Goal: Task Accomplishment & Management: Use online tool/utility

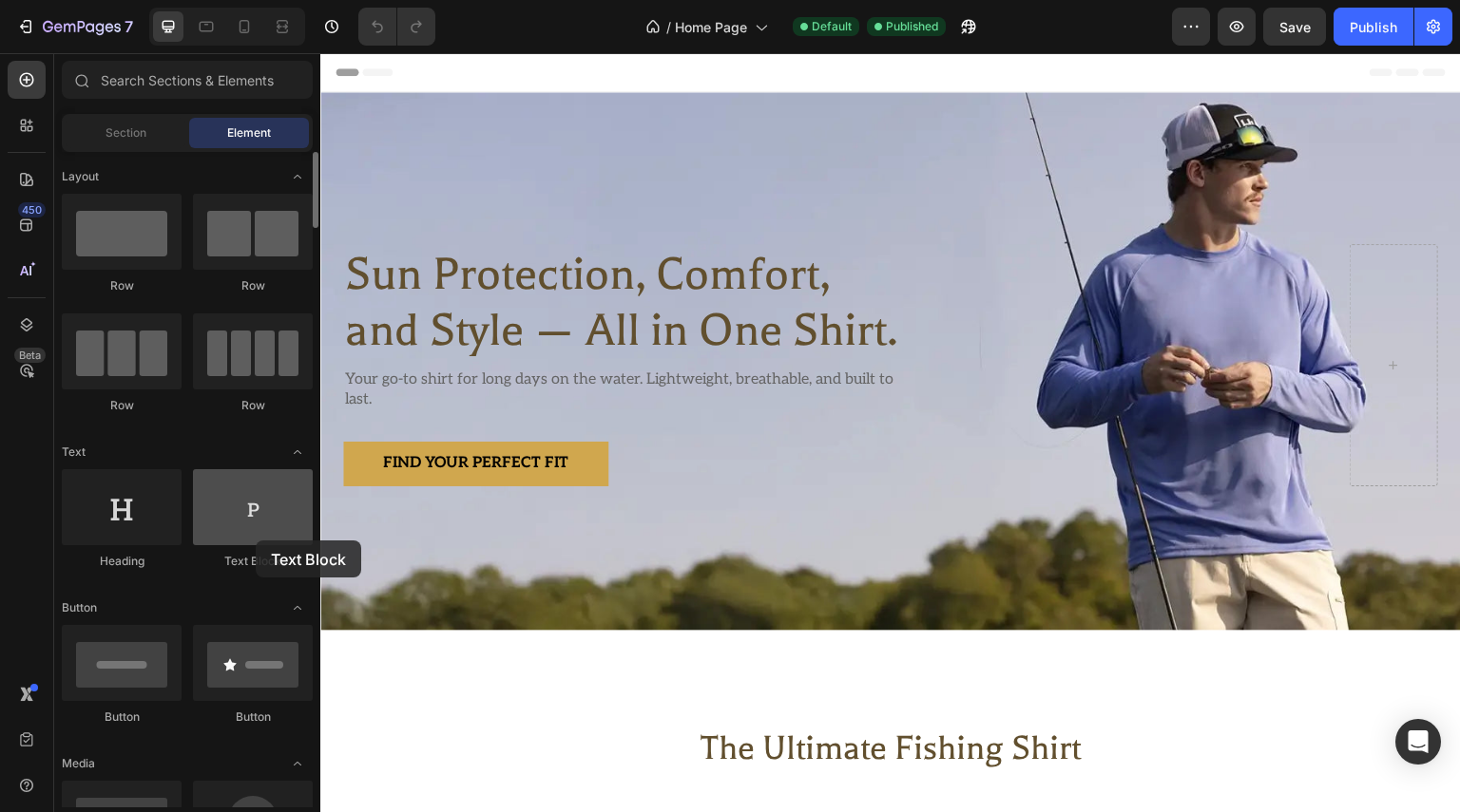
click at [256, 541] on div at bounding box center [252, 507] width 119 height 76
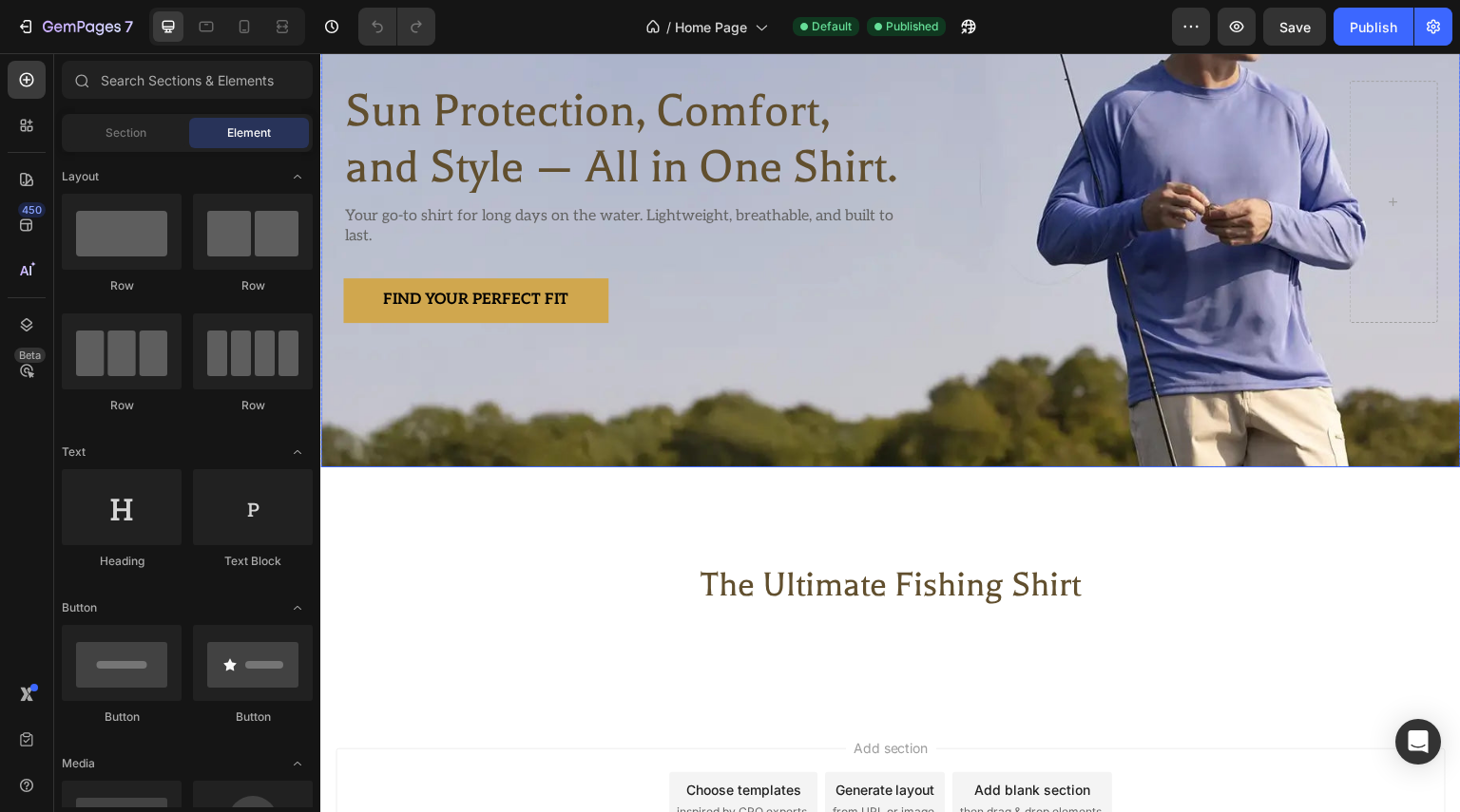
scroll to position [285, 0]
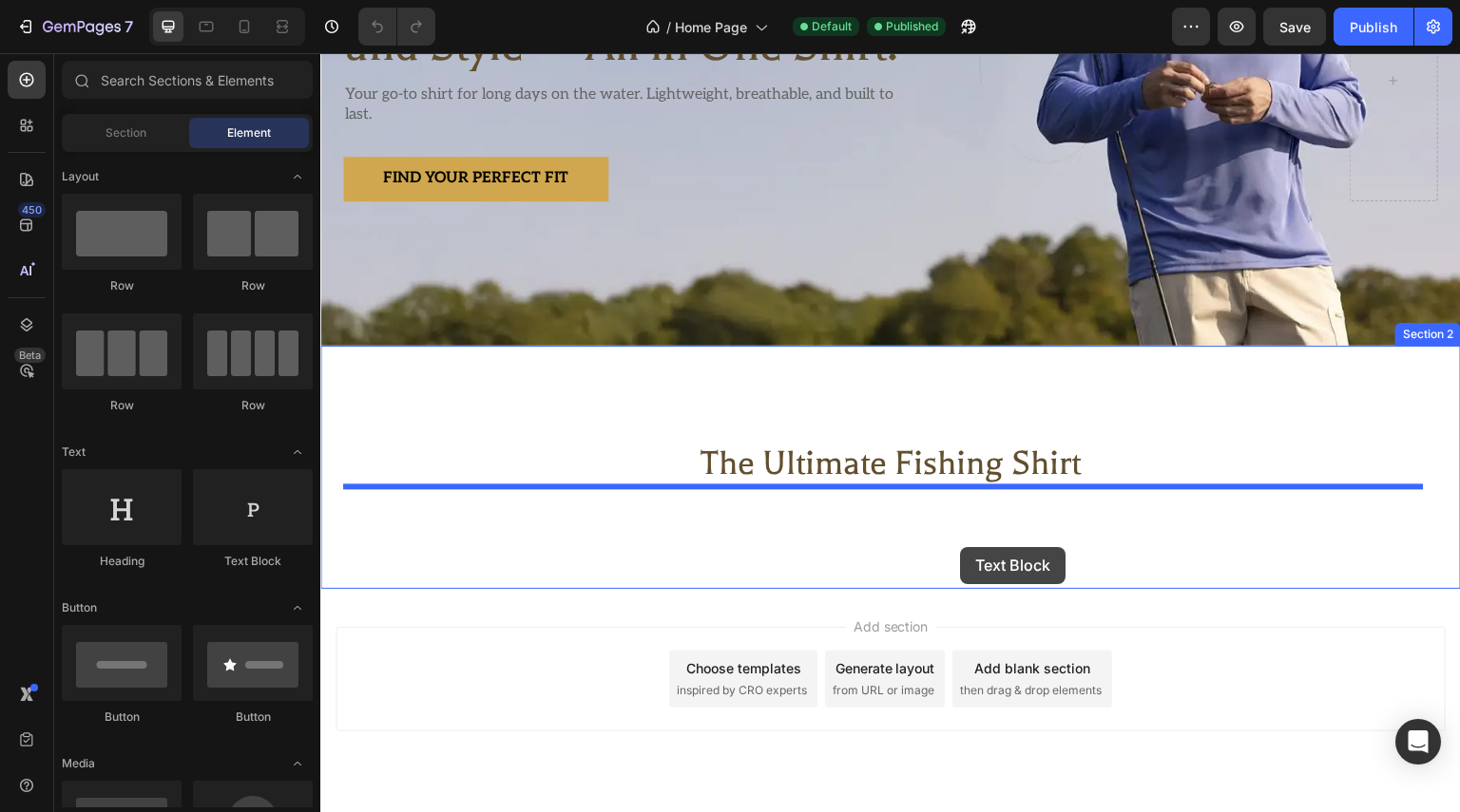
drag, startPoint x: 601, startPoint y: 563, endPoint x: 961, endPoint y: 548, distance: 360.3
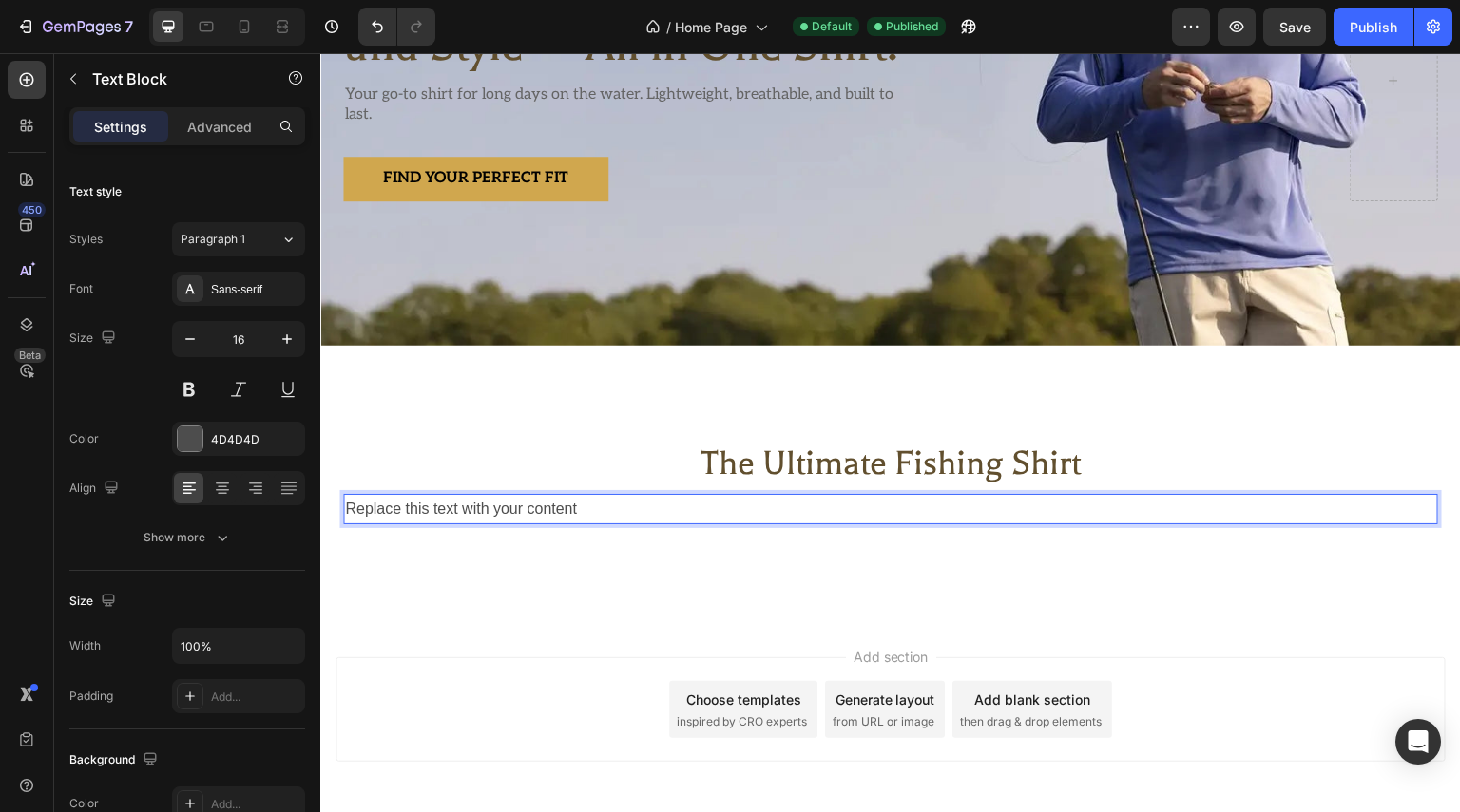
click at [779, 506] on div "Replace this text with your content" at bounding box center [890, 510] width 1095 height 32
click at [1233, 510] on p "Discover our range of premium long-sleeve fishing shirts designed to keep you c…" at bounding box center [890, 510] width 1091 height 28
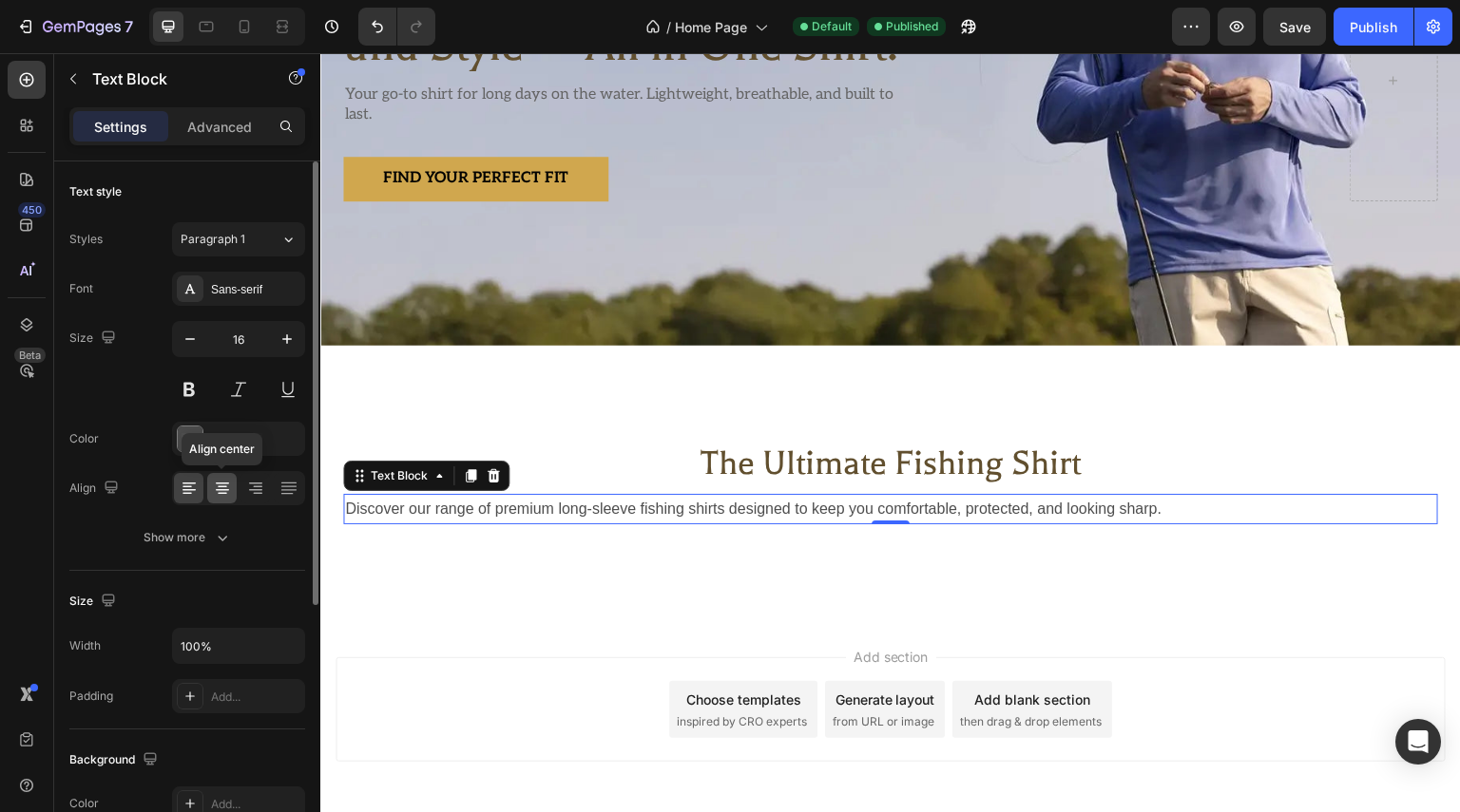
click at [215, 487] on icon at bounding box center [222, 487] width 19 height 19
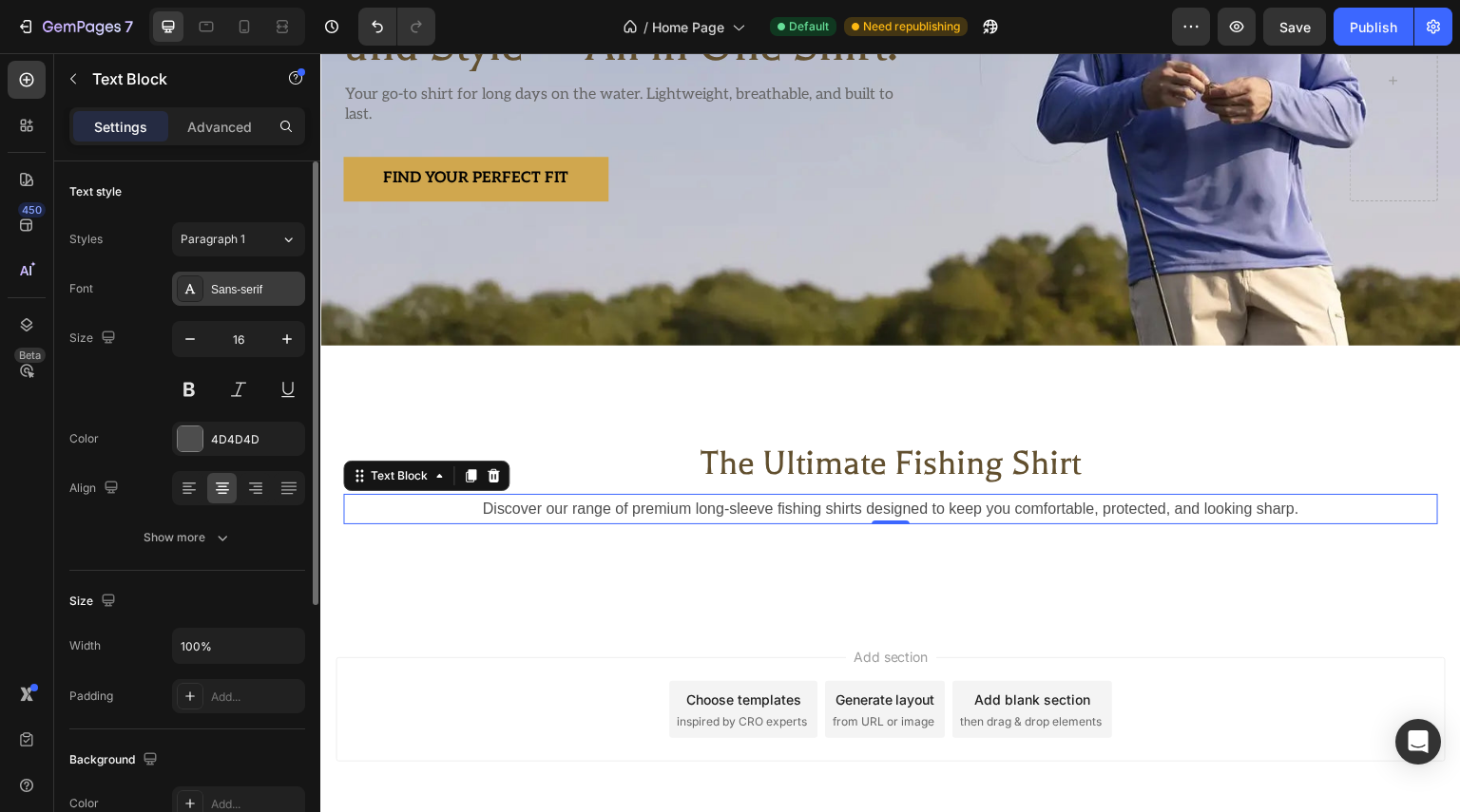
click at [277, 290] on div "Sans-serif" at bounding box center [256, 289] width 90 height 17
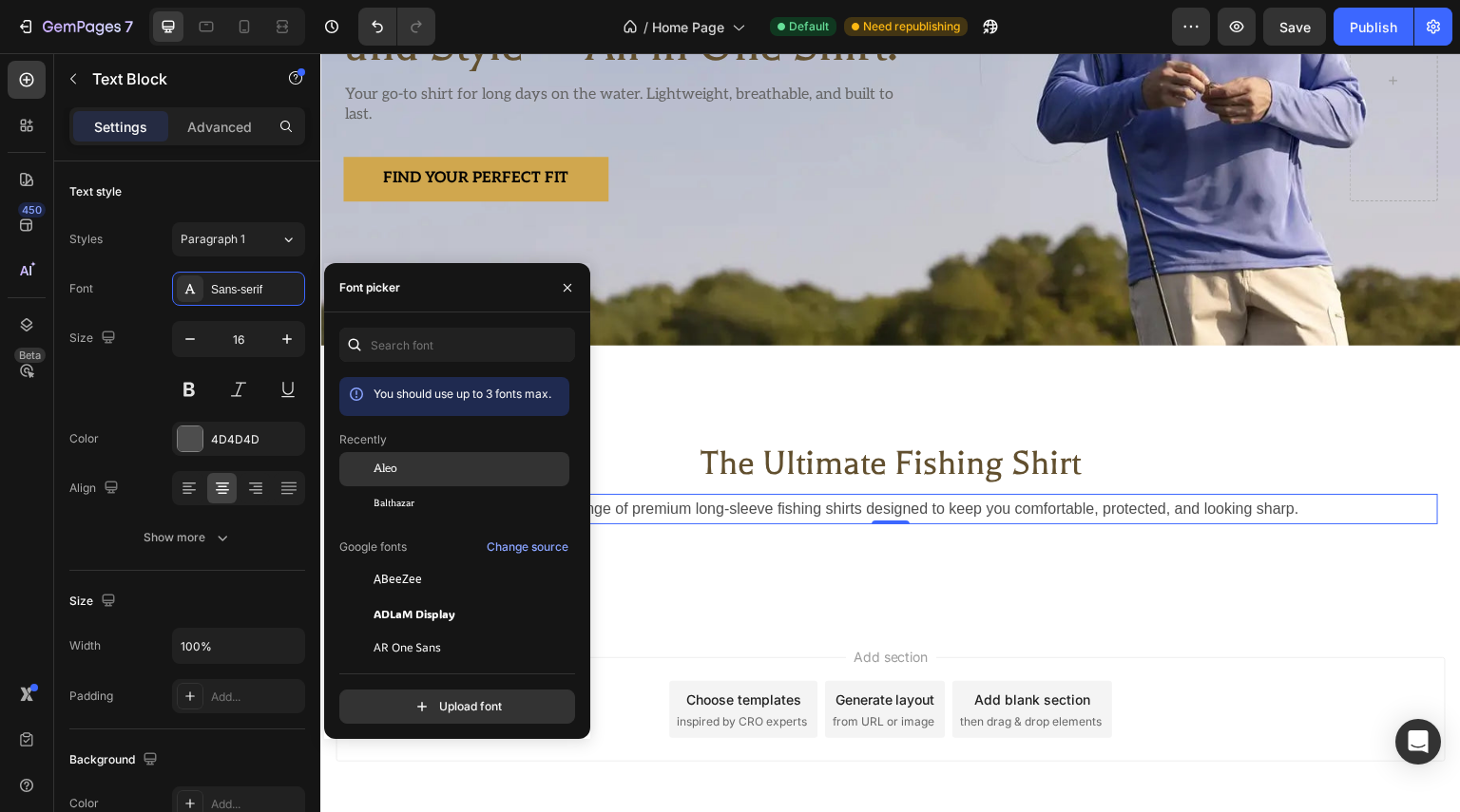
click at [427, 473] on div "Aleo" at bounding box center [469, 469] width 192 height 17
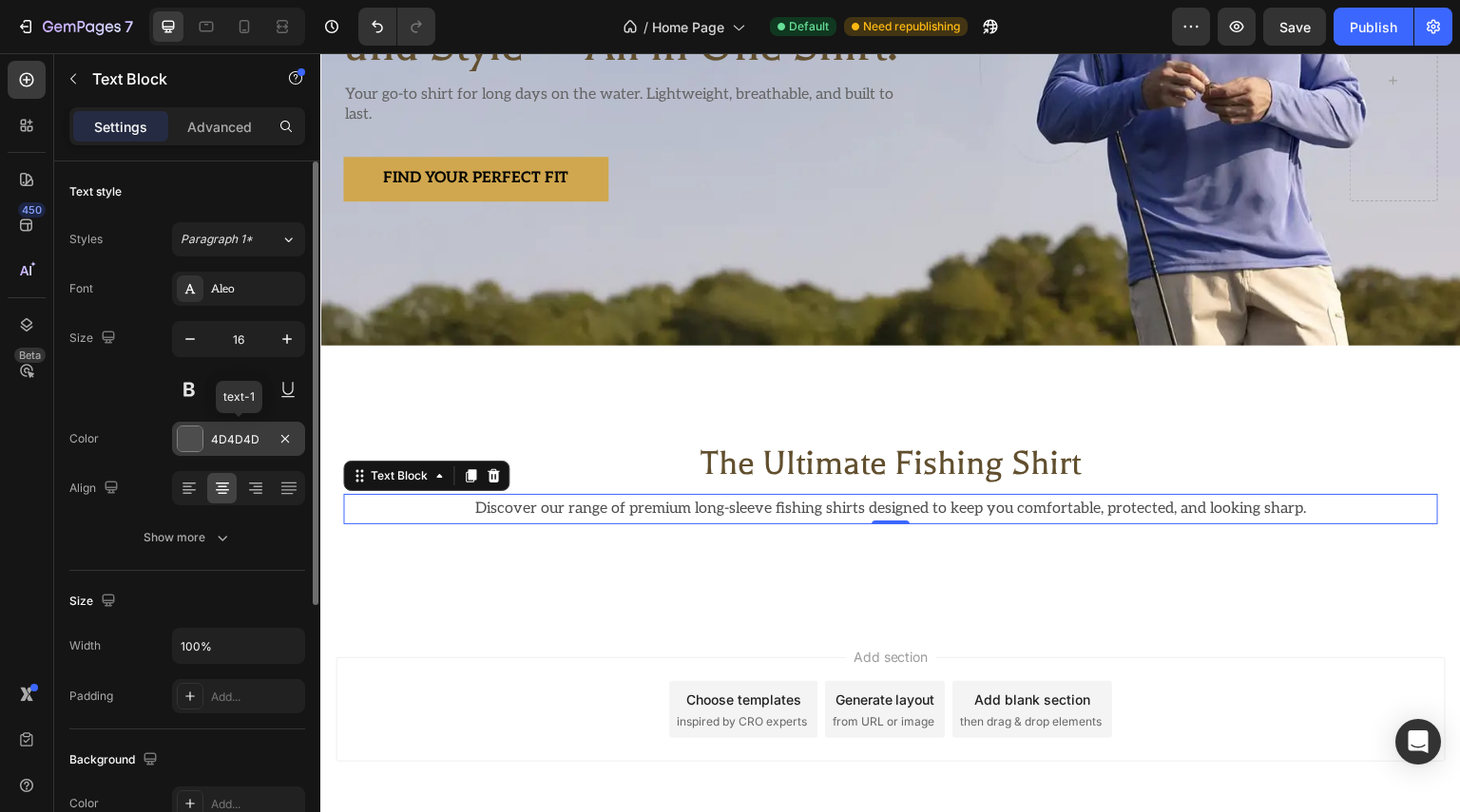
click at [228, 439] on div "4D4D4D" at bounding box center [239, 439] width 55 height 17
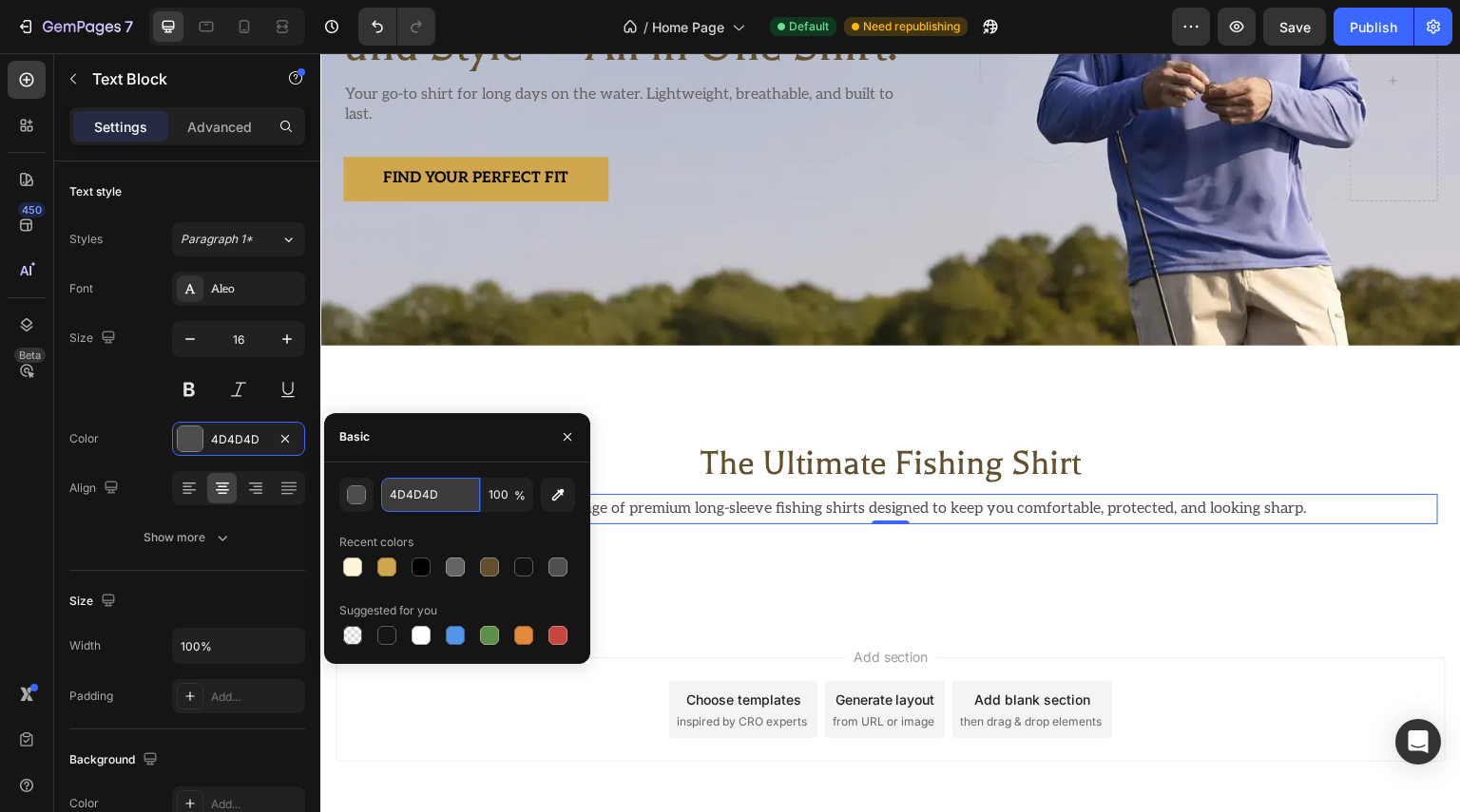
click at [439, 490] on input "4D4D4D" at bounding box center [430, 494] width 99 height 35
paste input "646464"
type input "646464"
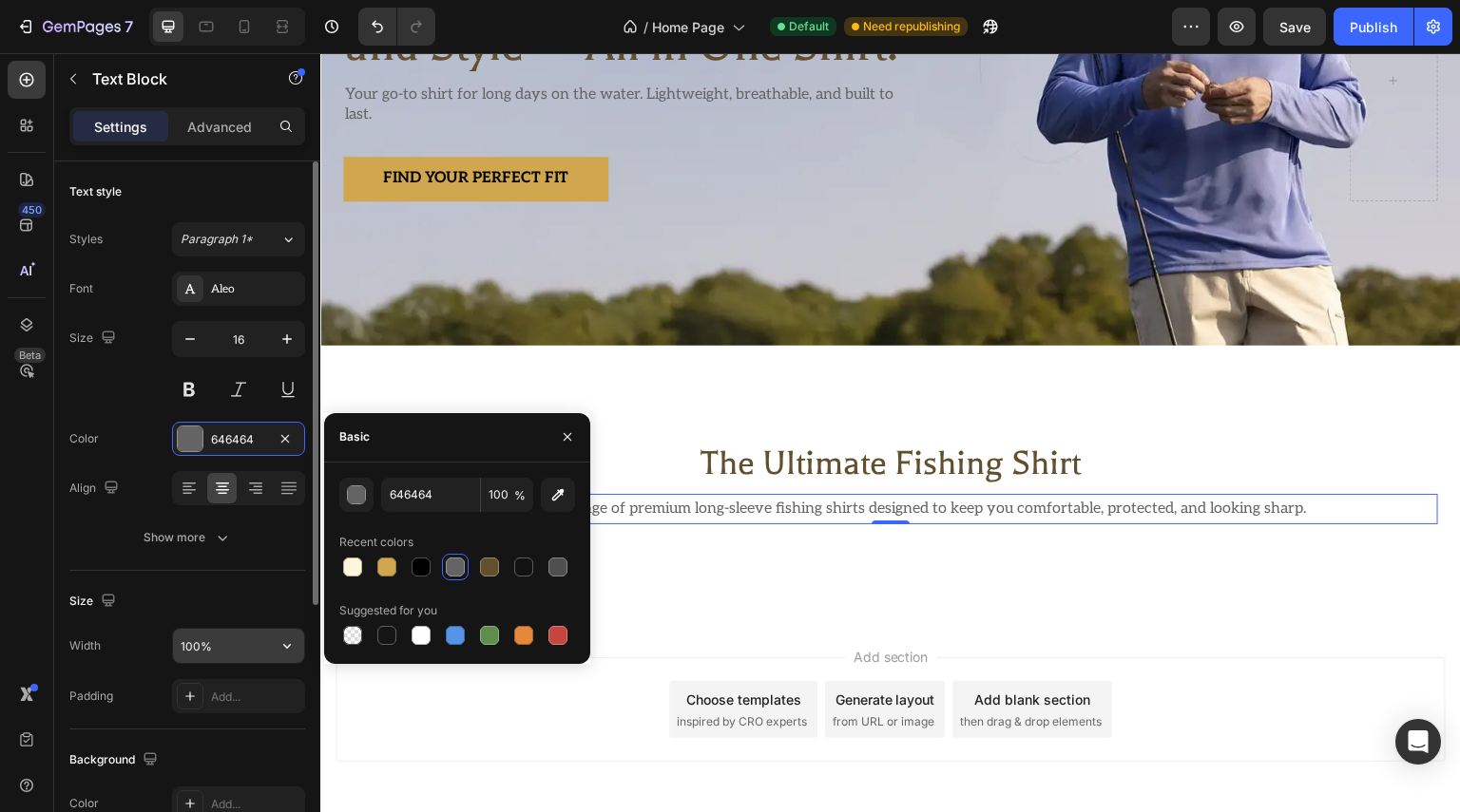
click at [231, 647] on input "100%" at bounding box center [238, 645] width 131 height 35
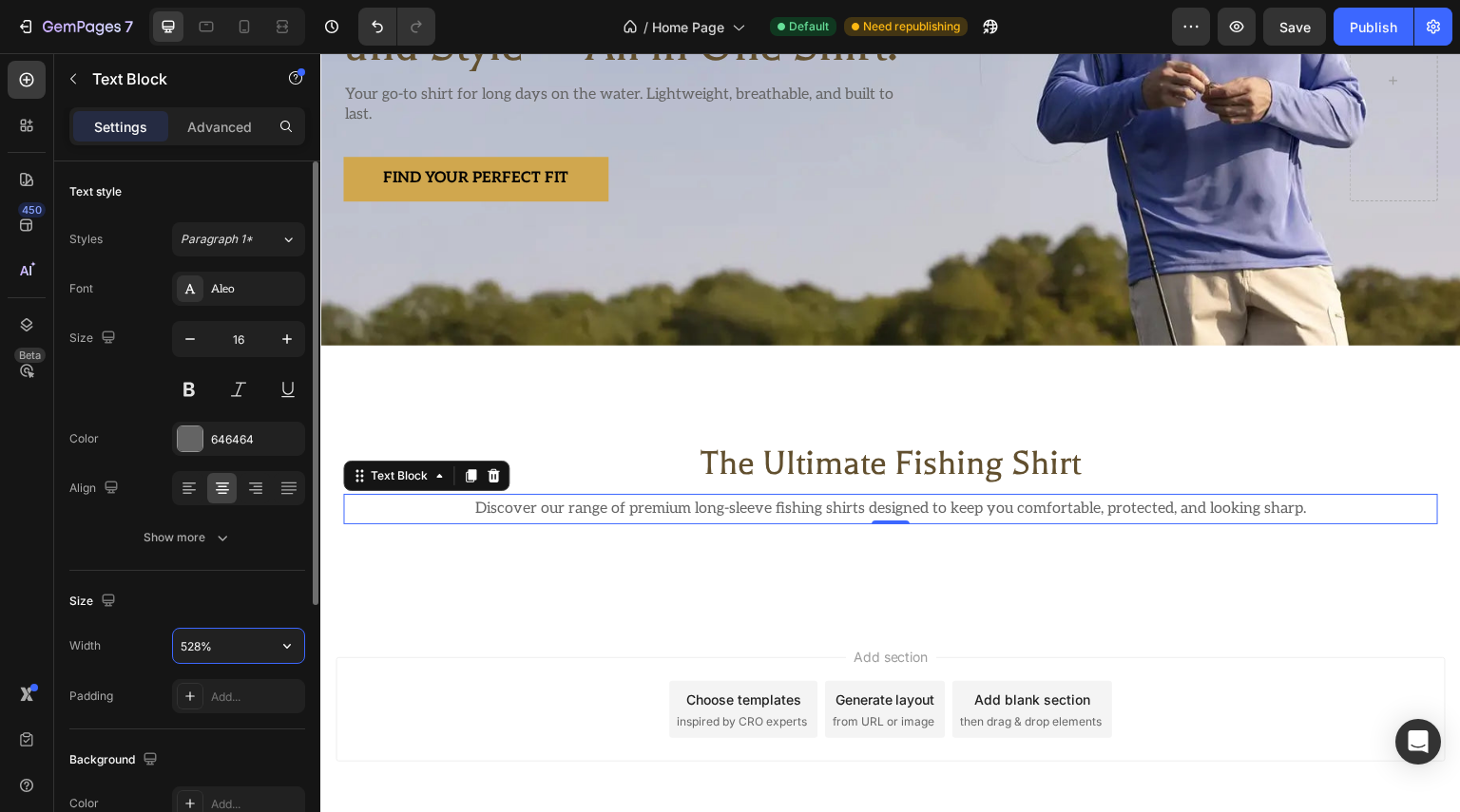
click at [232, 647] on input "528%" at bounding box center [238, 645] width 131 height 35
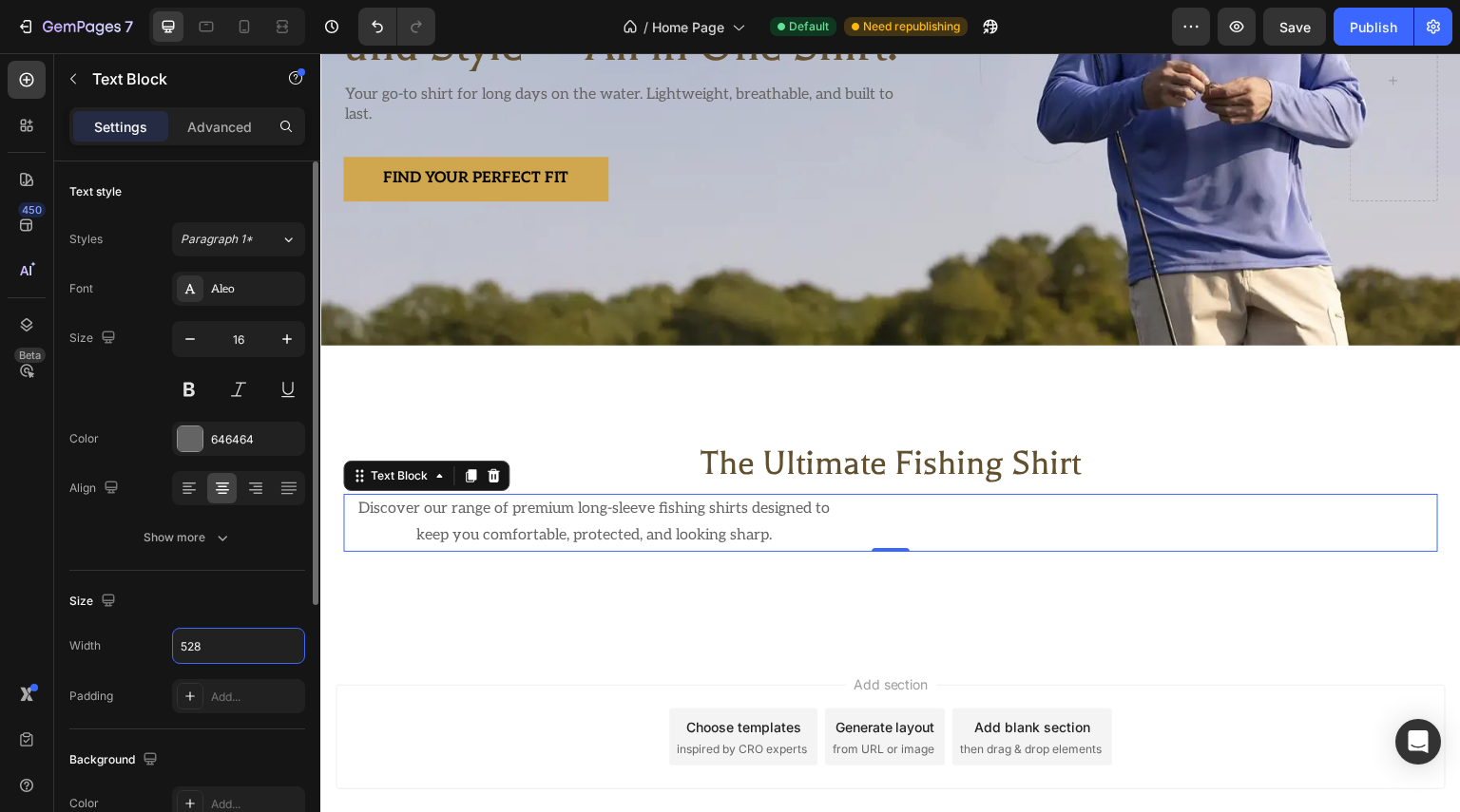
scroll to position [380, 0]
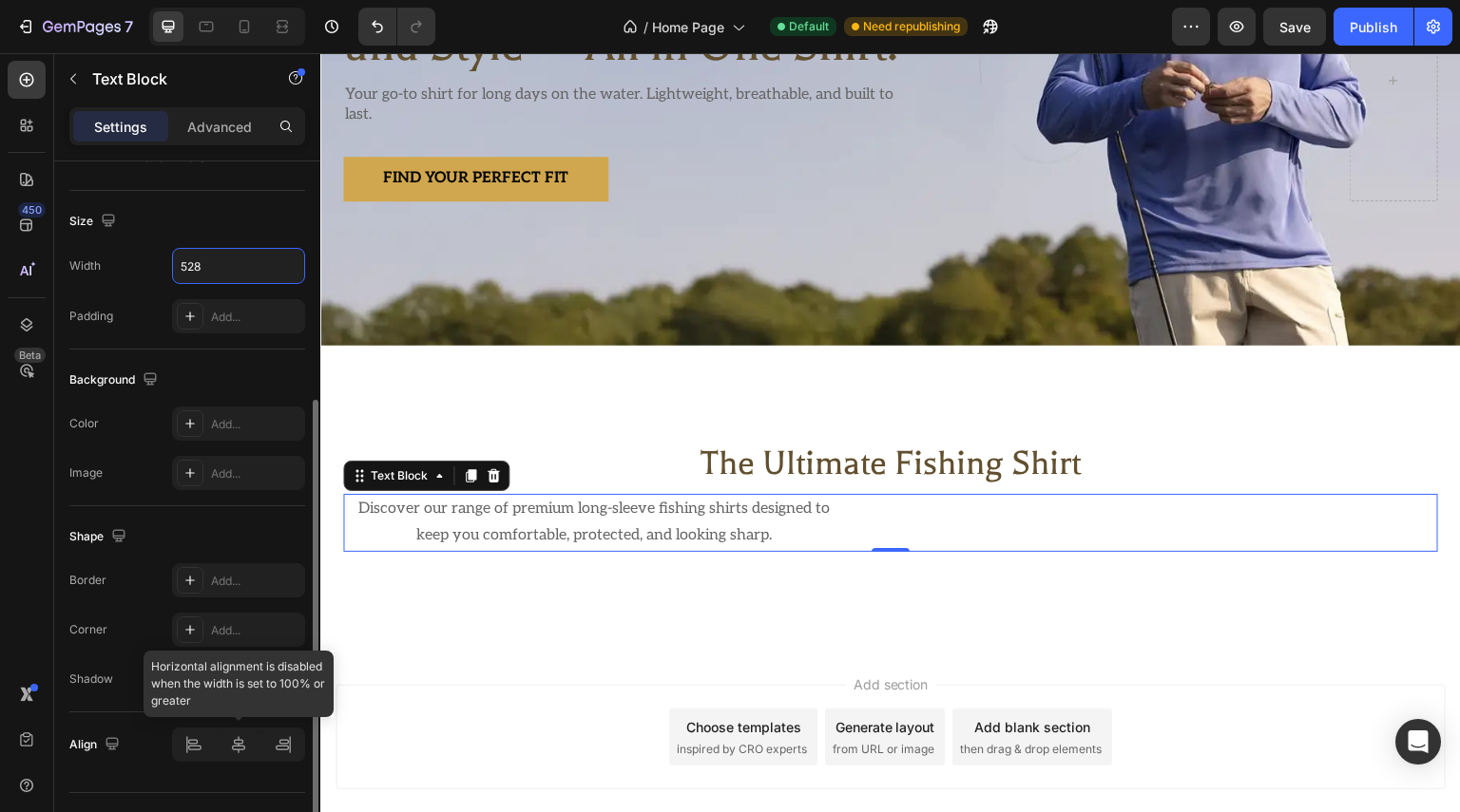
type input "528"
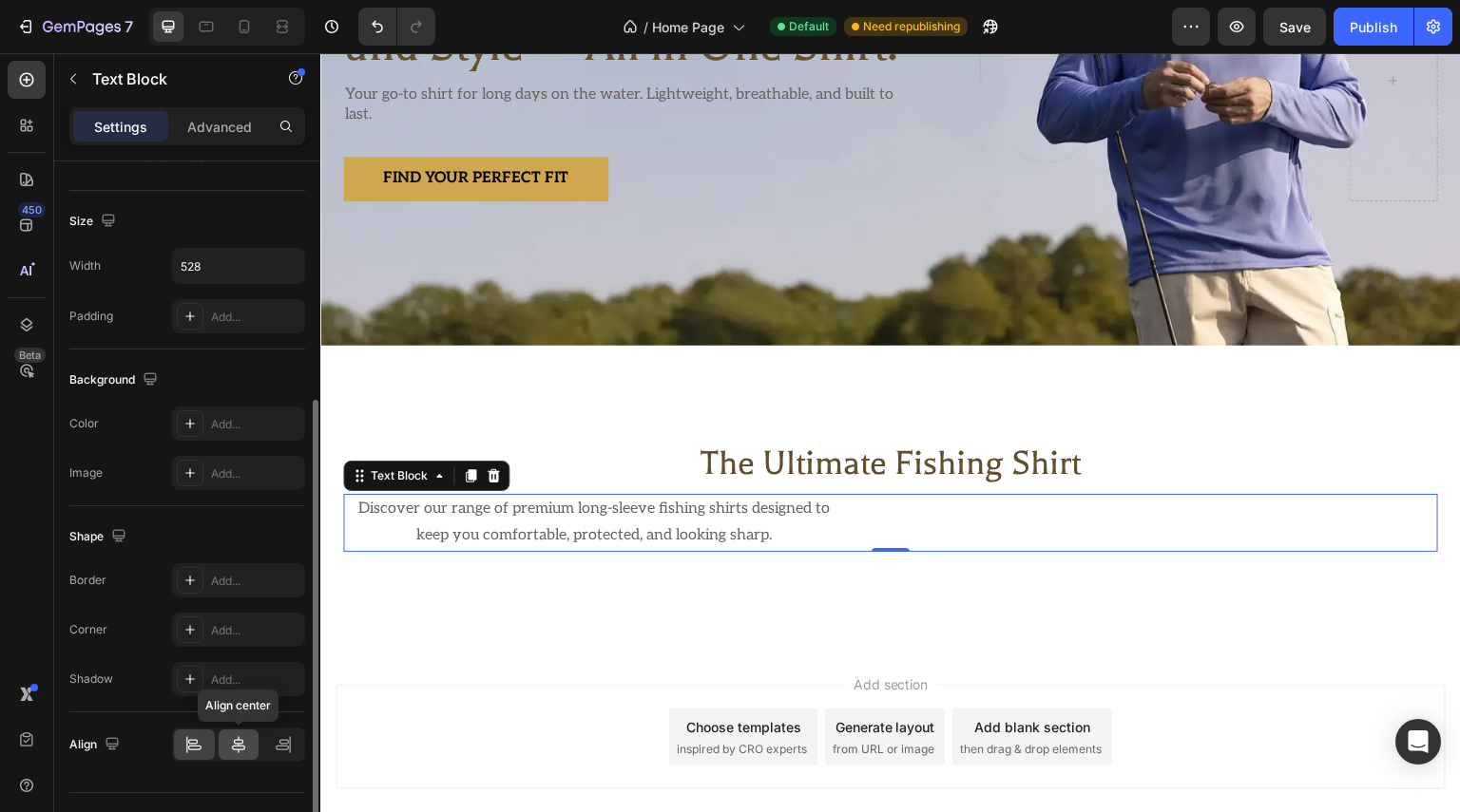
click at [242, 750] on icon at bounding box center [238, 744] width 19 height 19
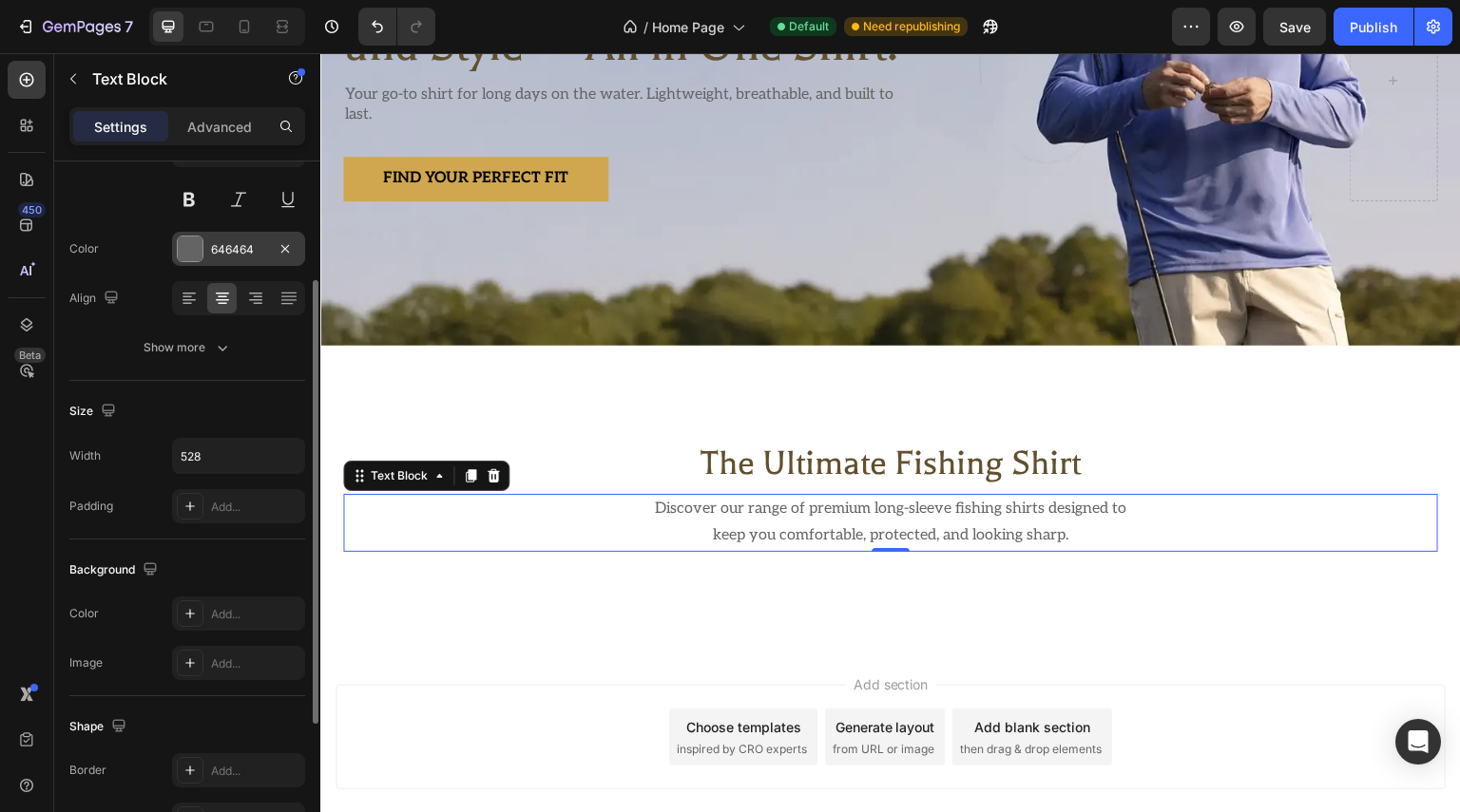
scroll to position [0, 0]
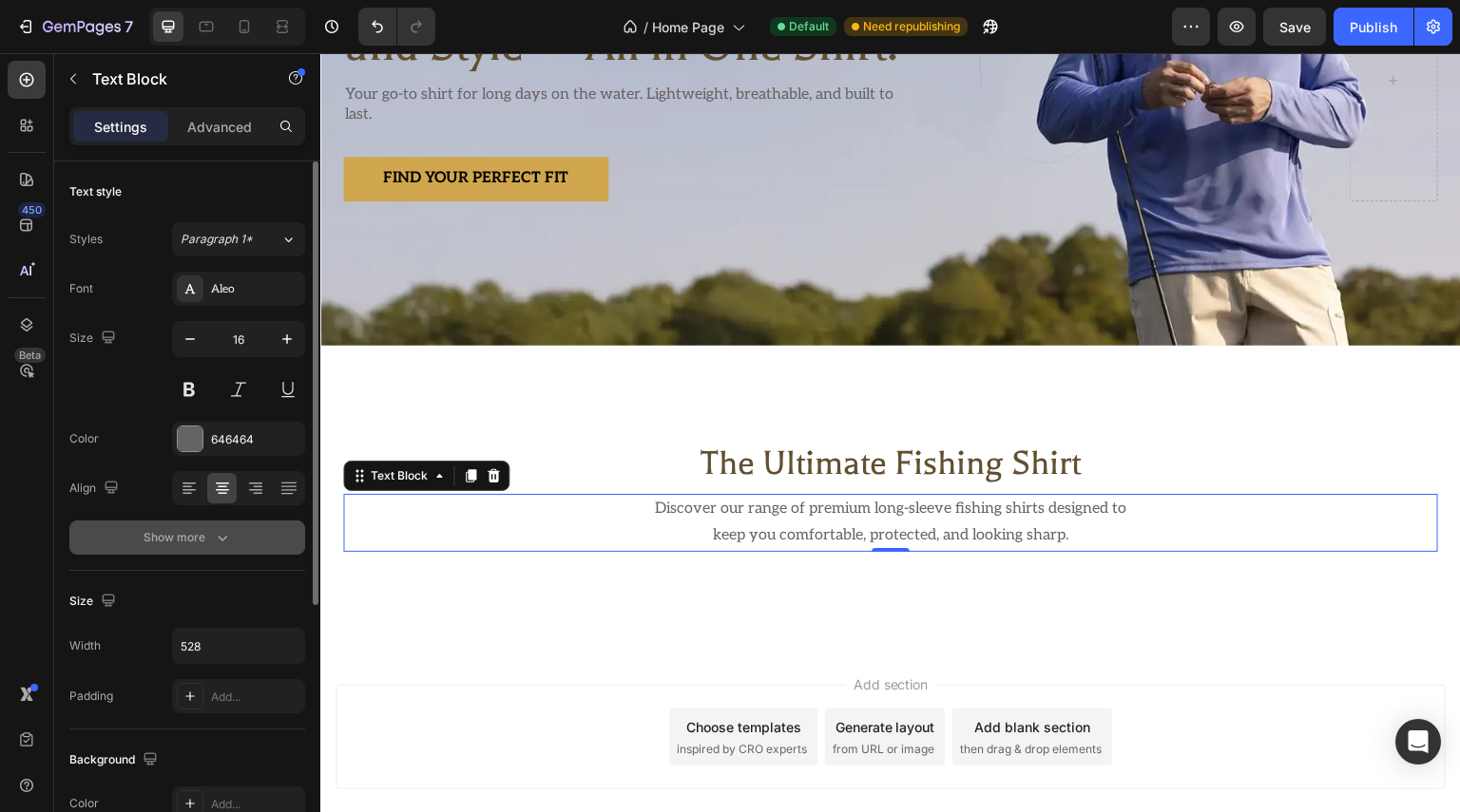
click at [226, 543] on icon "button" at bounding box center [222, 537] width 19 height 19
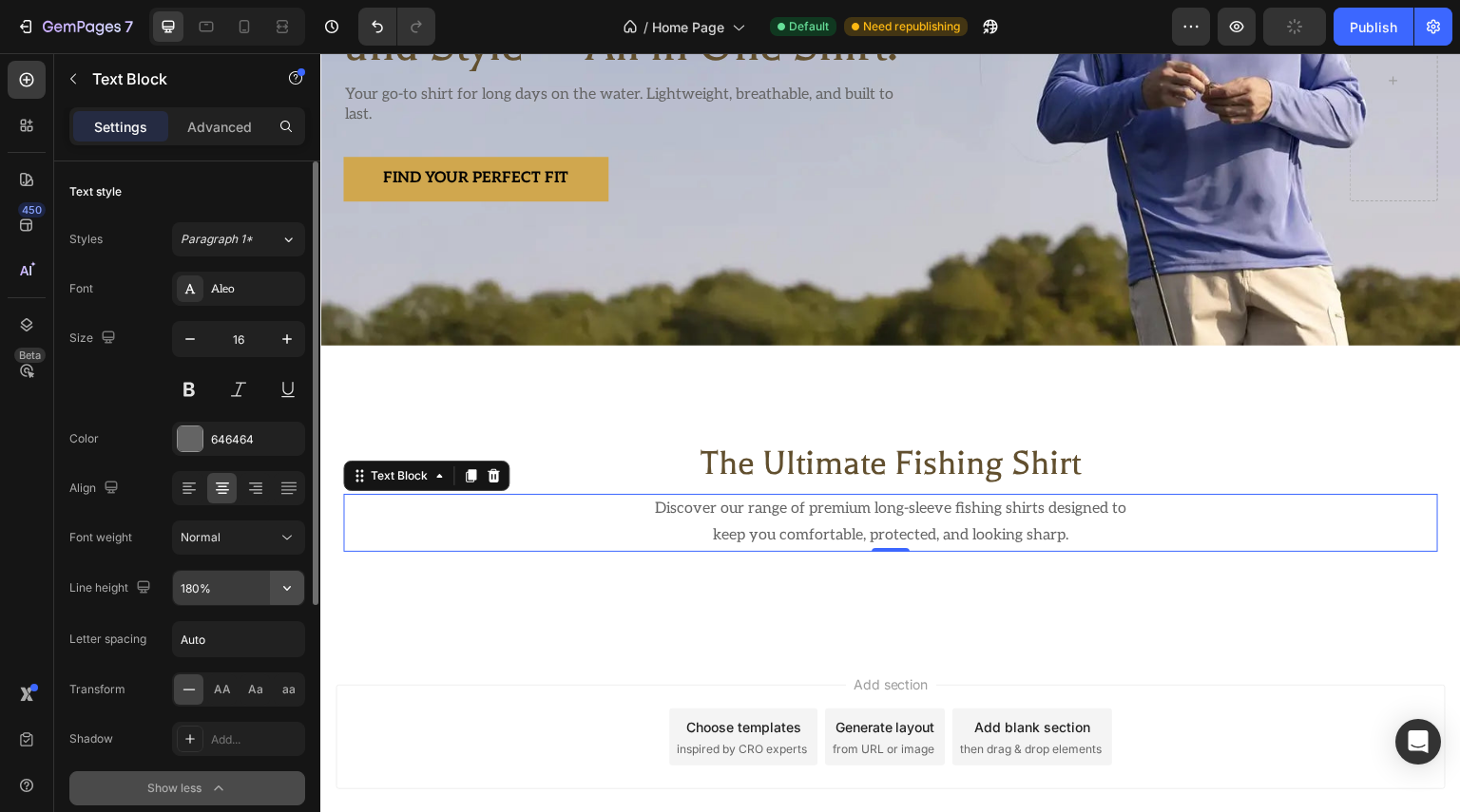
click at [274, 592] on button "button" at bounding box center [286, 588] width 35 height 35
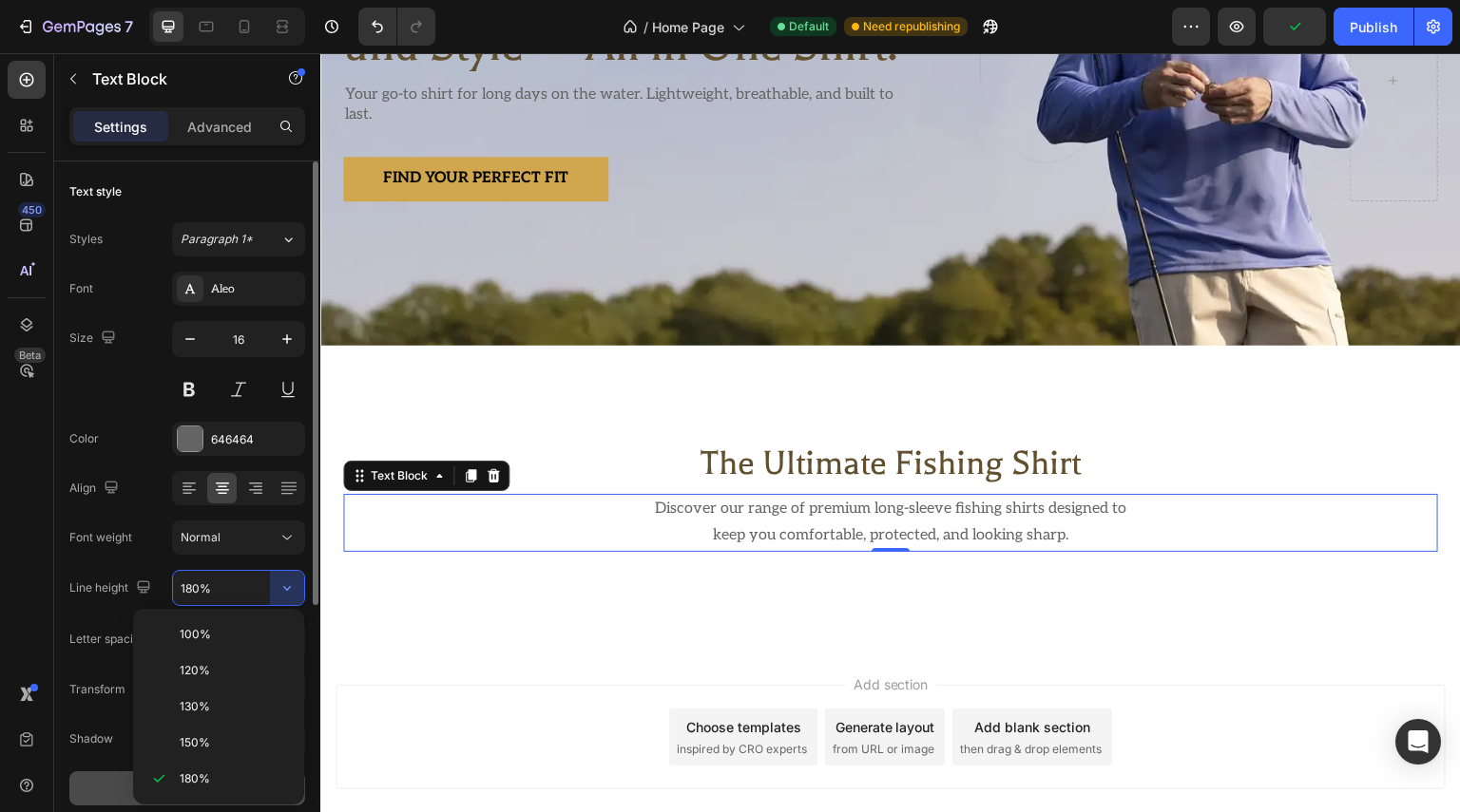
click at [218, 701] on p "130%" at bounding box center [234, 706] width 109 height 17
type input "130%"
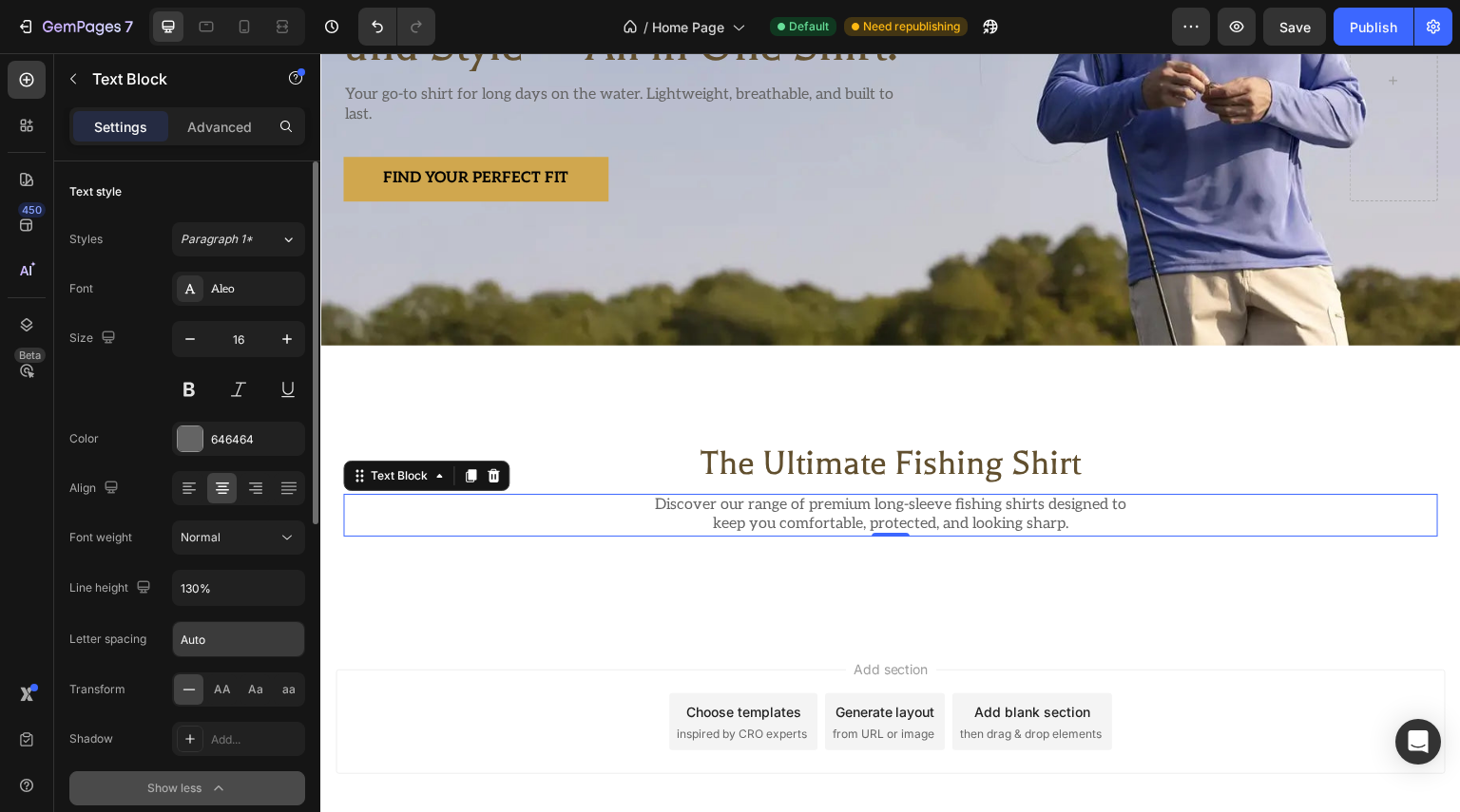
click at [240, 639] on input "Auto" at bounding box center [238, 639] width 131 height 35
type input "0"
click at [234, 117] on p "Advanced" at bounding box center [219, 126] width 64 height 20
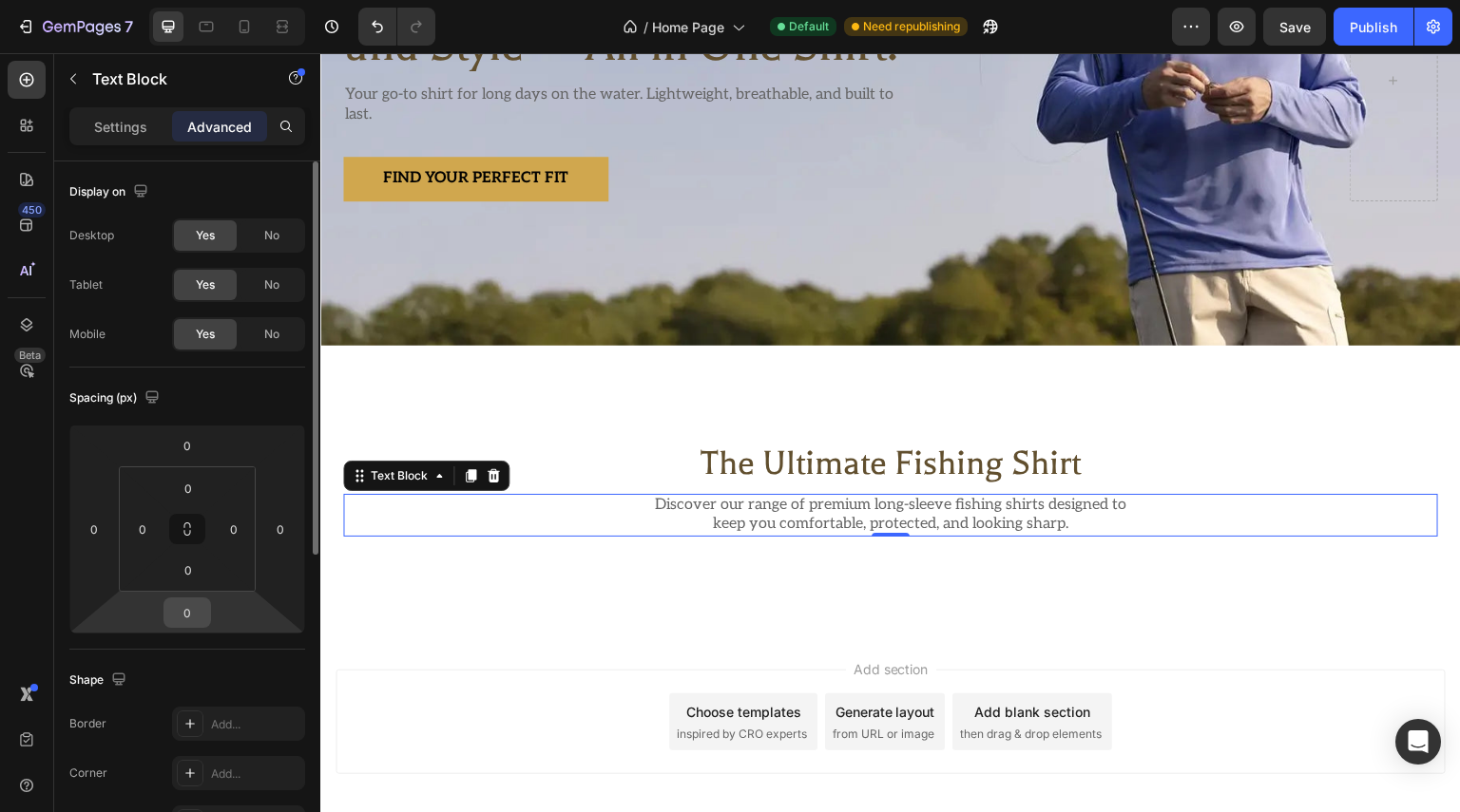
click at [197, 614] on input "0" at bounding box center [187, 613] width 38 height 29
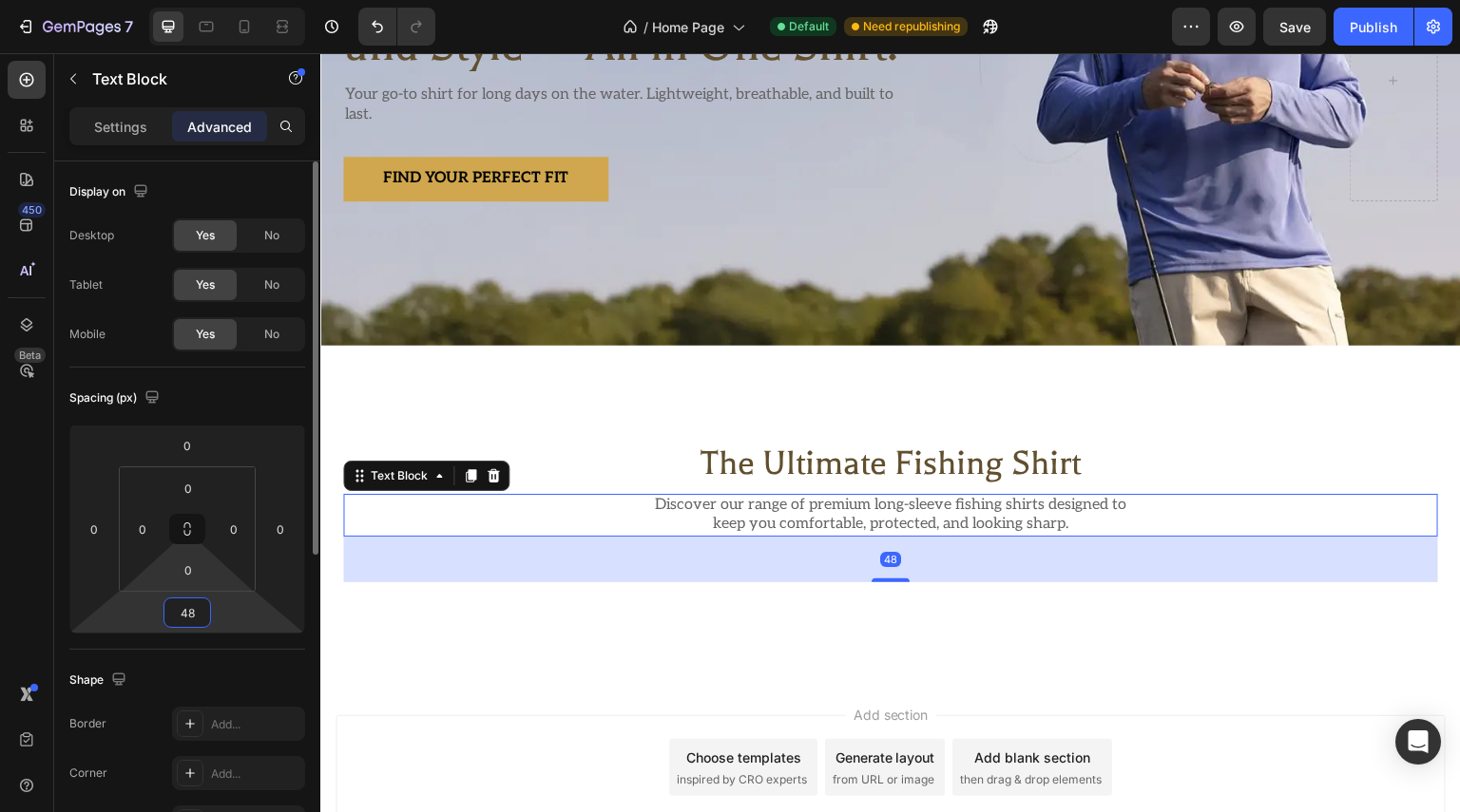
scroll to position [95, 0]
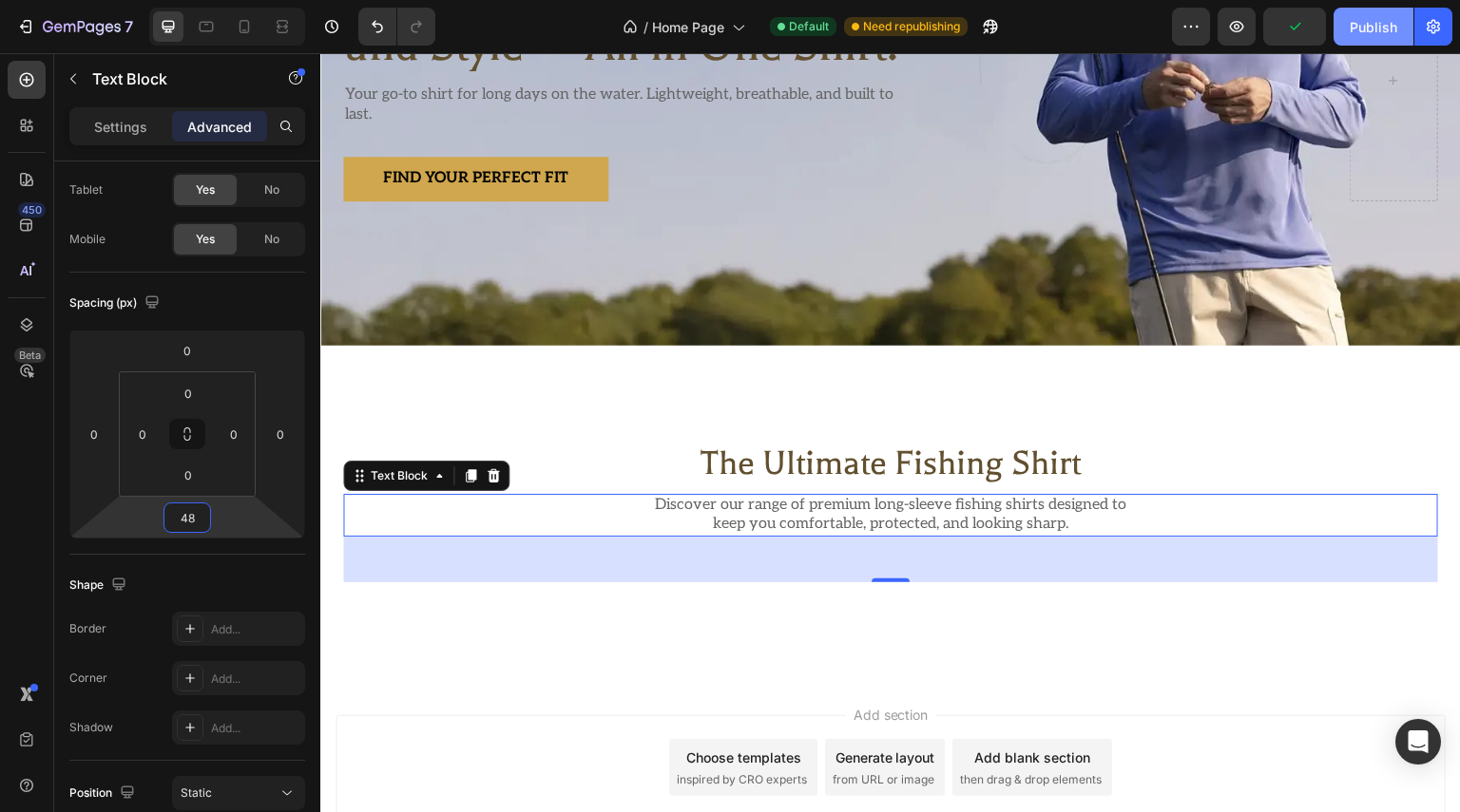
type input "48"
click at [1359, 22] on div "Publish" at bounding box center [1373, 27] width 47 height 20
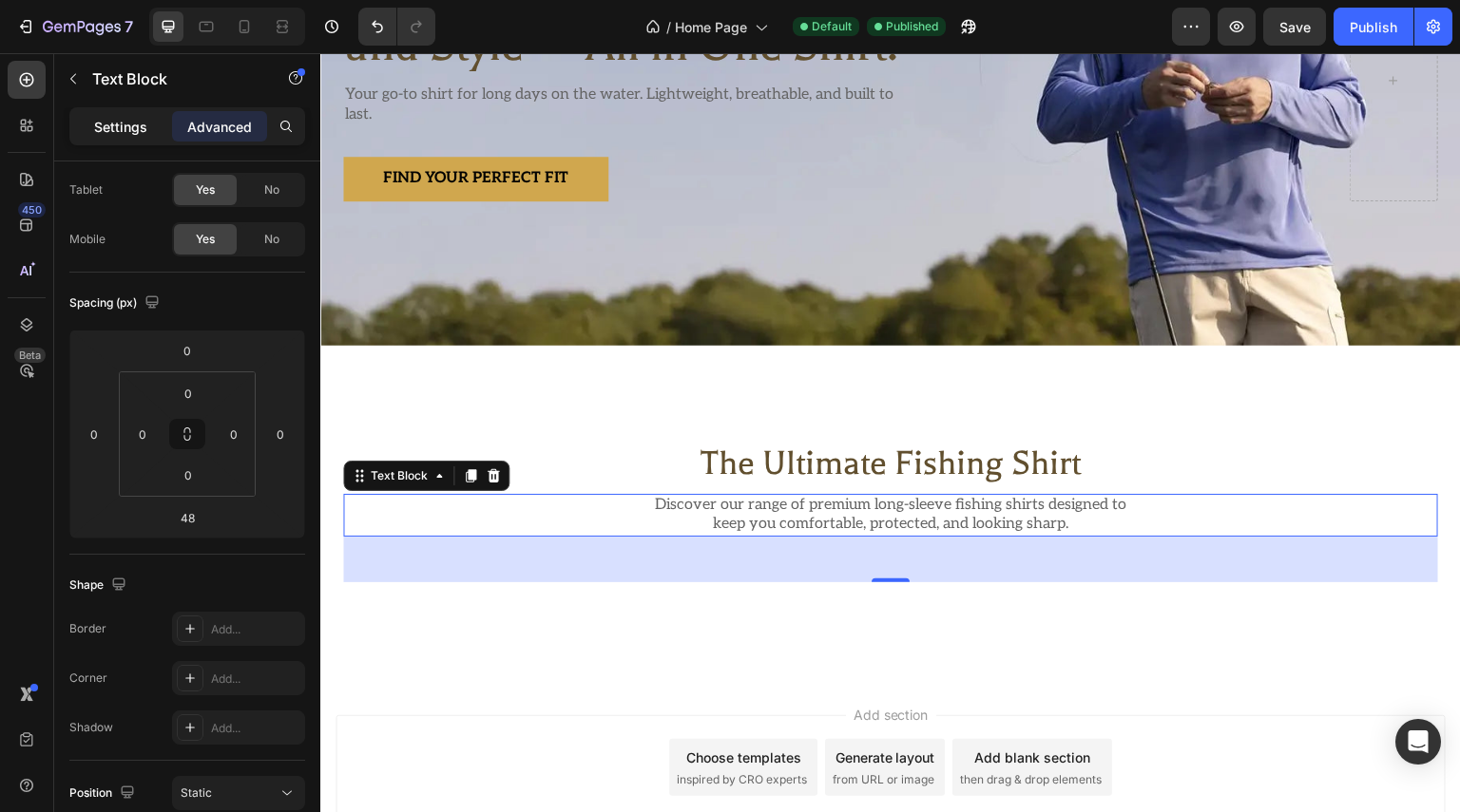
click at [114, 128] on p "Settings" at bounding box center [120, 126] width 53 height 20
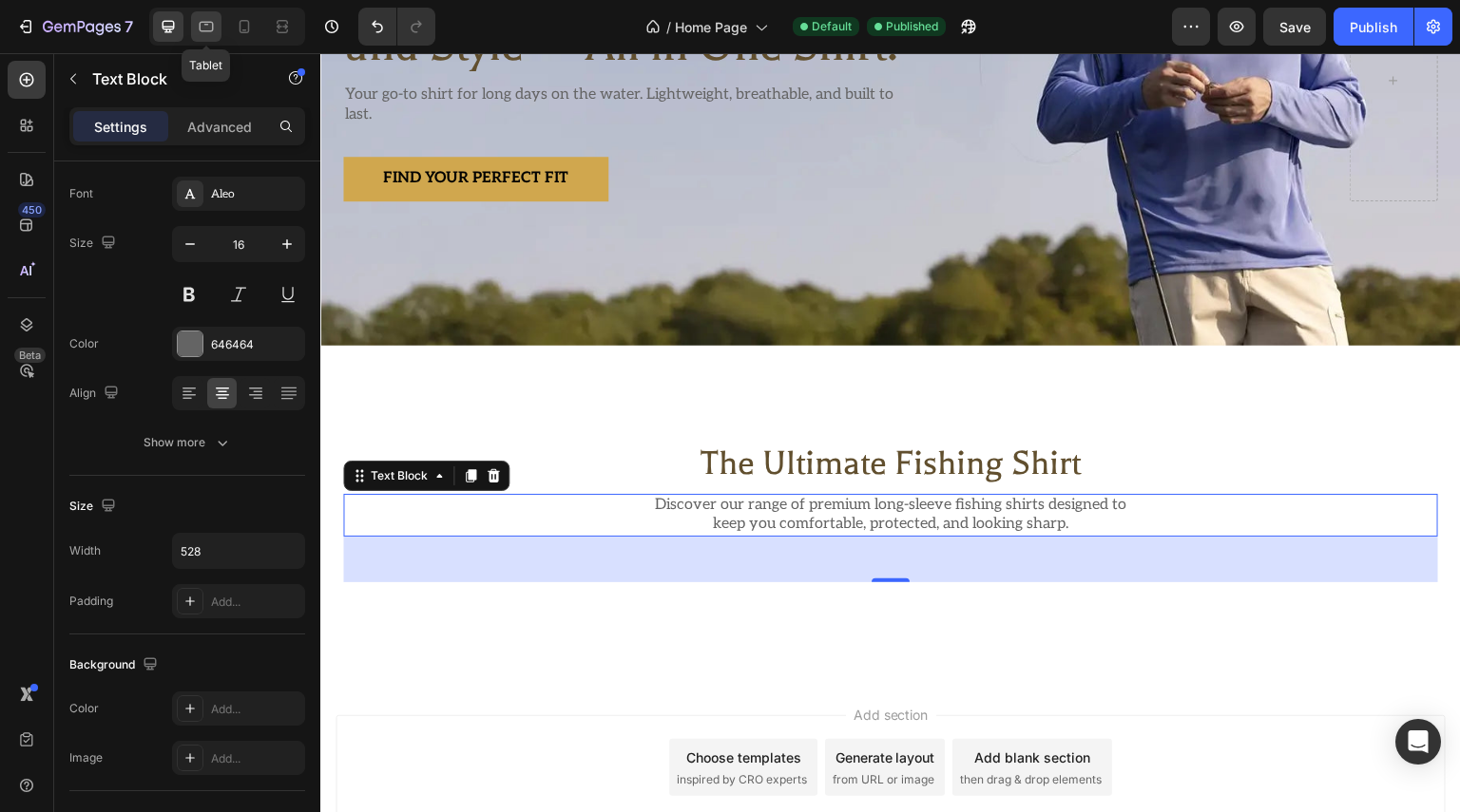
click at [220, 34] on div at bounding box center [206, 27] width 31 height 31
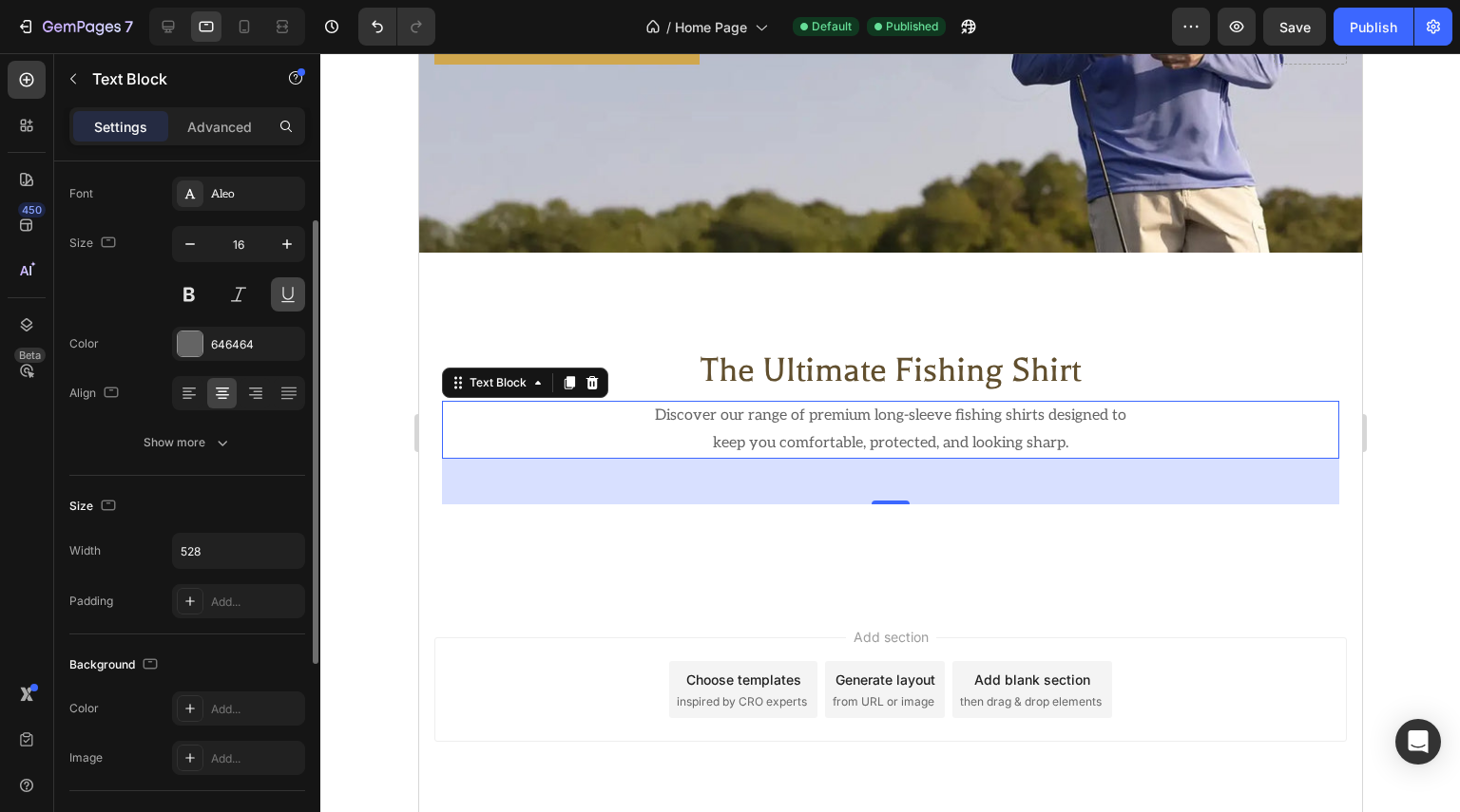
scroll to position [337, 0]
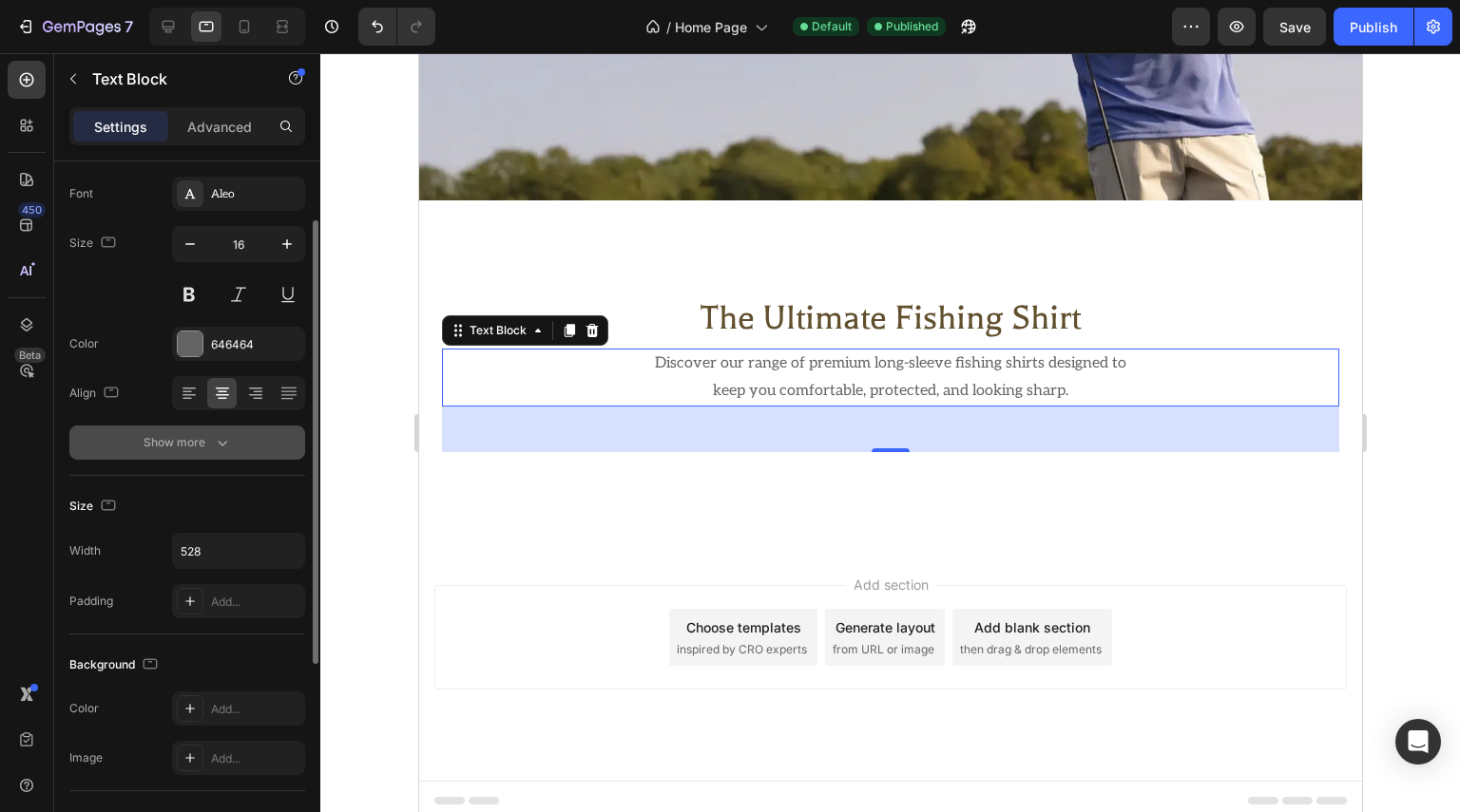
click at [213, 447] on icon "button" at bounding box center [222, 442] width 19 height 19
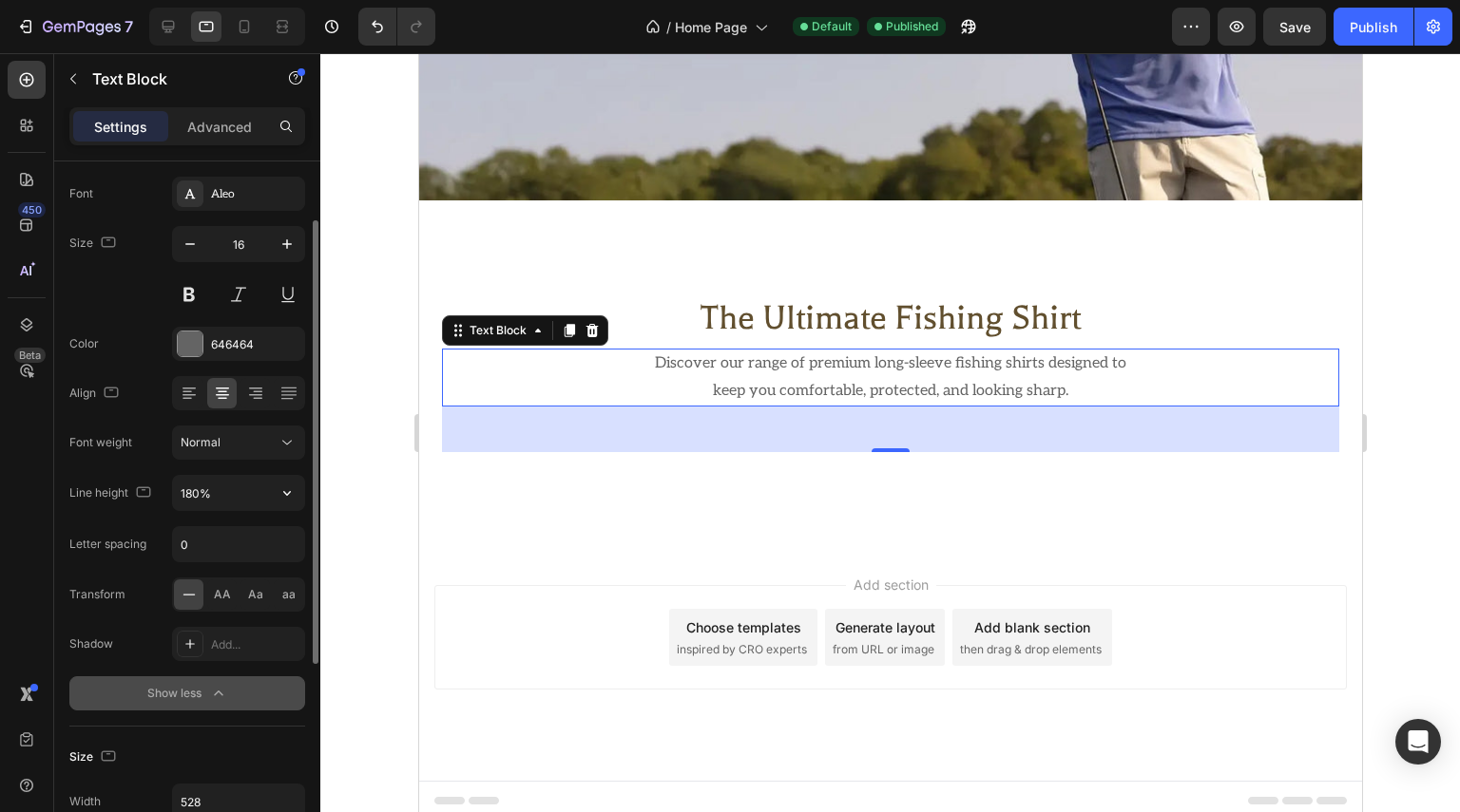
click at [293, 487] on icon "button" at bounding box center [286, 492] width 19 height 19
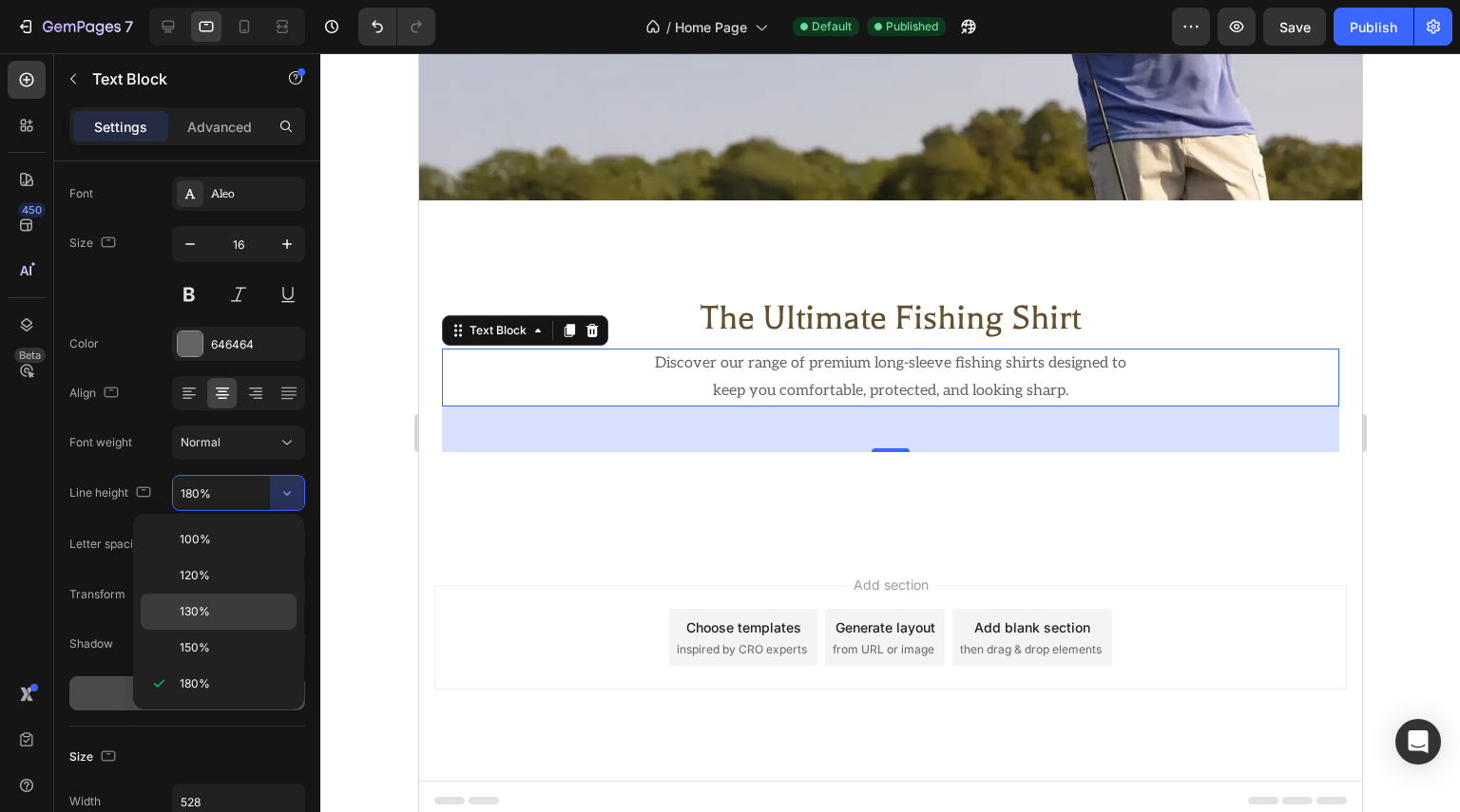
click at [203, 605] on span "130%" at bounding box center [194, 611] width 31 height 17
type input "130%"
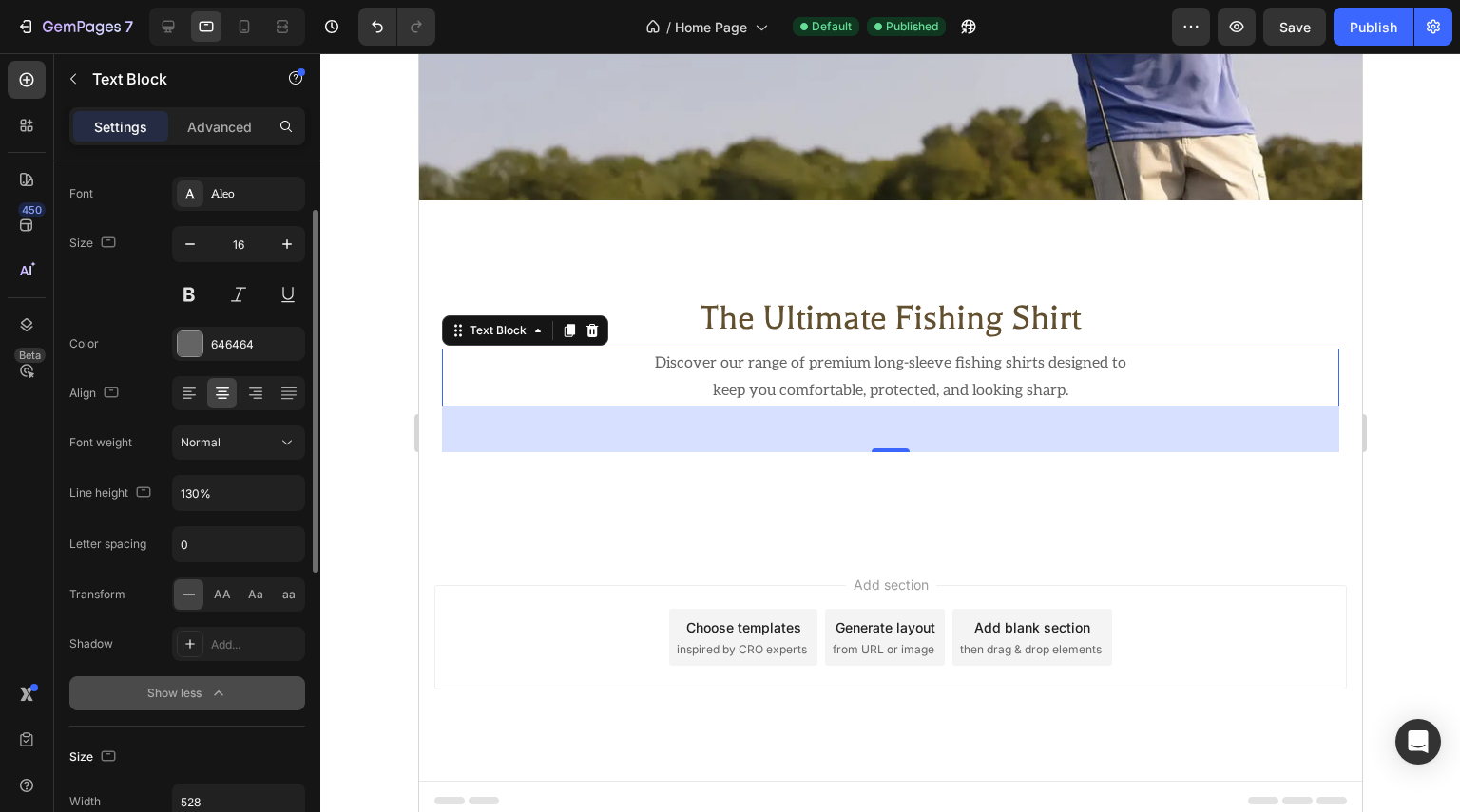
scroll to position [322, 0]
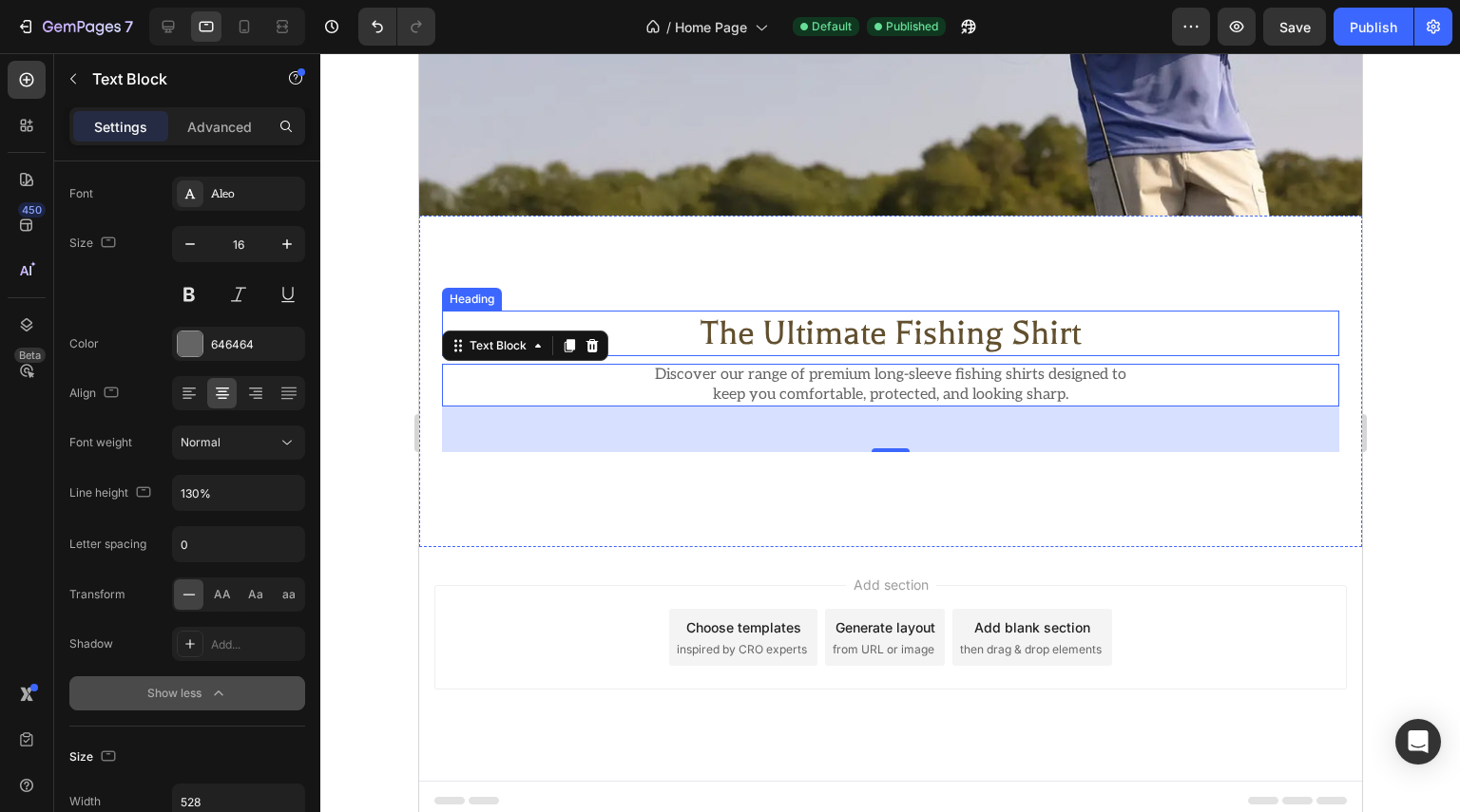
click at [831, 315] on h2 "the ultimate fishing shirt" at bounding box center [889, 333] width 897 height 45
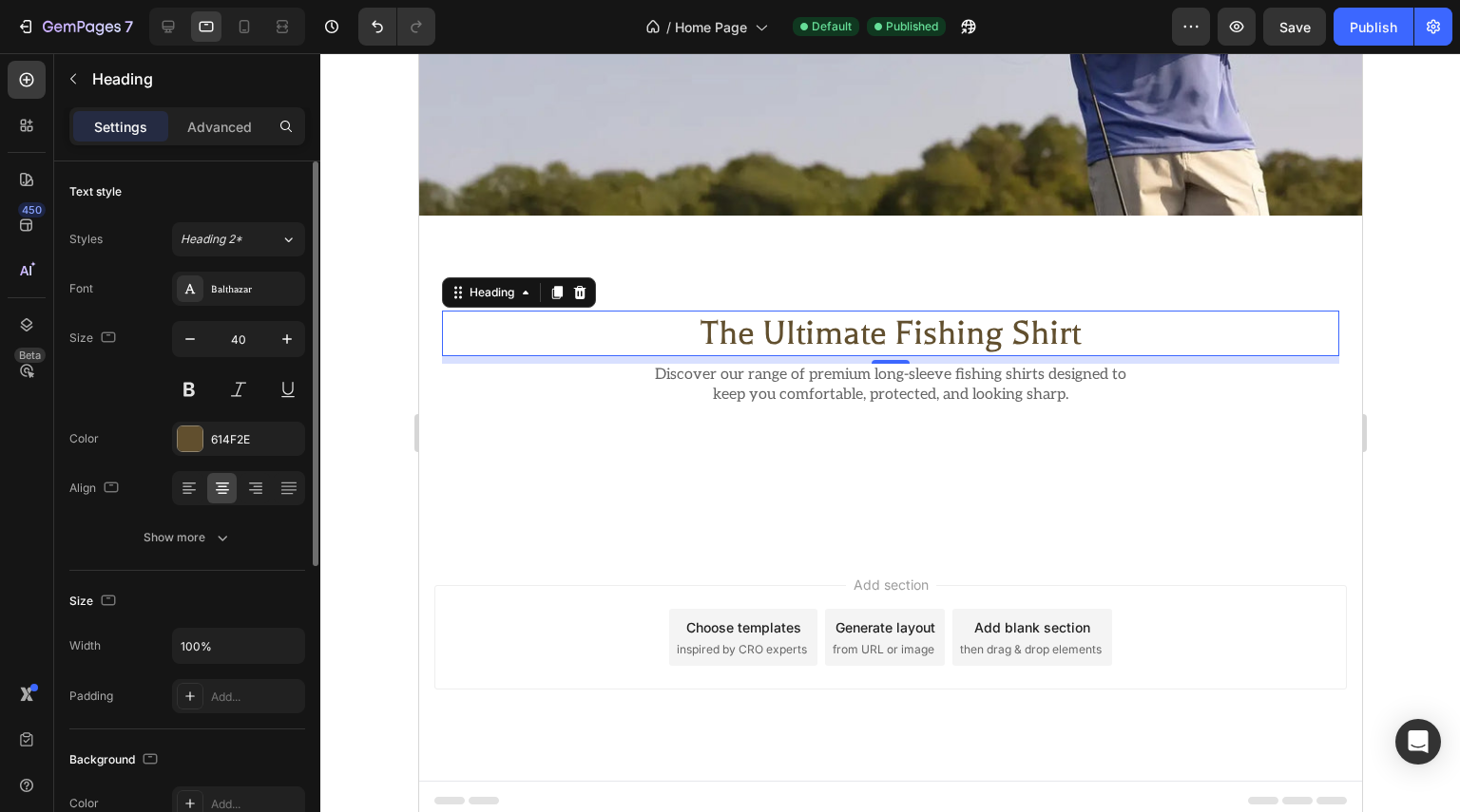
scroll to position [95, 0]
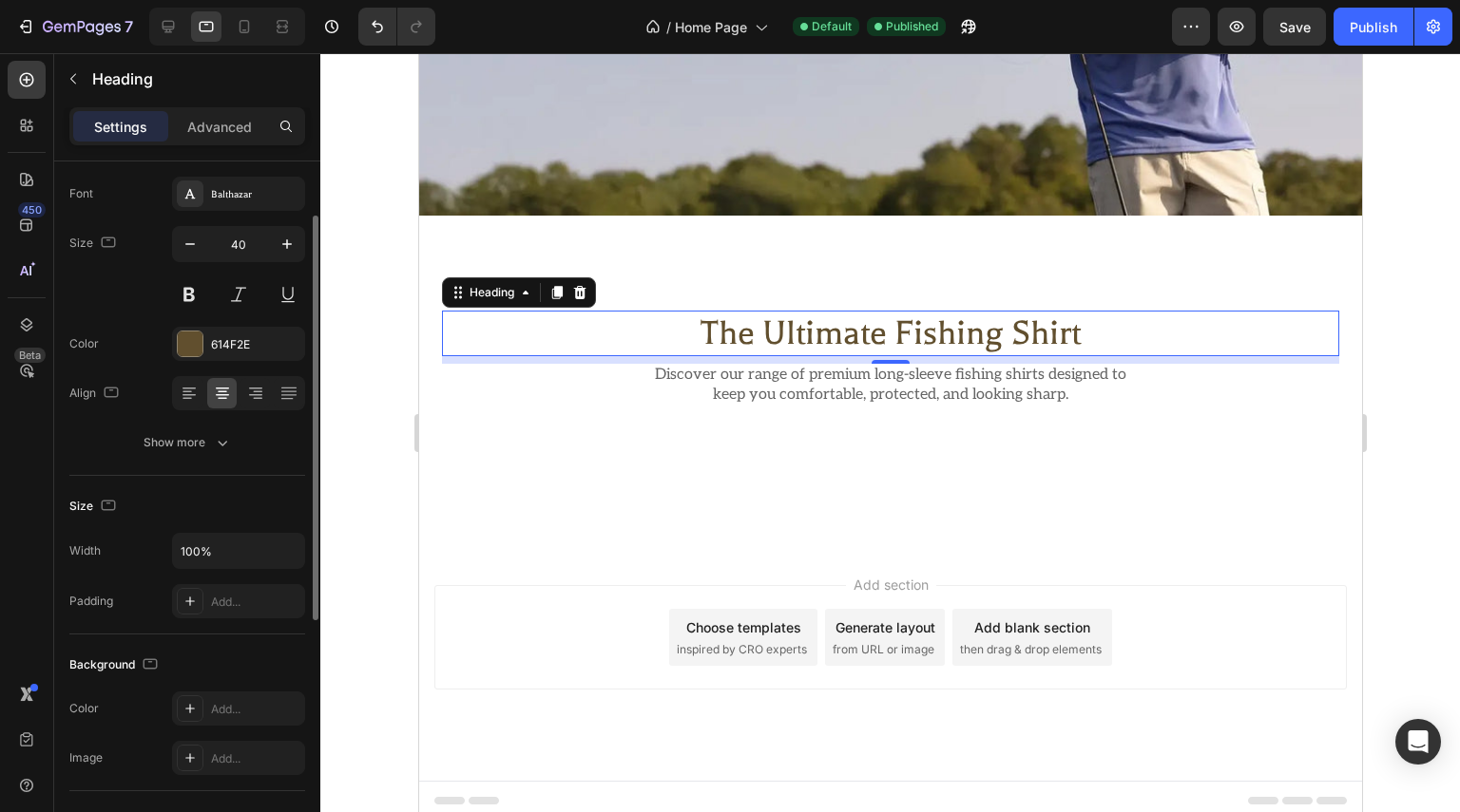
drag, startPoint x: 238, startPoint y: 456, endPoint x: 246, endPoint y: 461, distance: 9.4
click at [238, 455] on button "Show more" at bounding box center [187, 442] width 236 height 35
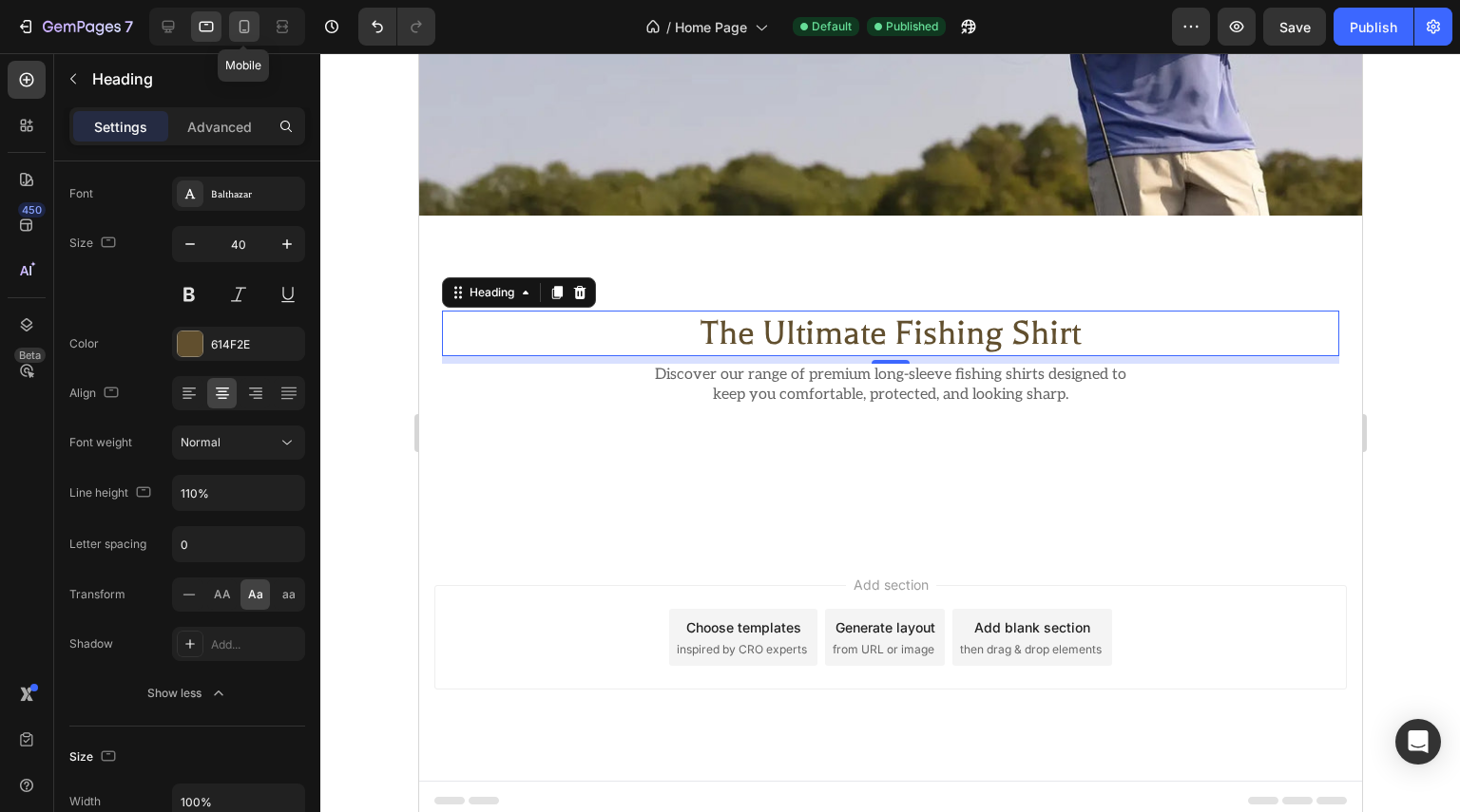
click at [242, 14] on div at bounding box center [244, 27] width 31 height 31
type input "32"
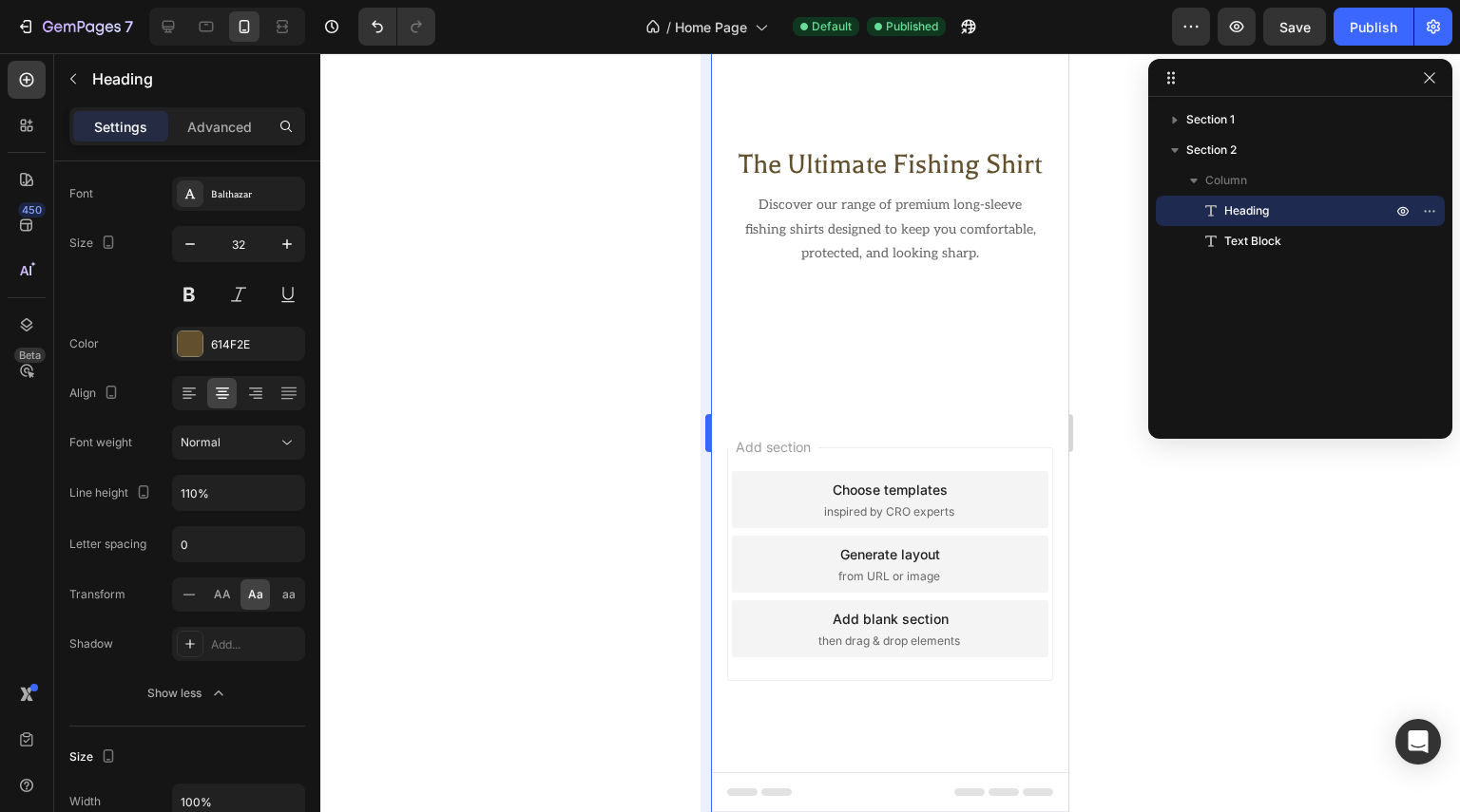
scroll to position [534, 0]
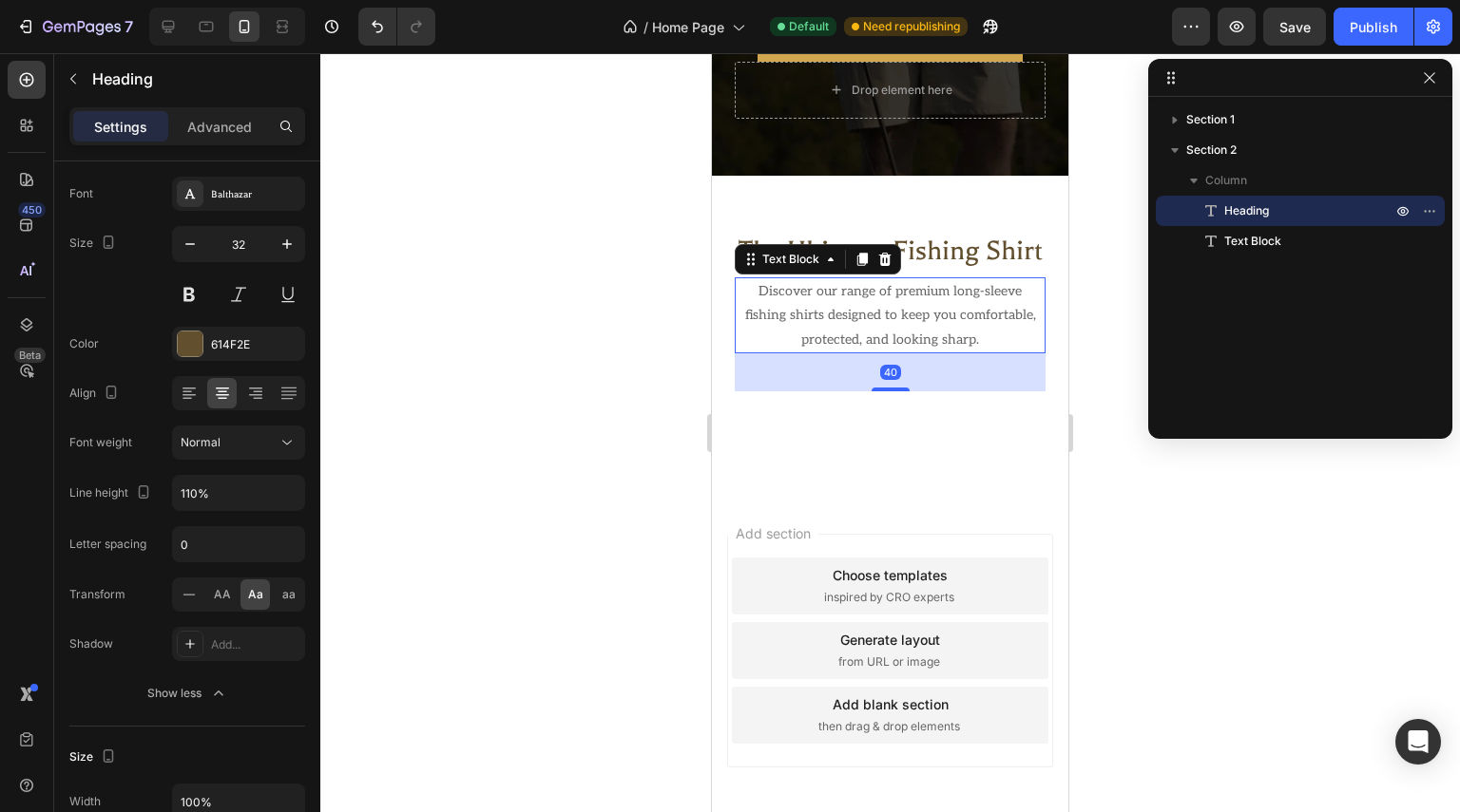
click at [898, 336] on p "Discover our range of premium long-sleeve fishing shirts designed to keep you c…" at bounding box center [889, 315] width 307 height 72
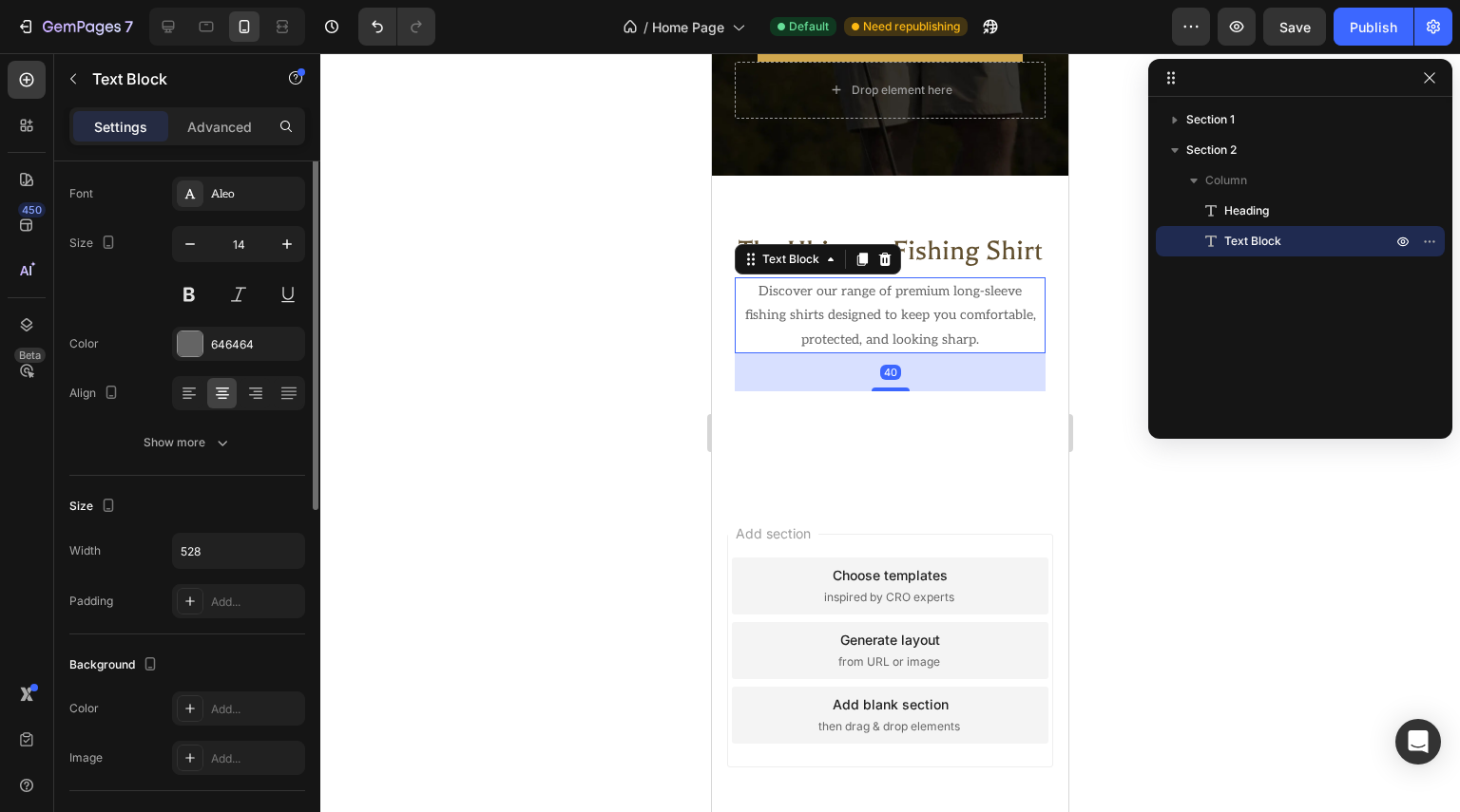
scroll to position [0, 0]
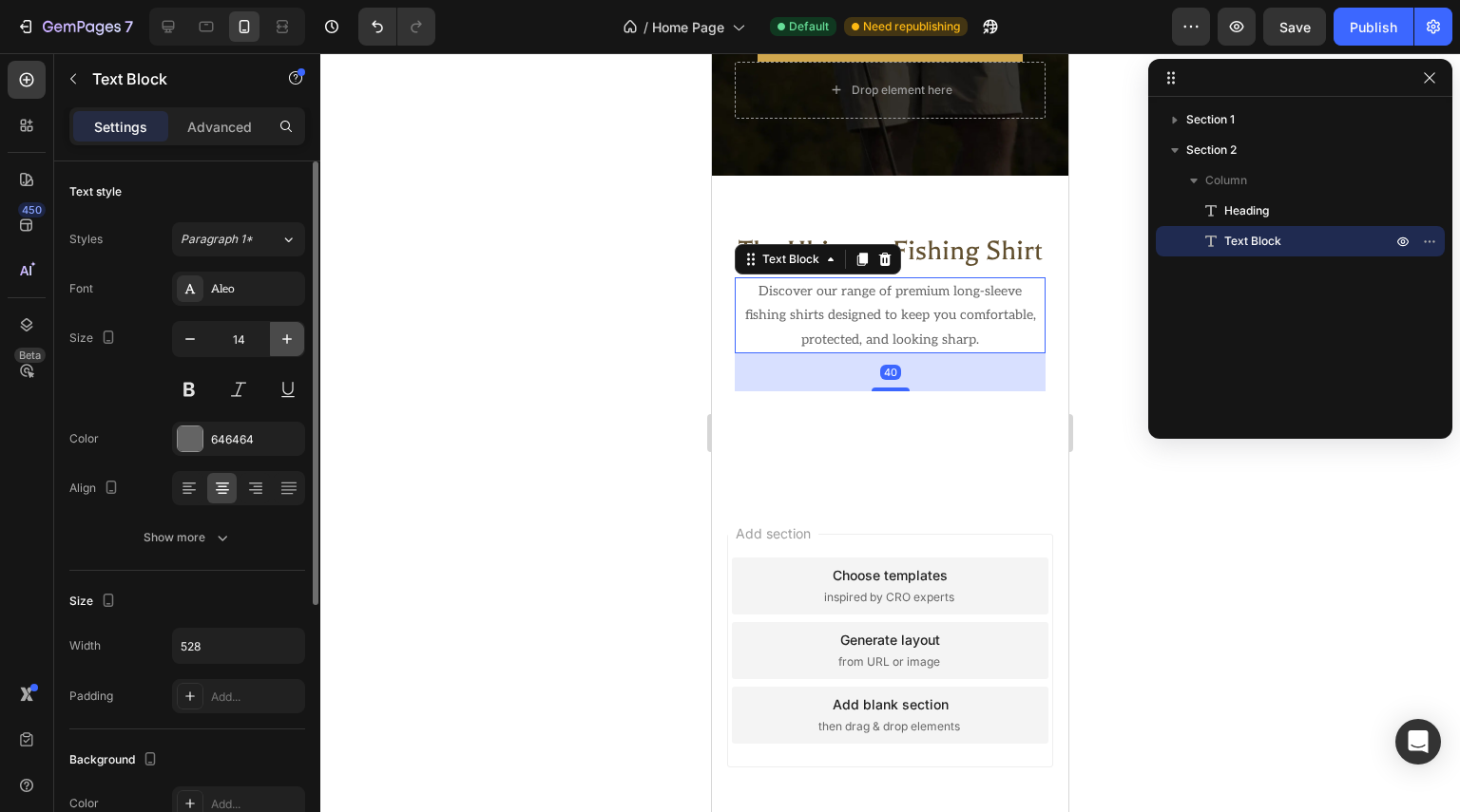
click at [278, 343] on icon "button" at bounding box center [286, 338] width 19 height 19
type input "16"
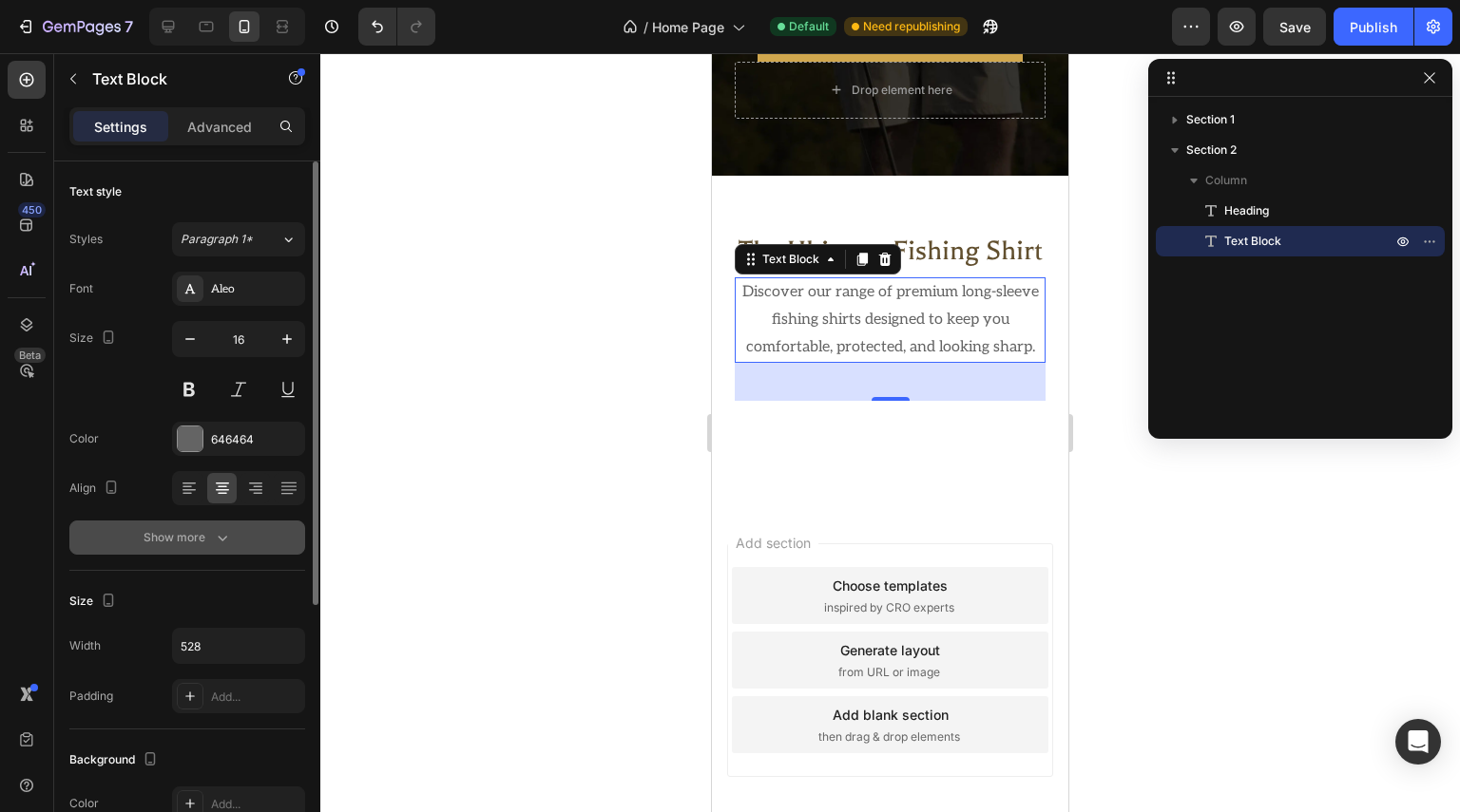
click at [224, 533] on icon "button" at bounding box center [222, 537] width 19 height 19
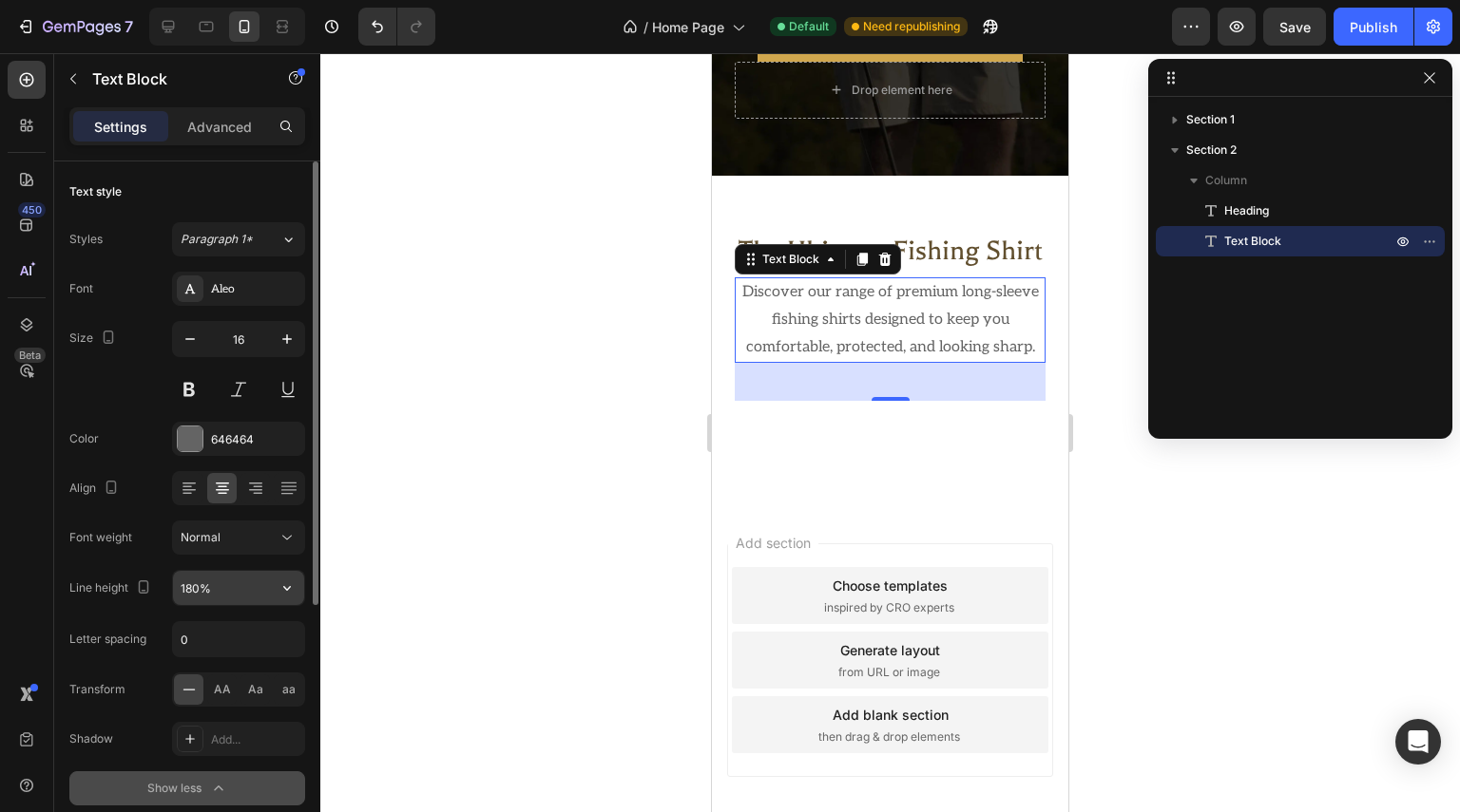
click at [218, 591] on input "180%" at bounding box center [238, 588] width 131 height 35
click at [283, 594] on icon "button" at bounding box center [286, 587] width 19 height 19
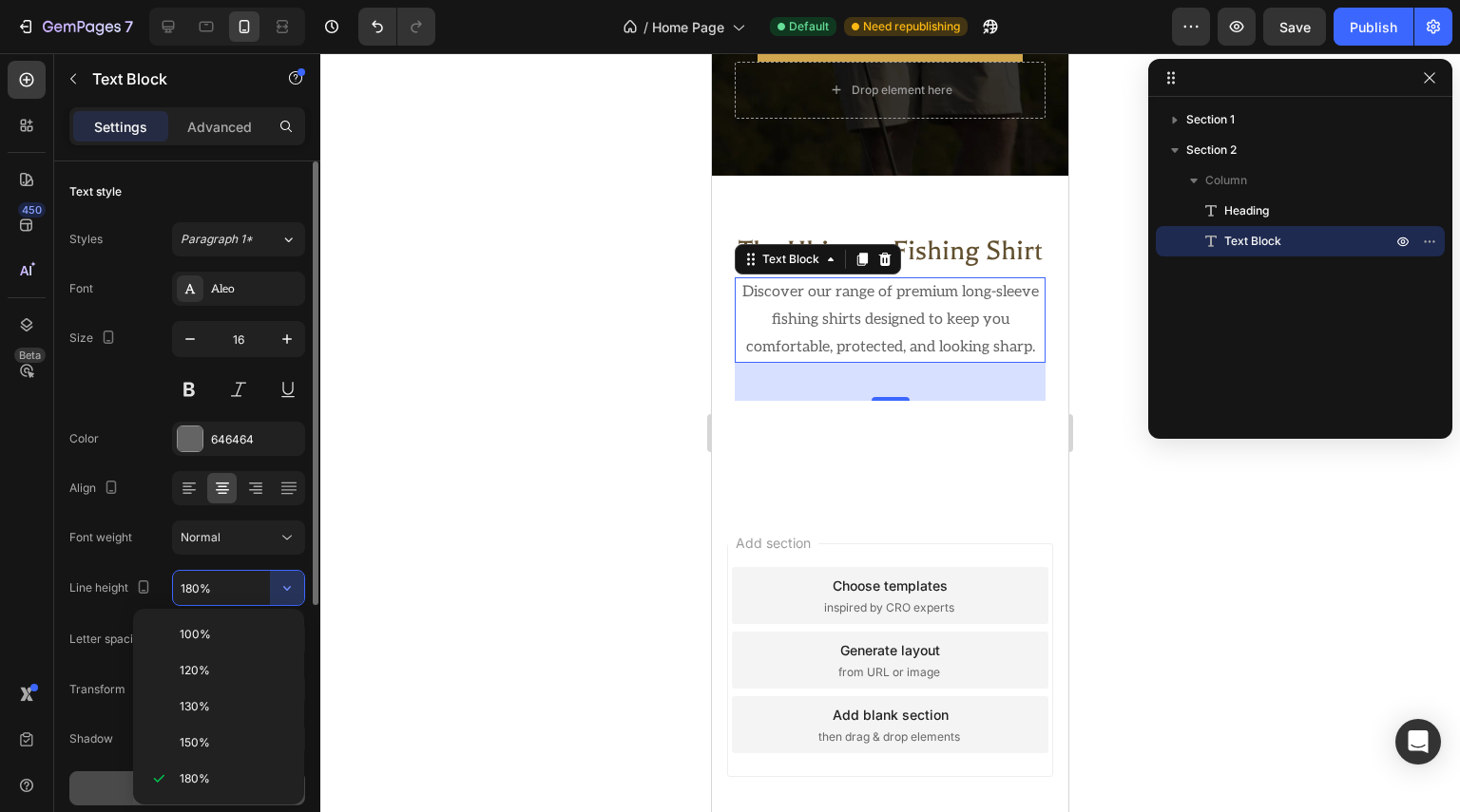
click at [227, 708] on p "130%" at bounding box center [234, 706] width 109 height 17
type input "130%"
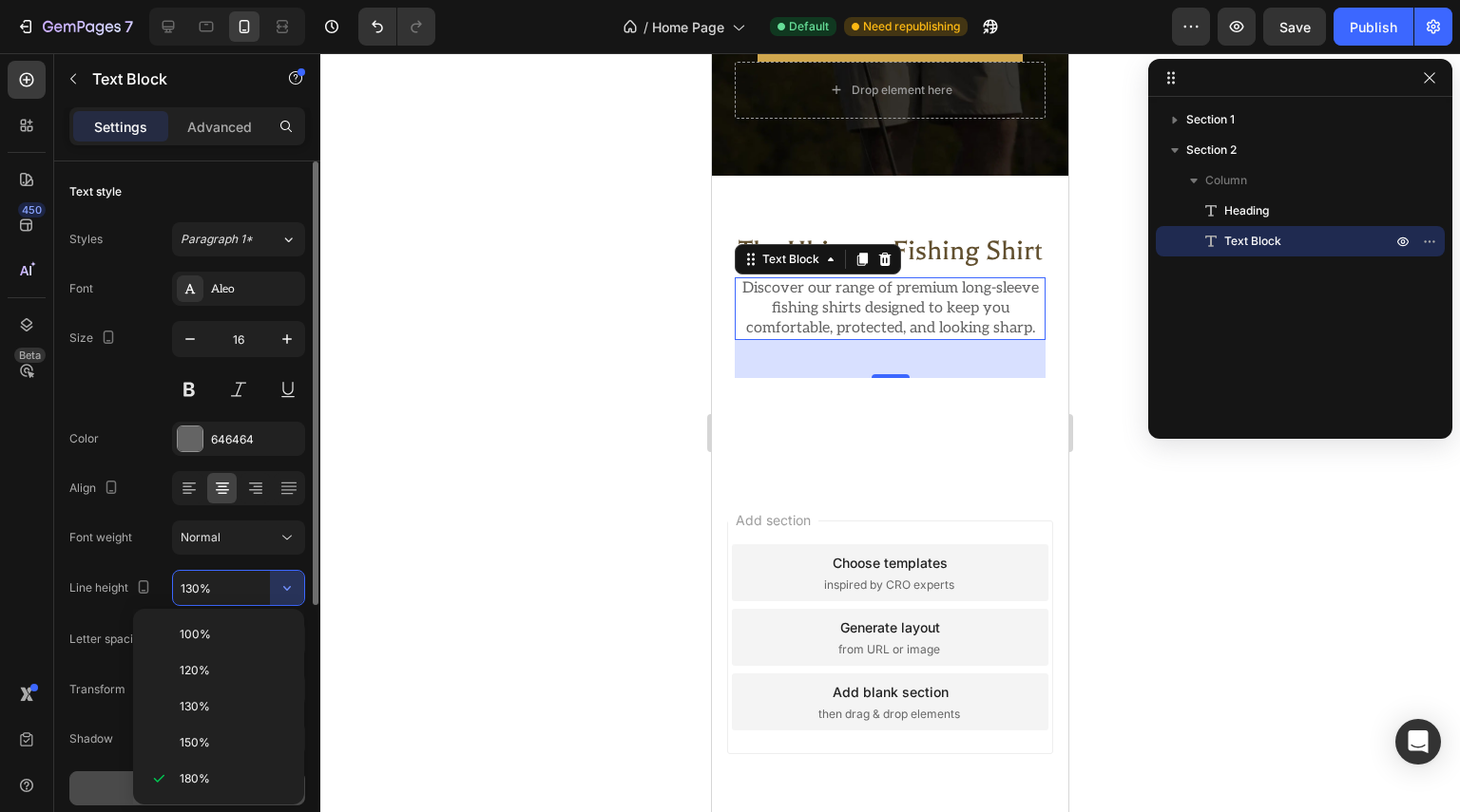
scroll to position [521, 0]
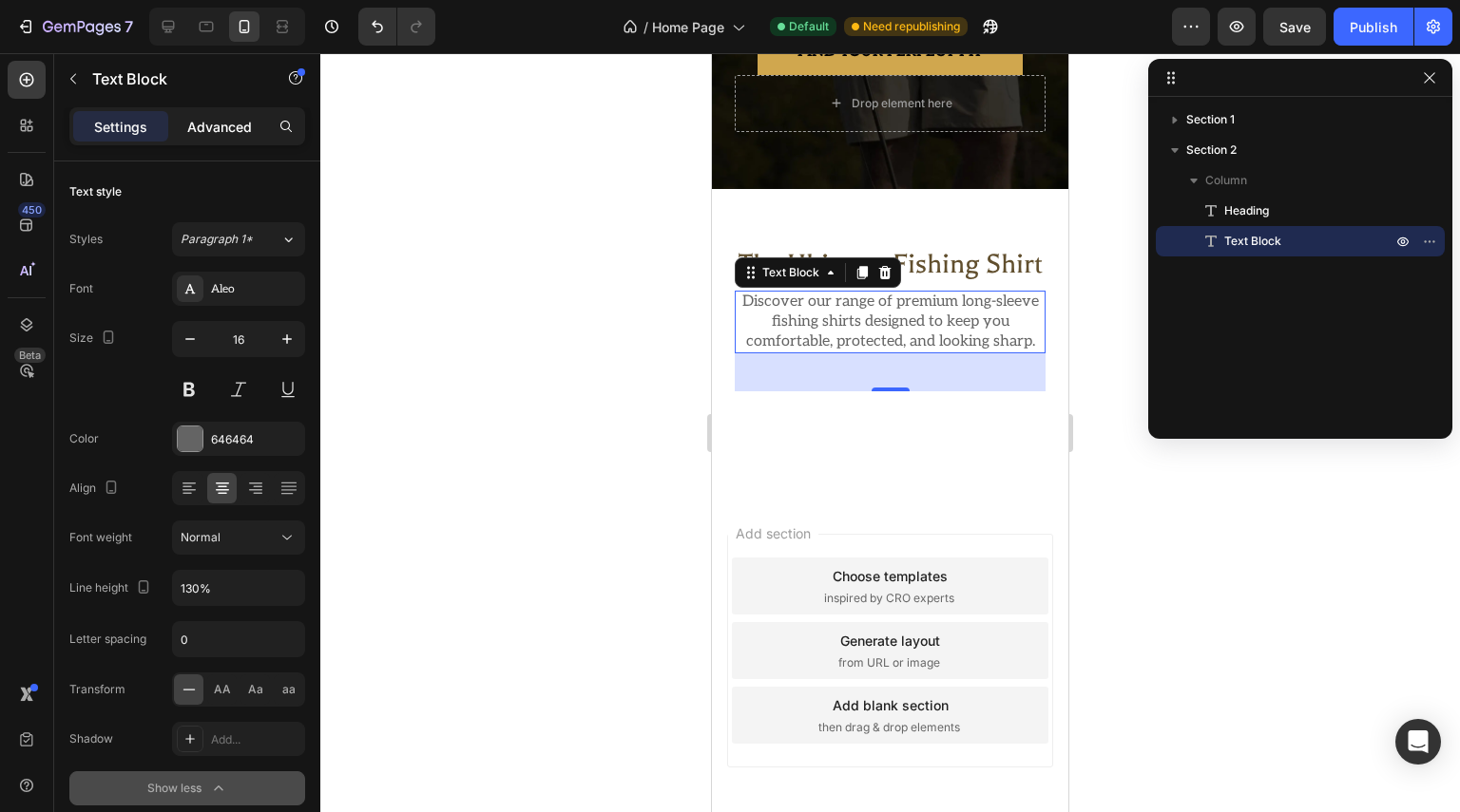
click at [213, 130] on p "Advanced" at bounding box center [219, 126] width 64 height 20
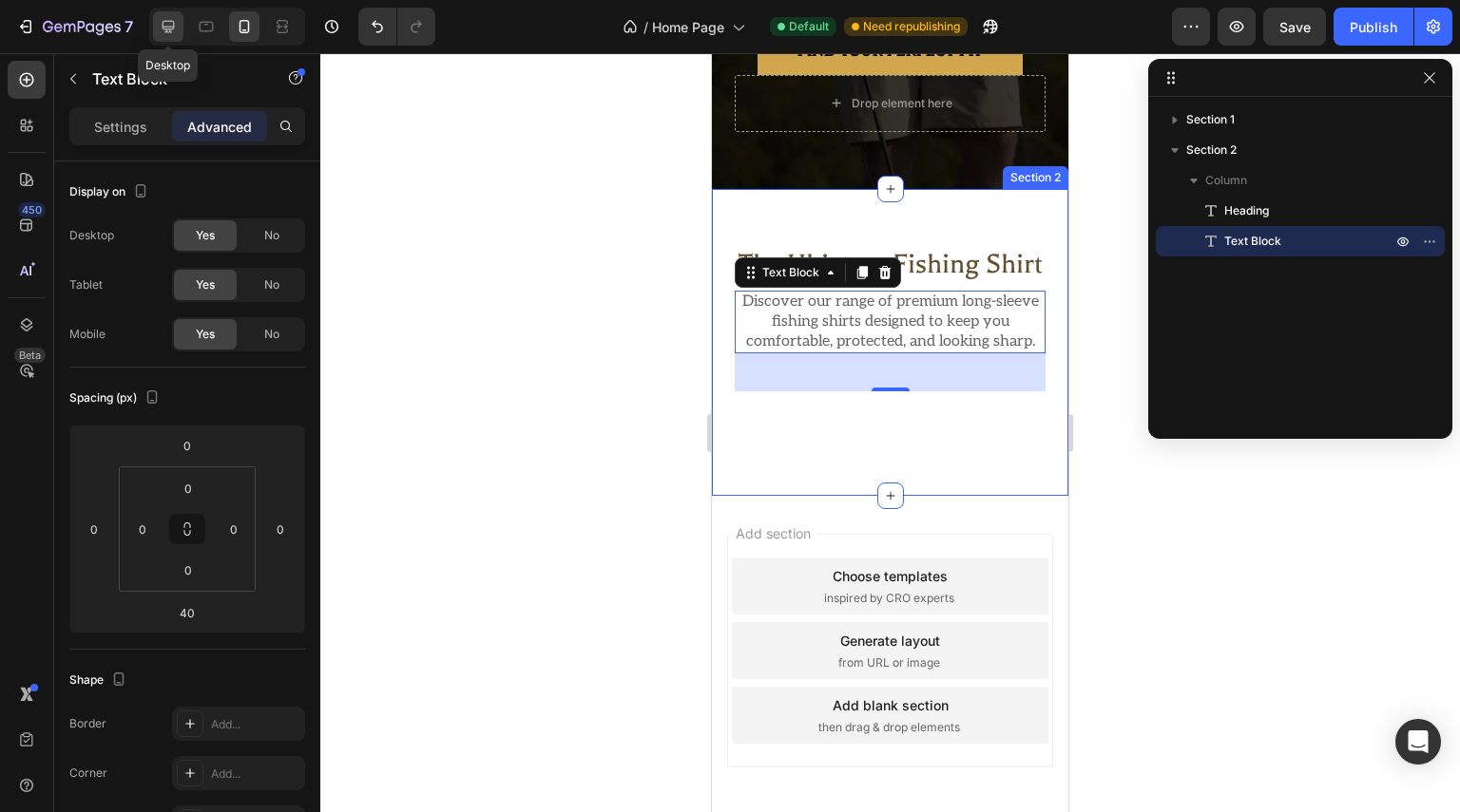
click at [168, 28] on icon at bounding box center [168, 26] width 19 height 19
type input "48"
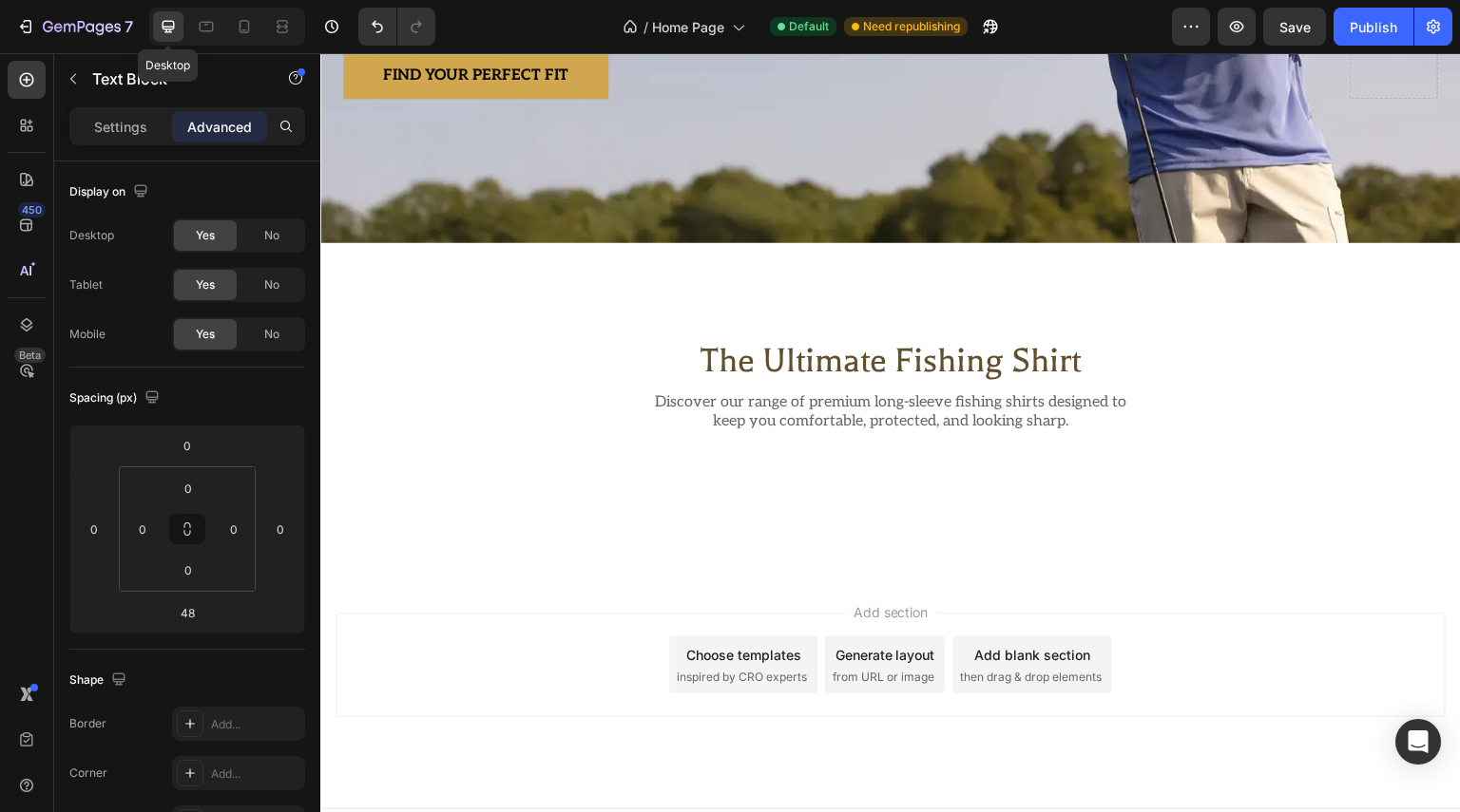
scroll to position [415, 0]
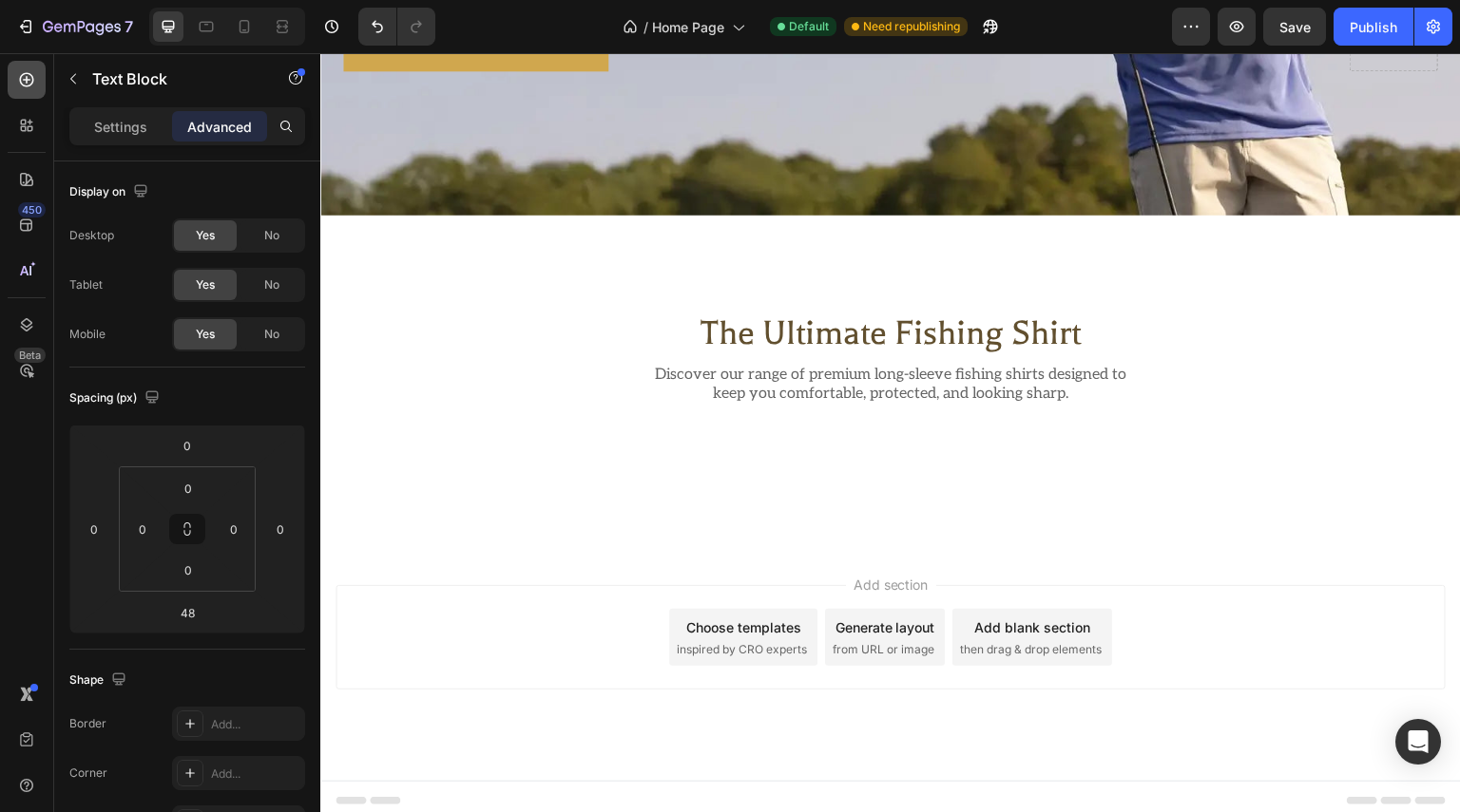
click at [20, 88] on icon at bounding box center [26, 79] width 19 height 19
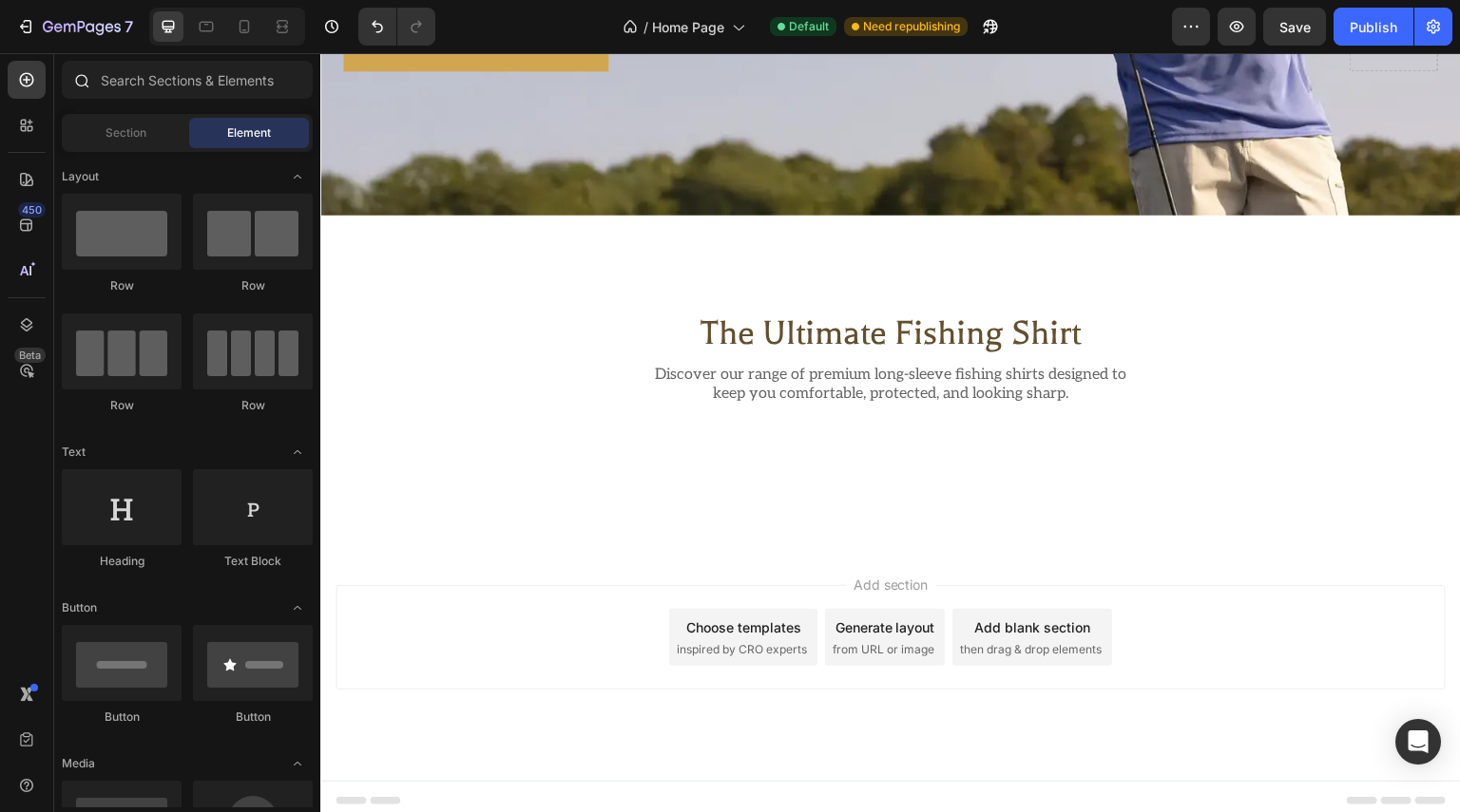
click at [82, 86] on icon at bounding box center [83, 82] width 14 height 14
click at [167, 74] on input "text" at bounding box center [188, 80] width 251 height 38
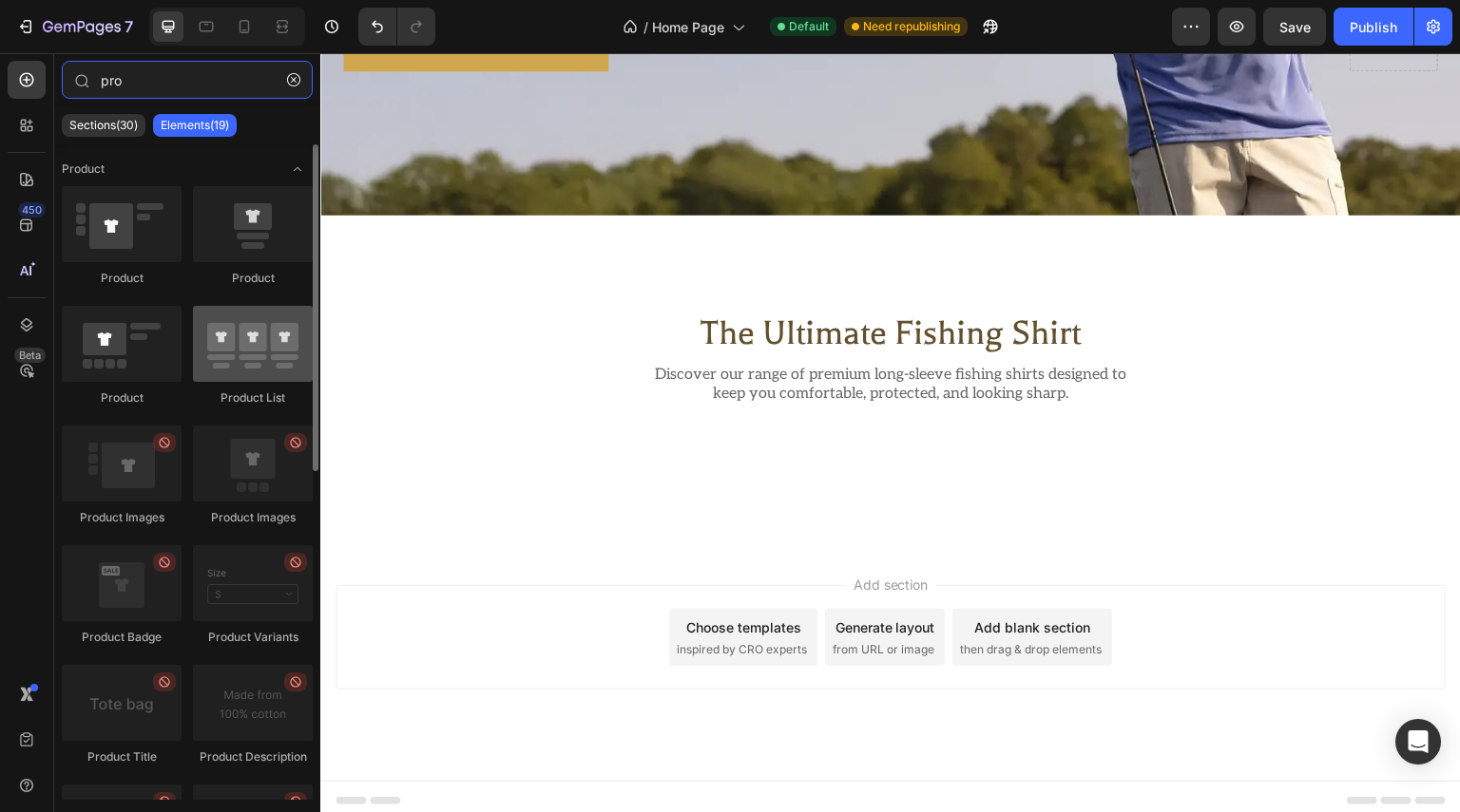
type input "pro"
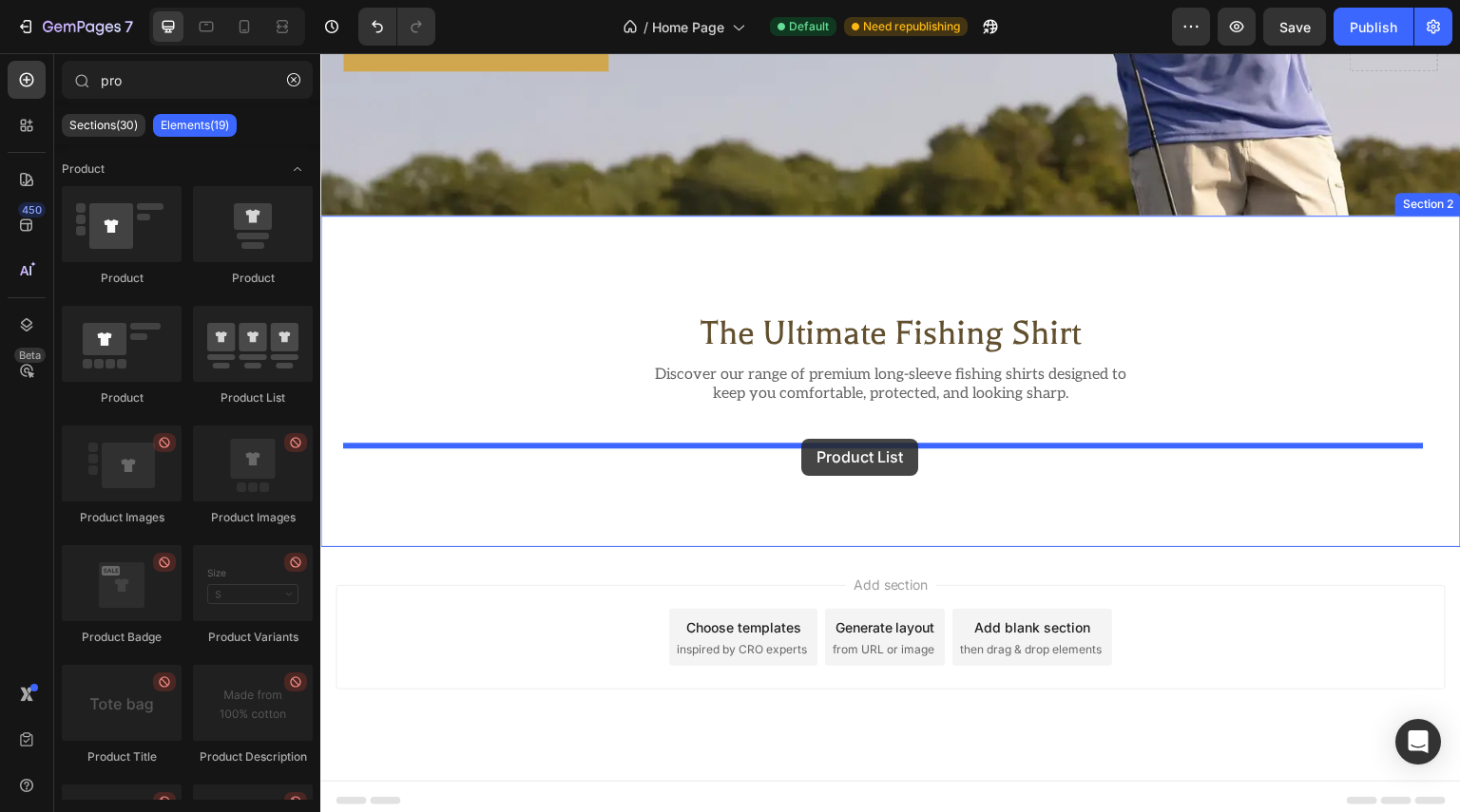
drag, startPoint x: 550, startPoint y: 416, endPoint x: 802, endPoint y: 439, distance: 253.0
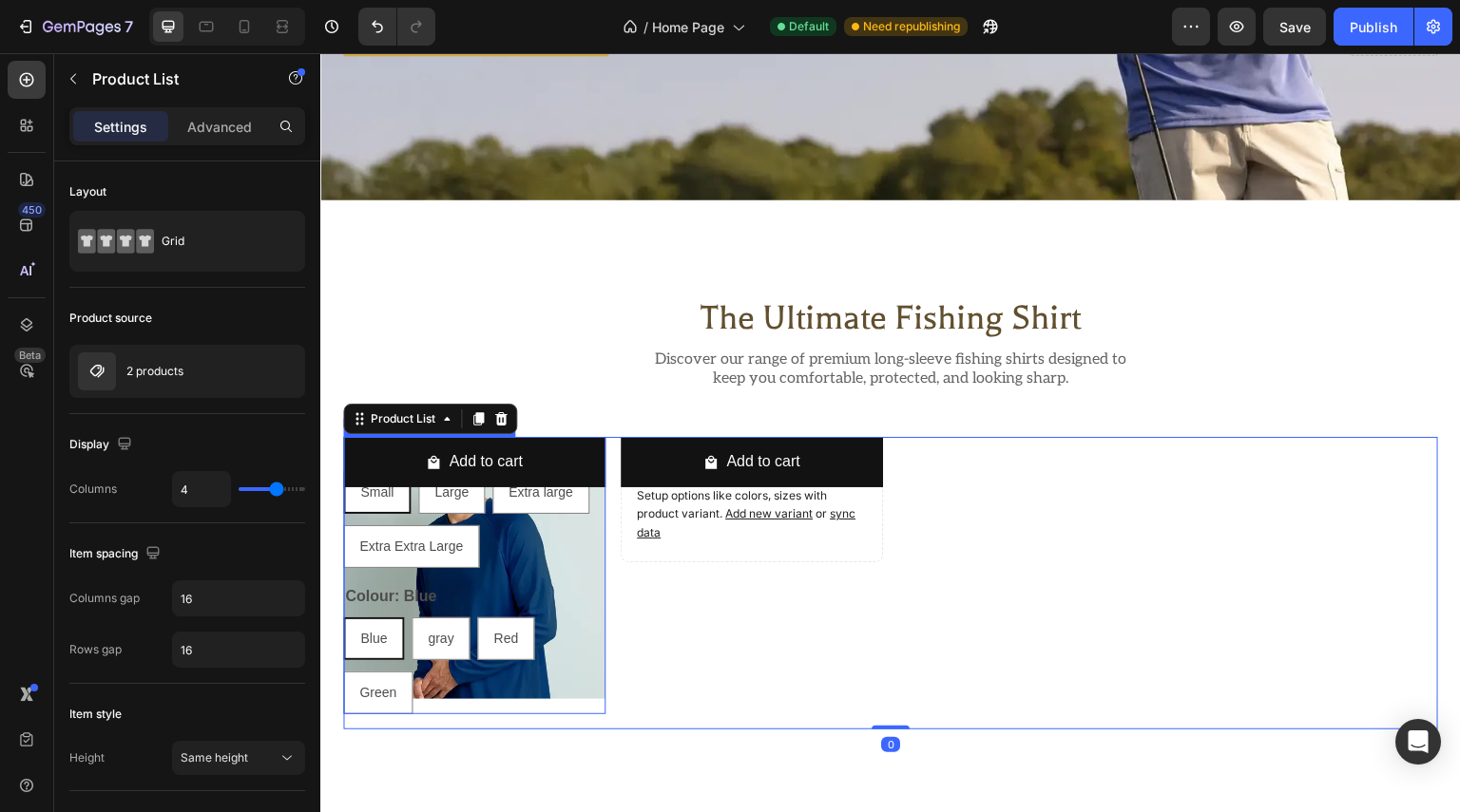
scroll to position [534, 0]
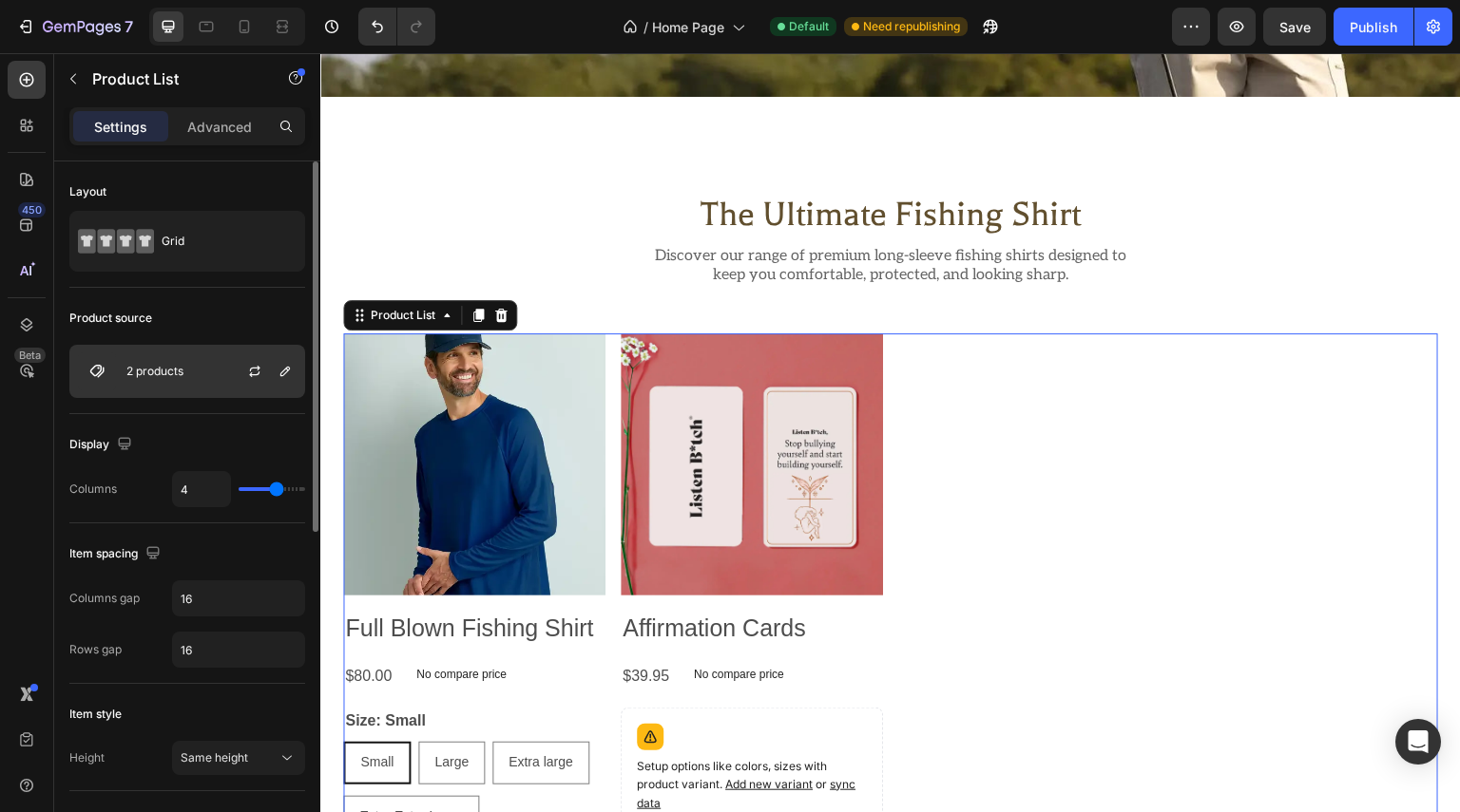
click at [232, 376] on div at bounding box center [262, 371] width 84 height 51
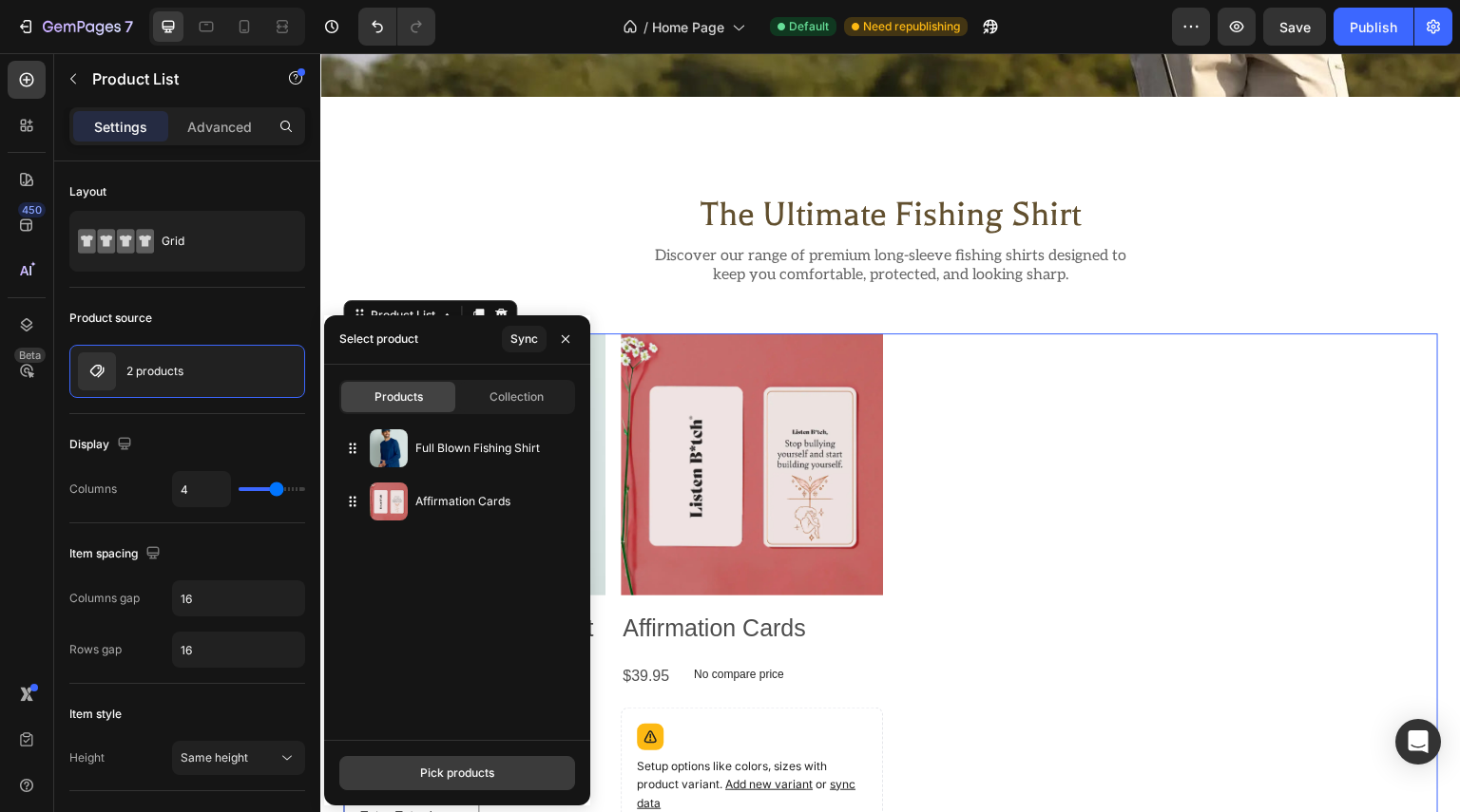
click at [448, 773] on div "Pick products" at bounding box center [457, 773] width 74 height 17
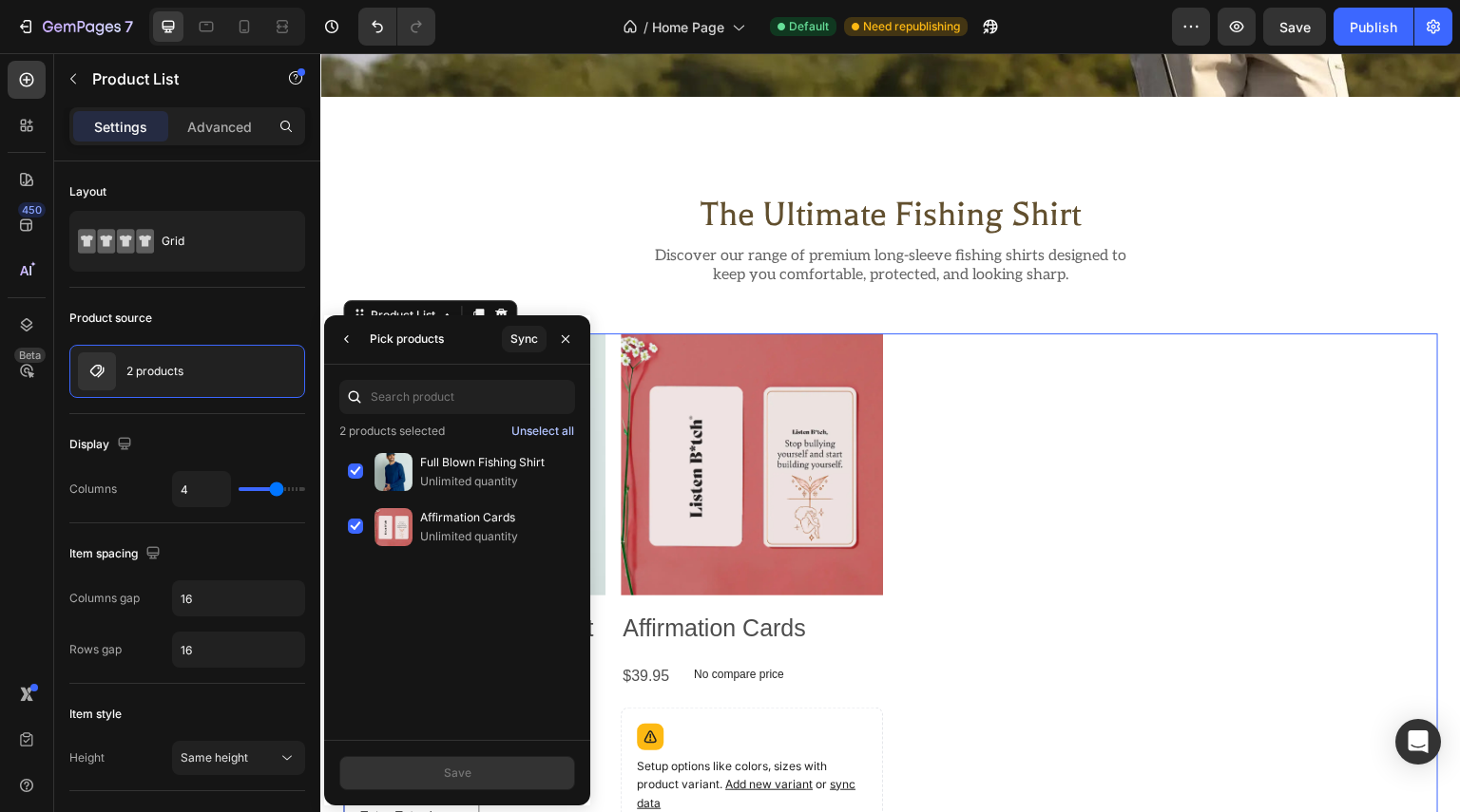
click at [551, 425] on div "Unselect all" at bounding box center [543, 430] width 63 height 17
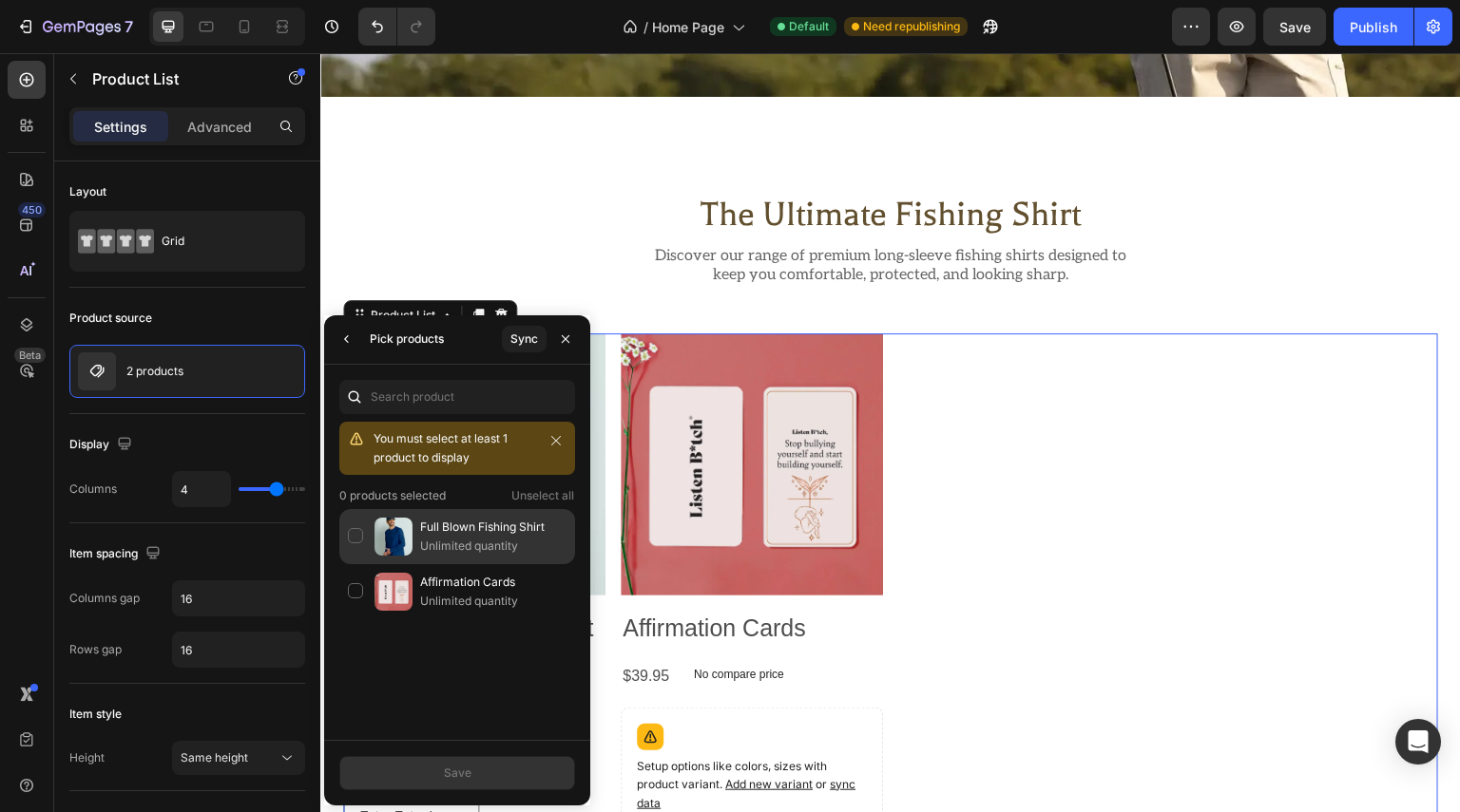
click at [365, 564] on div "Full Blown Fishing Shirt Unlimited quantity" at bounding box center [457, 592] width 236 height 55
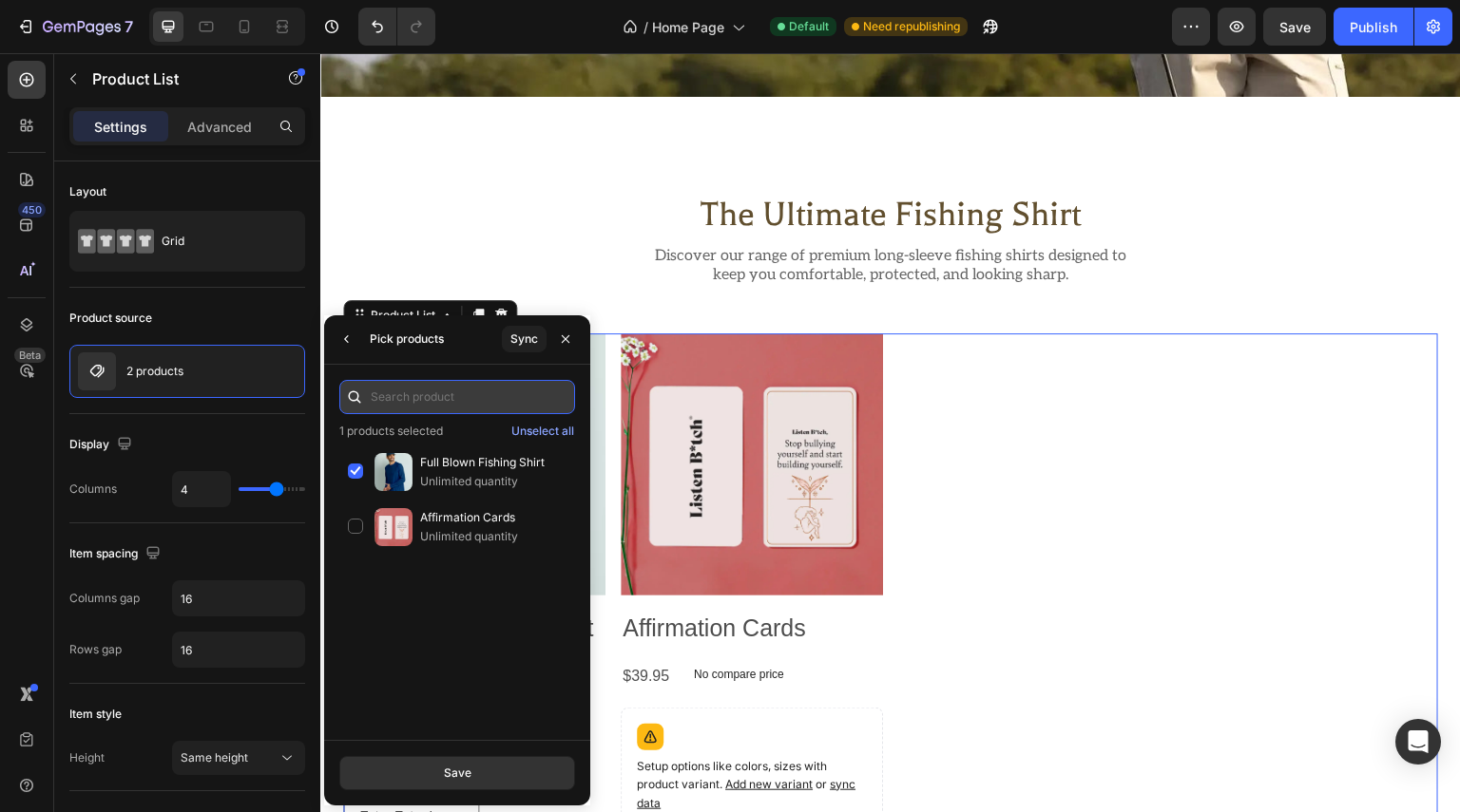
click at [423, 405] on input "text" at bounding box center [457, 397] width 236 height 35
click at [512, 337] on div "Sync" at bounding box center [524, 338] width 28 height 17
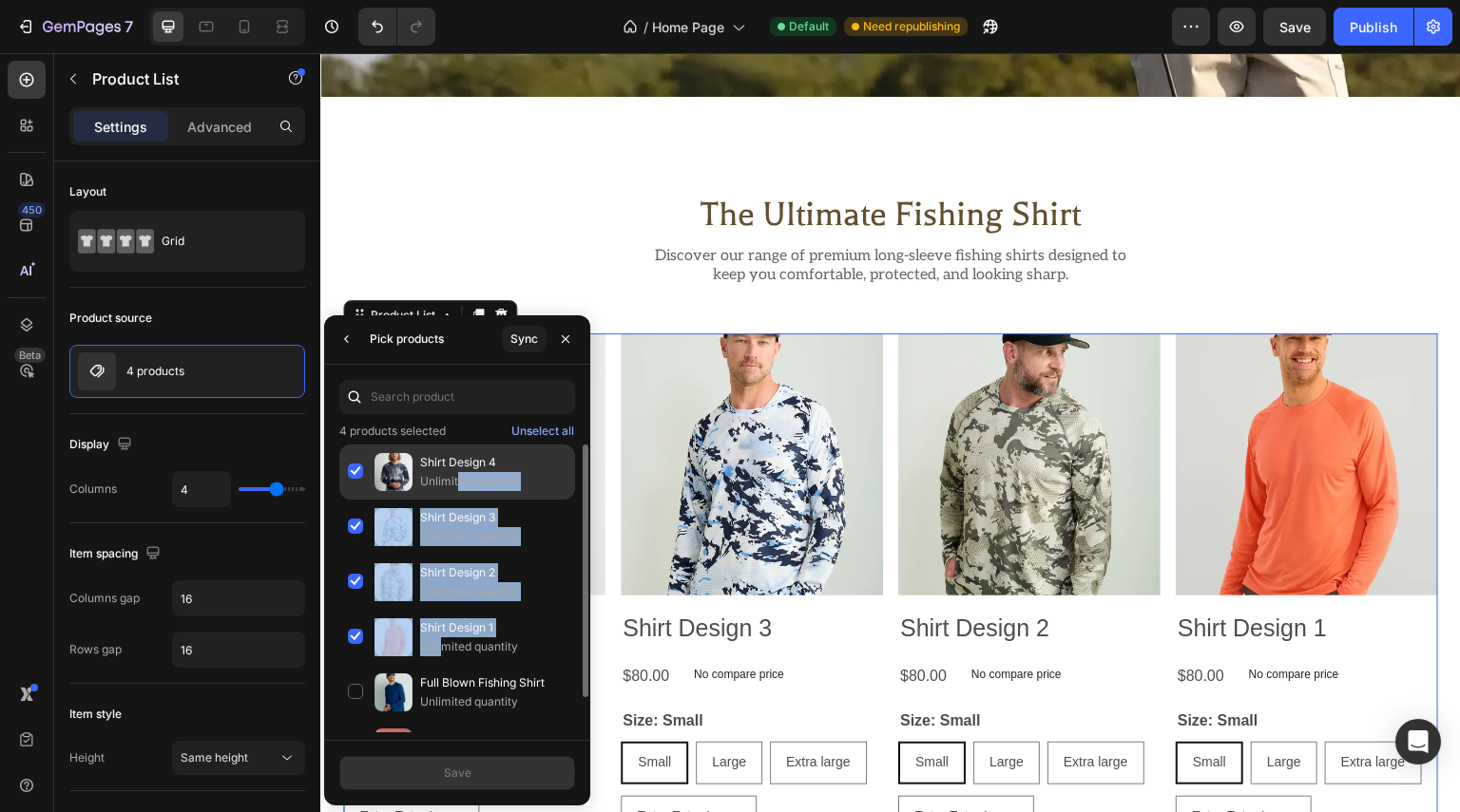
drag, startPoint x: 440, startPoint y: 637, endPoint x: 456, endPoint y: 477, distance: 160.8
click at [456, 477] on div "Shirt Design 4 Unlimited quantity Shirt Design 3 Unlimited quantity Shirt Desig…" at bounding box center [457, 610] width 267 height 331
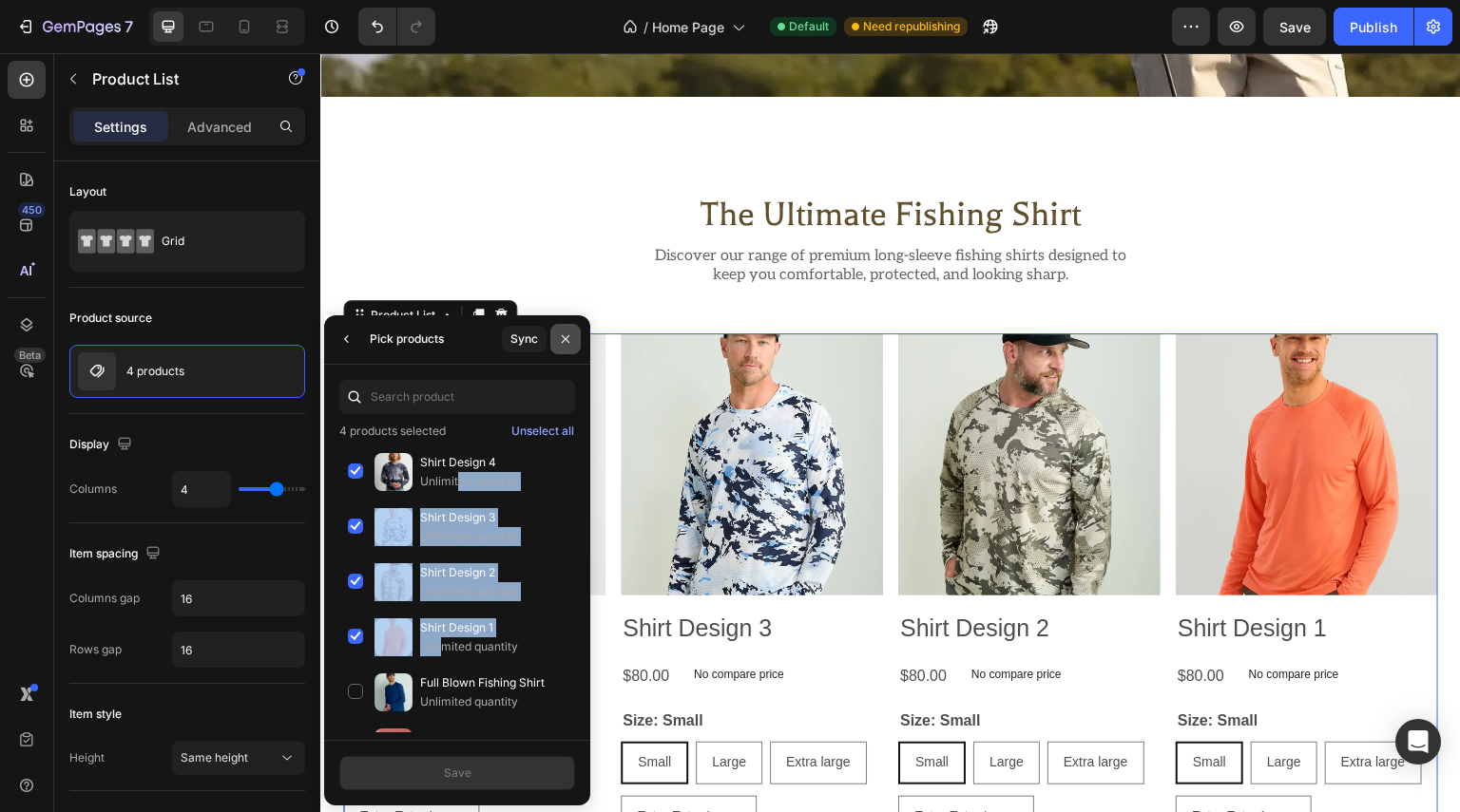
click at [565, 338] on icon "button" at bounding box center [566, 339] width 8 height 8
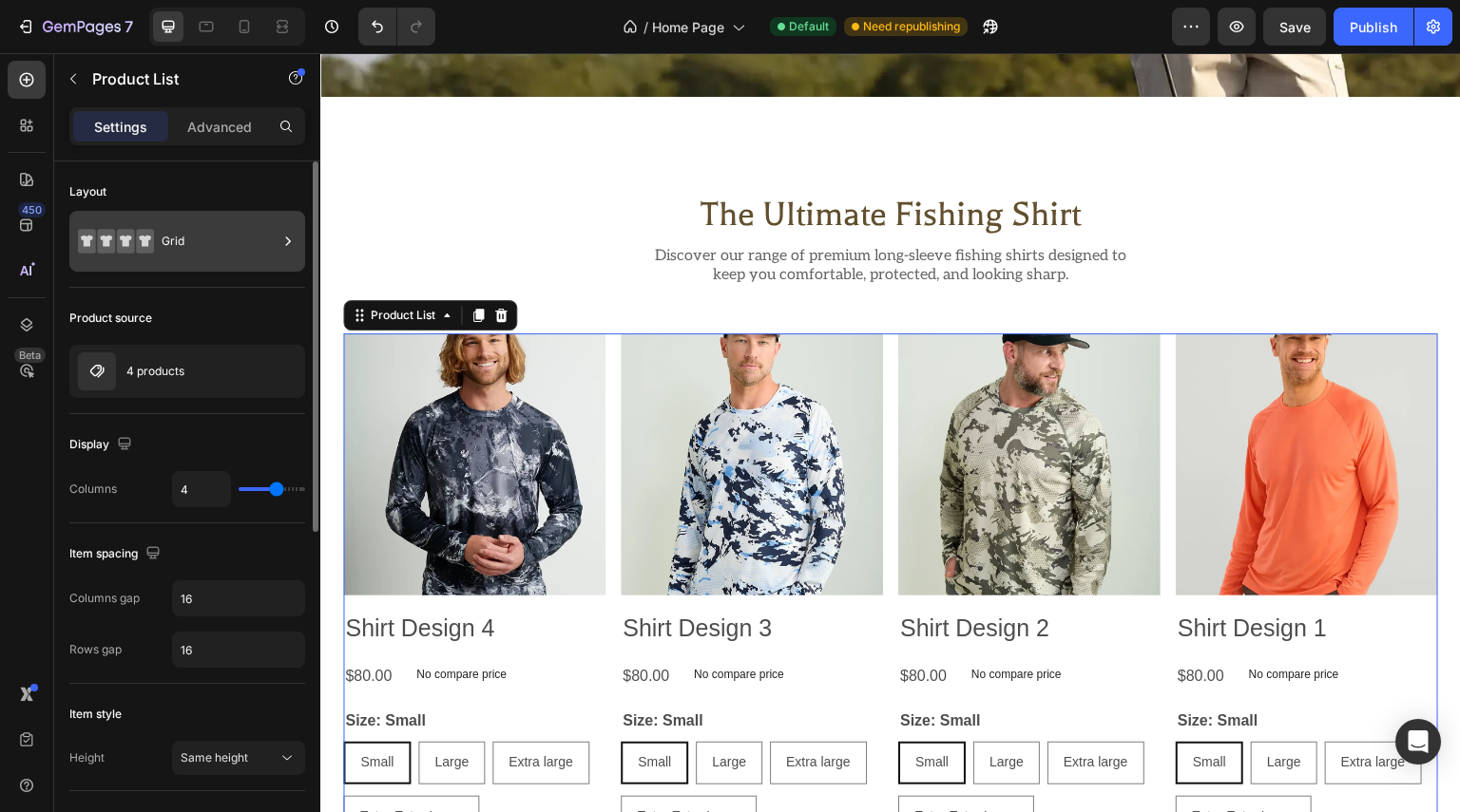
click at [263, 237] on div "Grid" at bounding box center [219, 241] width 115 height 43
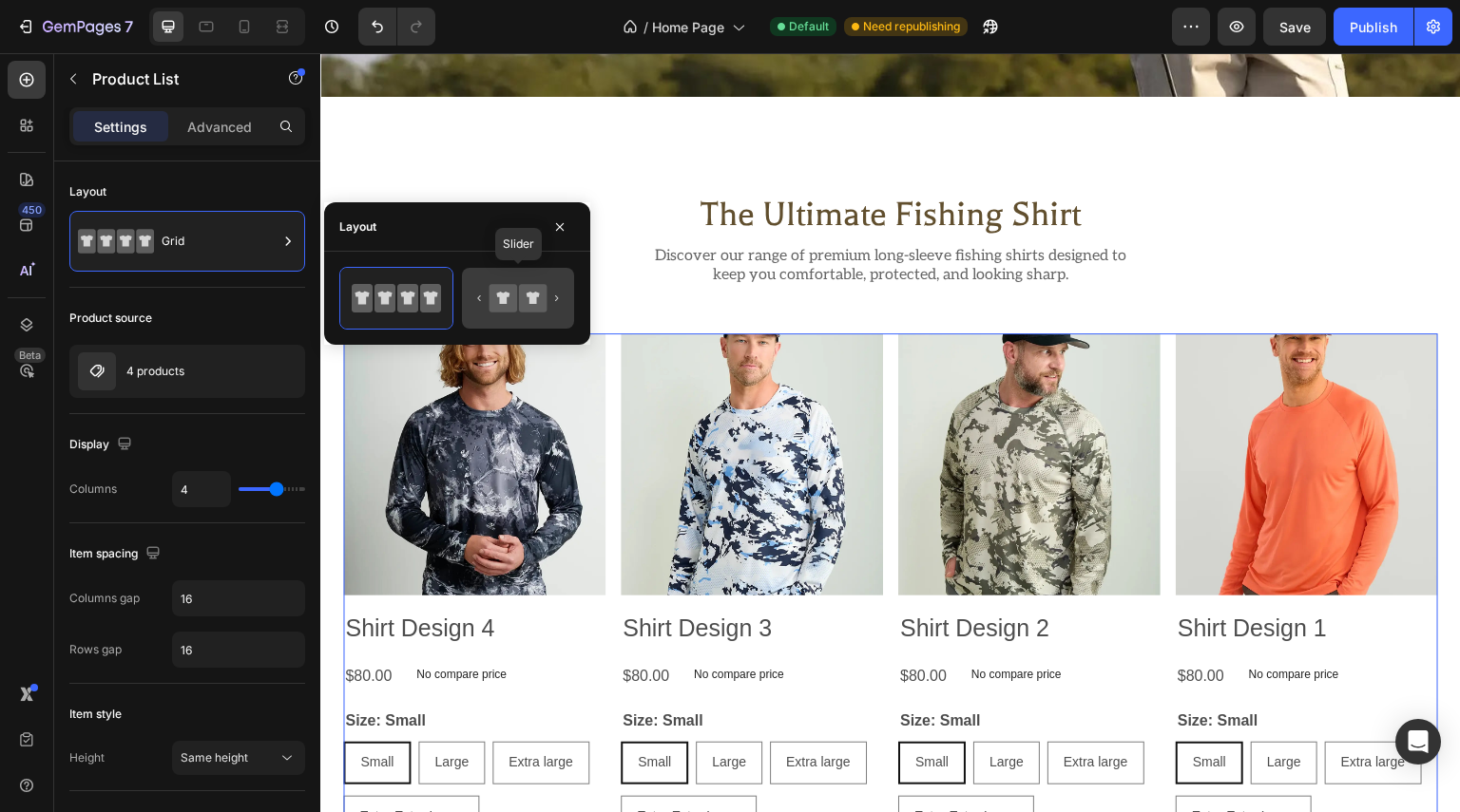
click at [502, 300] on icon at bounding box center [502, 298] width 13 height 13
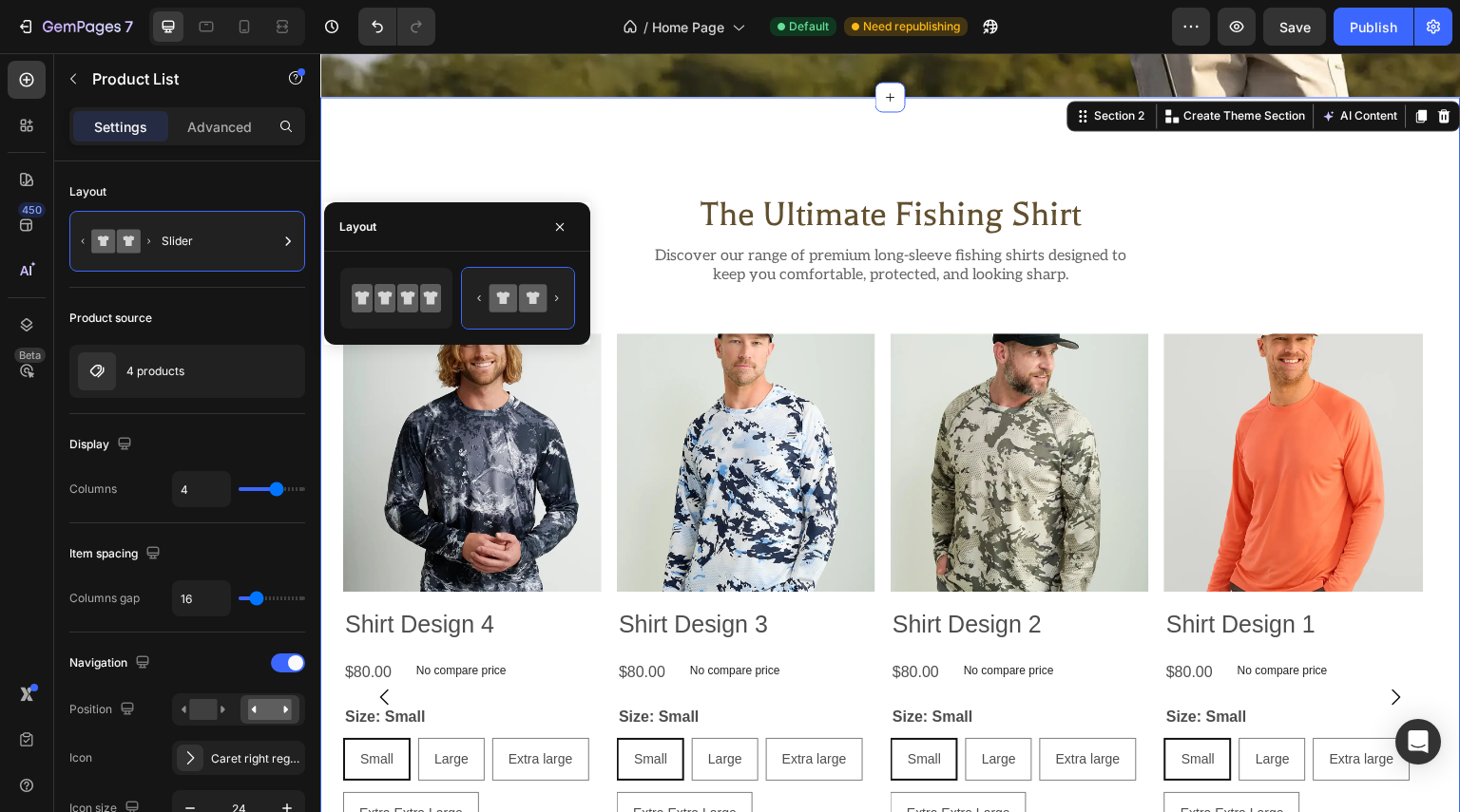
click at [336, 513] on div "the ultimate fishing shirt Heading Discover our range of premium long-sleeve fi…" at bounding box center [889, 627] width 1140 height 1061
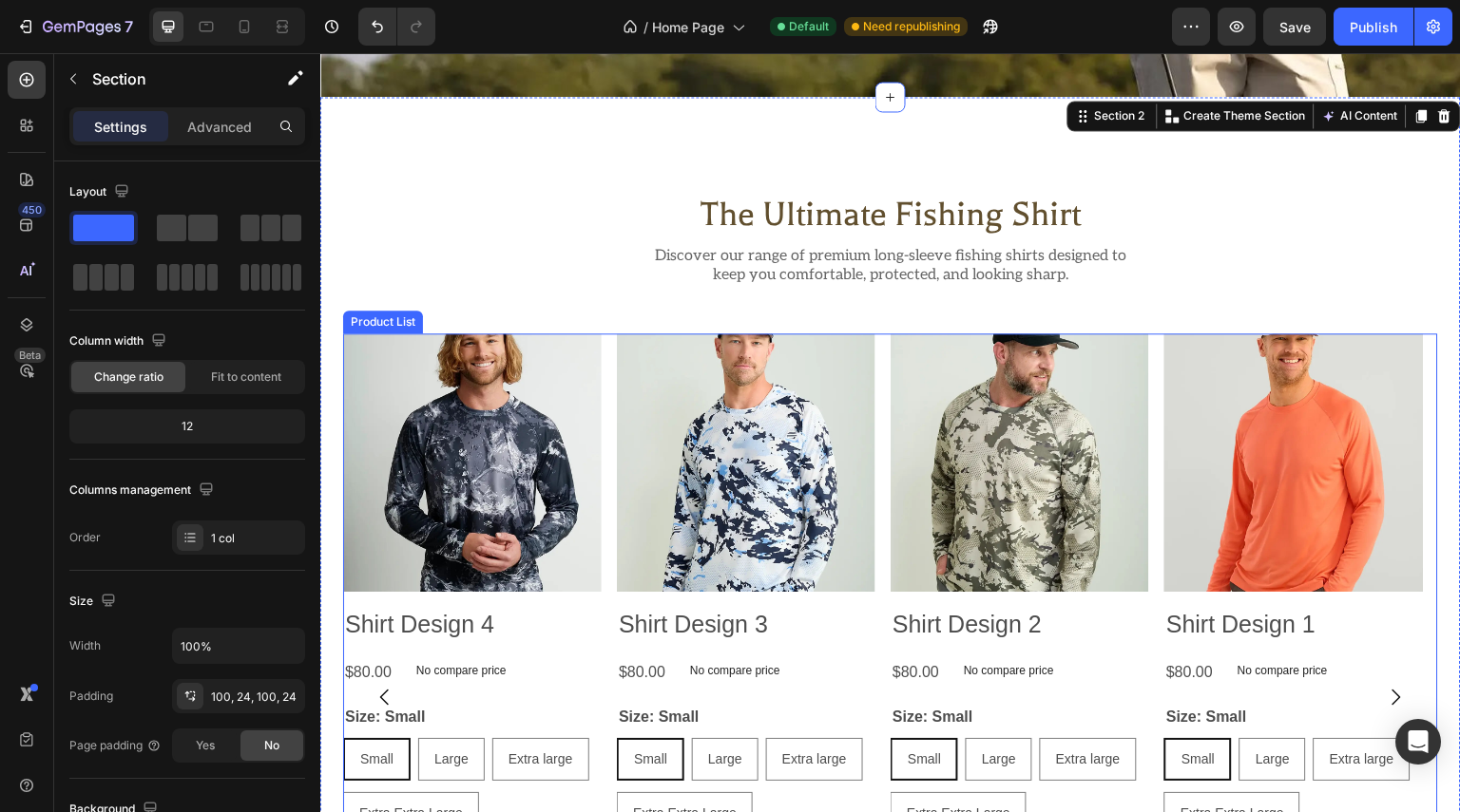
click at [610, 470] on div "Product Images Shirt Design 4 Product Title $80.00 Product Price Product Price …" at bounding box center [890, 698] width 1095 height 728
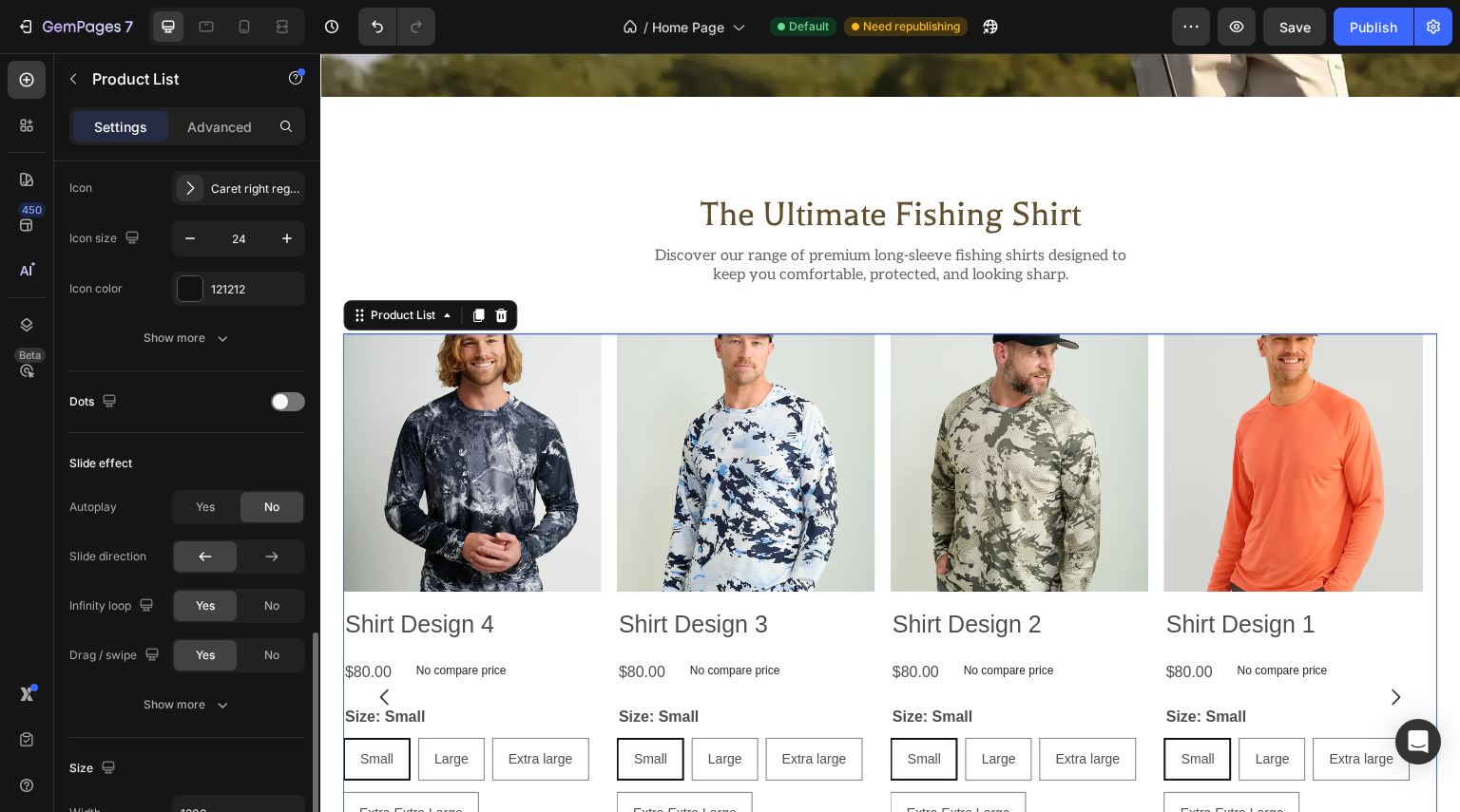
scroll to position [760, 0]
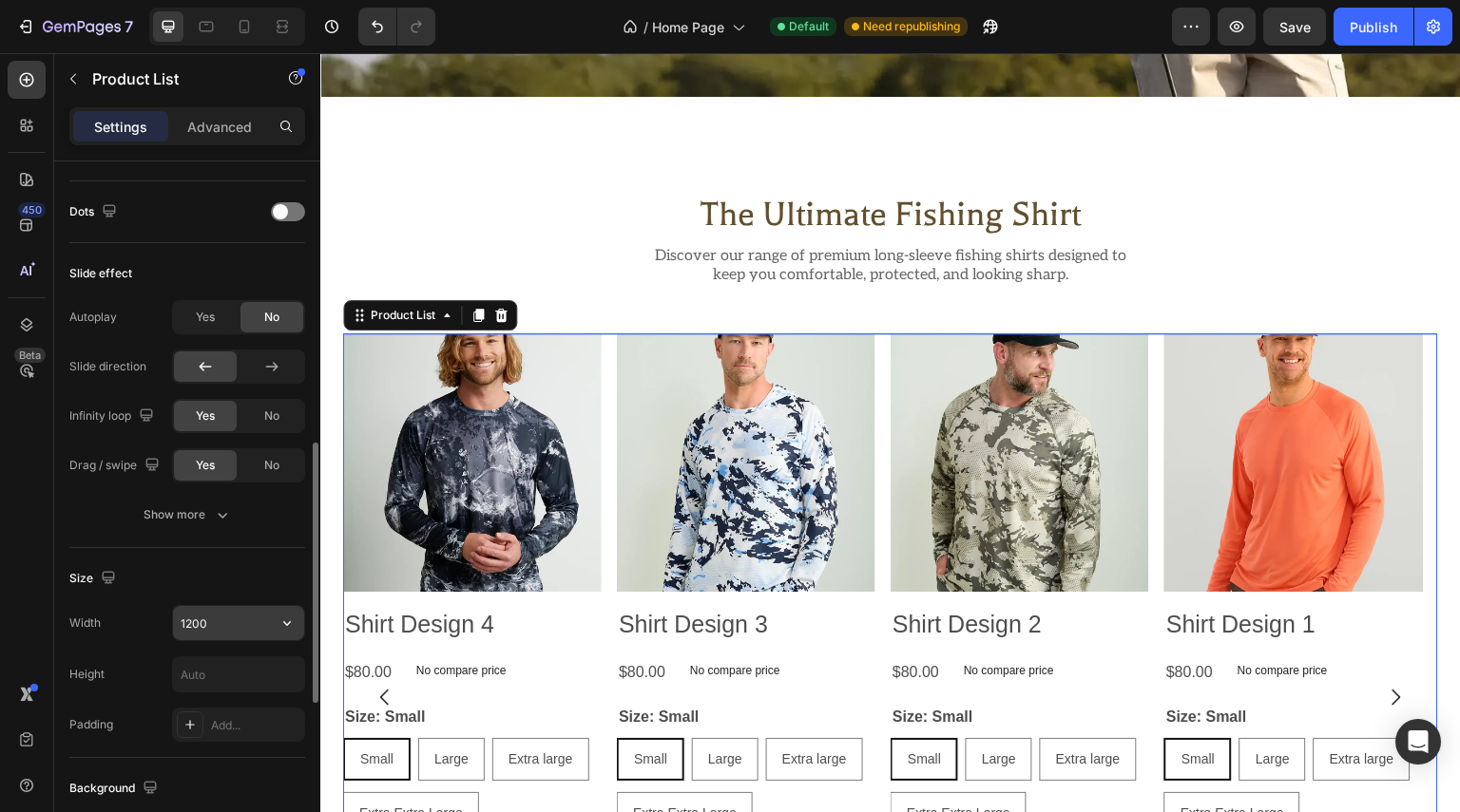
click at [226, 627] on input "1200" at bounding box center [238, 623] width 131 height 35
type input "1344"
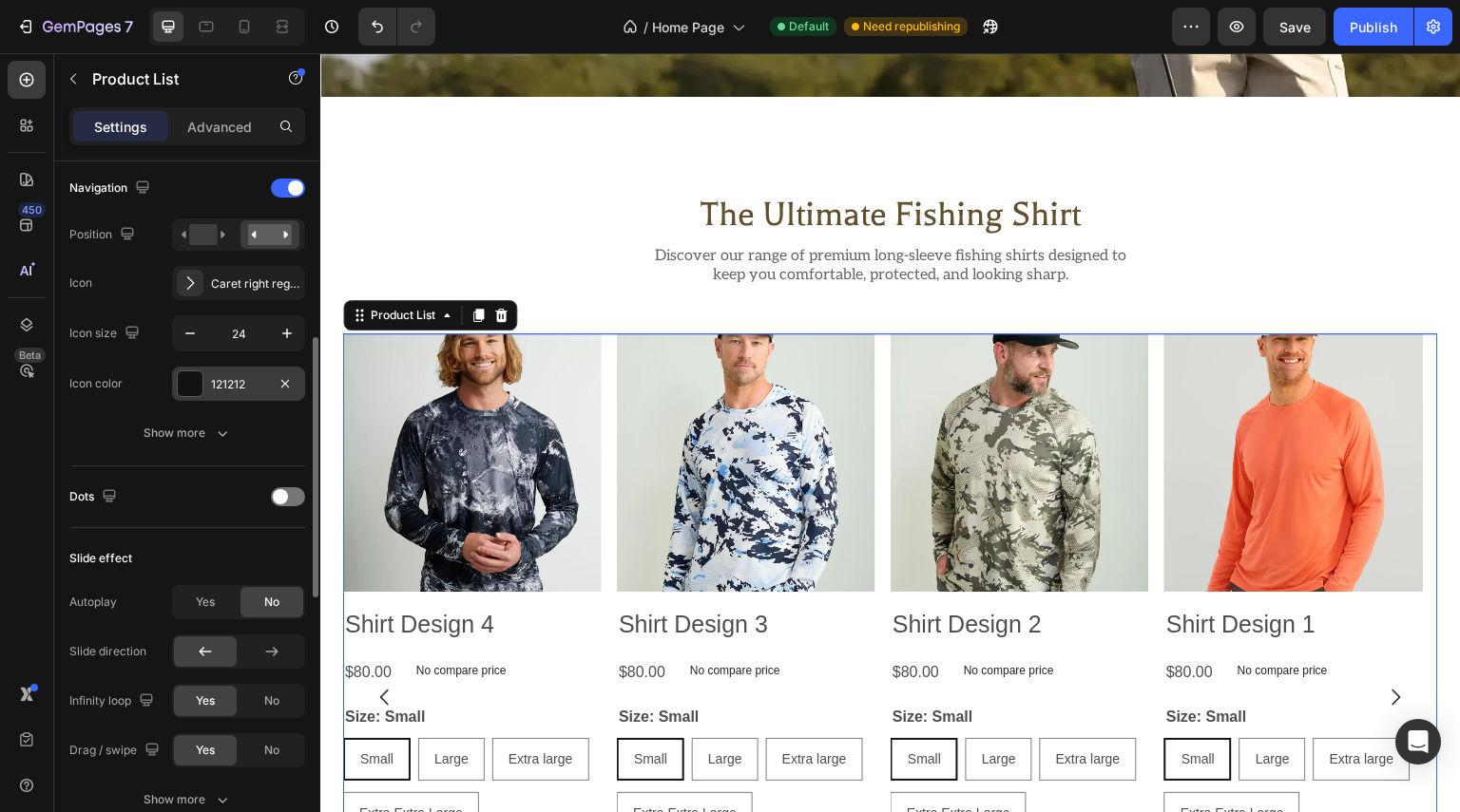
scroll to position [285, 0]
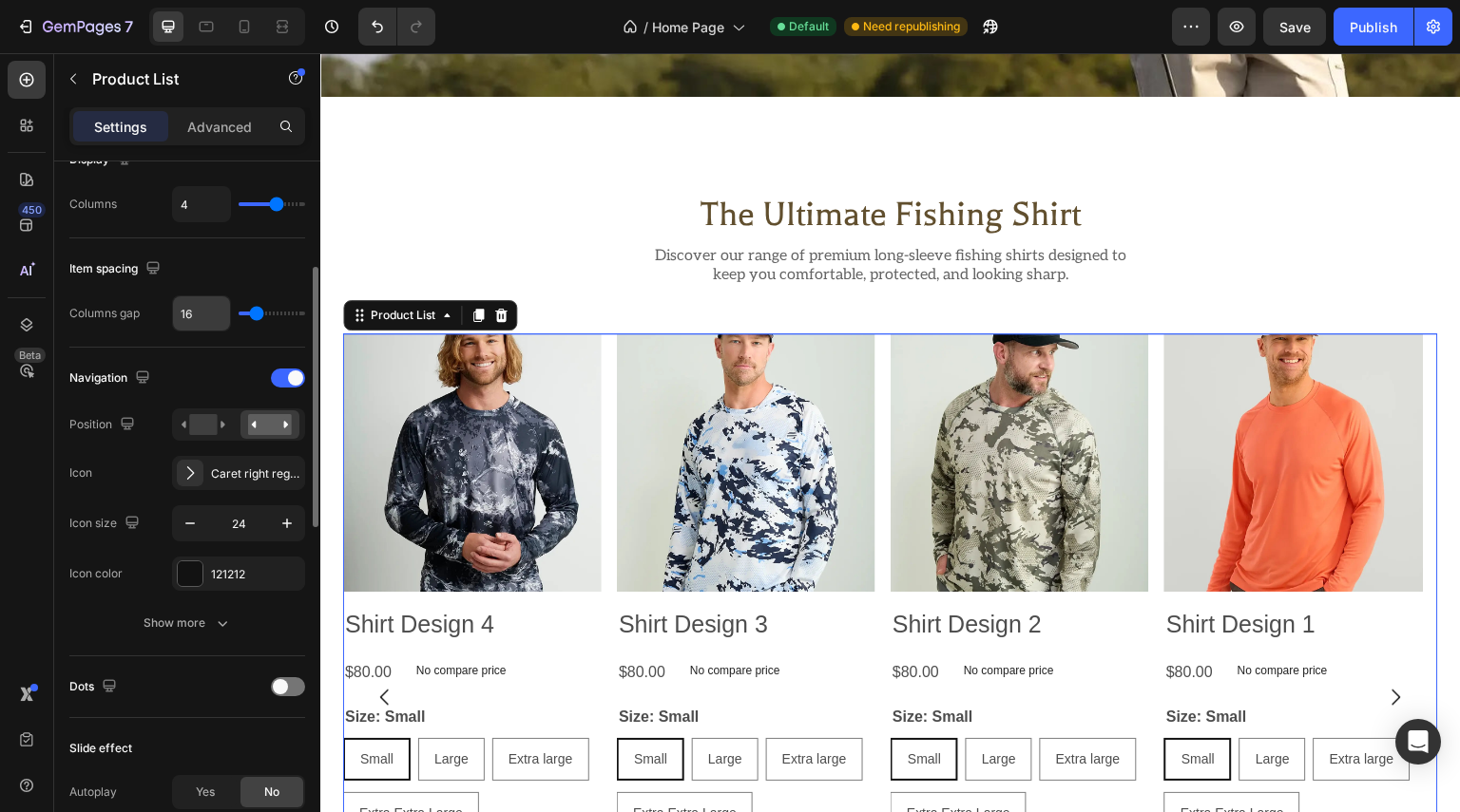
click at [201, 317] on input "16" at bounding box center [201, 313] width 57 height 35
type input "2"
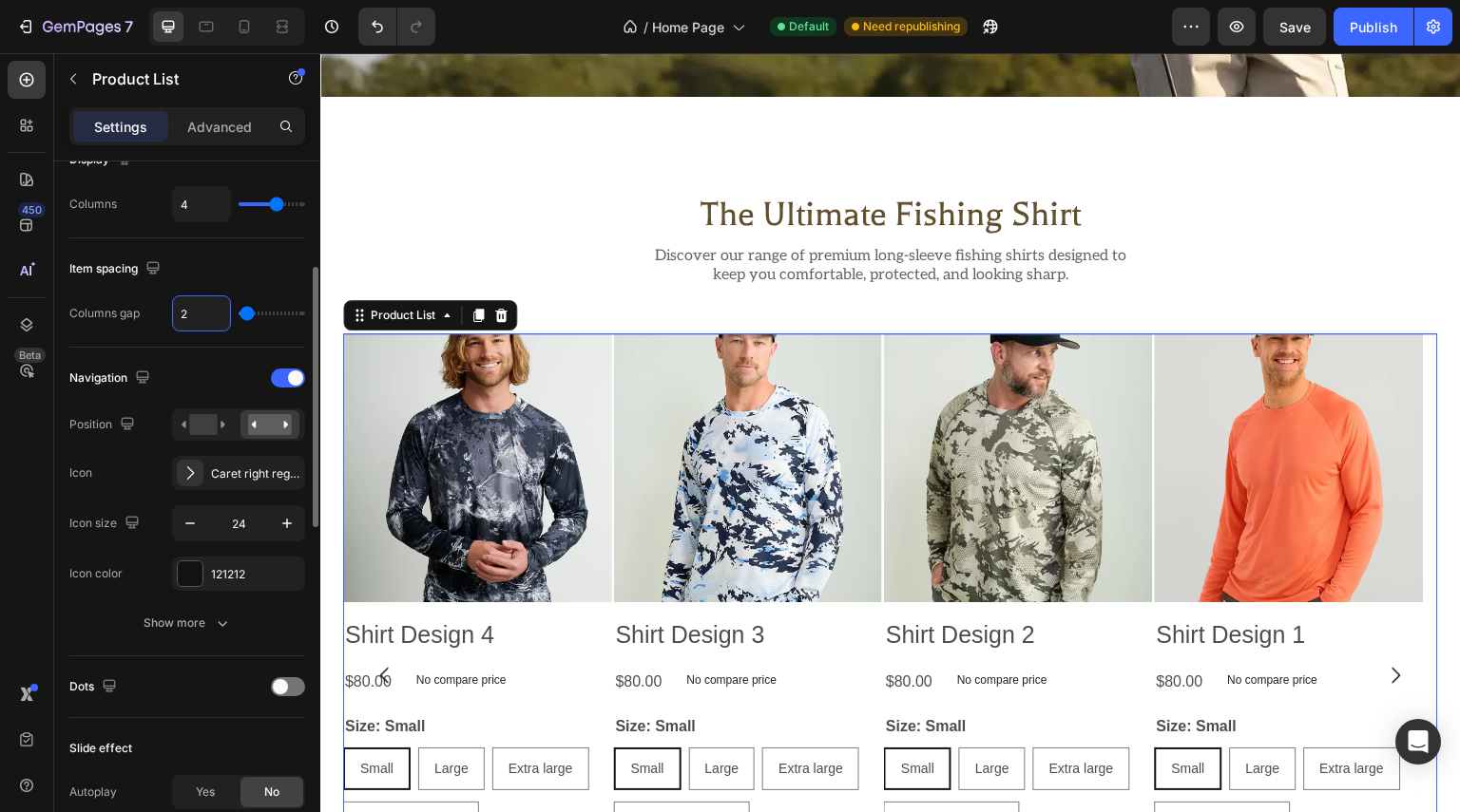
type input "20"
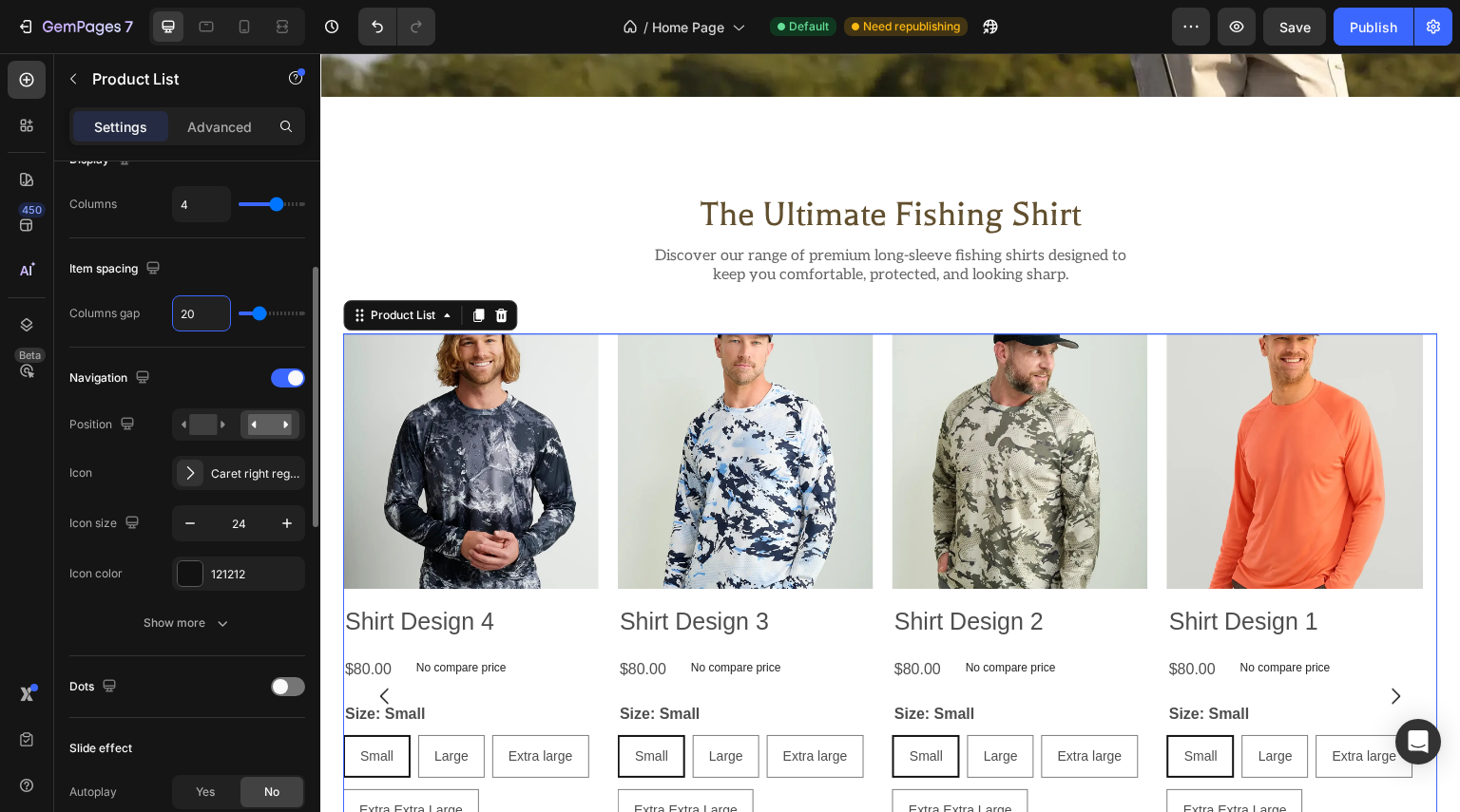
scroll to position [190, 0]
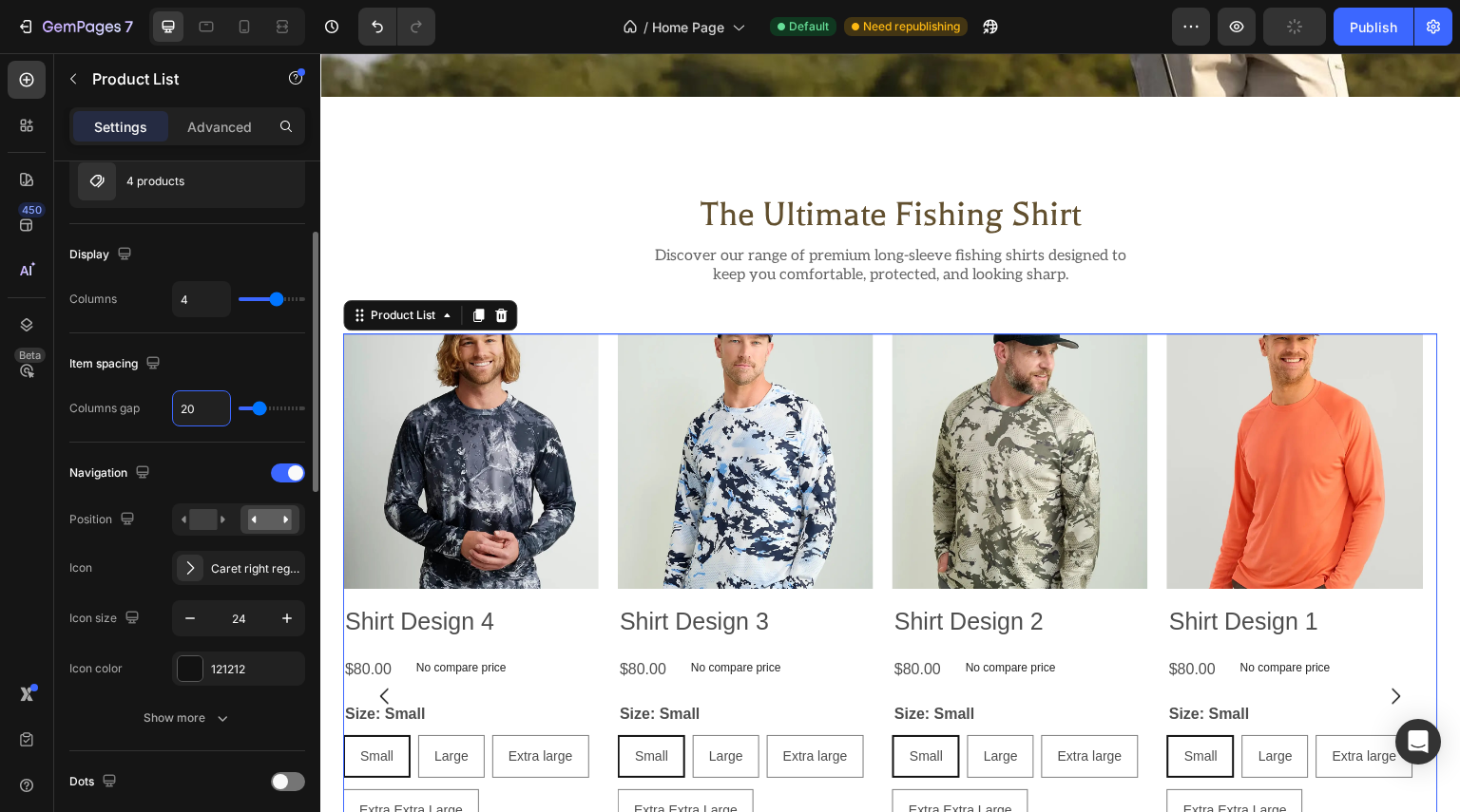
type input "20"
click at [141, 313] on div "Columns 4" at bounding box center [187, 299] width 236 height 37
click at [276, 470] on div at bounding box center [287, 473] width 35 height 19
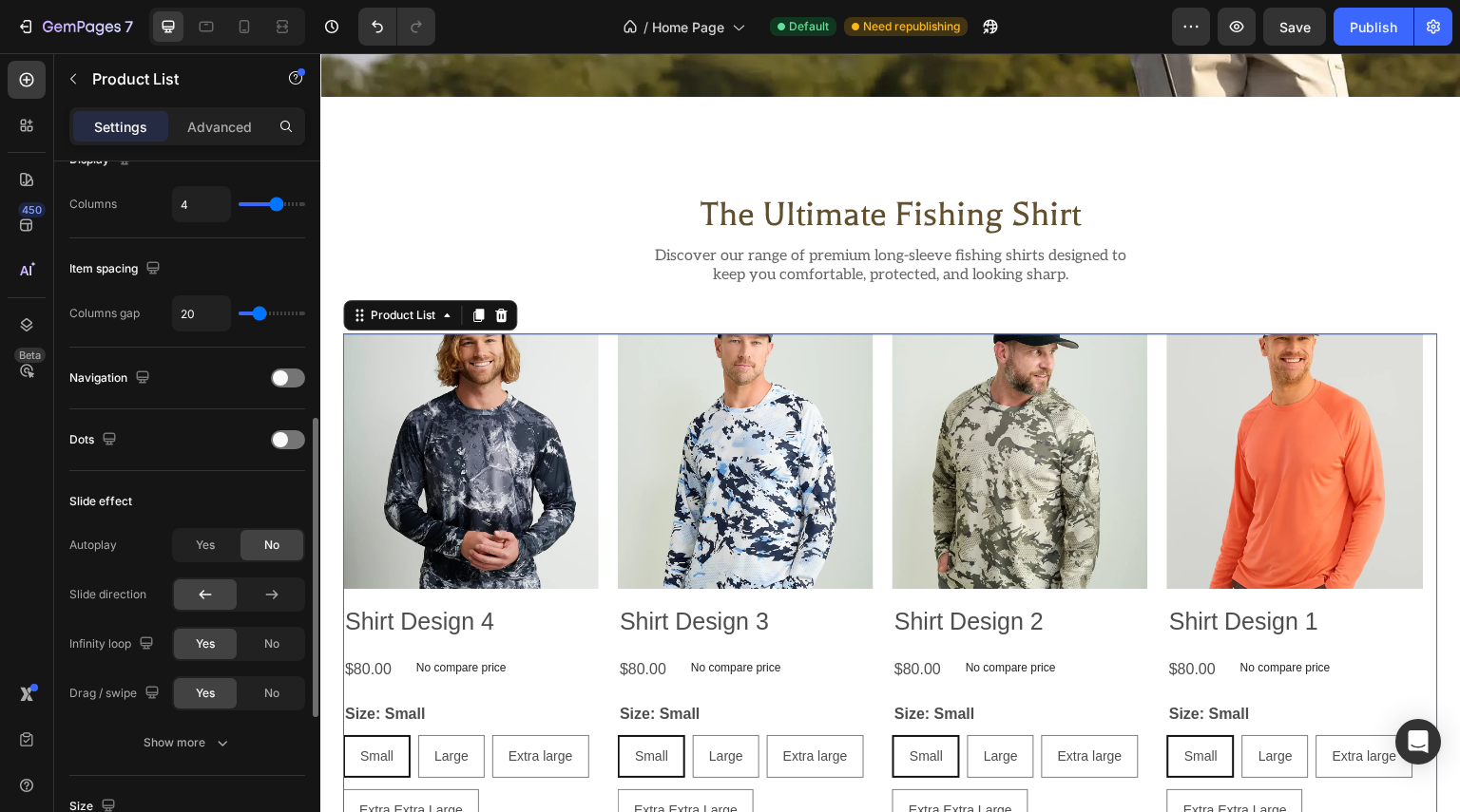
scroll to position [380, 0]
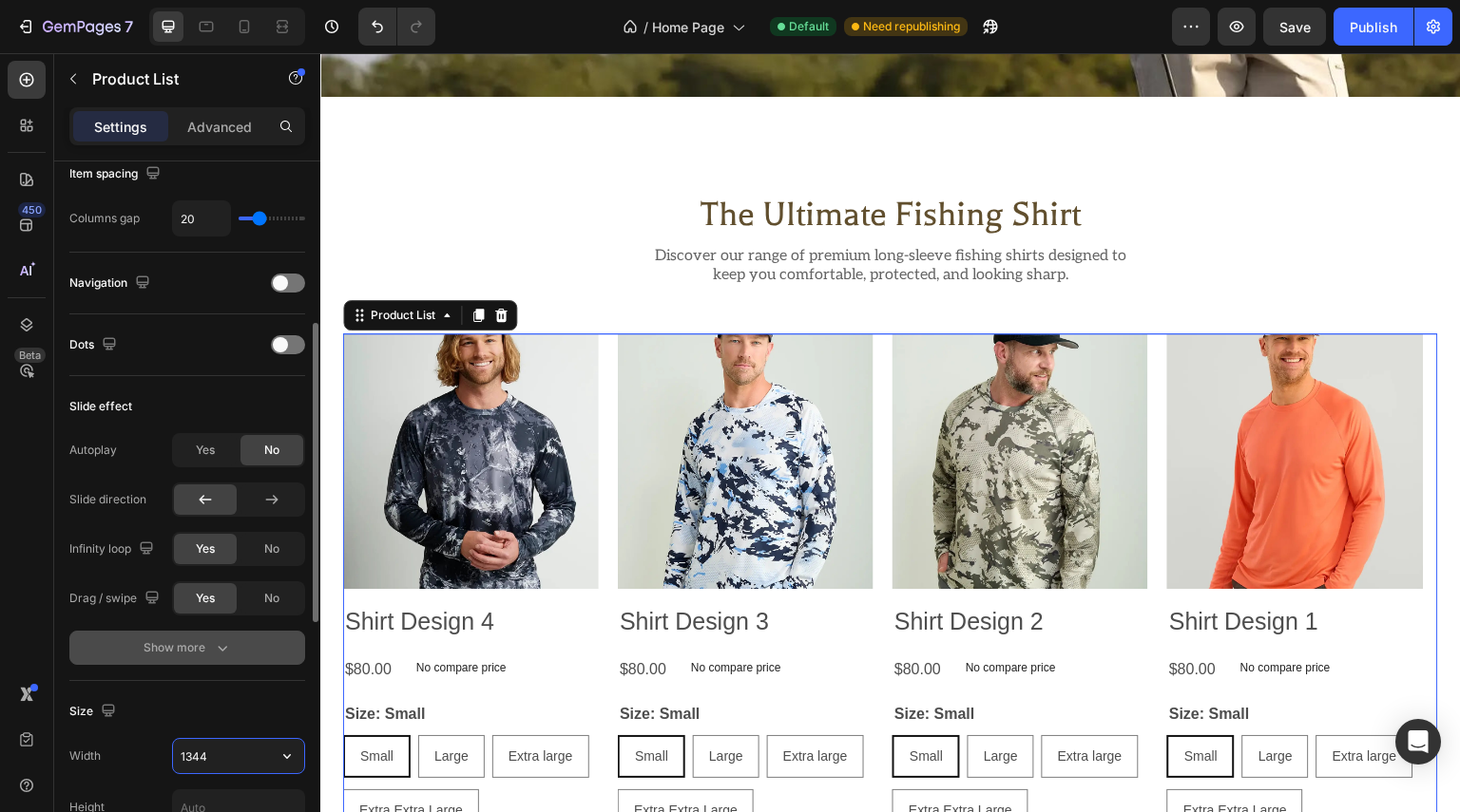
click at [259, 641] on button "Show more" at bounding box center [187, 647] width 236 height 35
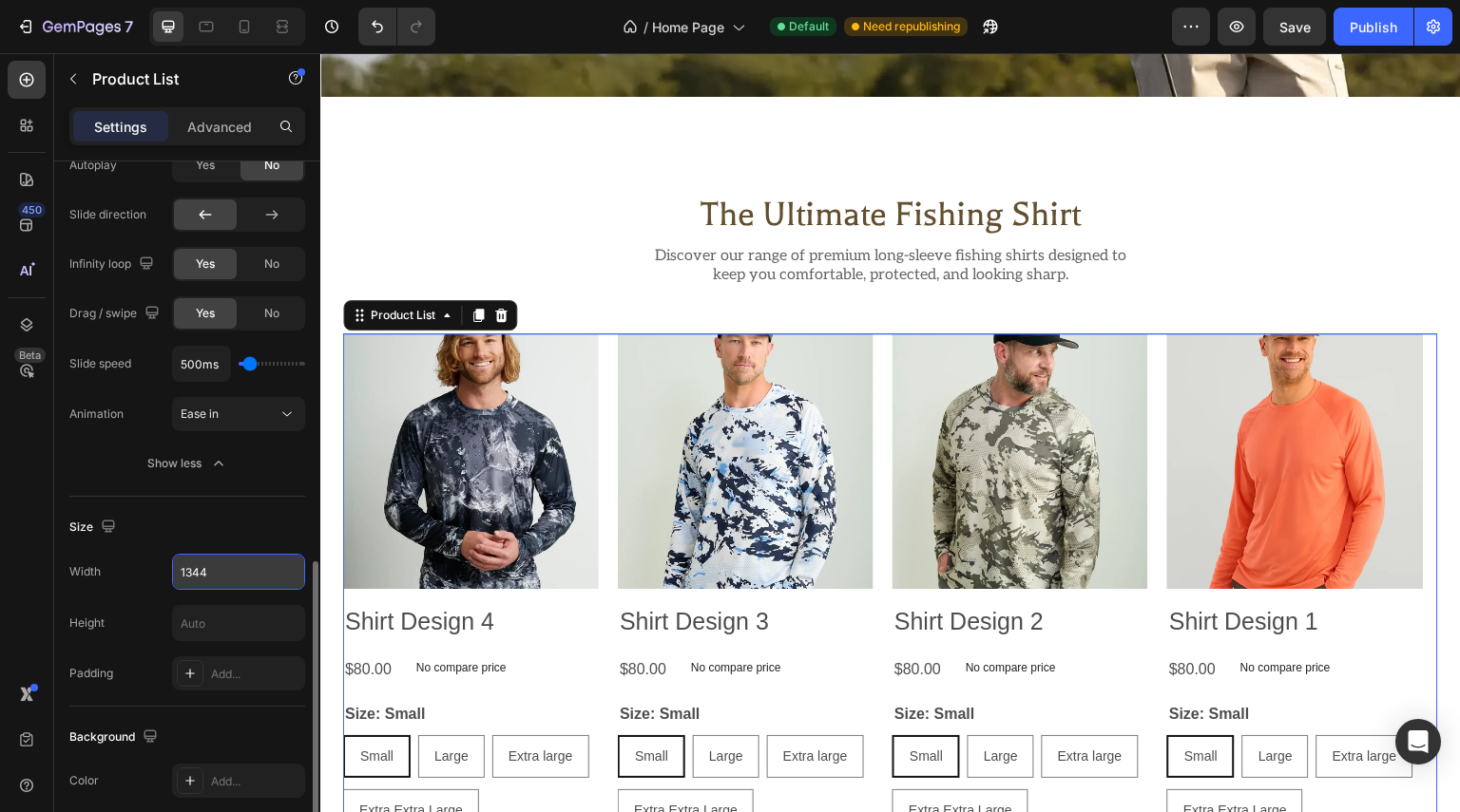
scroll to position [760, 0]
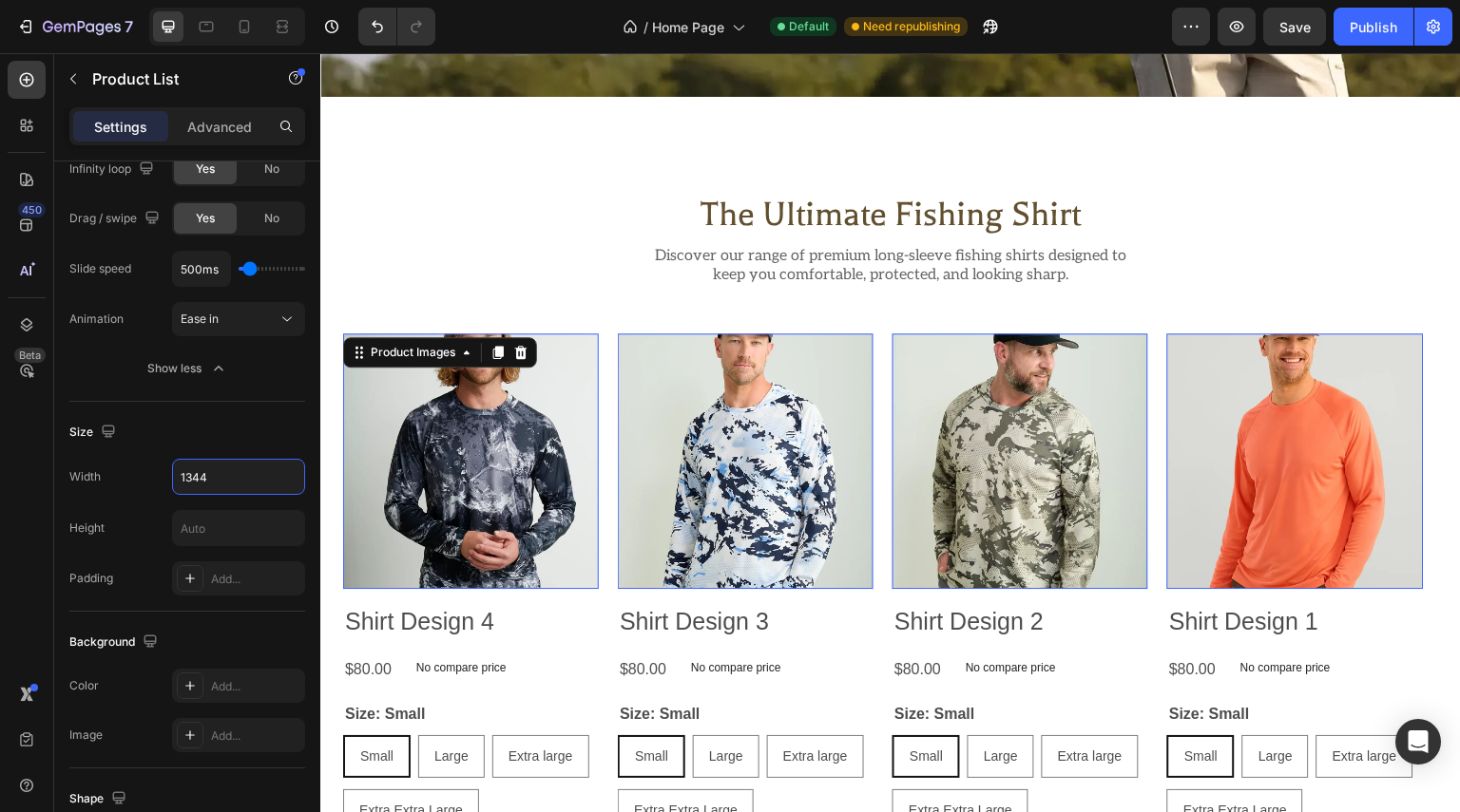
click at [443, 456] on img at bounding box center [471, 461] width 256 height 256
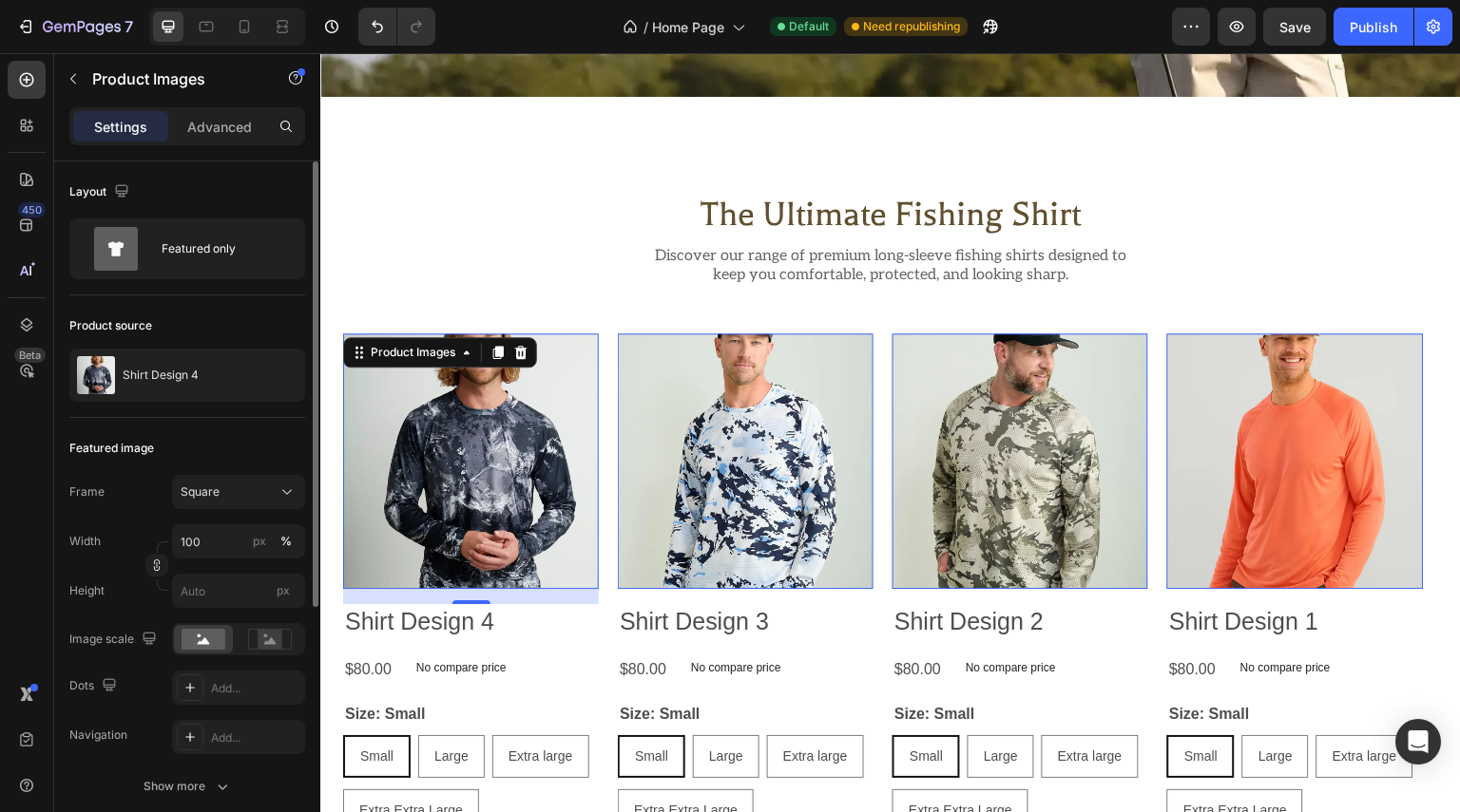
scroll to position [95, 0]
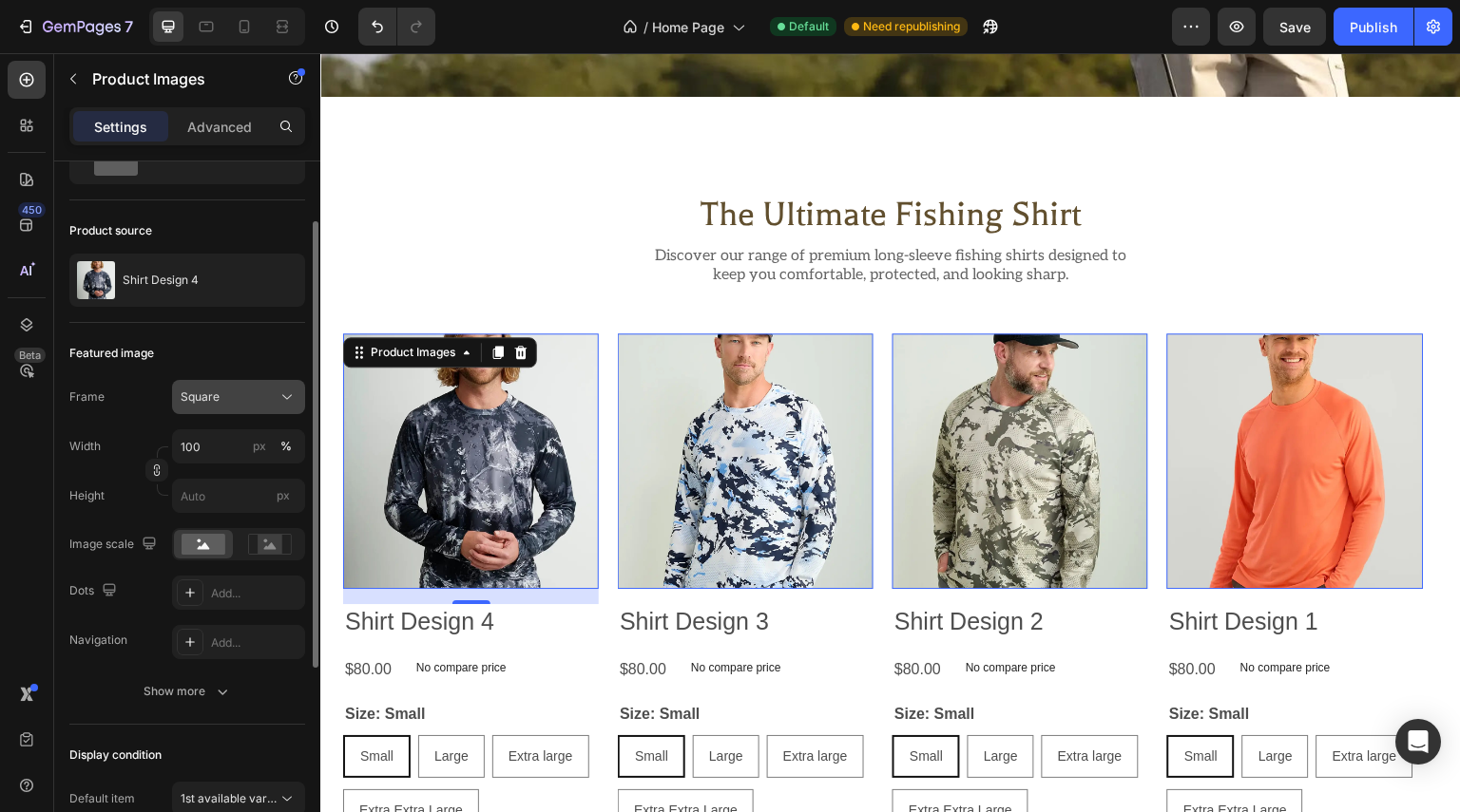
click at [261, 395] on div "Square" at bounding box center [227, 397] width 93 height 17
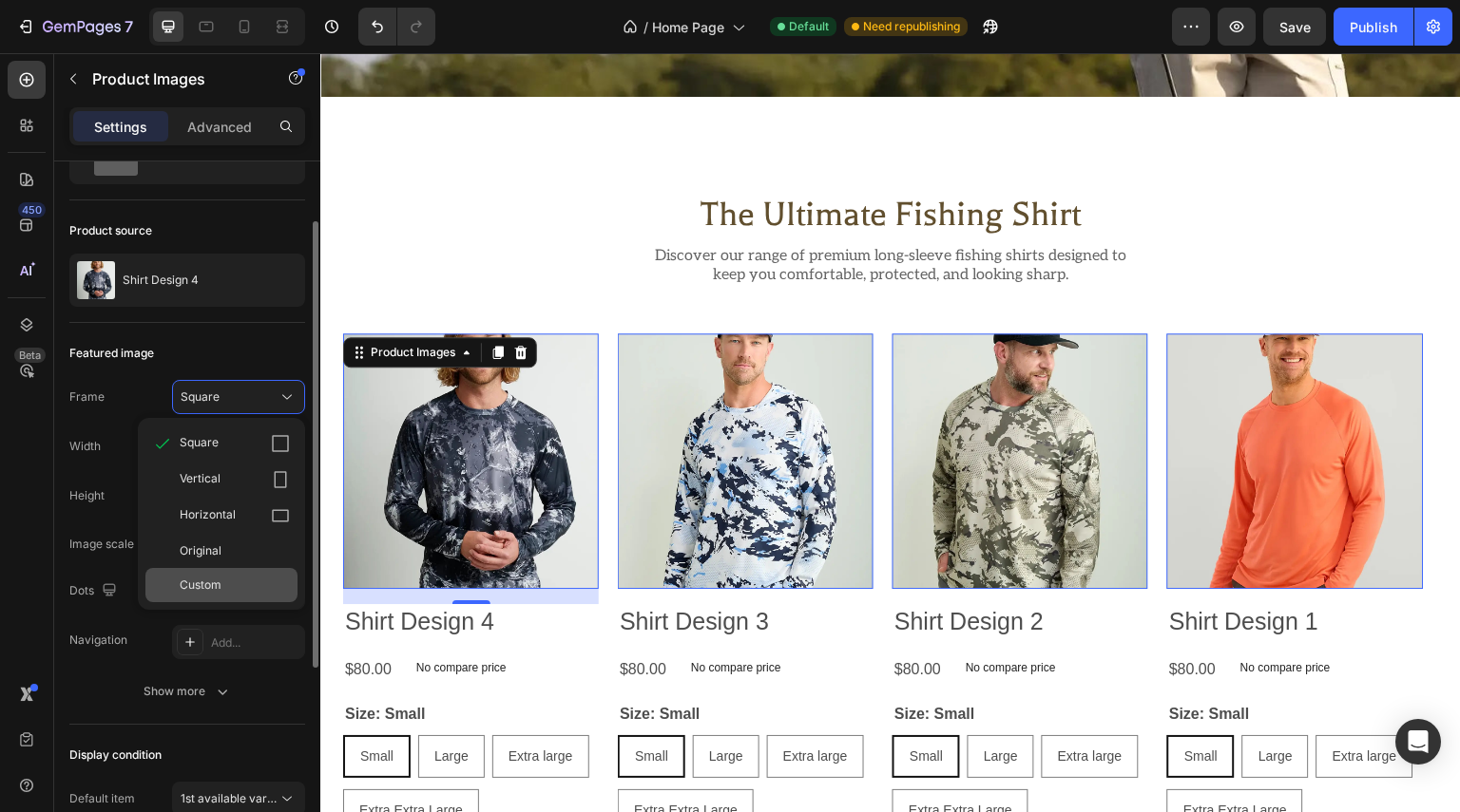
click at [228, 570] on div "Custom" at bounding box center [221, 585] width 152 height 35
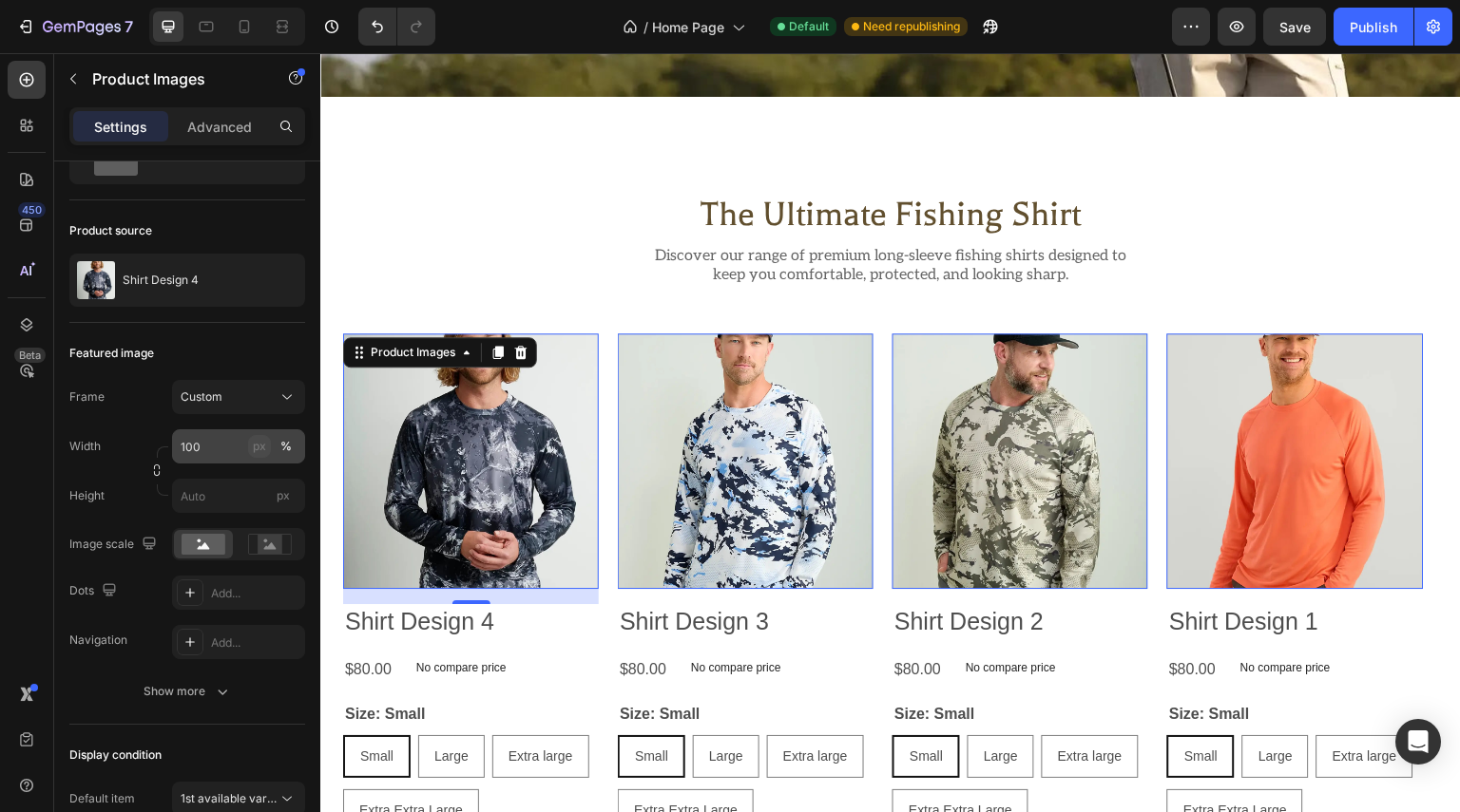
click at [255, 444] on div "px" at bounding box center [259, 446] width 13 height 17
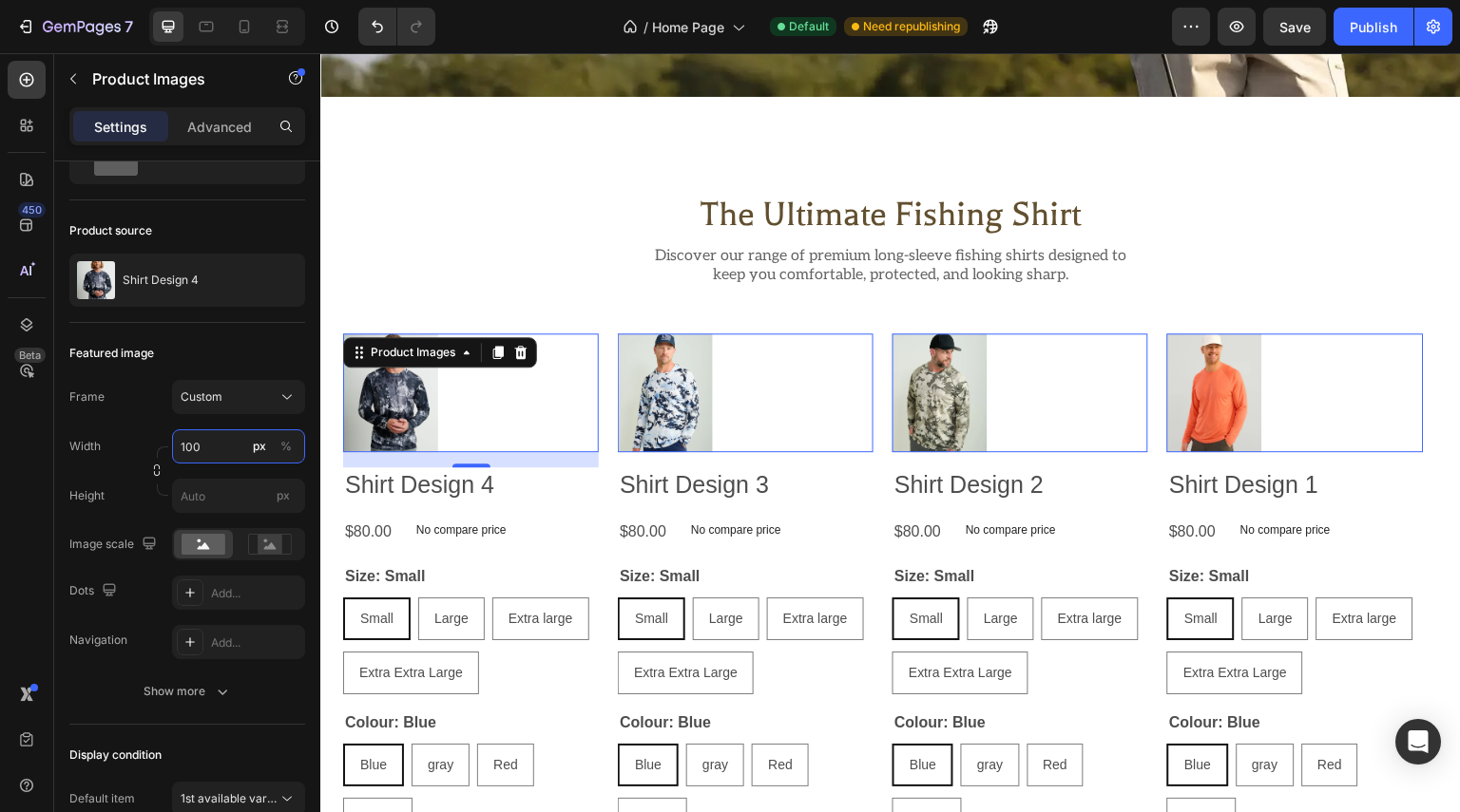
click at [218, 447] on input "100" at bounding box center [238, 446] width 133 height 35
drag, startPoint x: 225, startPoint y: 446, endPoint x: 109, endPoint y: 444, distance: 116.0
click at [97, 443] on div "Width 100 px %" at bounding box center [187, 446] width 236 height 35
type input "2"
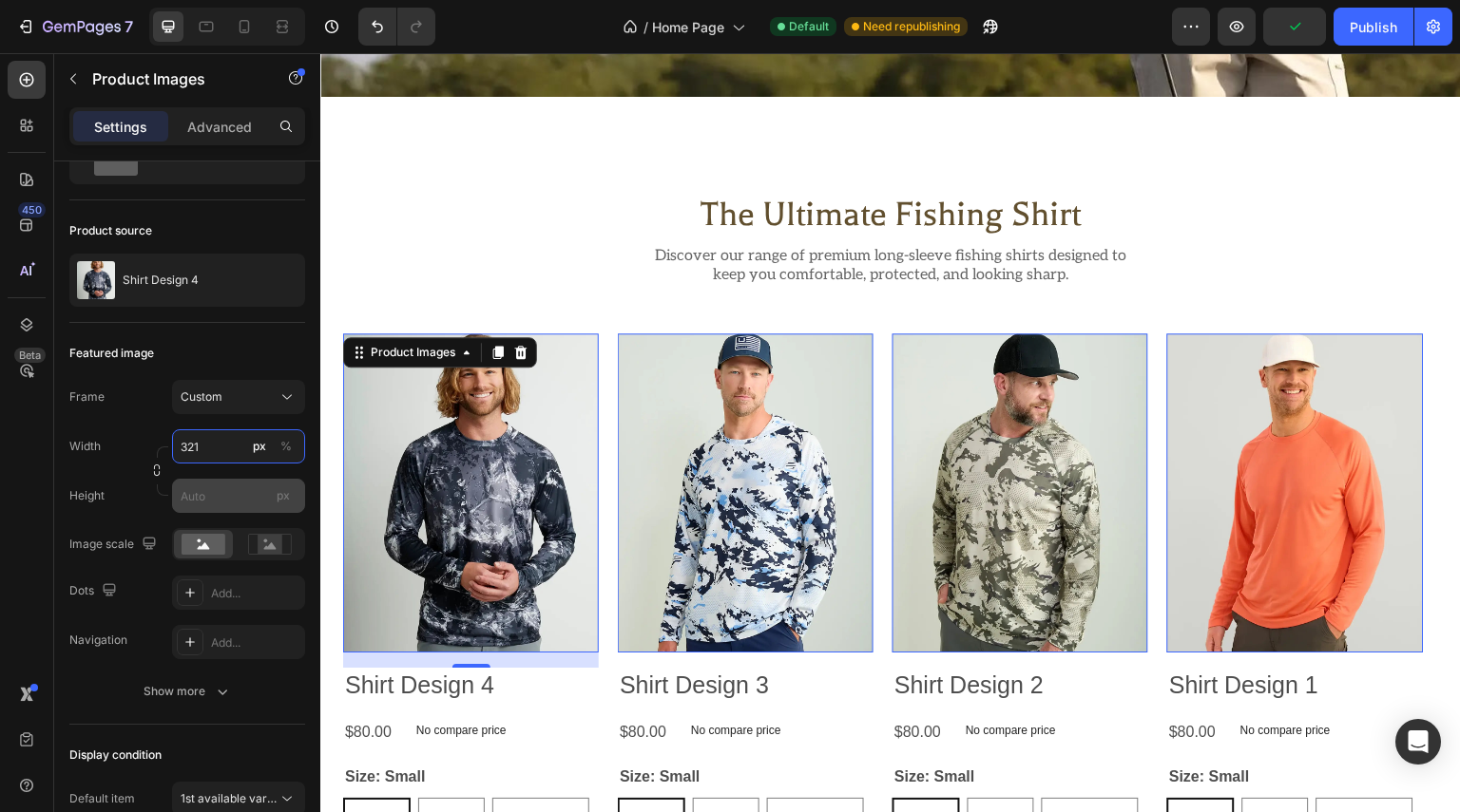
type input "321"
click at [201, 493] on input "px" at bounding box center [238, 495] width 133 height 35
type input "400"
click at [160, 466] on icon "button" at bounding box center [156, 470] width 13 height 13
click at [230, 446] on input "321" at bounding box center [238, 446] width 133 height 35
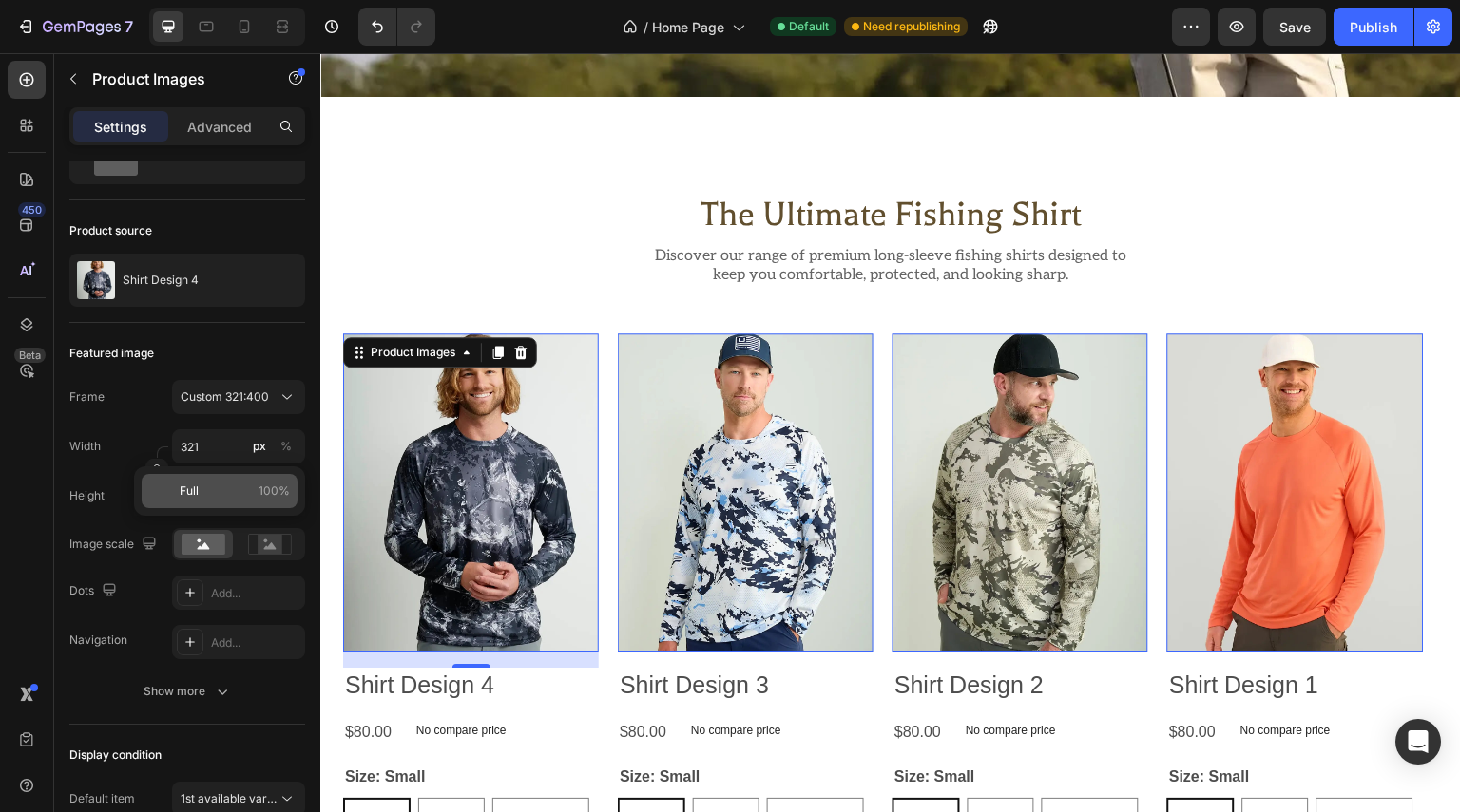
click at [237, 485] on p "Full 100%" at bounding box center [235, 490] width 111 height 17
type input "100"
drag, startPoint x: 217, startPoint y: 126, endPoint x: 220, endPoint y: 147, distance: 21.2
click at [216, 125] on p "Advanced" at bounding box center [219, 126] width 64 height 20
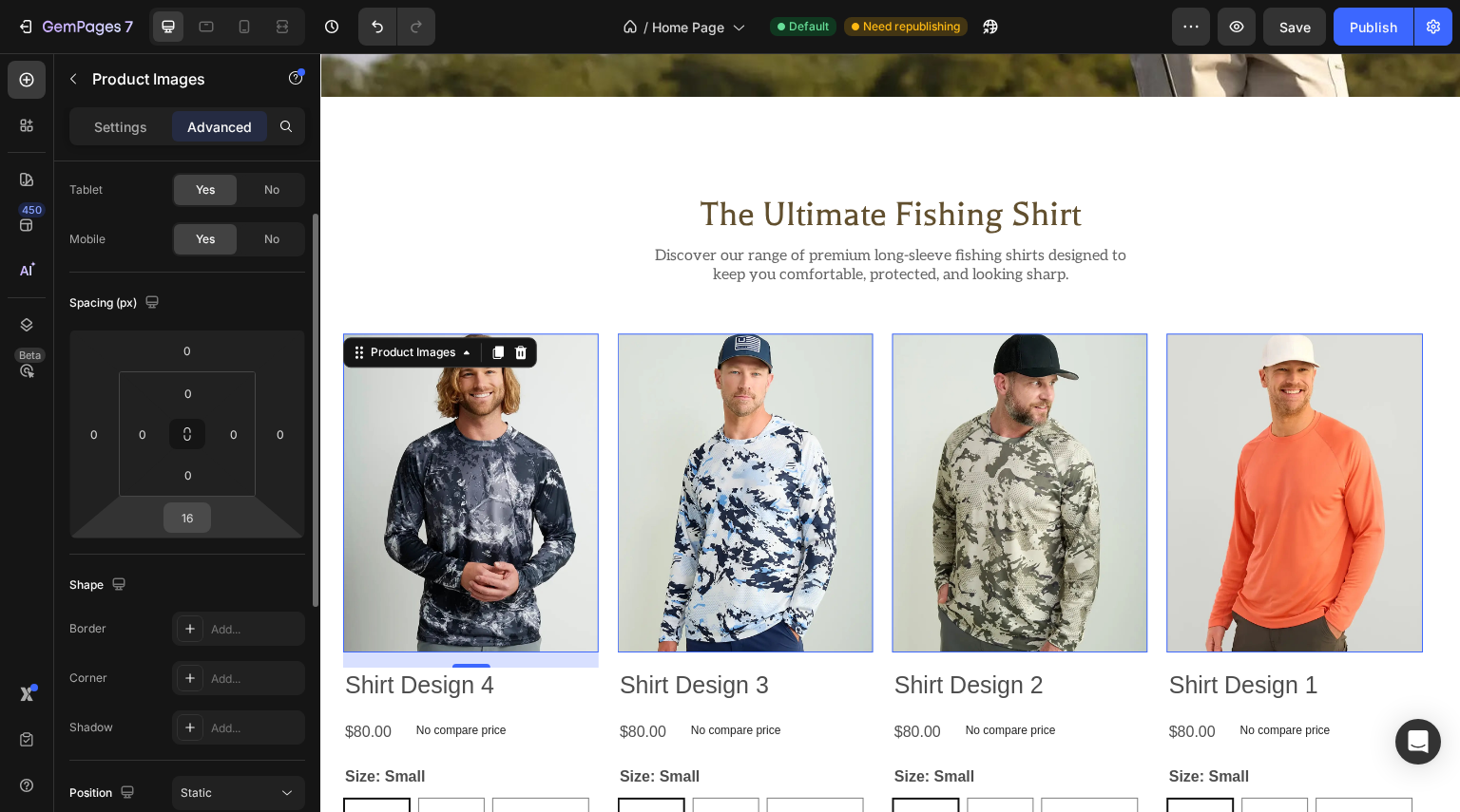
click at [196, 523] on input "16" at bounding box center [187, 517] width 38 height 29
type input "12"
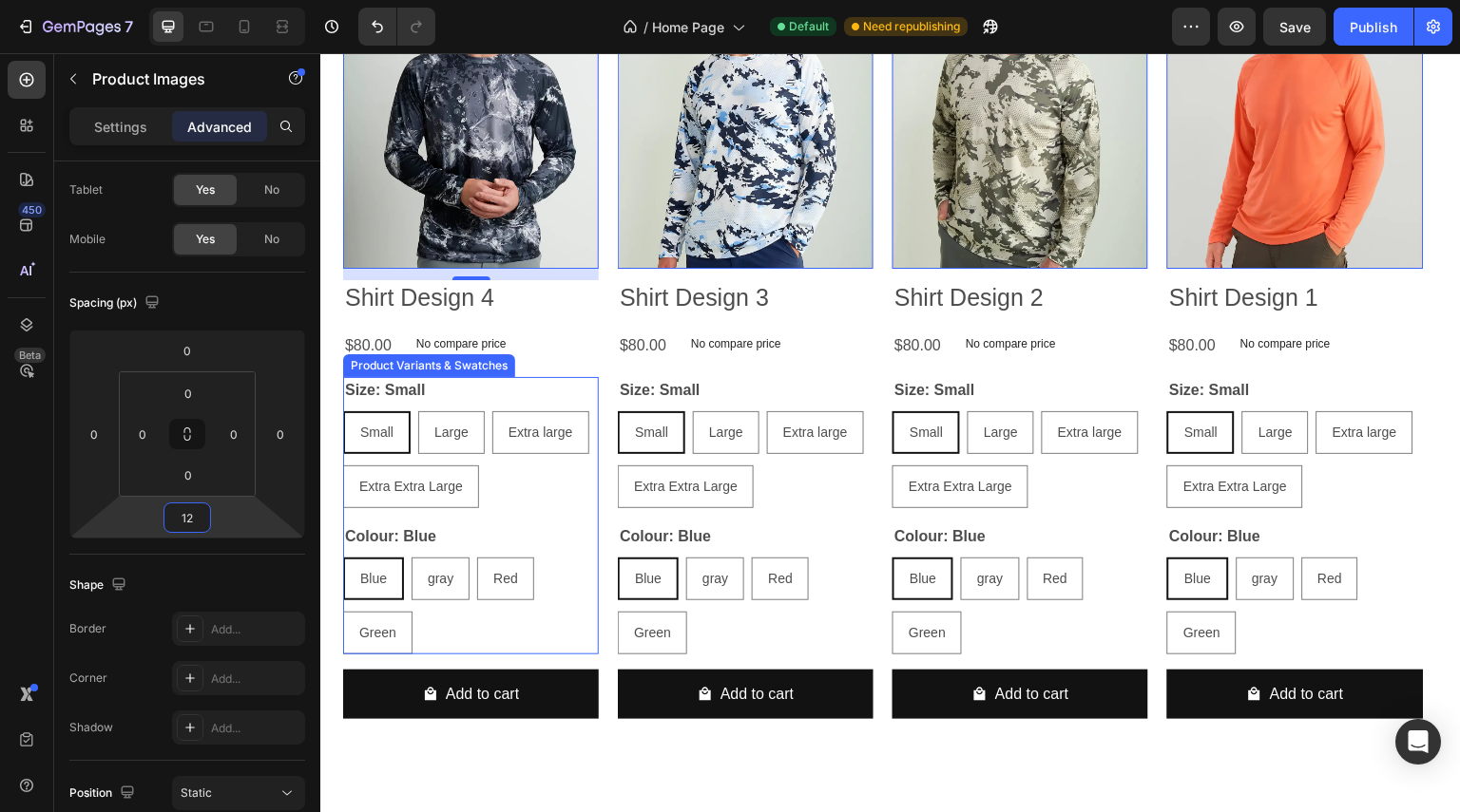
scroll to position [914, 0]
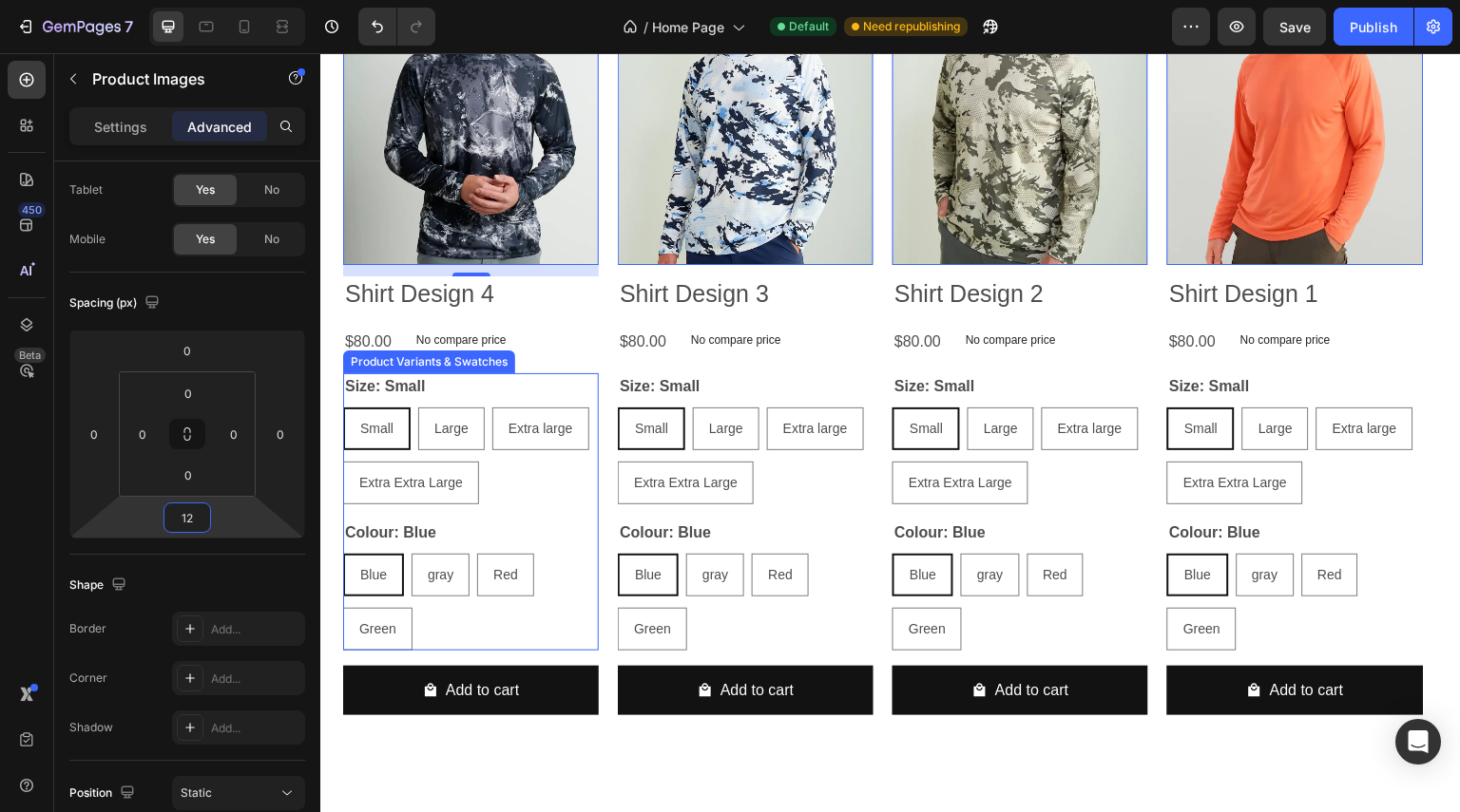
click at [572, 536] on div "Colour: Blue Blue Blue Blue gray gray gray Red Red Red Green Green Green" at bounding box center [471, 585] width 256 height 131
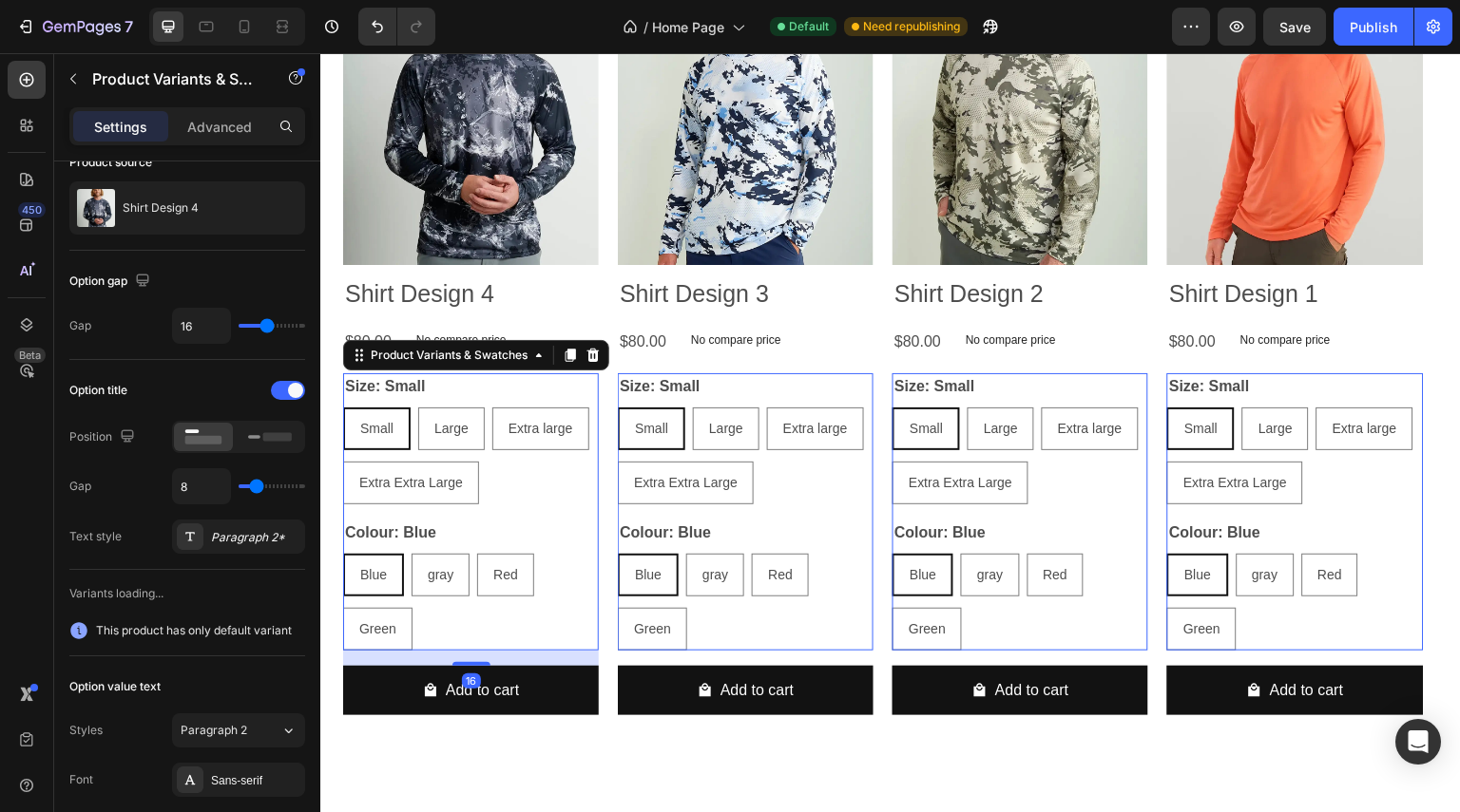
scroll to position [0, 0]
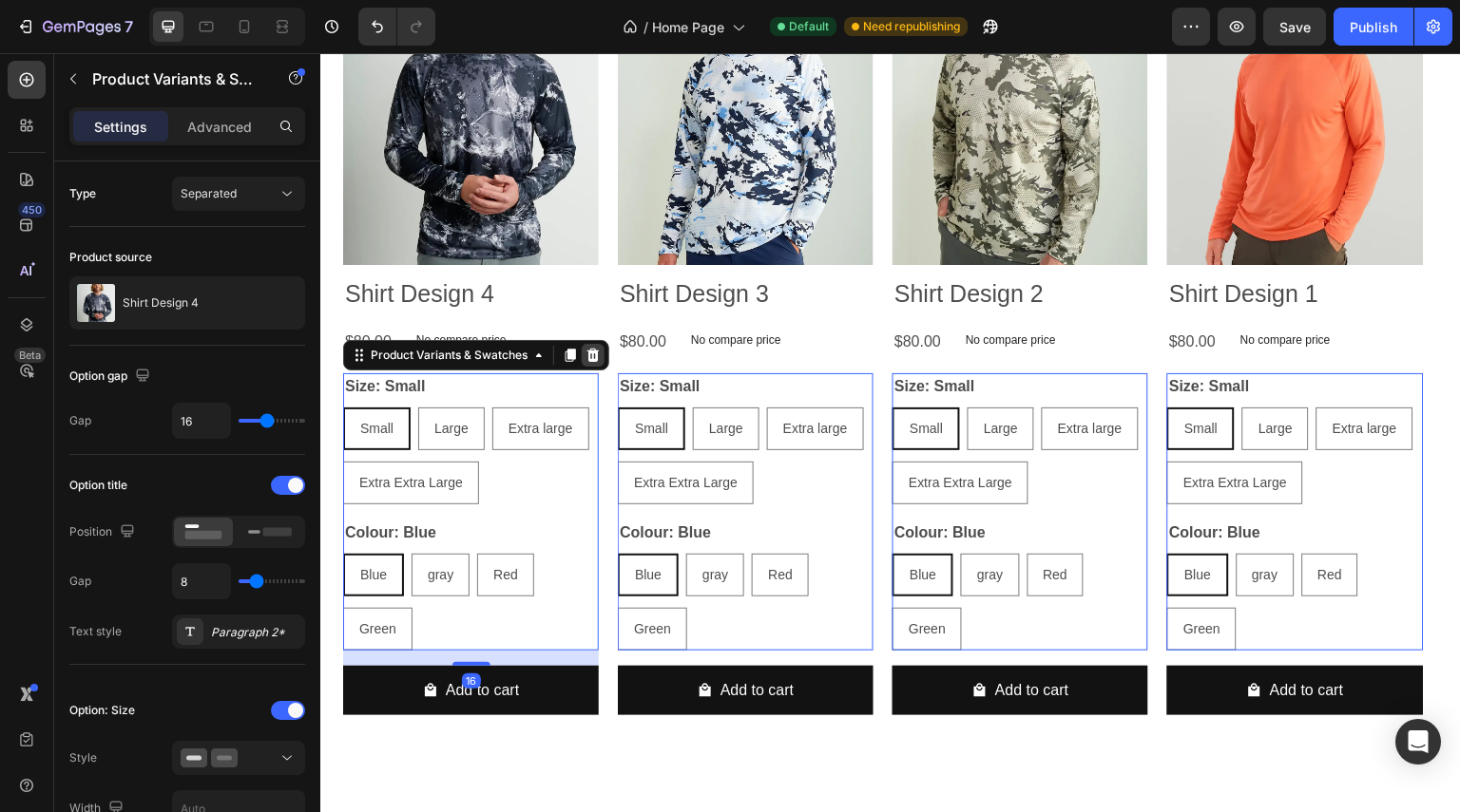
click at [583, 356] on div at bounding box center [592, 355] width 23 height 23
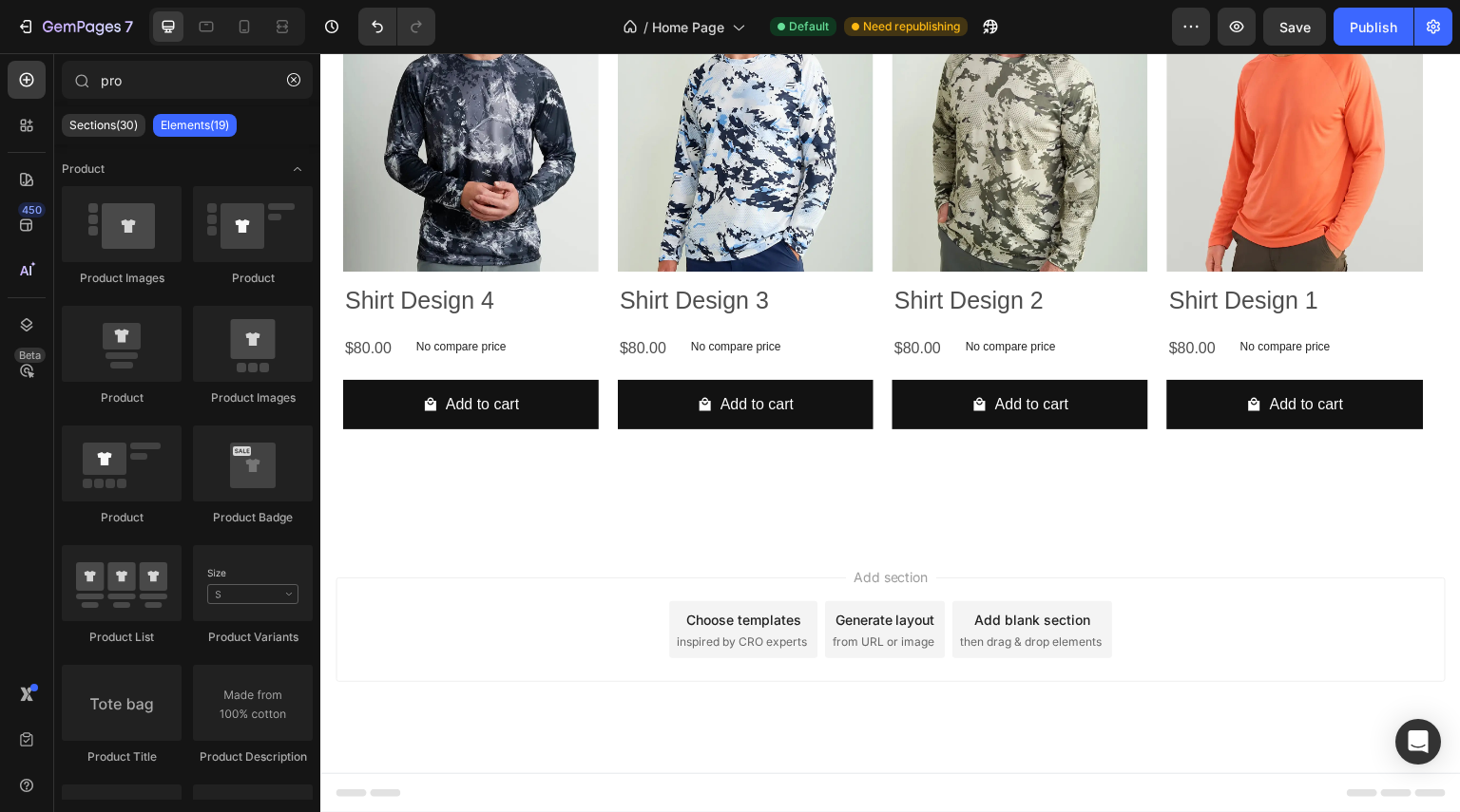
scroll to position [907, 0]
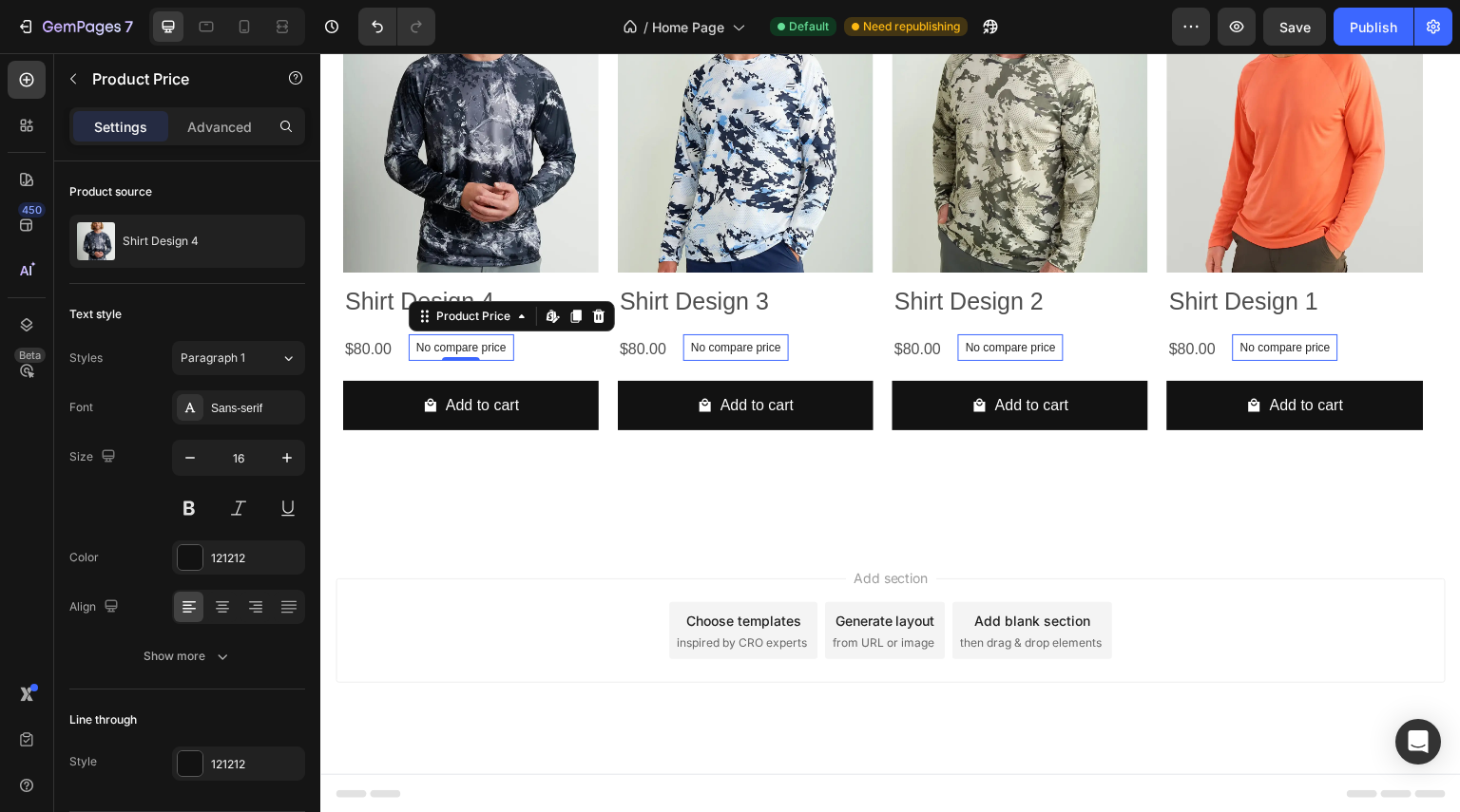
click at [441, 352] on div "No compare price" at bounding box center [461, 347] width 106 height 27
click at [591, 316] on icon at bounding box center [598, 316] width 15 height 15
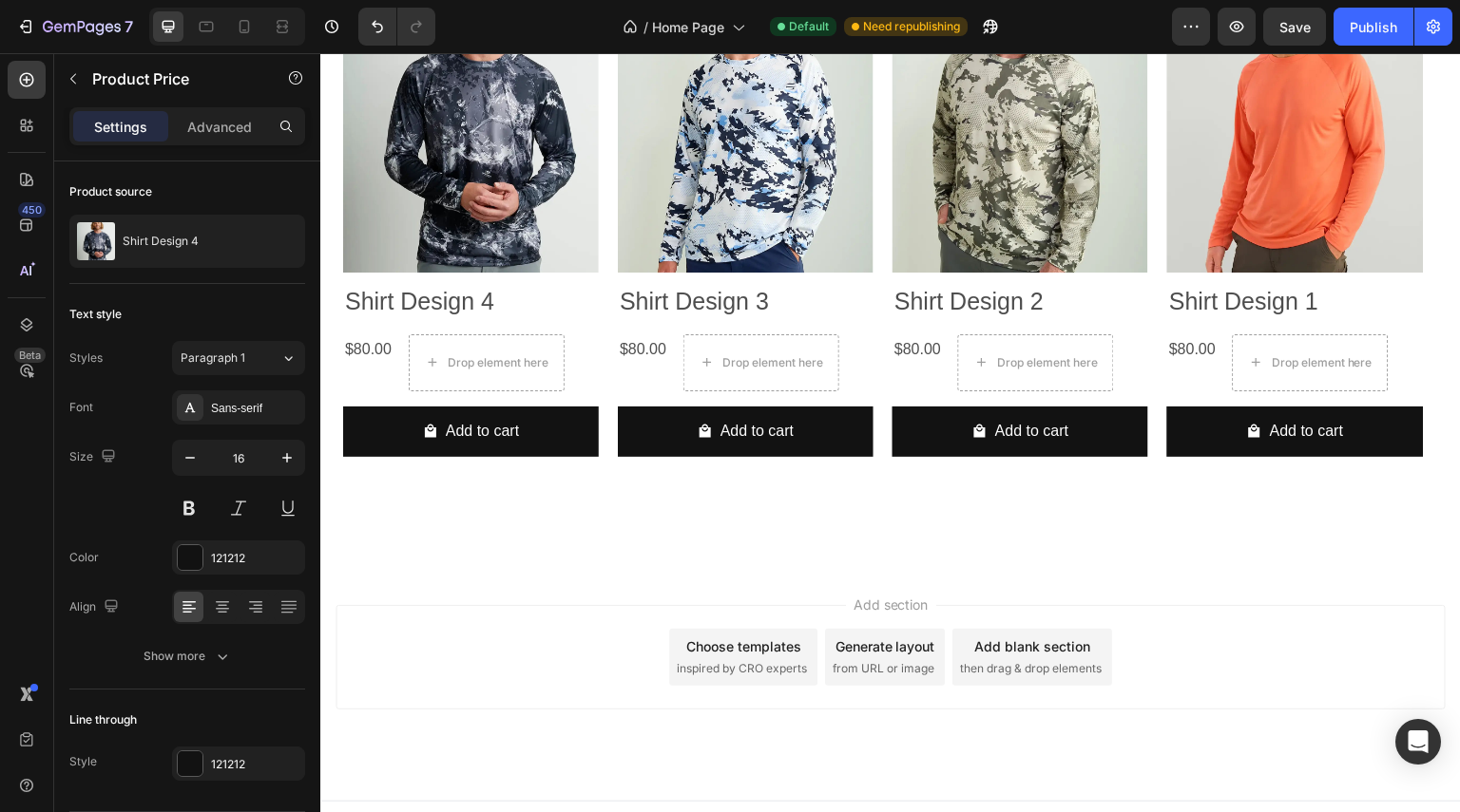
scroll to position [914, 0]
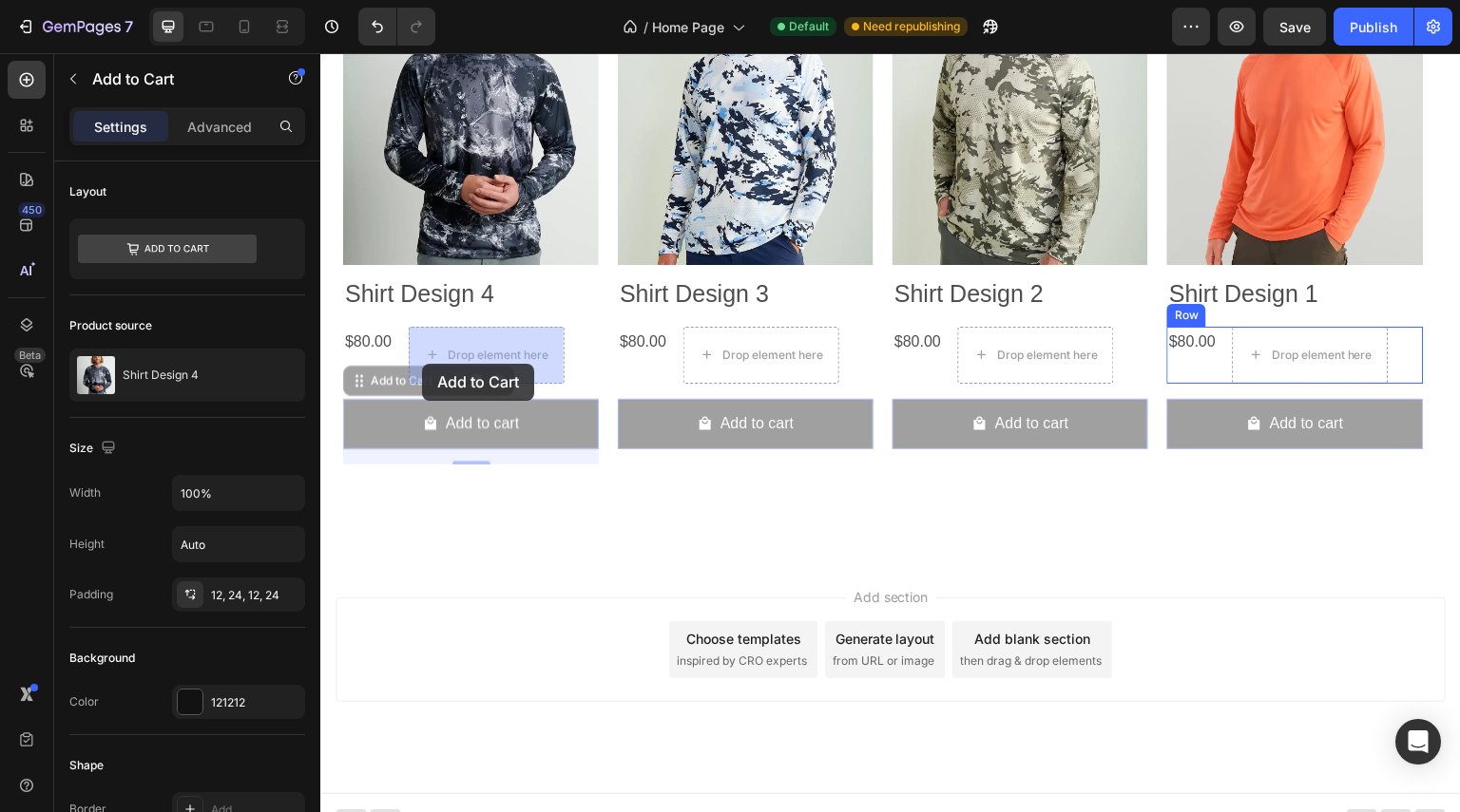
drag, startPoint x: 369, startPoint y: 393, endPoint x: 422, endPoint y: 364, distance: 60.4
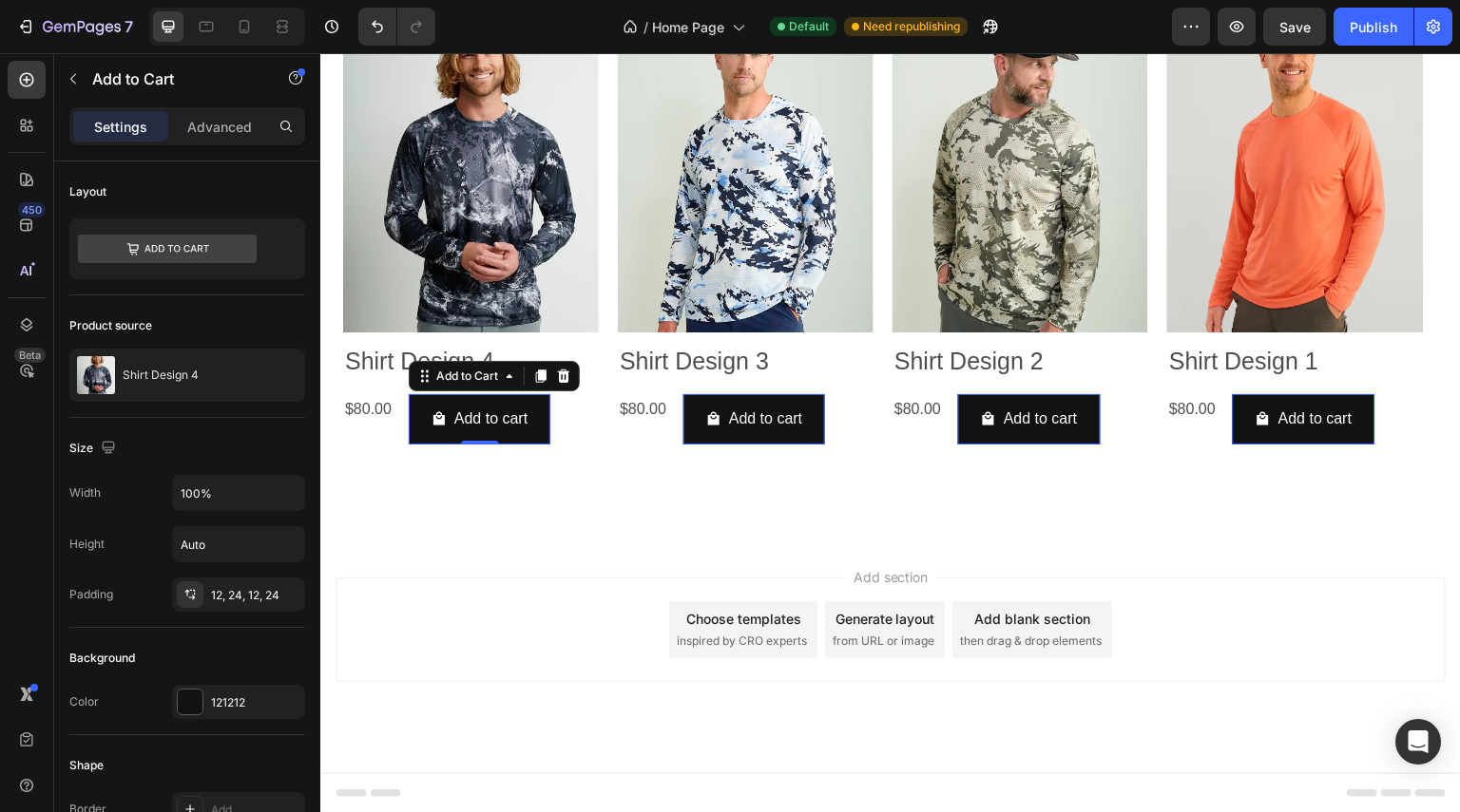
scroll to position [846, 0]
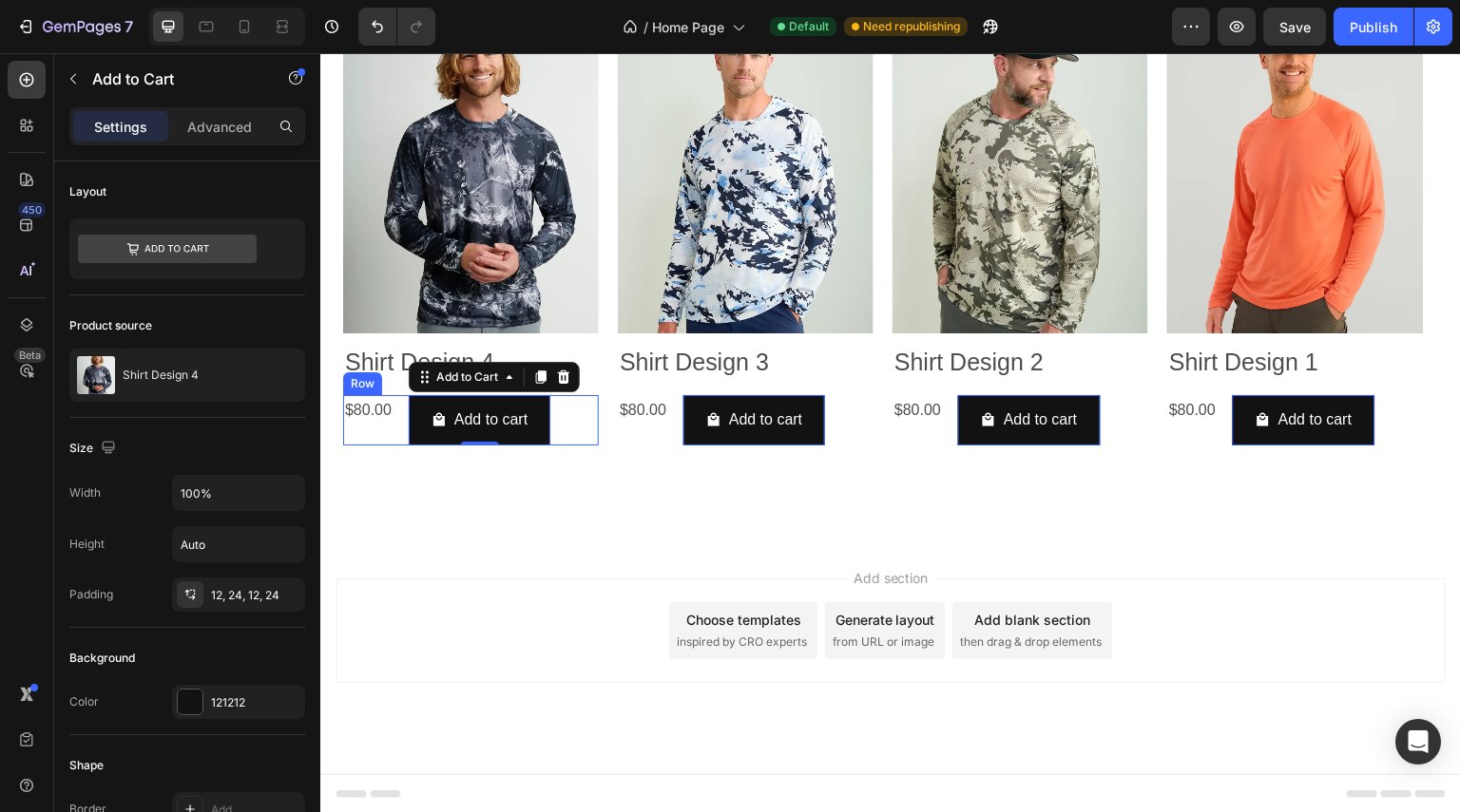
click at [395, 421] on div "$80.00 Product Price Product Price Add to cart Add to Cart 0 Row" at bounding box center [471, 420] width 256 height 50
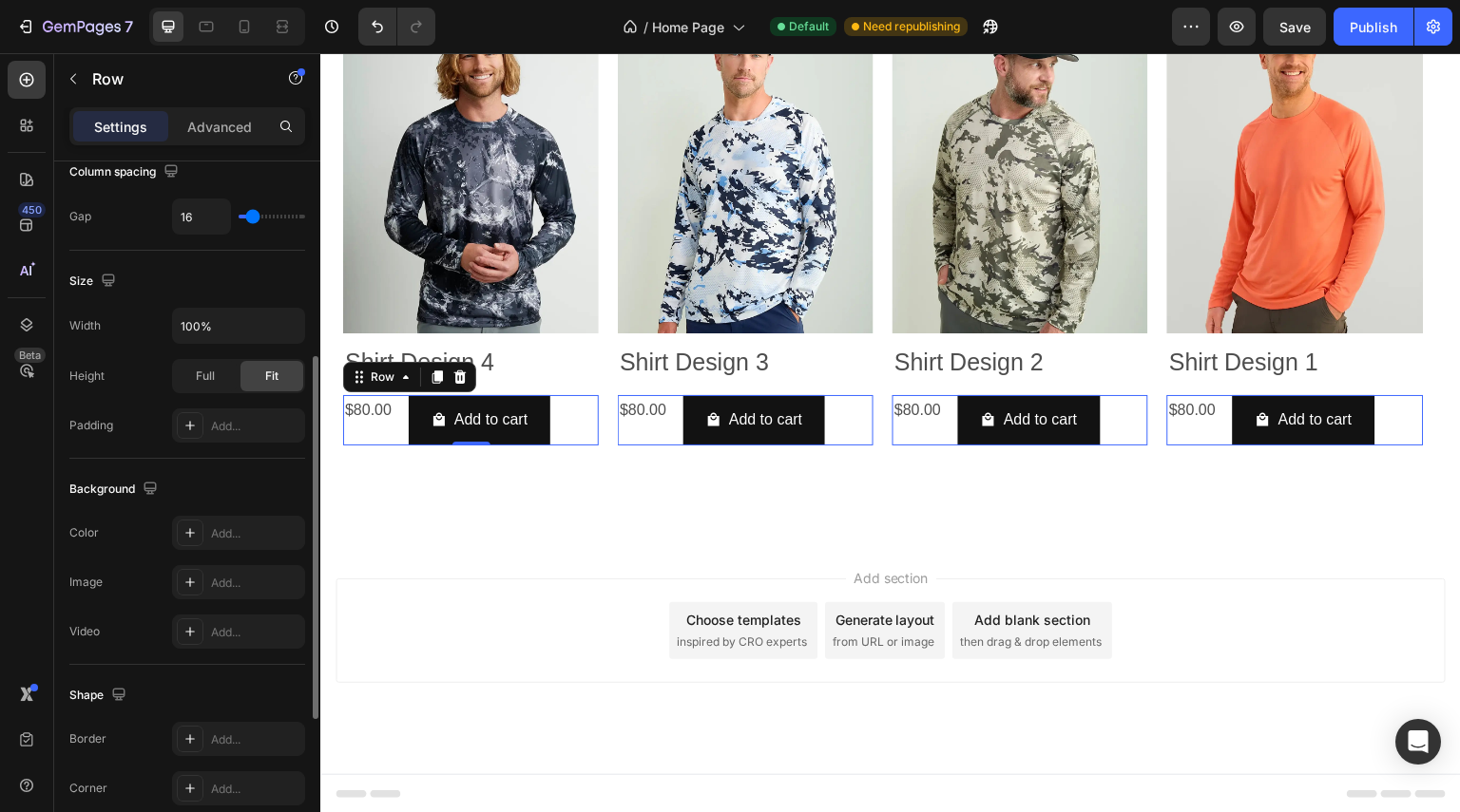
scroll to position [665, 0]
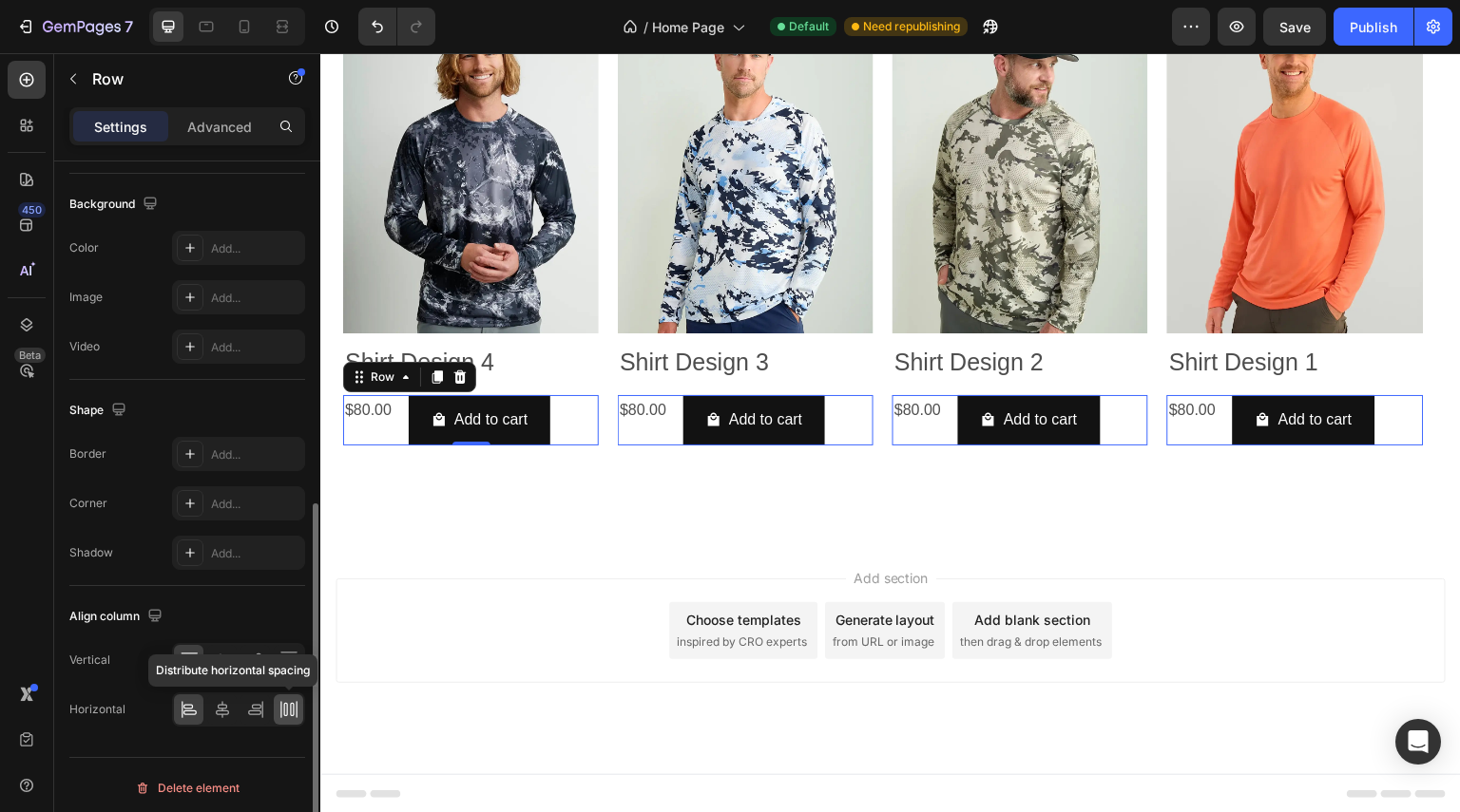
click at [283, 718] on div at bounding box center [288, 709] width 30 height 31
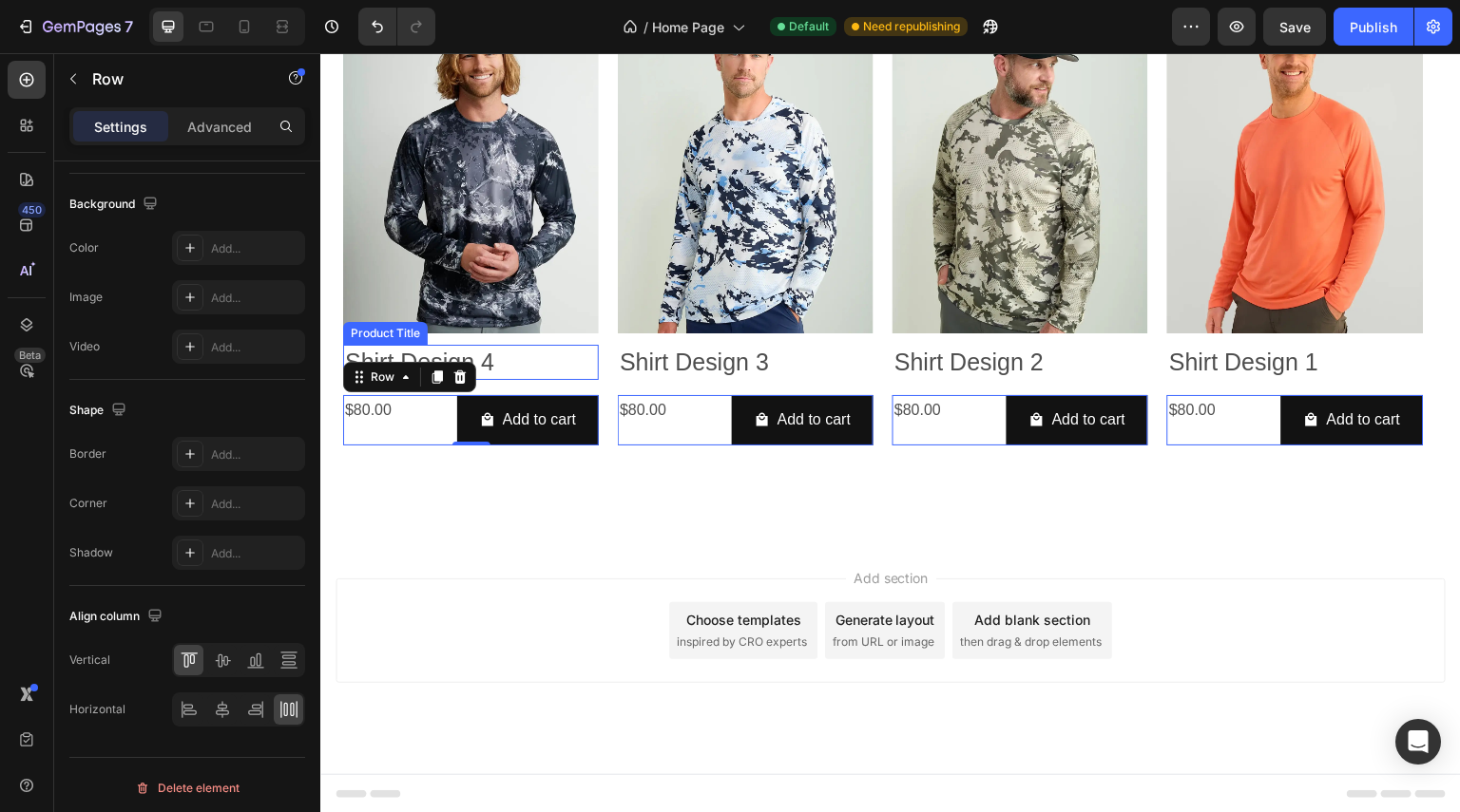
click at [496, 360] on h2 "Shirt Design 4" at bounding box center [471, 363] width 256 height 36
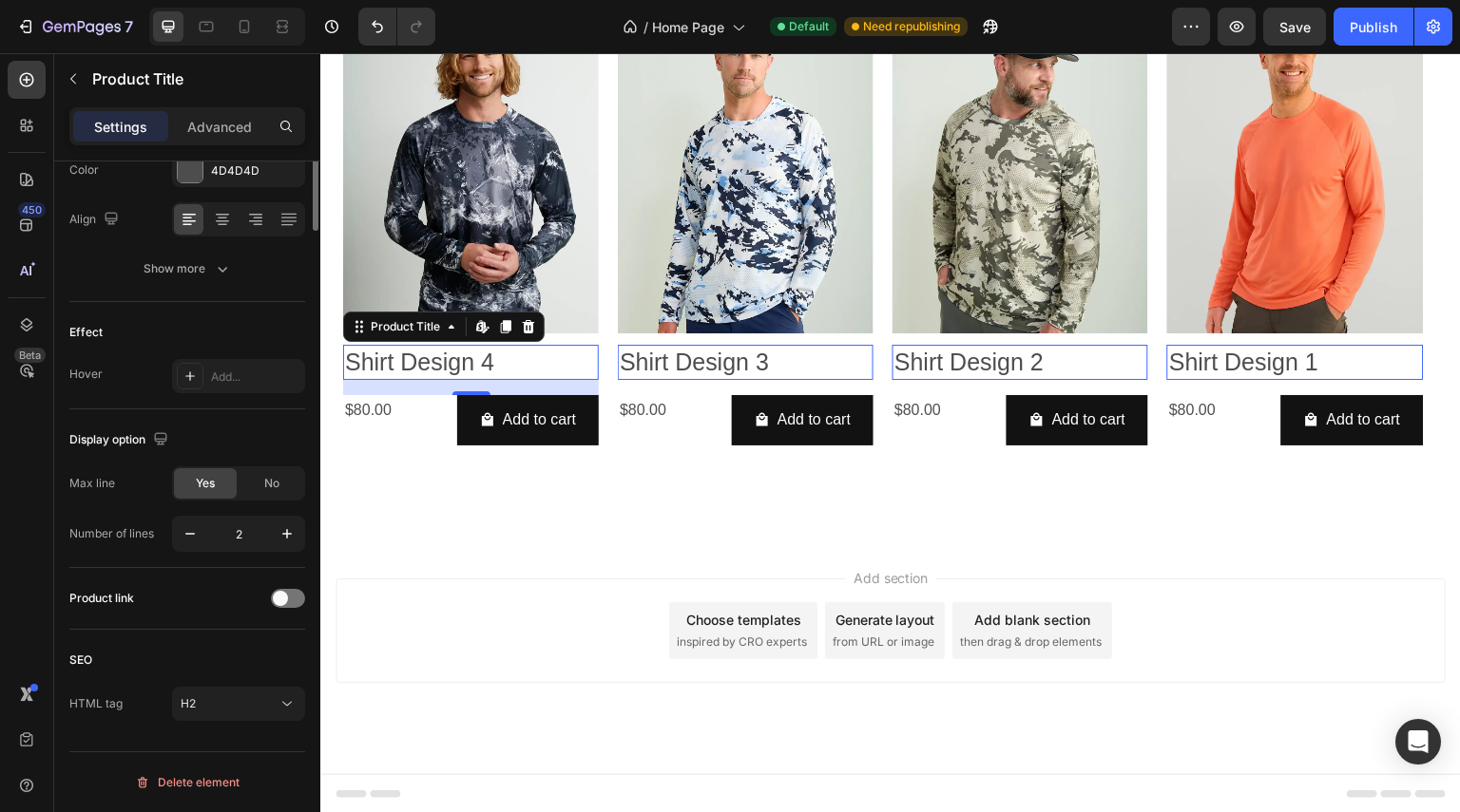
scroll to position [0, 0]
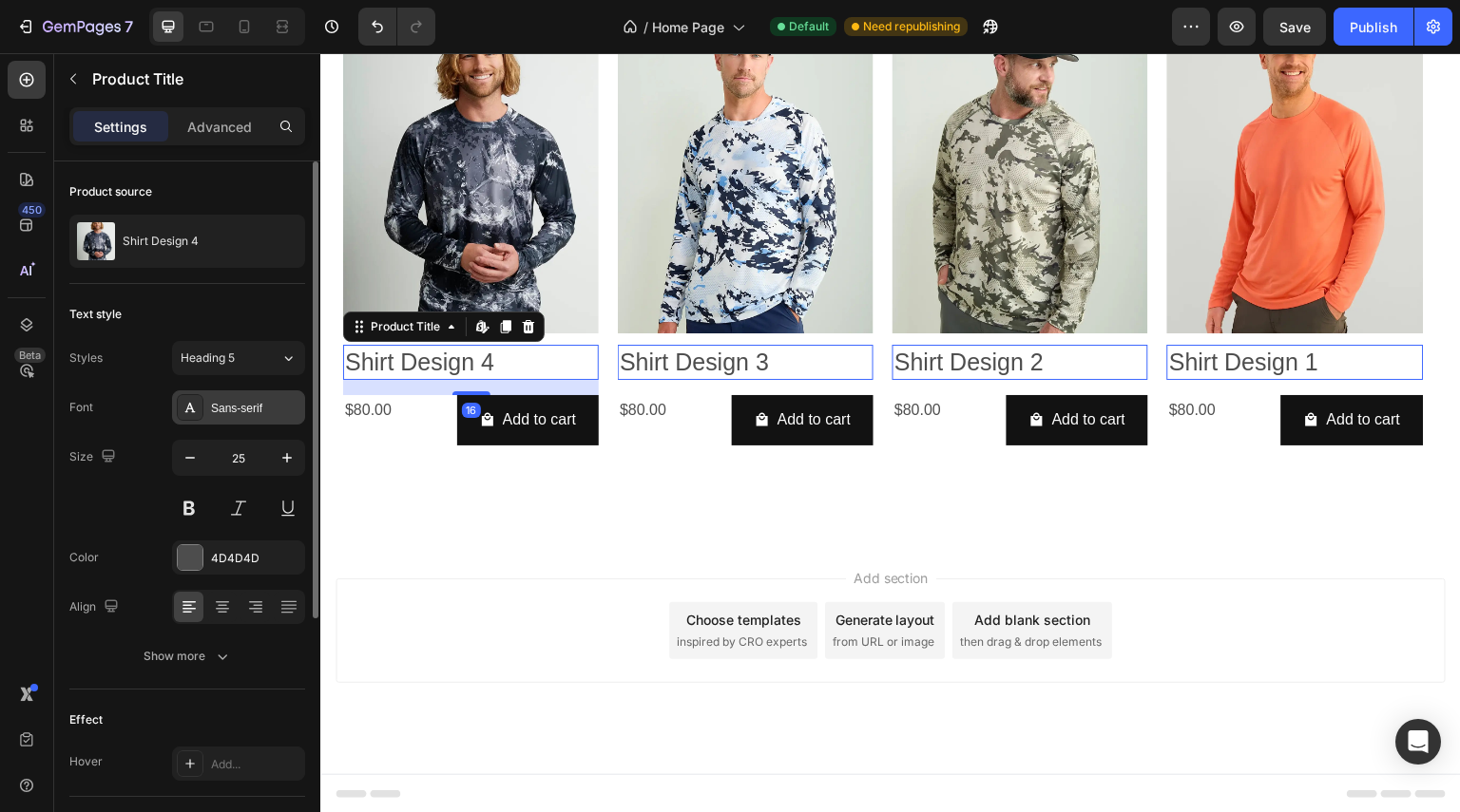
click at [270, 409] on div "Sans-serif" at bounding box center [256, 407] width 90 height 17
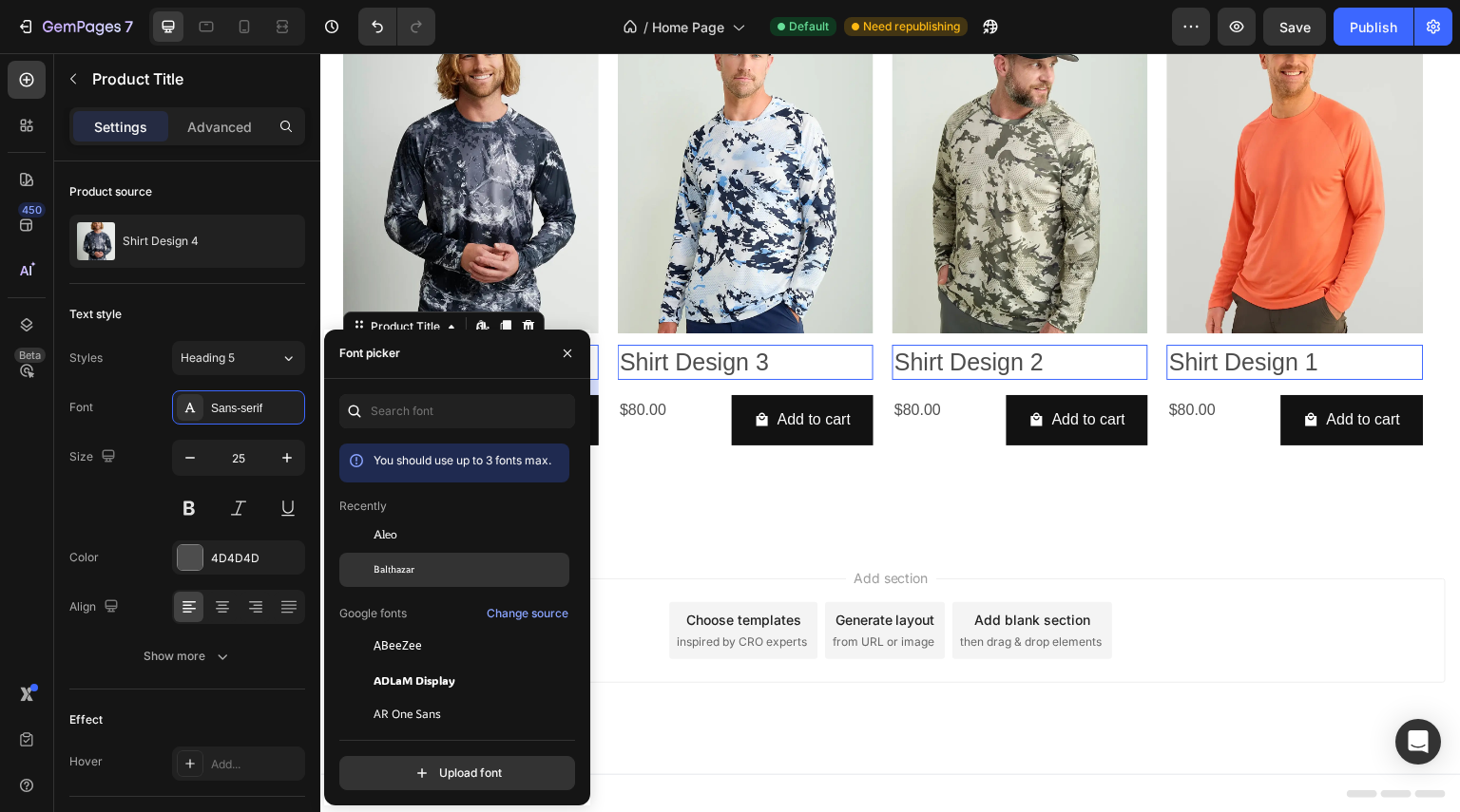
click at [394, 565] on span "Balthazar" at bounding box center [393, 569] width 40 height 17
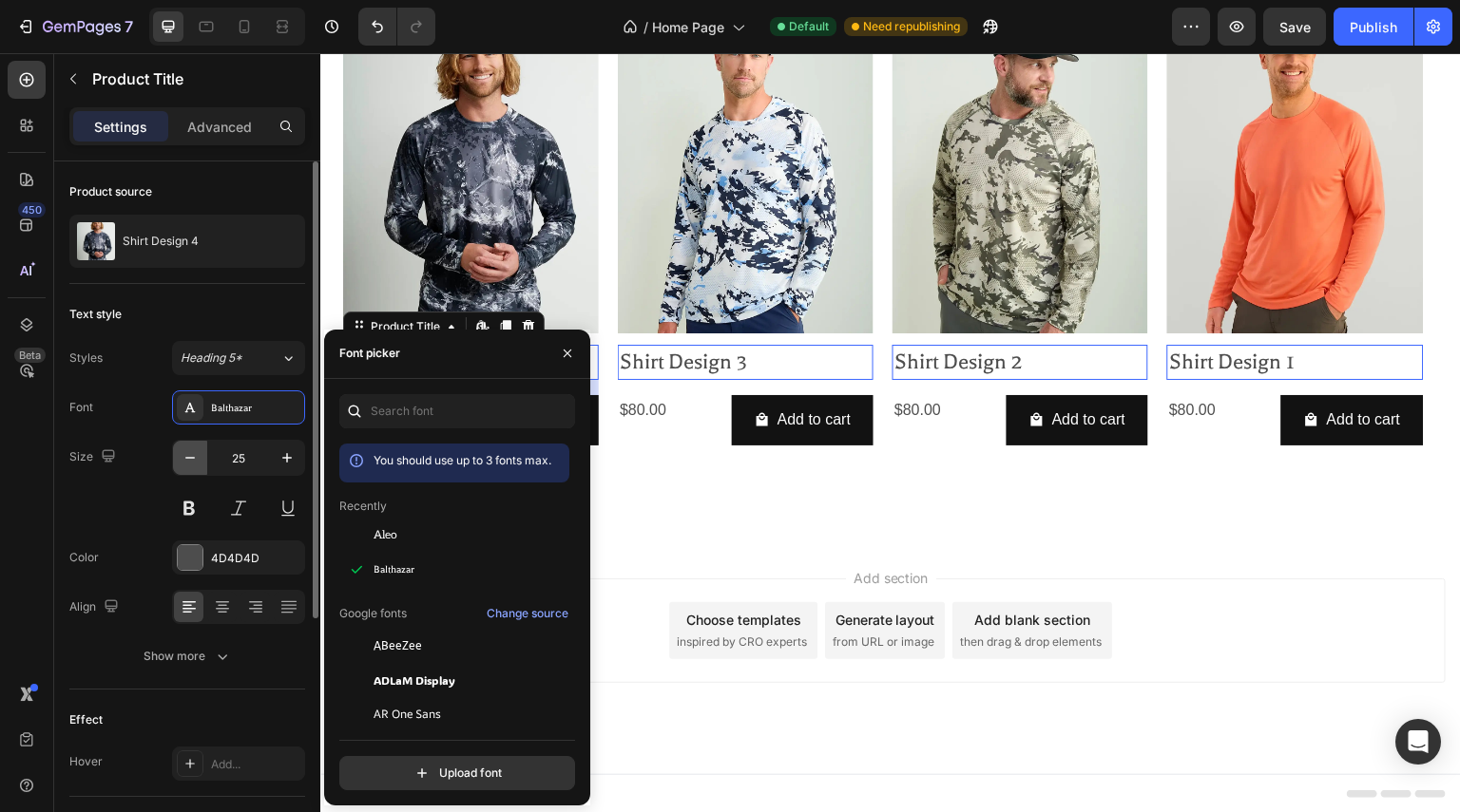
click at [190, 461] on icon "button" at bounding box center [190, 457] width 19 height 19
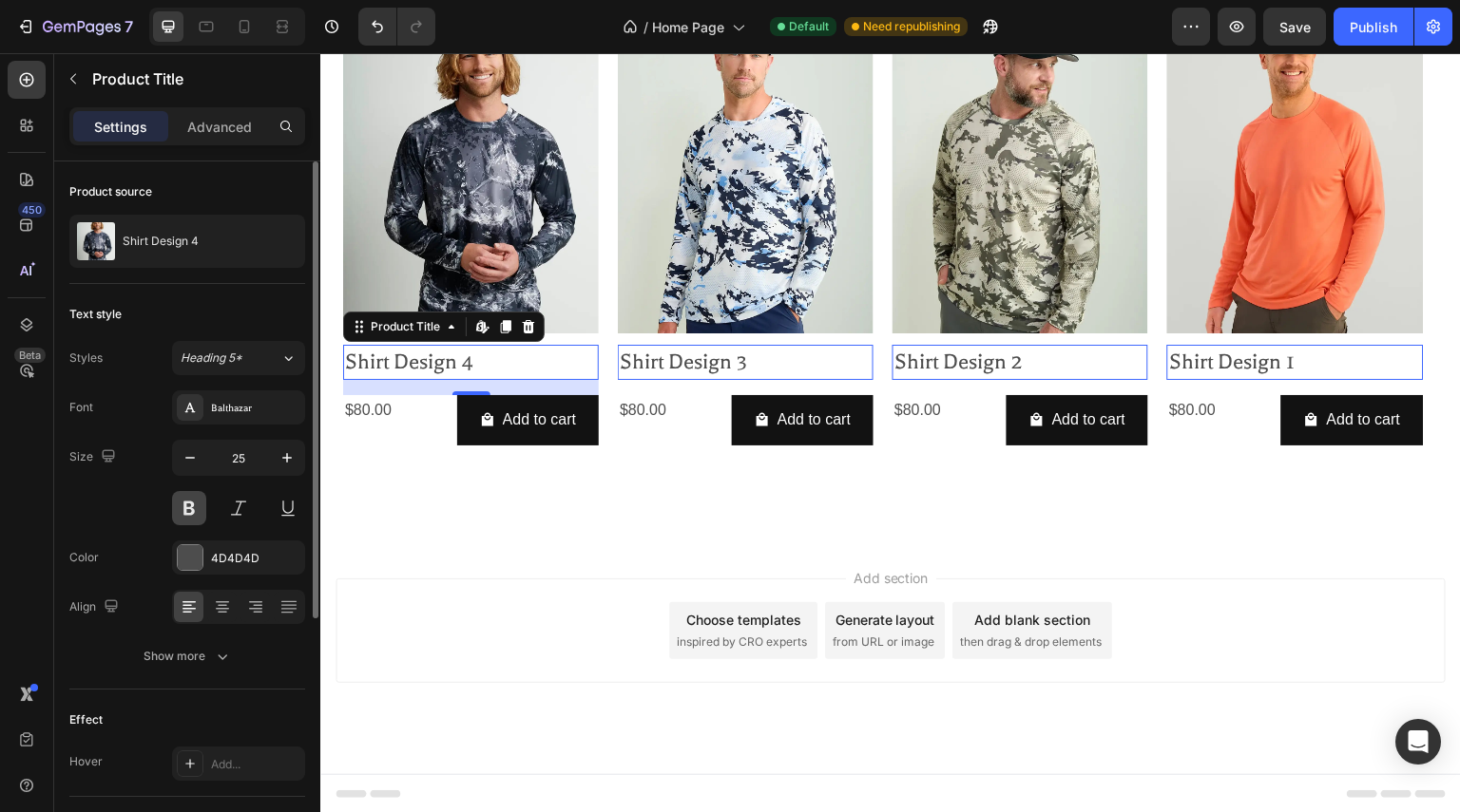
type input "24"
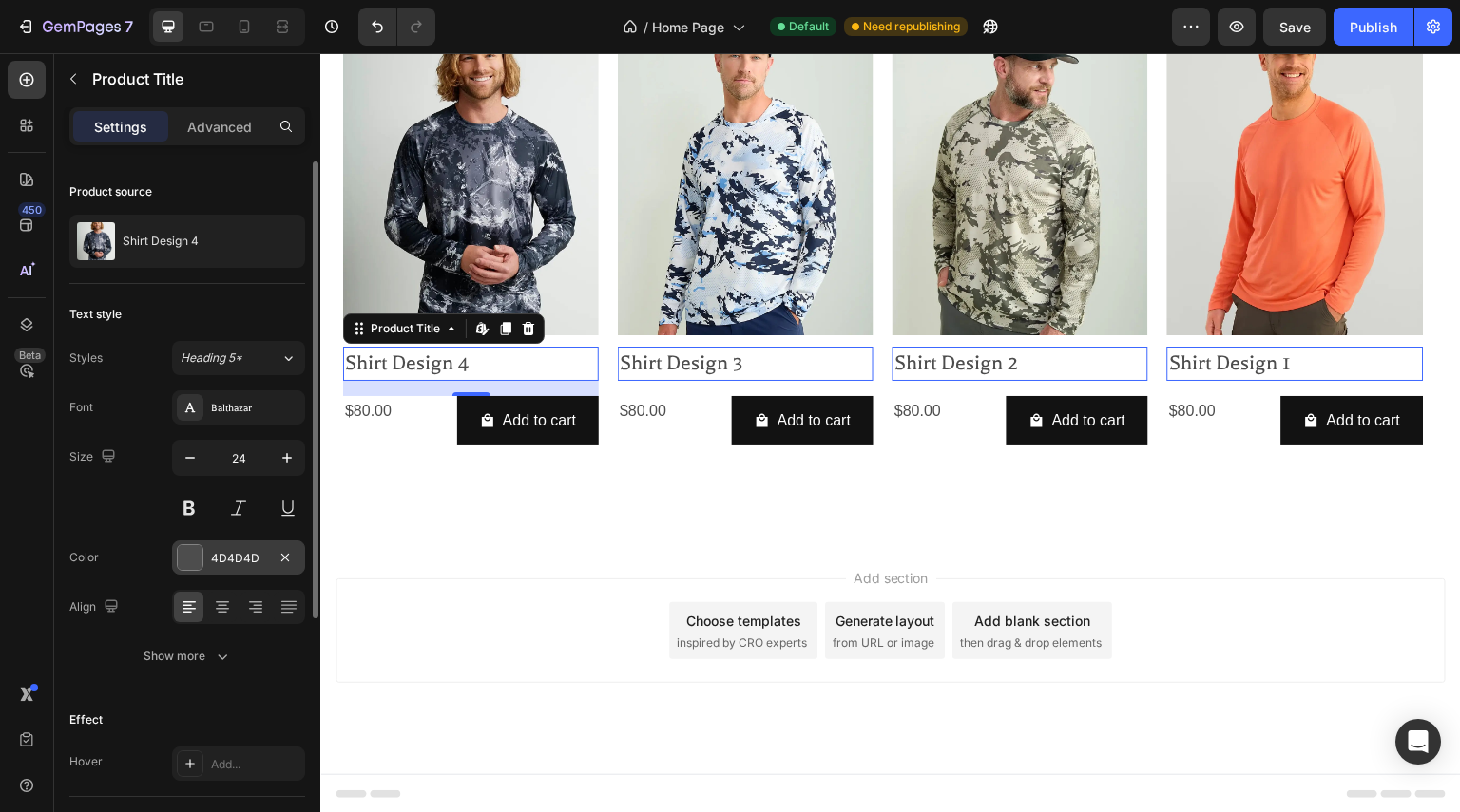
click at [257, 553] on div "4D4D4D" at bounding box center [239, 557] width 55 height 17
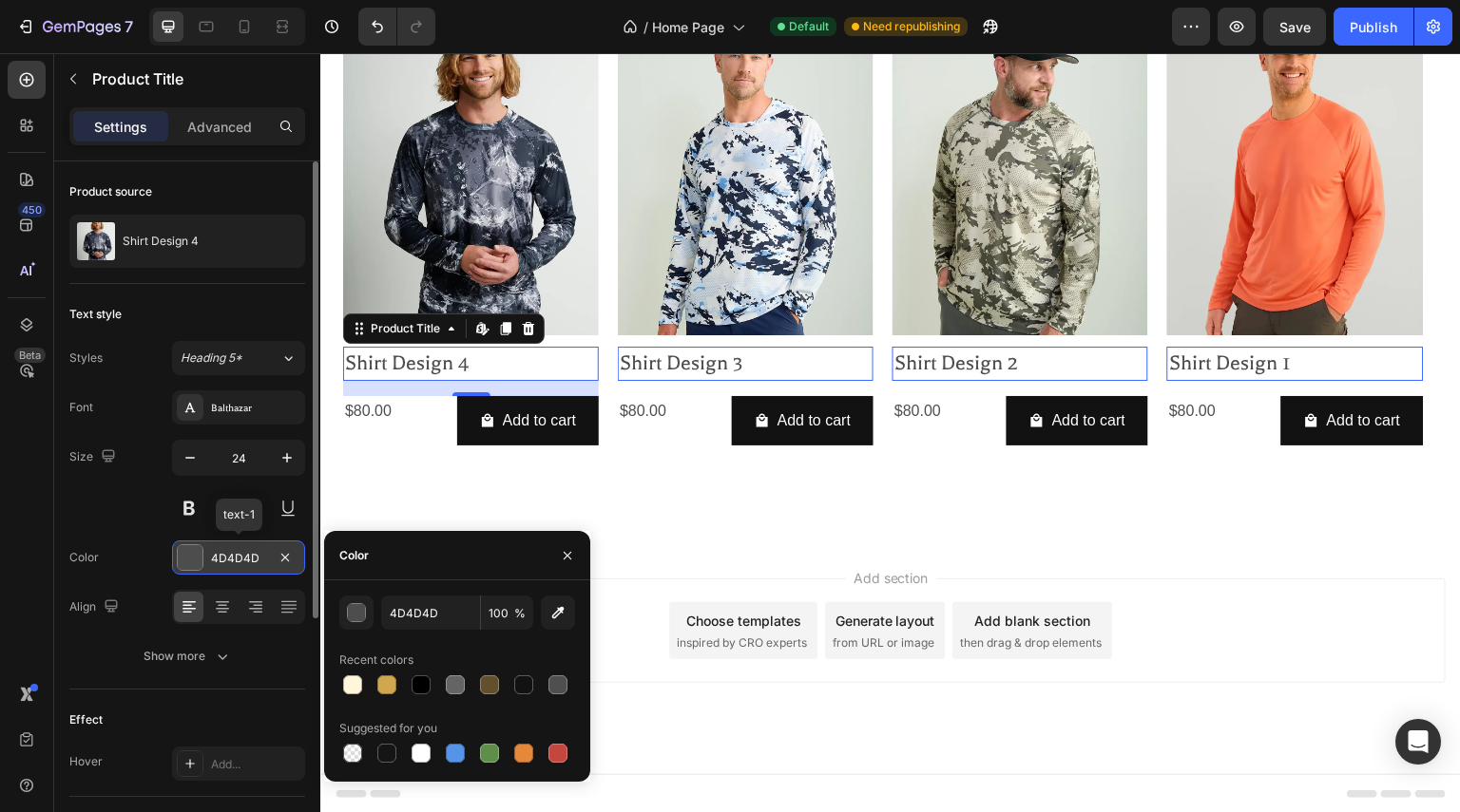
click at [247, 564] on div "4D4D4D" at bounding box center [239, 557] width 55 height 17
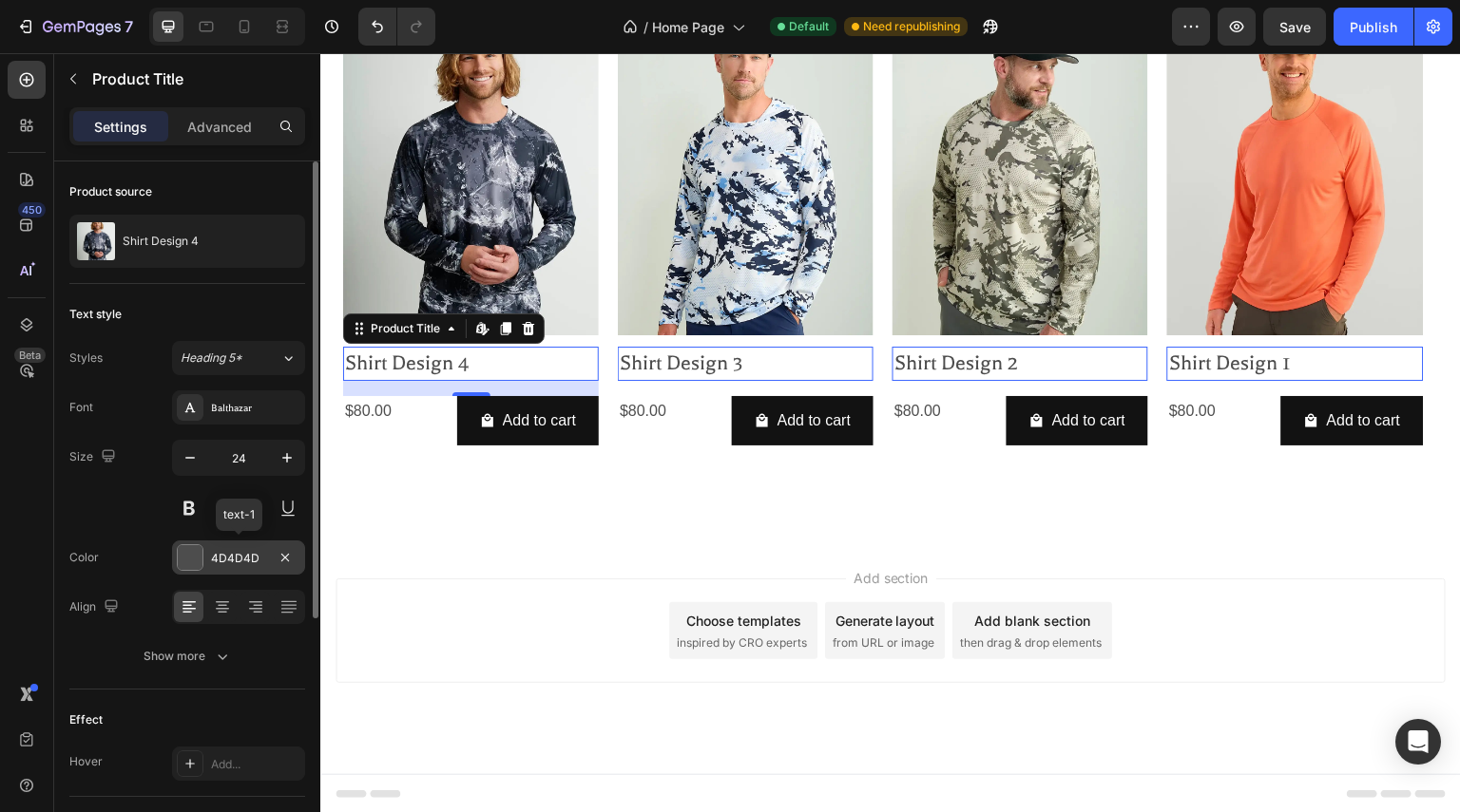
click at [240, 552] on div "4D4D4D" at bounding box center [239, 557] width 55 height 17
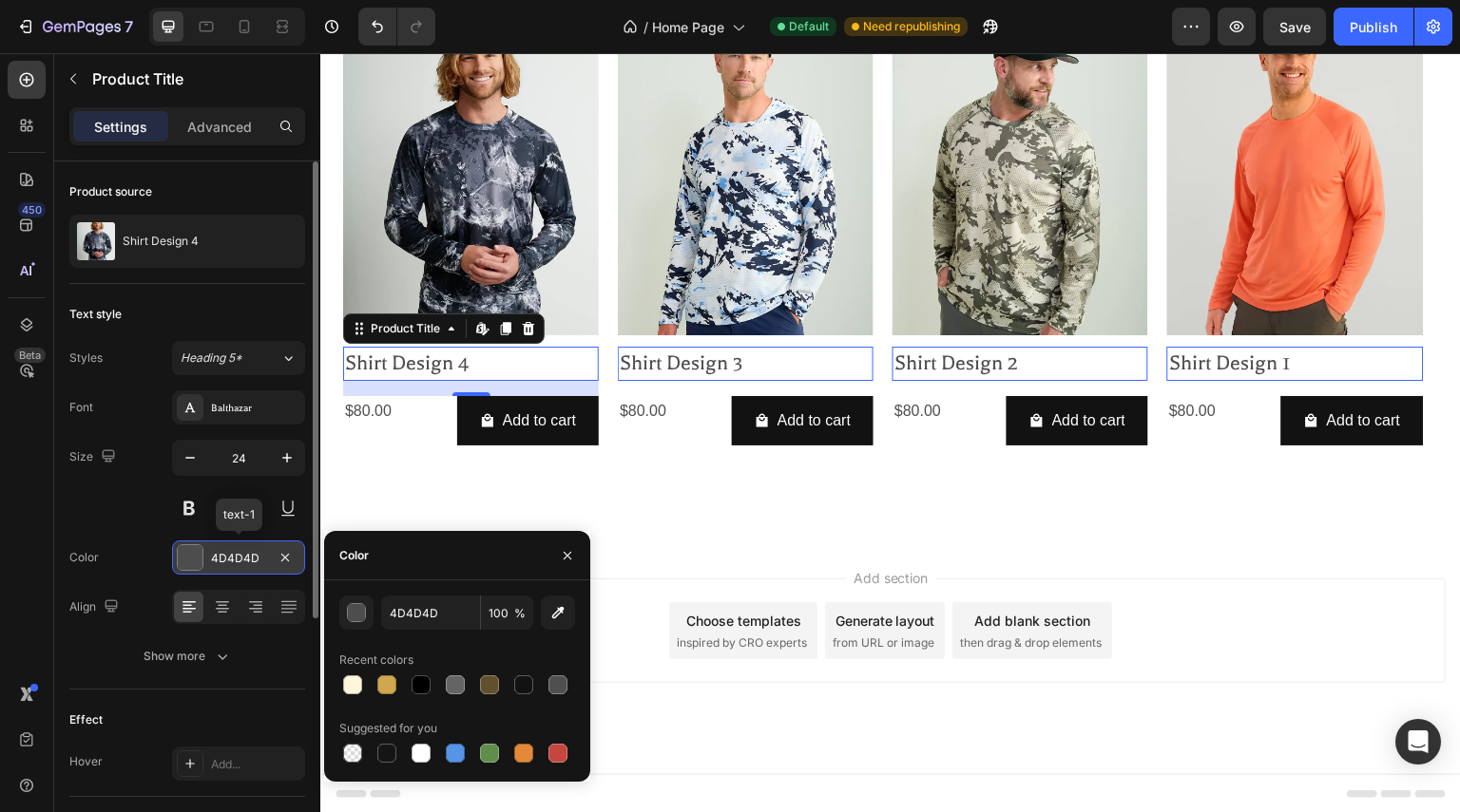
click at [240, 552] on div "4D4D4D" at bounding box center [239, 557] width 55 height 17
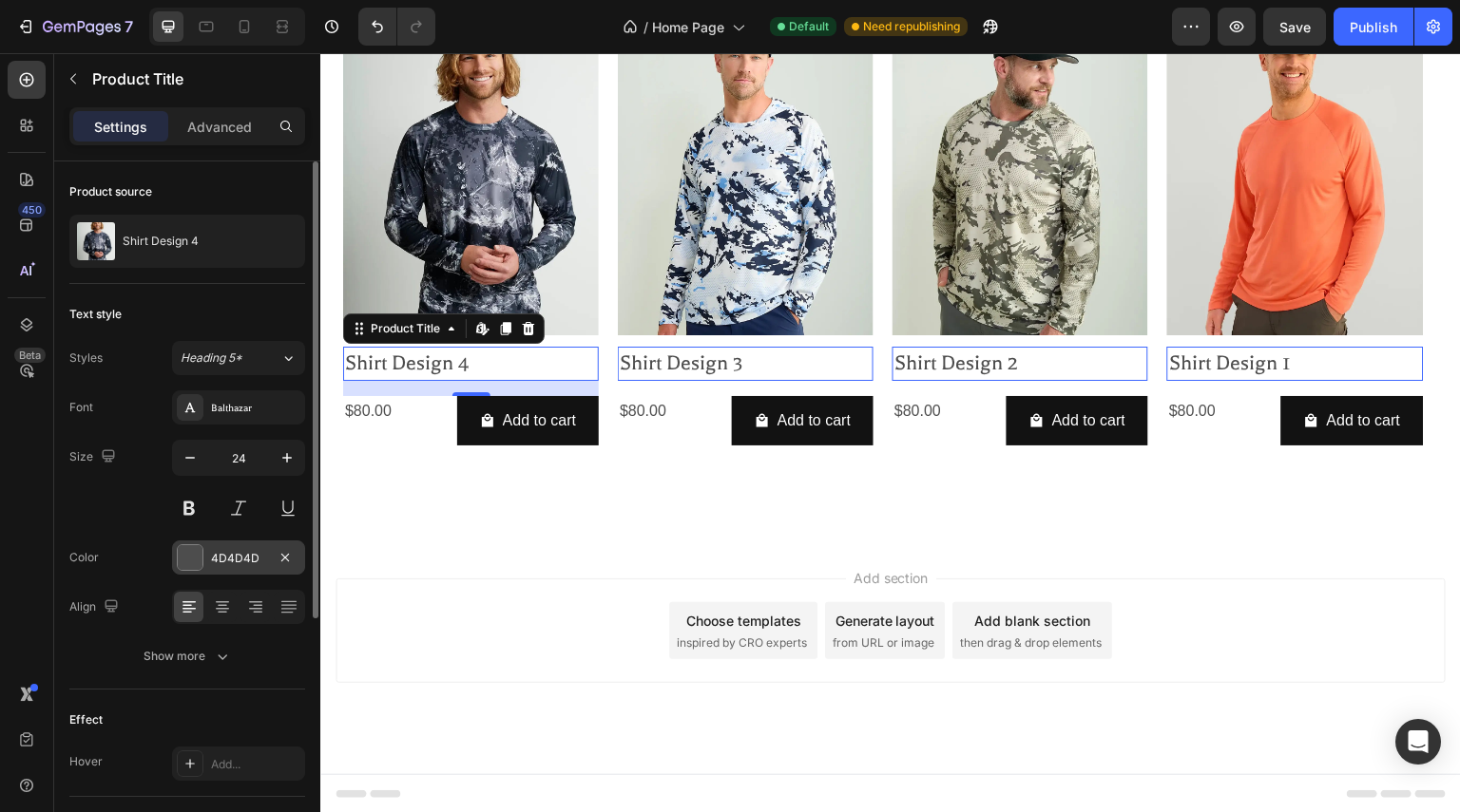
click at [251, 559] on div "4D4D4D" at bounding box center [239, 557] width 55 height 17
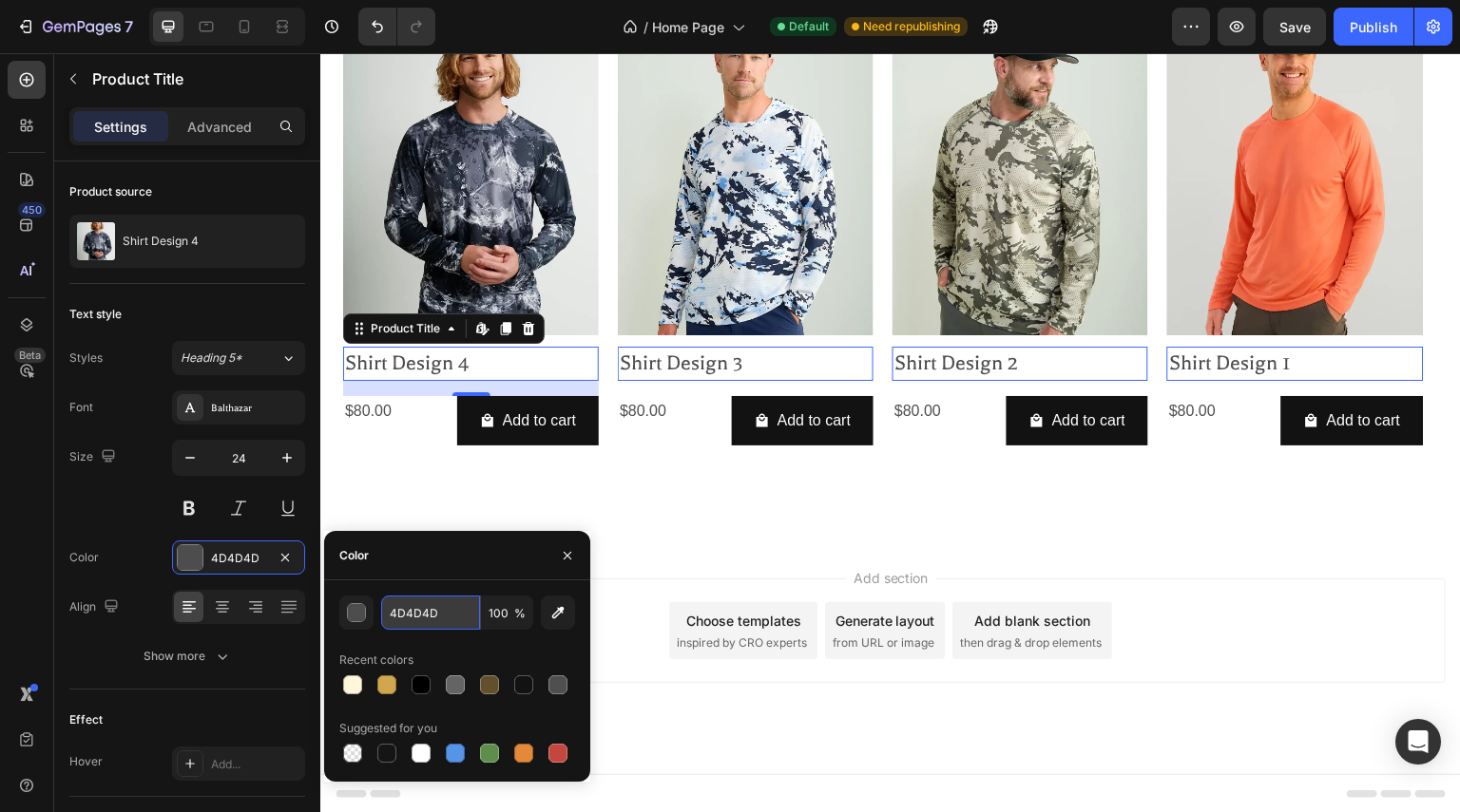
click at [451, 619] on input "4D4D4D" at bounding box center [430, 613] width 99 height 35
paste input "614F2E"
type input "614F2E"
click at [563, 554] on icon "button" at bounding box center [567, 555] width 15 height 15
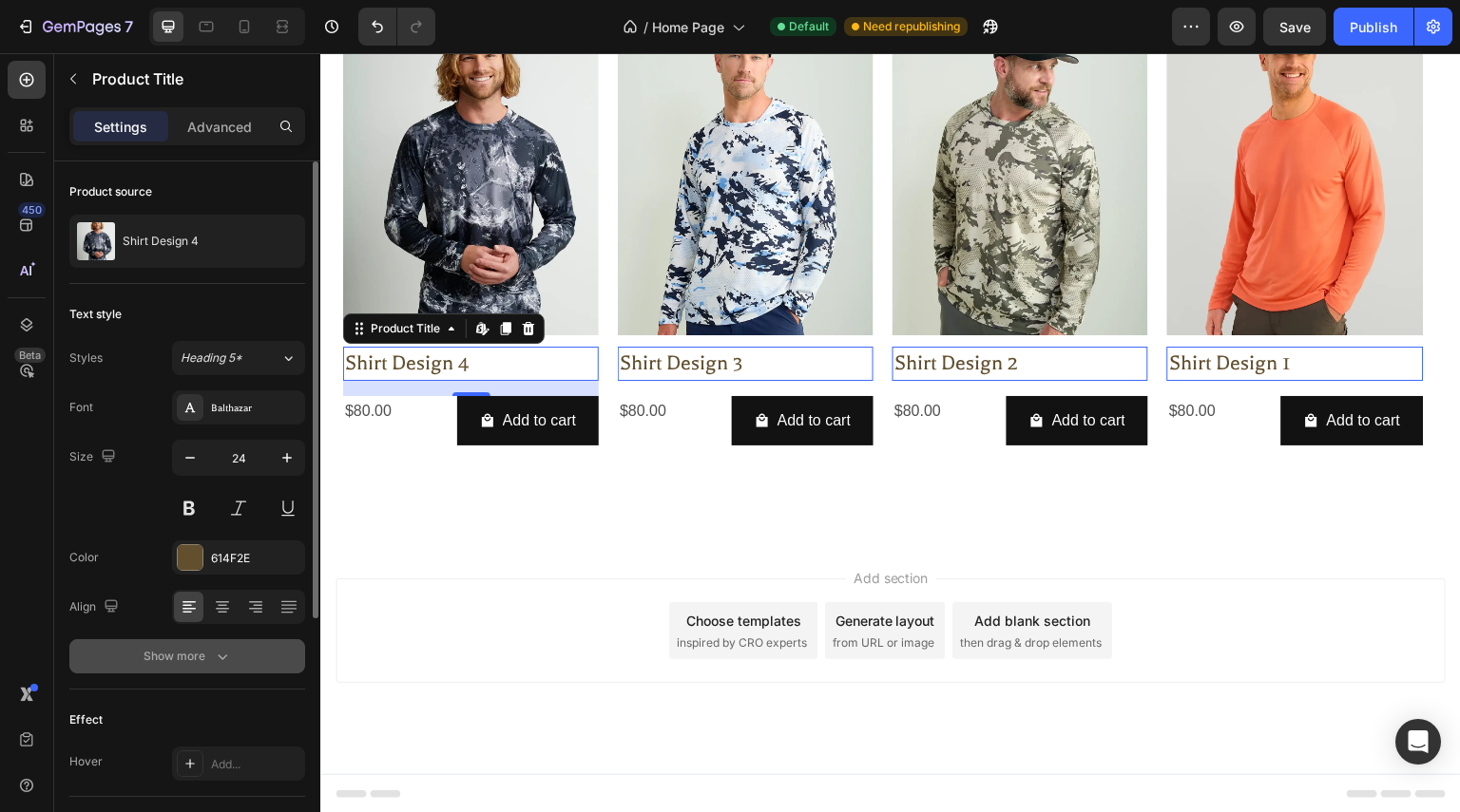
click at [216, 651] on icon "button" at bounding box center [222, 656] width 19 height 19
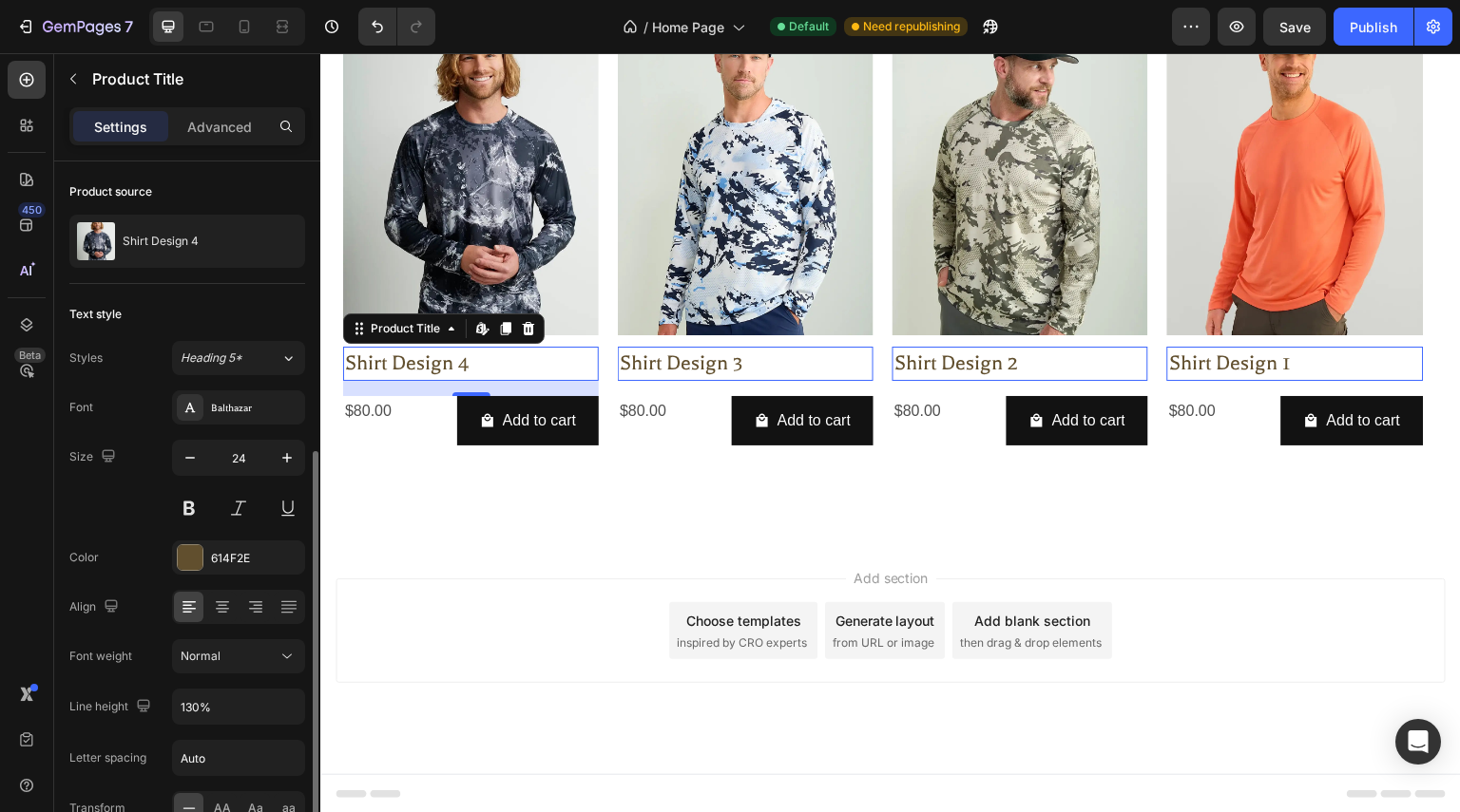
scroll to position [190, 0]
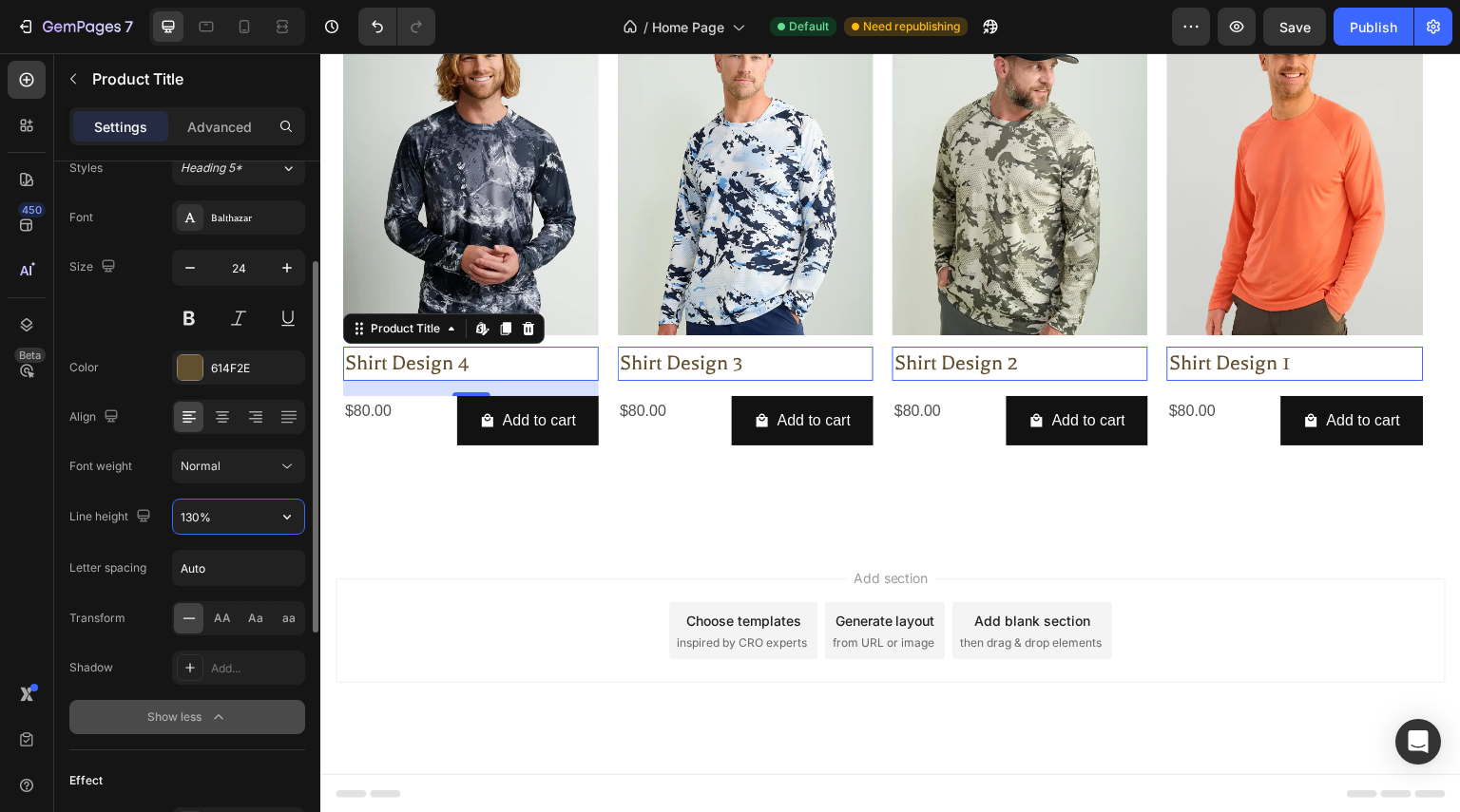
click at [254, 517] on input "130%" at bounding box center [238, 516] width 131 height 35
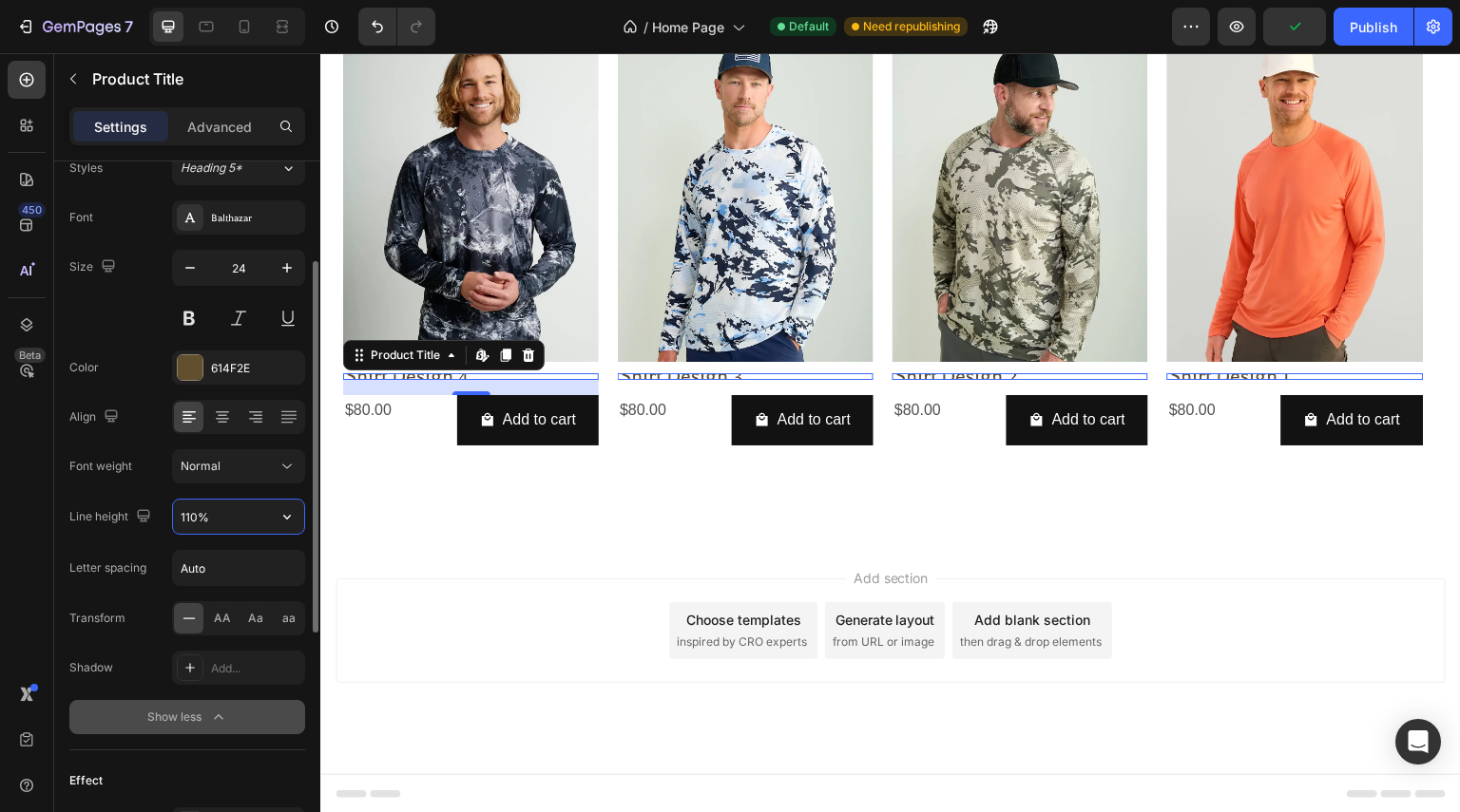
scroll to position [839, 0]
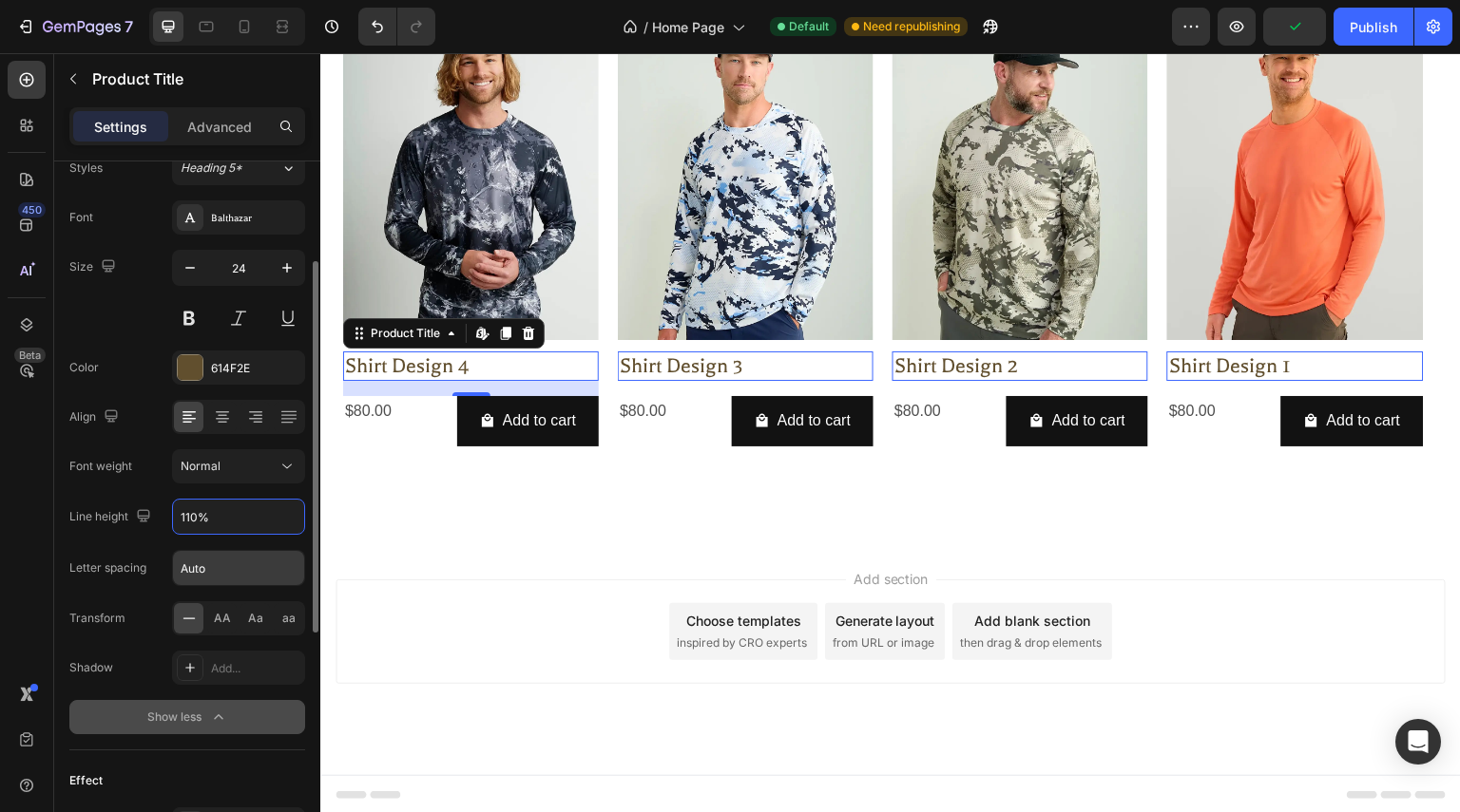
type input "110%"
click at [209, 569] on input "Auto" at bounding box center [238, 567] width 131 height 35
type input "0"
click at [243, 614] on div "Aa" at bounding box center [256, 618] width 30 height 31
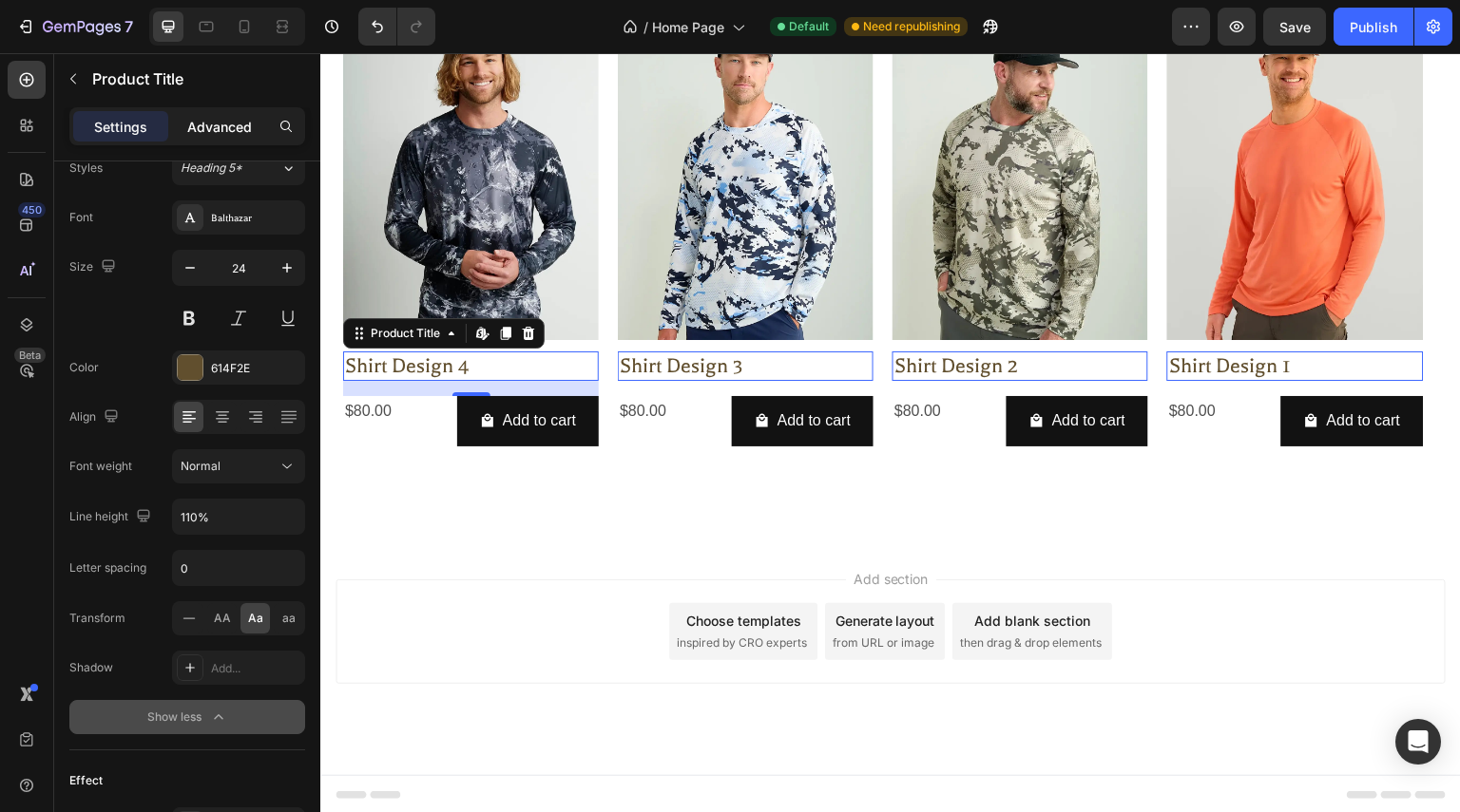
click at [224, 118] on p "Advanced" at bounding box center [219, 126] width 64 height 20
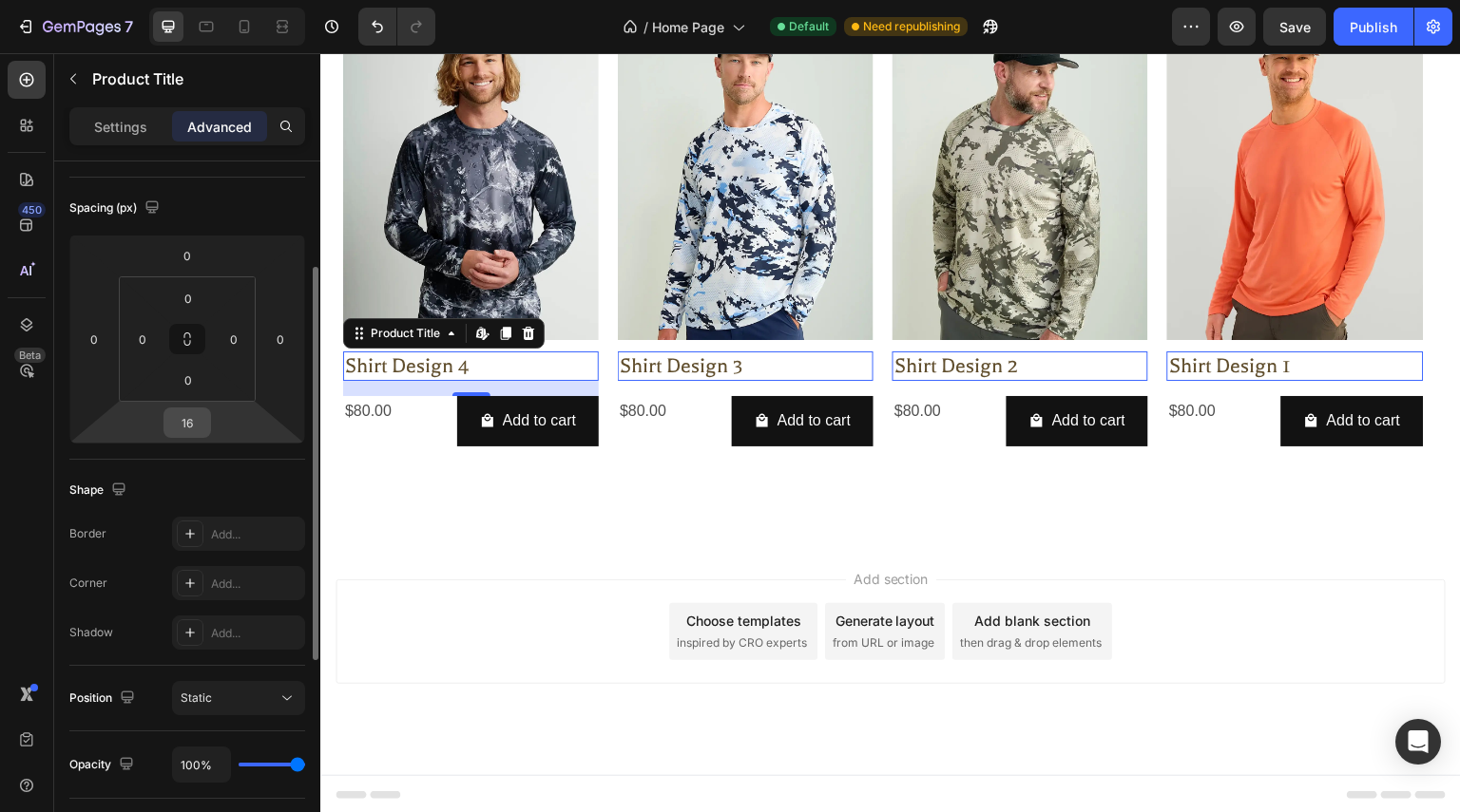
click at [201, 426] on input "16" at bounding box center [187, 422] width 38 height 29
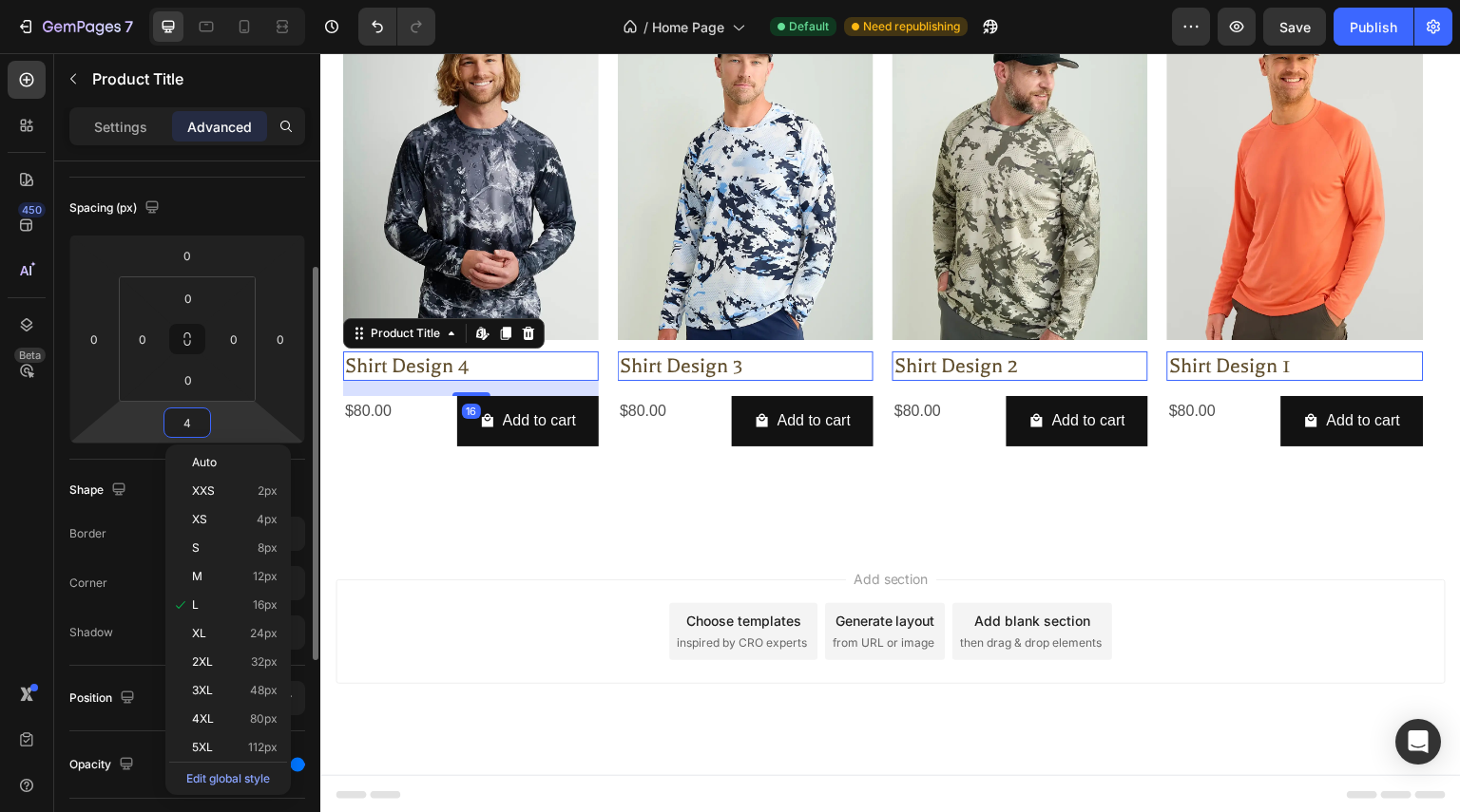
scroll to position [828, 0]
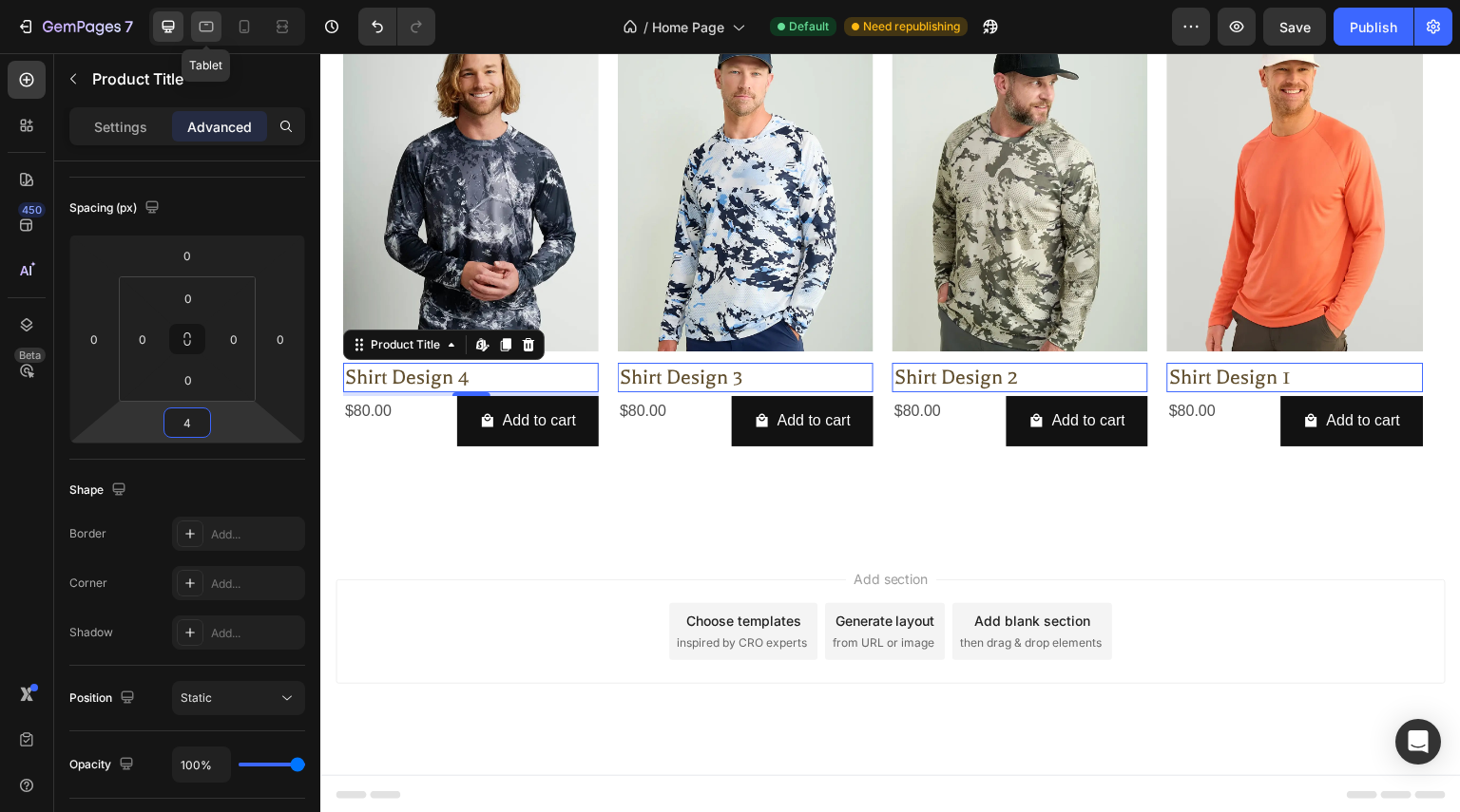
type input "4"
drag, startPoint x: 198, startPoint y: 23, endPoint x: 204, endPoint y: 92, distance: 69.3
click at [199, 20] on icon at bounding box center [205, 26] width 19 height 19
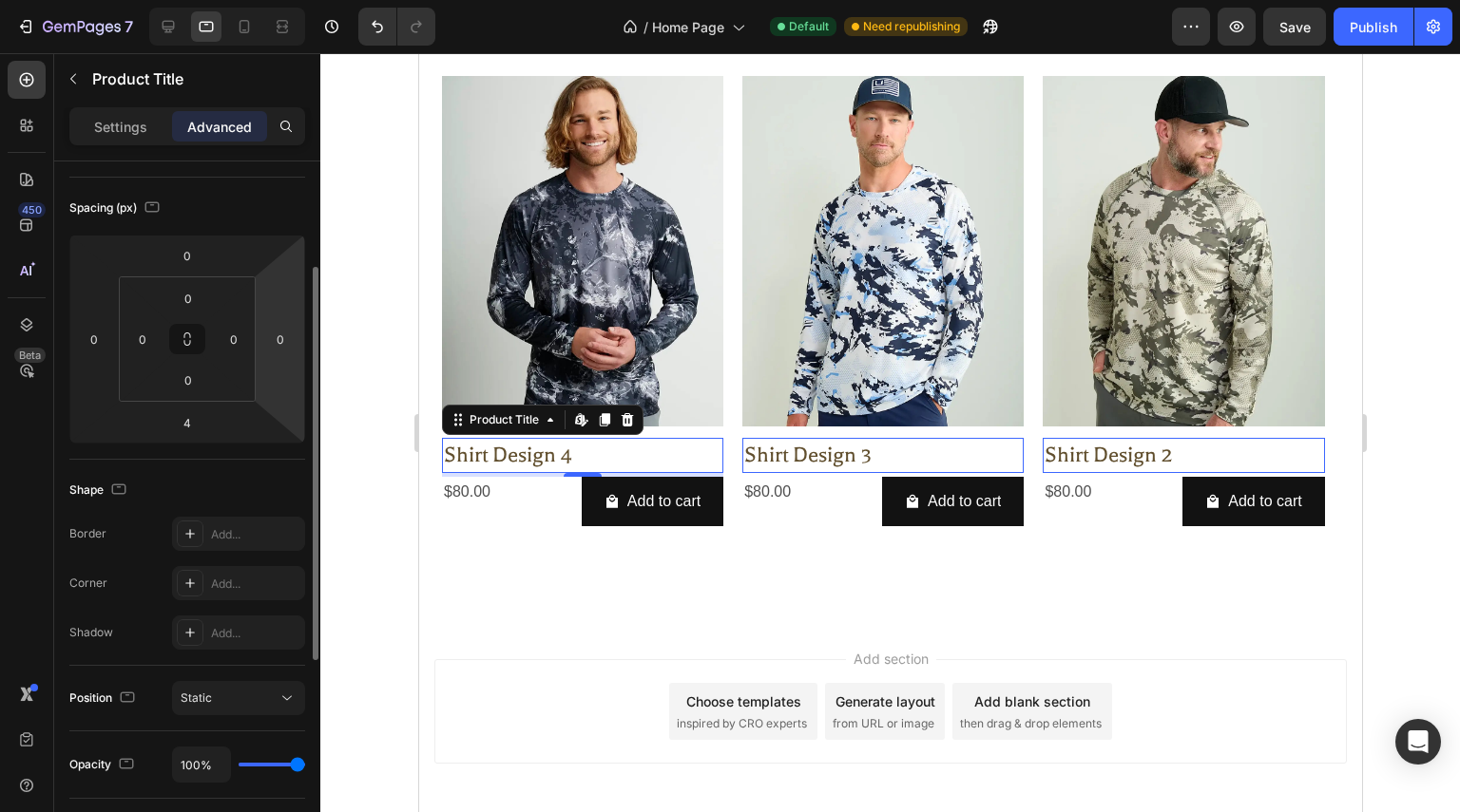
scroll to position [865, 0]
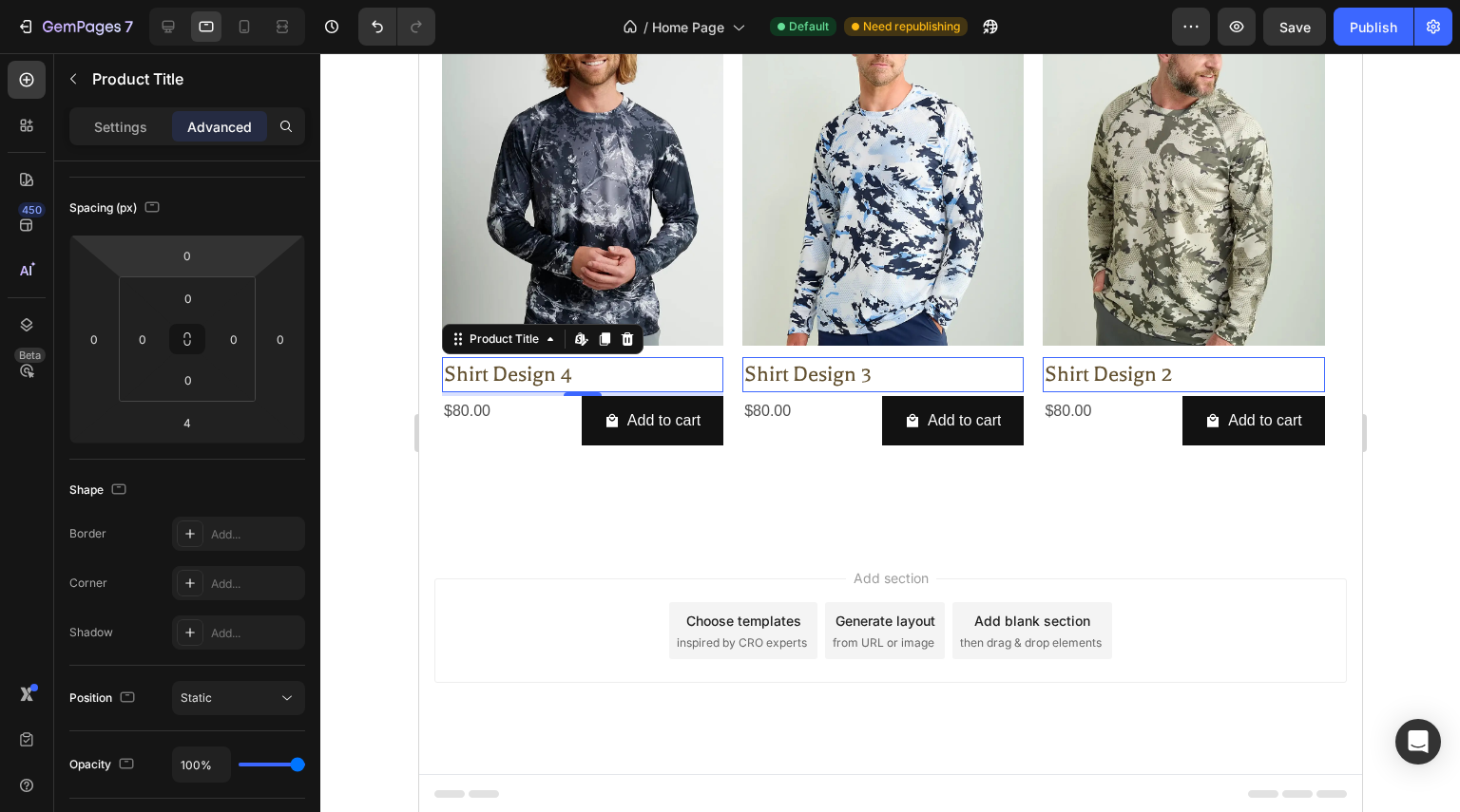
drag, startPoint x: 117, startPoint y: 124, endPoint x: 115, endPoint y: 151, distance: 27.1
click at [119, 118] on p "Settings" at bounding box center [120, 126] width 53 height 20
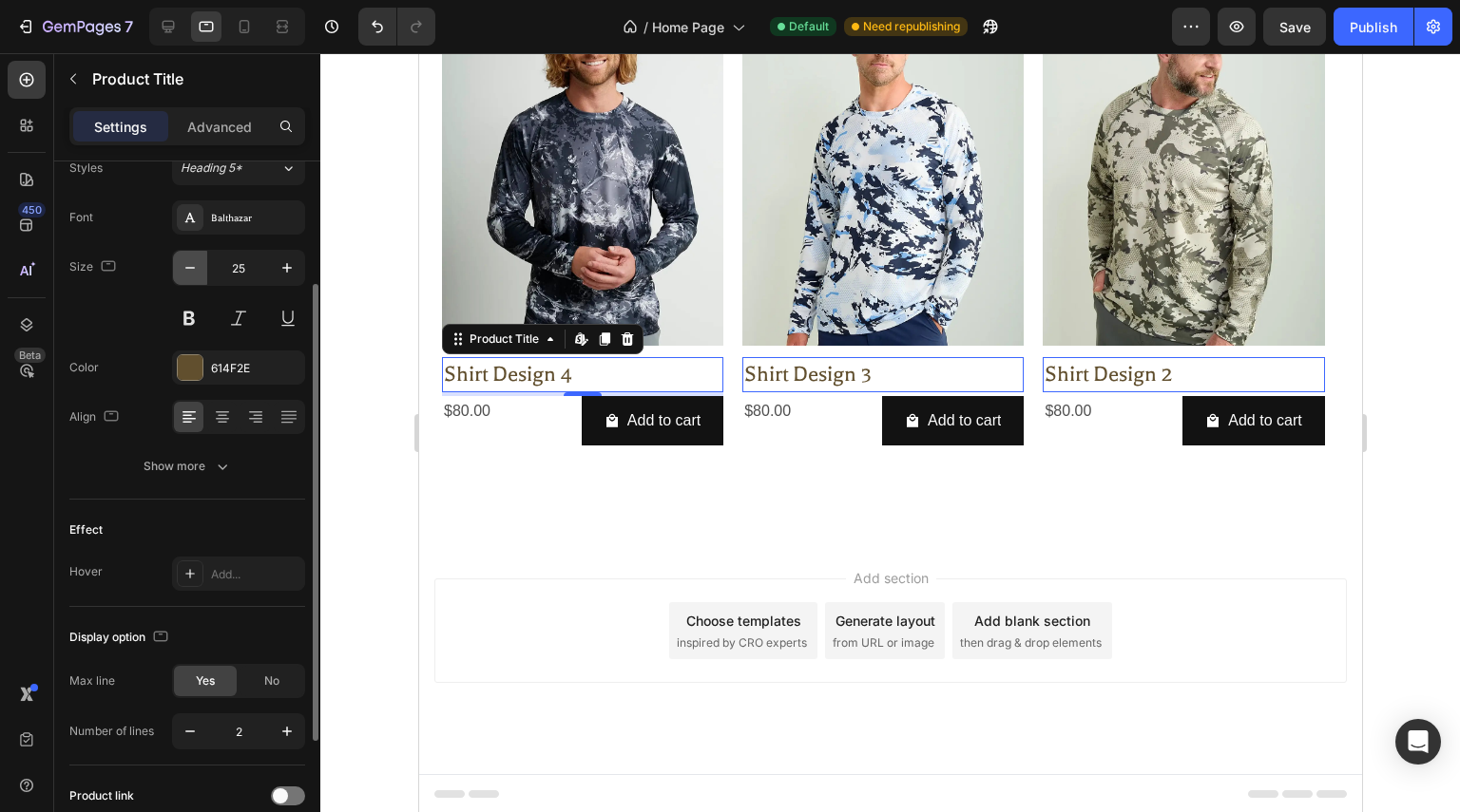
click at [199, 268] on button "button" at bounding box center [190, 267] width 35 height 35
type input "24"
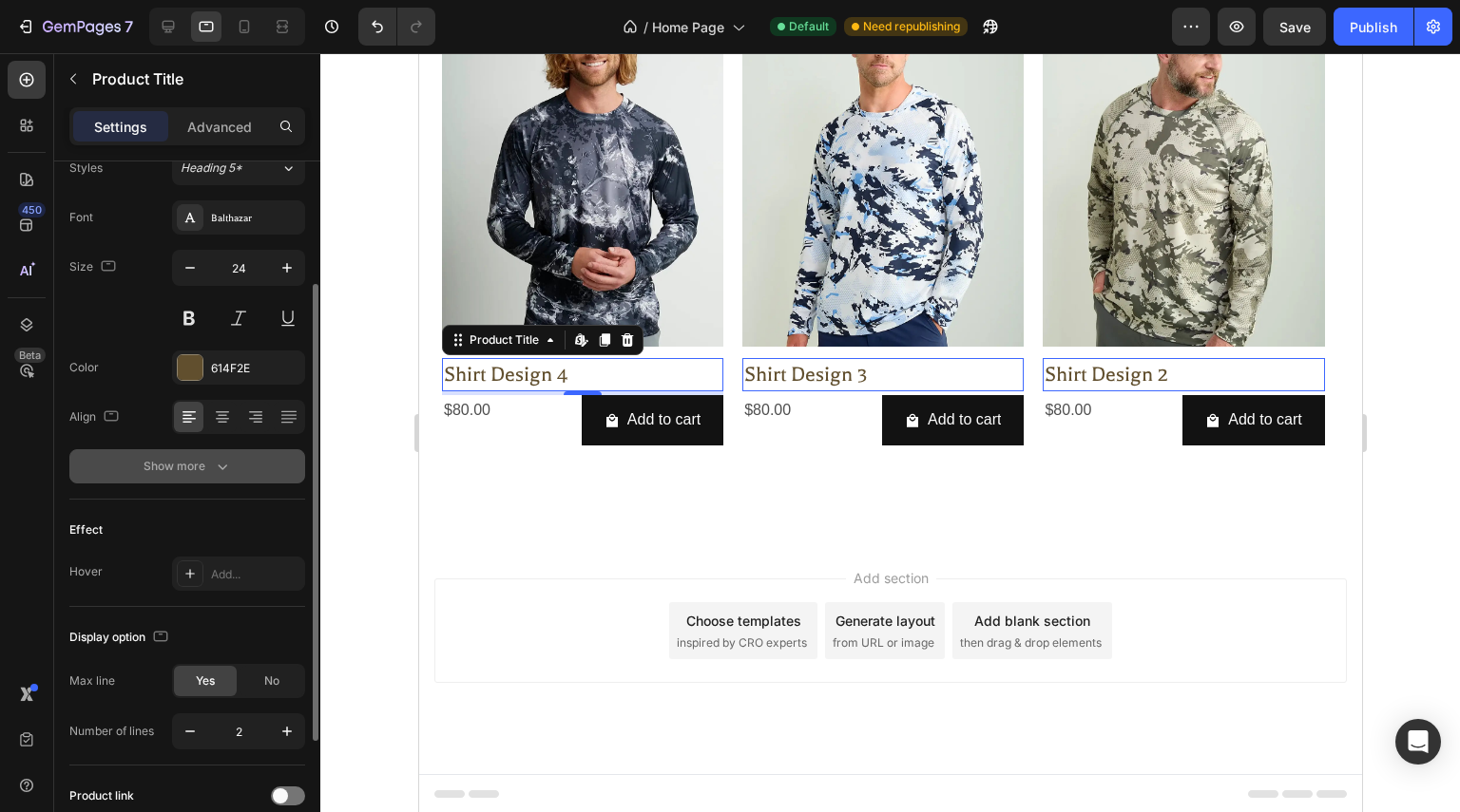
click at [220, 471] on icon "button" at bounding box center [222, 466] width 19 height 19
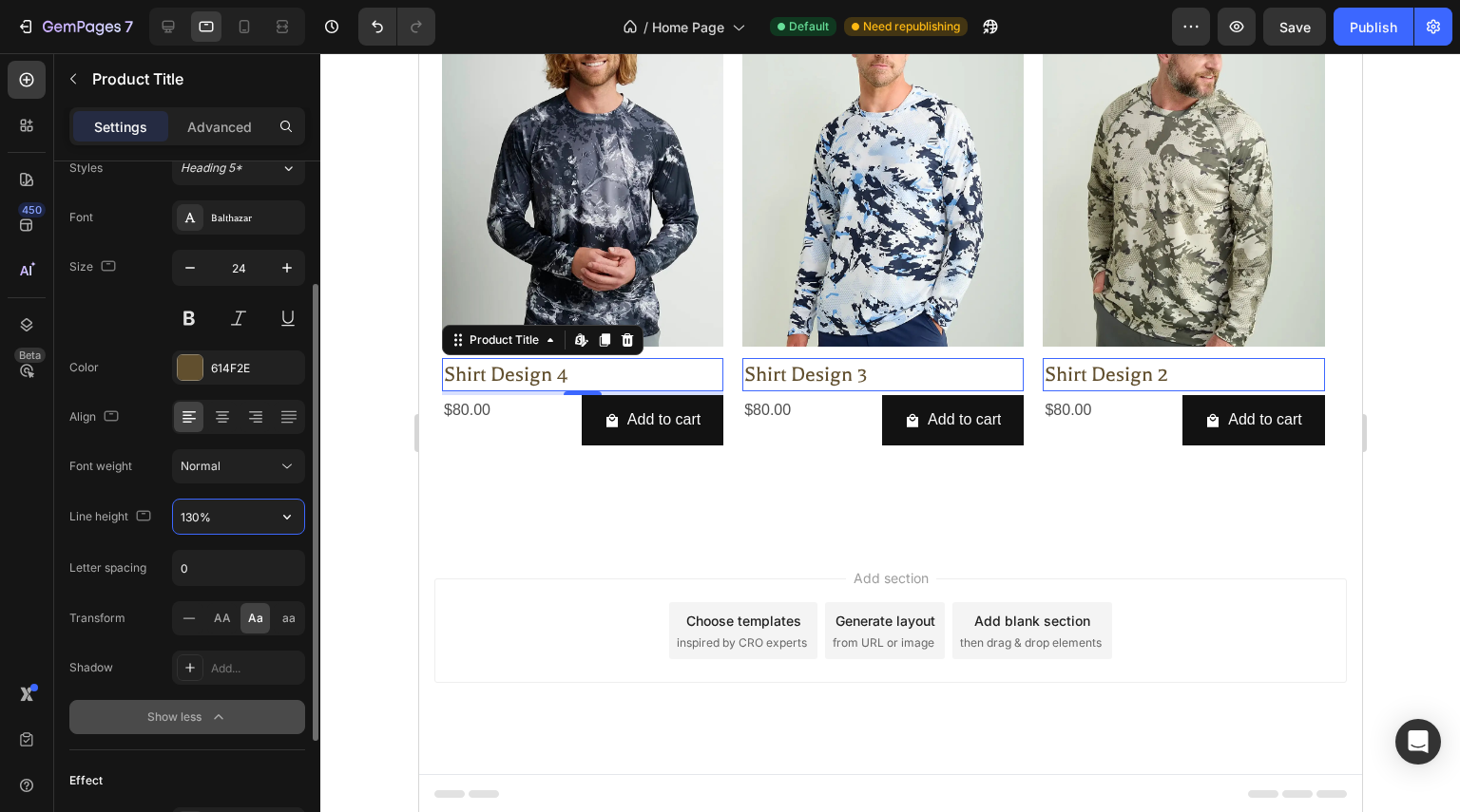
click at [221, 519] on input "130%" at bounding box center [238, 516] width 131 height 35
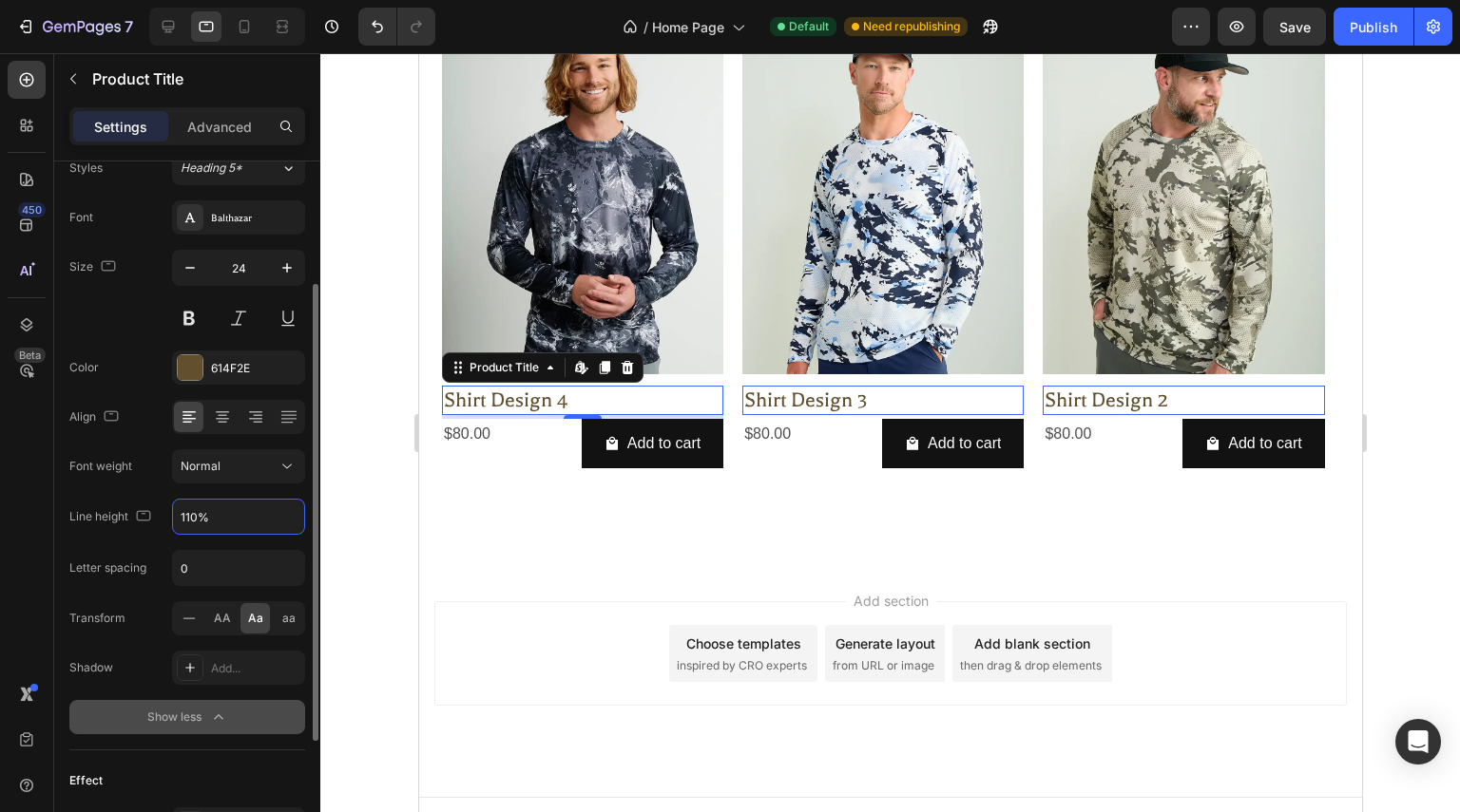
scroll to position [859, 0]
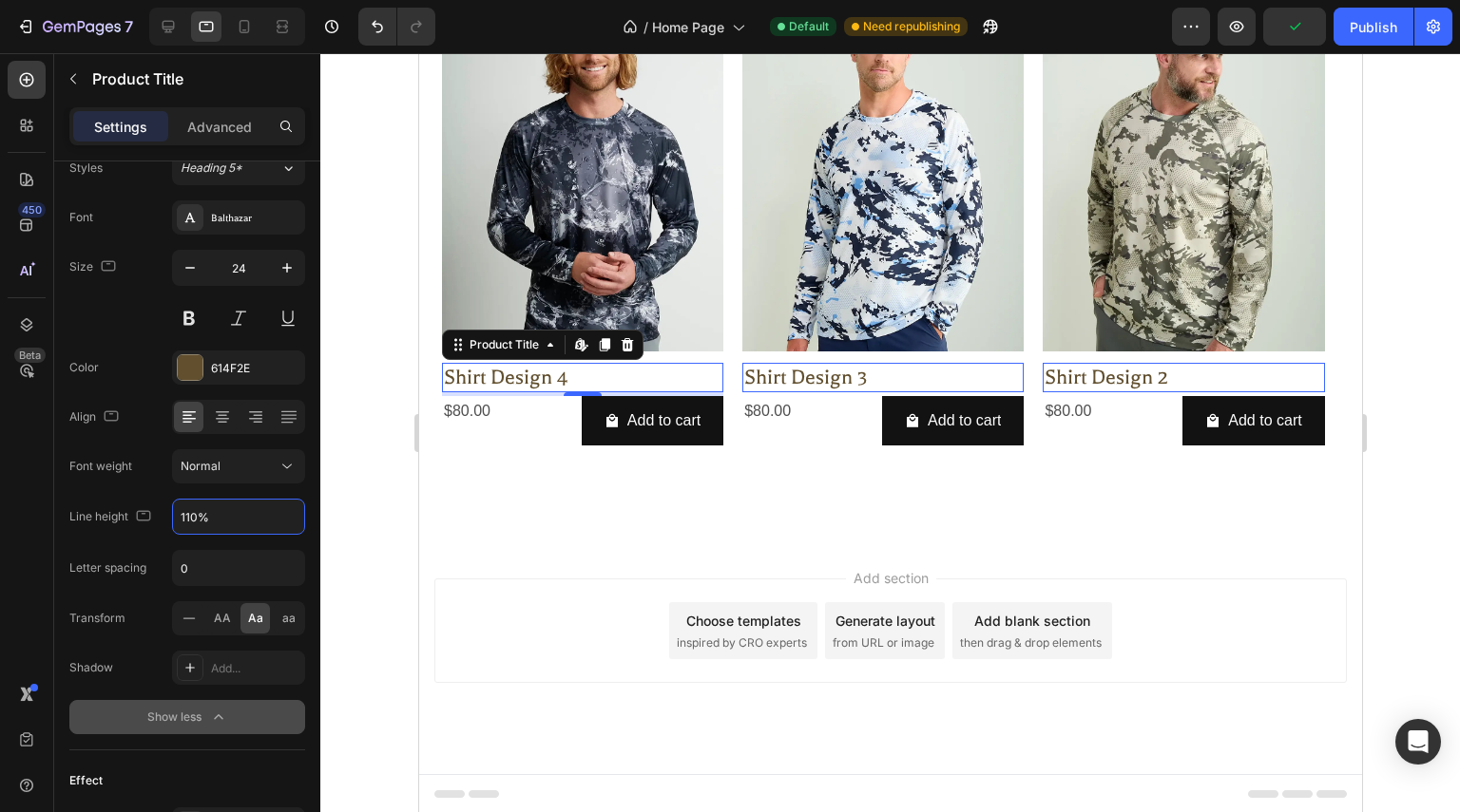
type input "110%"
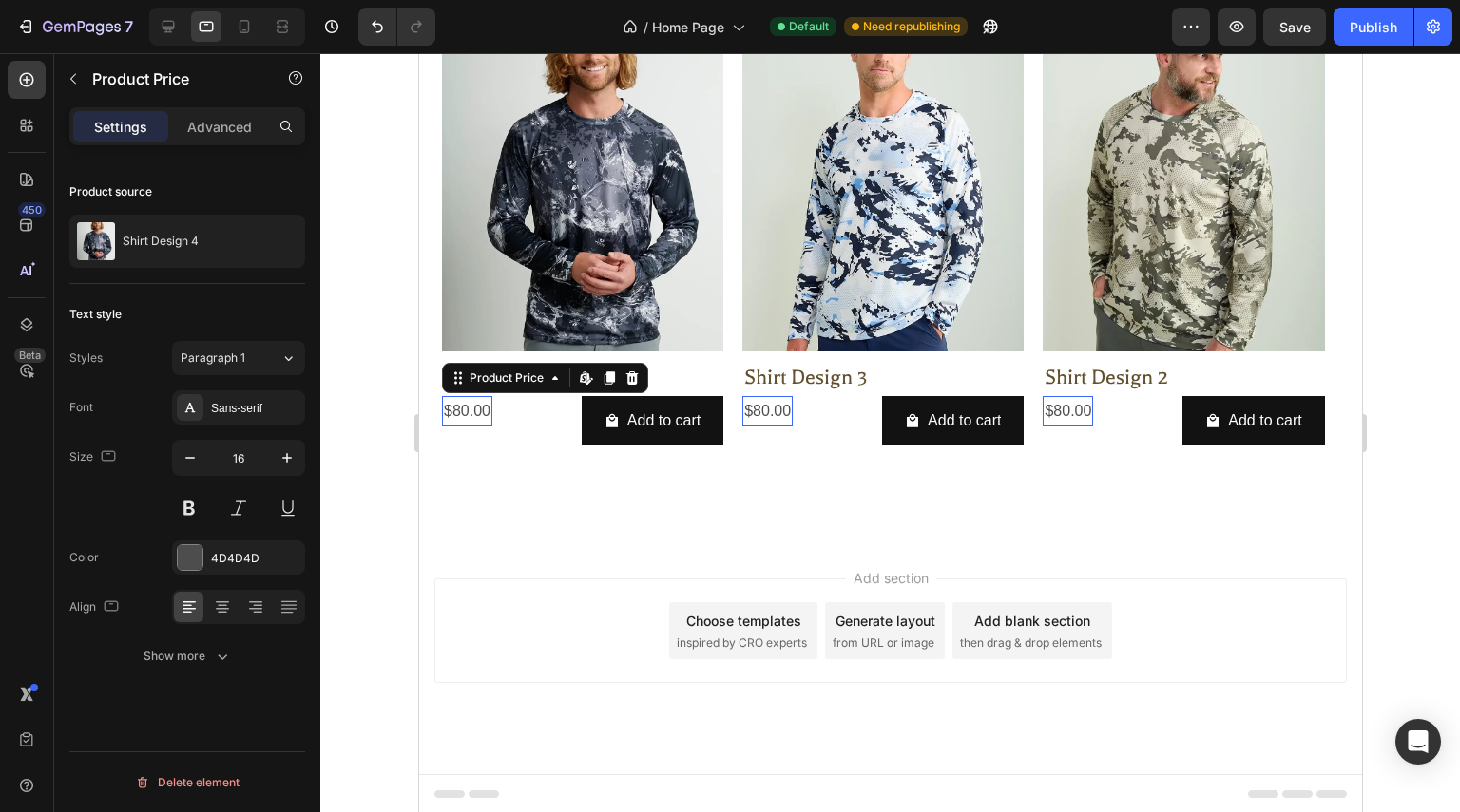
click at [477, 409] on div "$80.00" at bounding box center [466, 412] width 50 height 32
click at [276, 401] on div "Sans-serif" at bounding box center [256, 407] width 90 height 17
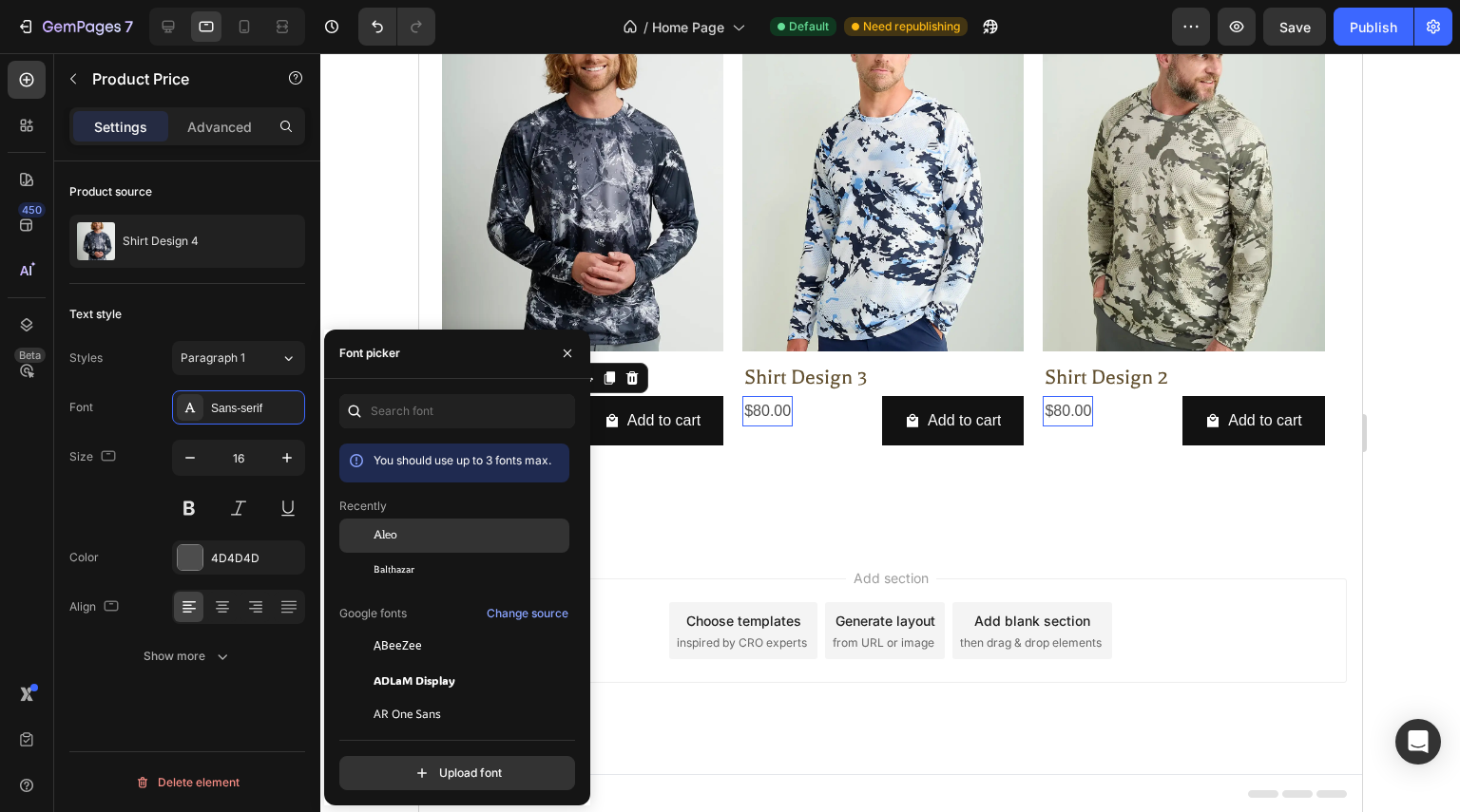
click at [420, 663] on div "Aleo" at bounding box center [454, 680] width 230 height 35
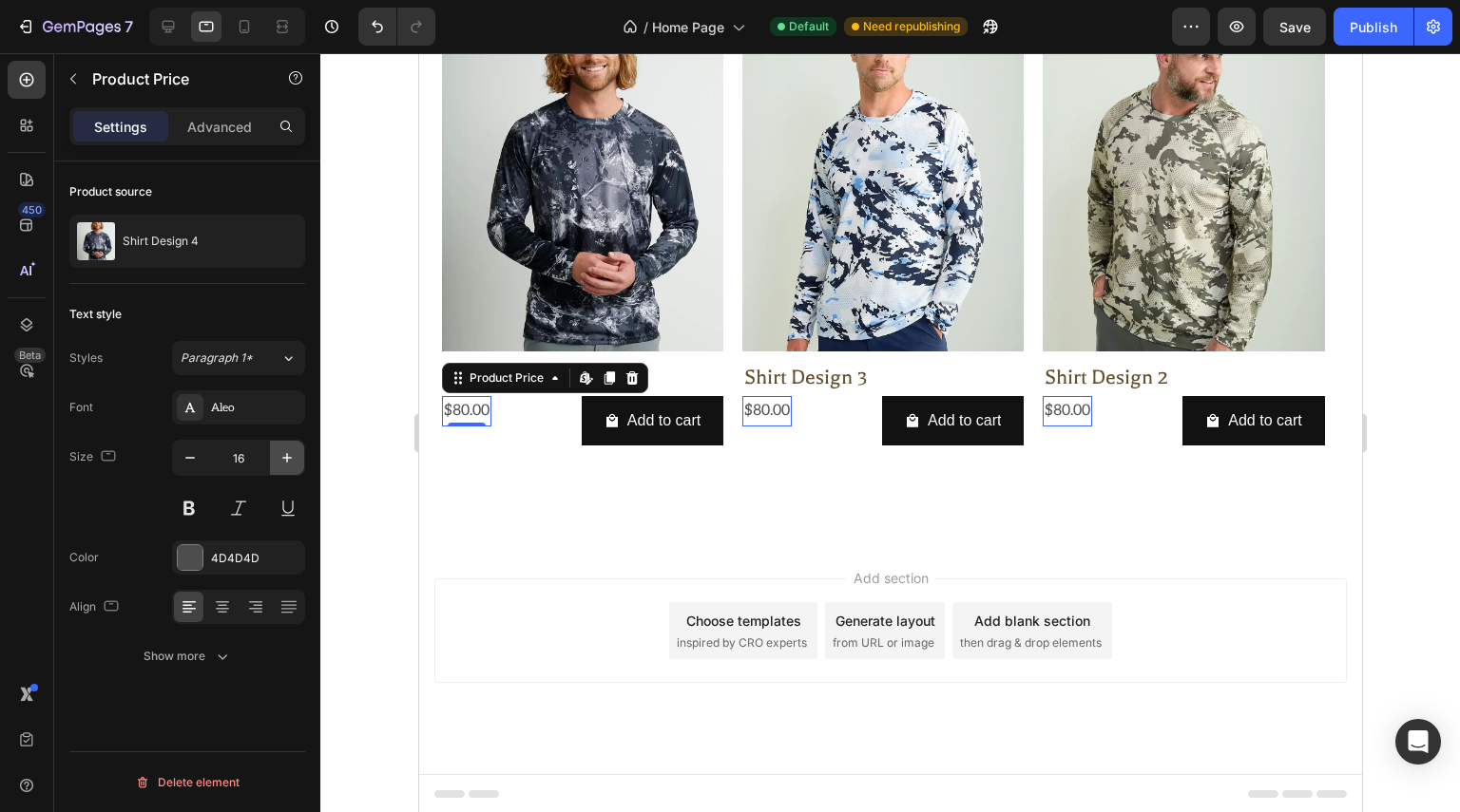
click at [292, 460] on icon "button" at bounding box center [286, 457] width 19 height 19
type input "18"
click at [231, 553] on div "4D4D4D" at bounding box center [239, 557] width 55 height 17
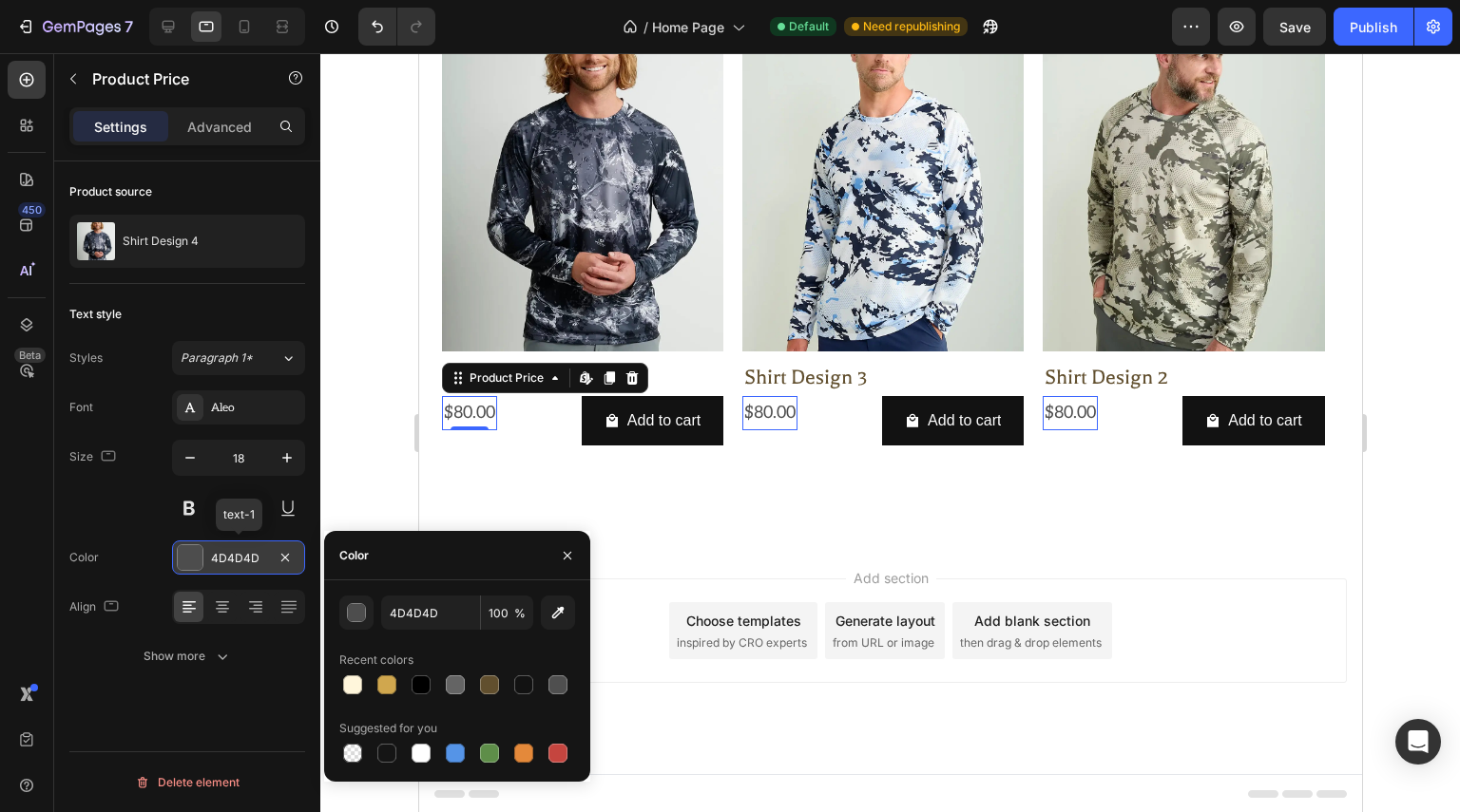
click at [231, 553] on div "4D4D4D" at bounding box center [239, 557] width 55 height 17
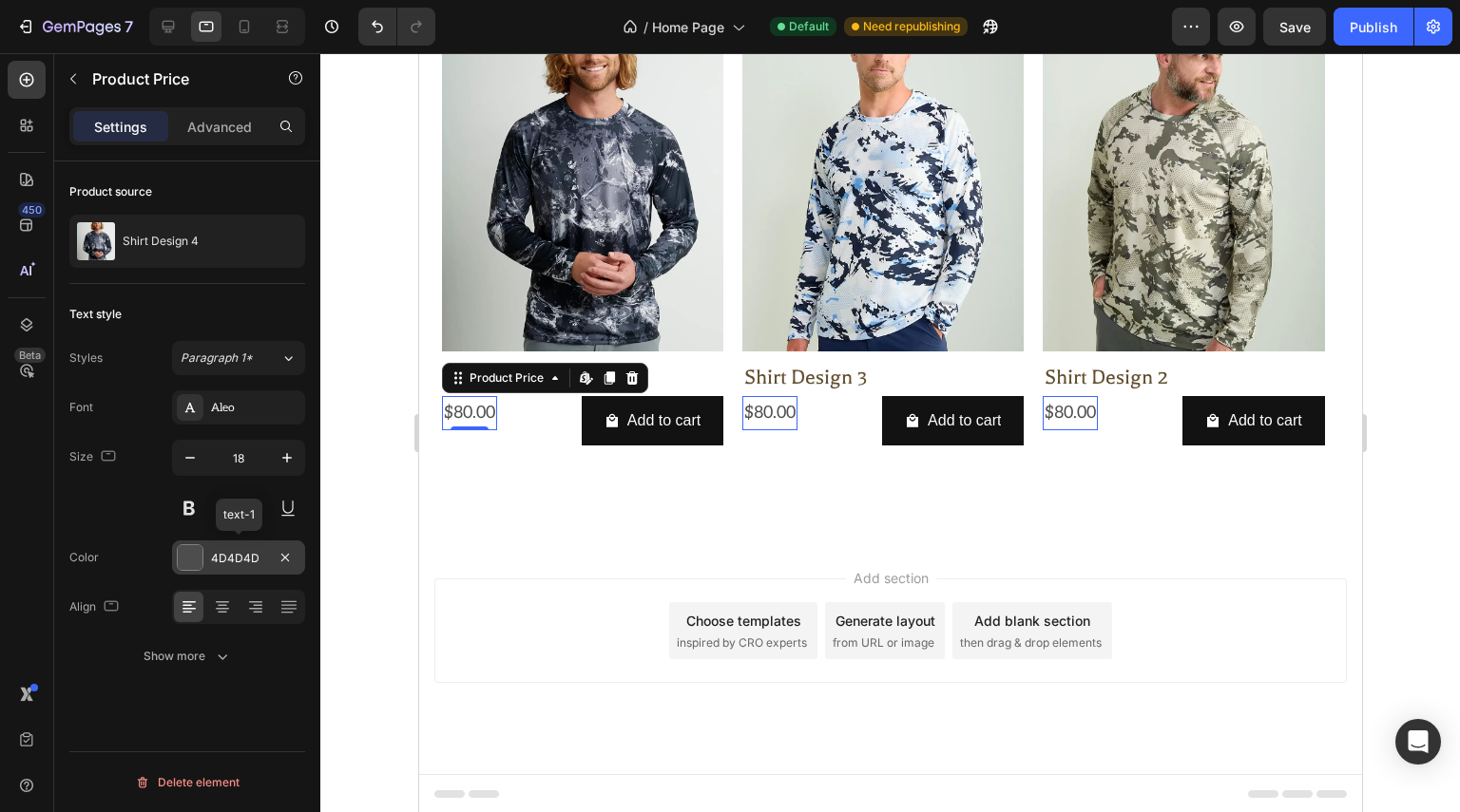
click at [242, 554] on div "4D4D4D" at bounding box center [239, 557] width 55 height 17
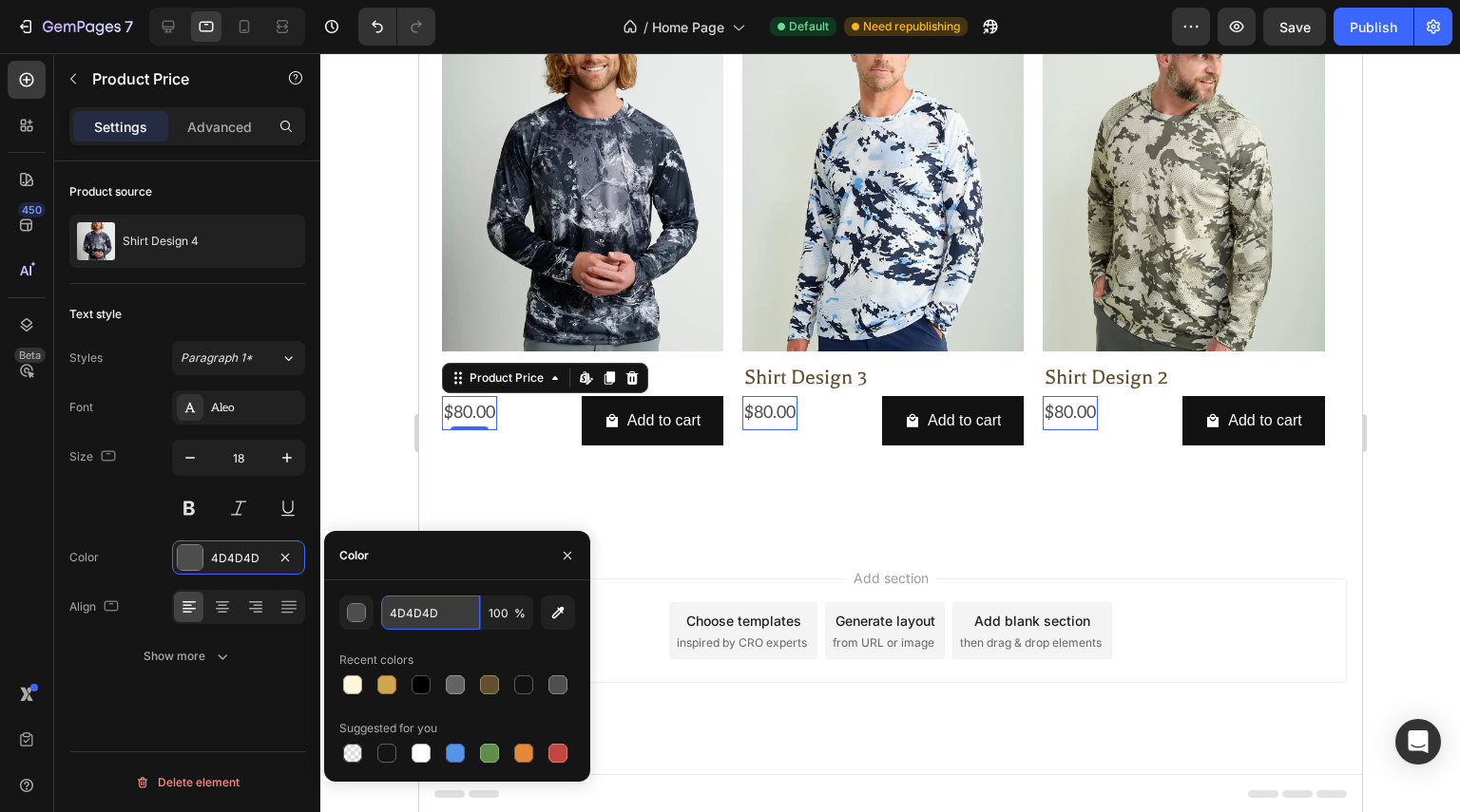
click at [418, 618] on input "4D4D4D" at bounding box center [430, 613] width 99 height 35
paste input "646464"
type input "646464"
click at [571, 555] on icon "button" at bounding box center [567, 555] width 15 height 15
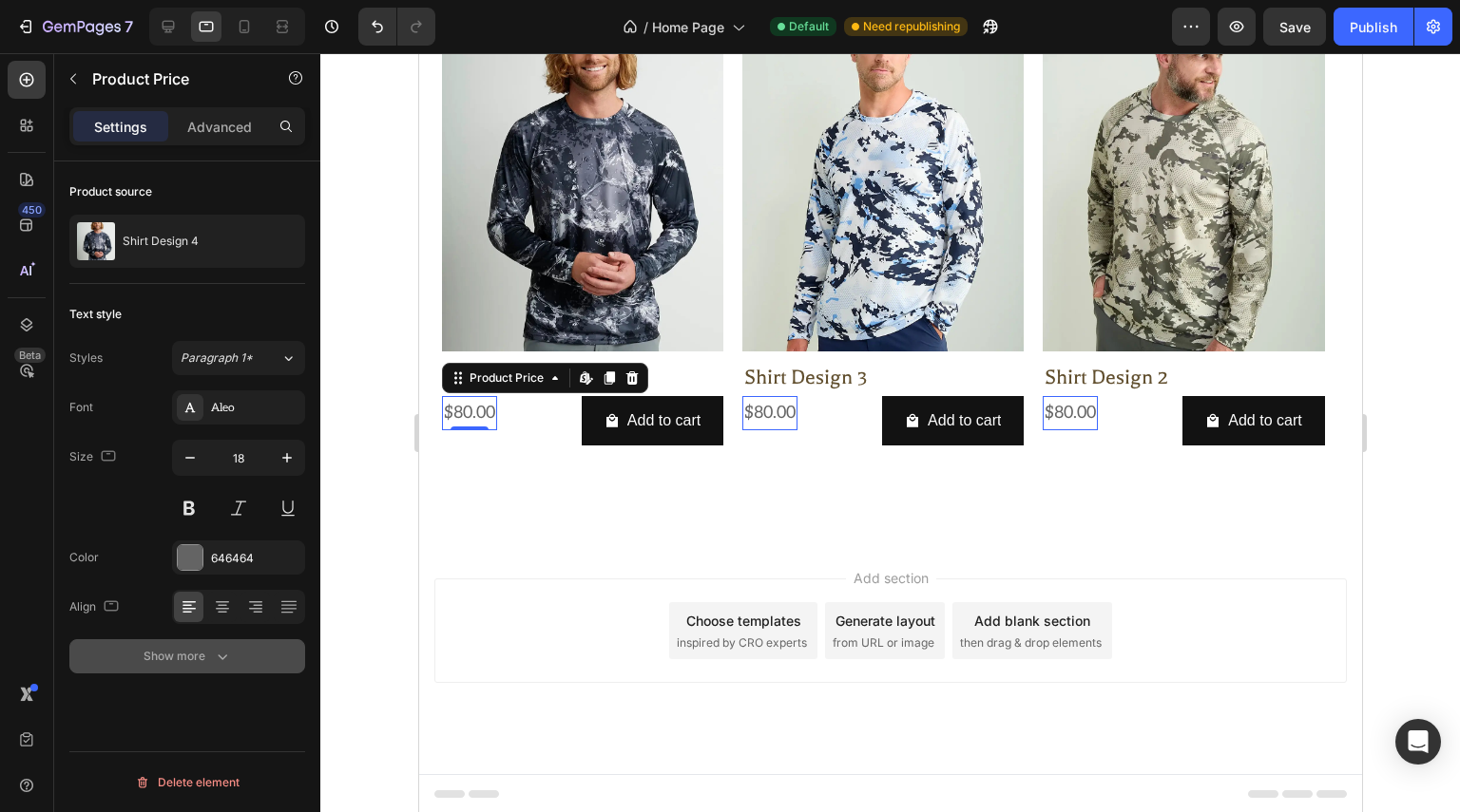
click at [220, 645] on button "Show more" at bounding box center [187, 656] width 236 height 35
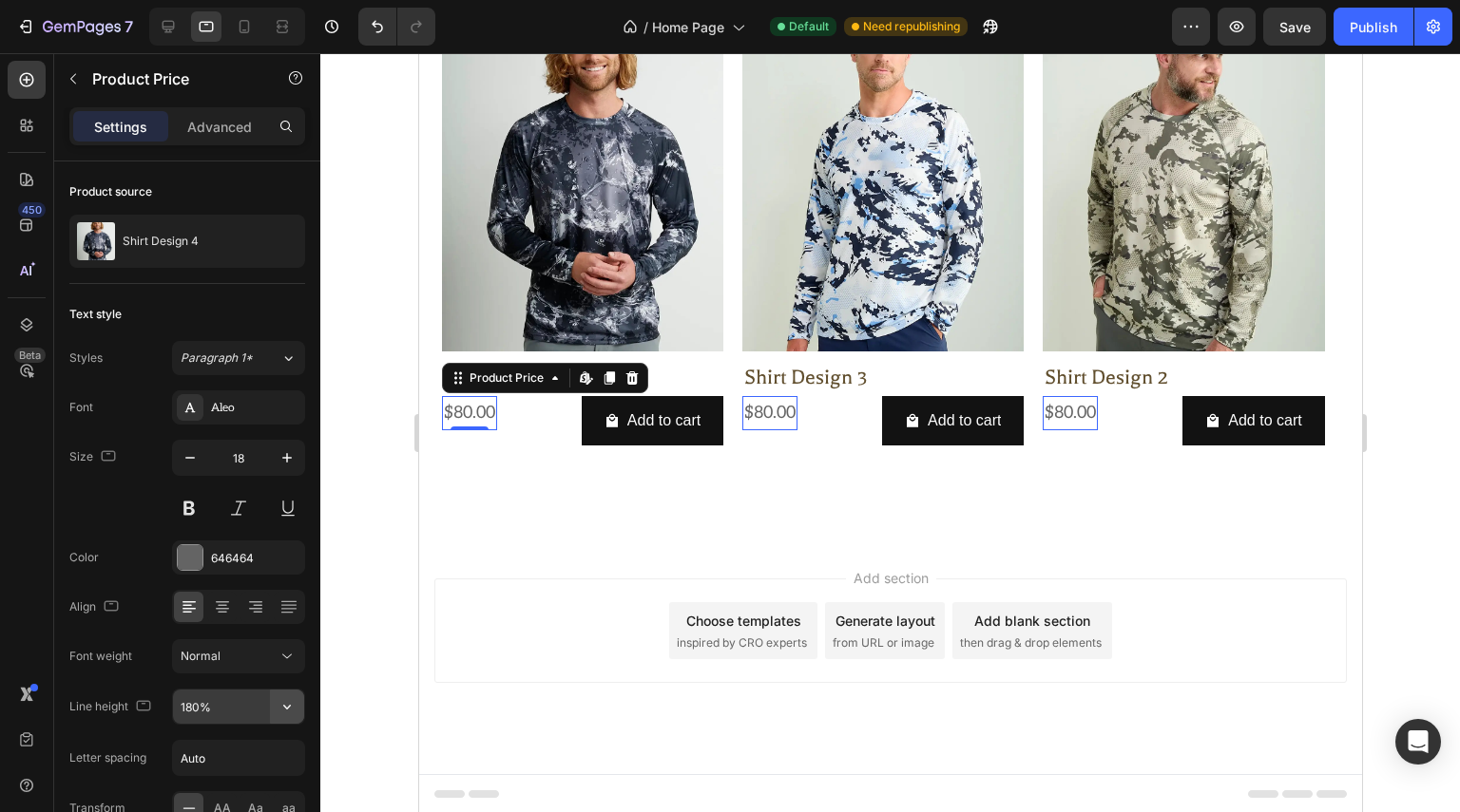
click at [269, 704] on button "button" at bounding box center [286, 706] width 35 height 35
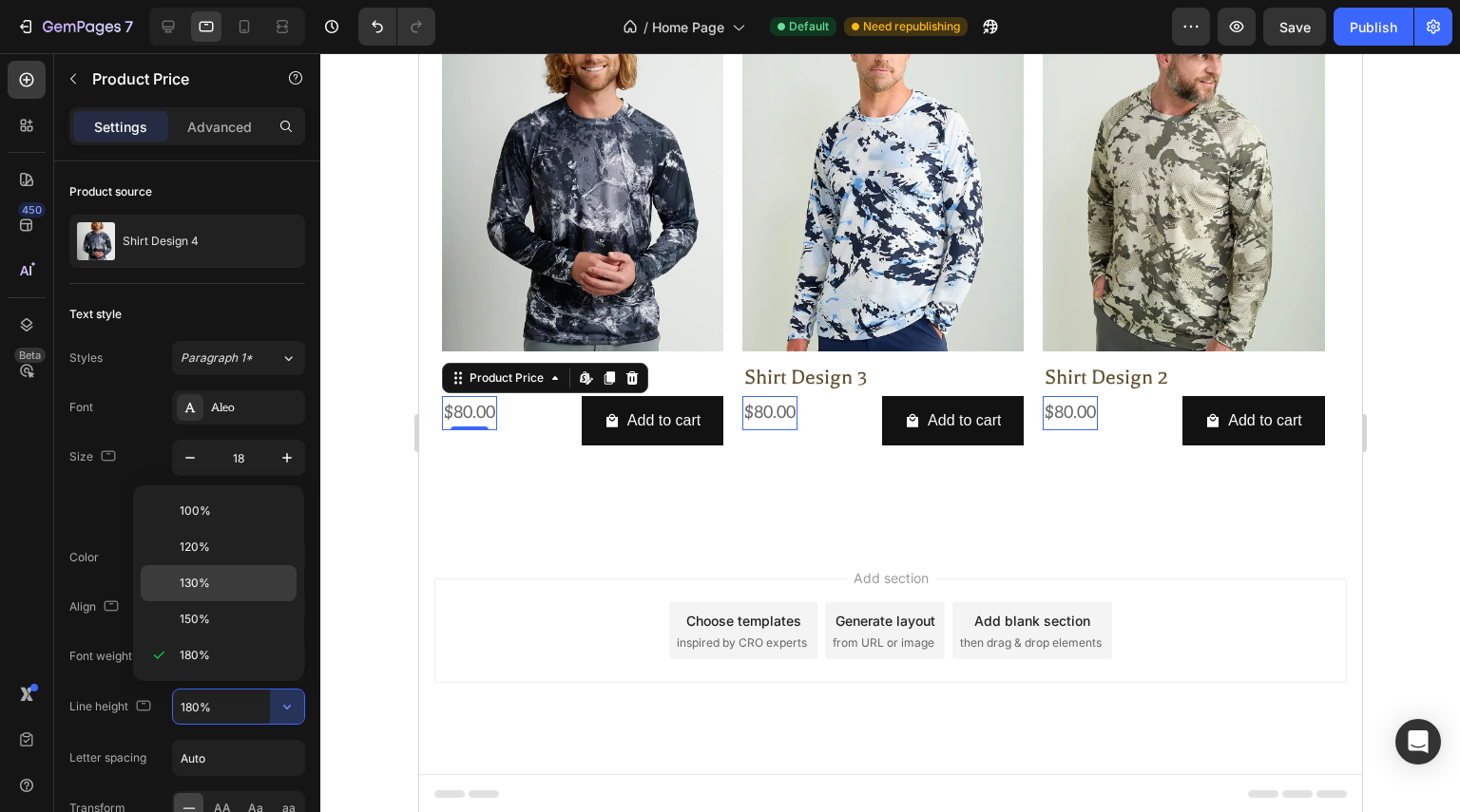
click at [205, 582] on span "130%" at bounding box center [194, 583] width 31 height 17
type input "130%"
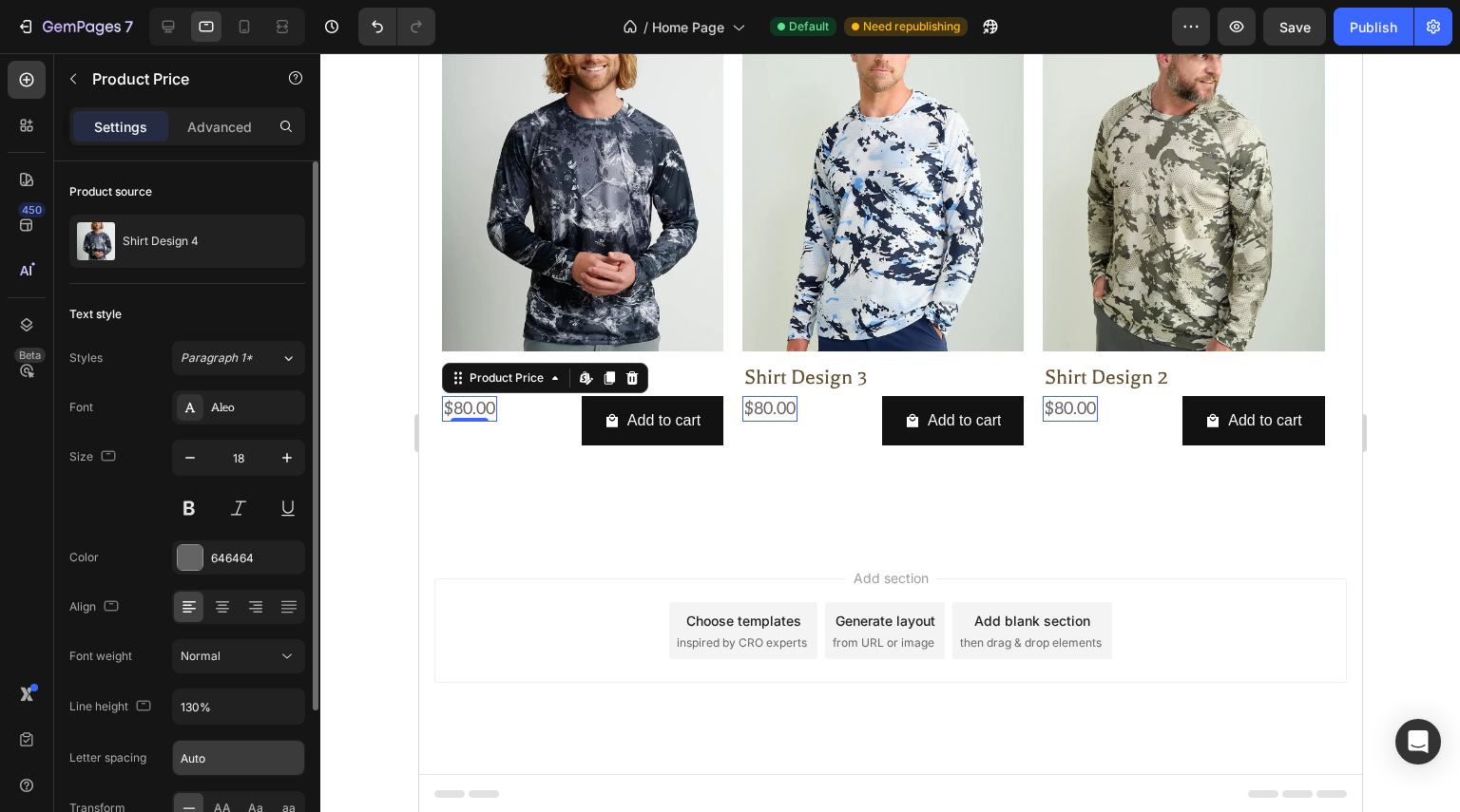
click at [222, 759] on input "Auto" at bounding box center [238, 758] width 131 height 35
type input "0"
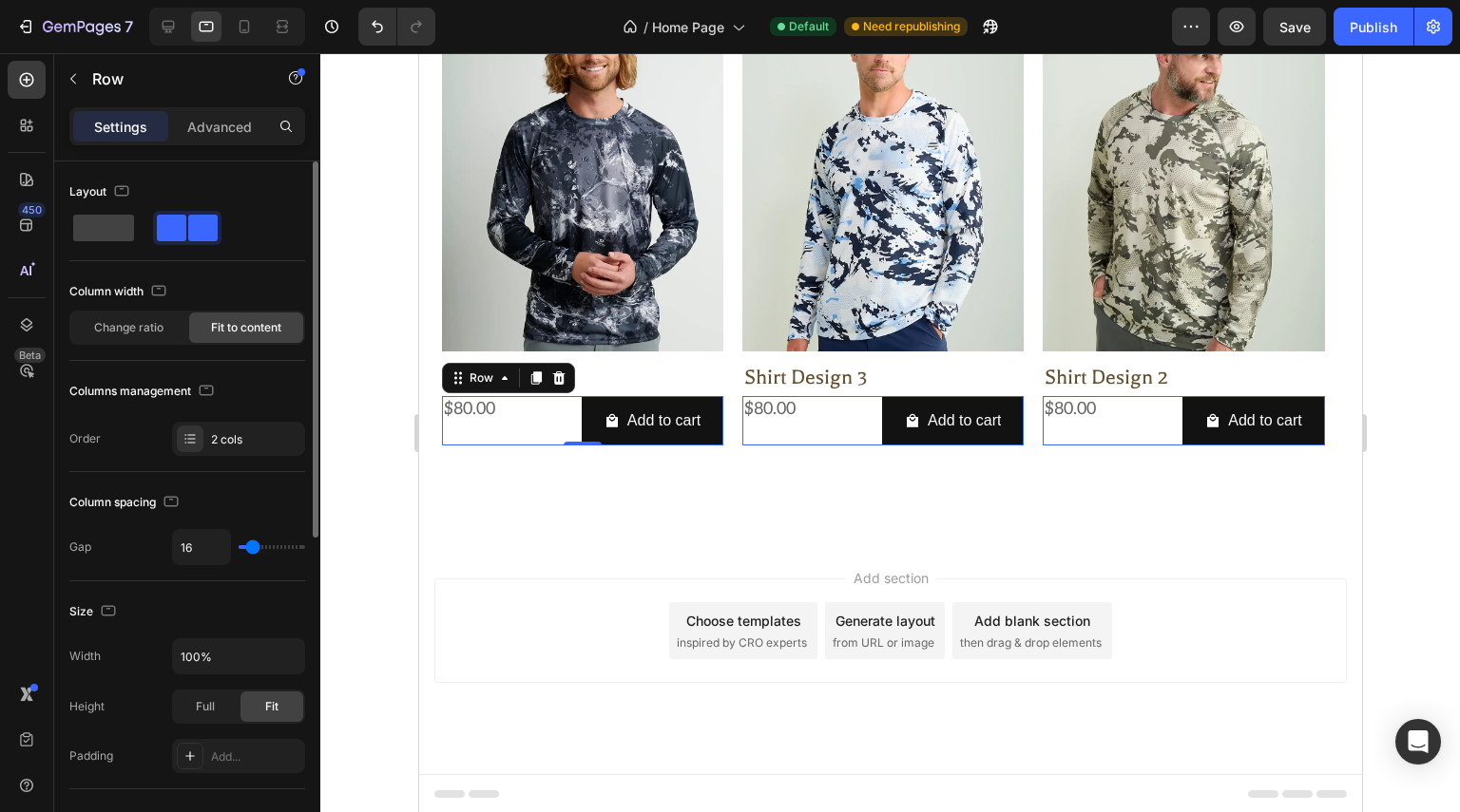
click at [538, 422] on div "$80.00 Product Price Product Price Add to cart Add to Cart Row 0" at bounding box center [581, 421] width 281 height 50
click at [169, 27] on icon at bounding box center [169, 27] width 13 height 13
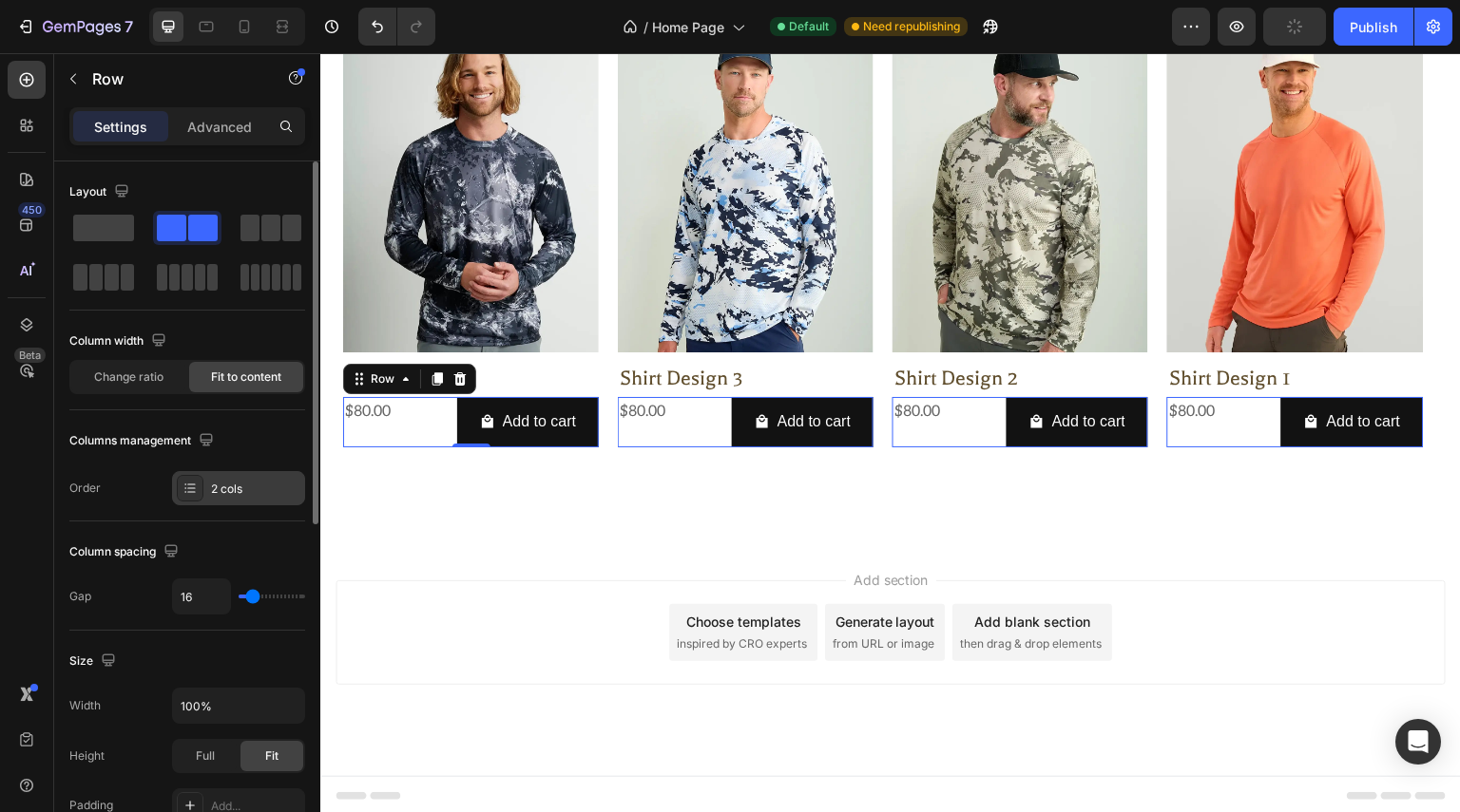
scroll to position [828, 0]
click at [365, 414] on div "$80.00" at bounding box center [368, 412] width 49 height 32
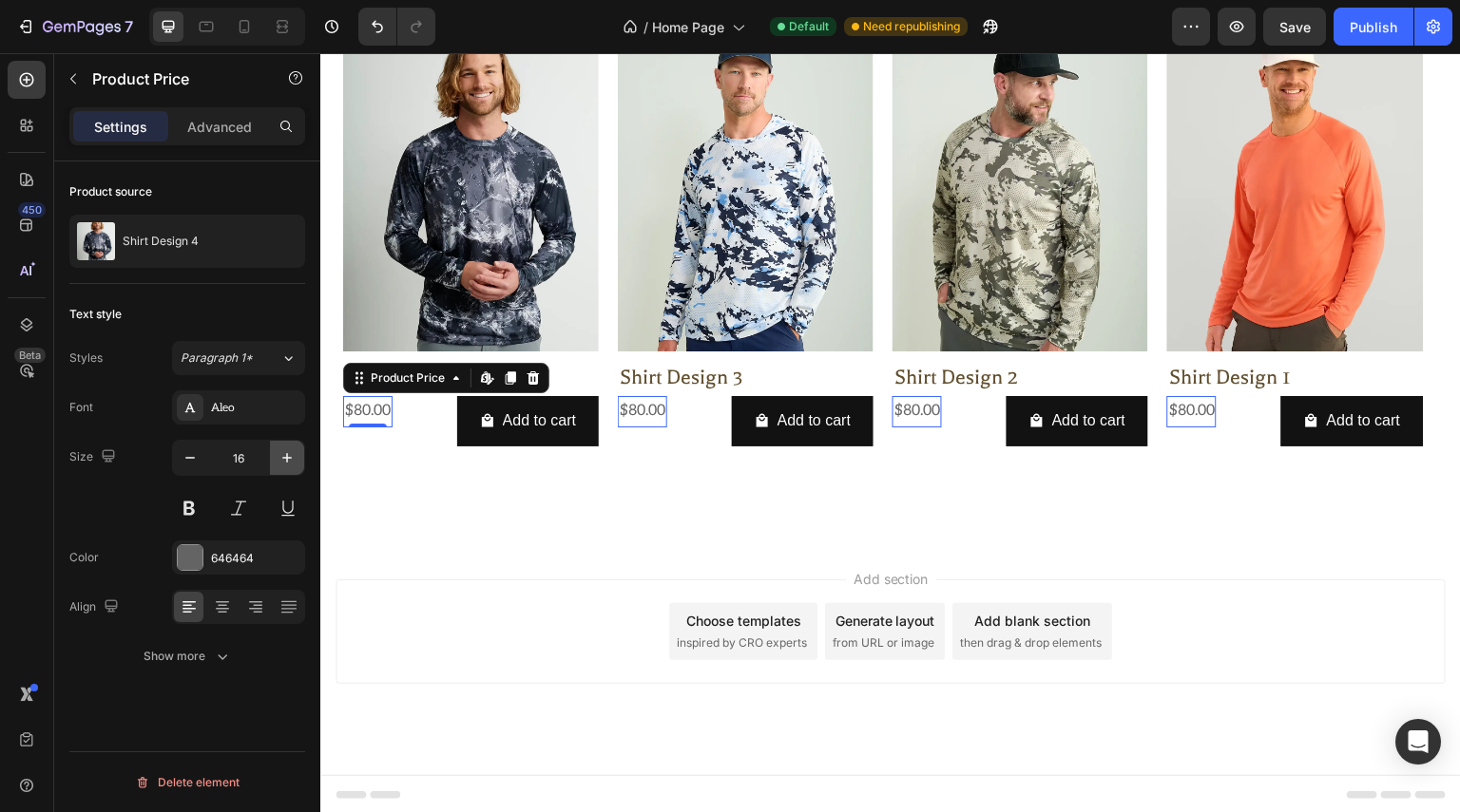
click at [285, 461] on icon "button" at bounding box center [286, 457] width 19 height 19
type input "18"
click at [224, 653] on icon "button" at bounding box center [222, 656] width 19 height 19
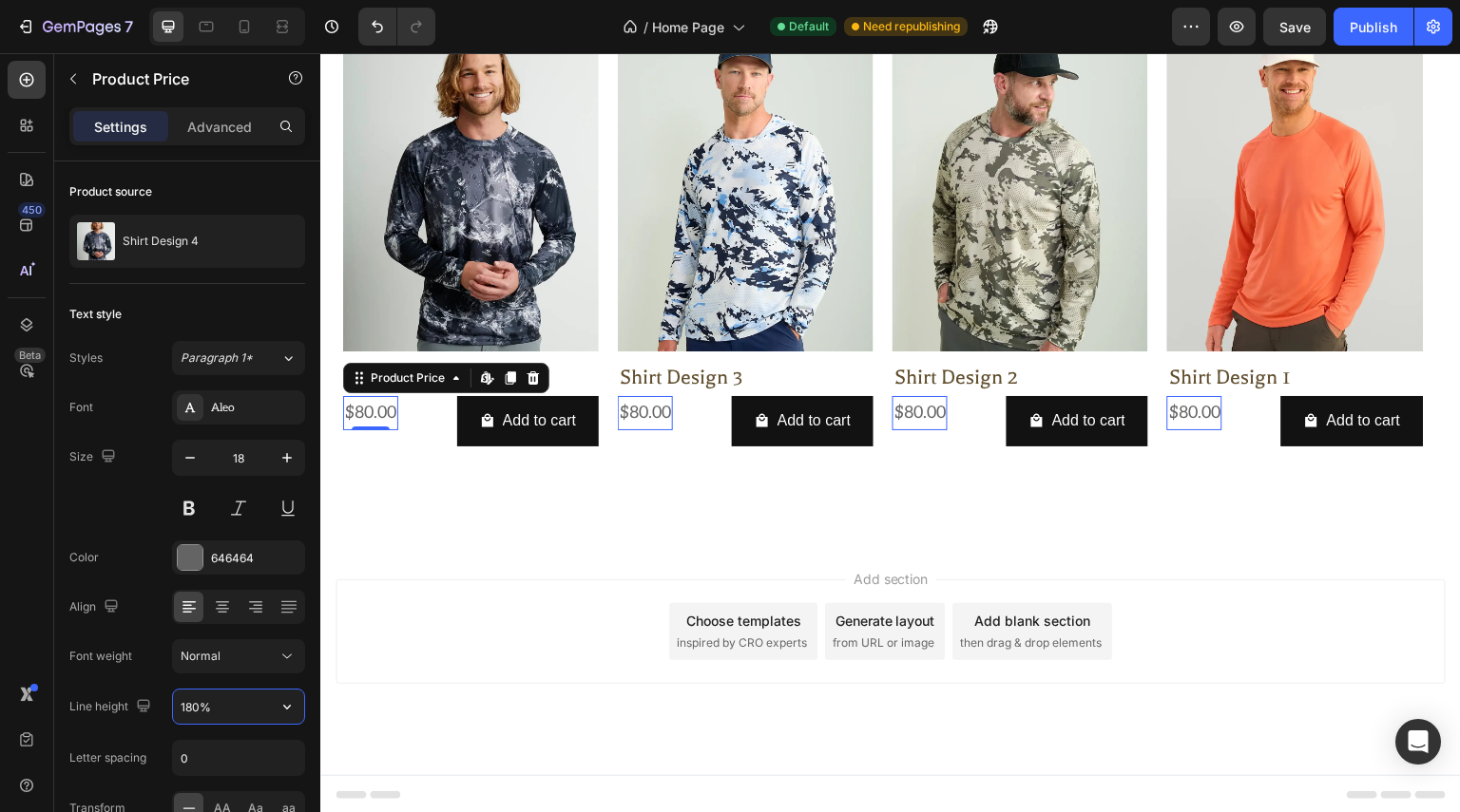
click at [228, 703] on input "180%" at bounding box center [238, 706] width 131 height 35
type input "130%"
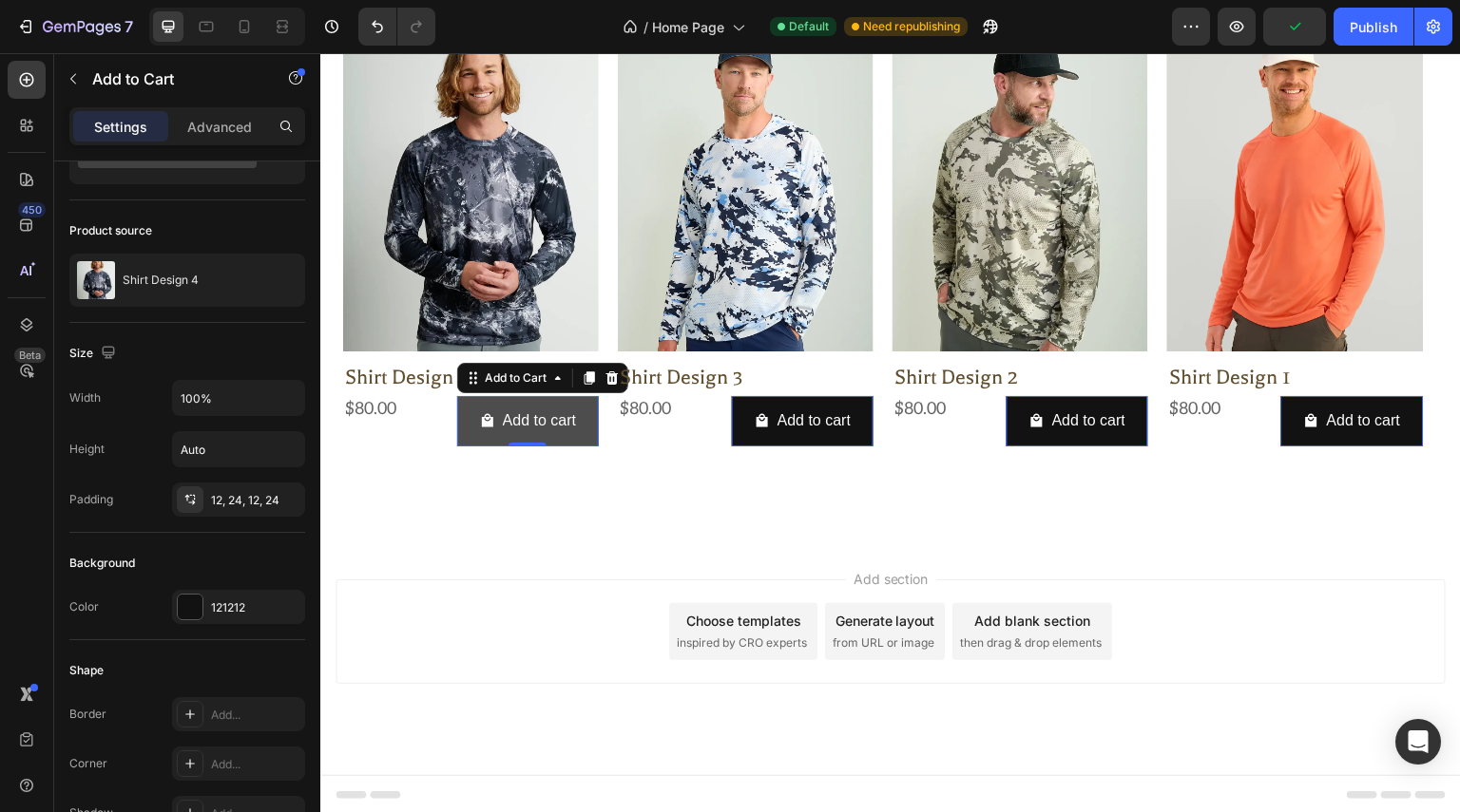
click at [473, 435] on button "Add to cart" at bounding box center [527, 421] width 141 height 50
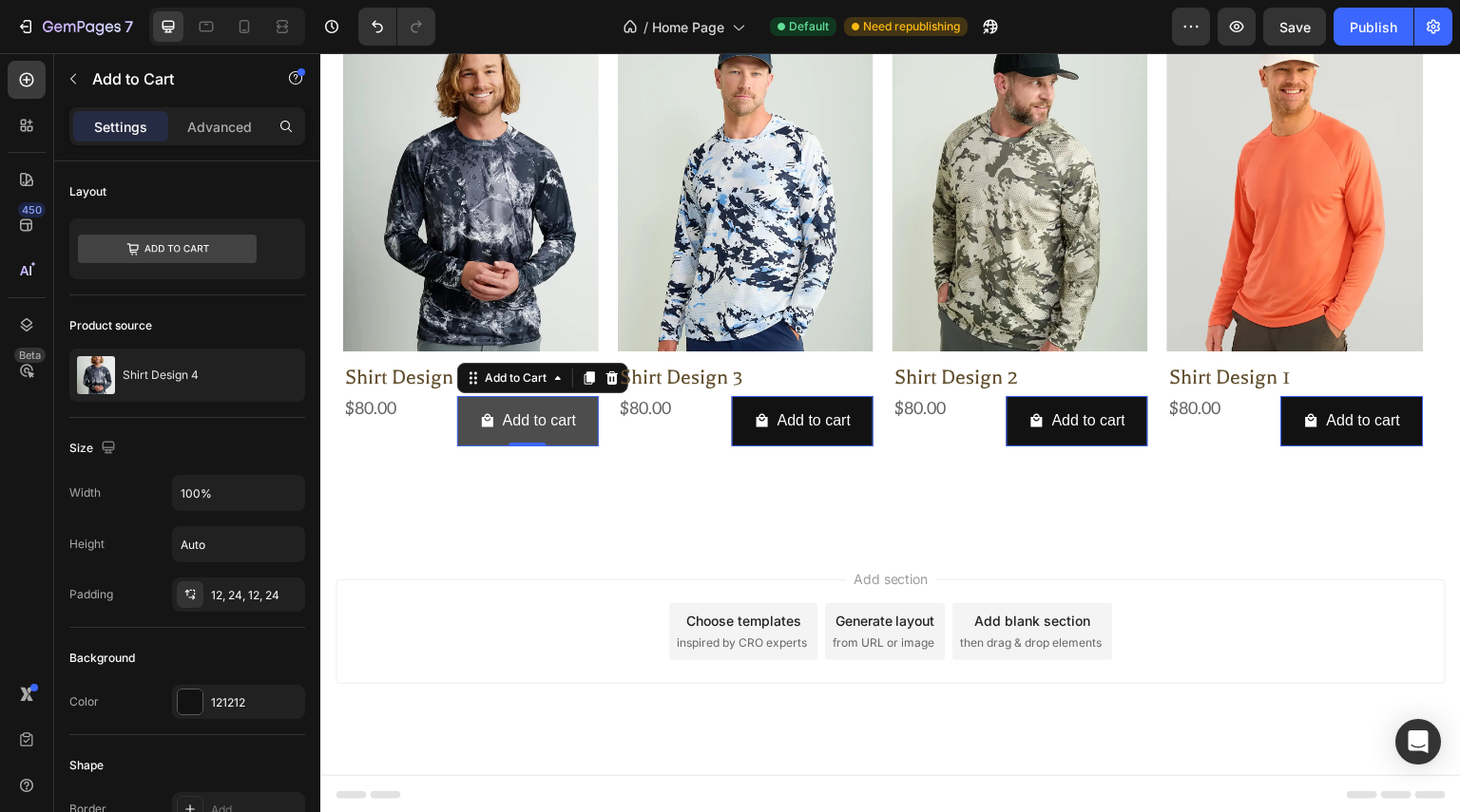
click at [479, 439] on button "Add to cart" at bounding box center [527, 421] width 141 height 50
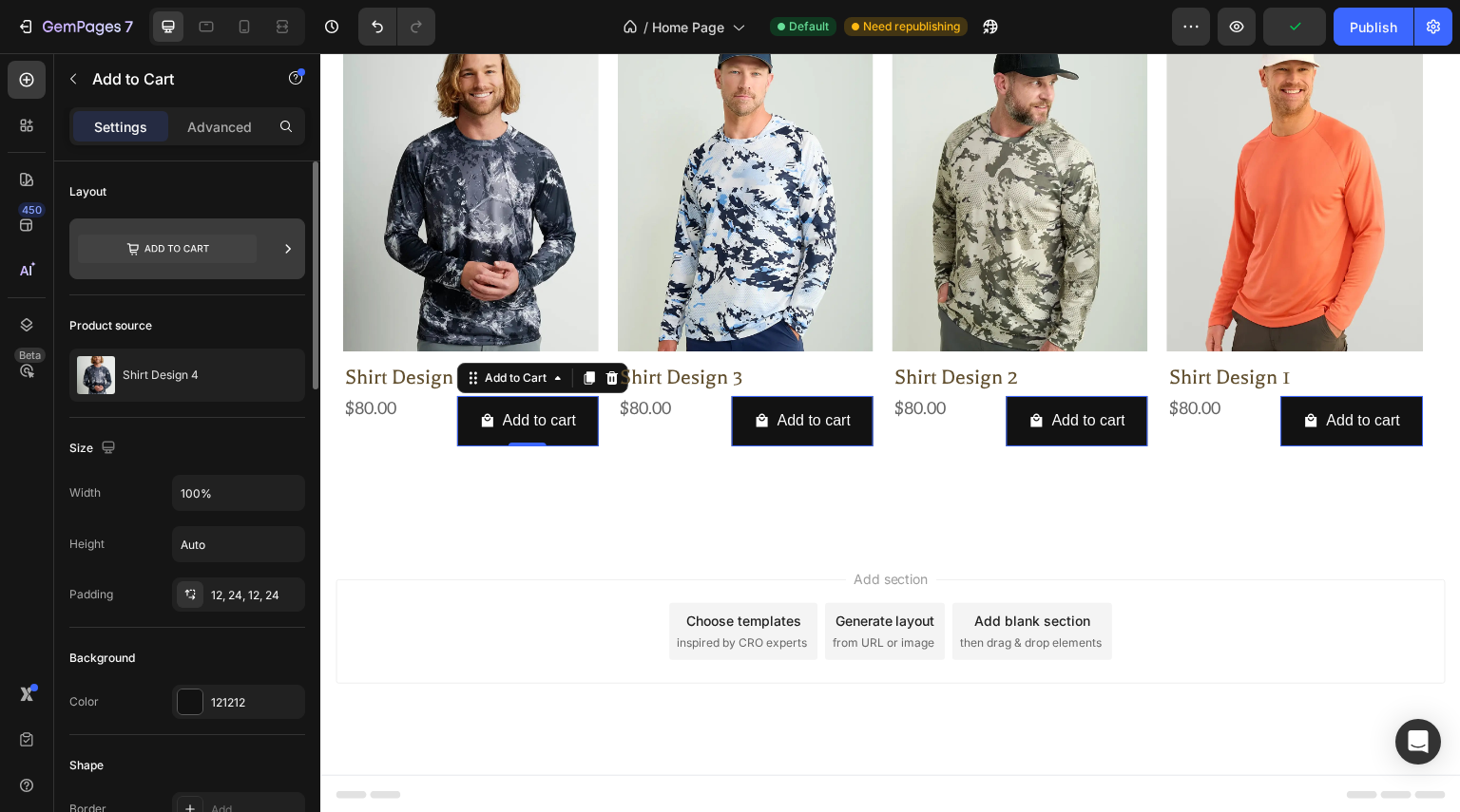
click at [291, 246] on icon at bounding box center [287, 249] width 19 height 19
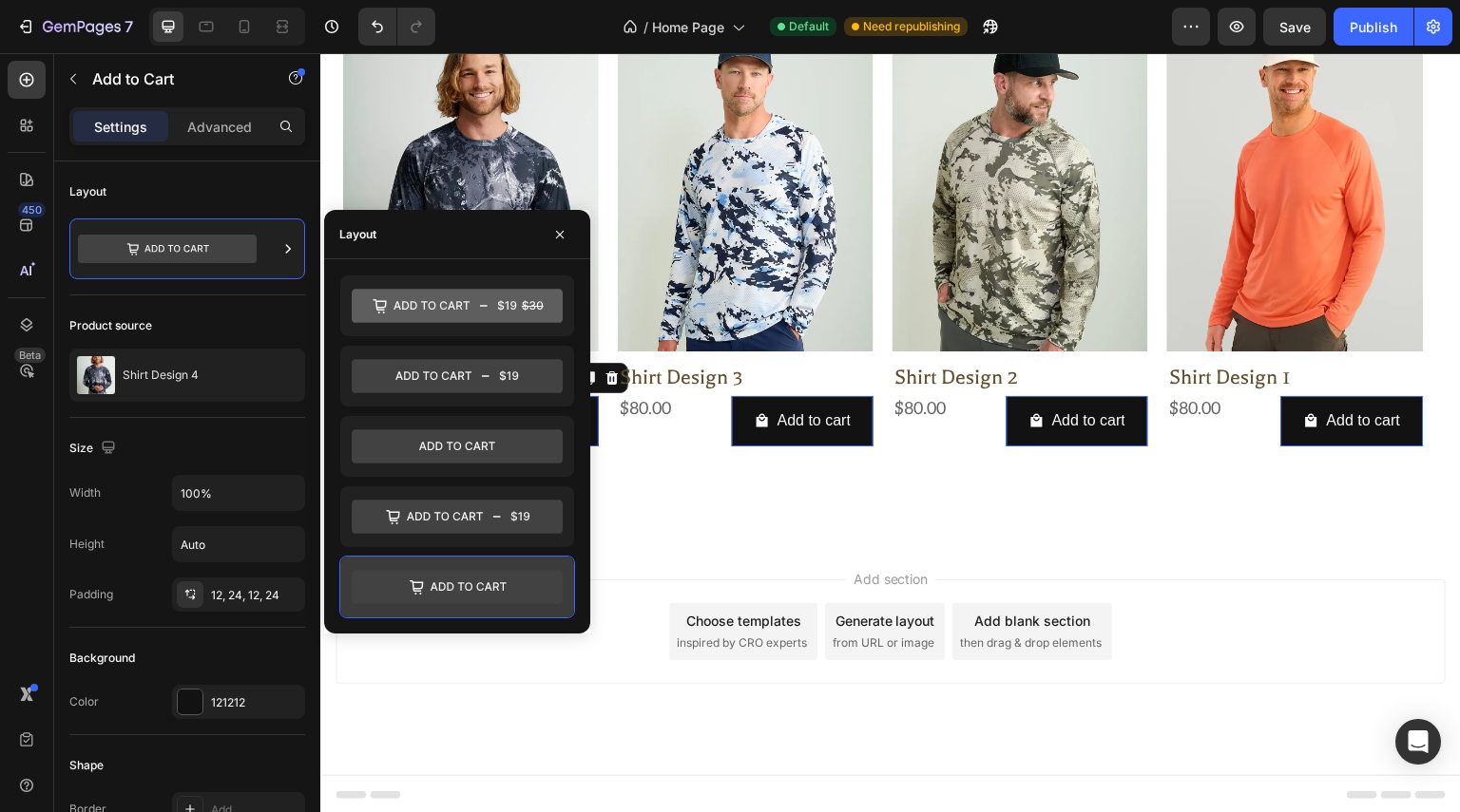
click at [434, 588] on icon at bounding box center [457, 587] width 211 height 35
click at [569, 237] on button "button" at bounding box center [560, 234] width 31 height 31
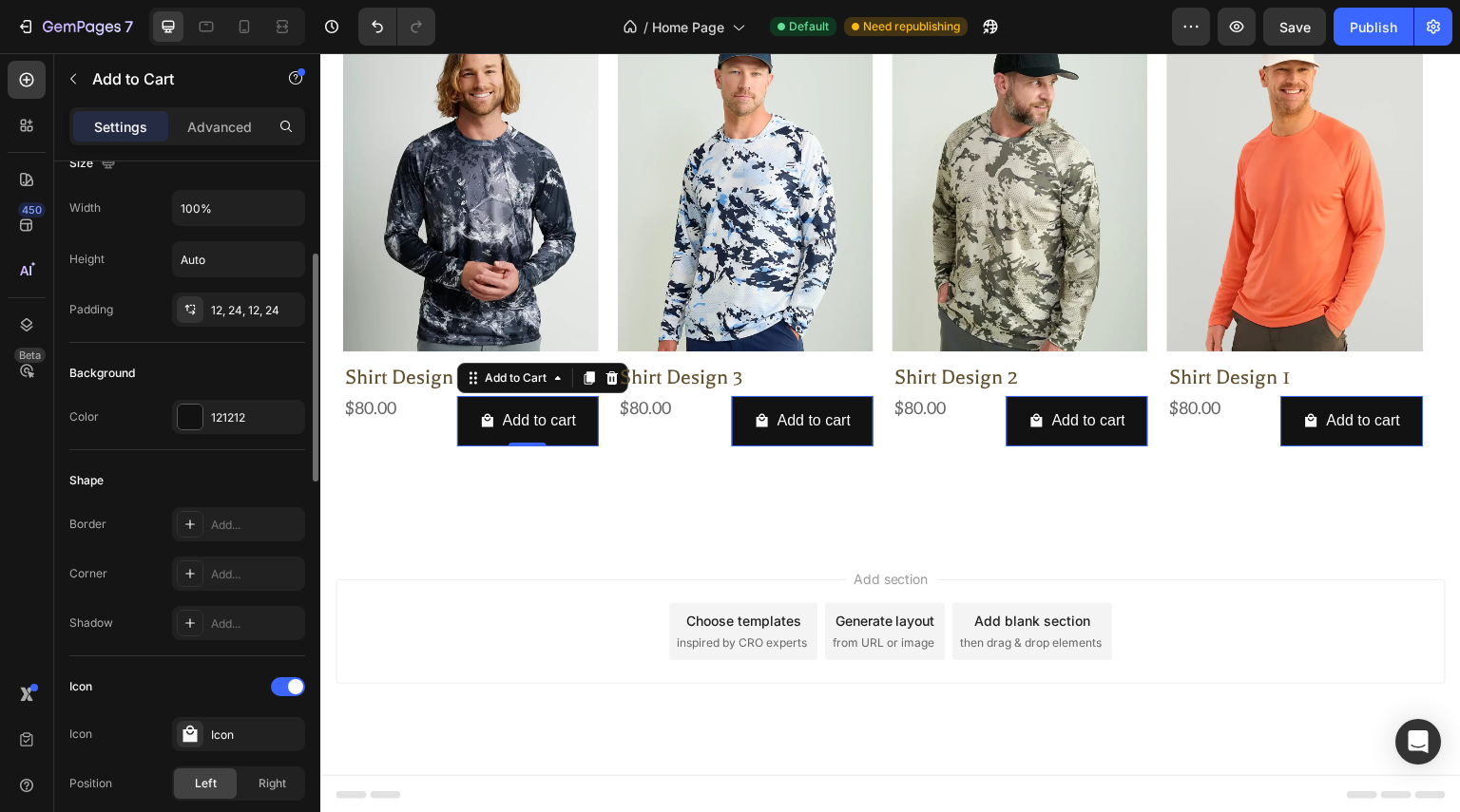
scroll to position [475, 0]
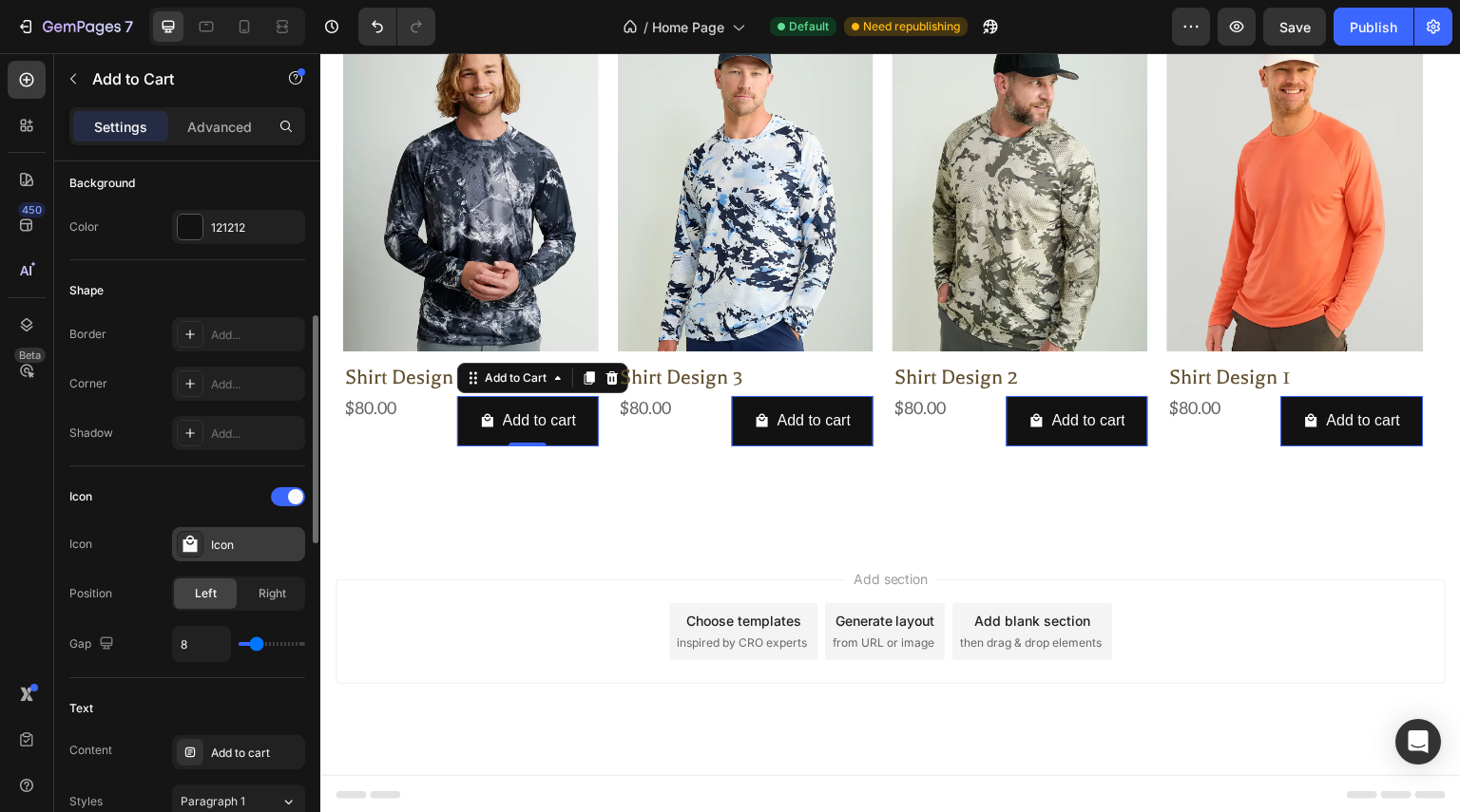
click at [259, 537] on div "Icon" at bounding box center [256, 545] width 90 height 17
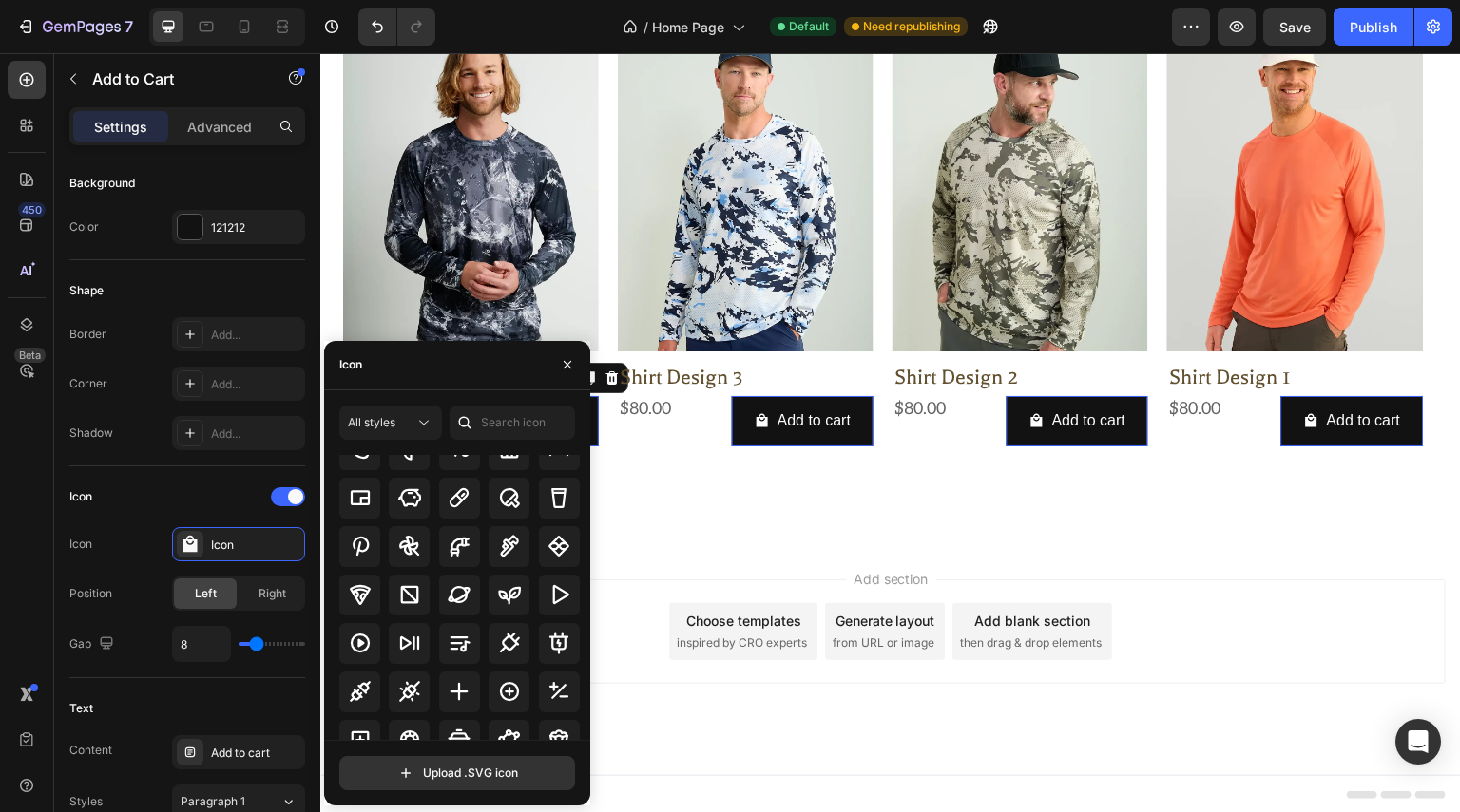
scroll to position [8787, 0]
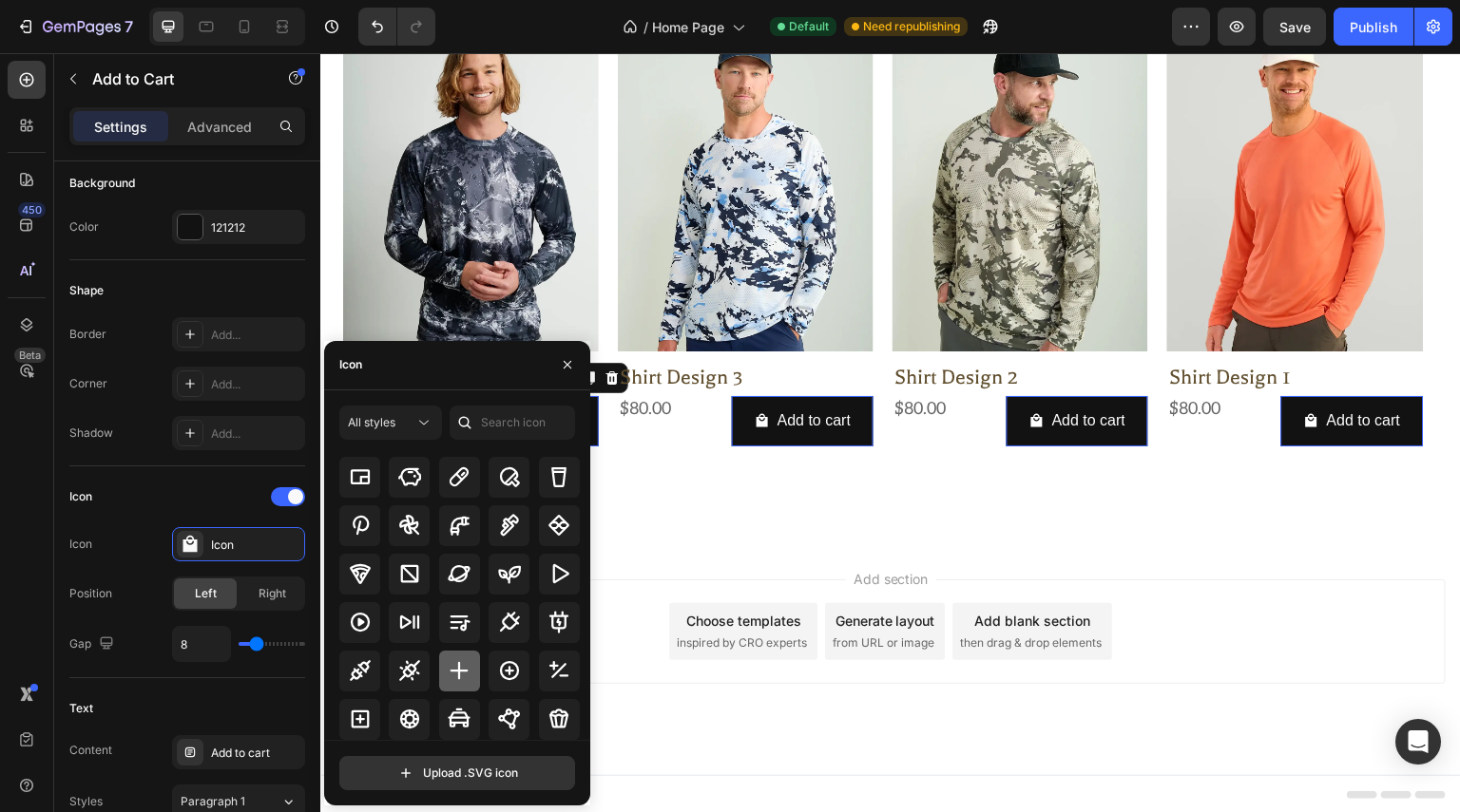
click at [455, 684] on div at bounding box center [459, 671] width 40 height 40
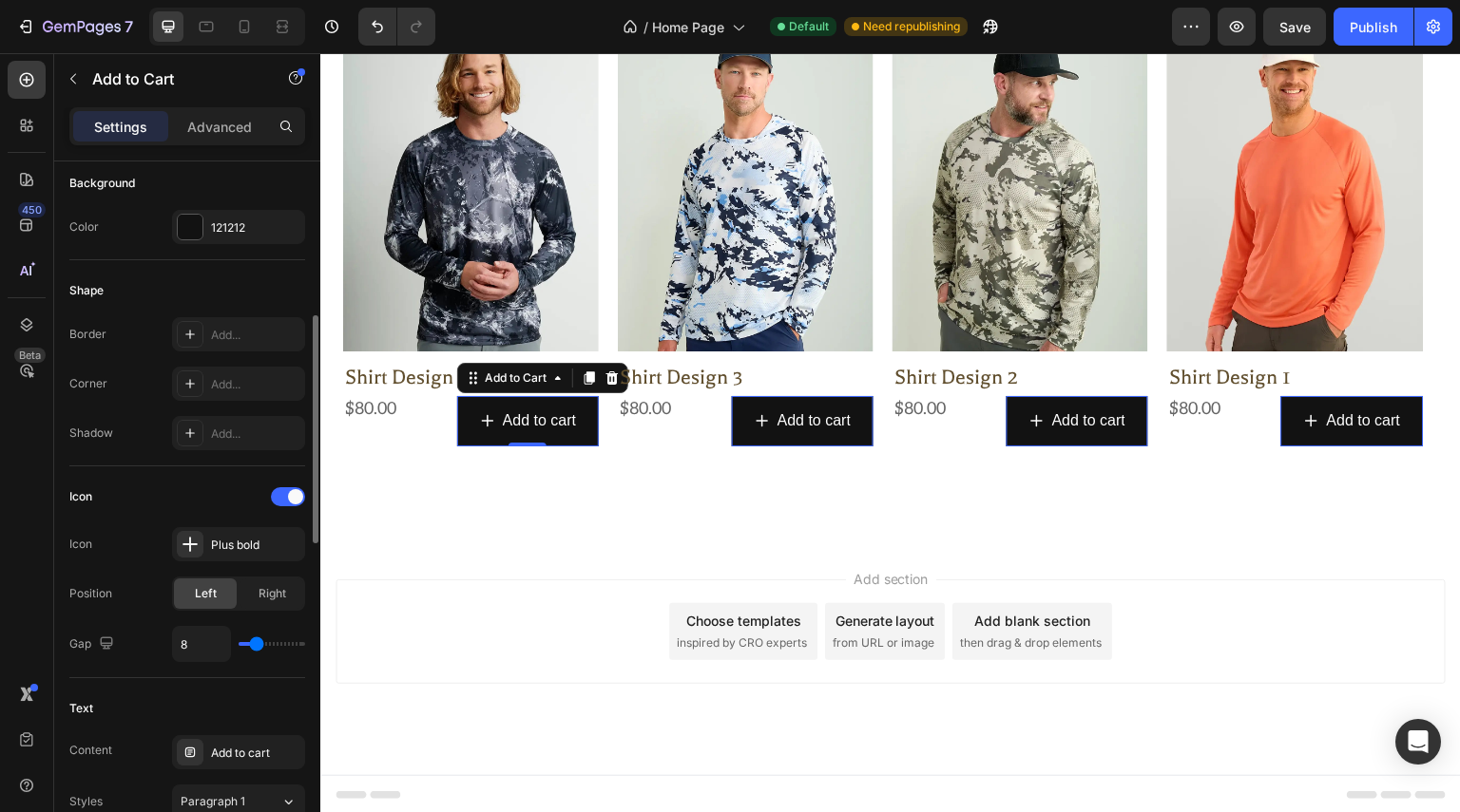
type input "3"
type input "2"
type input "0"
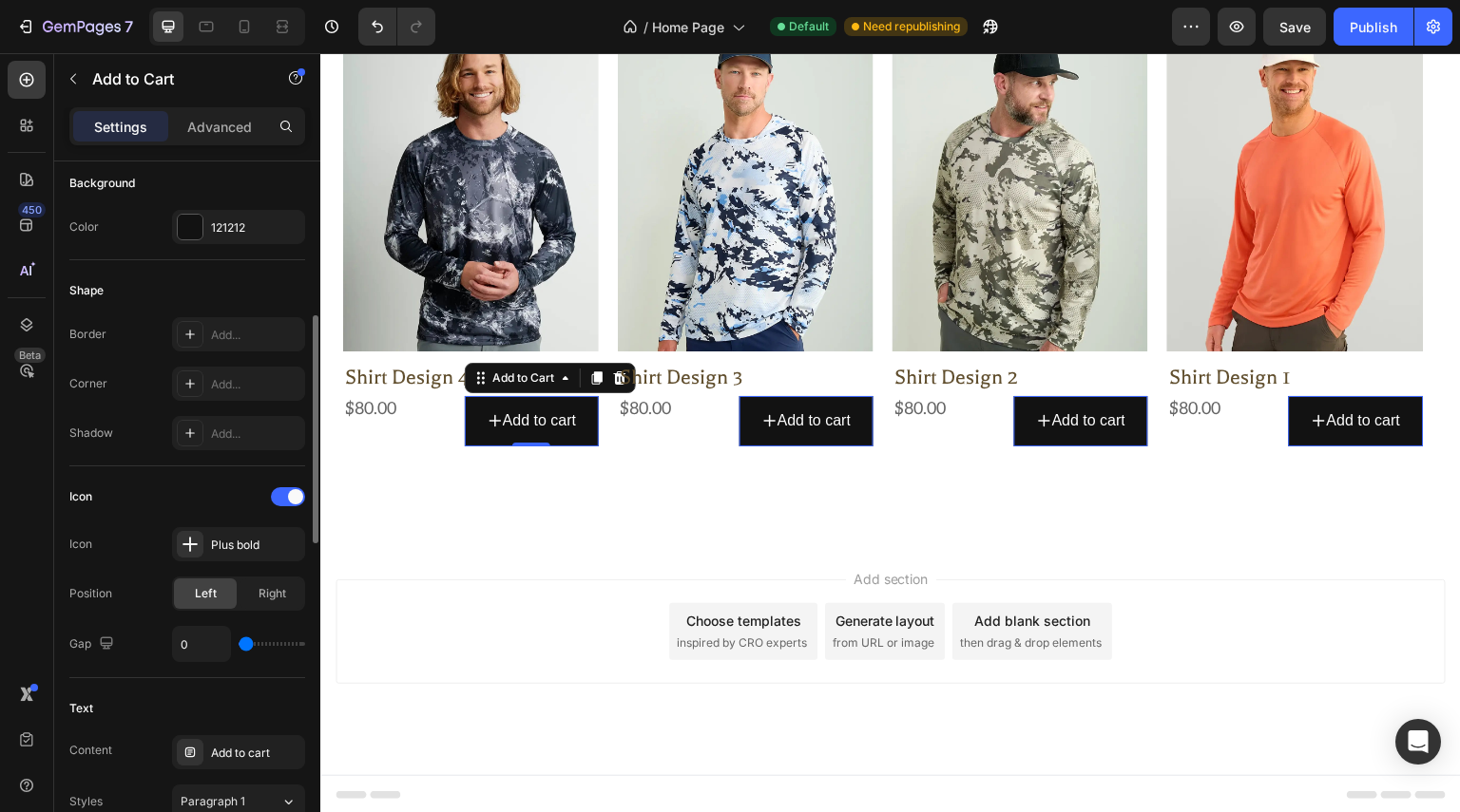
drag, startPoint x: 254, startPoint y: 642, endPoint x: 242, endPoint y: 643, distance: 12.0
type input "0"
click at [242, 643] on input "range" at bounding box center [271, 644] width 66 height 4
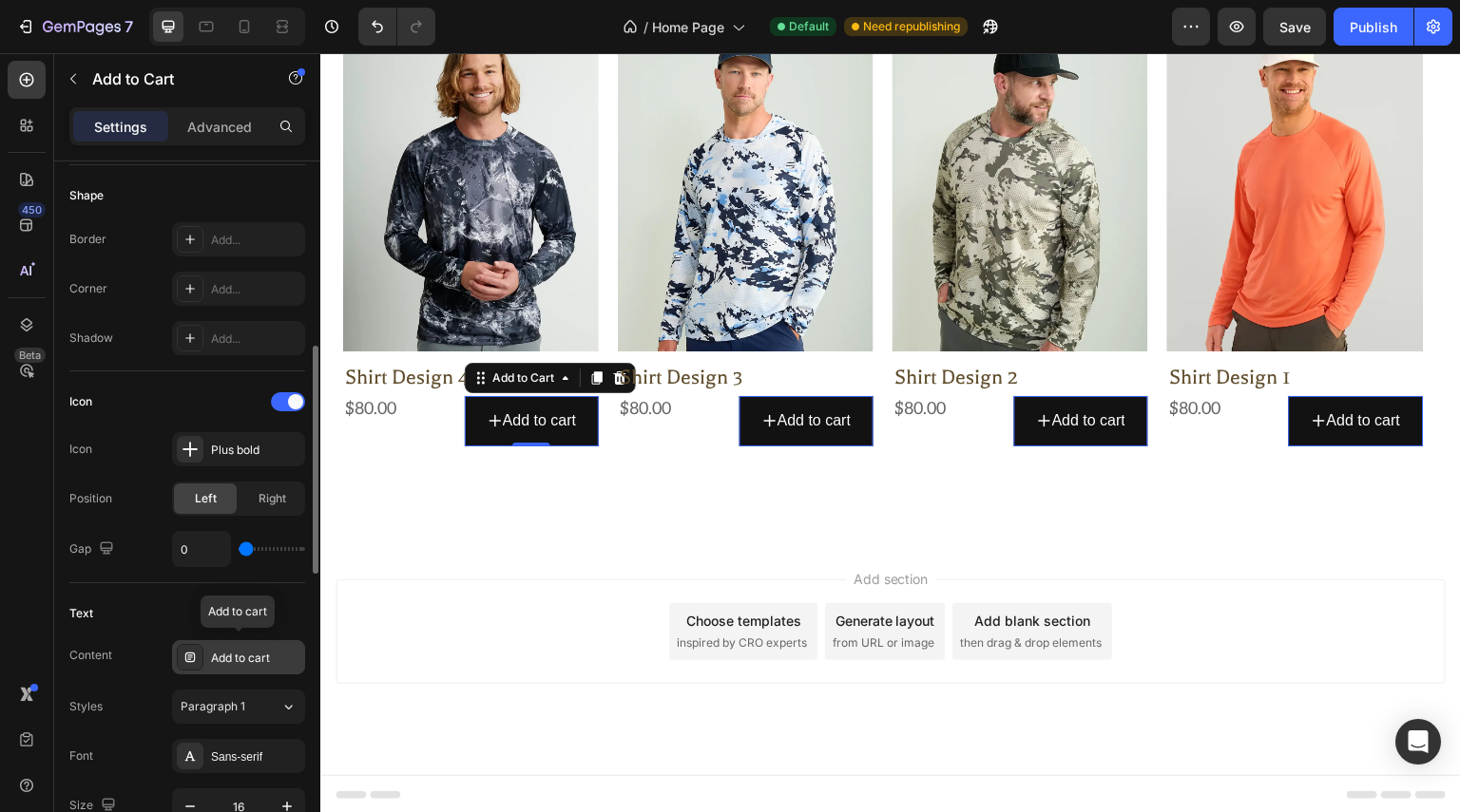
click at [271, 654] on div "Add to cart" at bounding box center [256, 658] width 90 height 17
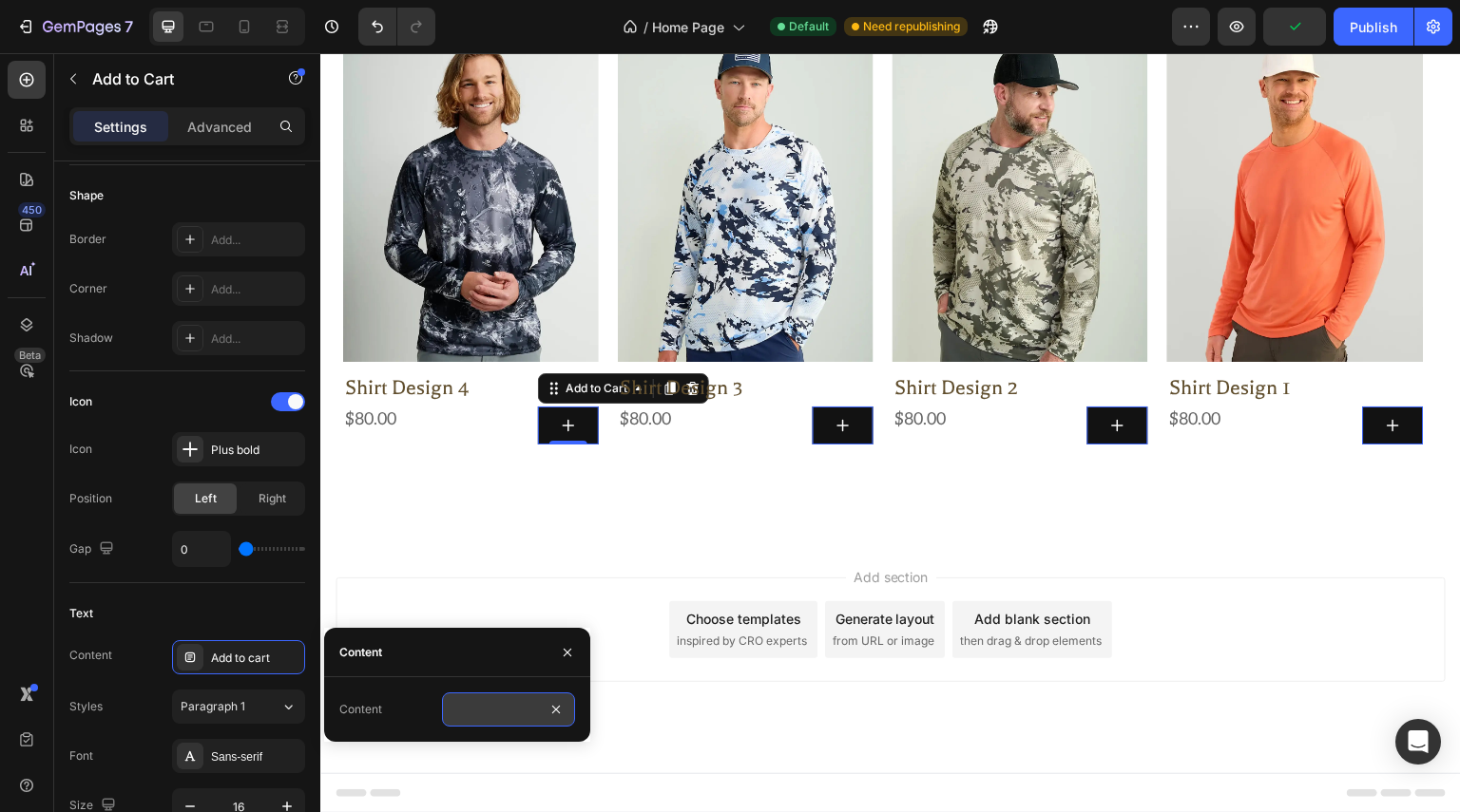
scroll to position [815, 0]
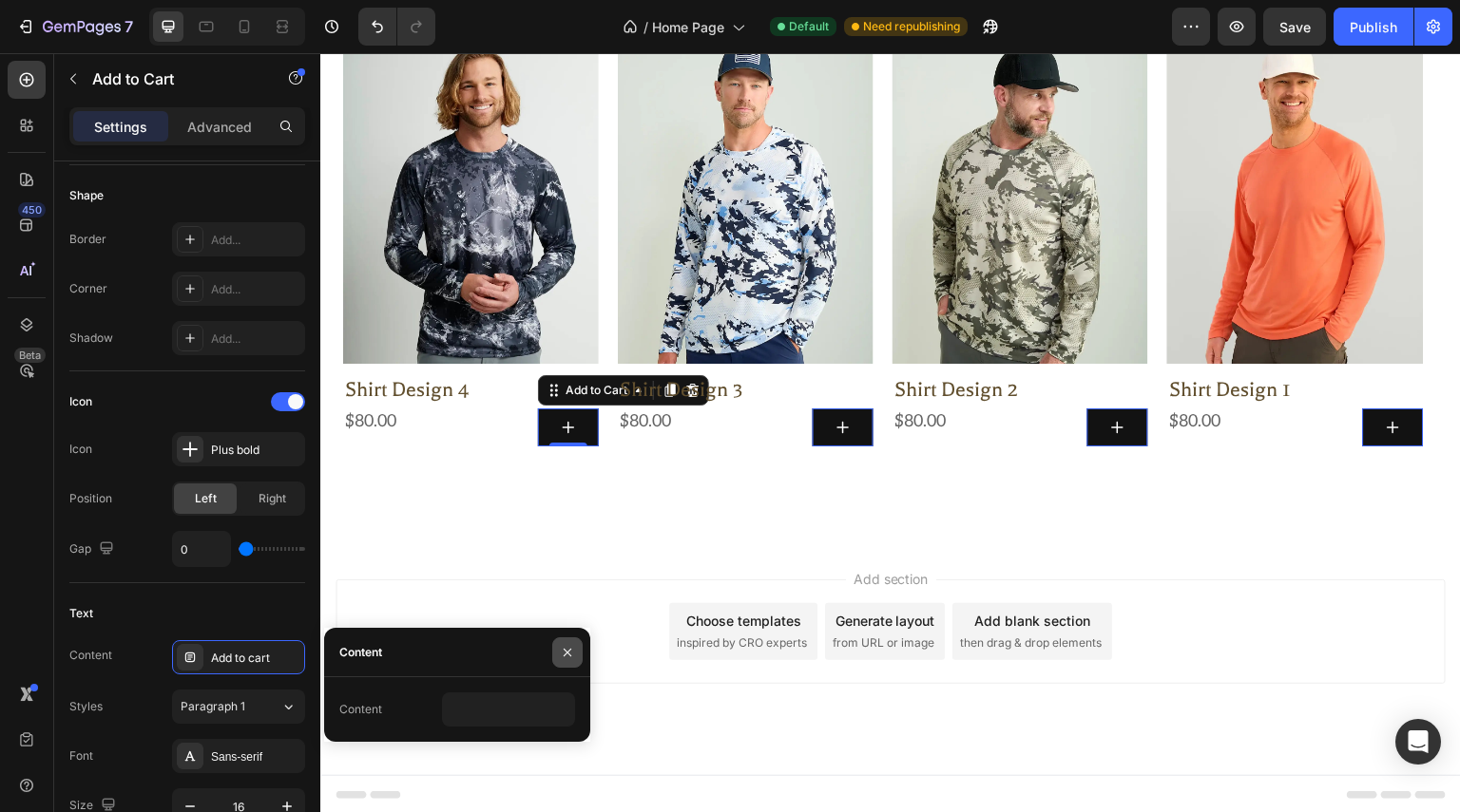
click at [561, 652] on icon "button" at bounding box center [567, 652] width 15 height 15
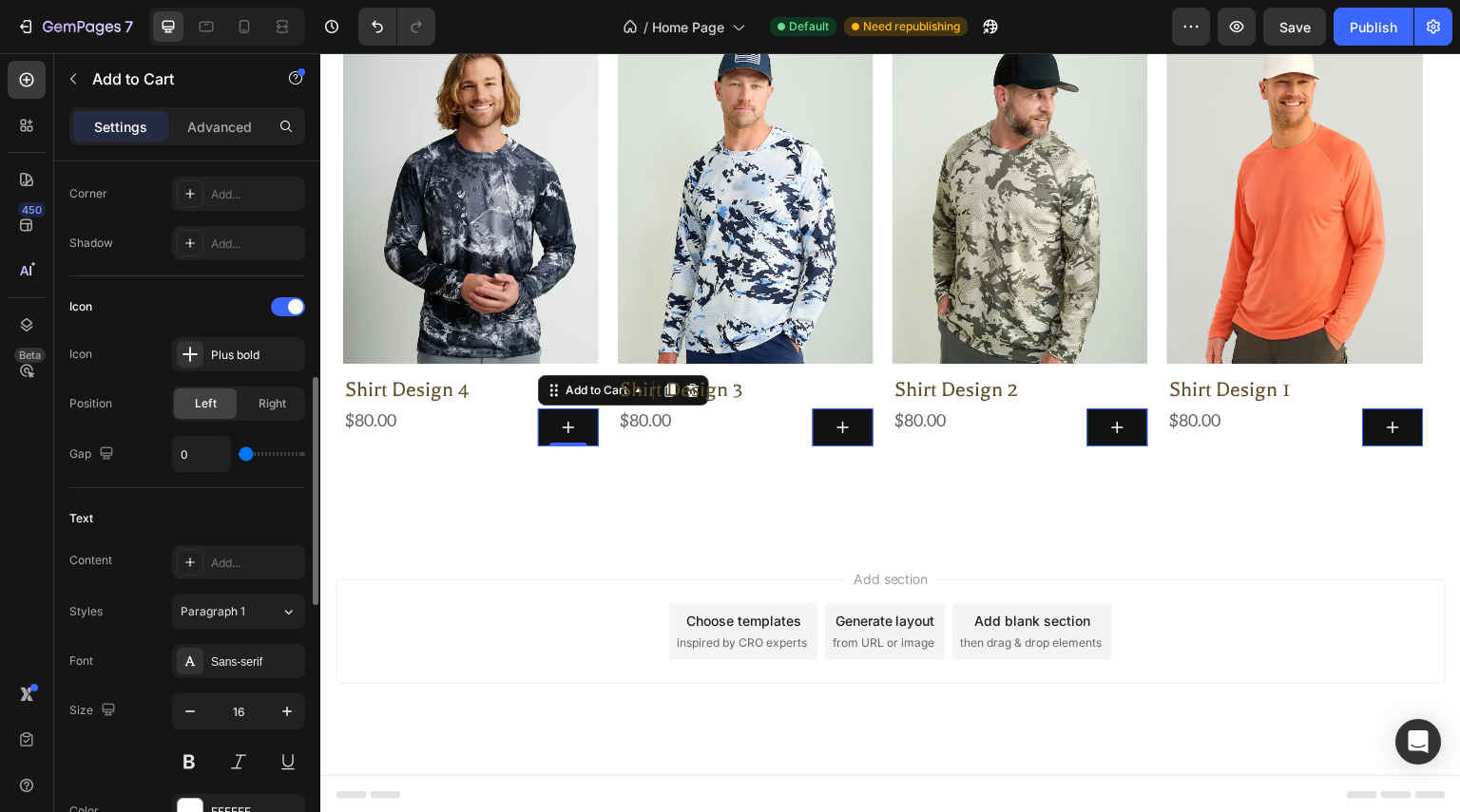
scroll to position [760, 0]
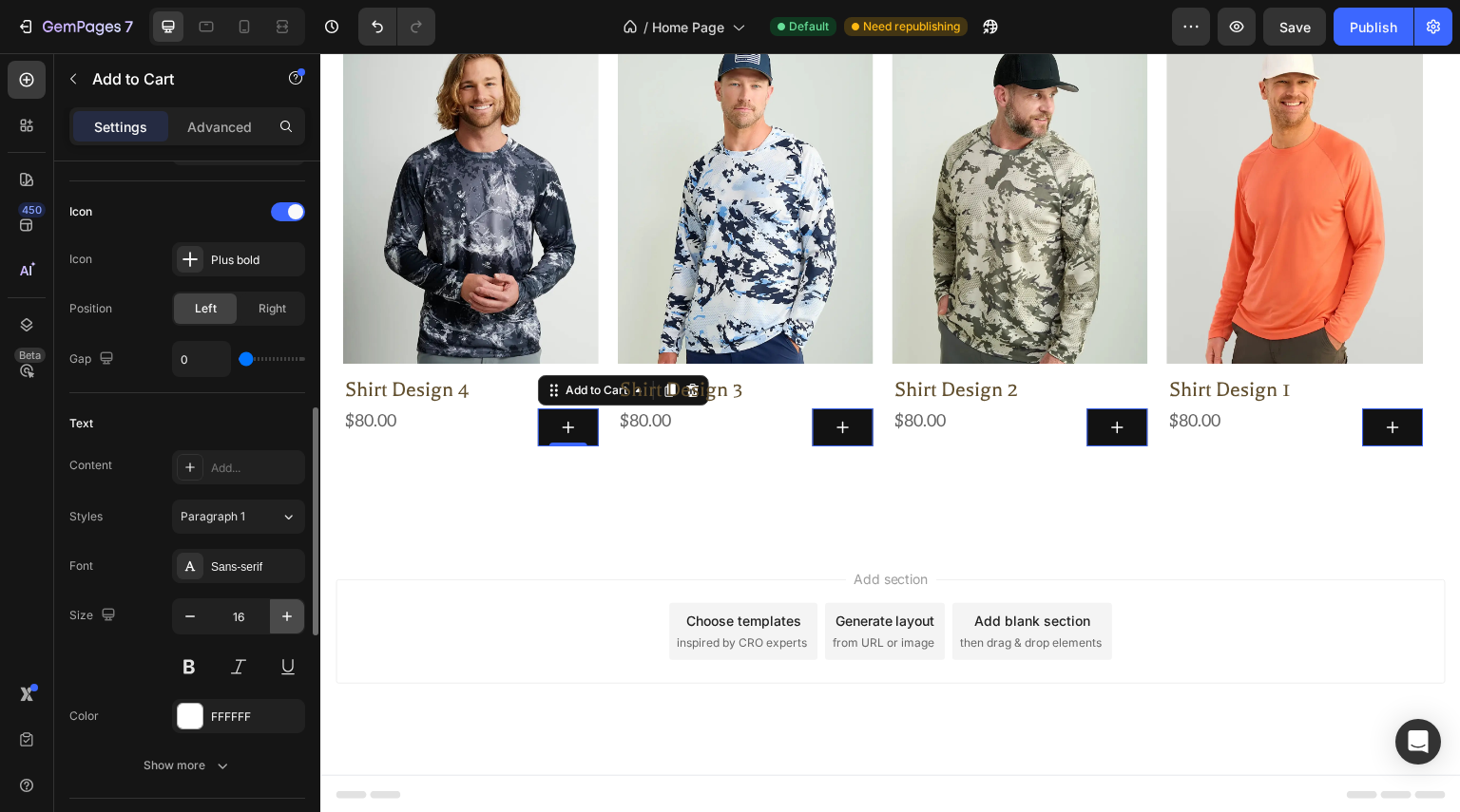
click at [283, 617] on icon "button" at bounding box center [286, 616] width 19 height 19
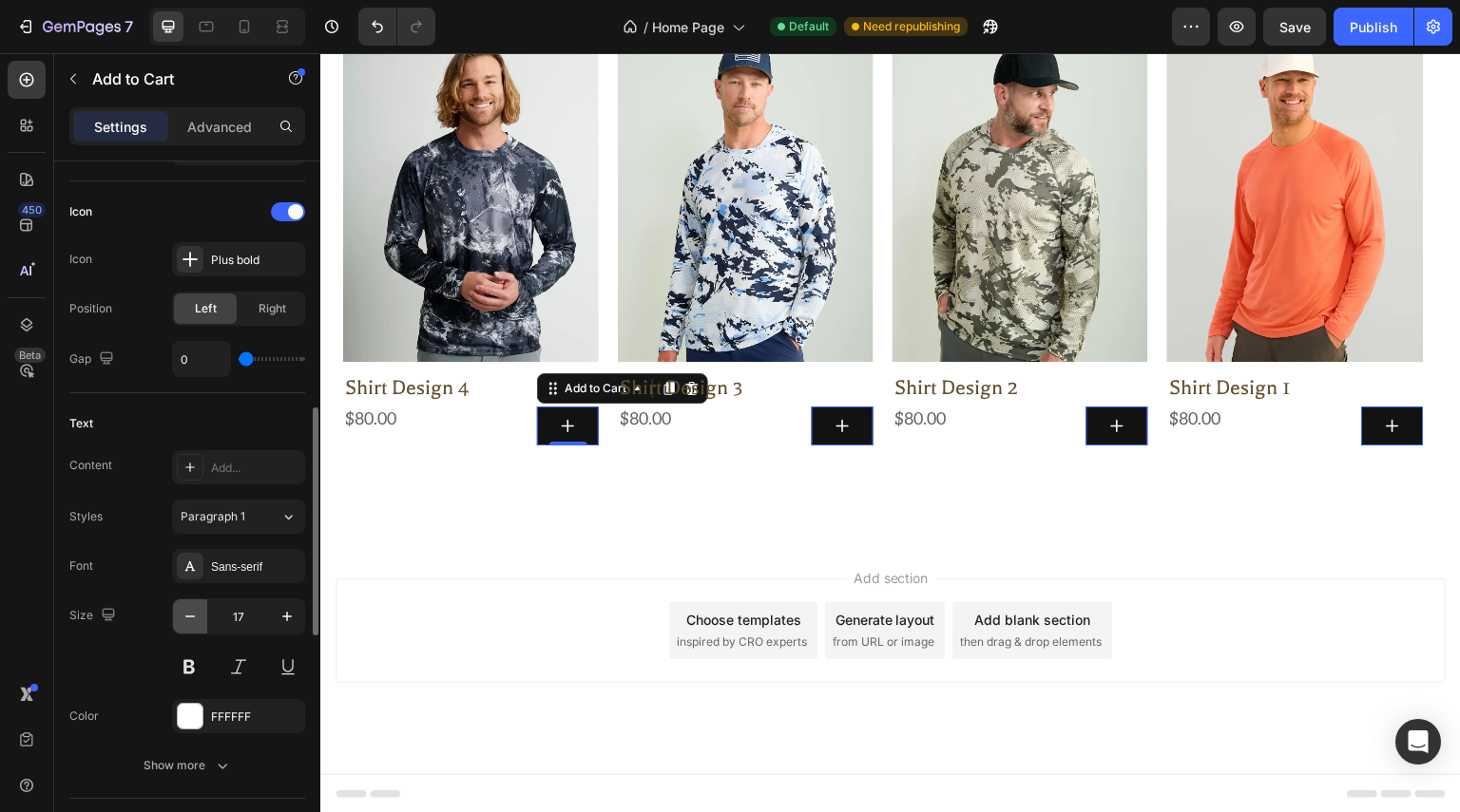
click at [187, 621] on button "button" at bounding box center [190, 617] width 35 height 35
type input "16"
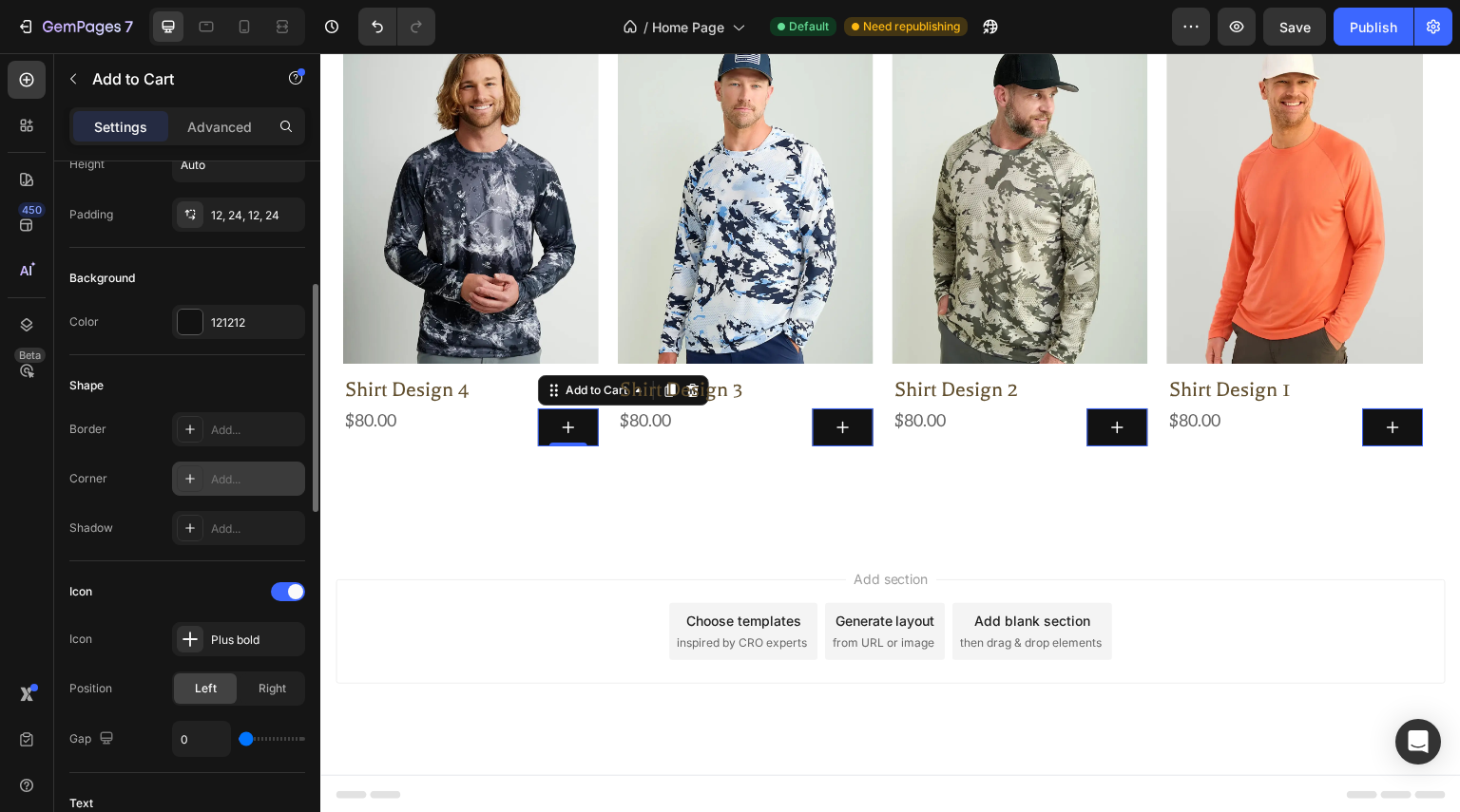
scroll to position [285, 0]
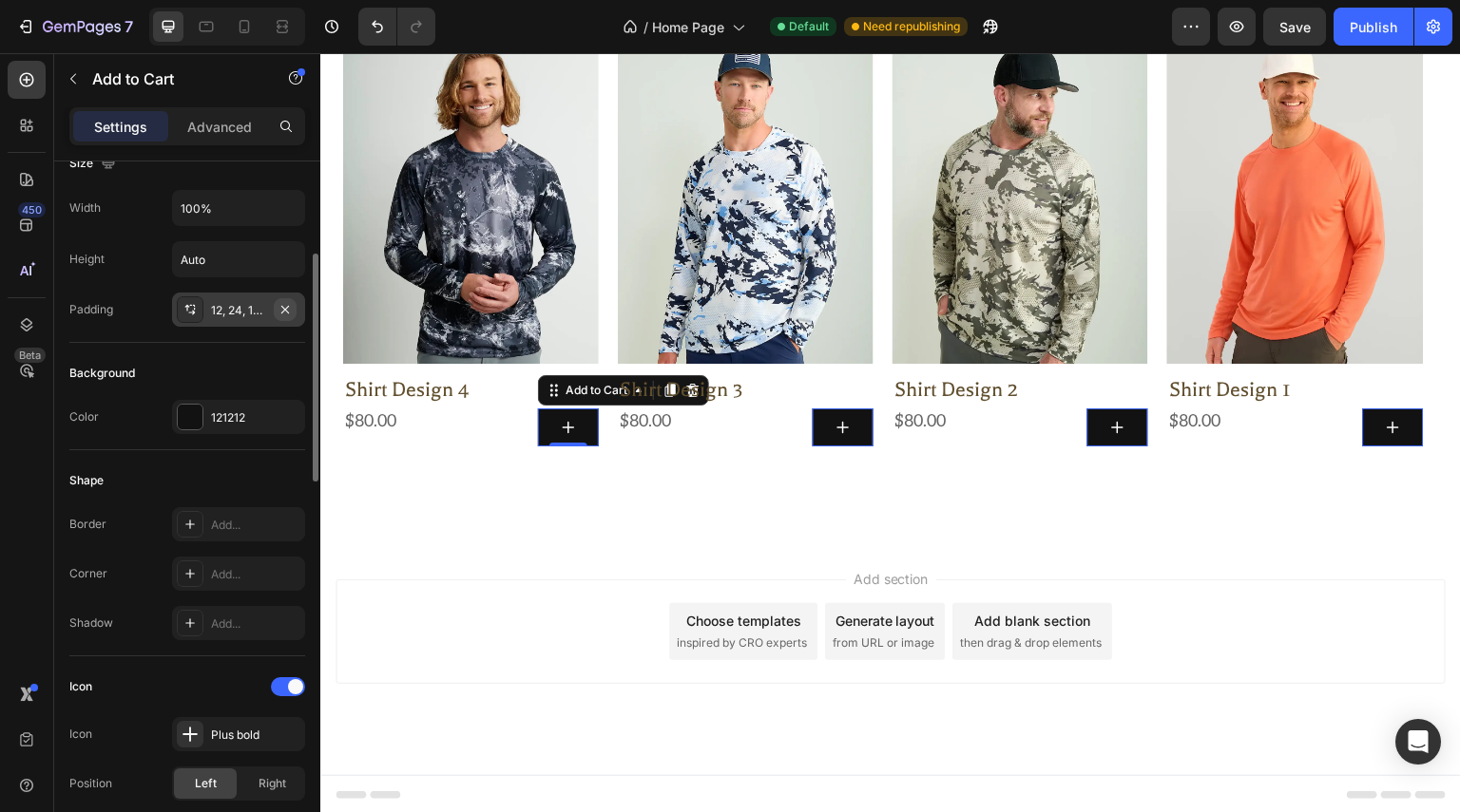
click at [277, 310] on icon "button" at bounding box center [284, 309] width 15 height 15
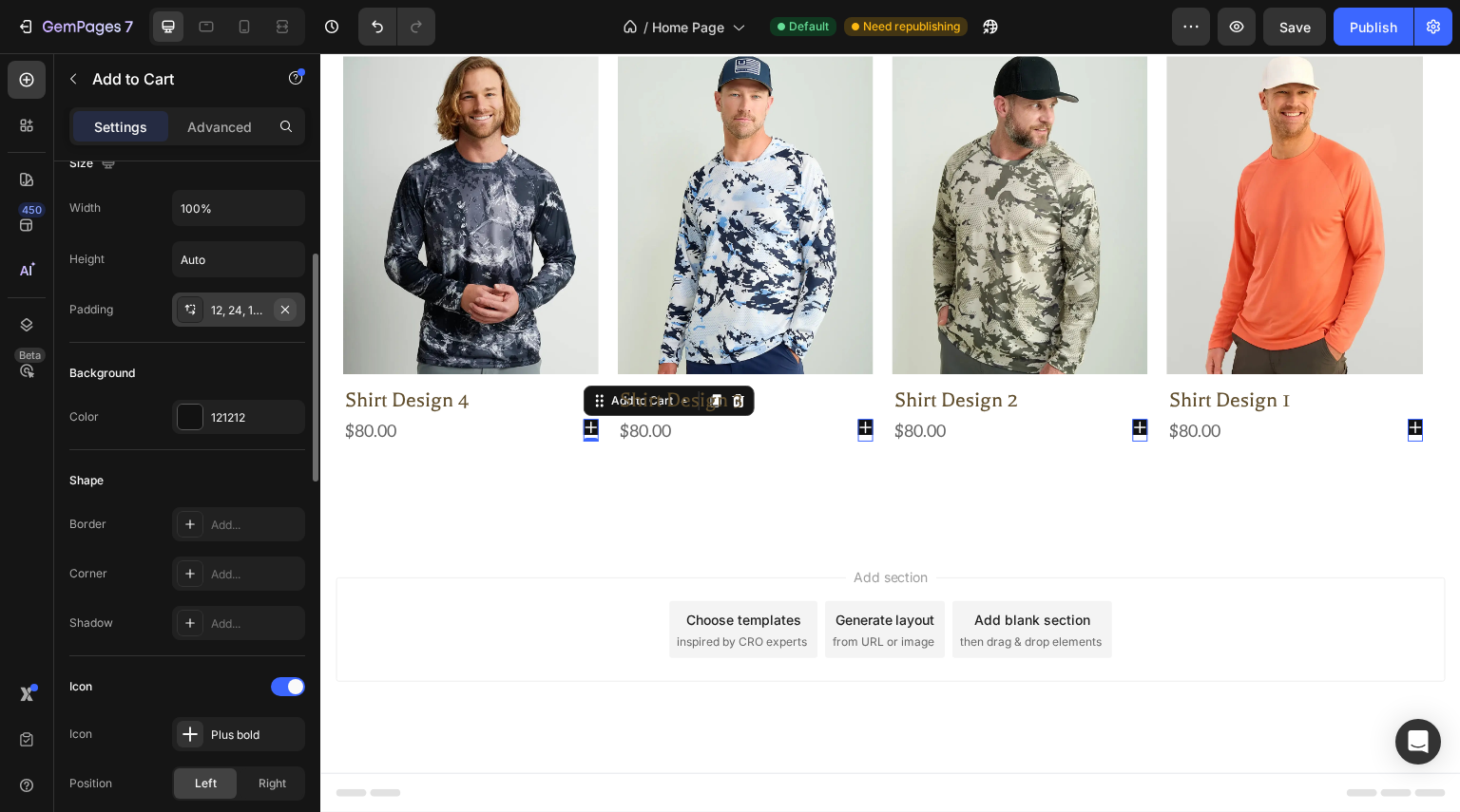
scroll to position [804, 0]
click at [273, 312] on div "Add..." at bounding box center [256, 310] width 90 height 17
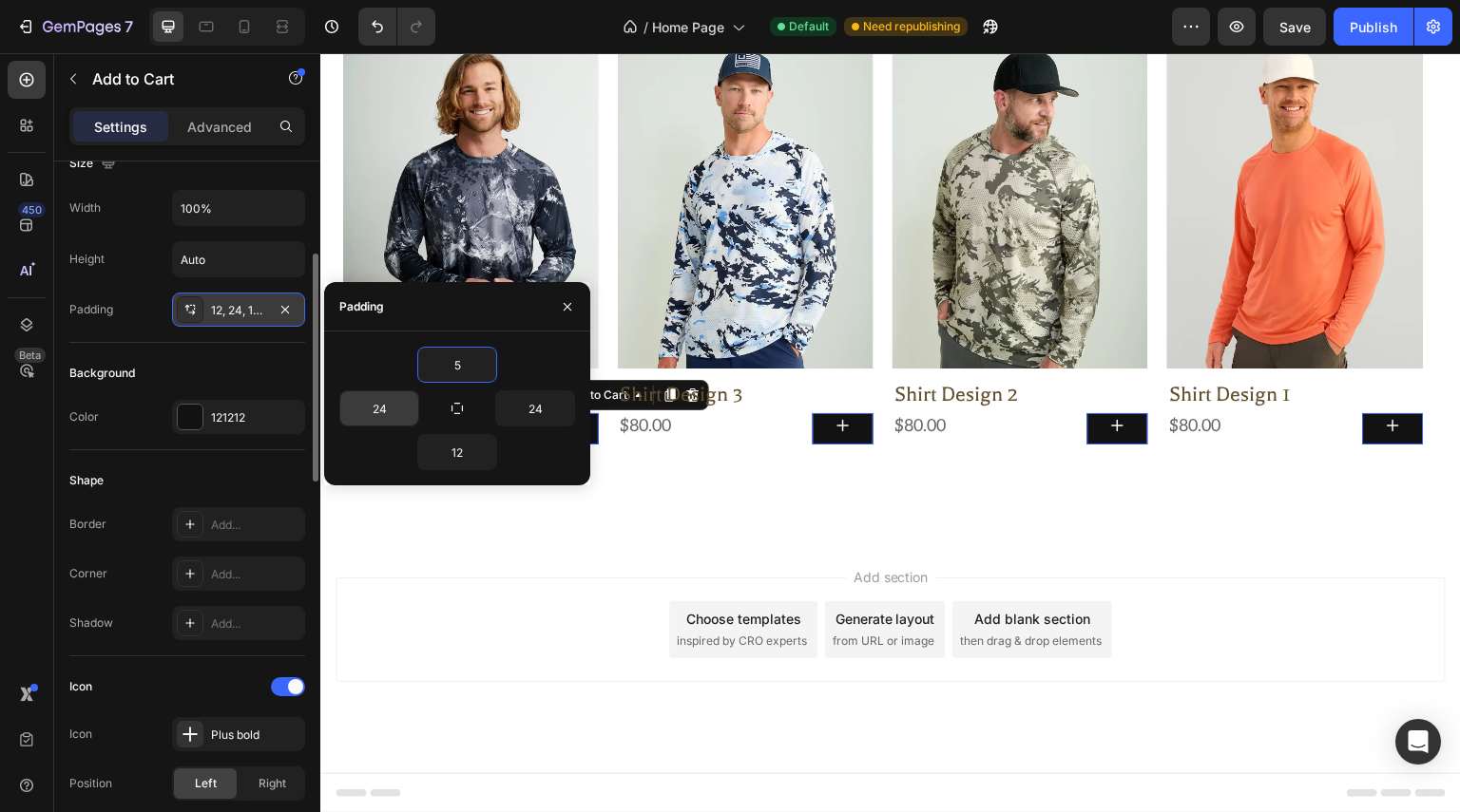
scroll to position [809, 0]
type input "5"
click at [398, 407] on input "24" at bounding box center [379, 408] width 78 height 35
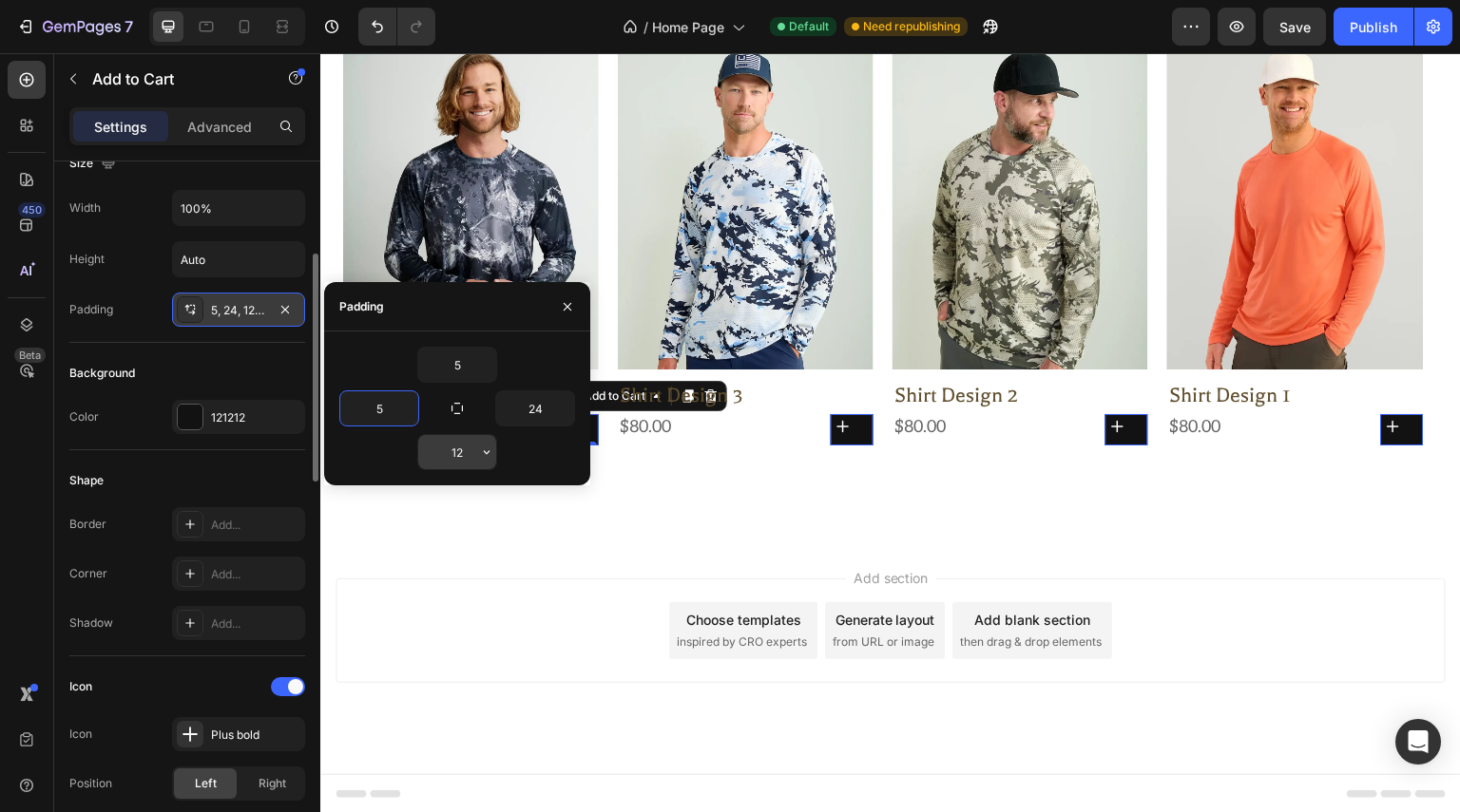
type input "5"
click at [456, 455] on input "12" at bounding box center [457, 452] width 78 height 35
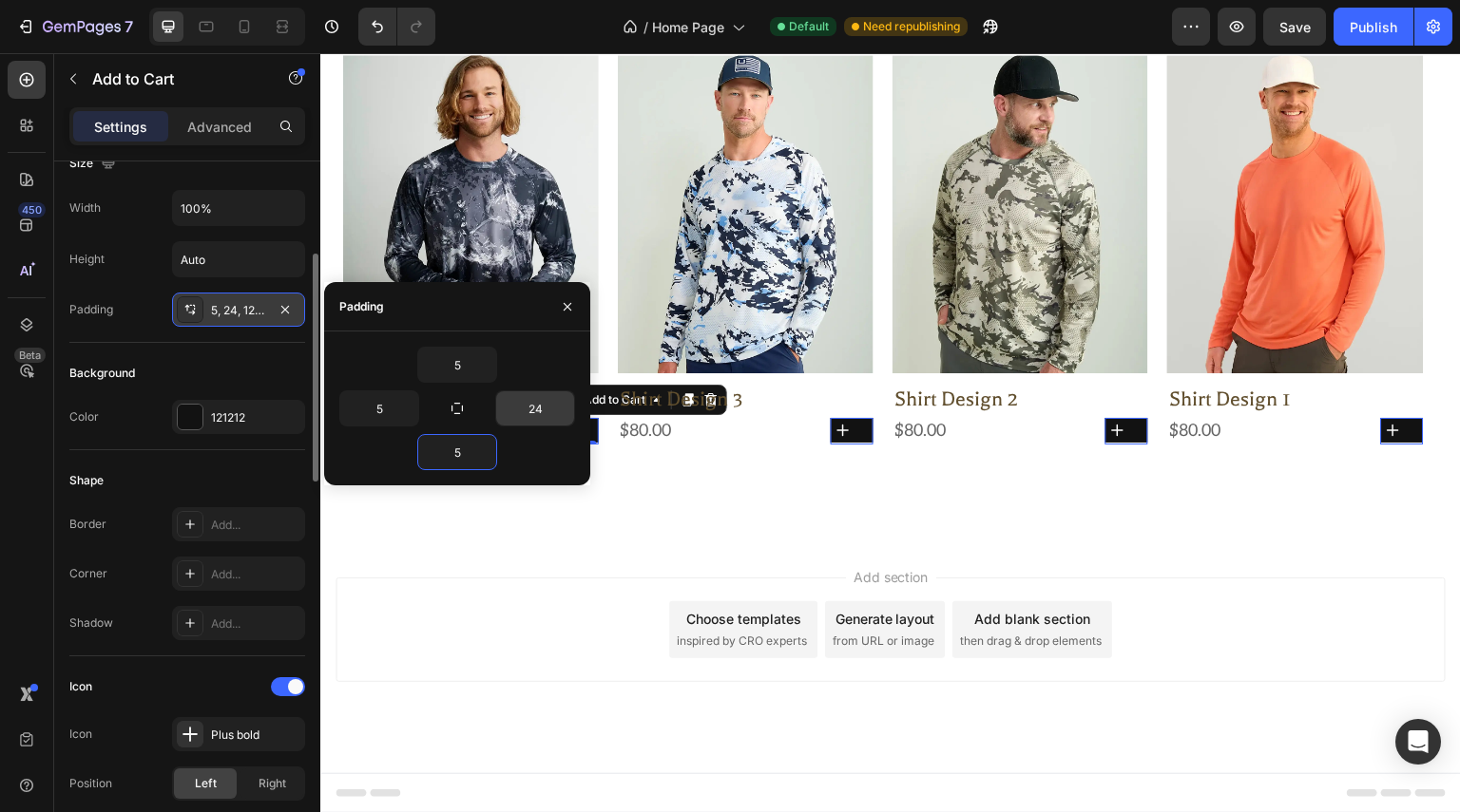
scroll to position [804, 0]
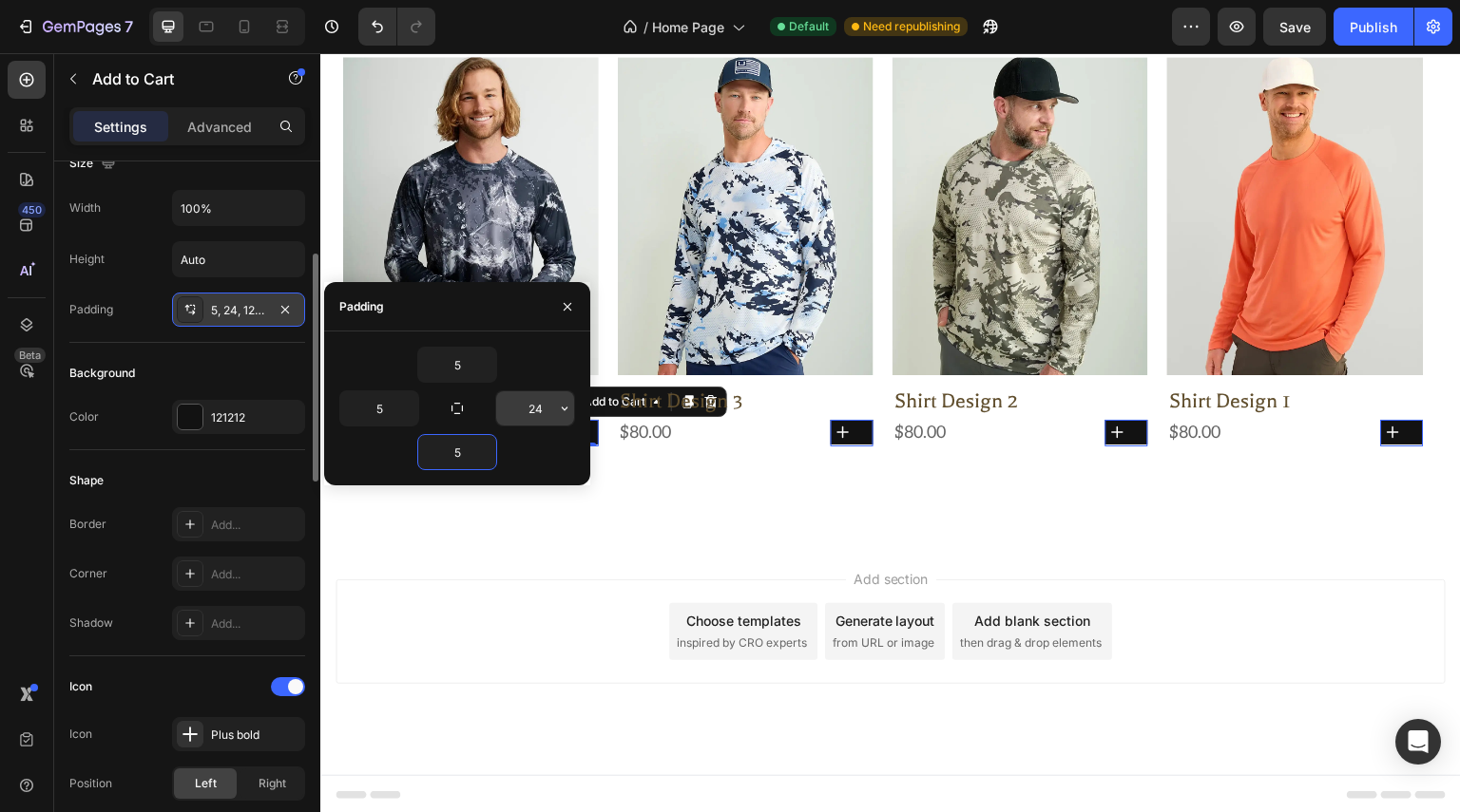
type input "5"
click at [536, 409] on input "24" at bounding box center [535, 408] width 78 height 35
type input "5"
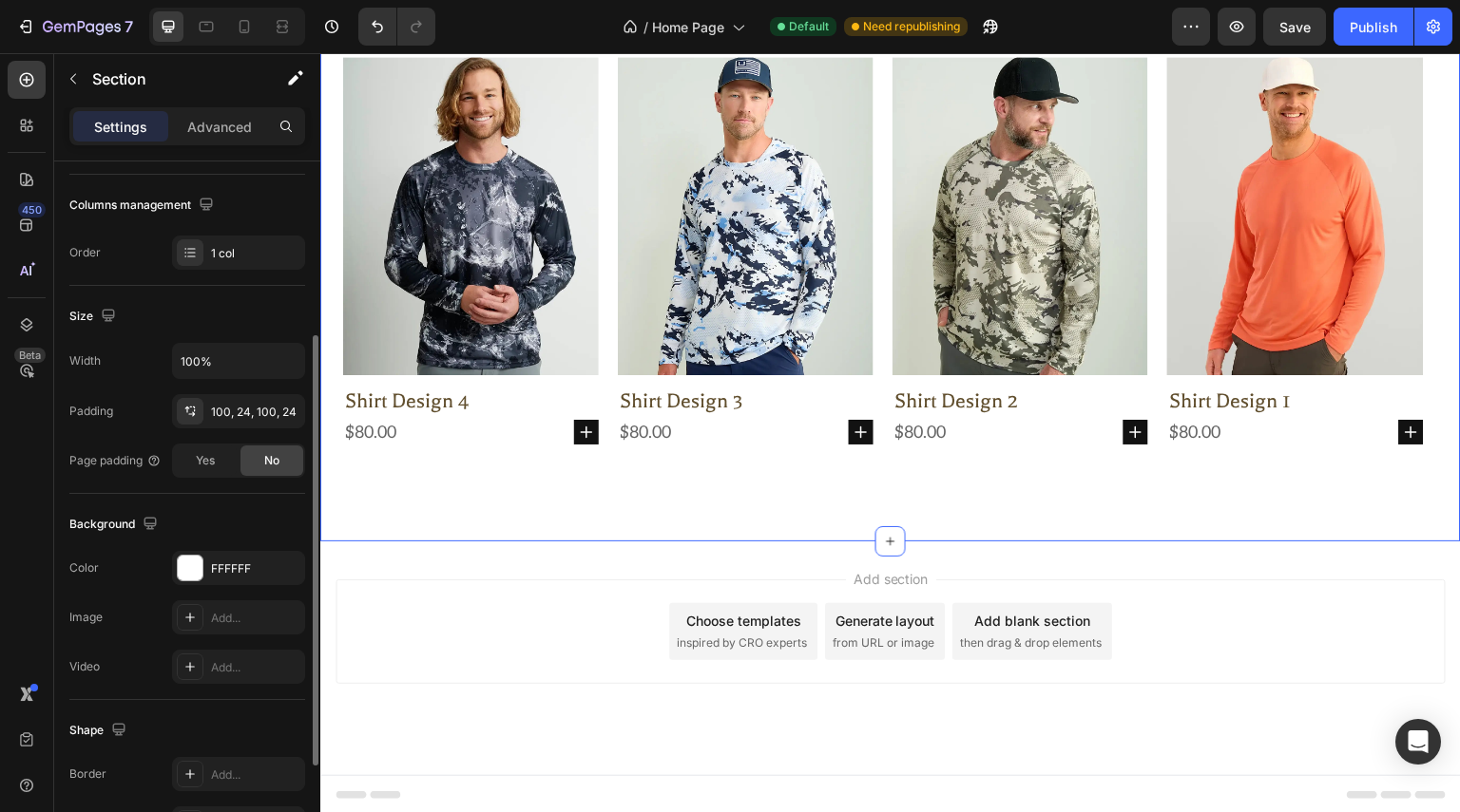
click at [660, 473] on div "the ultimate fishing shirt Heading Discover our range of premium long-sleeve fi…" at bounding box center [889, 180] width 1140 height 721
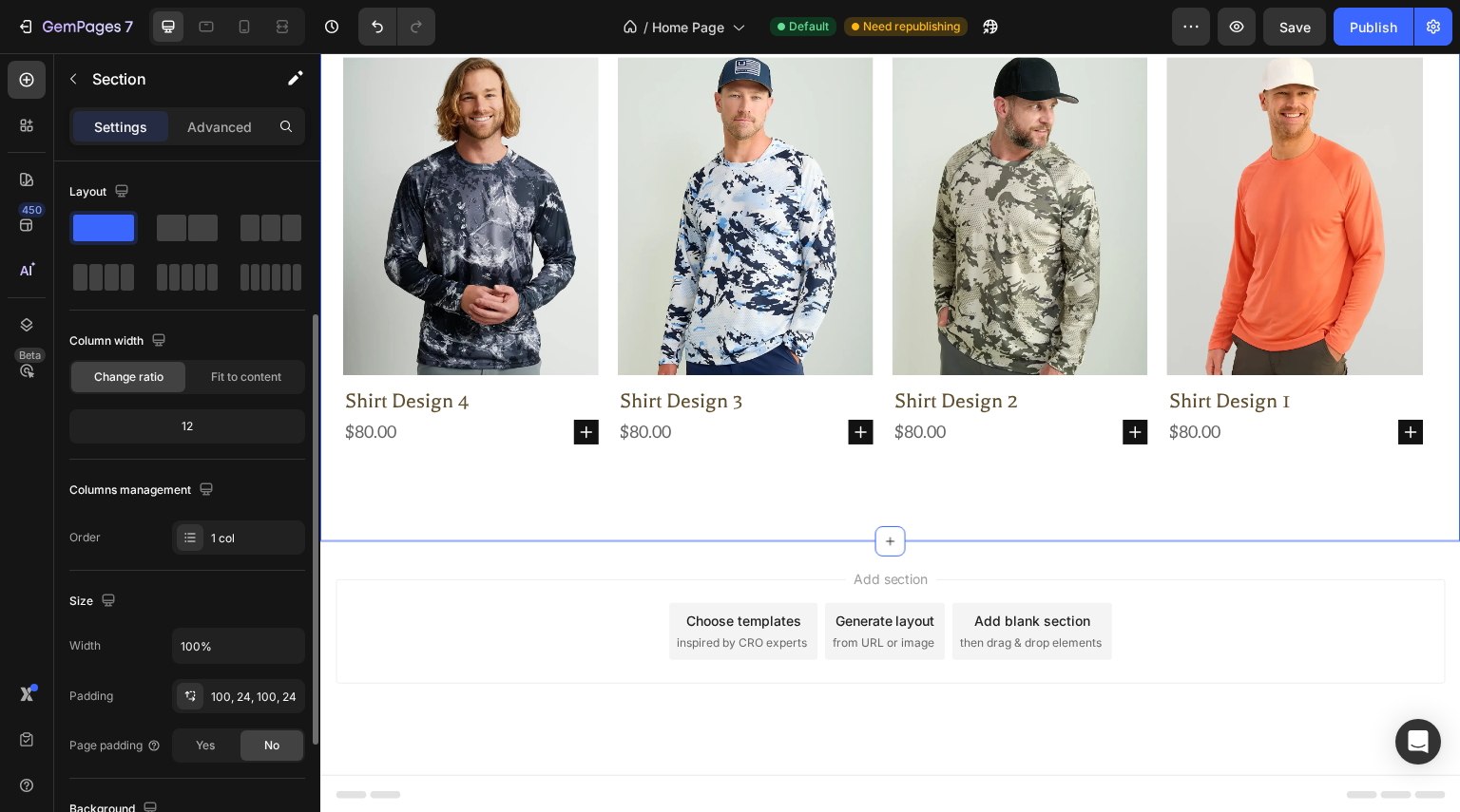
scroll to position [95, 0]
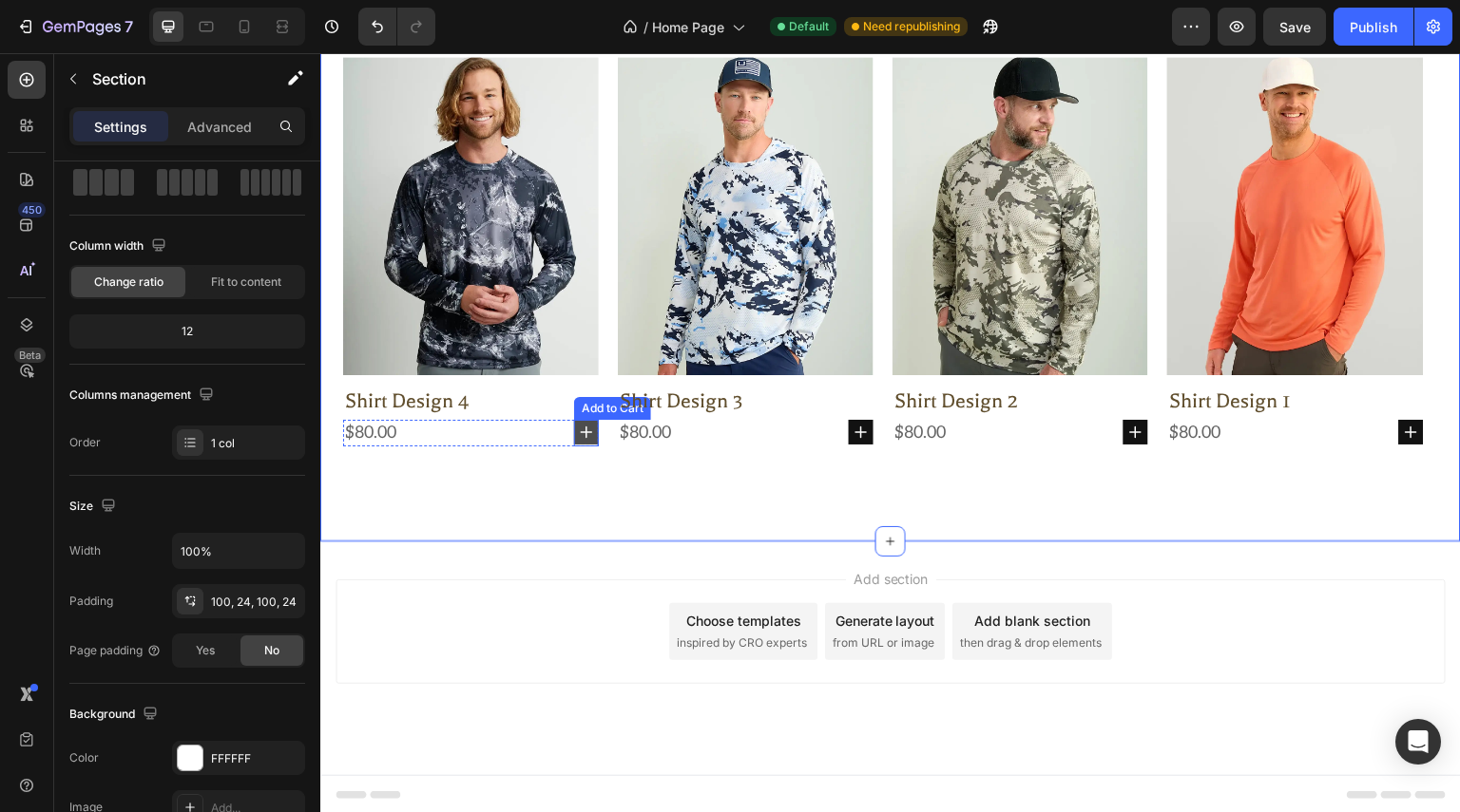
click at [598, 440] on button at bounding box center [586, 432] width 25 height 25
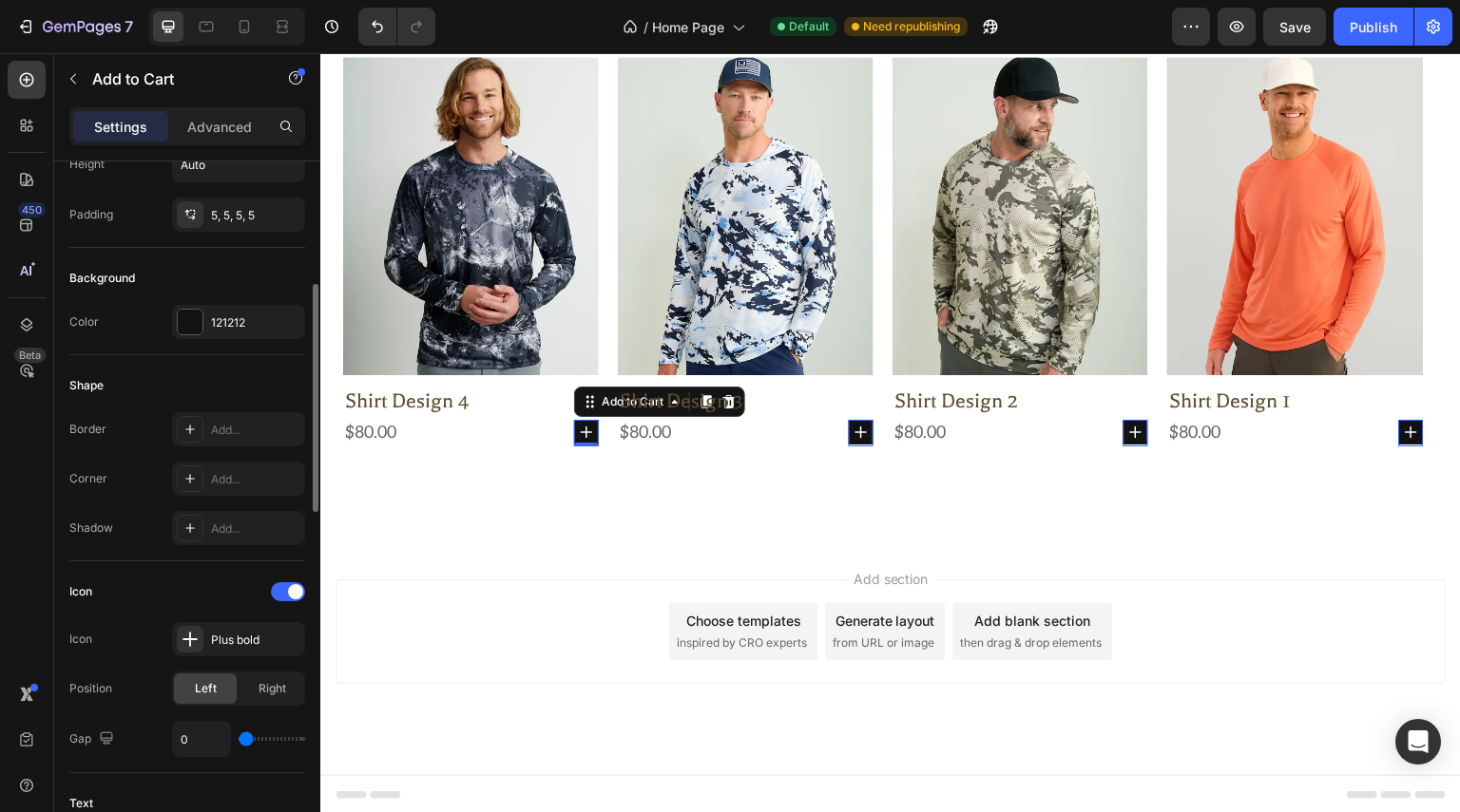
scroll to position [570, 0]
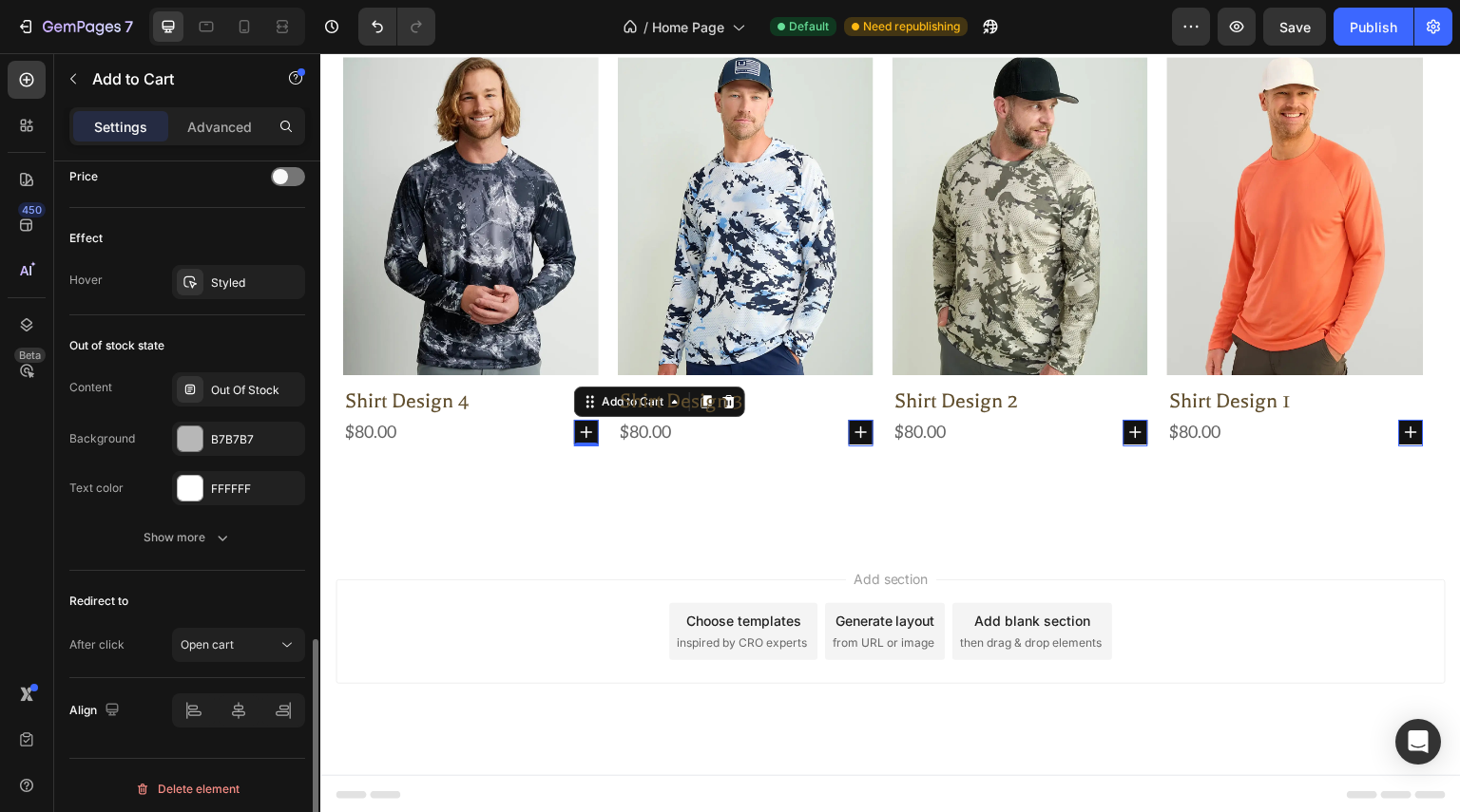
scroll to position [1094, 0]
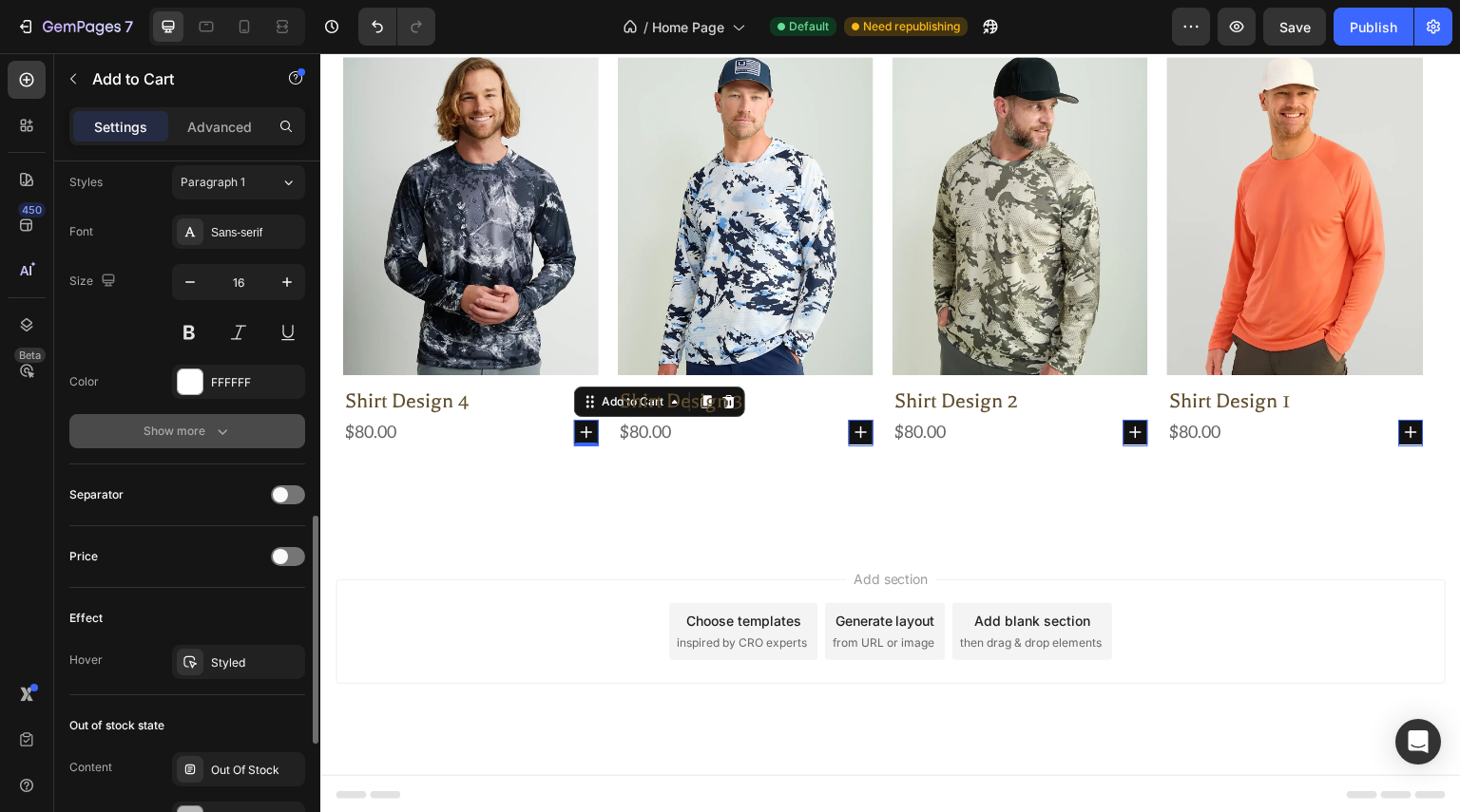
click at [227, 421] on icon "button" at bounding box center [222, 430] width 19 height 19
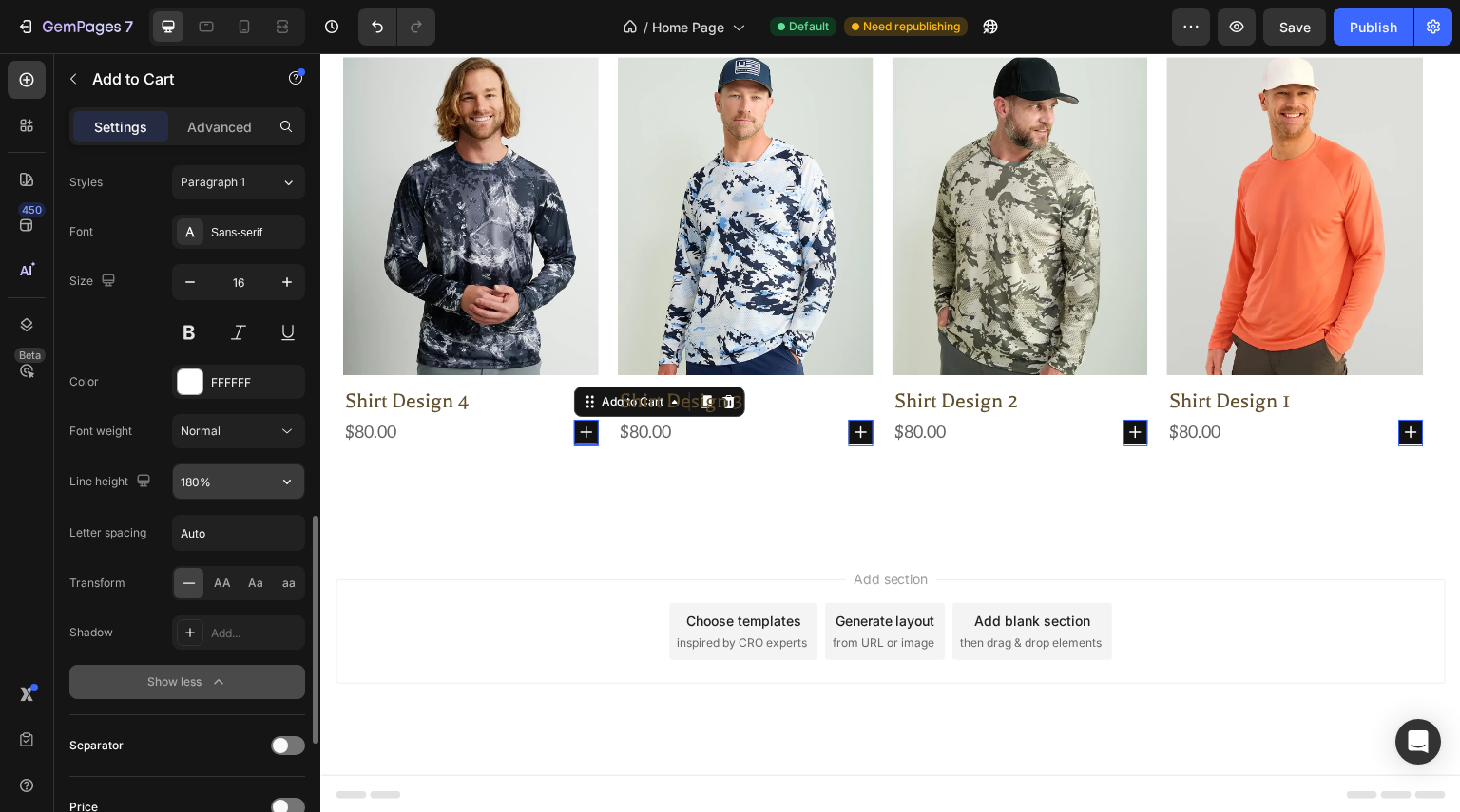
click at [257, 480] on input "180%" at bounding box center [238, 481] width 131 height 35
type input "100%"
click at [192, 280] on icon "button" at bounding box center [190, 281] width 19 height 19
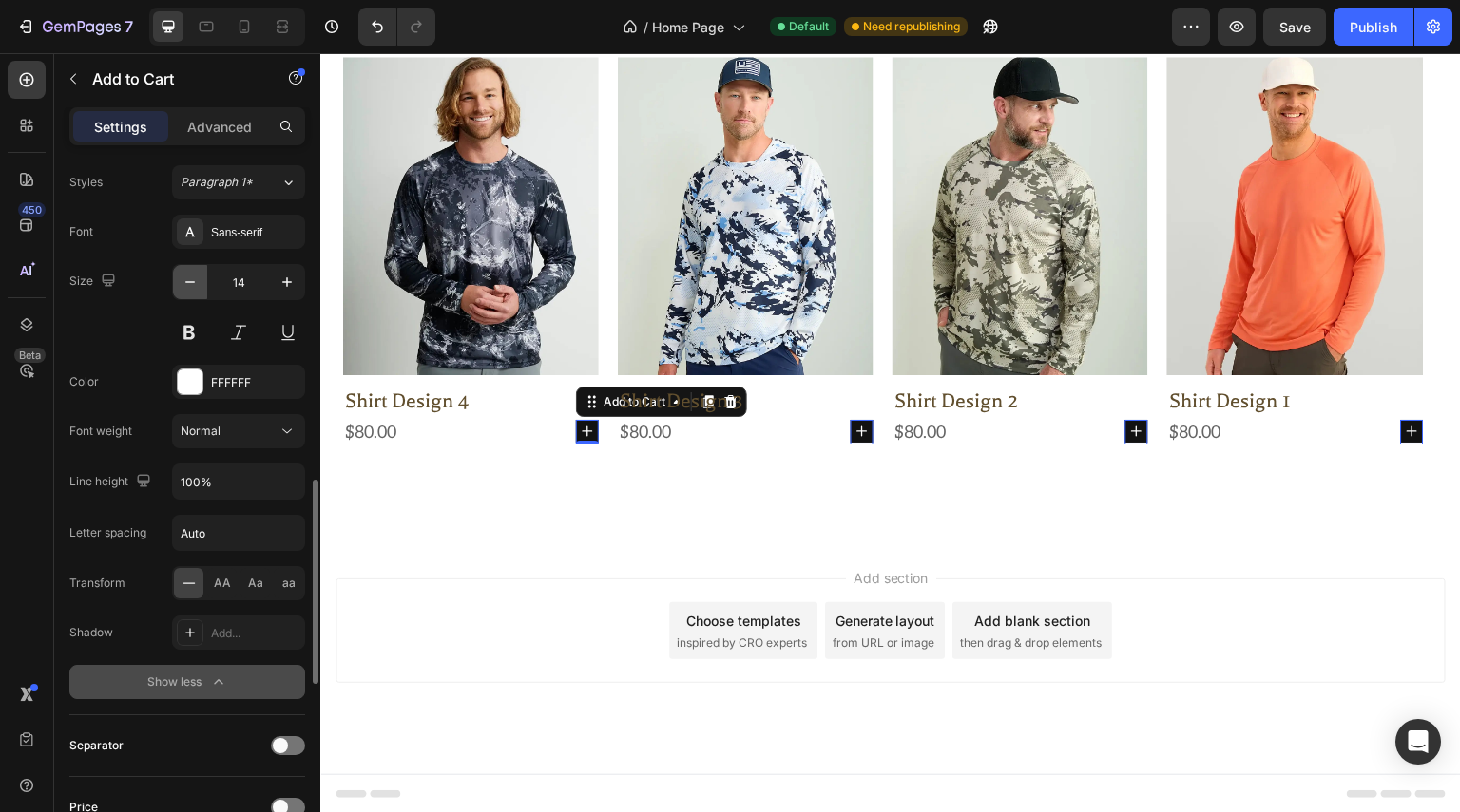
click at [192, 280] on icon "button" at bounding box center [190, 281] width 19 height 19
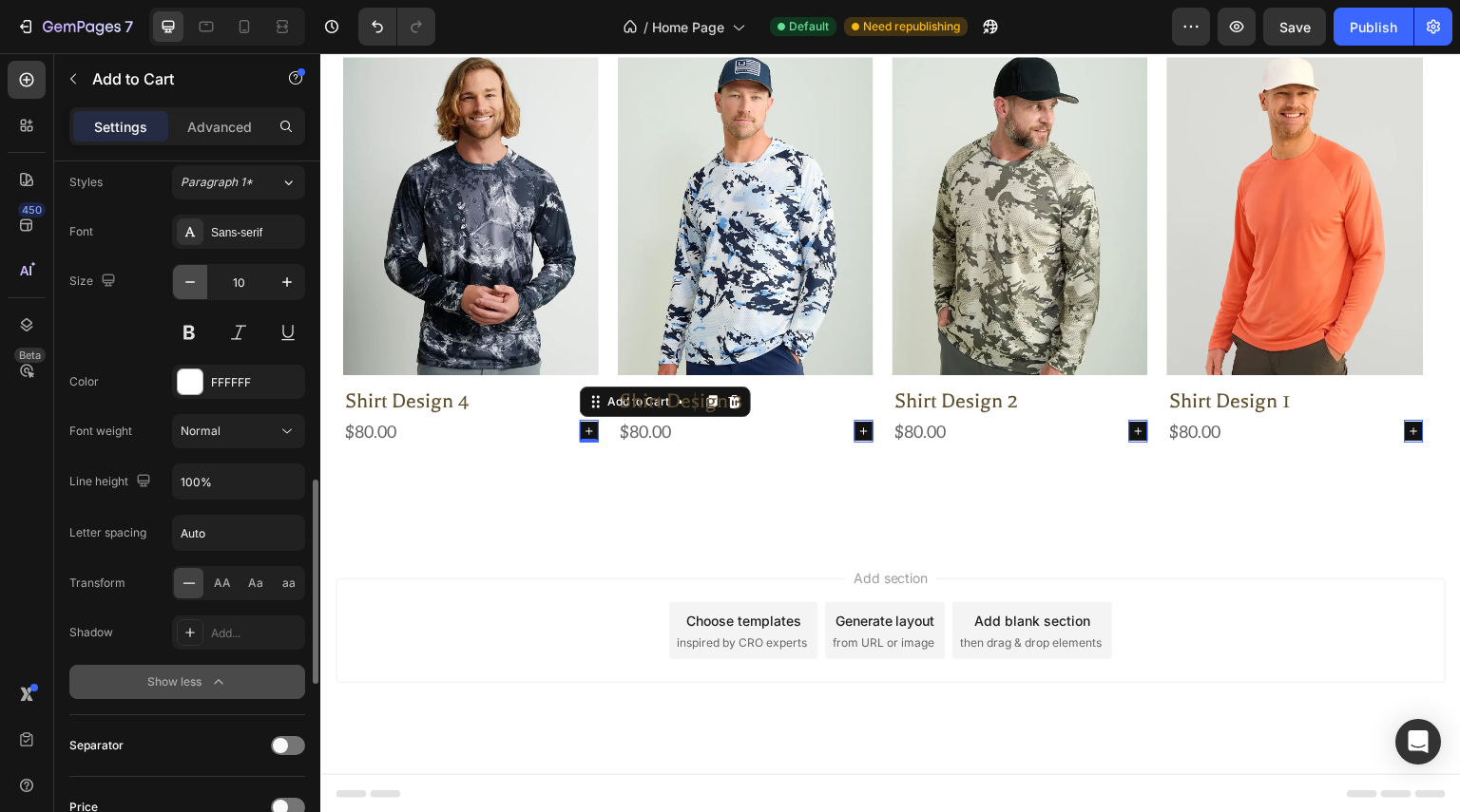
click at [192, 280] on icon "button" at bounding box center [190, 281] width 19 height 19
click at [260, 276] on input "6" at bounding box center [239, 282] width 63 height 35
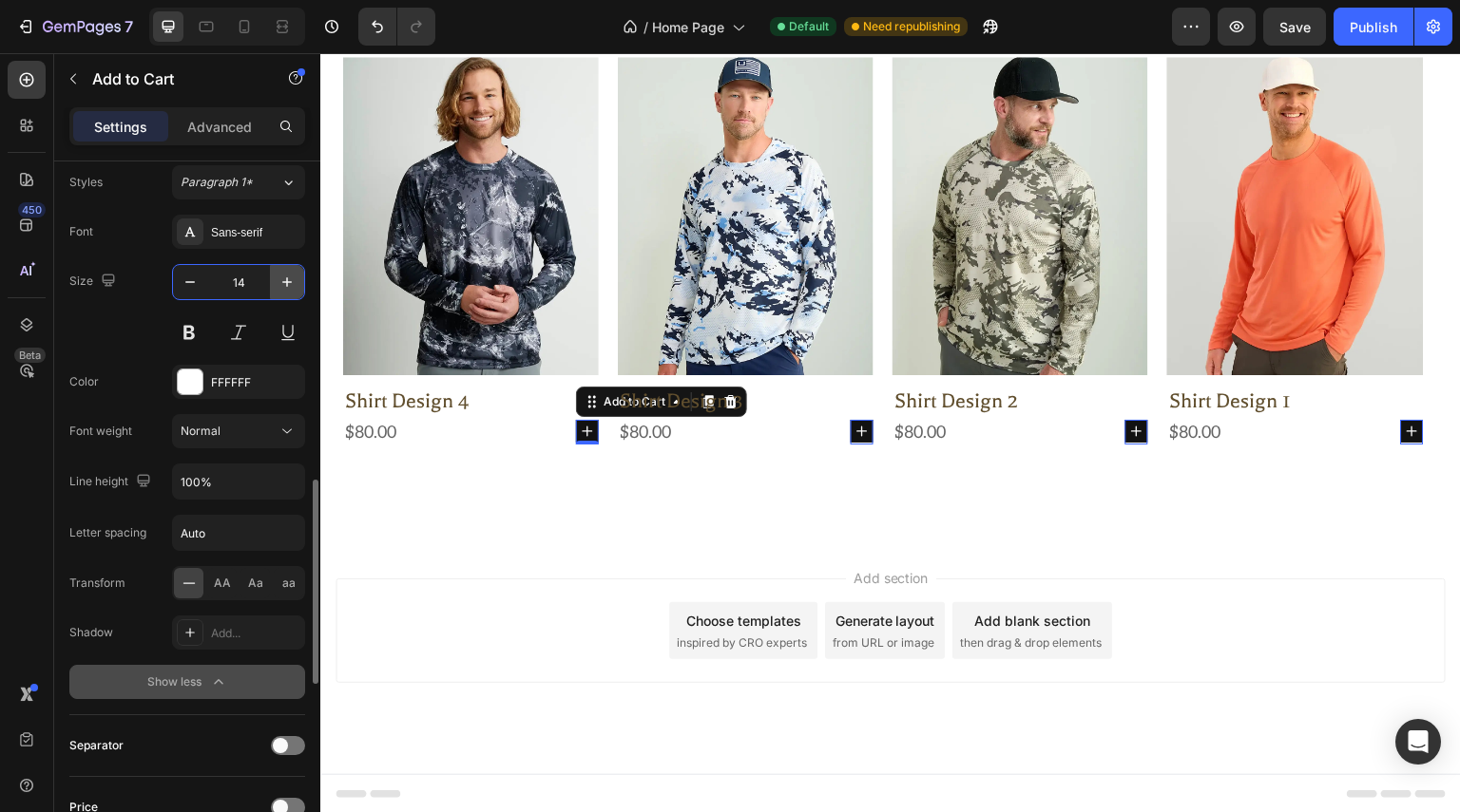
click at [294, 276] on icon "button" at bounding box center [286, 281] width 19 height 19
type input "16"
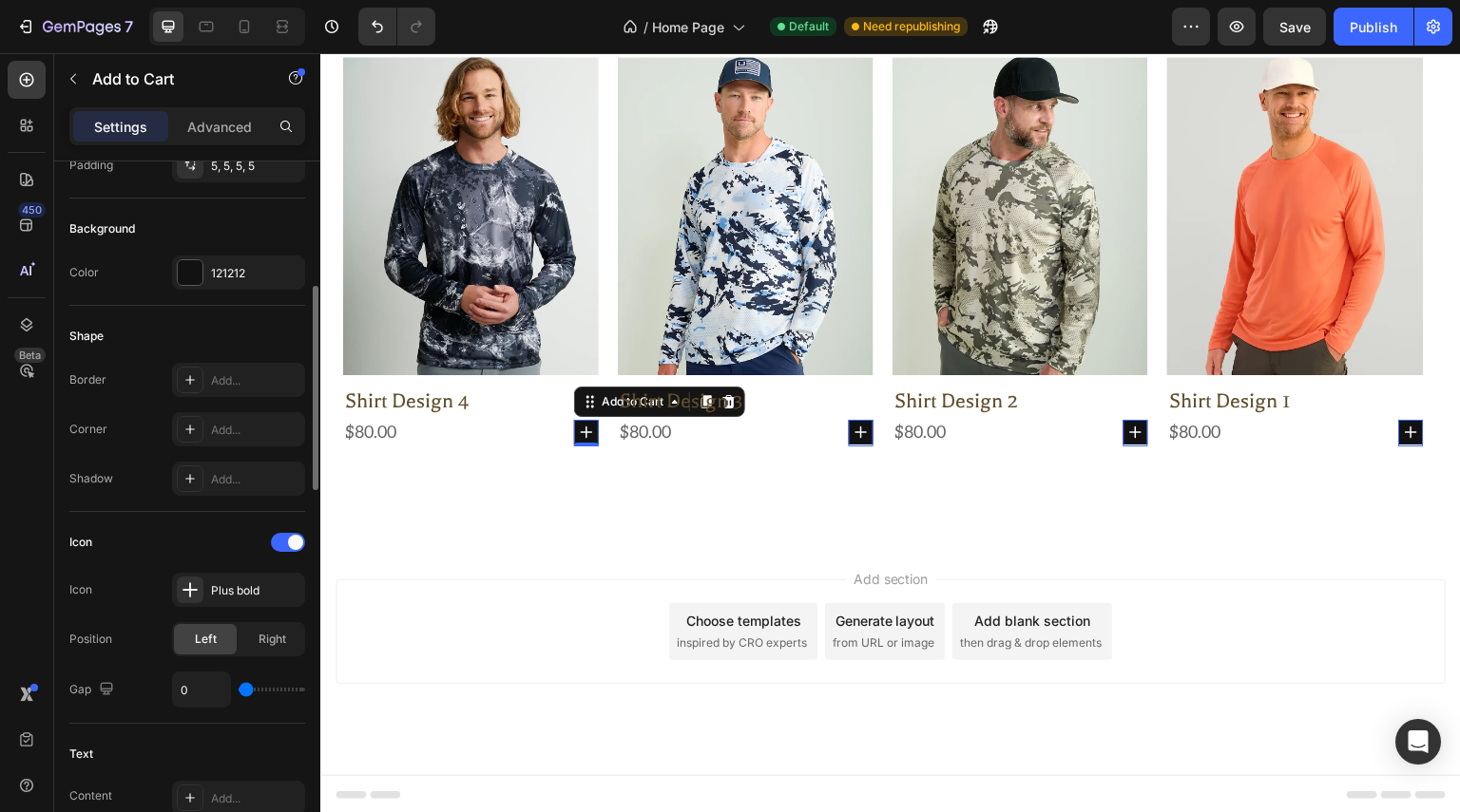
scroll to position [240, 0]
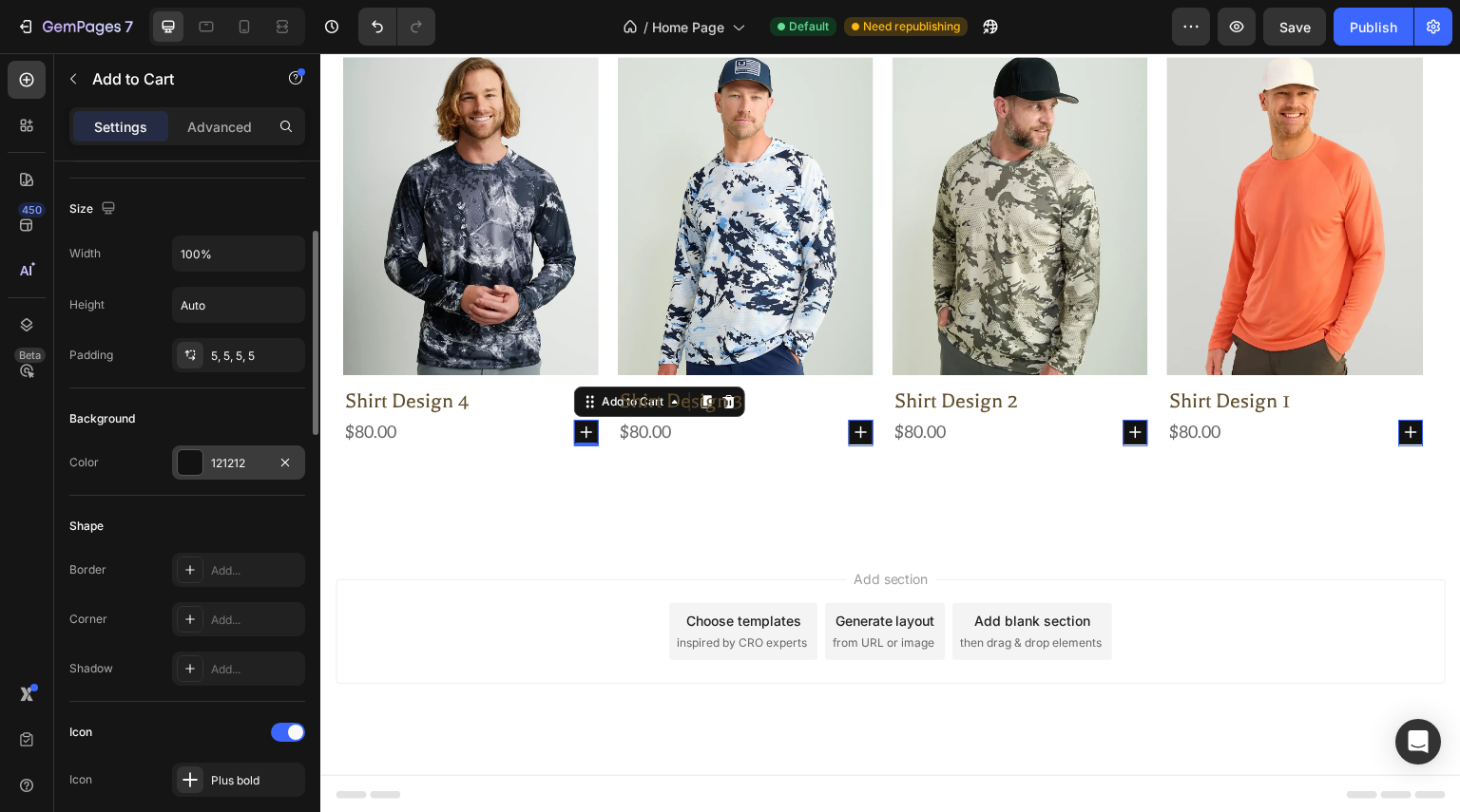
click at [239, 459] on div "121212" at bounding box center [239, 463] width 55 height 17
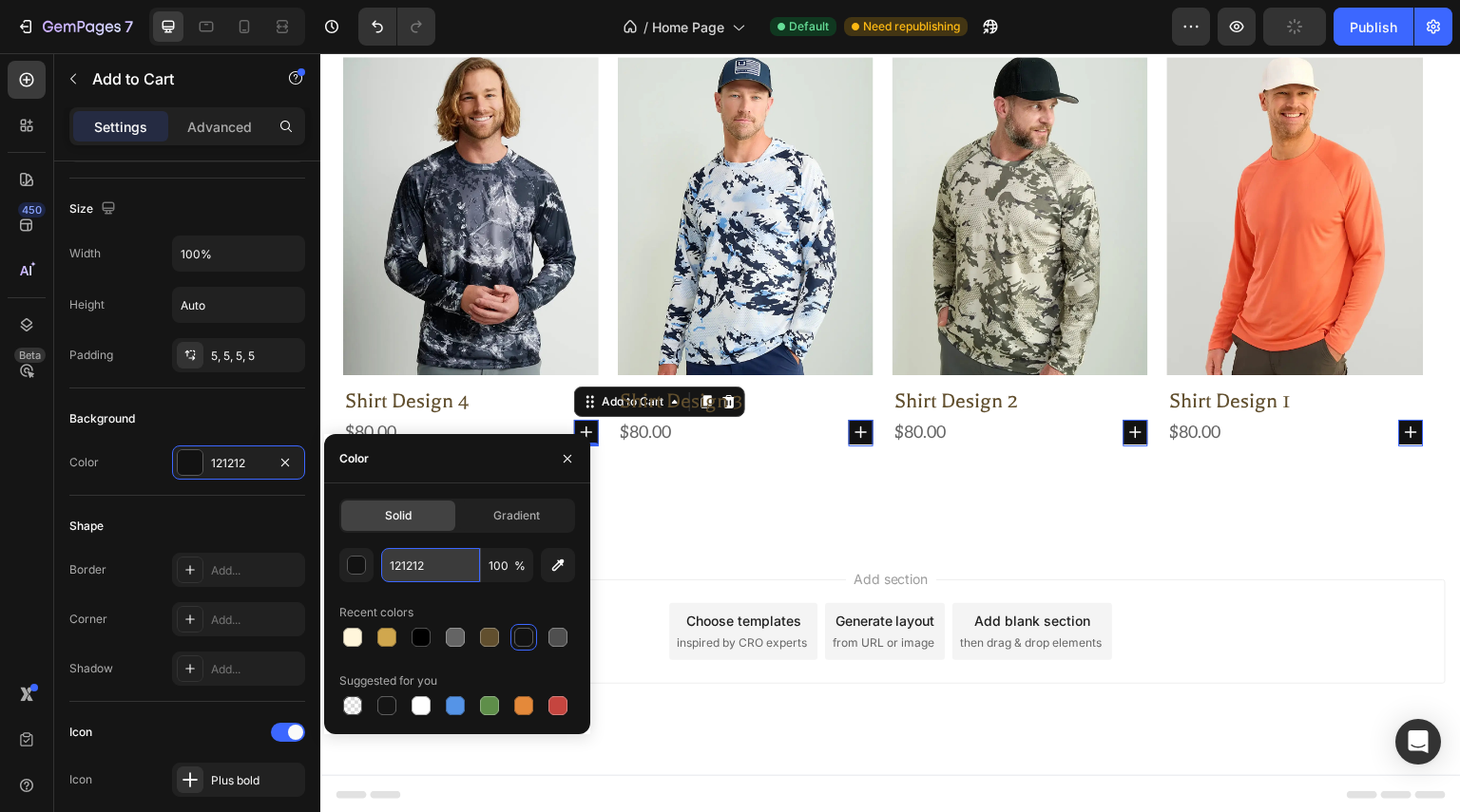
click at [448, 566] on input "121212" at bounding box center [430, 565] width 99 height 35
paste input "000000"
type input "000000"
click at [569, 467] on button "button" at bounding box center [567, 459] width 31 height 31
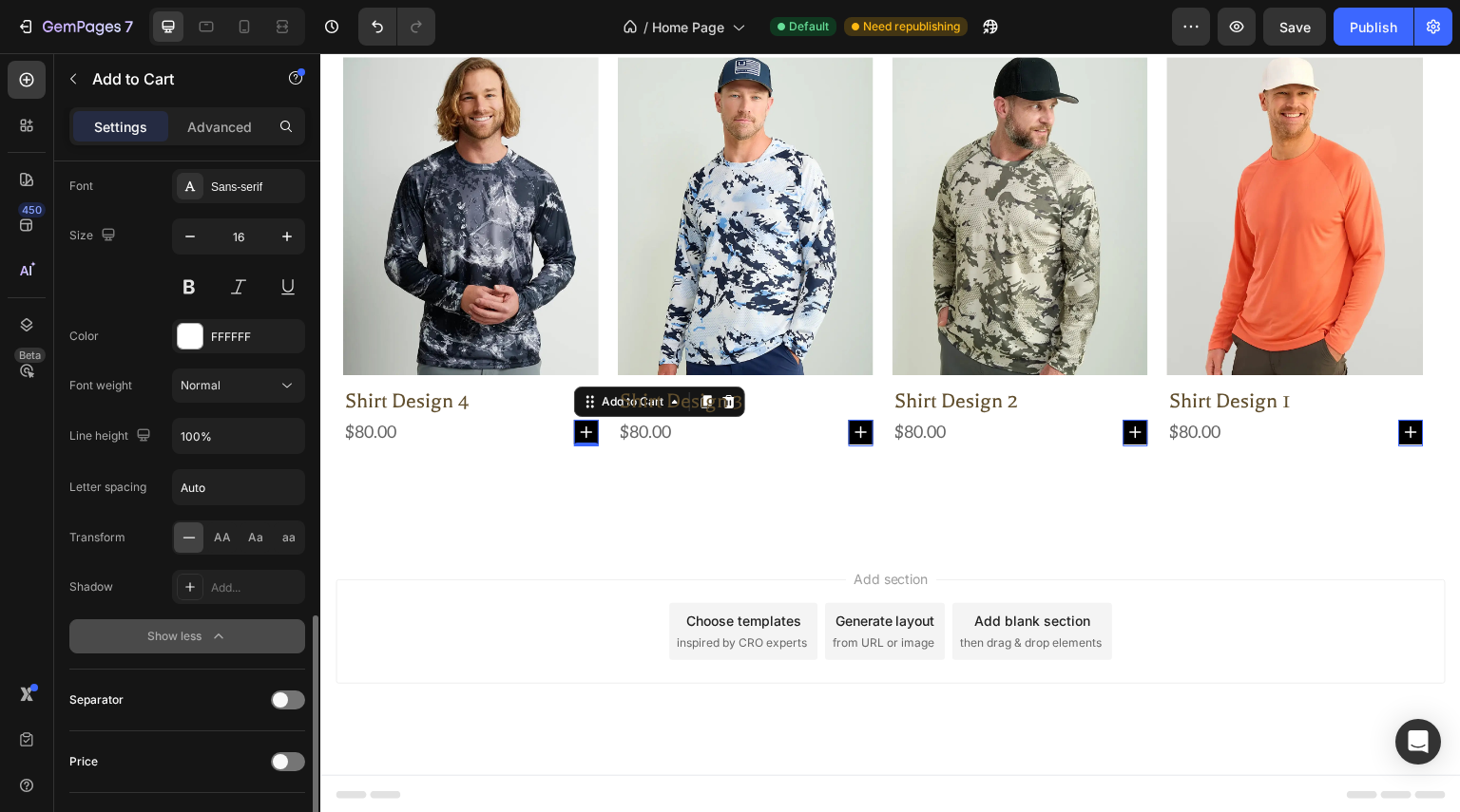
scroll to position [1520, 0]
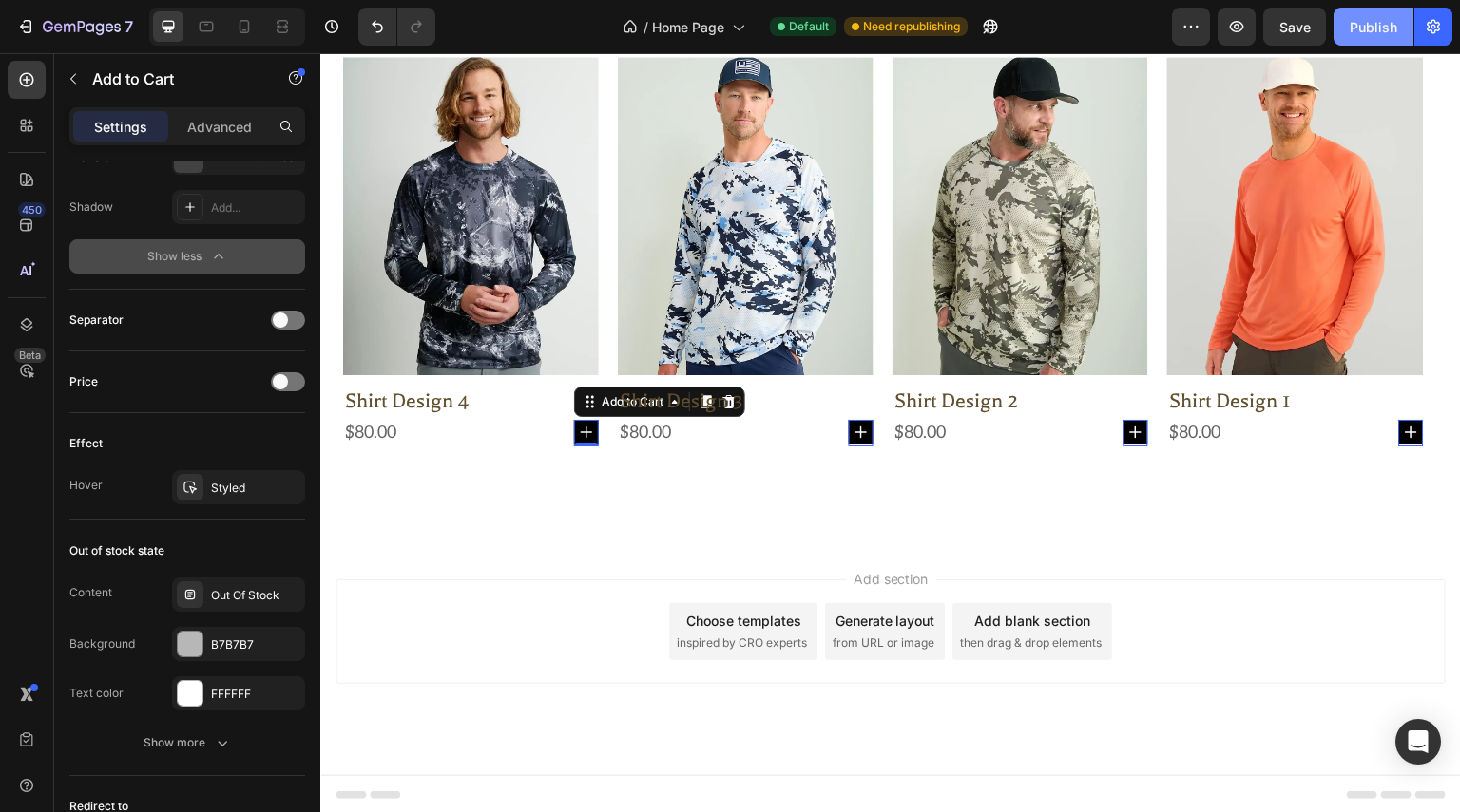
click at [1368, 22] on div "Publish" at bounding box center [1373, 27] width 47 height 20
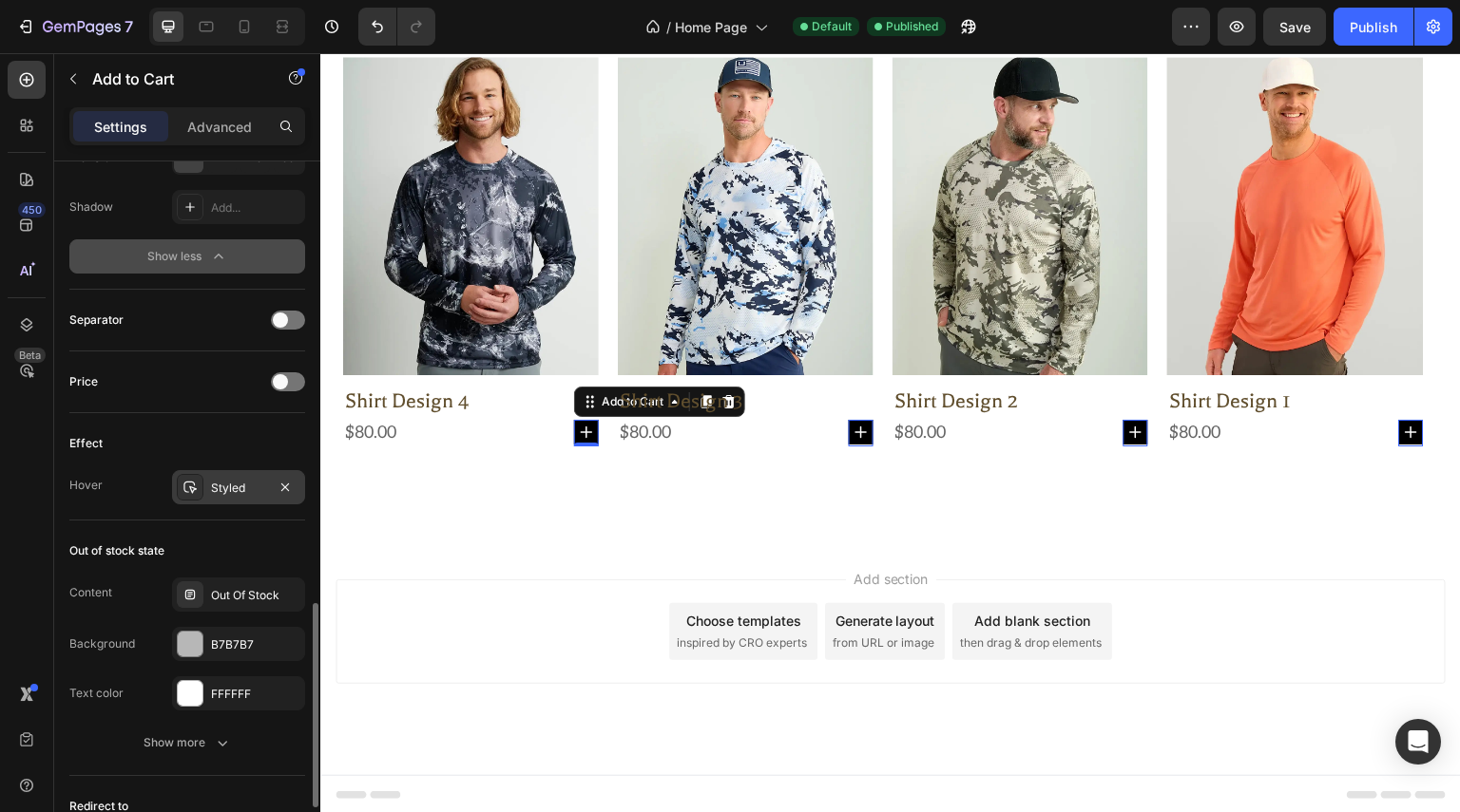
click at [230, 481] on div "Styled" at bounding box center [239, 487] width 55 height 17
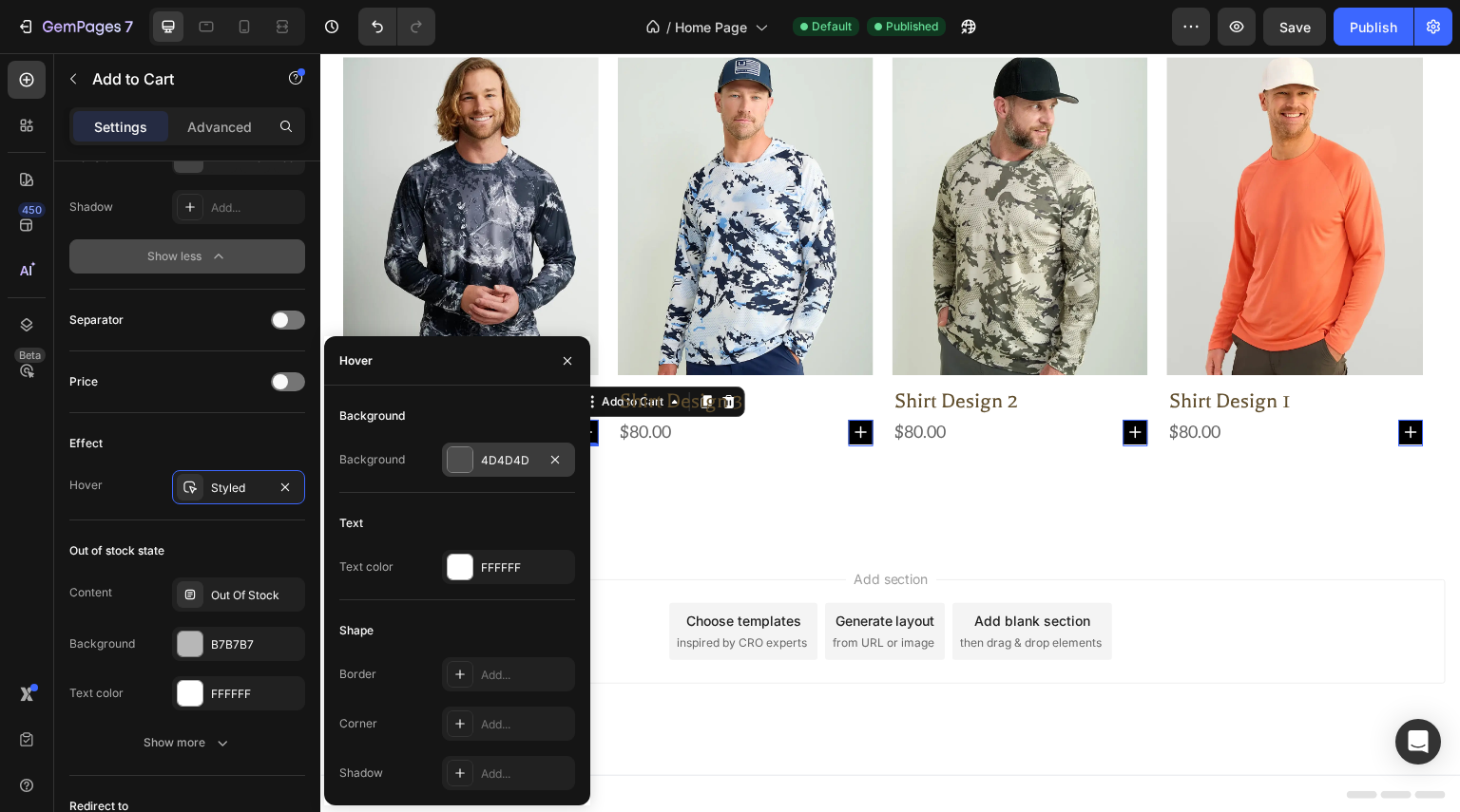
click at [532, 460] on div "4D4D4D" at bounding box center [508, 460] width 55 height 17
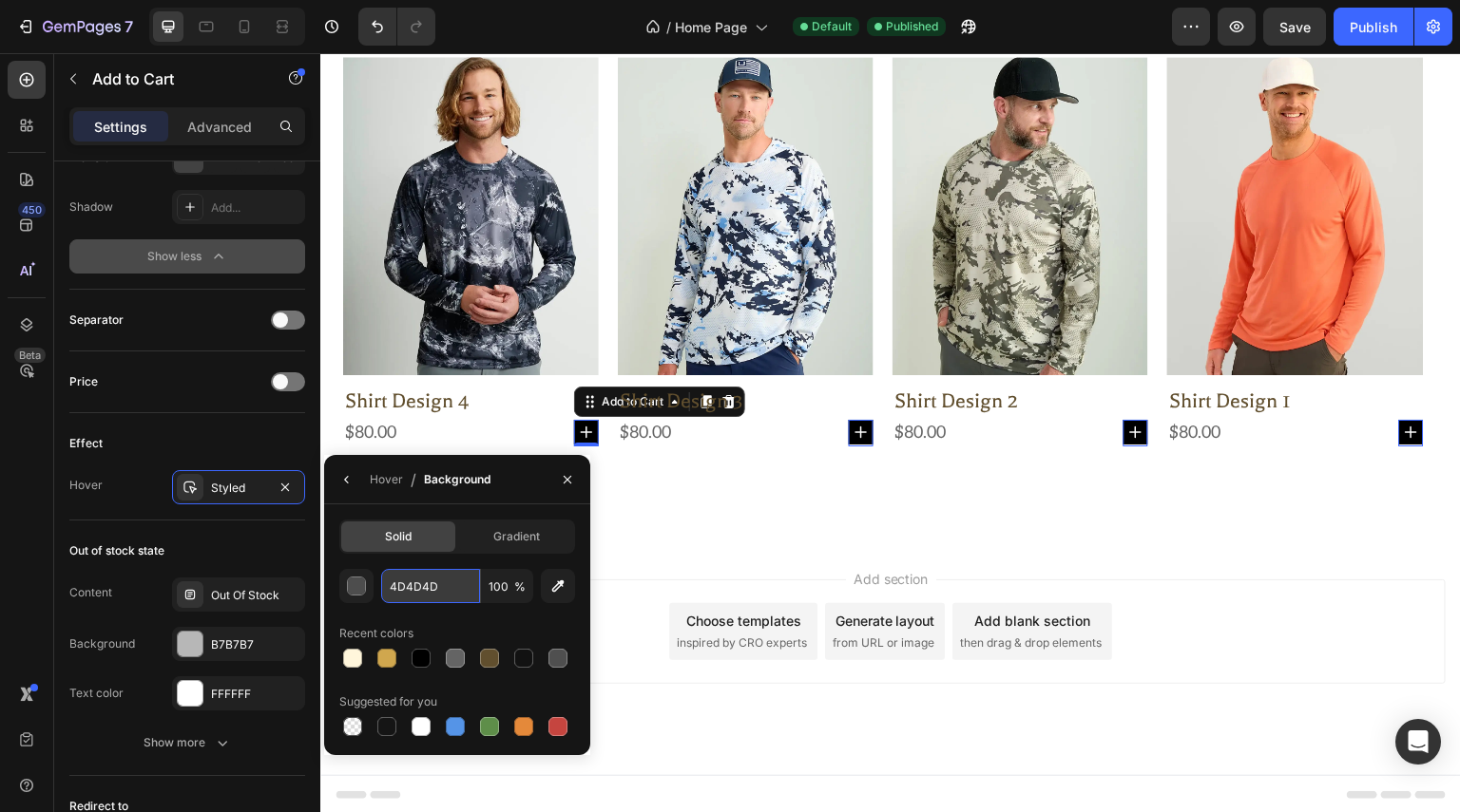
click at [0, 0] on input "4D4D4D" at bounding box center [0, 0] width 0 height 0
paste input "000000"
type input "000000"
click at [553, 482] on button "button" at bounding box center [567, 480] width 31 height 31
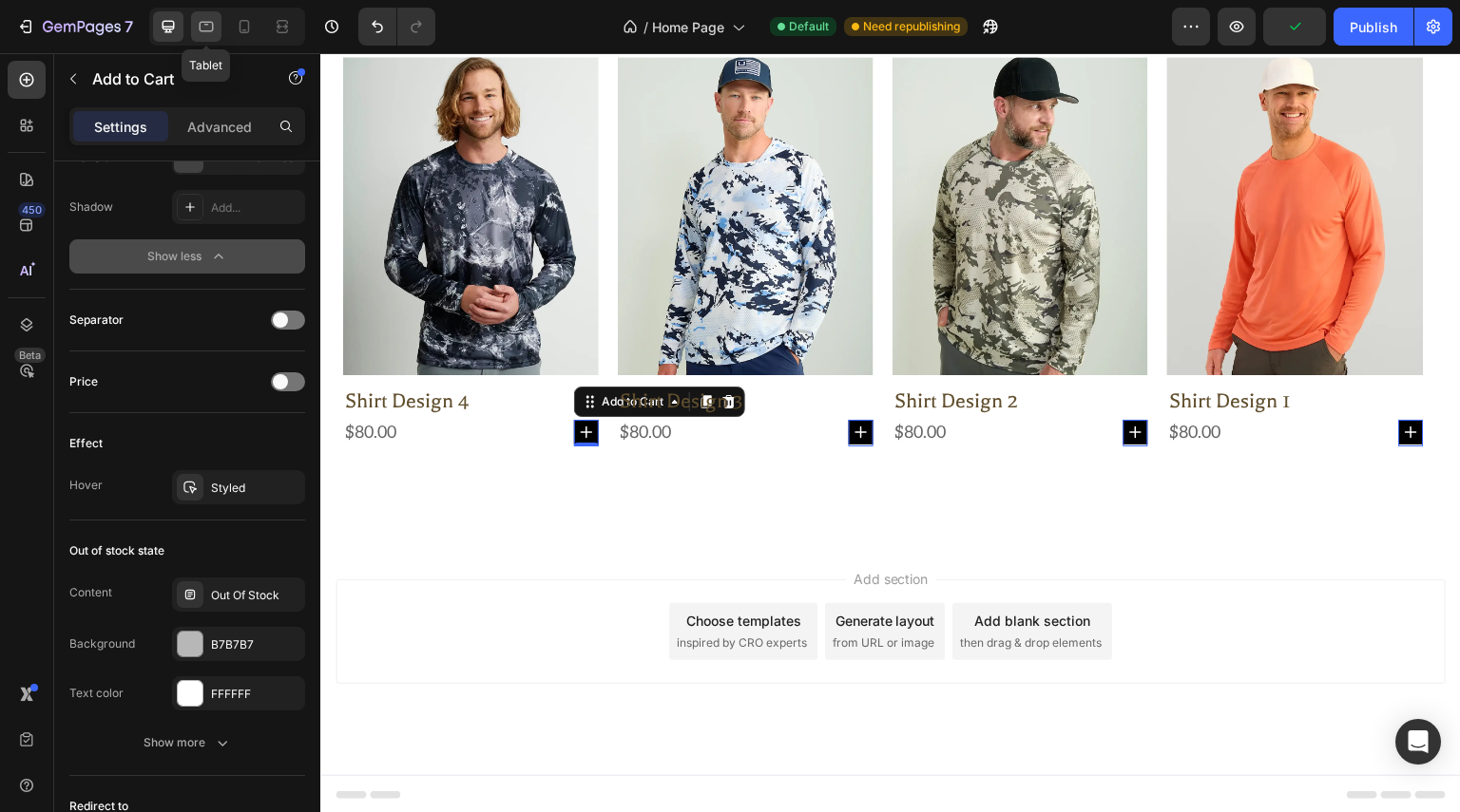
click at [203, 34] on icon at bounding box center [205, 26] width 19 height 19
type input "180%"
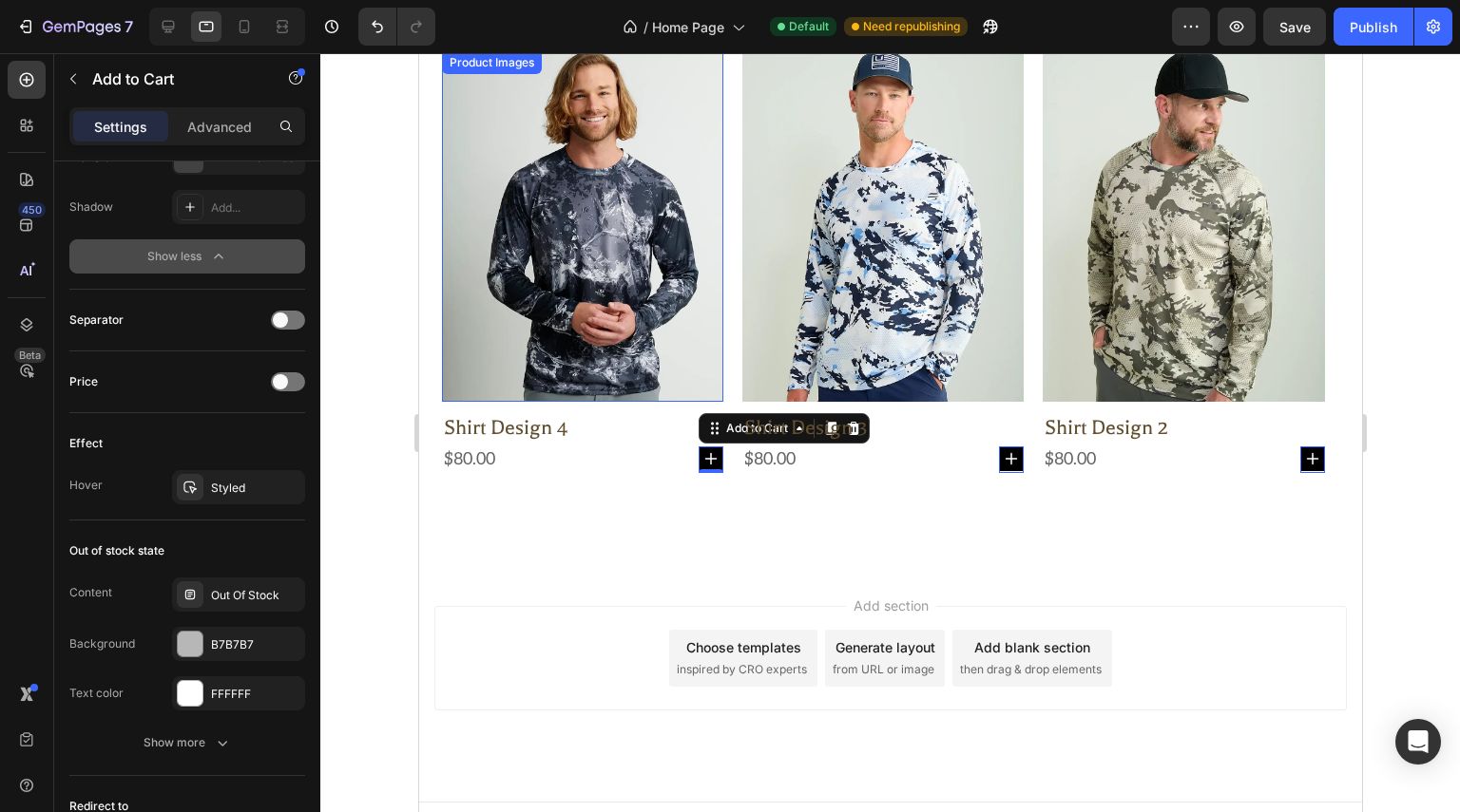
scroll to position [646, 0]
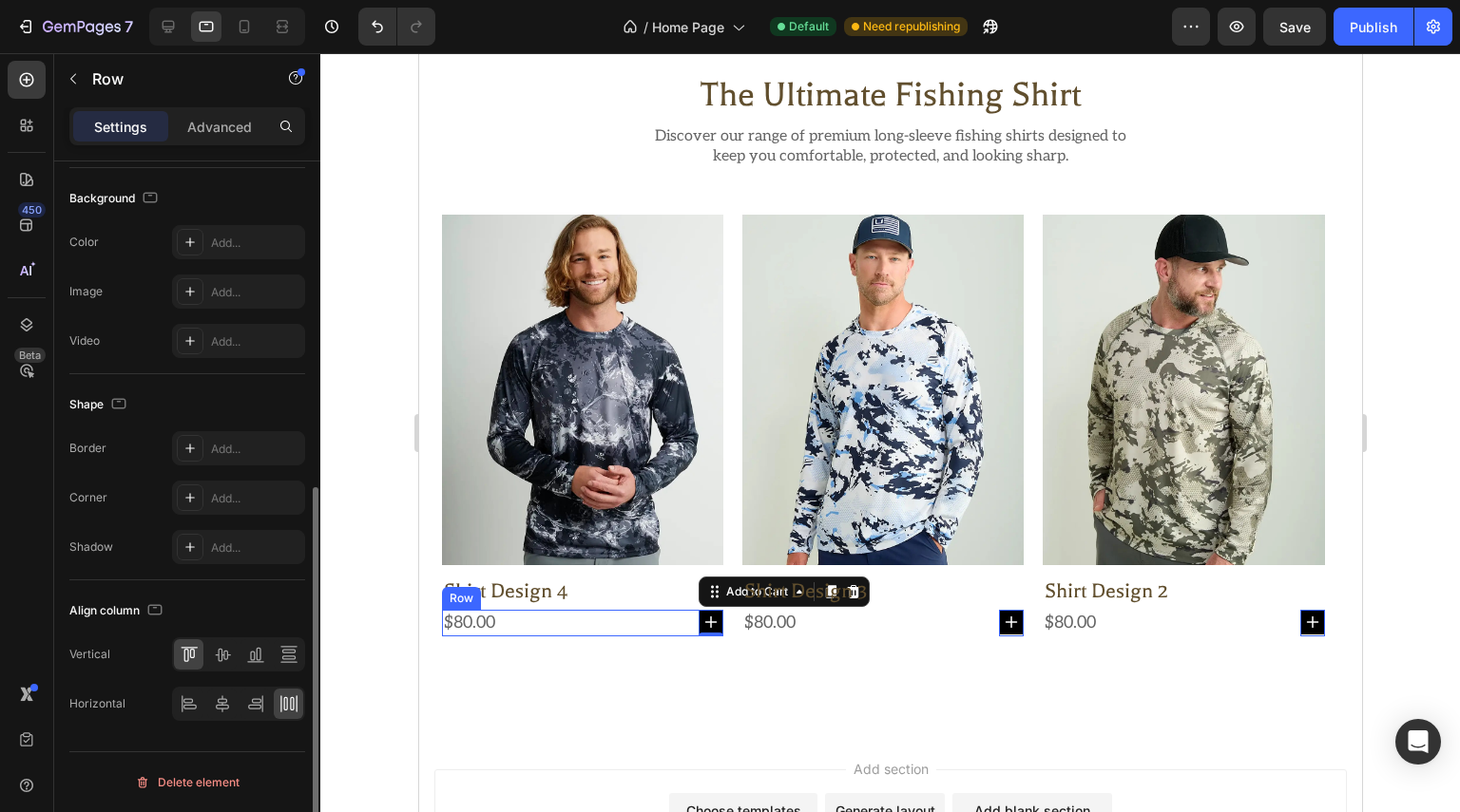
click at [509, 622] on div "$80.00 Product Price Product Price Add to Cart 0 Row" at bounding box center [581, 623] width 281 height 27
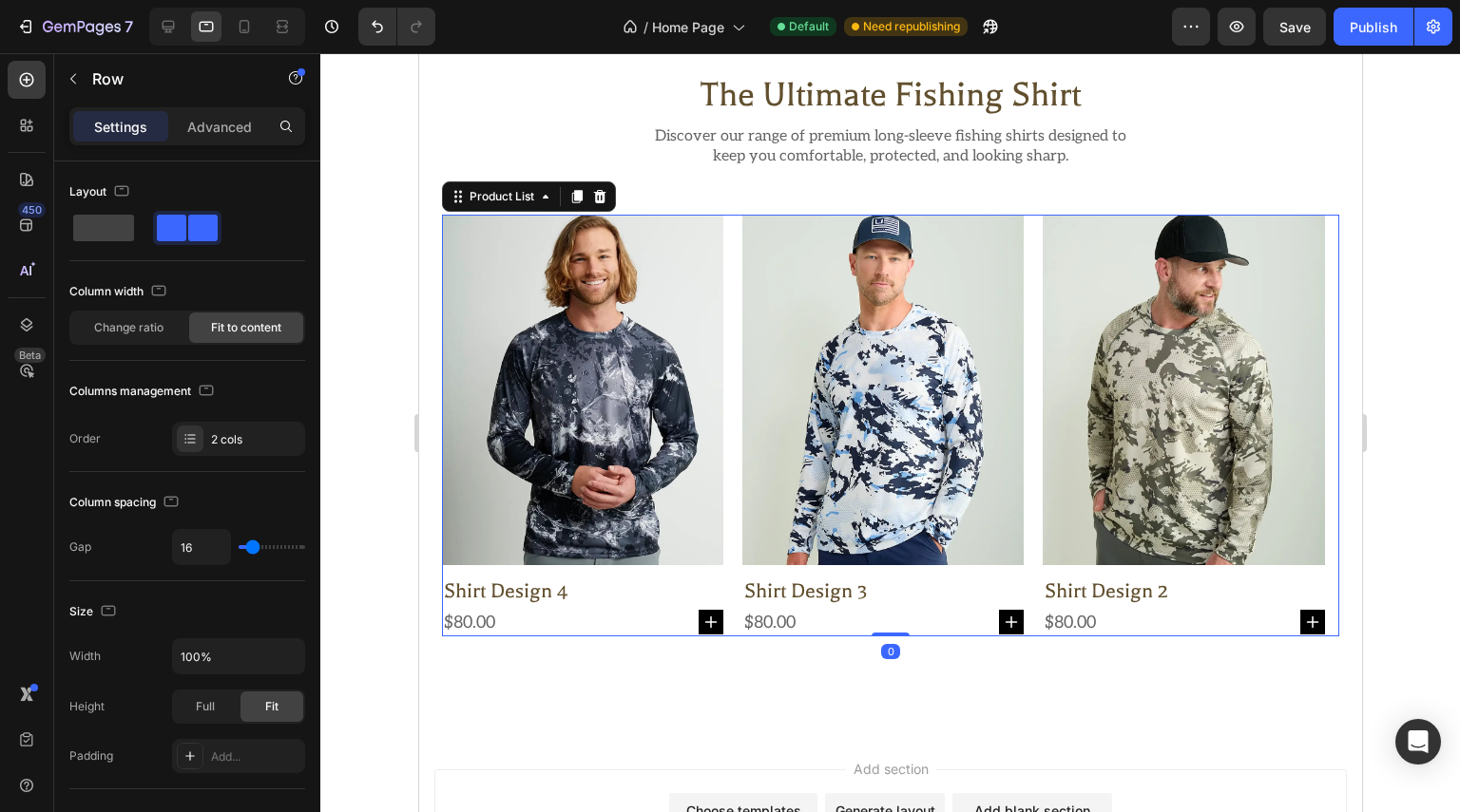
click at [735, 426] on div "Product Images shirt design 4 Product Title $80.00 Product Price Product Price …" at bounding box center [889, 425] width 897 height 421
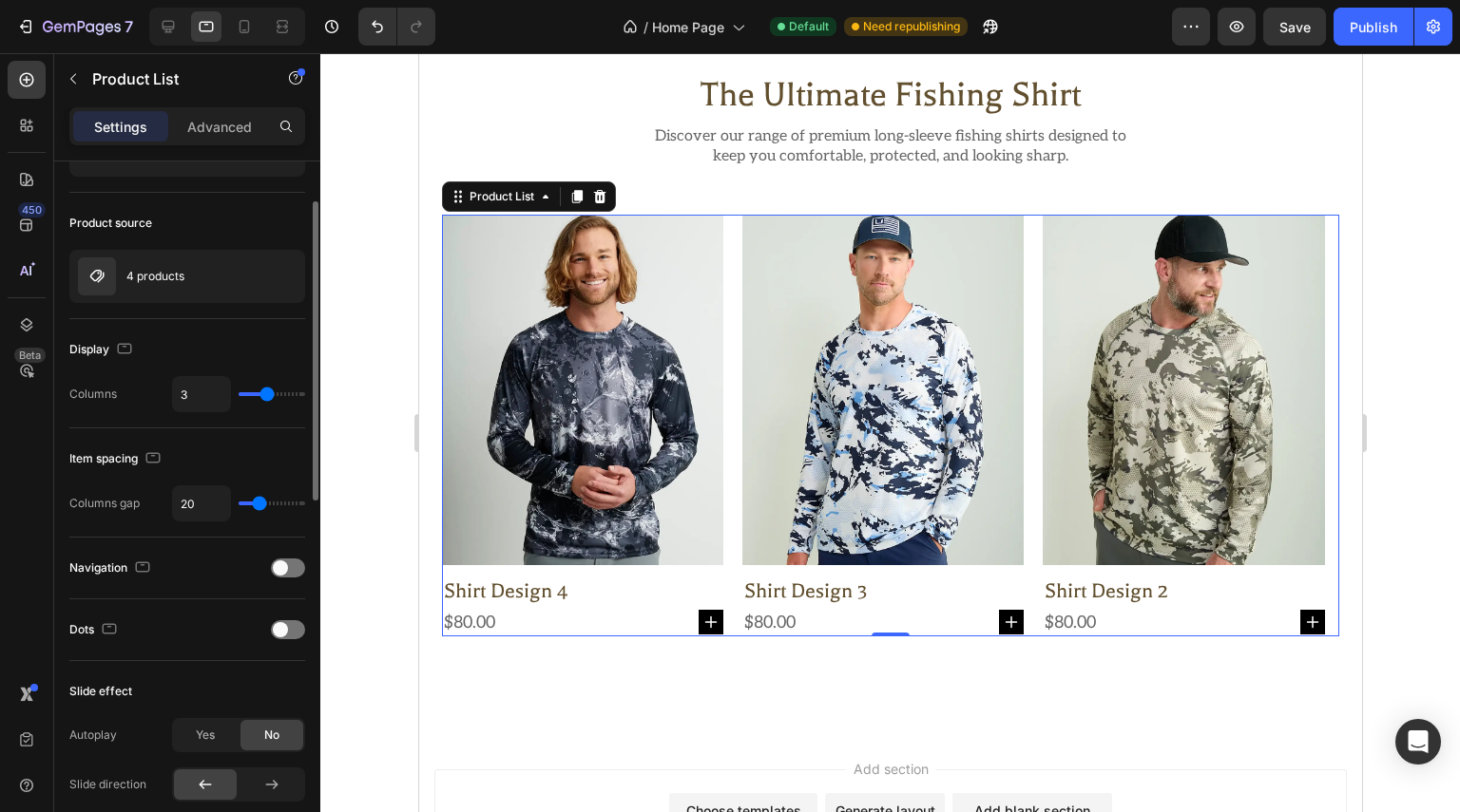
scroll to position [285, 0]
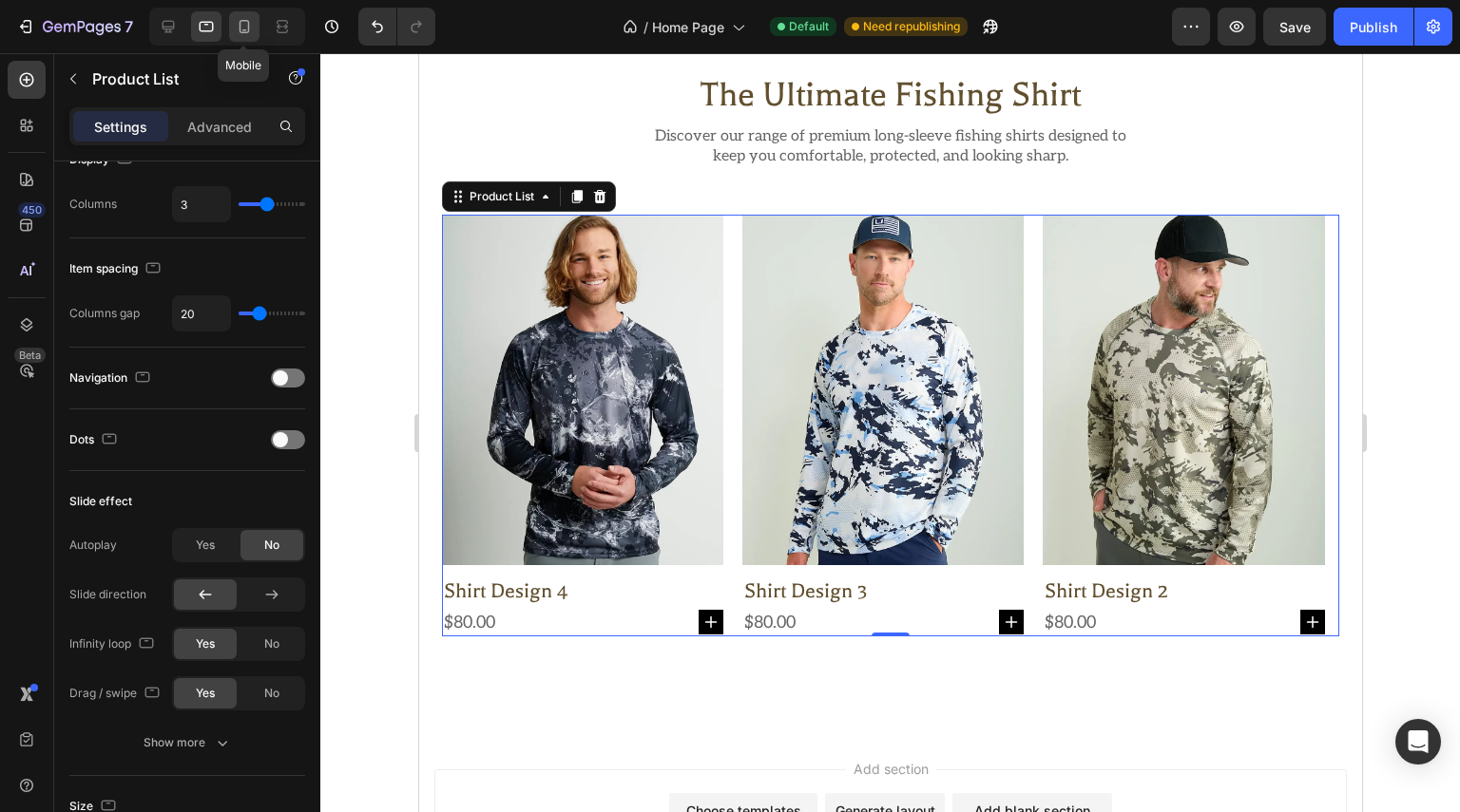
click at [249, 36] on icon at bounding box center [244, 26] width 19 height 19
type input "2"
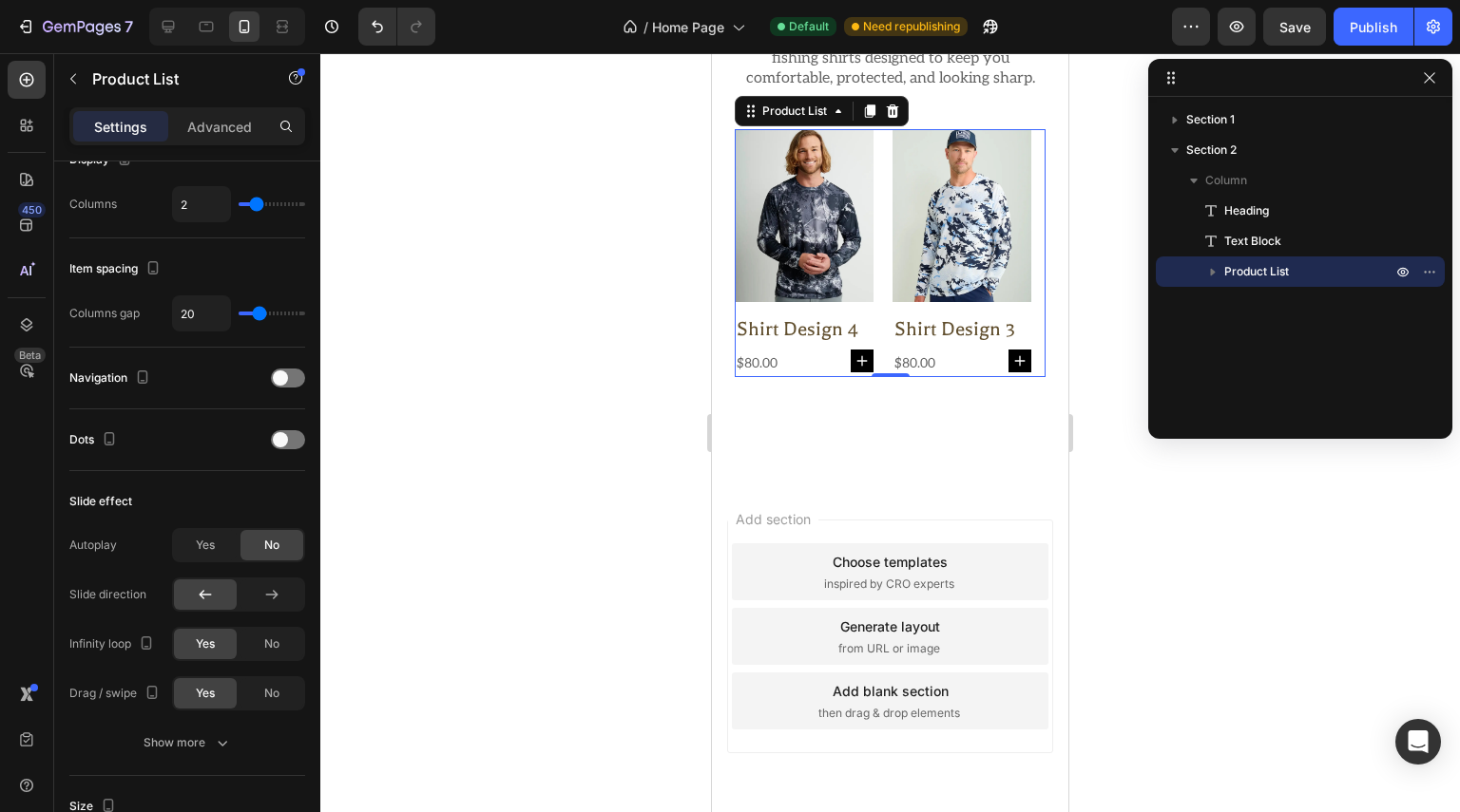
scroll to position [707, 0]
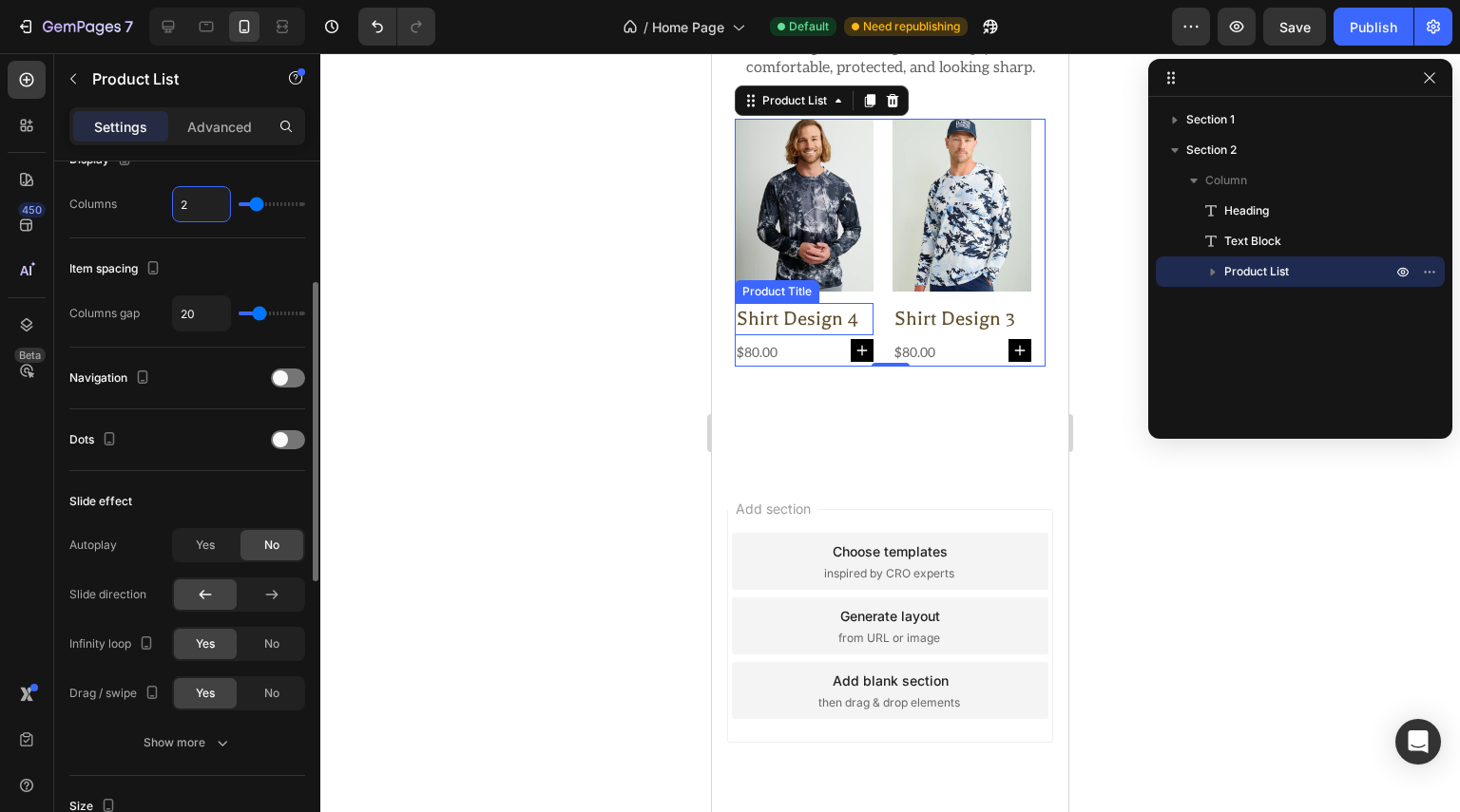
type input "1"
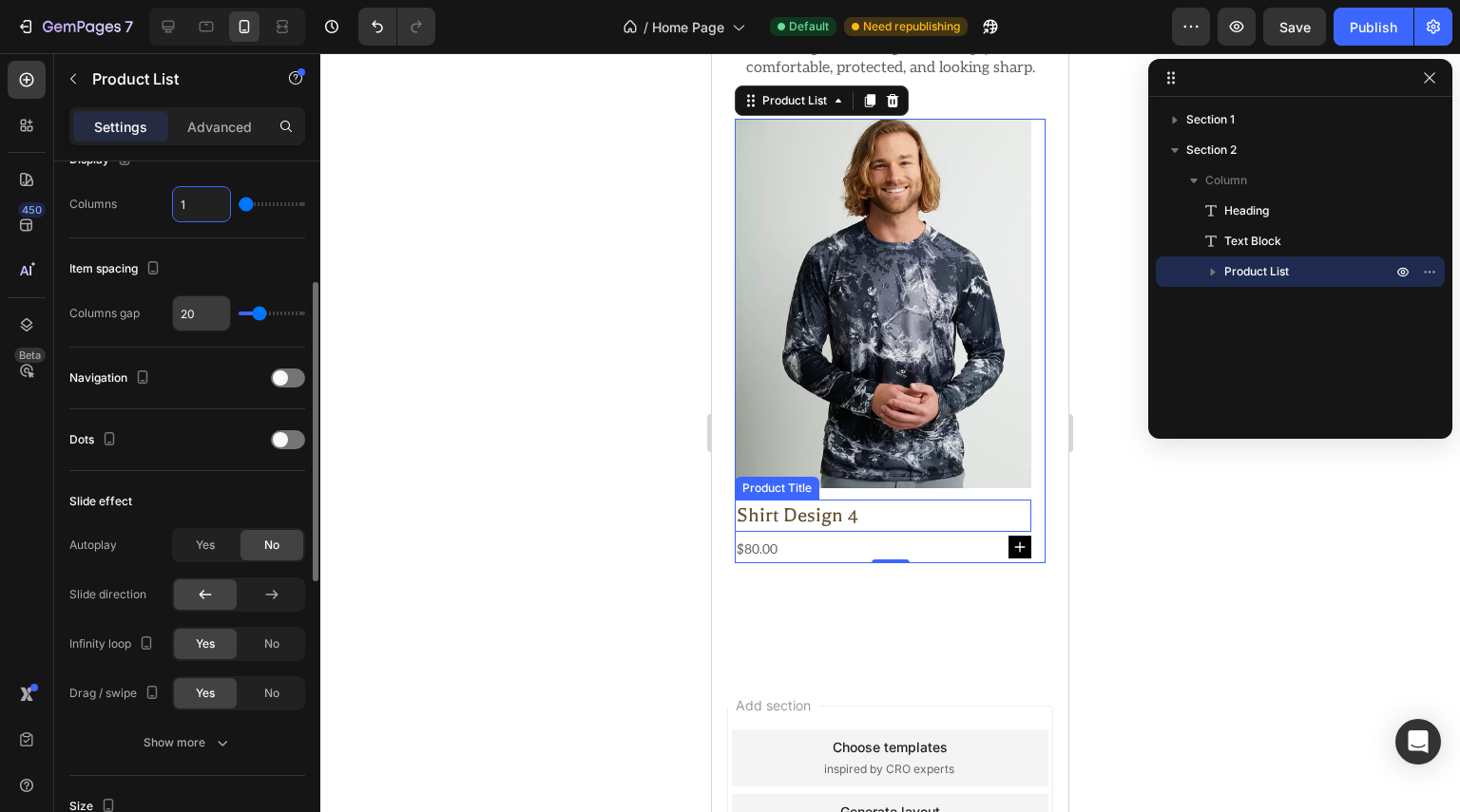
type input "1"
type input "0"
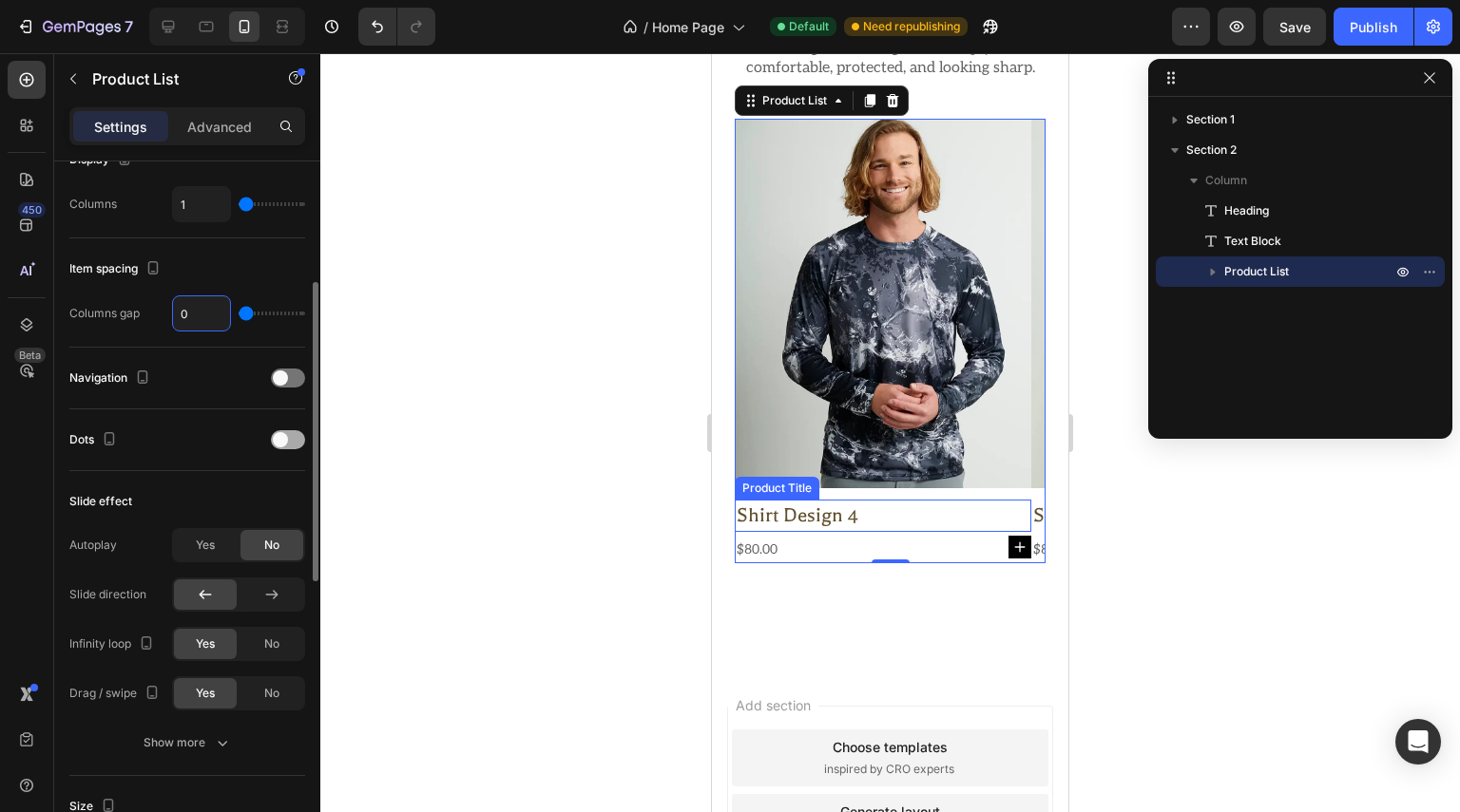
click at [282, 437] on span at bounding box center [279, 439] width 15 height 15
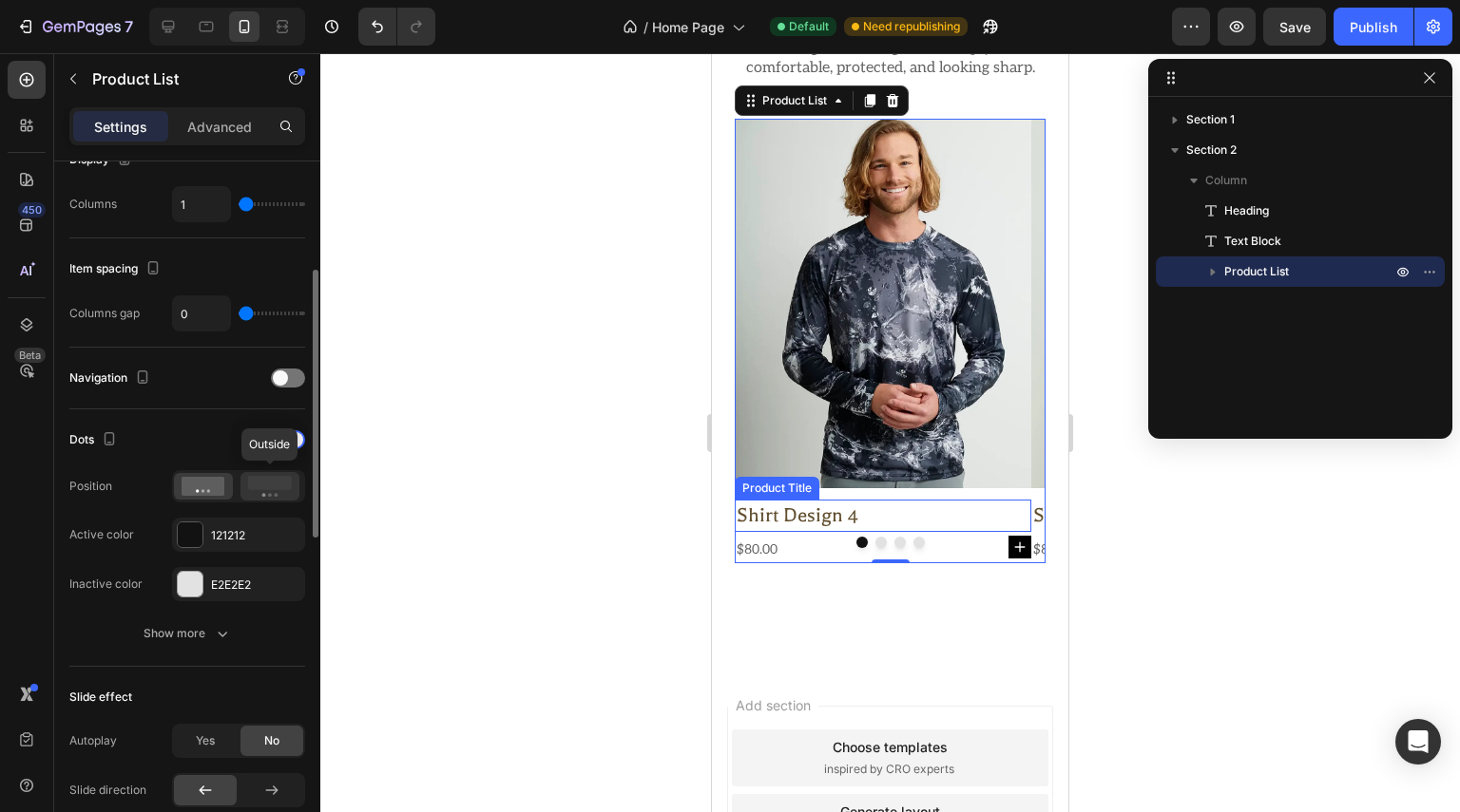
click at [269, 481] on rect at bounding box center [269, 482] width 43 height 14
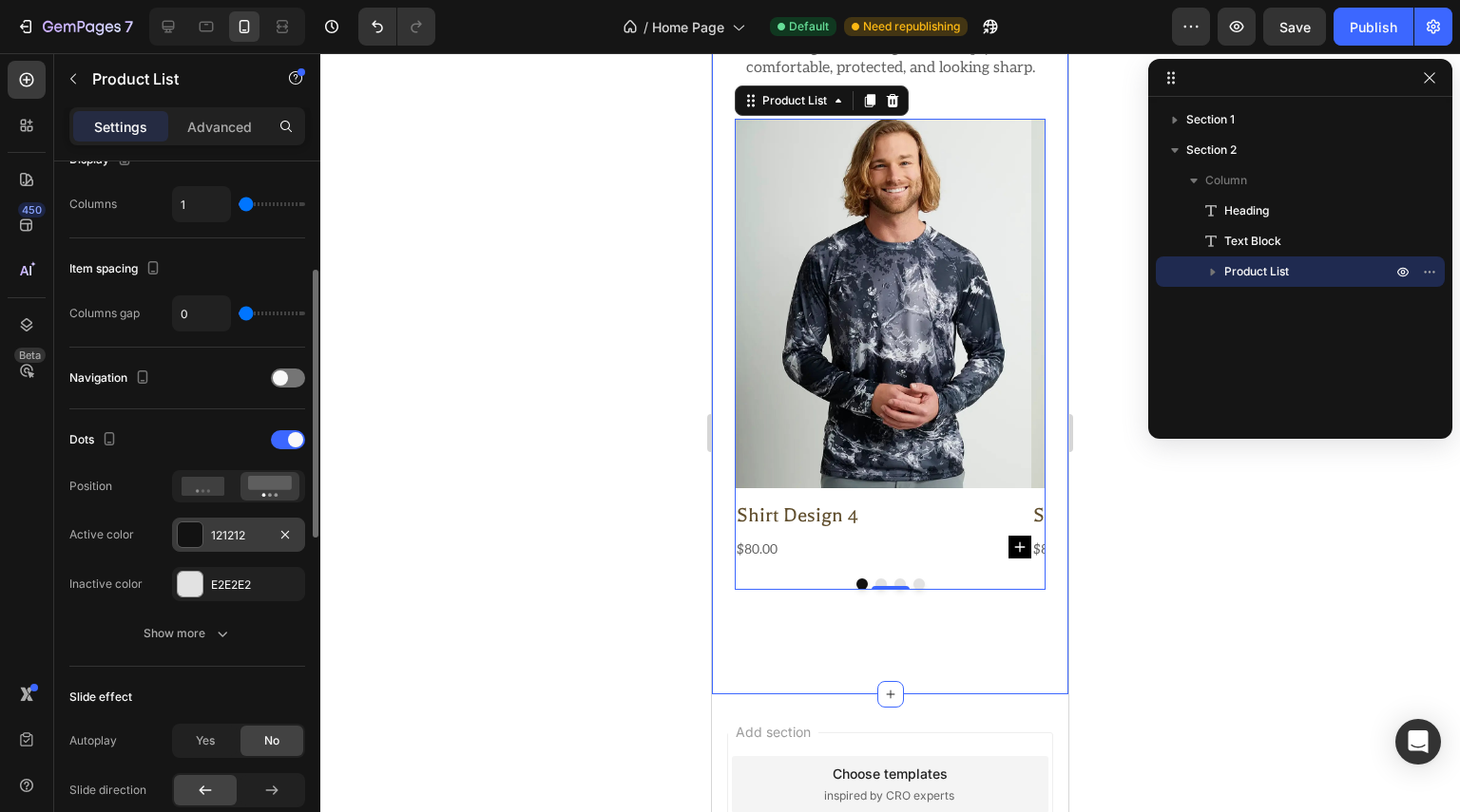
click at [219, 534] on div "121212" at bounding box center [239, 535] width 55 height 17
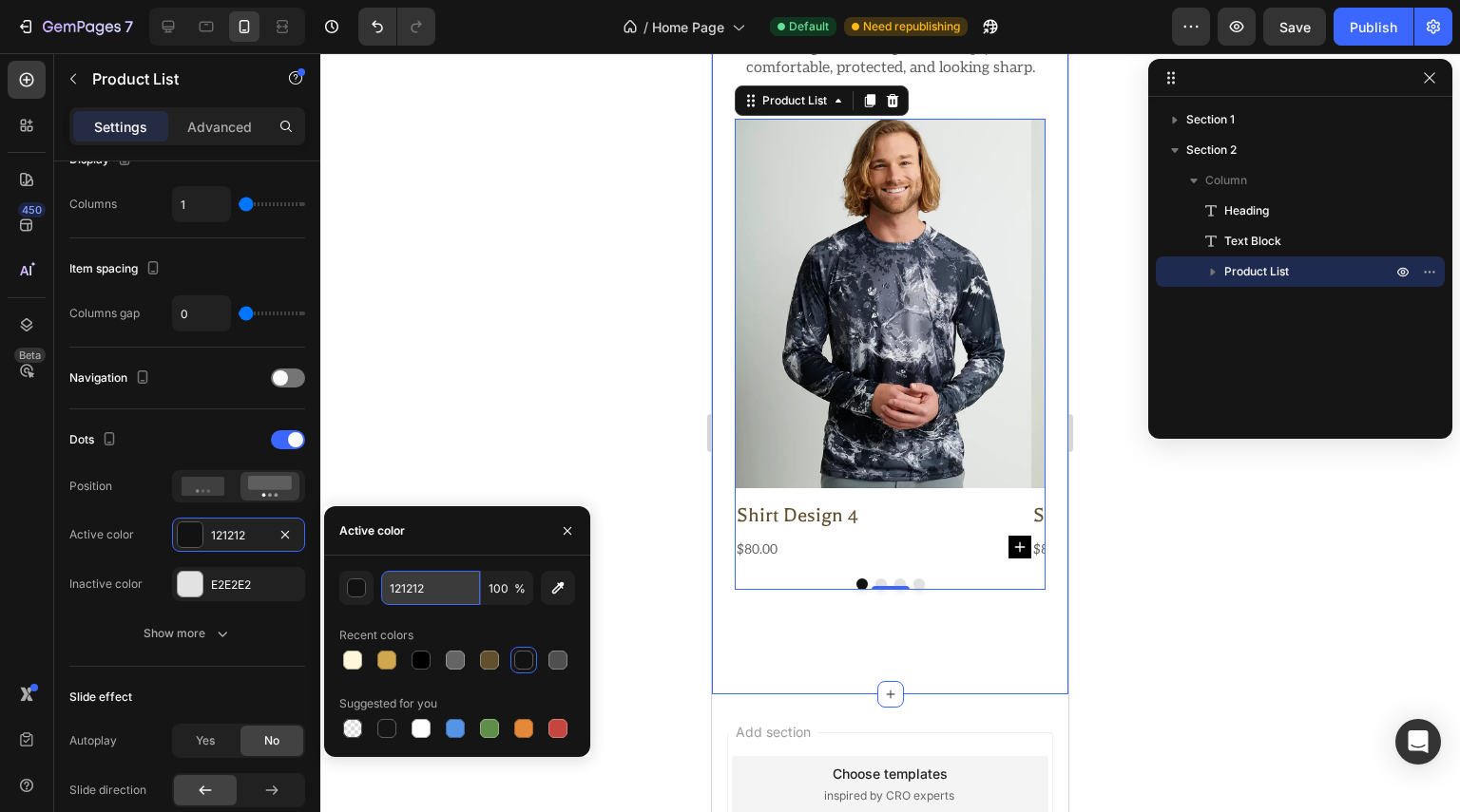
click at [447, 596] on input "121212" at bounding box center [430, 588] width 99 height 35
paste input "000000"
type input "000000"
click at [571, 527] on icon "button" at bounding box center [568, 531] width 8 height 8
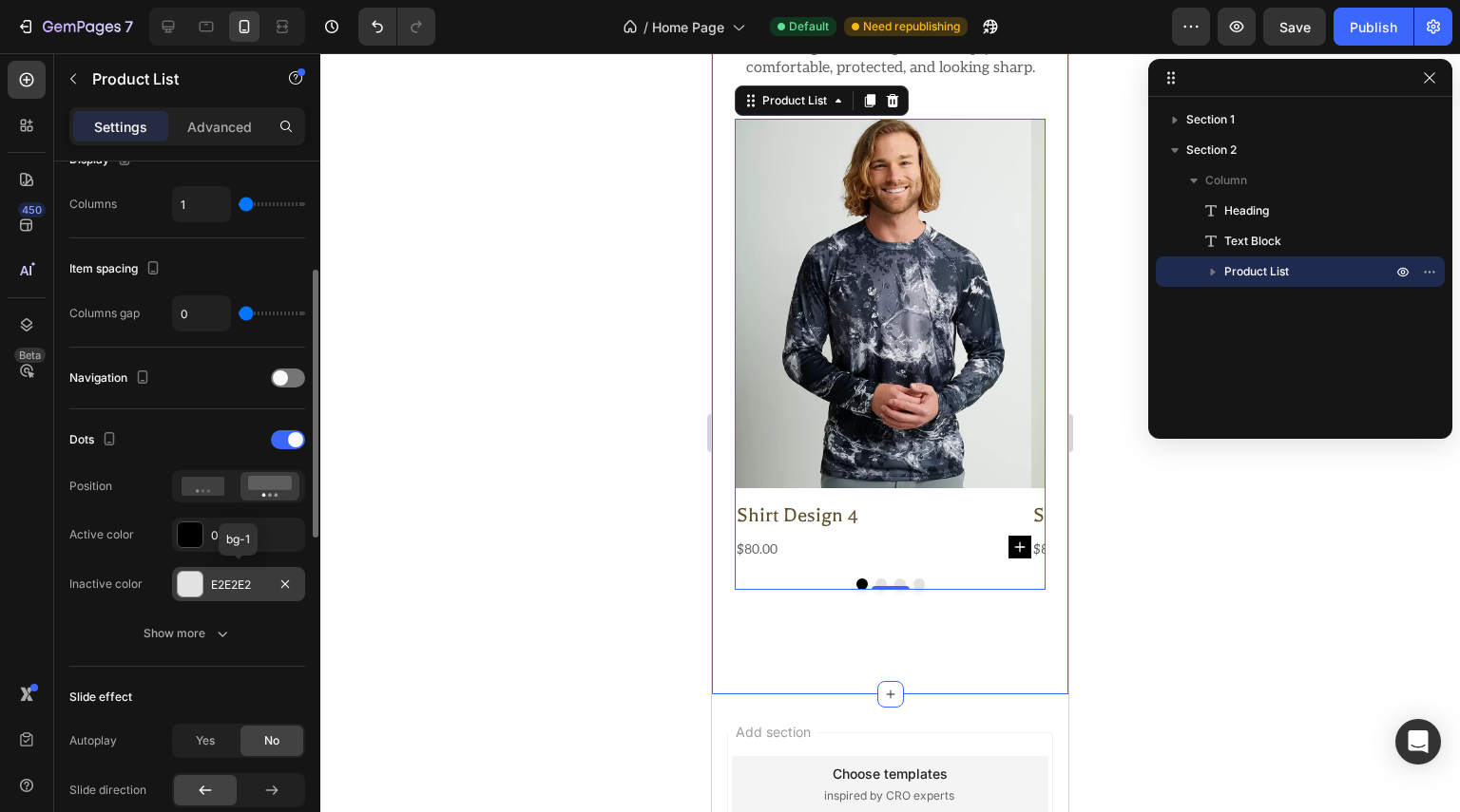
click at [247, 584] on div "E2E2E2" at bounding box center [239, 584] width 55 height 17
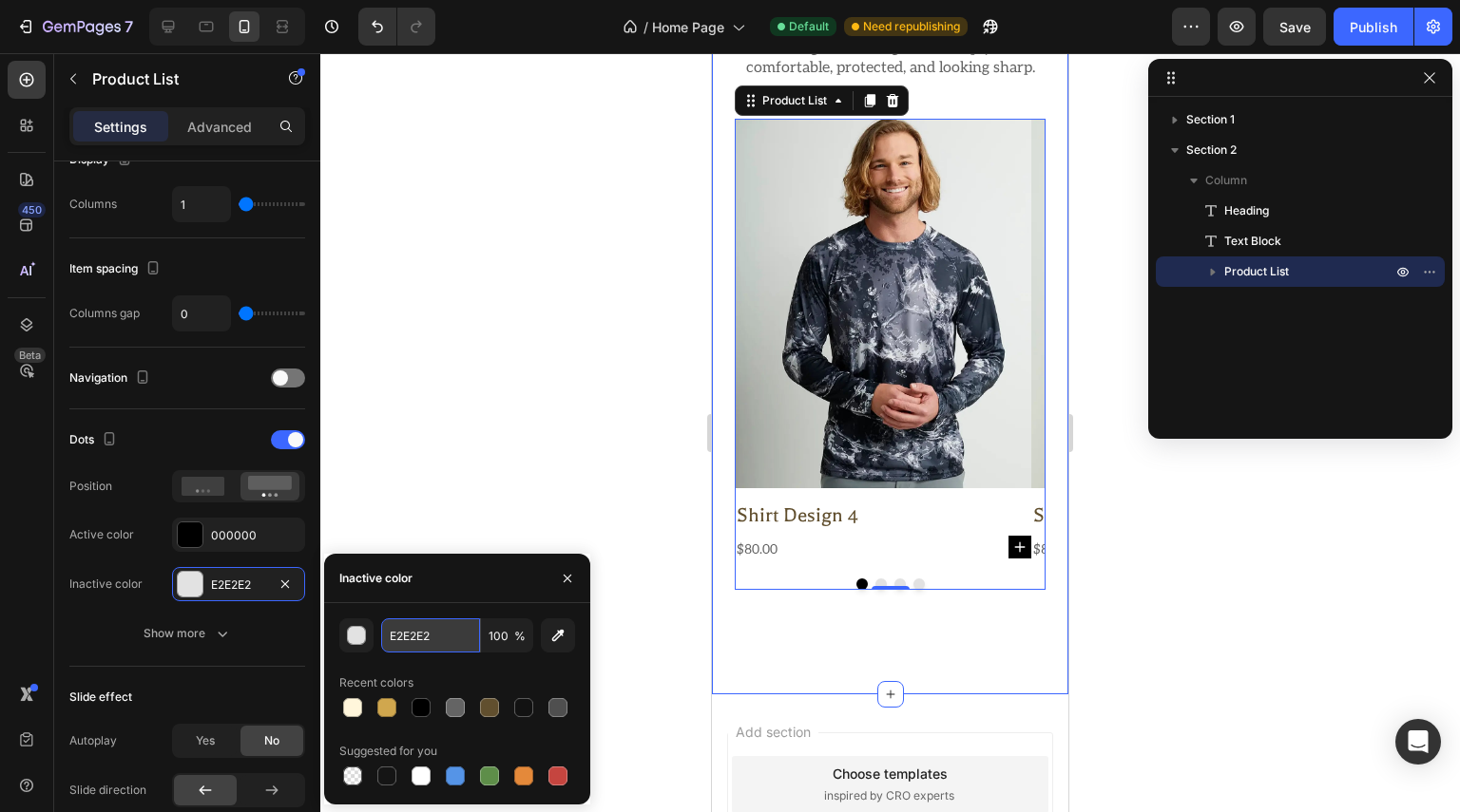
click at [0, 0] on input "E2E2E2" at bounding box center [0, 0] width 0 height 0
paste input "000000"
type input "000000"
click at [0, 0] on input "100" at bounding box center [0, 0] width 0 height 0
type input "20"
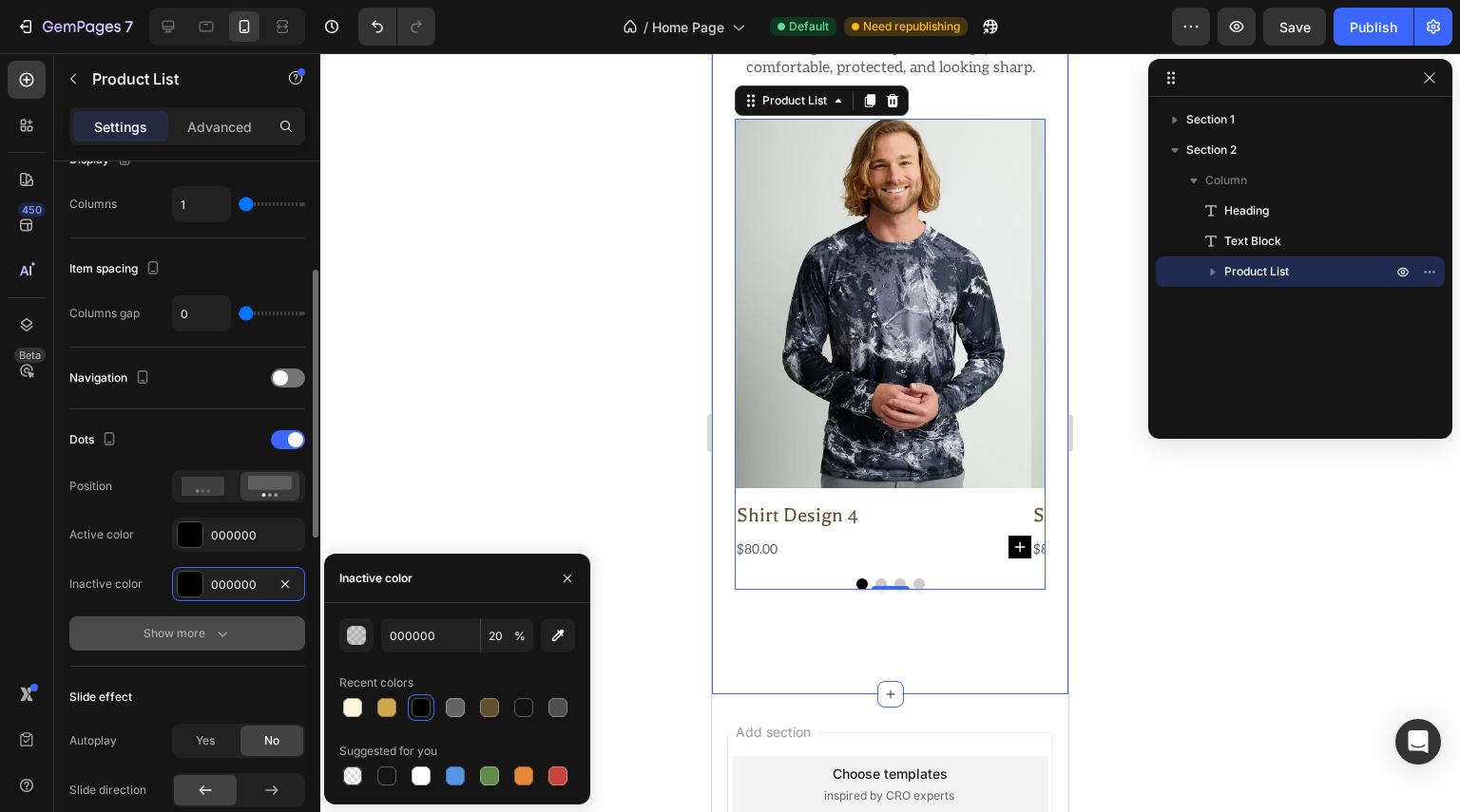
click at [150, 627] on div "Show more" at bounding box center [188, 633] width 89 height 19
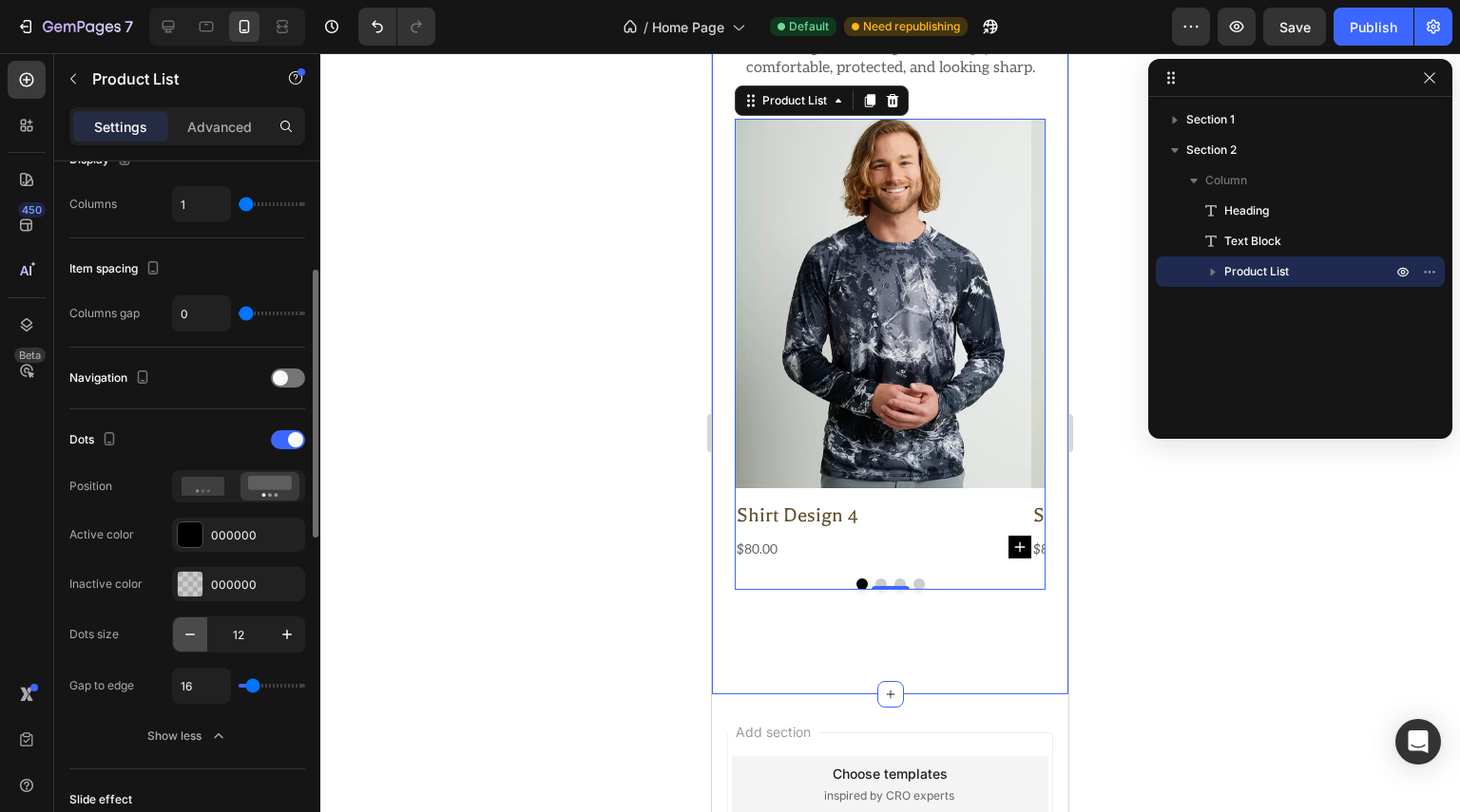
click at [193, 628] on icon "button" at bounding box center [190, 634] width 19 height 19
type input "10"
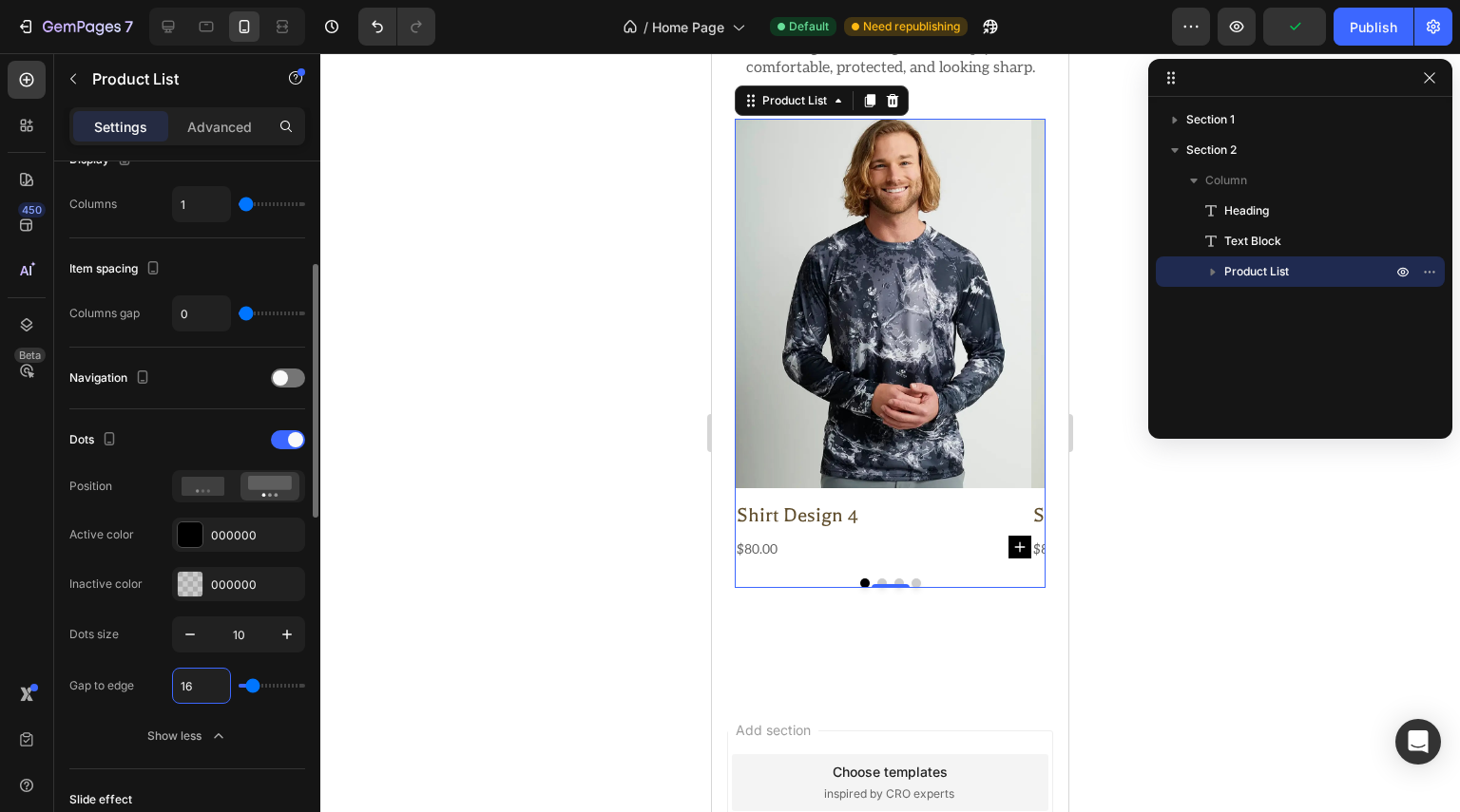
click at [200, 677] on input "16" at bounding box center [201, 686] width 57 height 35
type input "6"
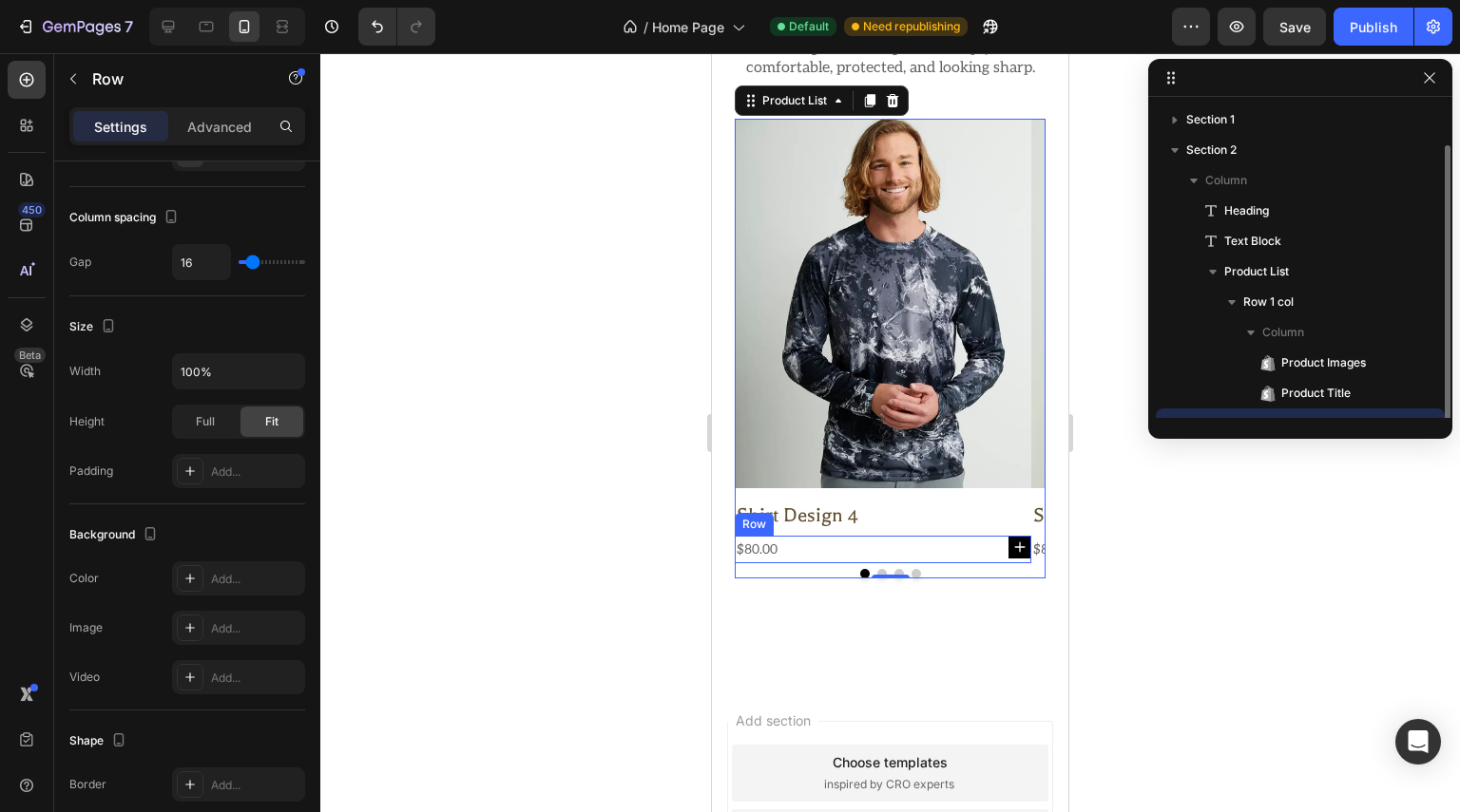
click at [877, 563] on div "$80.00 Product Price Product Price Add to Cart Row" at bounding box center [883, 550] width 296 height 28
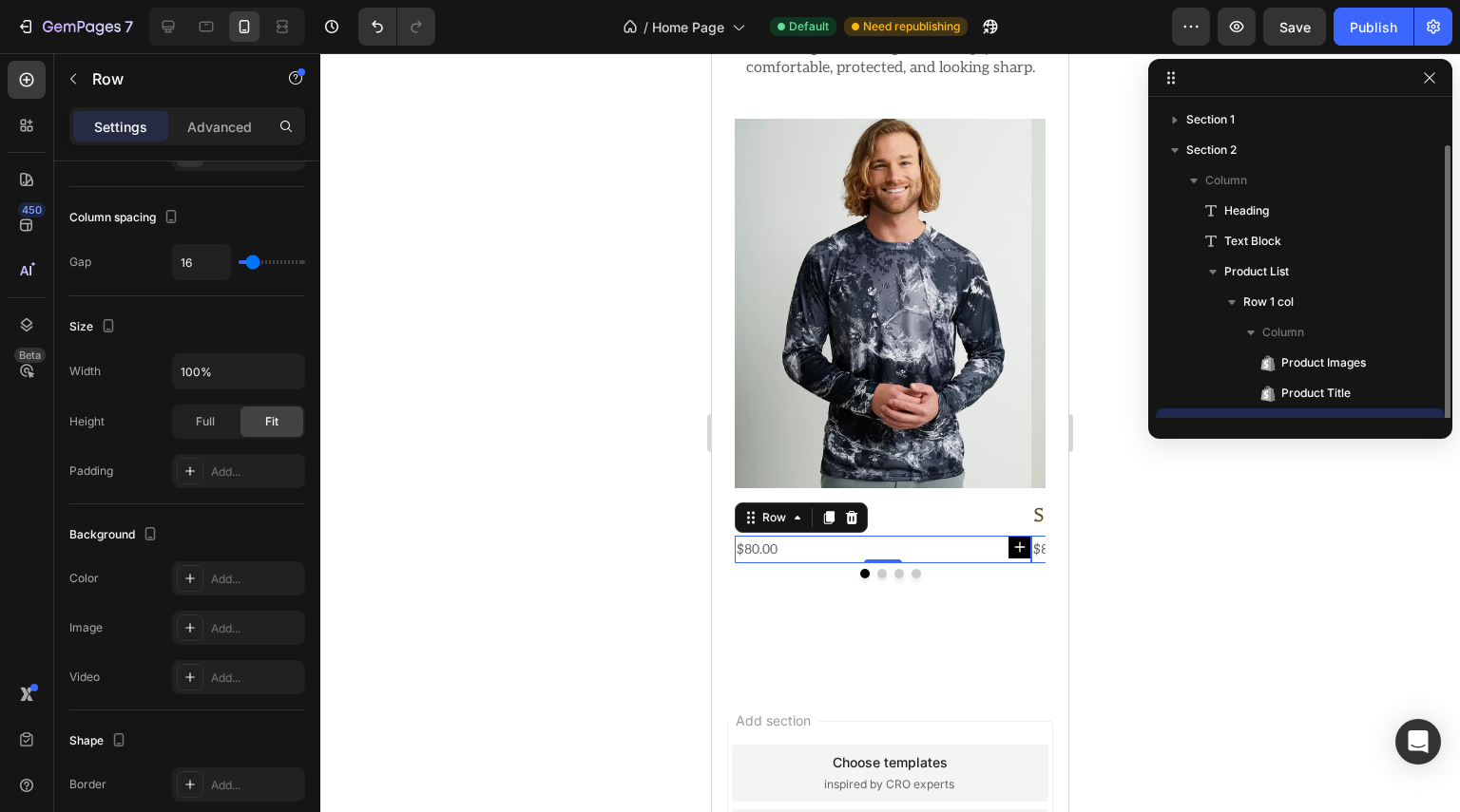
scroll to position [0, 0]
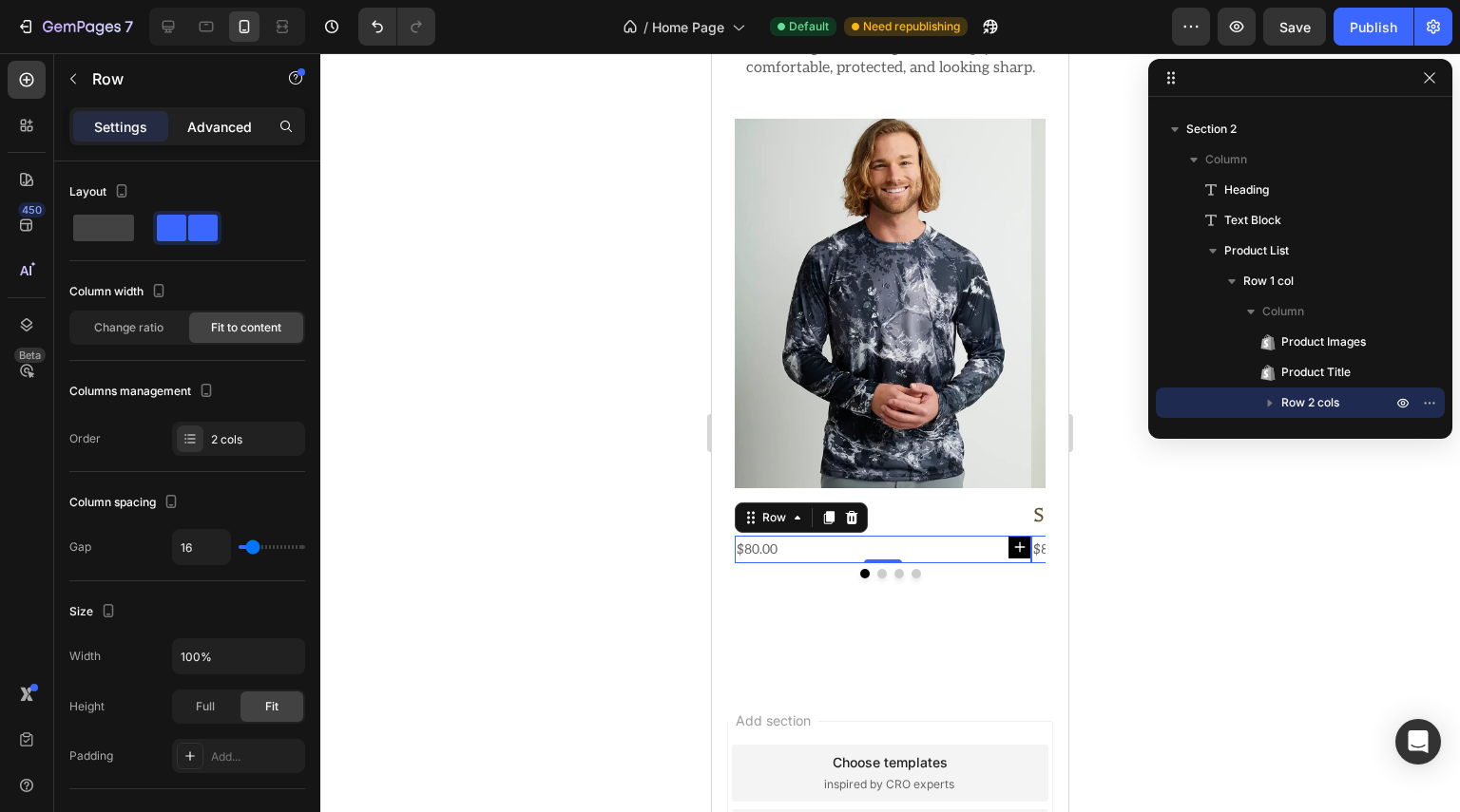
click at [197, 122] on p "Advanced" at bounding box center [219, 126] width 64 height 20
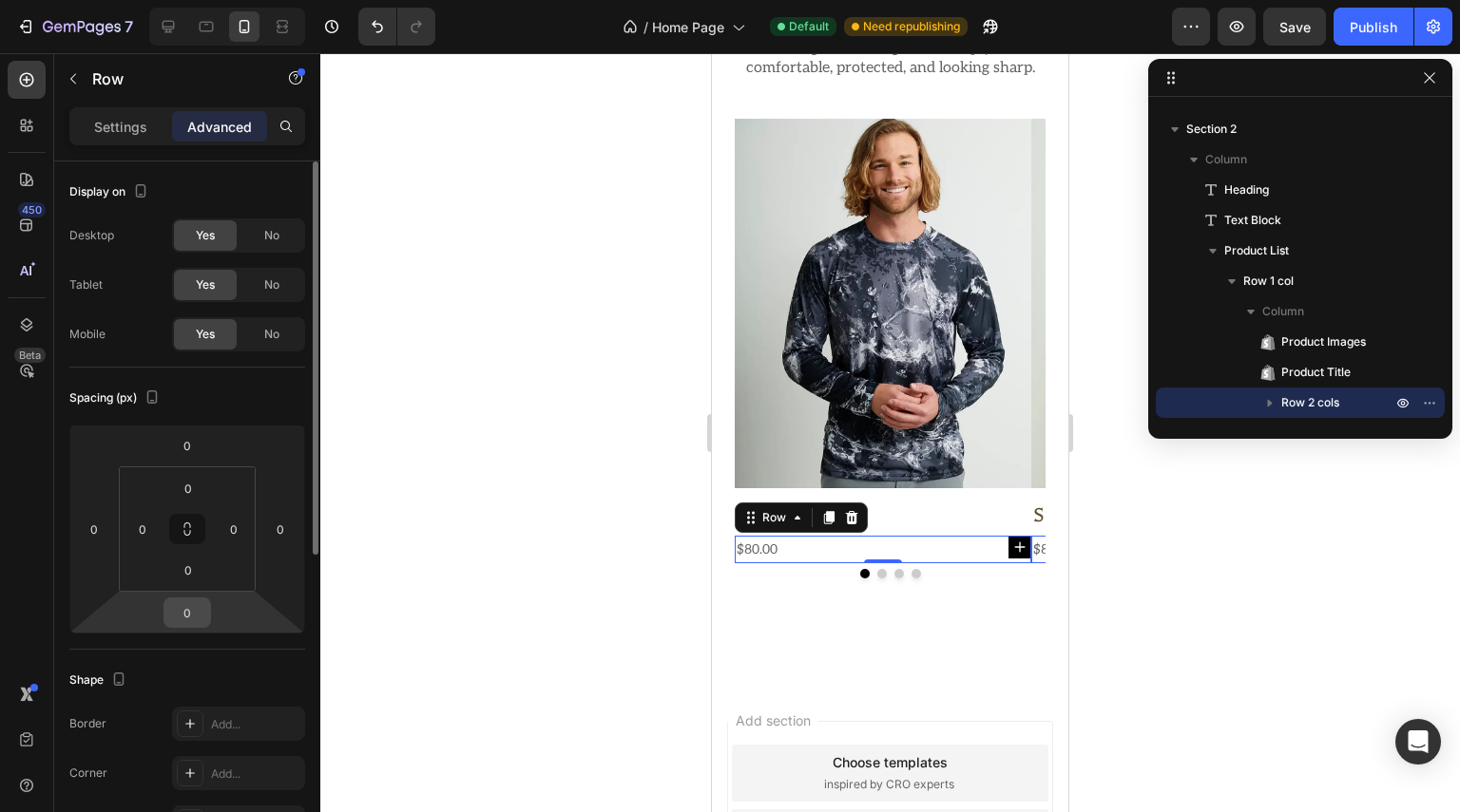
click at [200, 605] on input "0" at bounding box center [187, 613] width 38 height 29
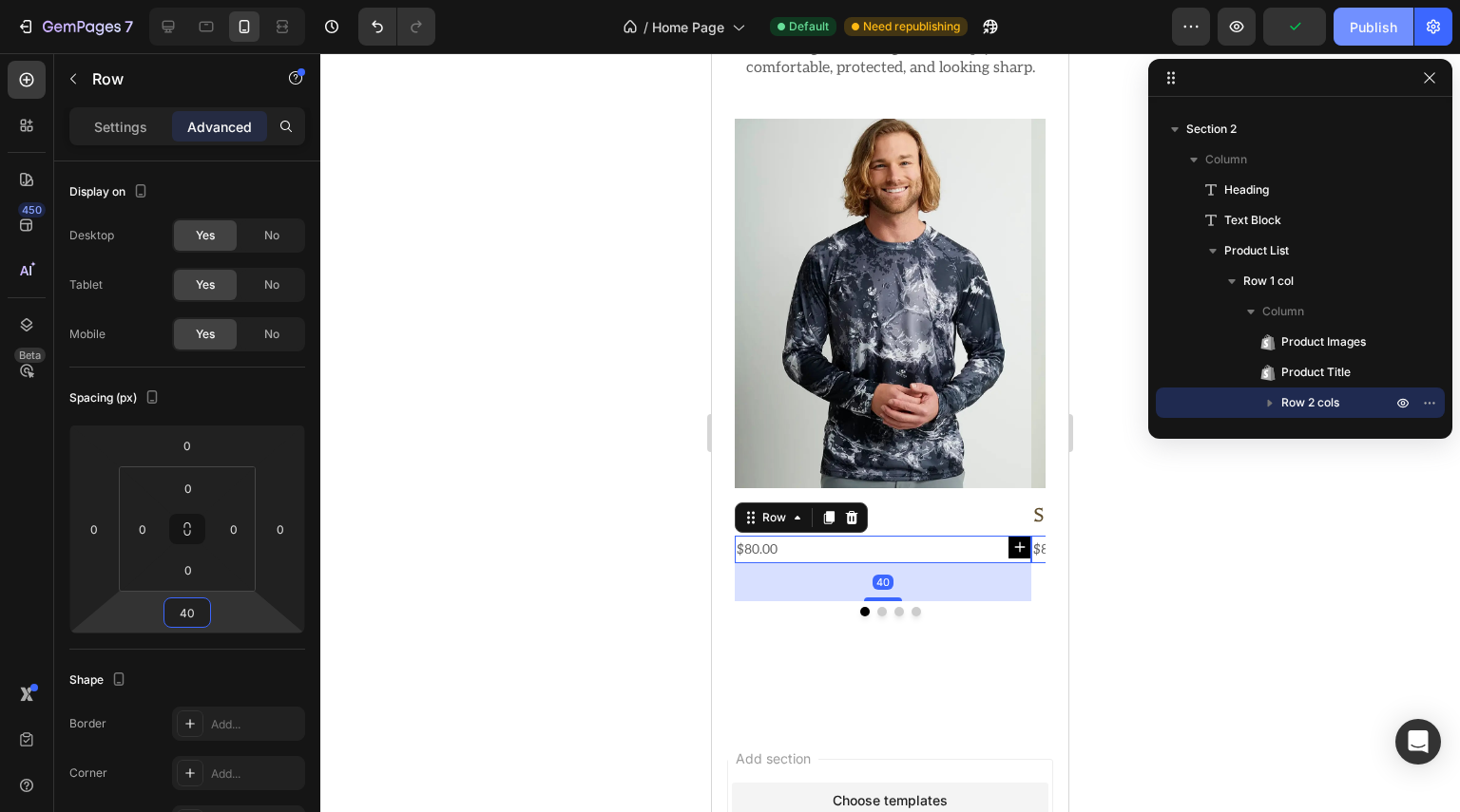
type input "40"
click at [1356, 17] on div "Publish" at bounding box center [1373, 27] width 47 height 20
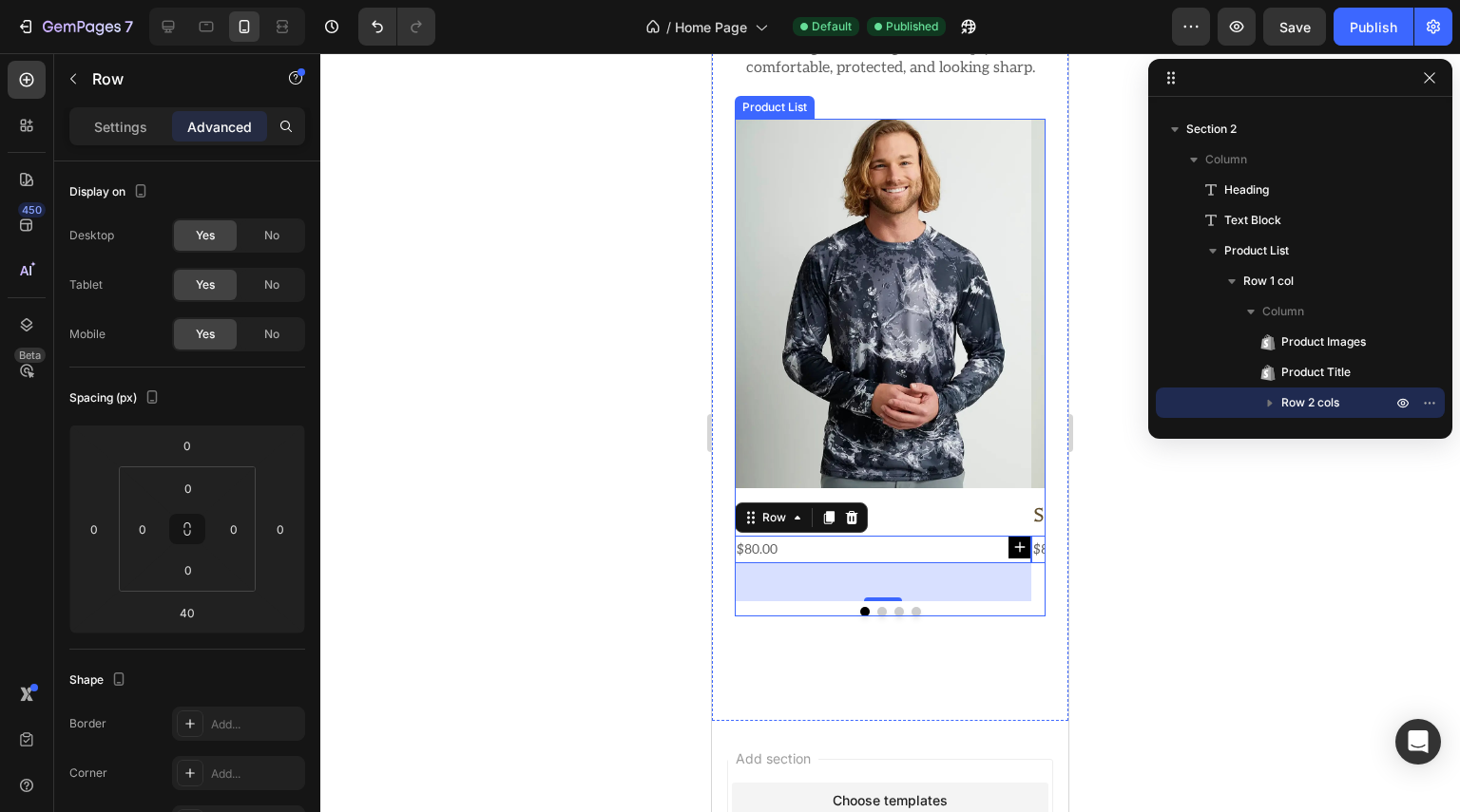
click at [878, 617] on button "Dot" at bounding box center [883, 612] width 10 height 10
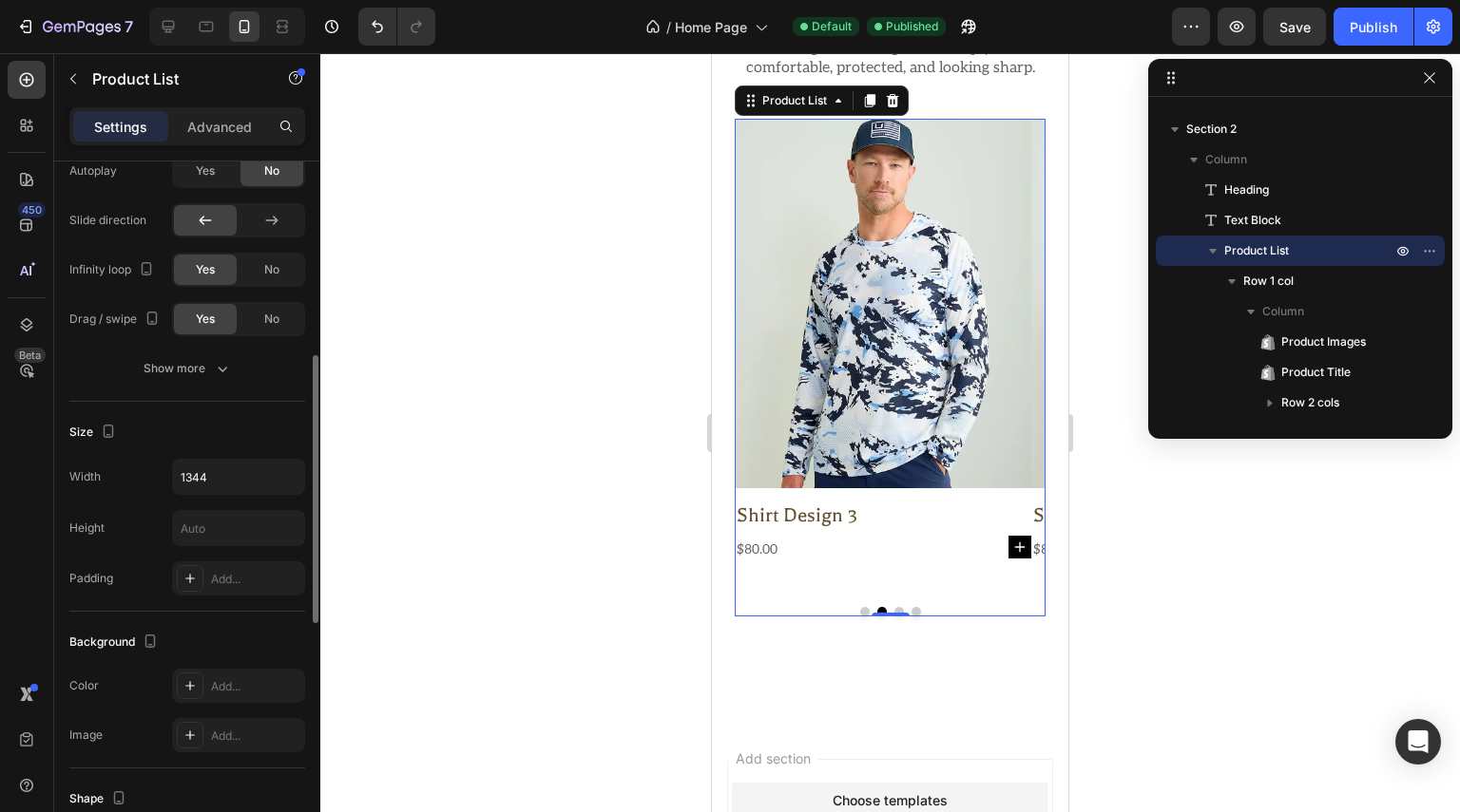
scroll to position [665, 0]
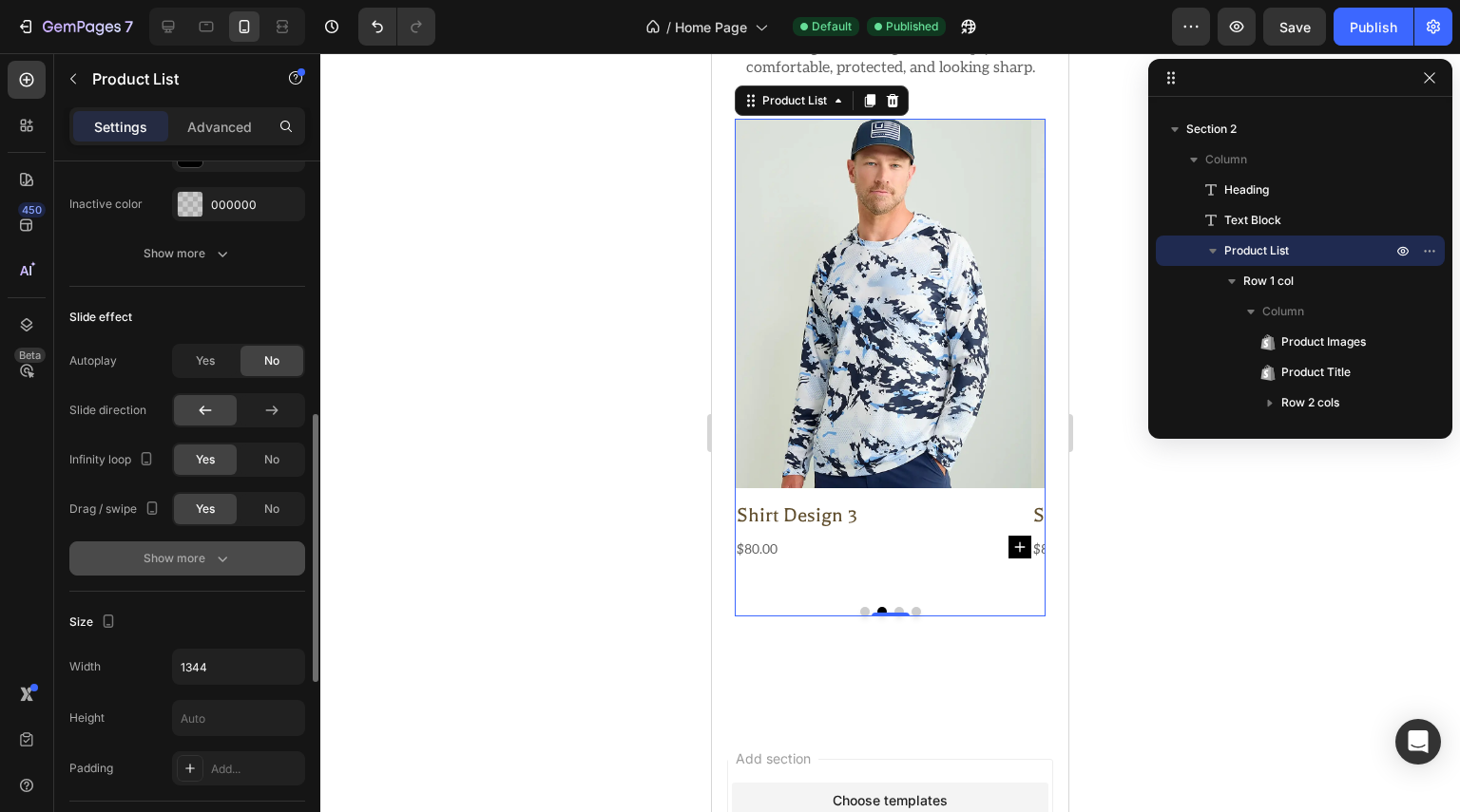
click at [220, 550] on icon "button" at bounding box center [222, 558] width 19 height 19
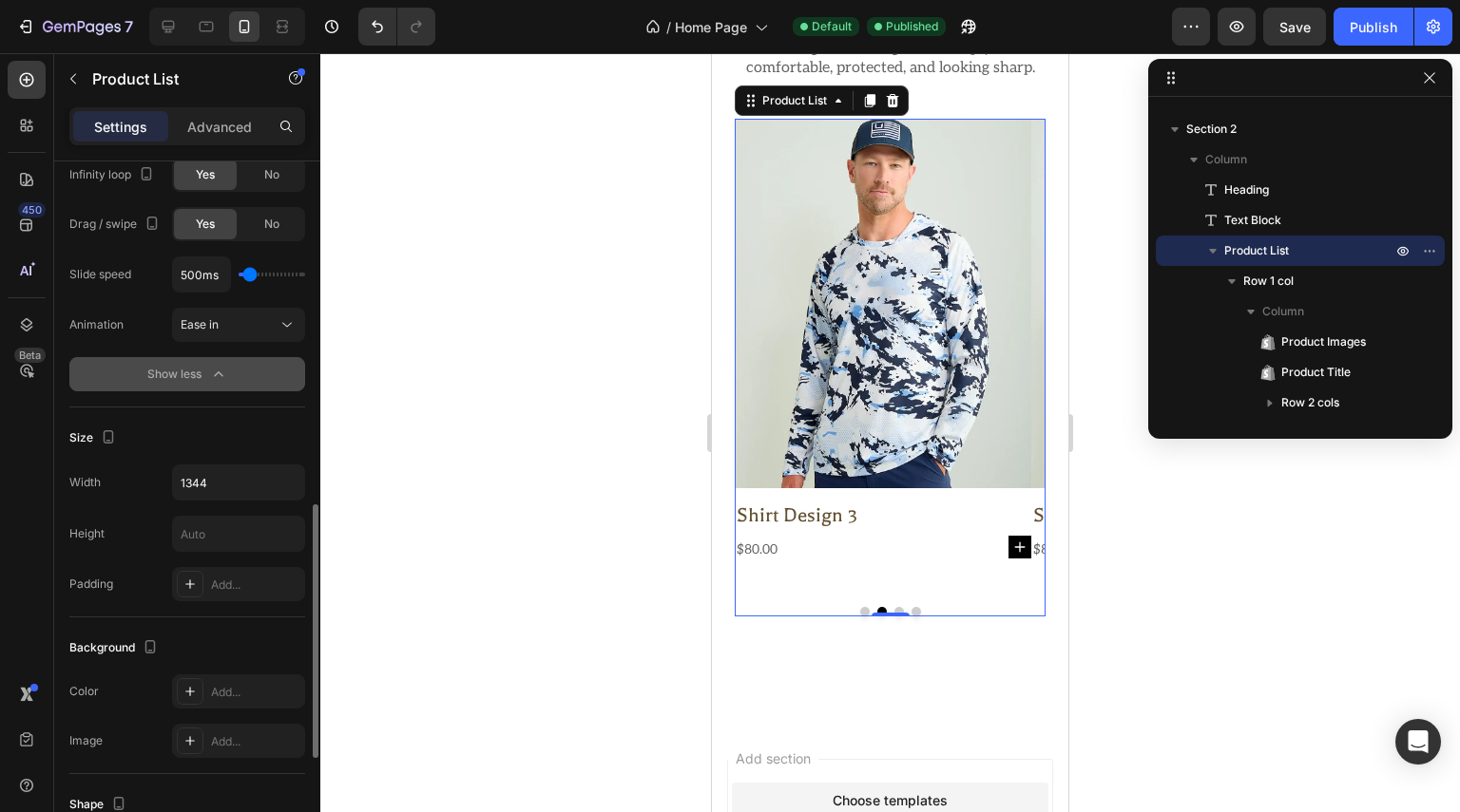
scroll to position [1140, 0]
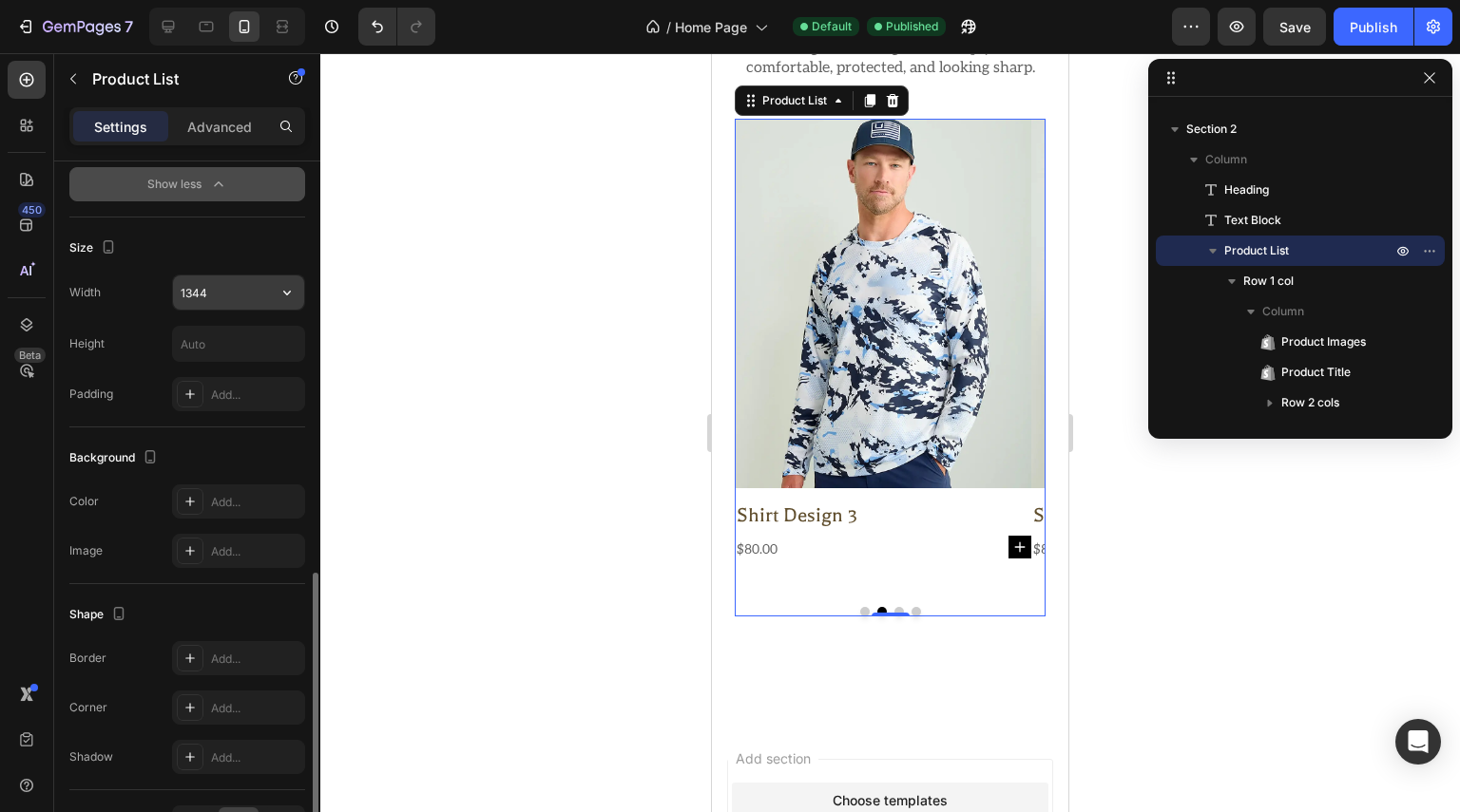
click at [215, 293] on input "1344" at bounding box center [238, 292] width 131 height 35
type input "100%"
click at [1376, 30] on div "Publish" at bounding box center [1373, 27] width 47 height 20
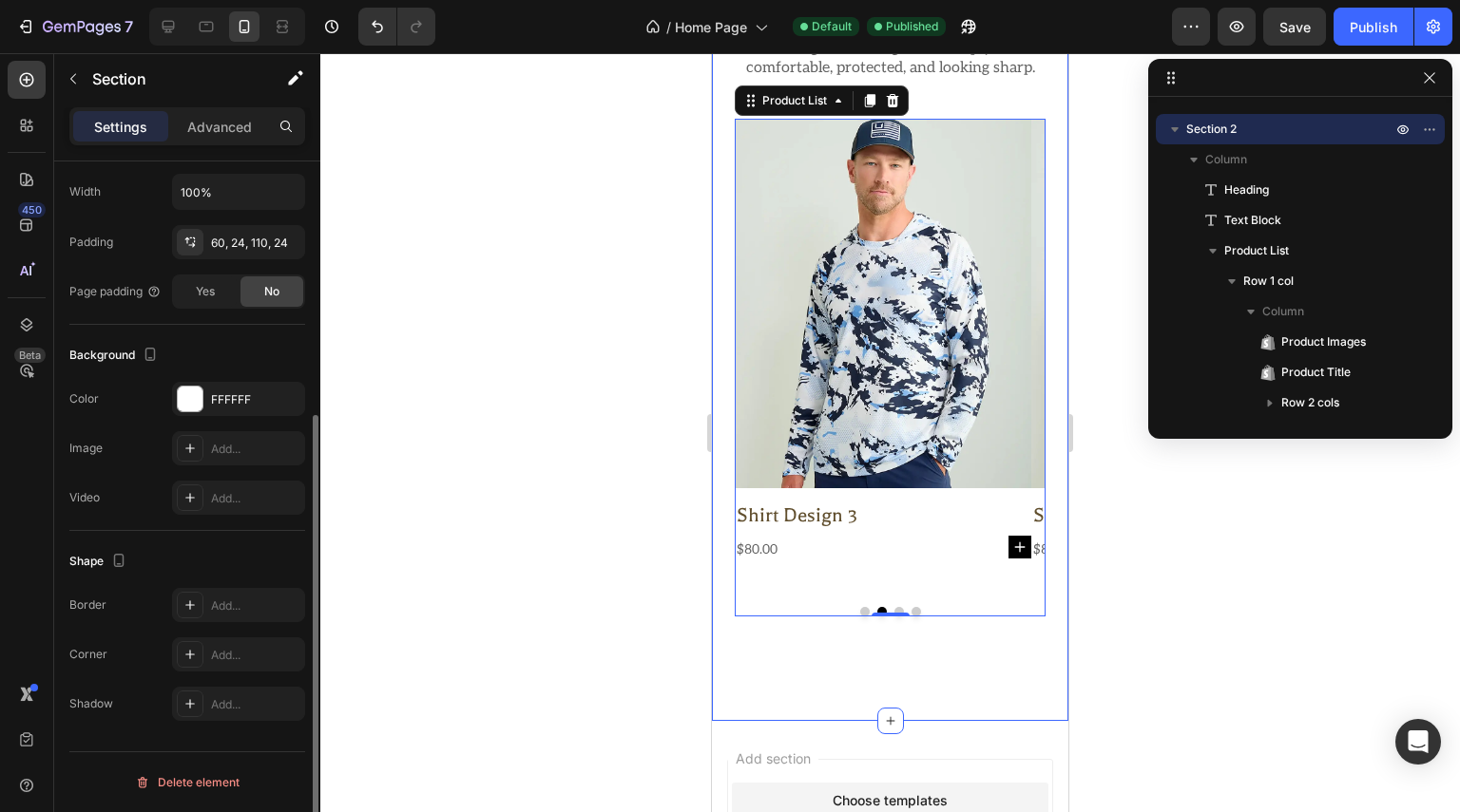
click at [731, 669] on div "the ultimate fishing shirt Heading Discover our range of premium long-sleeve fi…" at bounding box center [889, 318] width 356 height 805
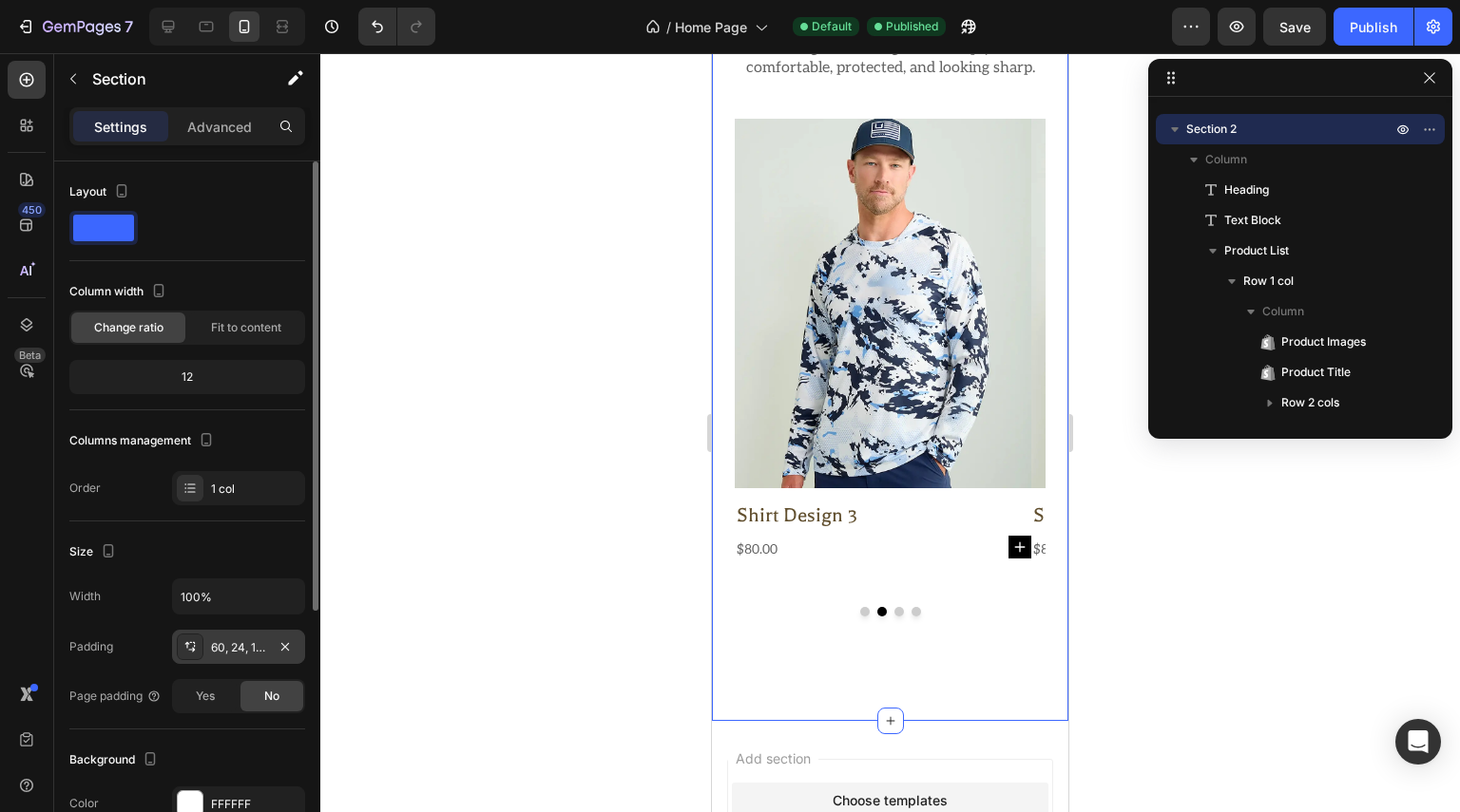
click at [248, 648] on div "60, 24, 110, 24" at bounding box center [239, 647] width 55 height 17
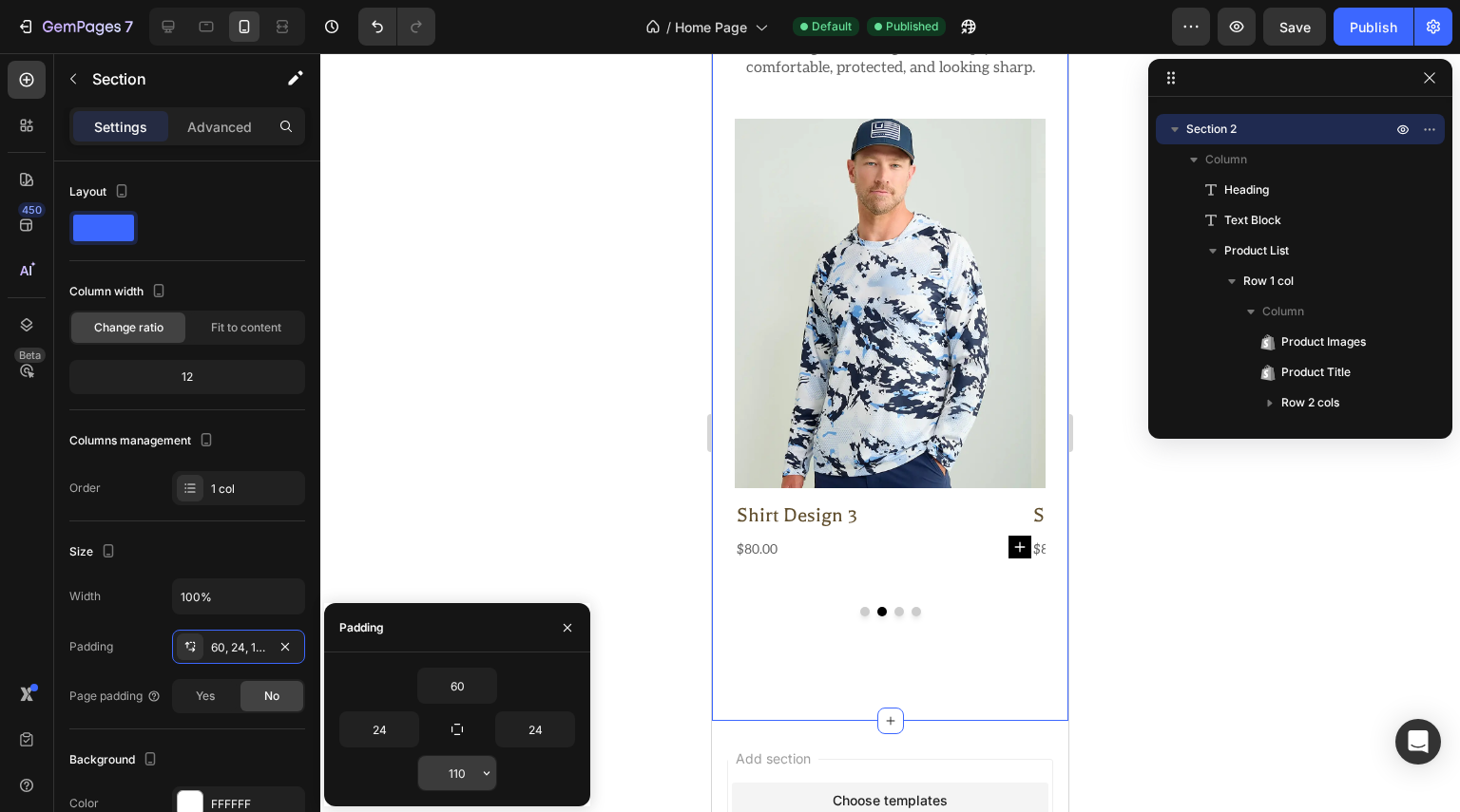
click at [462, 777] on input "110" at bounding box center [457, 773] width 78 height 35
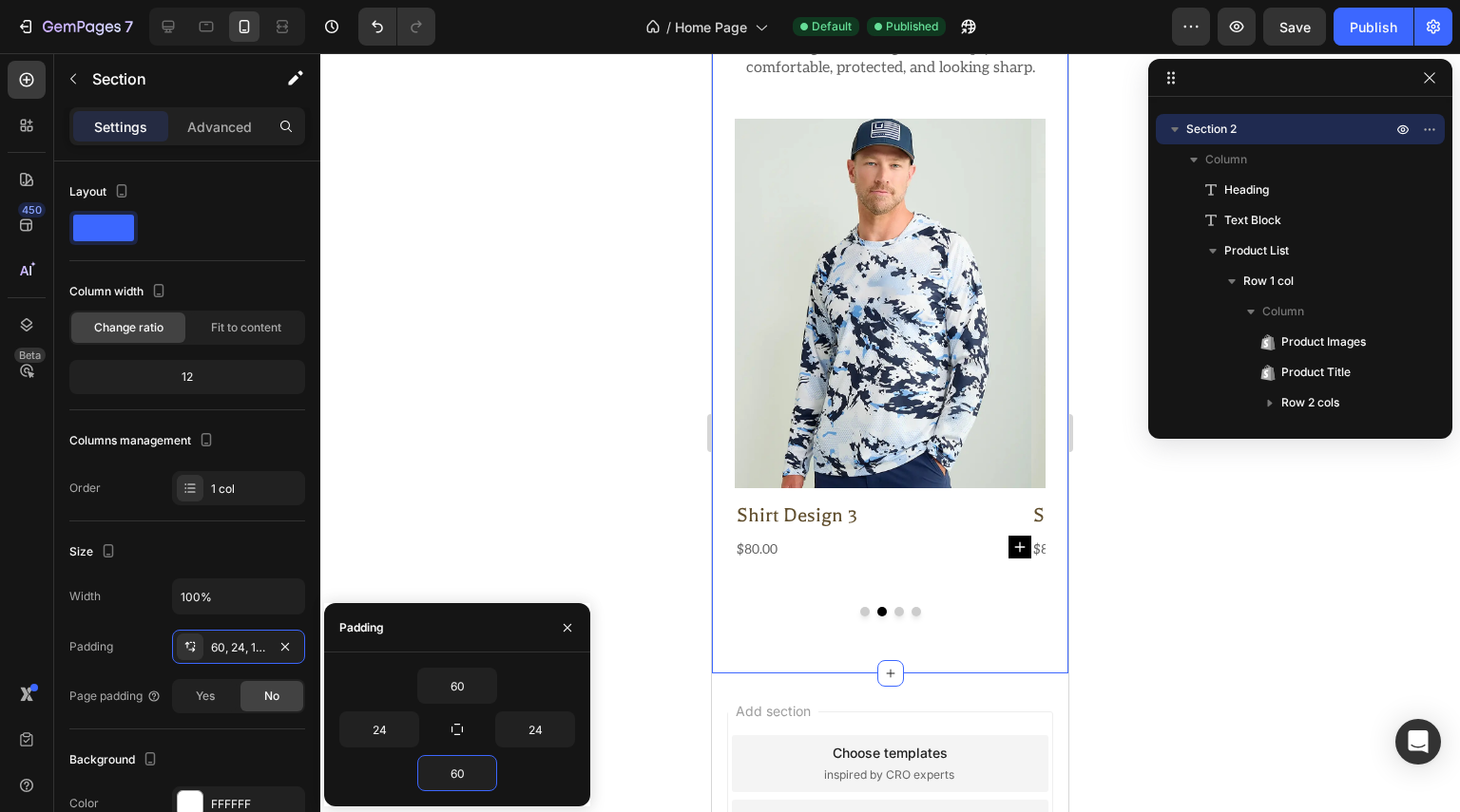
type input "60"
click at [1357, 26] on div "Publish" at bounding box center [1373, 27] width 47 height 20
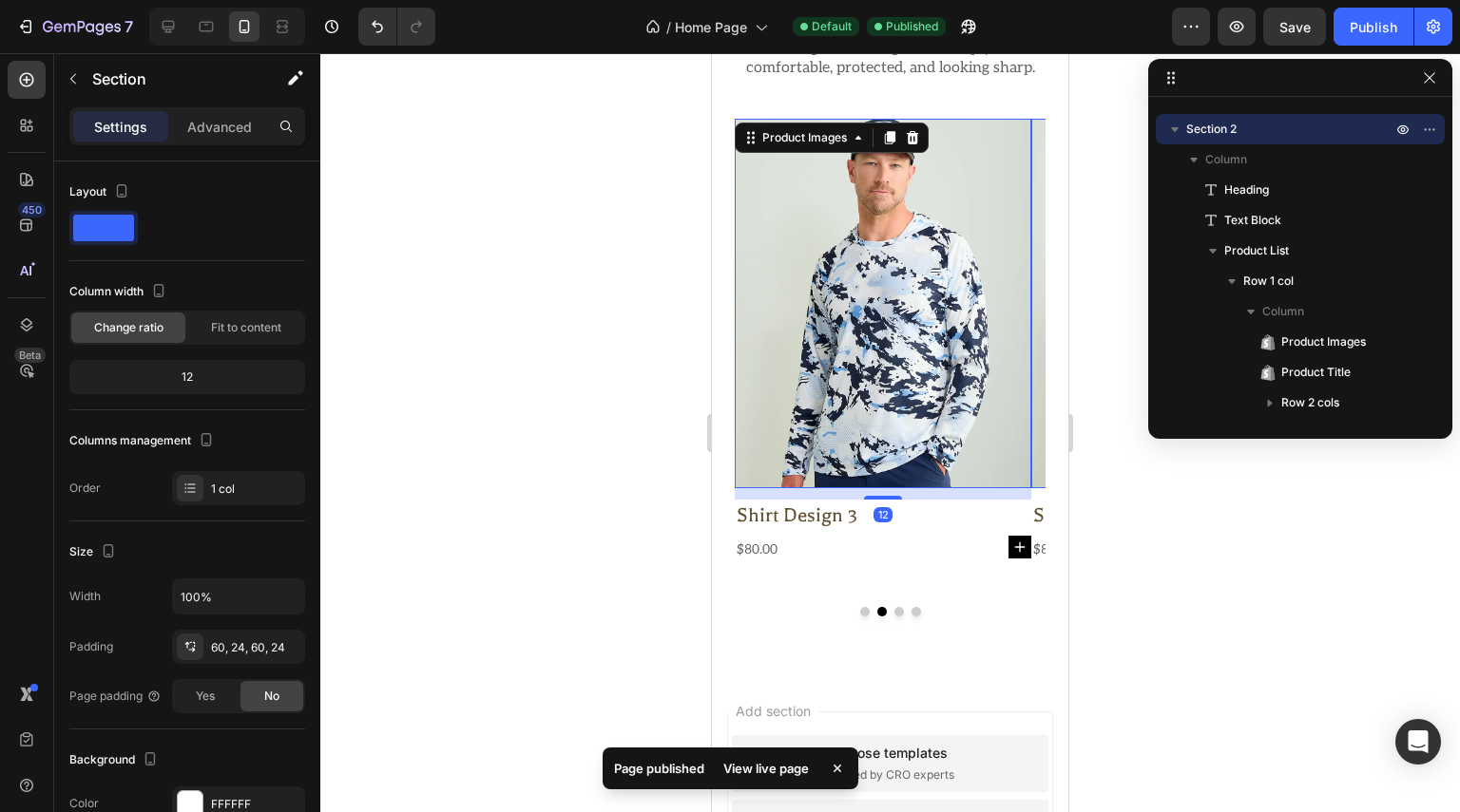
click at [867, 406] on img at bounding box center [883, 303] width 296 height 370
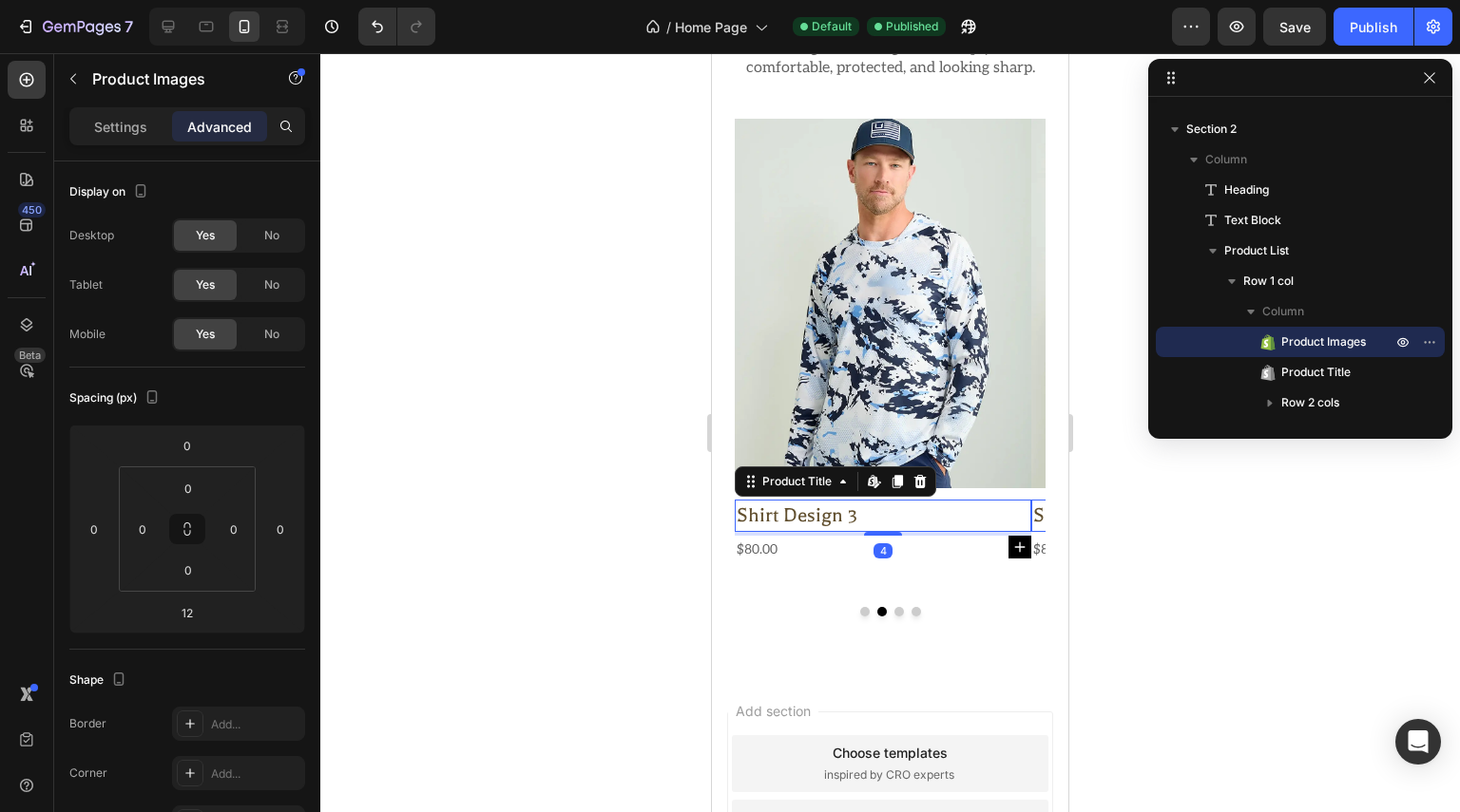
click at [734, 532] on h2 "shirt design 3" at bounding box center [586, 515] width 296 height 33
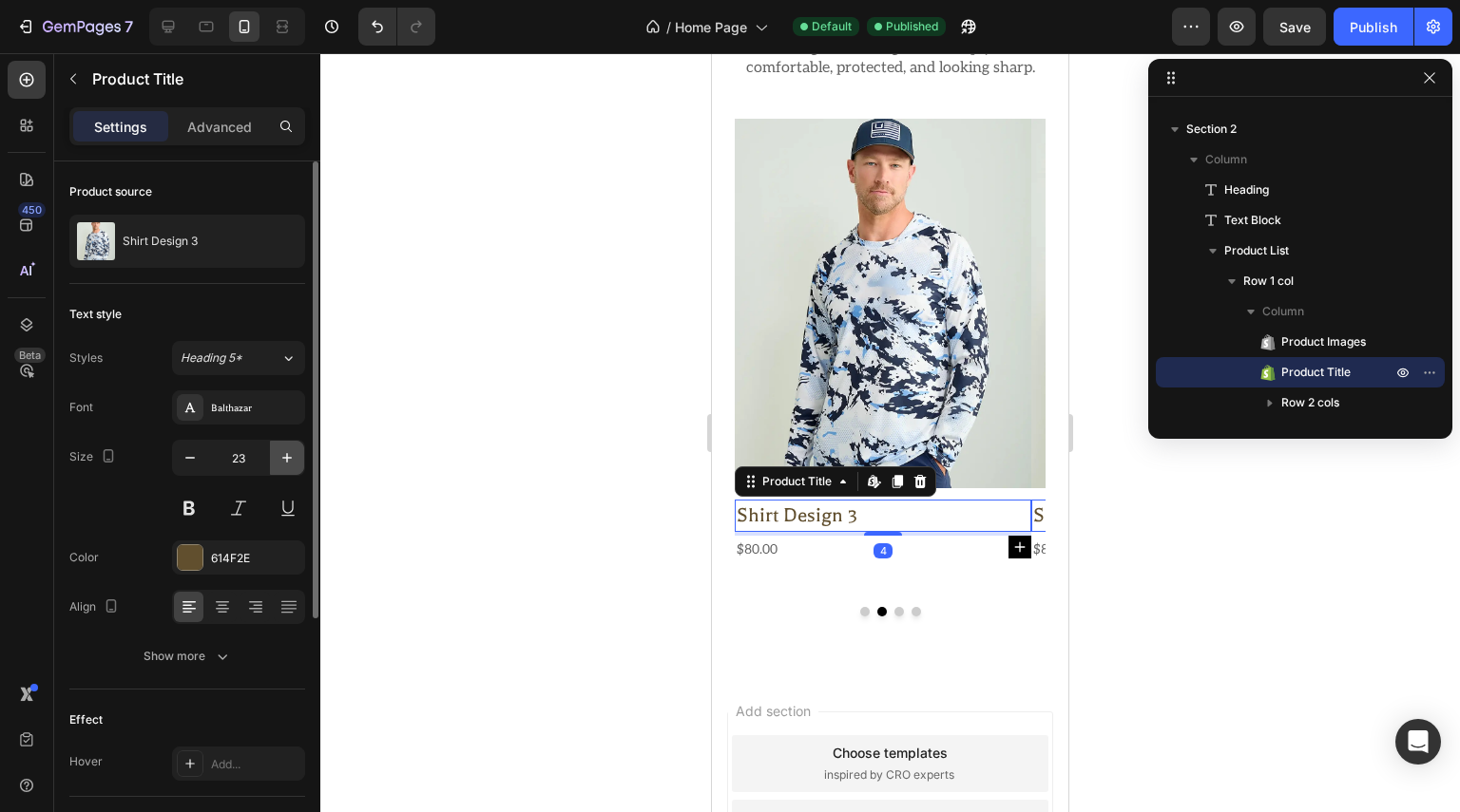
click at [282, 458] on icon "button" at bounding box center [286, 457] width 19 height 19
type input "24"
click at [206, 667] on button "Show more" at bounding box center [187, 656] width 236 height 35
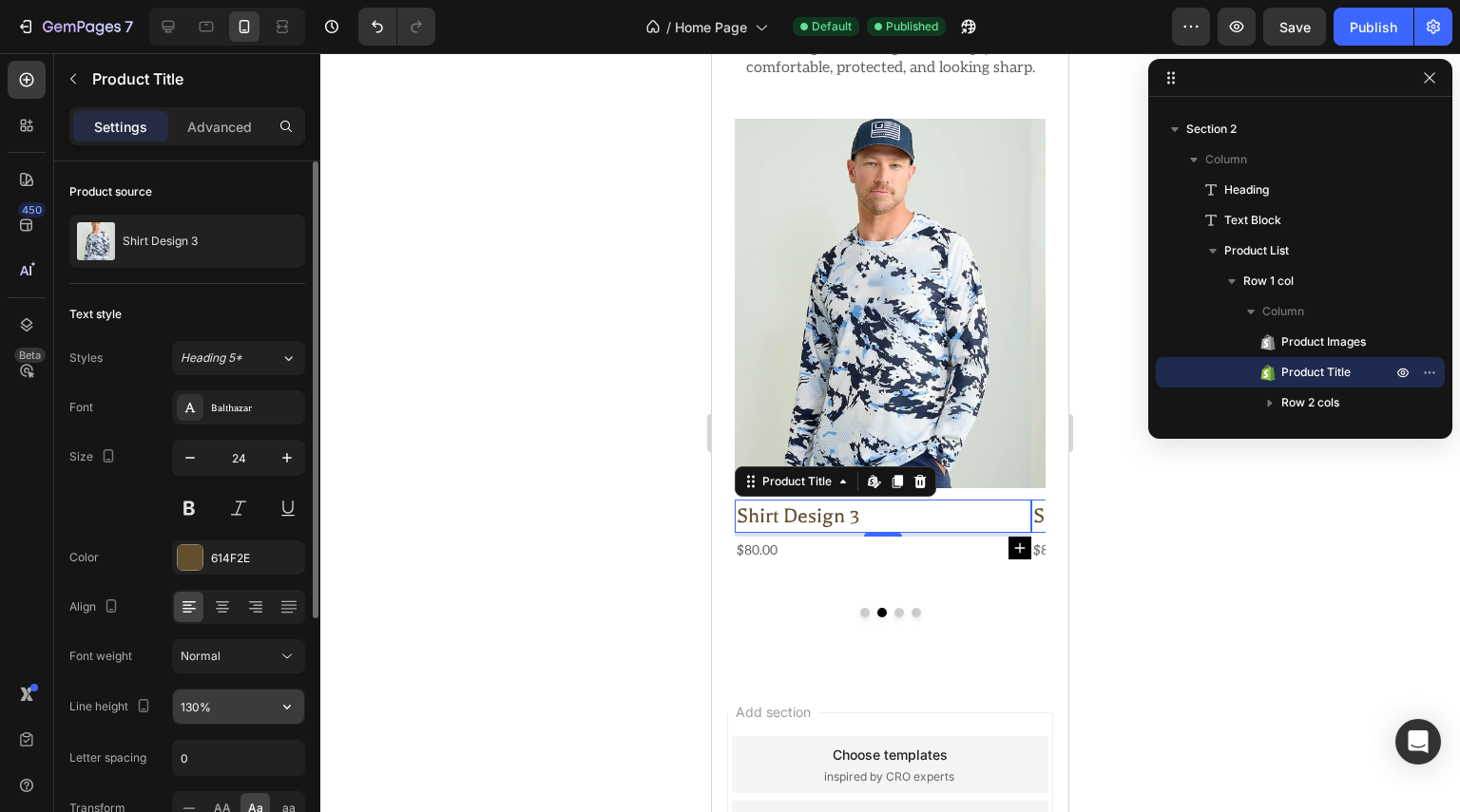
click at [198, 711] on input "130%" at bounding box center [238, 706] width 131 height 35
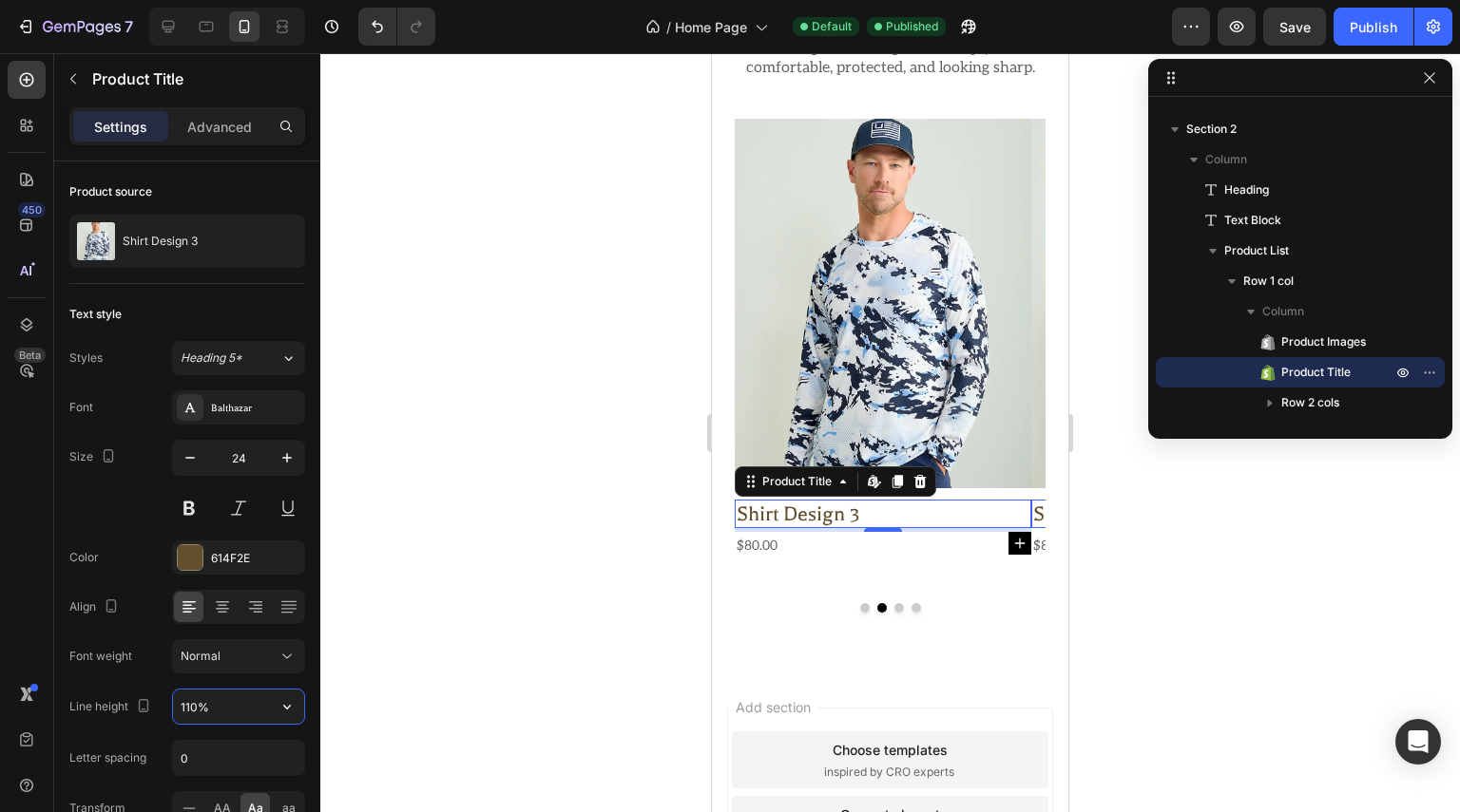
type input "110%"
click at [218, 132] on p "Advanced" at bounding box center [219, 126] width 64 height 20
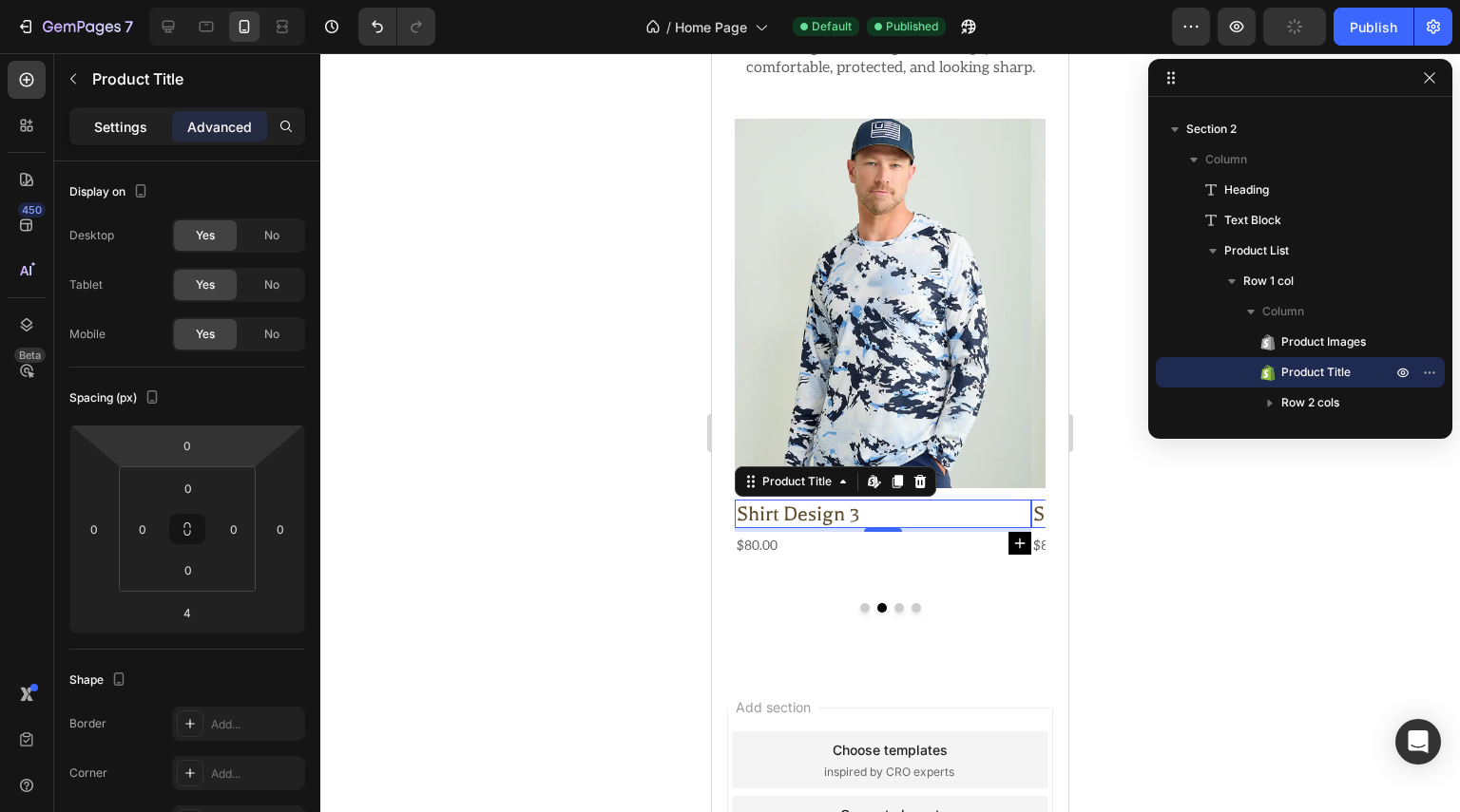
click at [117, 120] on p "Settings" at bounding box center [120, 126] width 53 height 20
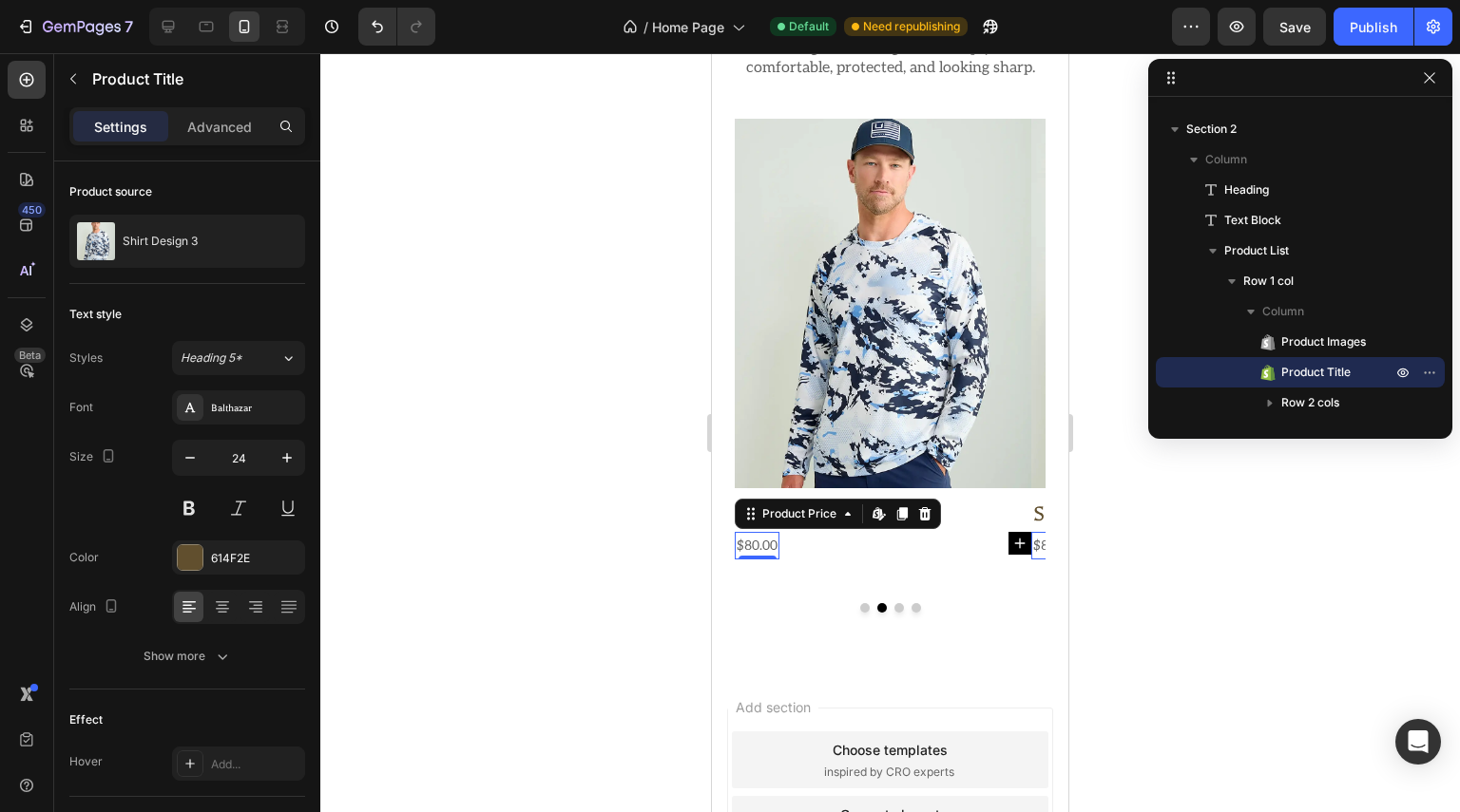
scroll to position [142, 0]
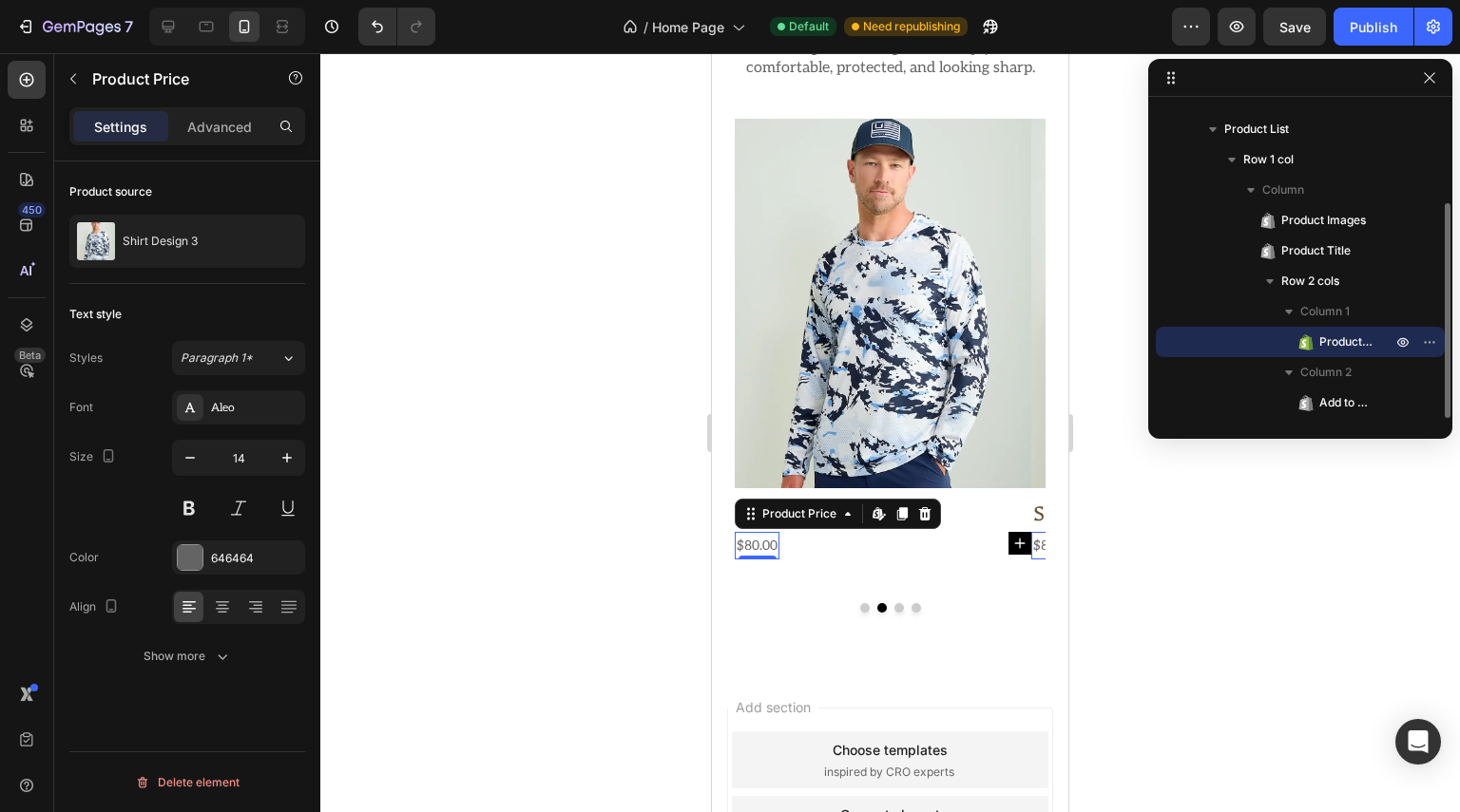
click at [483, 559] on div "$80.00" at bounding box center [460, 546] width 44 height 28
click at [290, 462] on icon "button" at bounding box center [286, 457] width 19 height 19
click at [290, 459] on icon "button" at bounding box center [286, 457] width 19 height 19
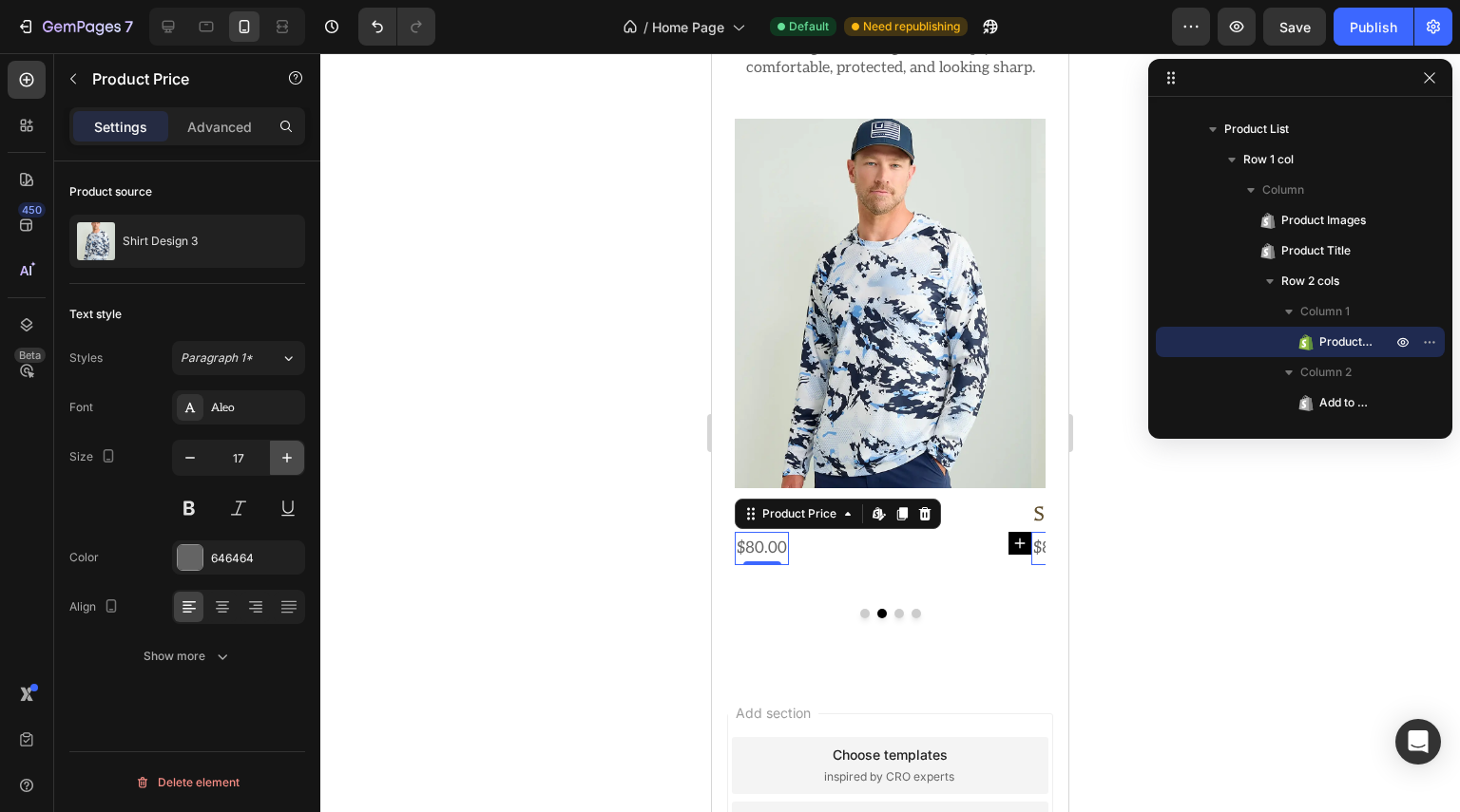
type input "18"
click at [229, 666] on button "Show more" at bounding box center [187, 656] width 236 height 35
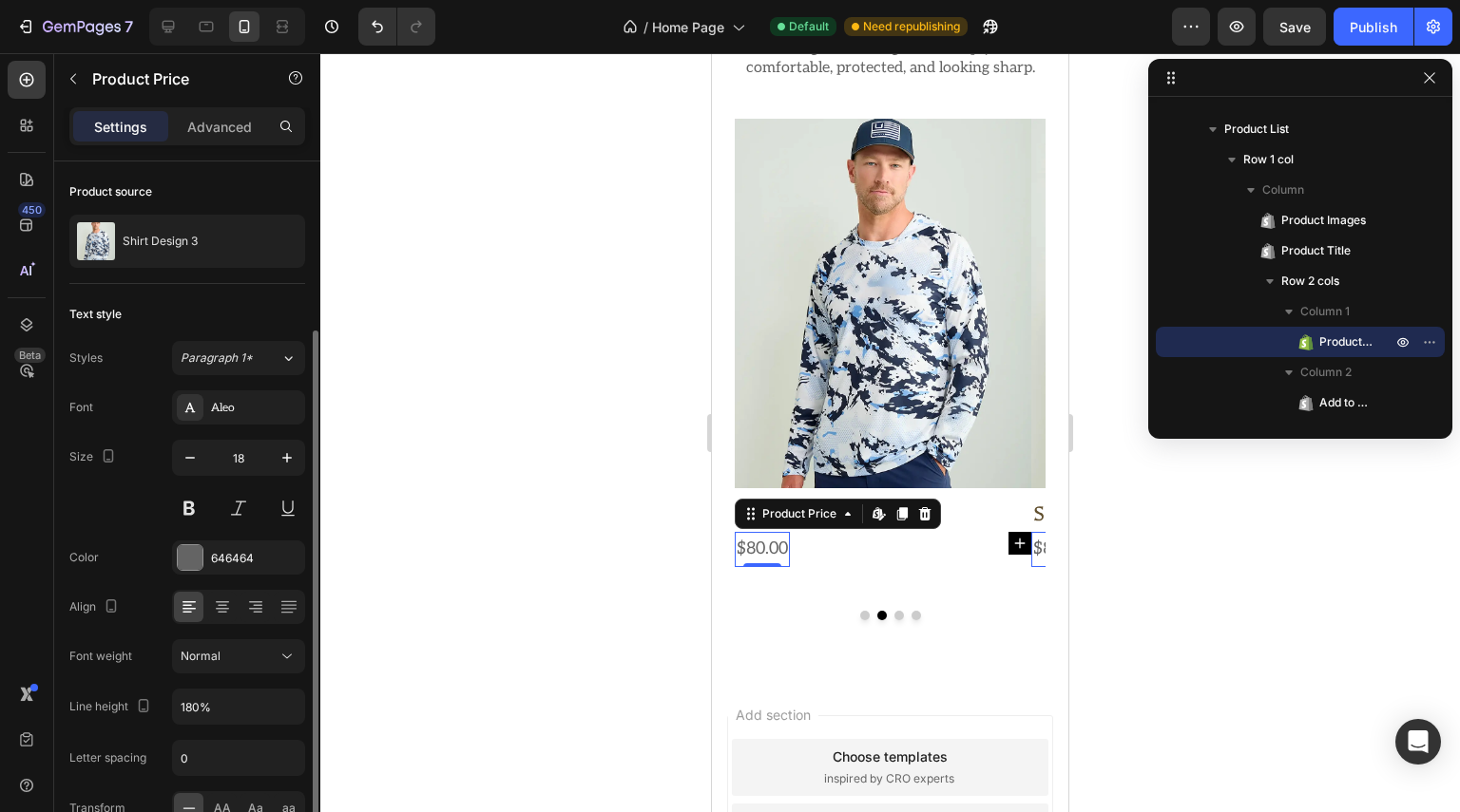
scroll to position [190, 0]
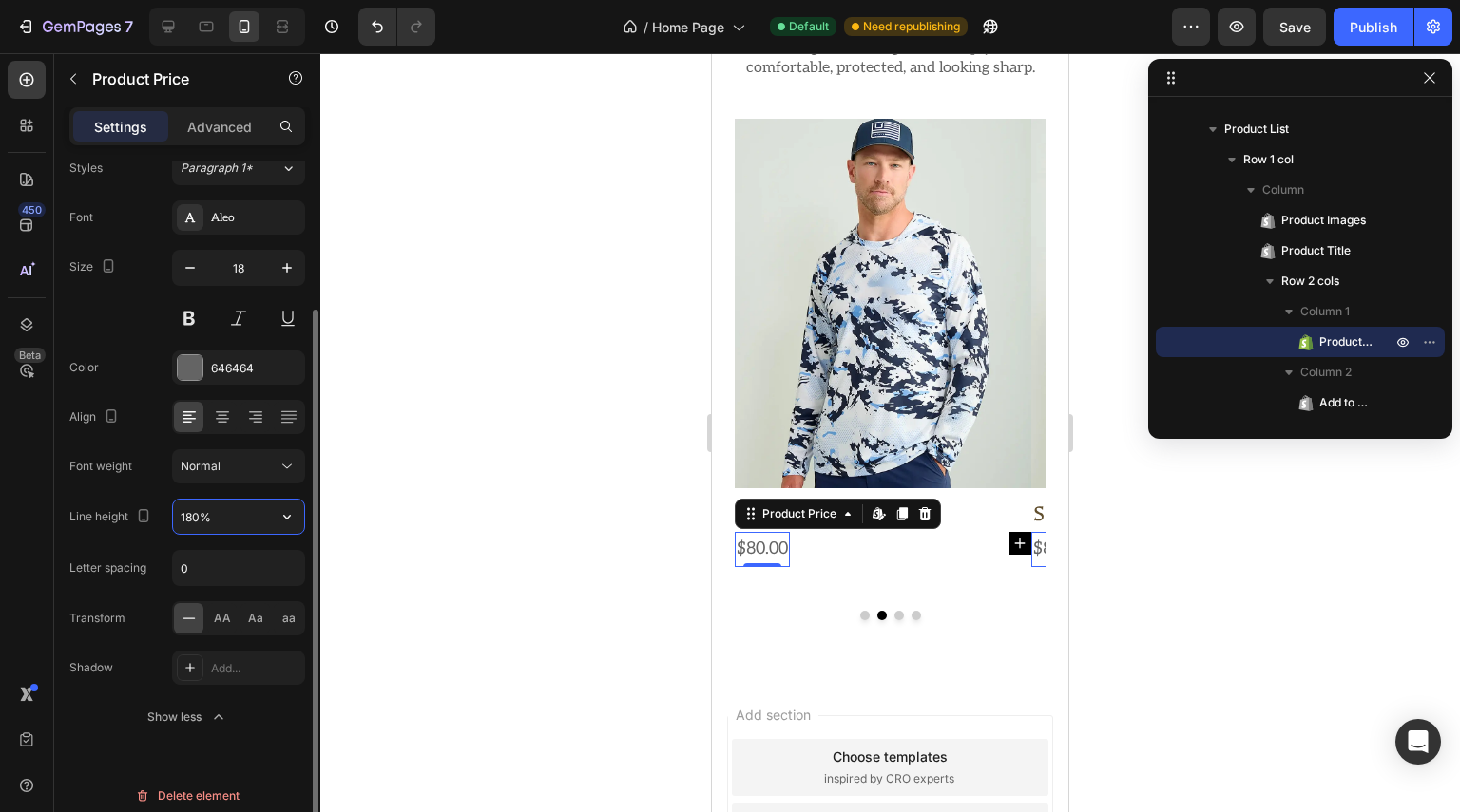
click at [239, 515] on input "180%" at bounding box center [238, 516] width 131 height 35
click at [283, 520] on icon "button" at bounding box center [286, 516] width 19 height 19
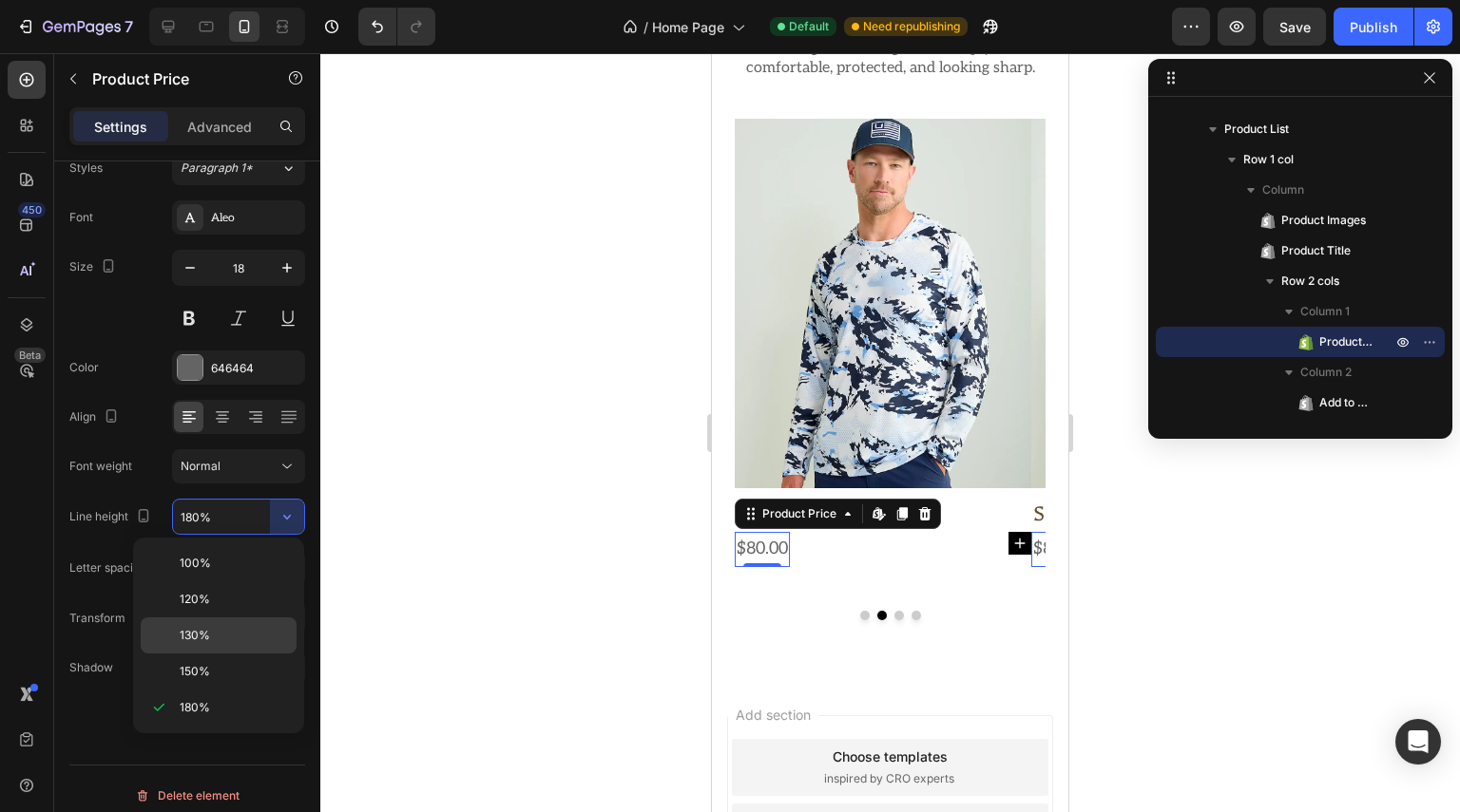
click at [217, 653] on div "130%" at bounding box center [218, 671] width 156 height 37
type input "130%"
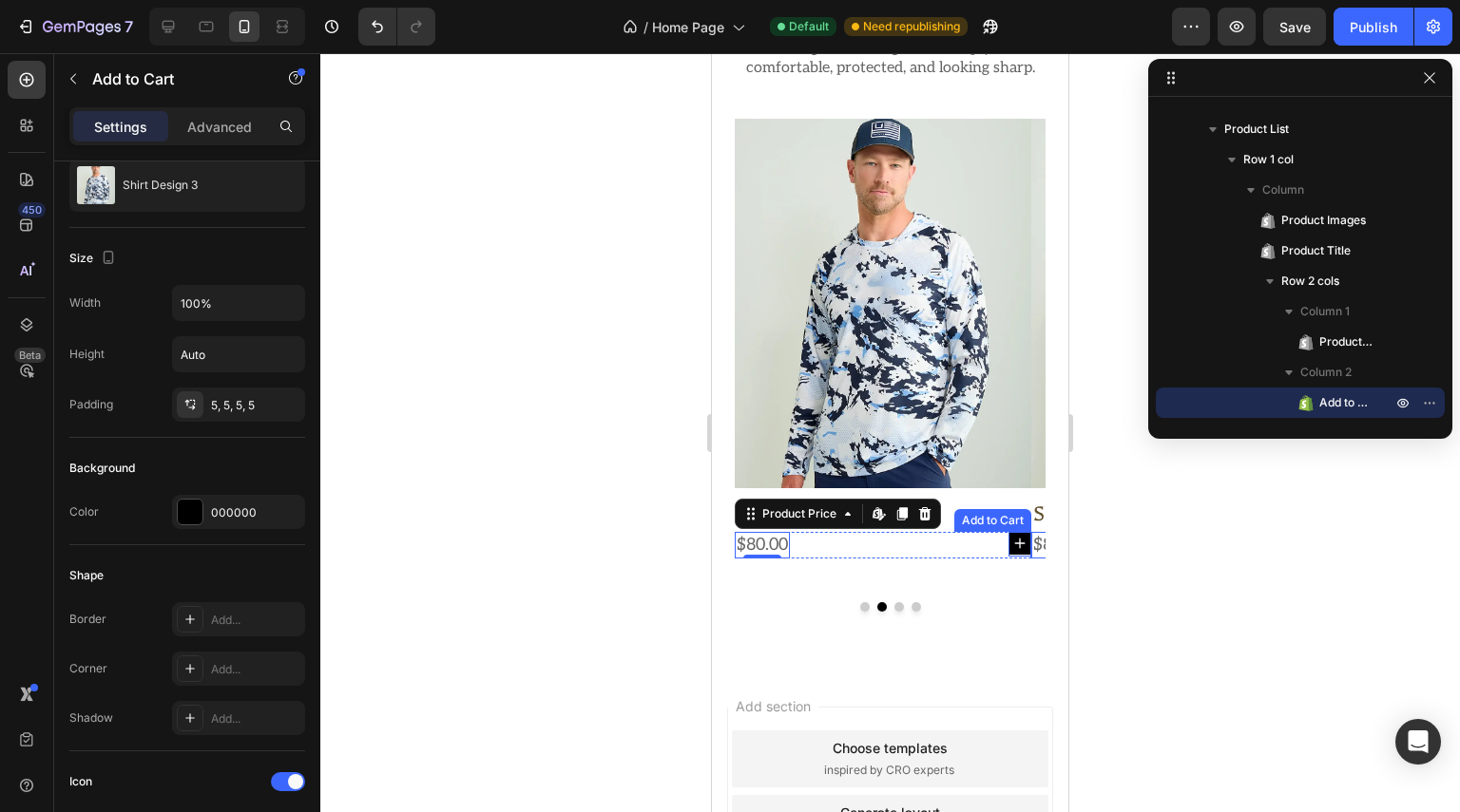
click at [734, 554] on button at bounding box center [723, 543] width 23 height 23
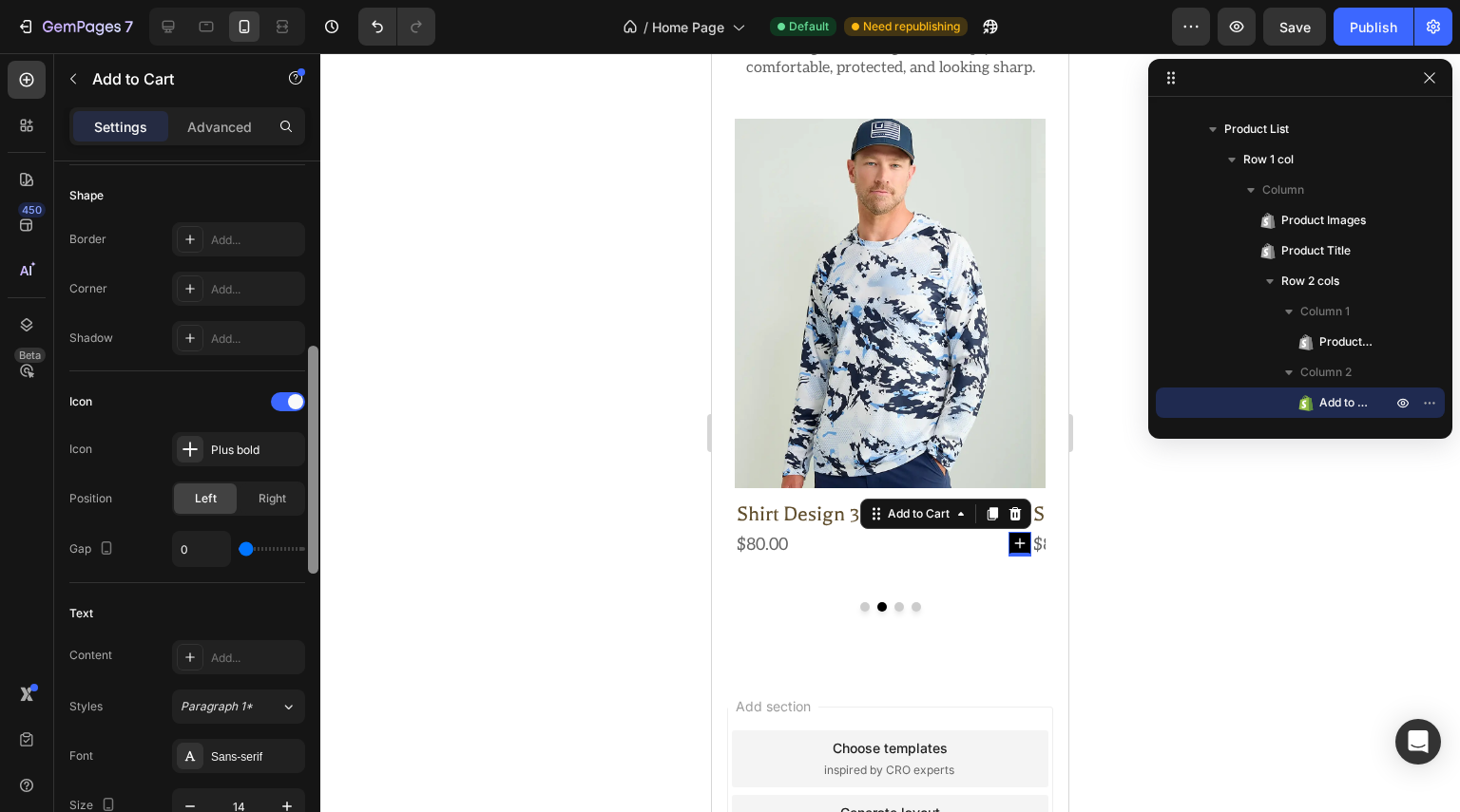
scroll to position [665, 0]
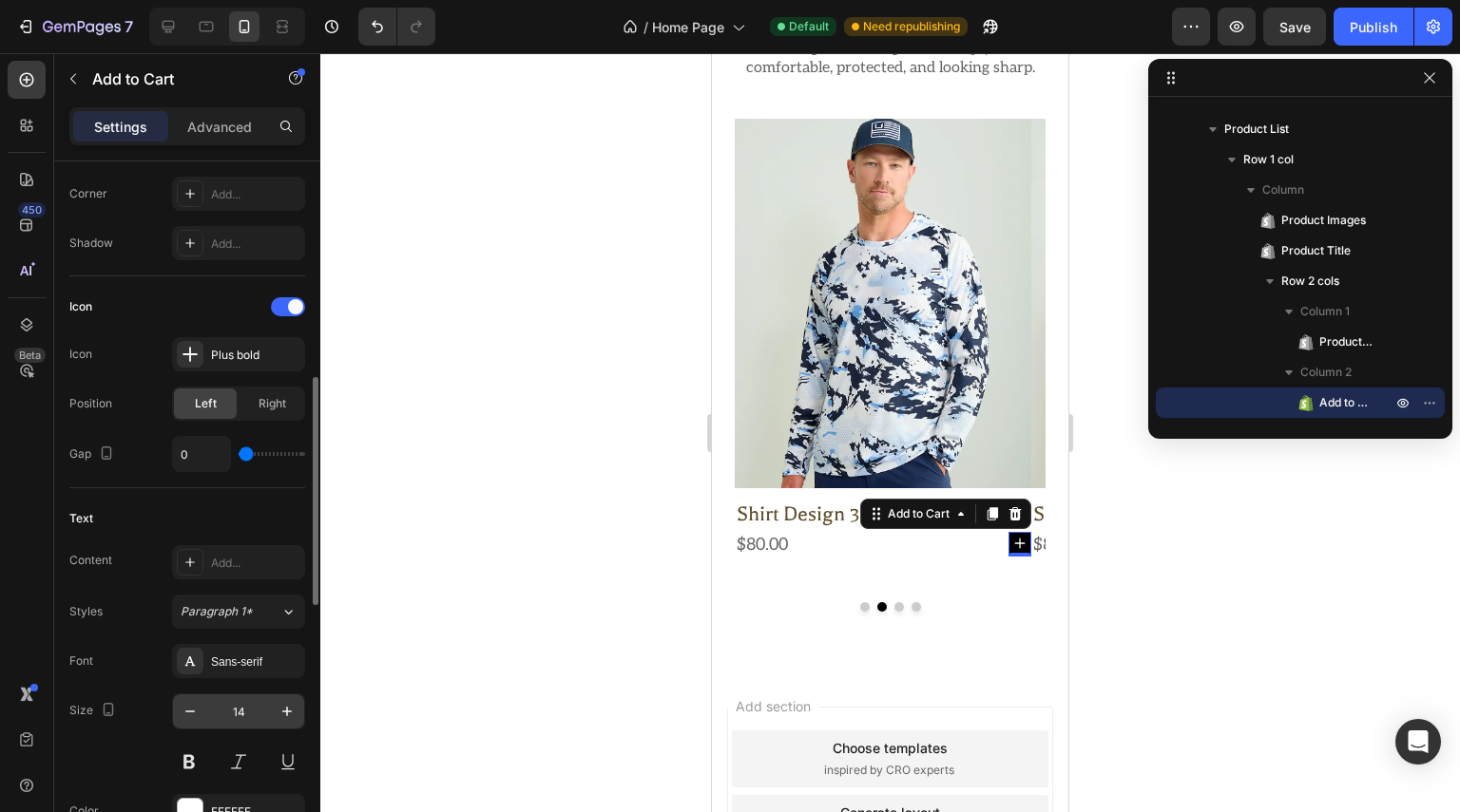
click at [248, 713] on input "14" at bounding box center [239, 711] width 63 height 35
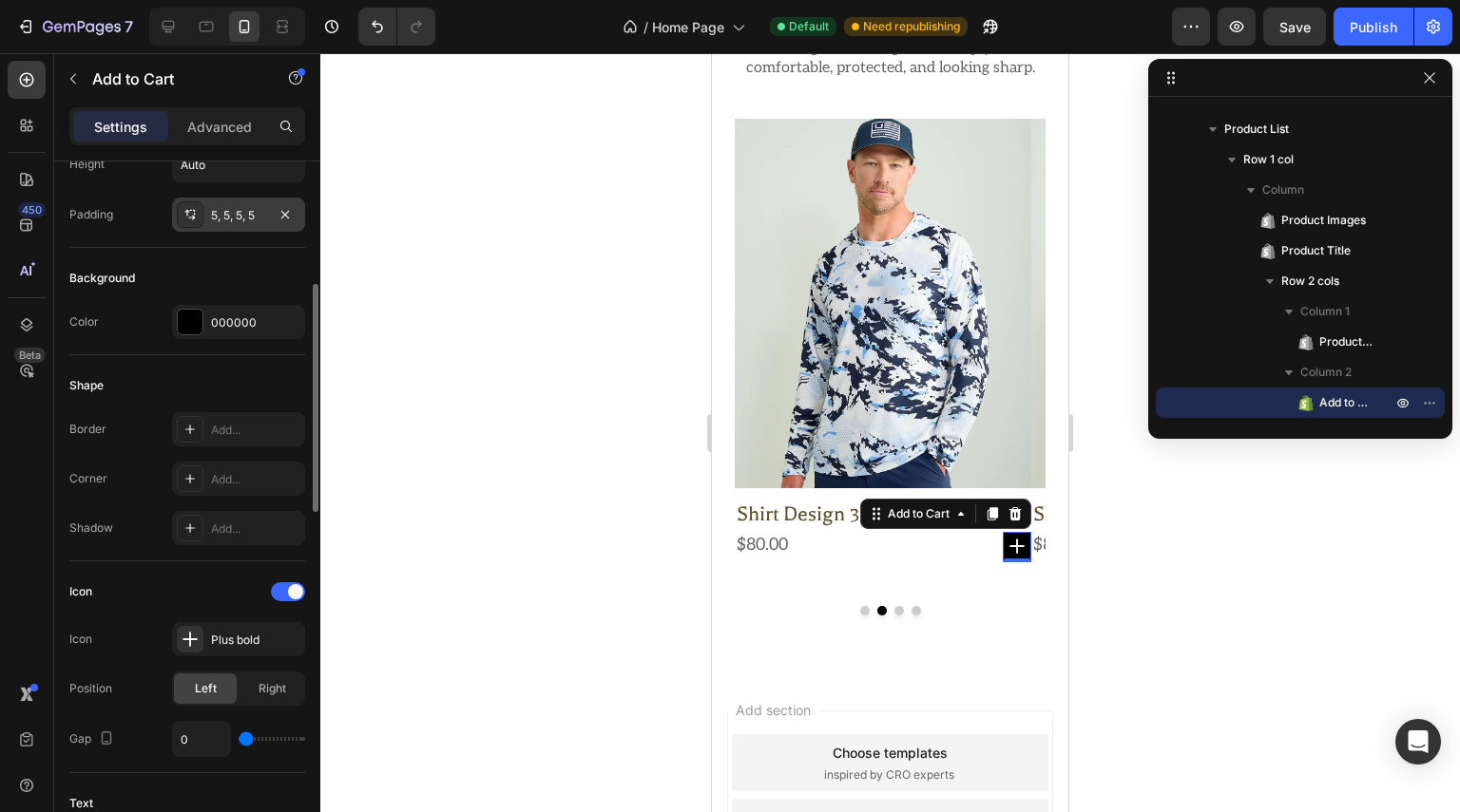
type input "20"
click at [257, 217] on div "5, 5, 5, 5" at bounding box center [239, 215] width 55 height 17
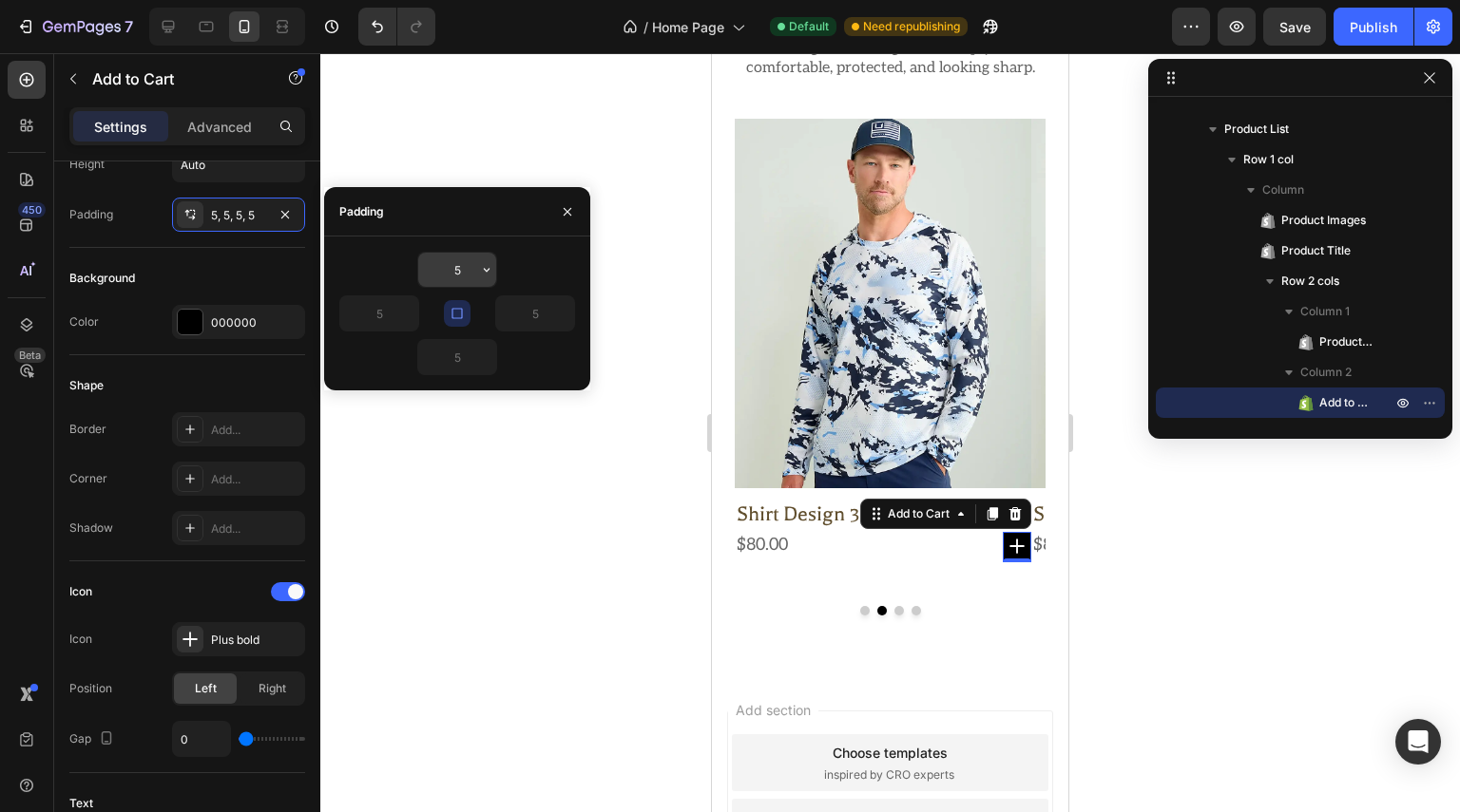
click at [460, 268] on input "5" at bounding box center [457, 269] width 78 height 35
type input "6"
click at [1376, 15] on button "Publish" at bounding box center [1373, 27] width 80 height 38
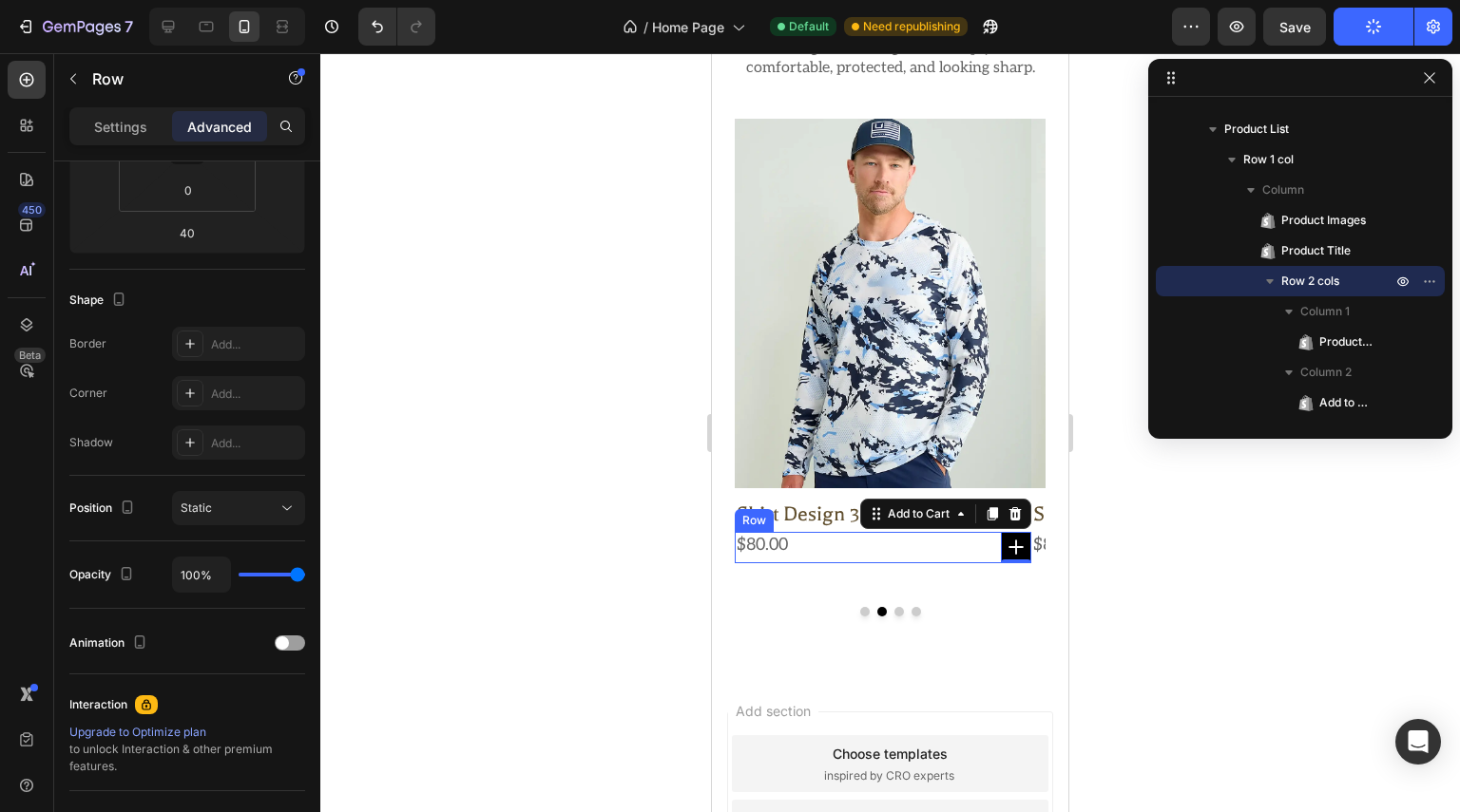
click at [734, 563] on div "$80.00 Product Price Product Price Add to Cart 0 Row" at bounding box center [586, 548] width 296 height 32
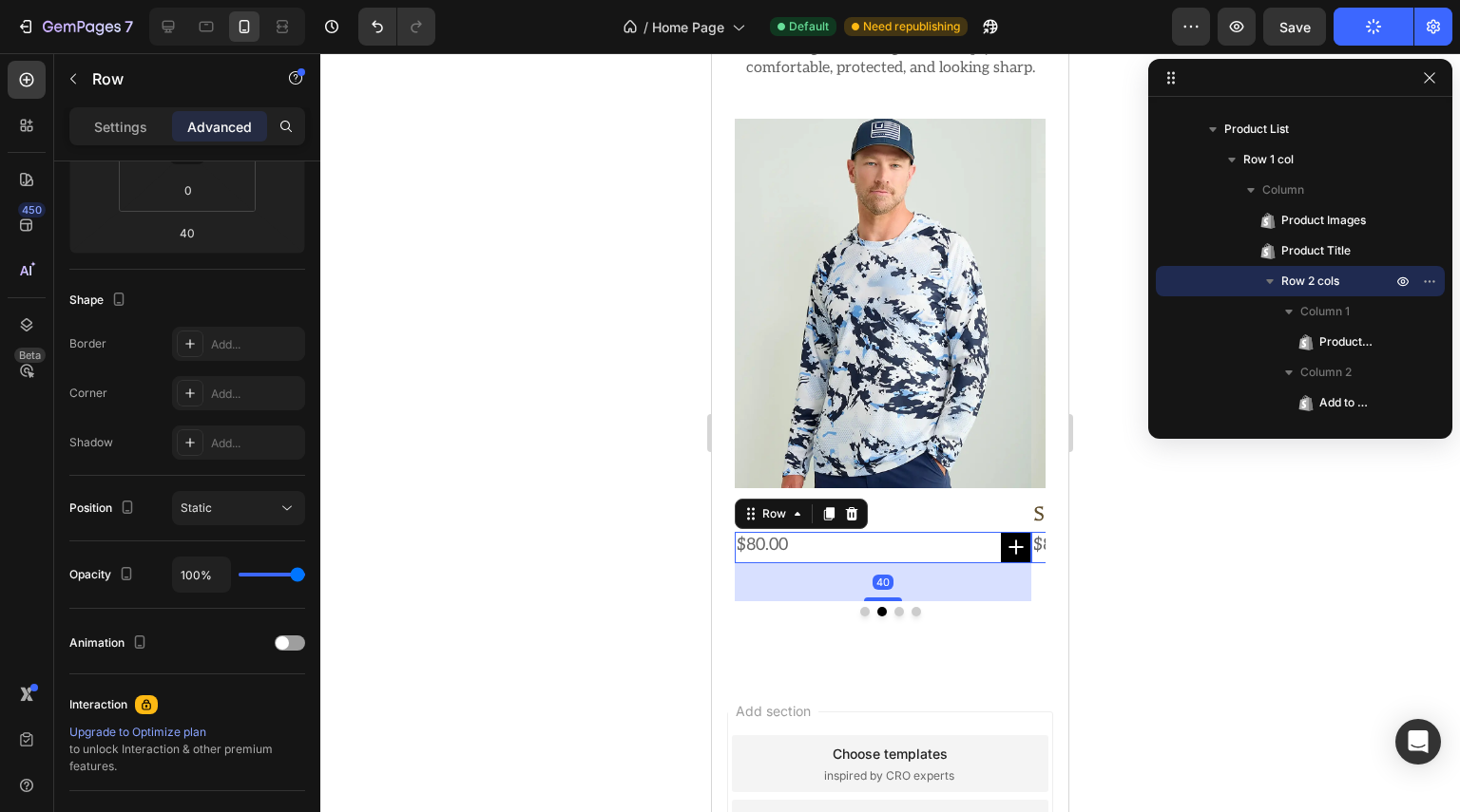
scroll to position [0, 0]
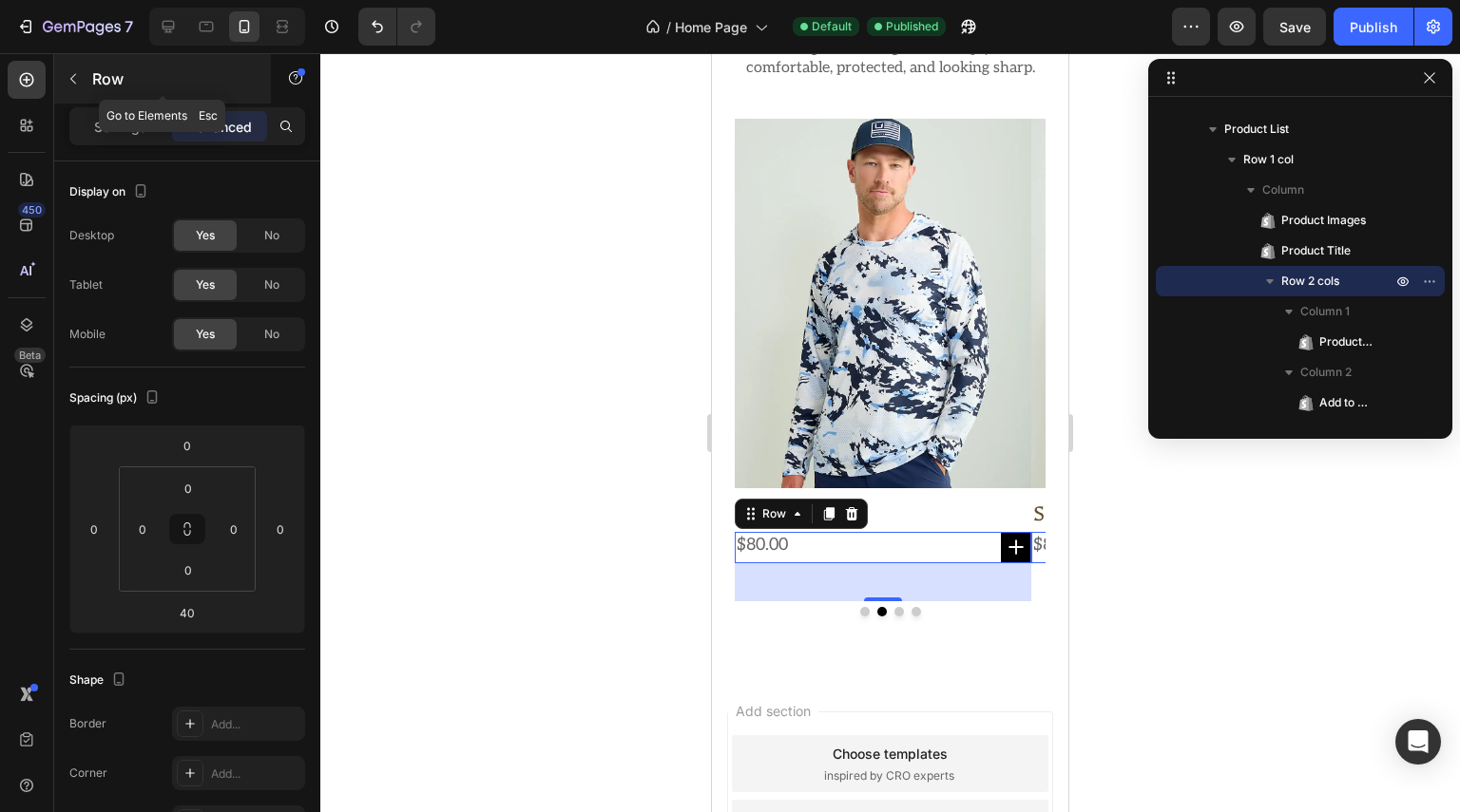
click at [80, 83] on icon "button" at bounding box center [72, 78] width 15 height 15
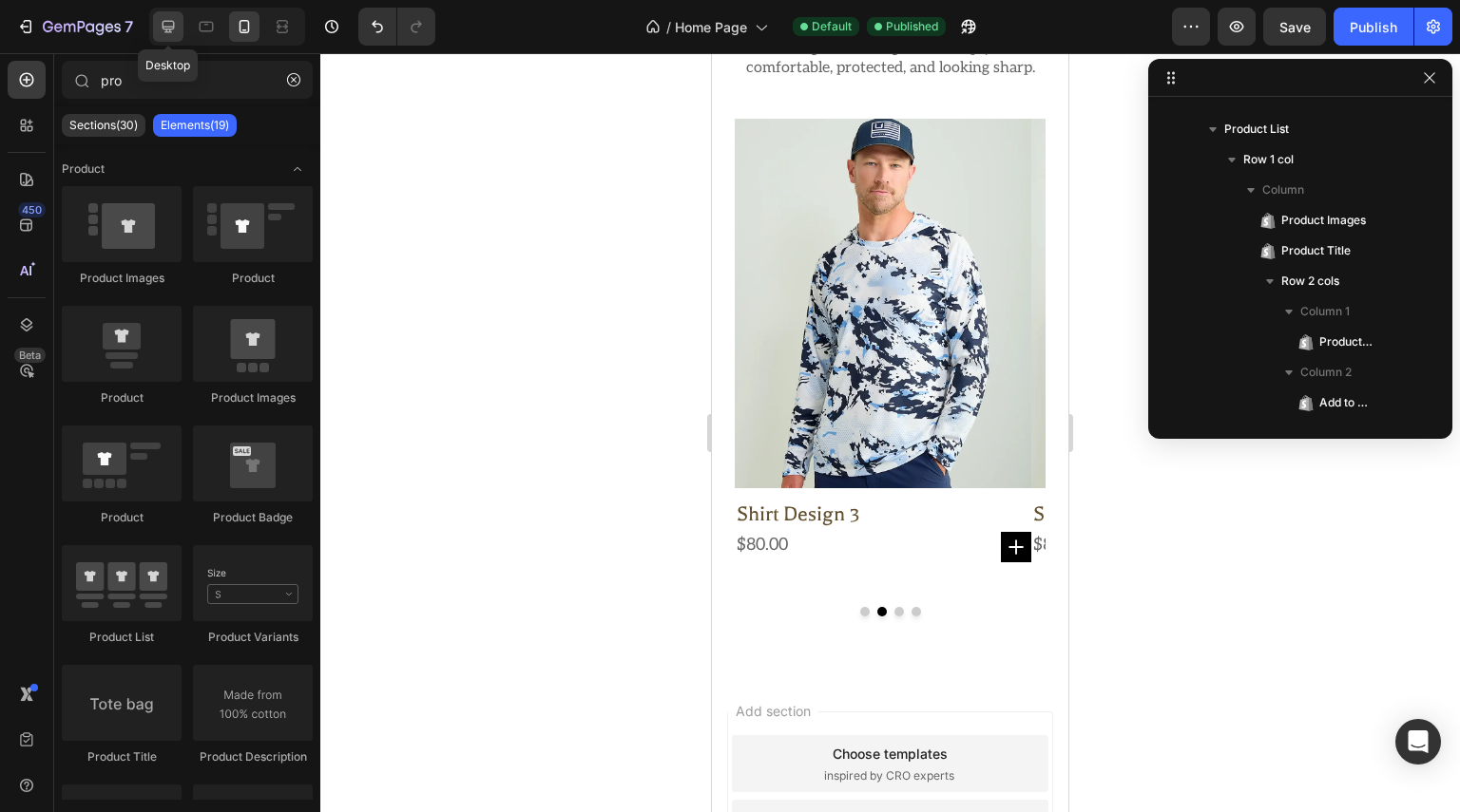
click at [167, 14] on div at bounding box center [168, 27] width 31 height 31
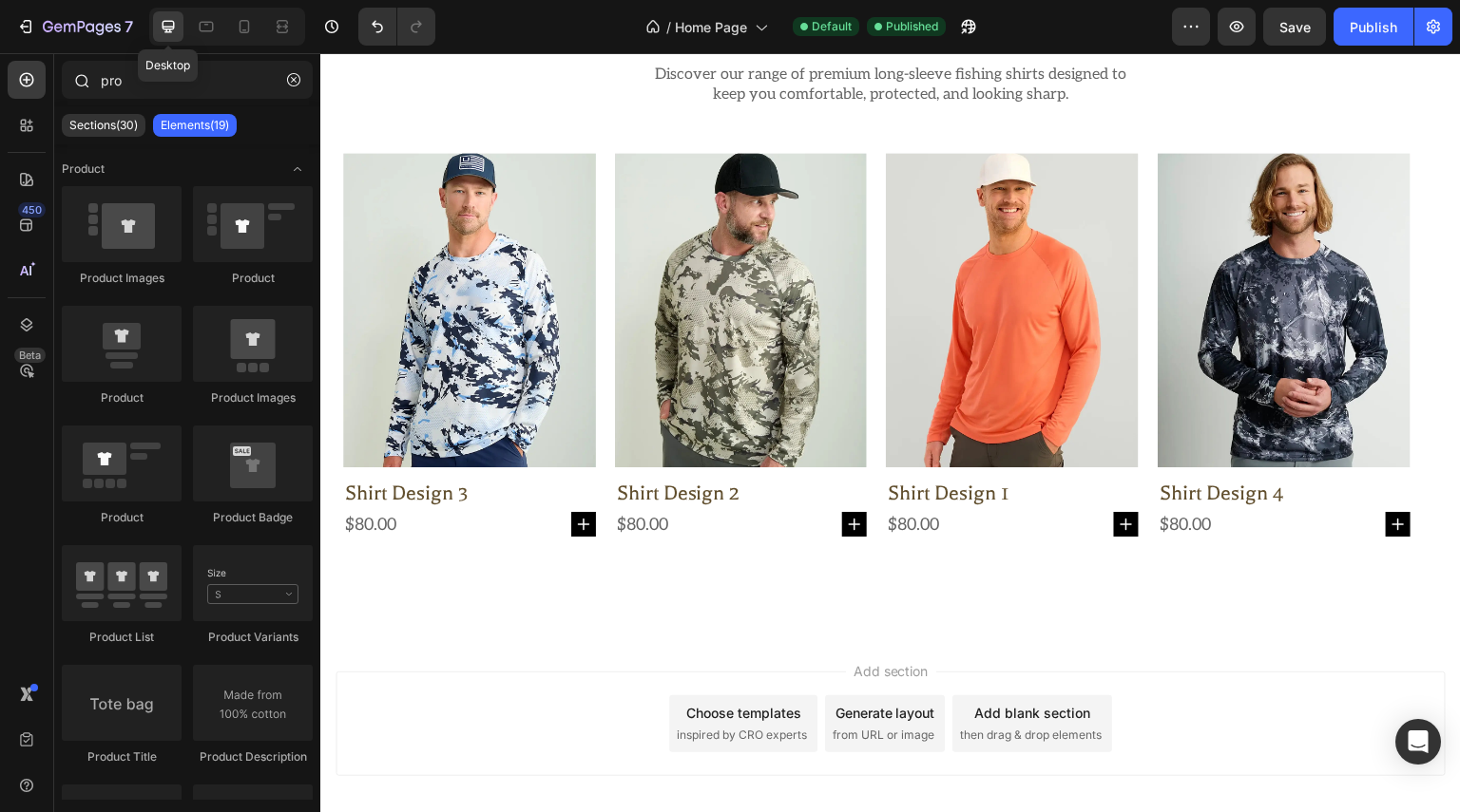
scroll to position [675, 0]
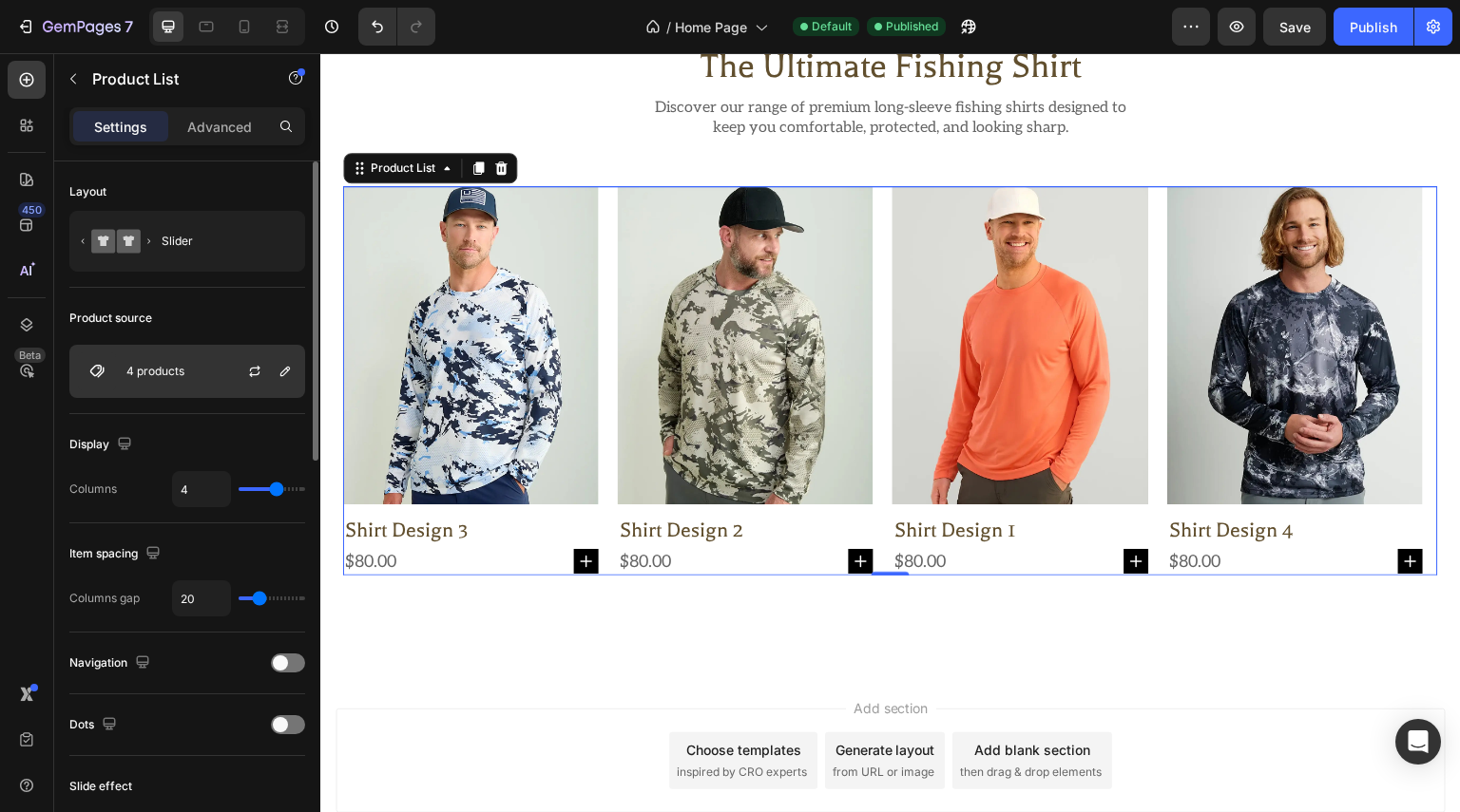
click at [211, 385] on div "4 products" at bounding box center [187, 372] width 236 height 53
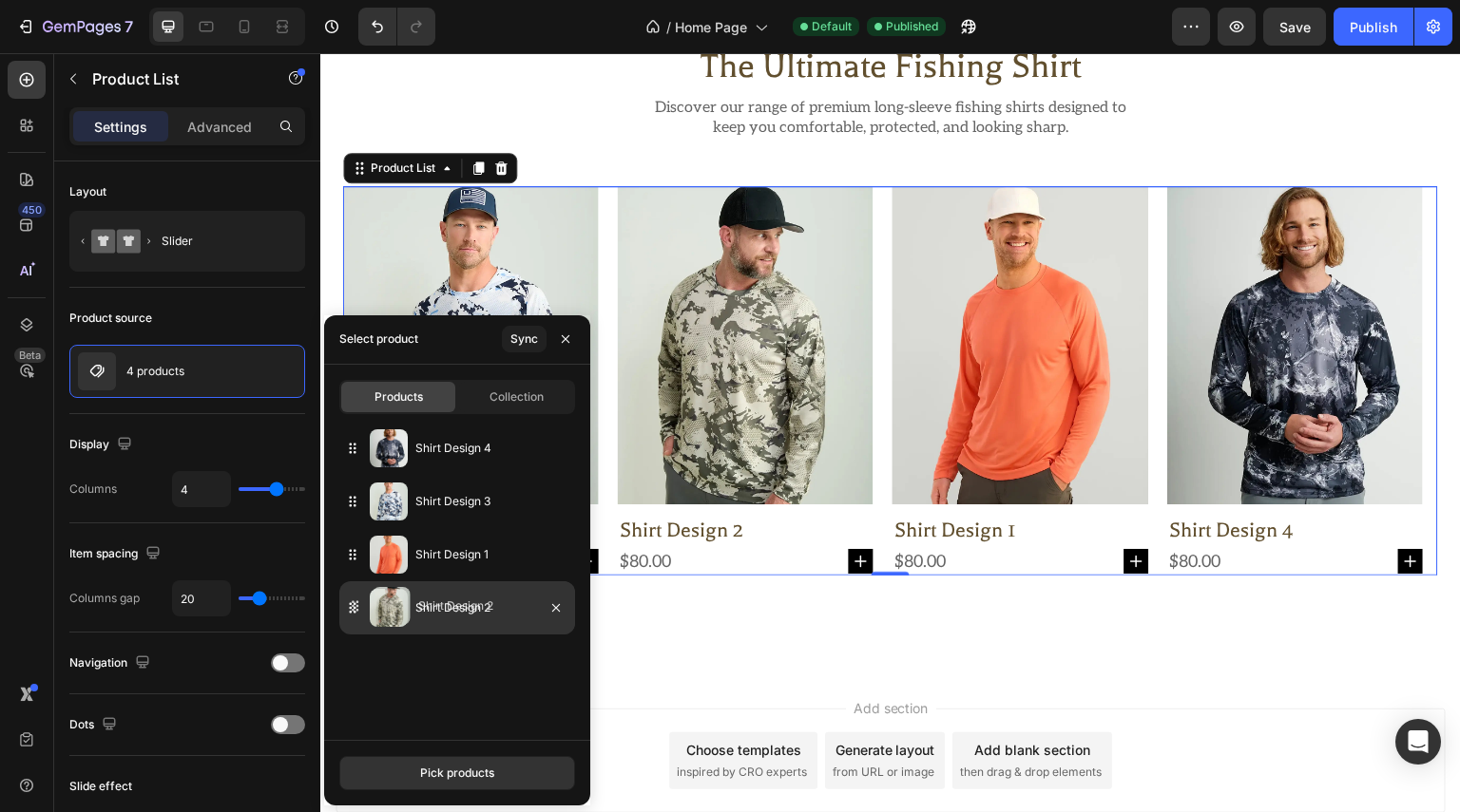
drag, startPoint x: 353, startPoint y: 571, endPoint x: 365, endPoint y: 592, distance: 24.2
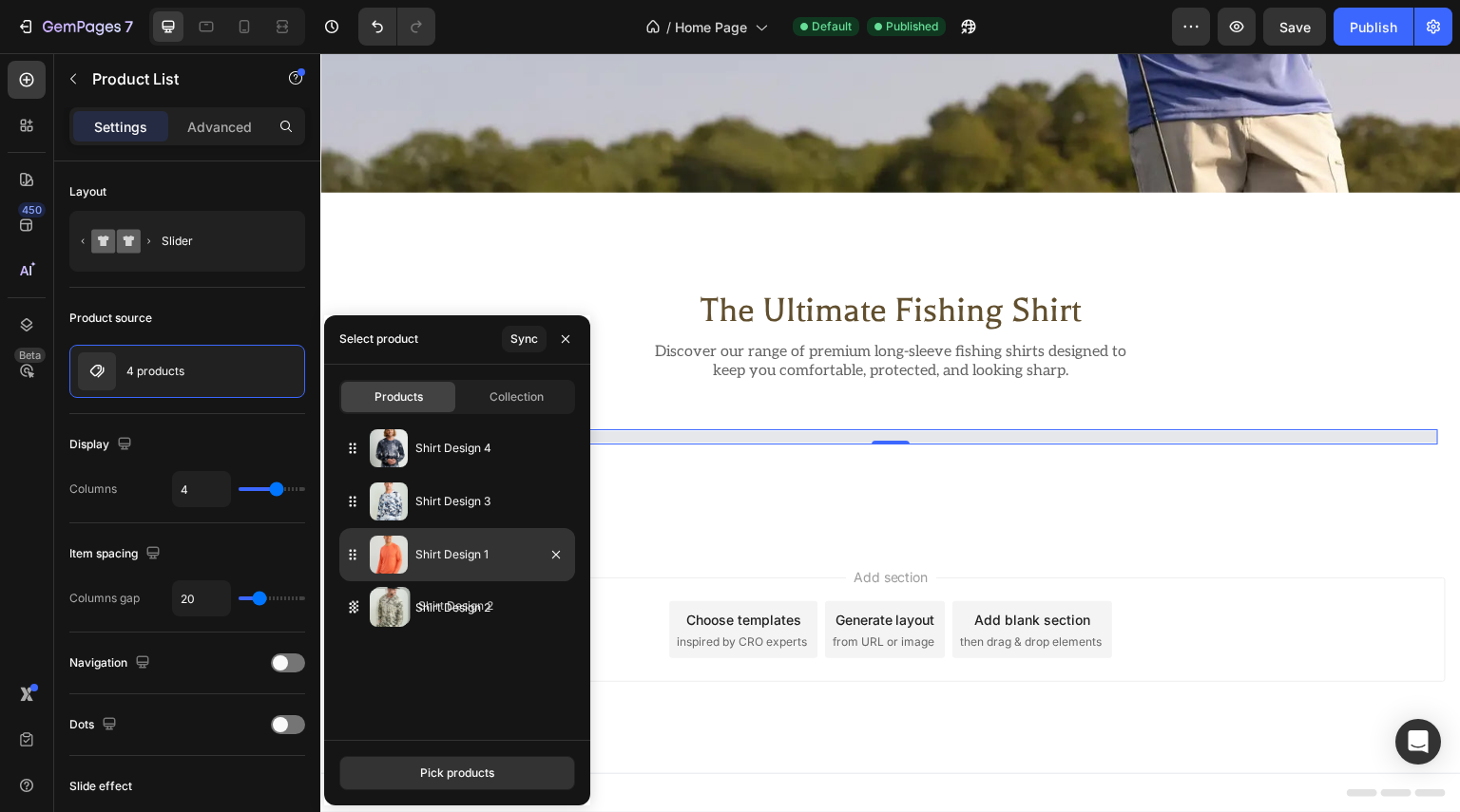
scroll to position [430, 0]
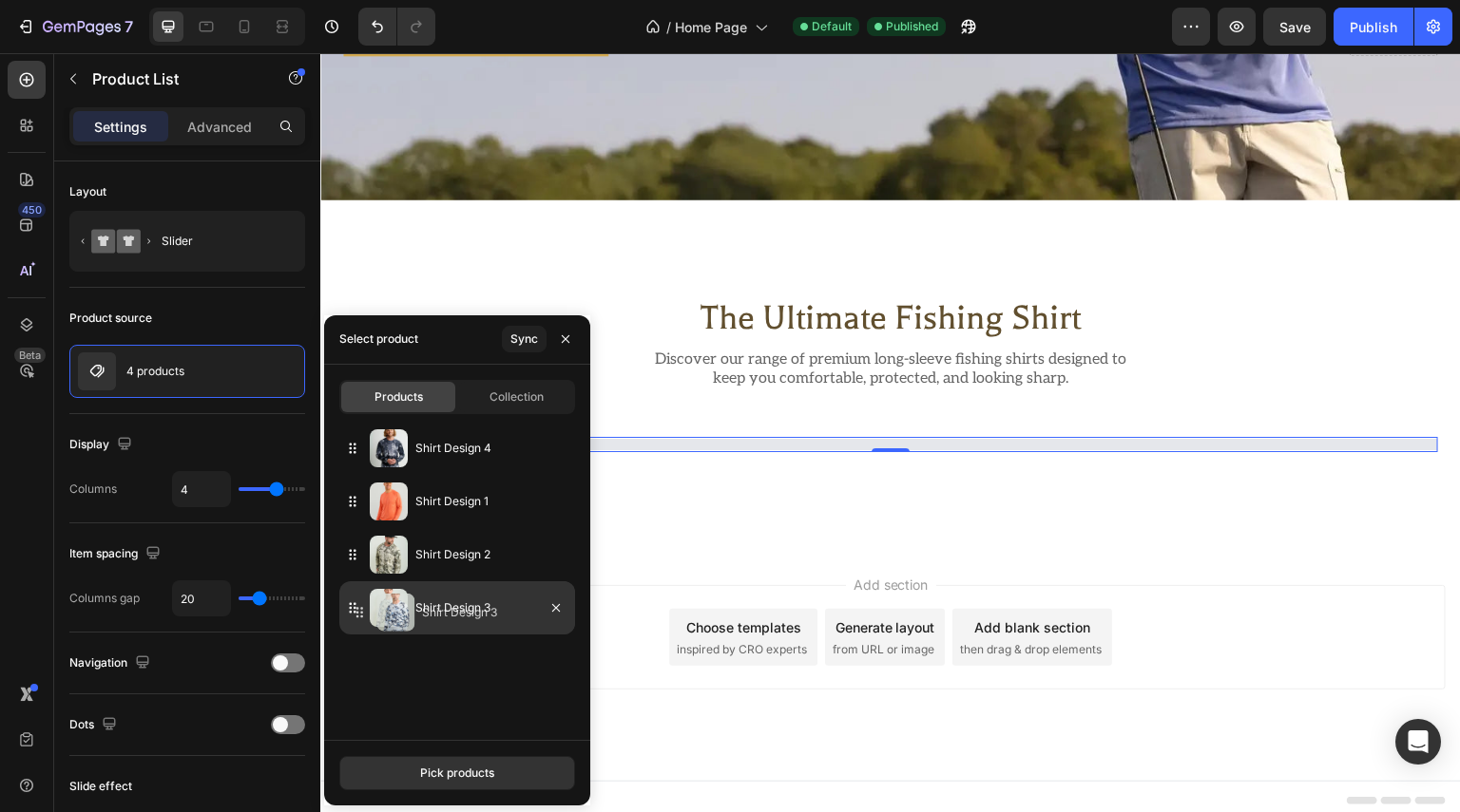
drag, startPoint x: 351, startPoint y: 504, endPoint x: 359, endPoint y: 622, distance: 118.3
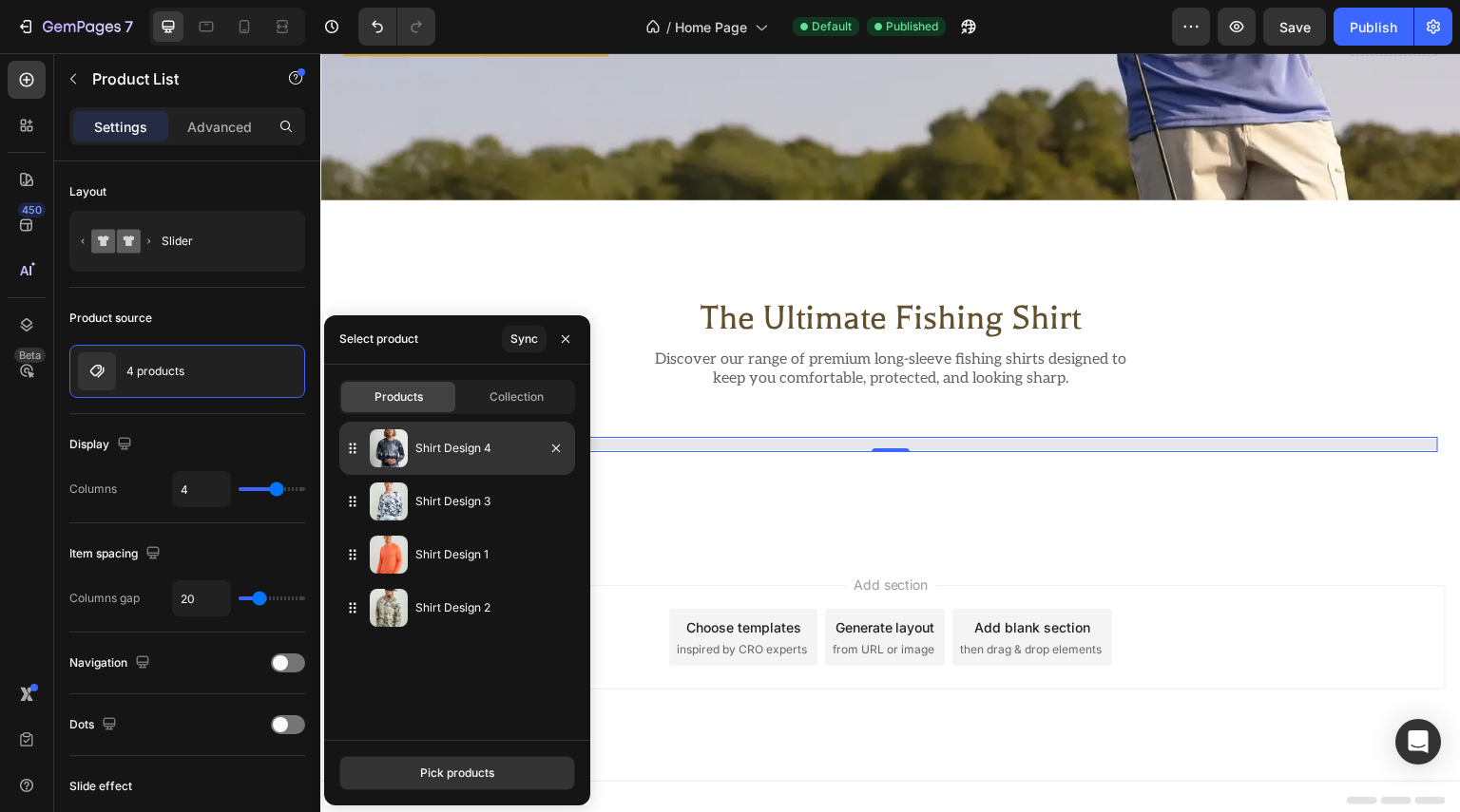
scroll to position [675, 0]
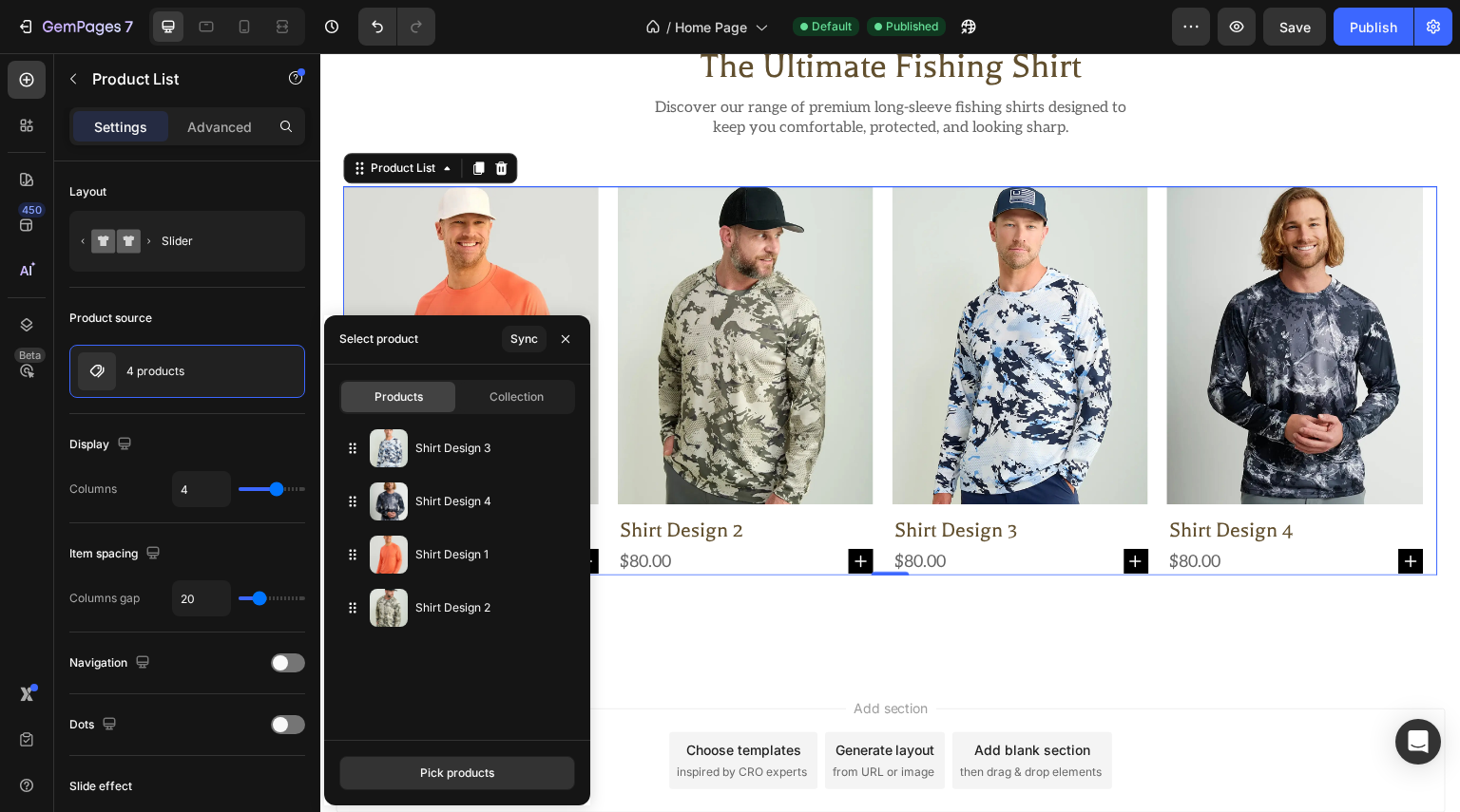
drag, startPoint x: 359, startPoint y: 446, endPoint x: 371, endPoint y: 633, distance: 187.4
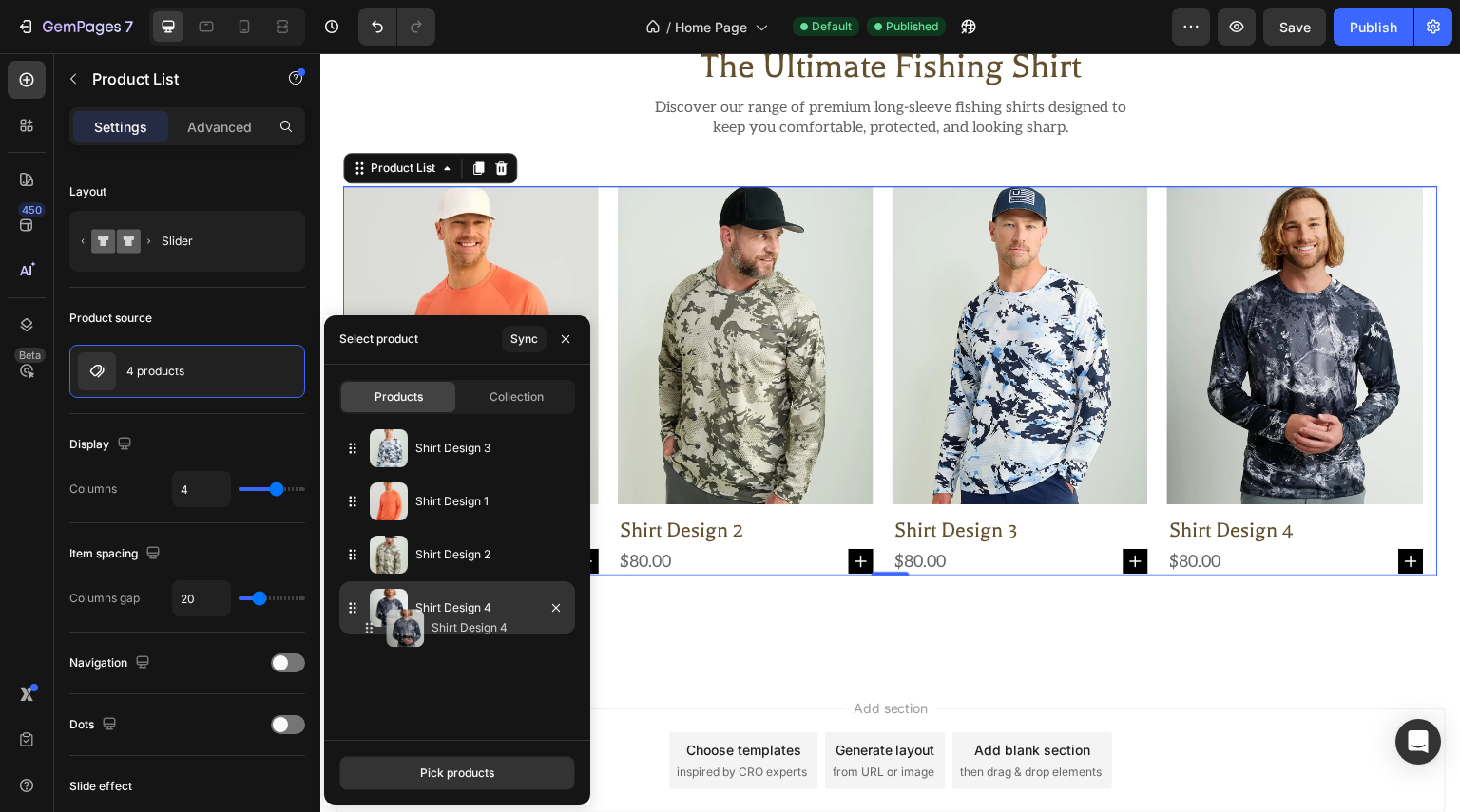
drag, startPoint x: 351, startPoint y: 504, endPoint x: 369, endPoint y: 631, distance: 128.3
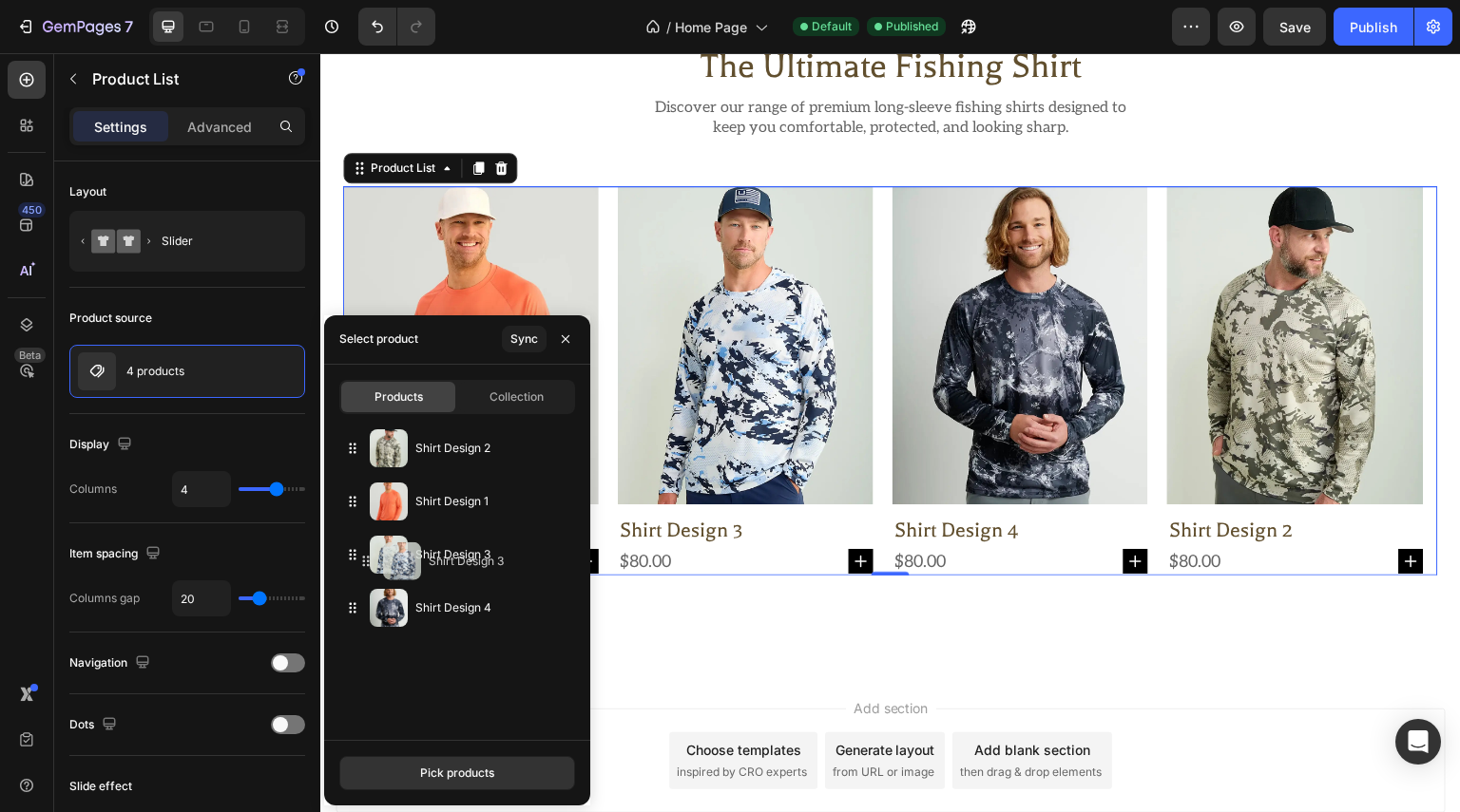
drag, startPoint x: 363, startPoint y: 469, endPoint x: 376, endPoint y: 563, distance: 94.9
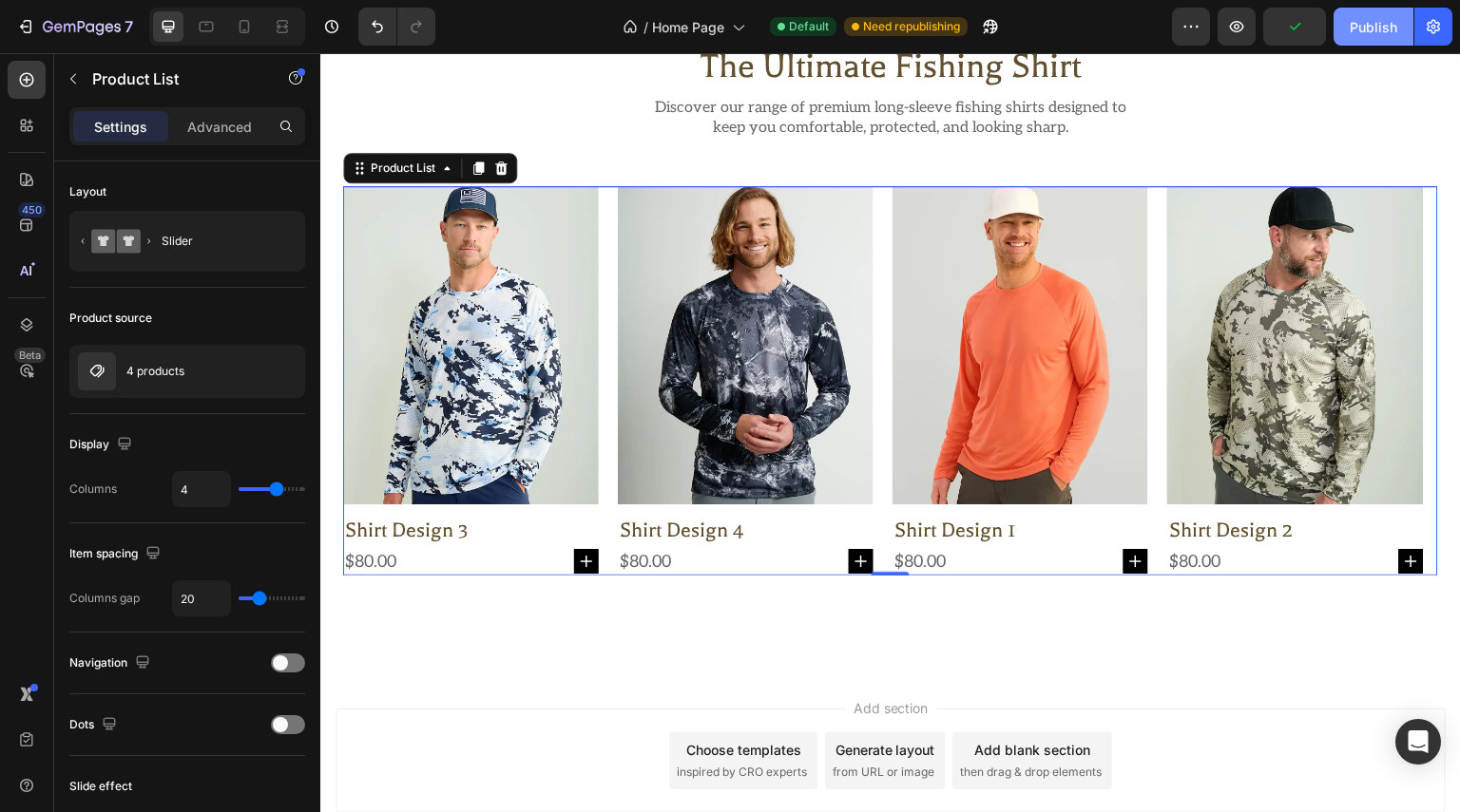
click at [1388, 22] on div "Publish" at bounding box center [1373, 27] width 47 height 20
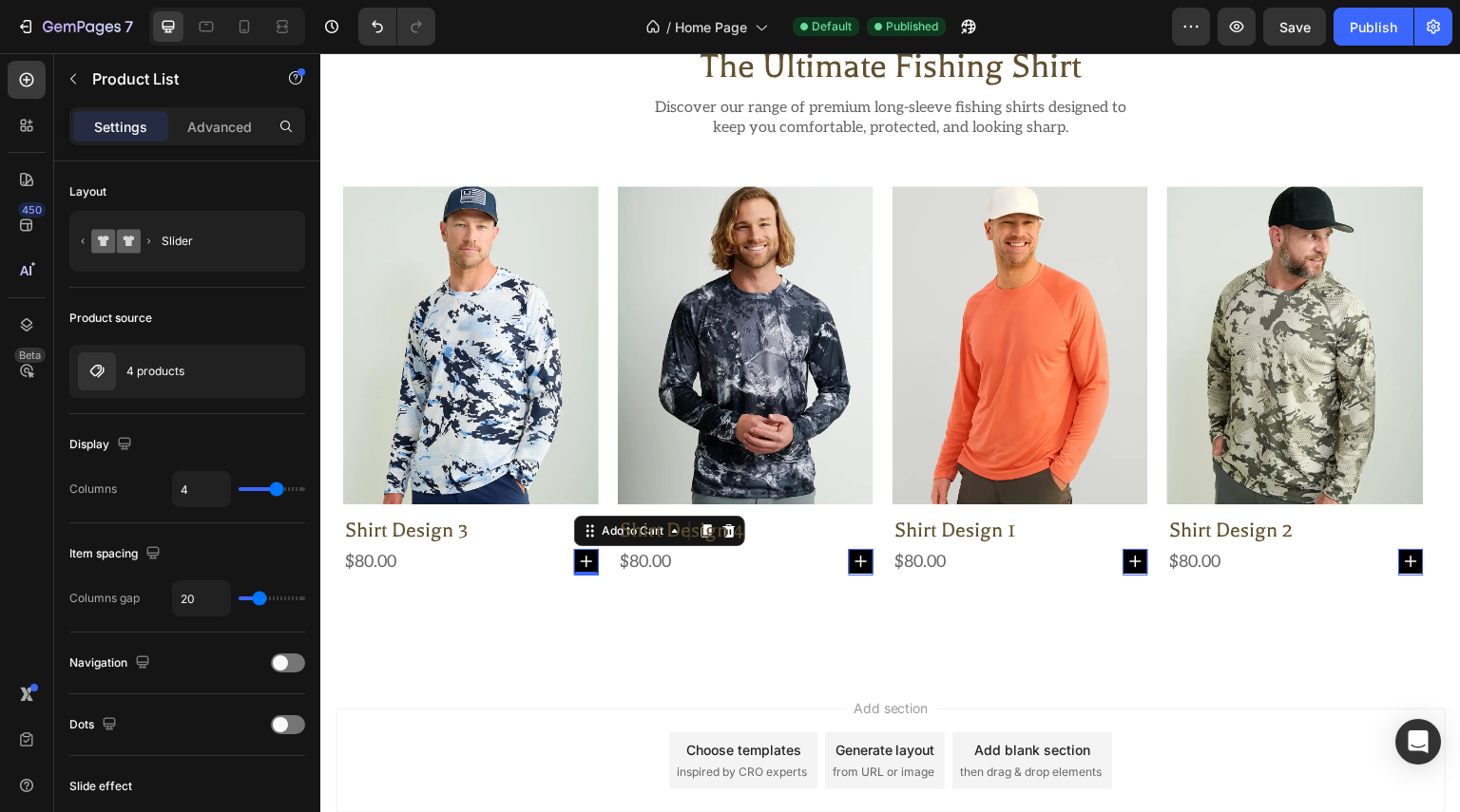
click at [591, 569] on button at bounding box center [586, 561] width 25 height 25
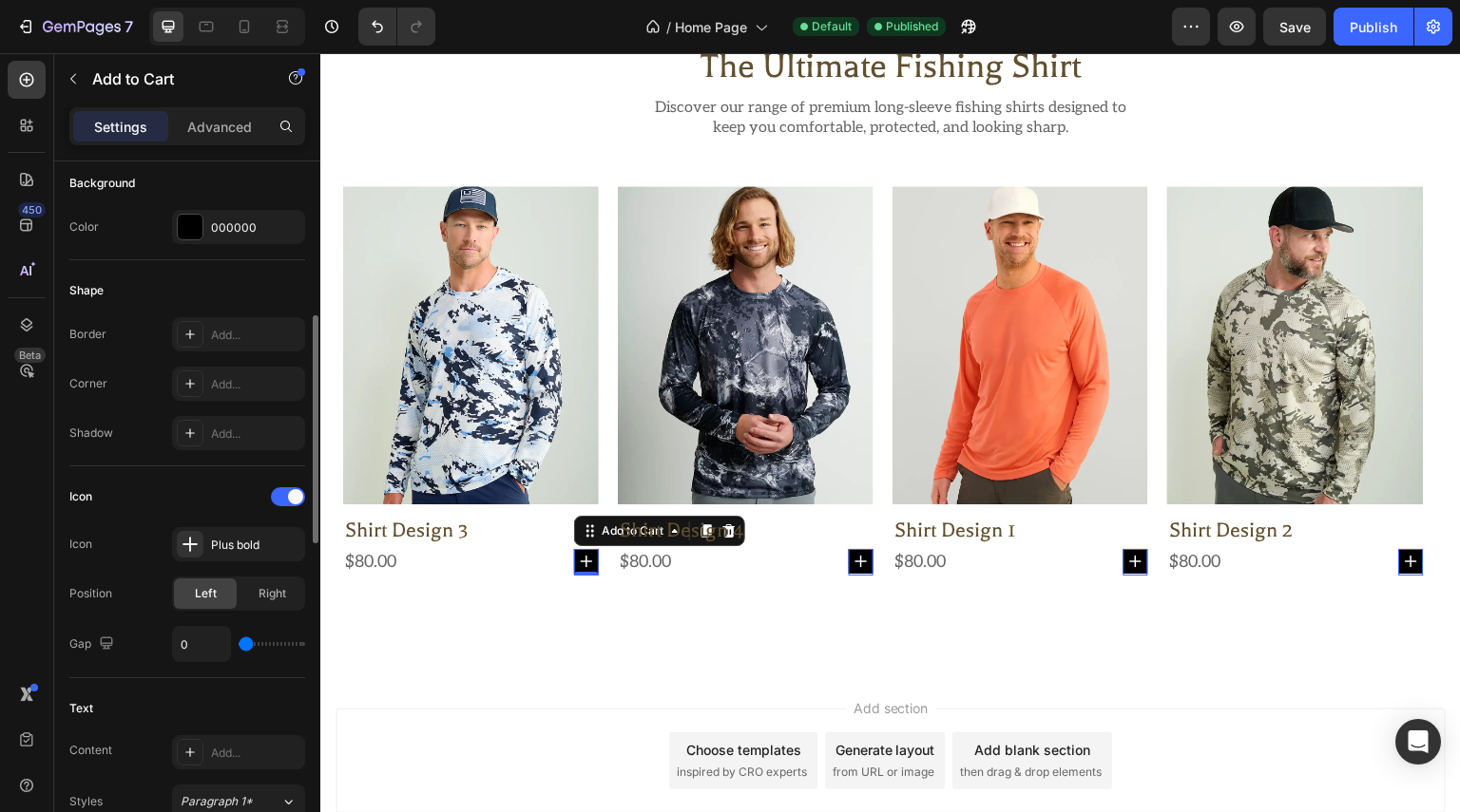
scroll to position [665, 0]
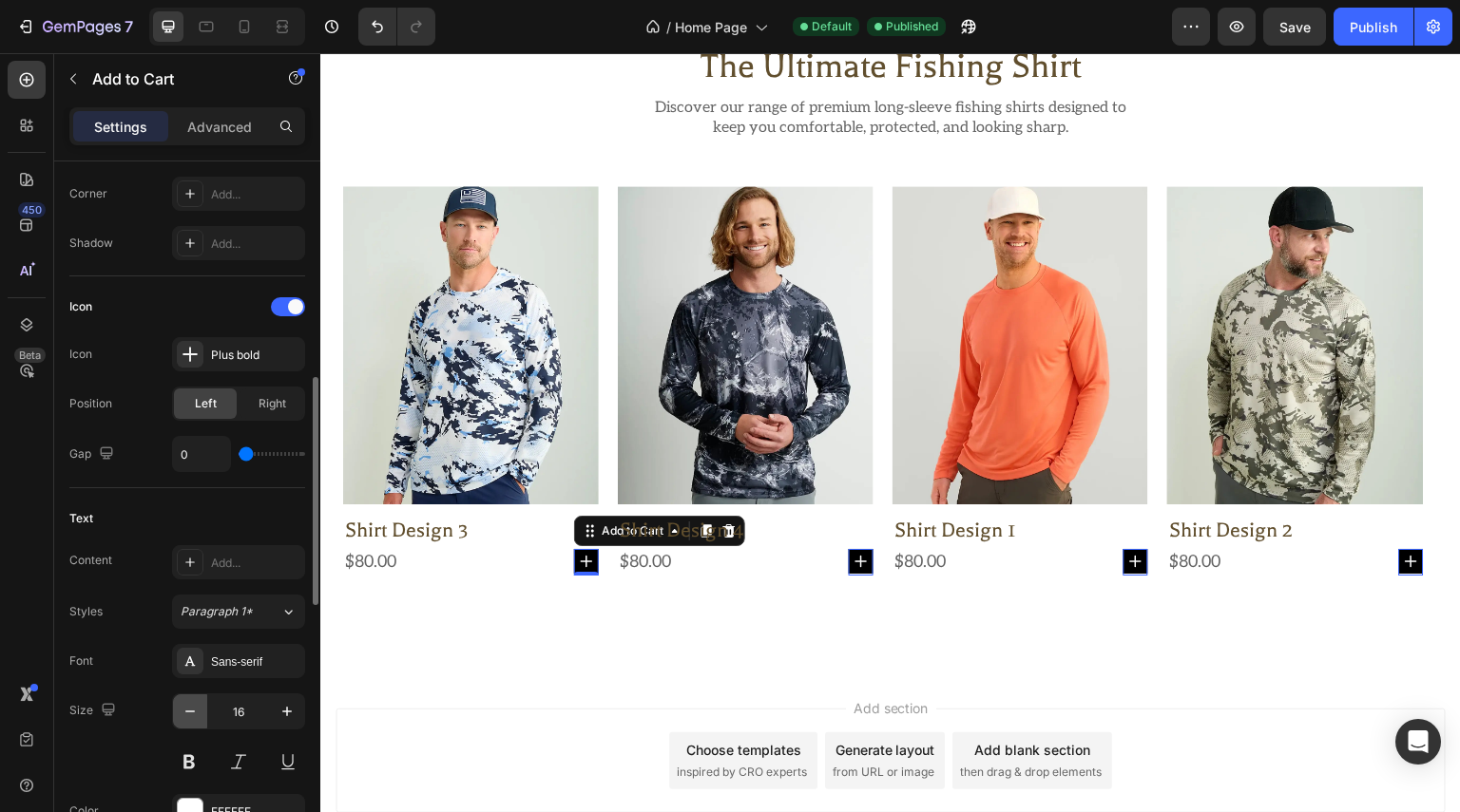
click at [193, 703] on icon "button" at bounding box center [190, 711] width 19 height 19
type input "14"
click at [1345, 25] on button "Publish" at bounding box center [1373, 27] width 80 height 38
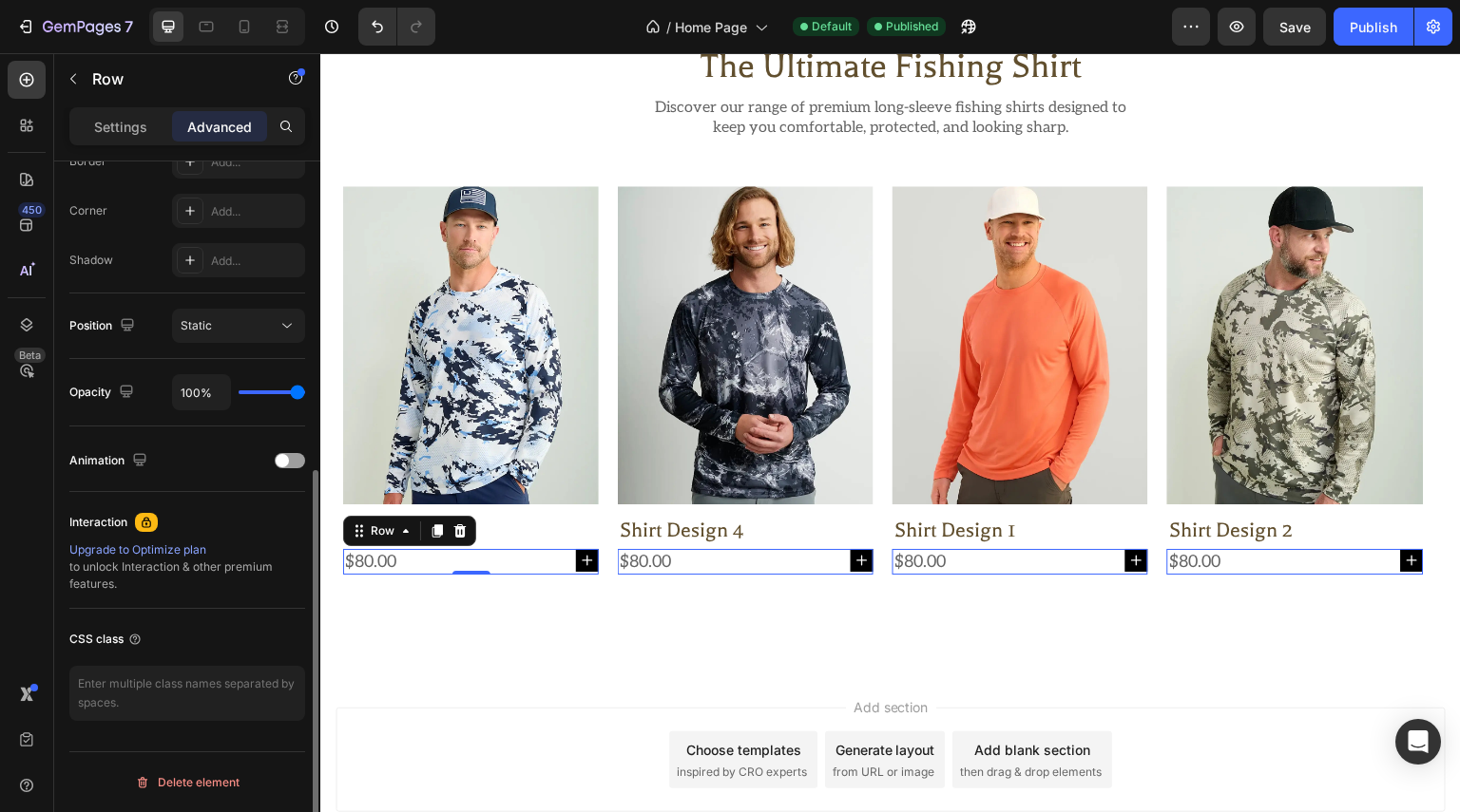
click at [548, 563] on div "$80.00 Product Price Product Price Add to Cart Row 0" at bounding box center [471, 562] width 256 height 26
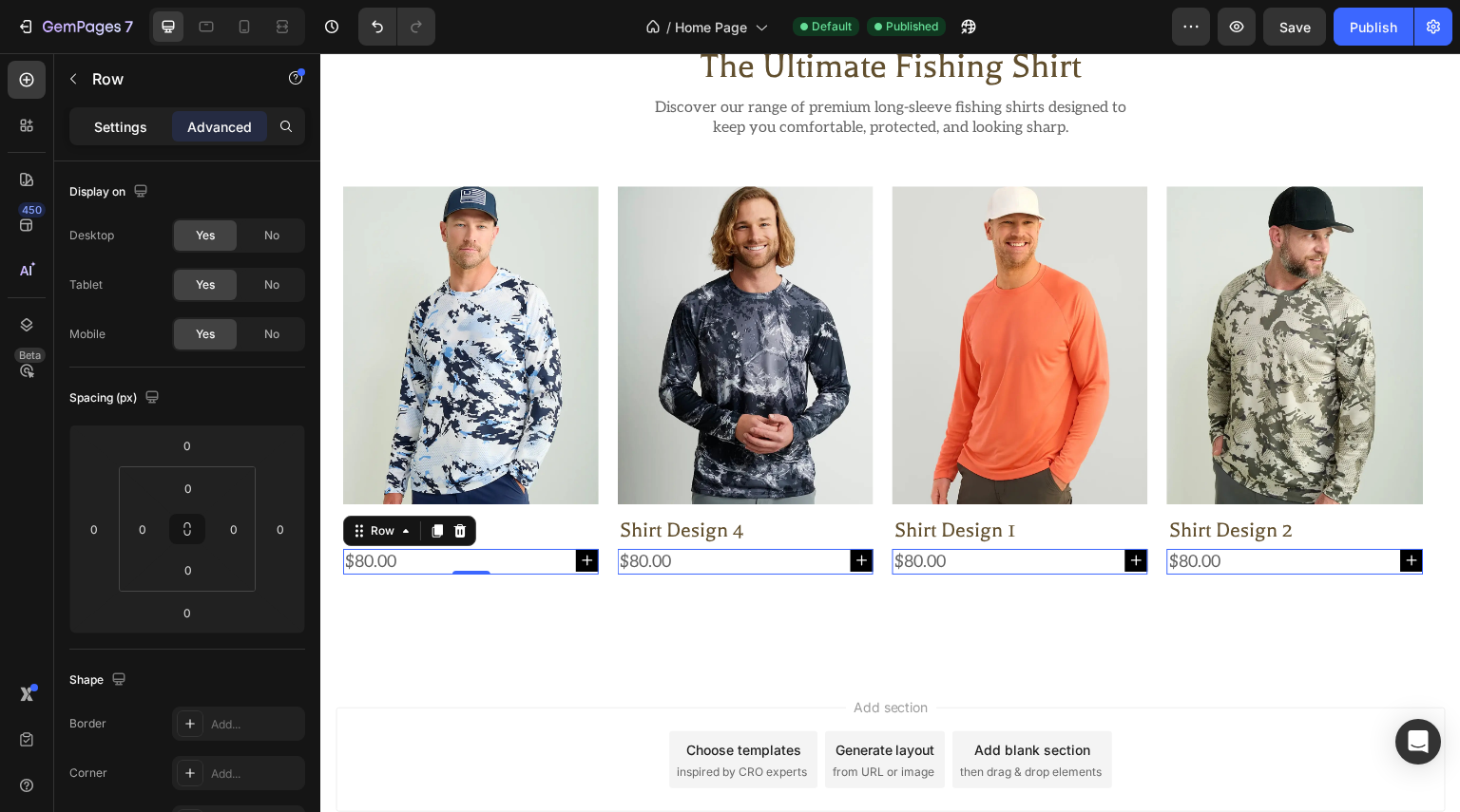
click at [113, 122] on p "Settings" at bounding box center [120, 126] width 53 height 20
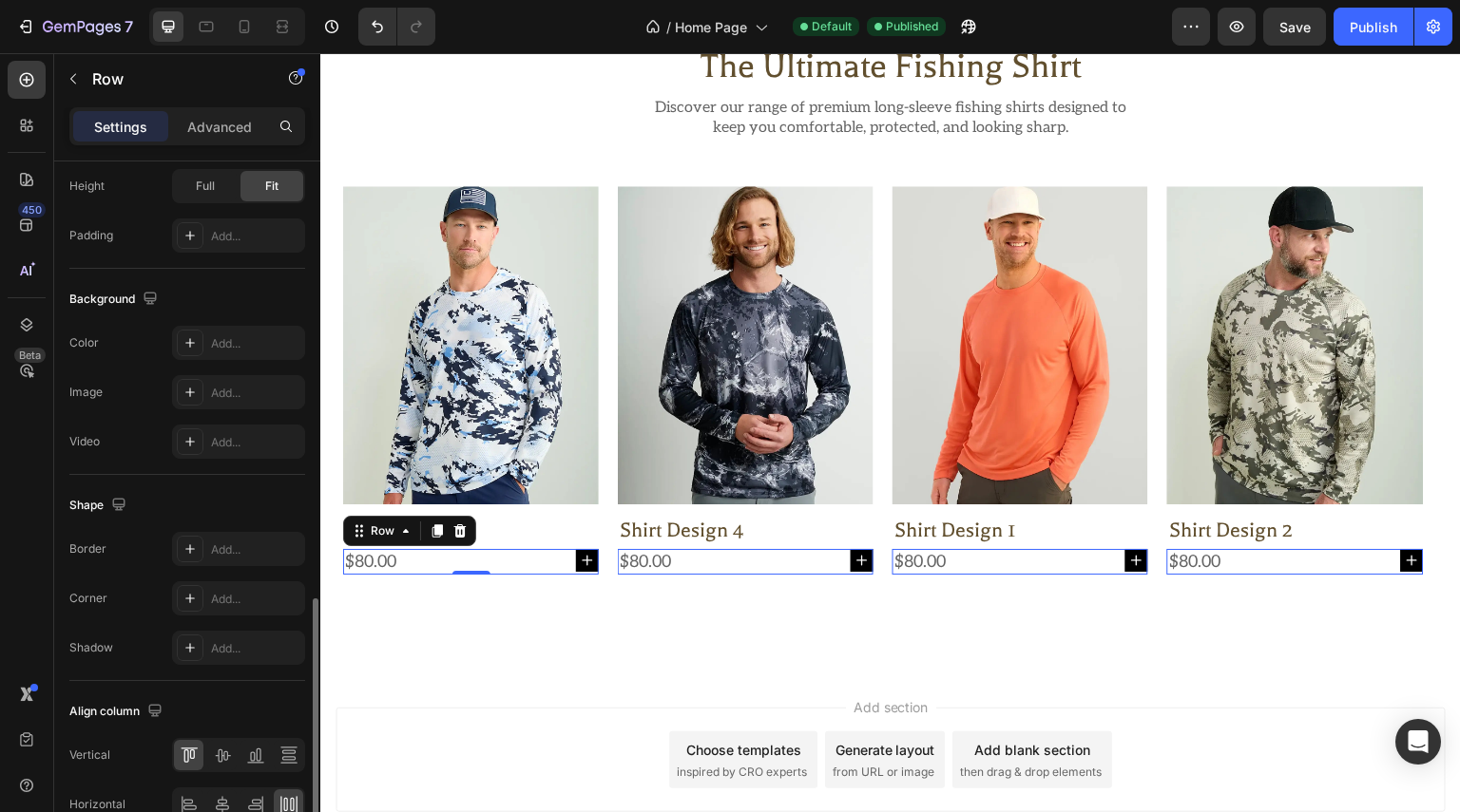
scroll to position [667, 0]
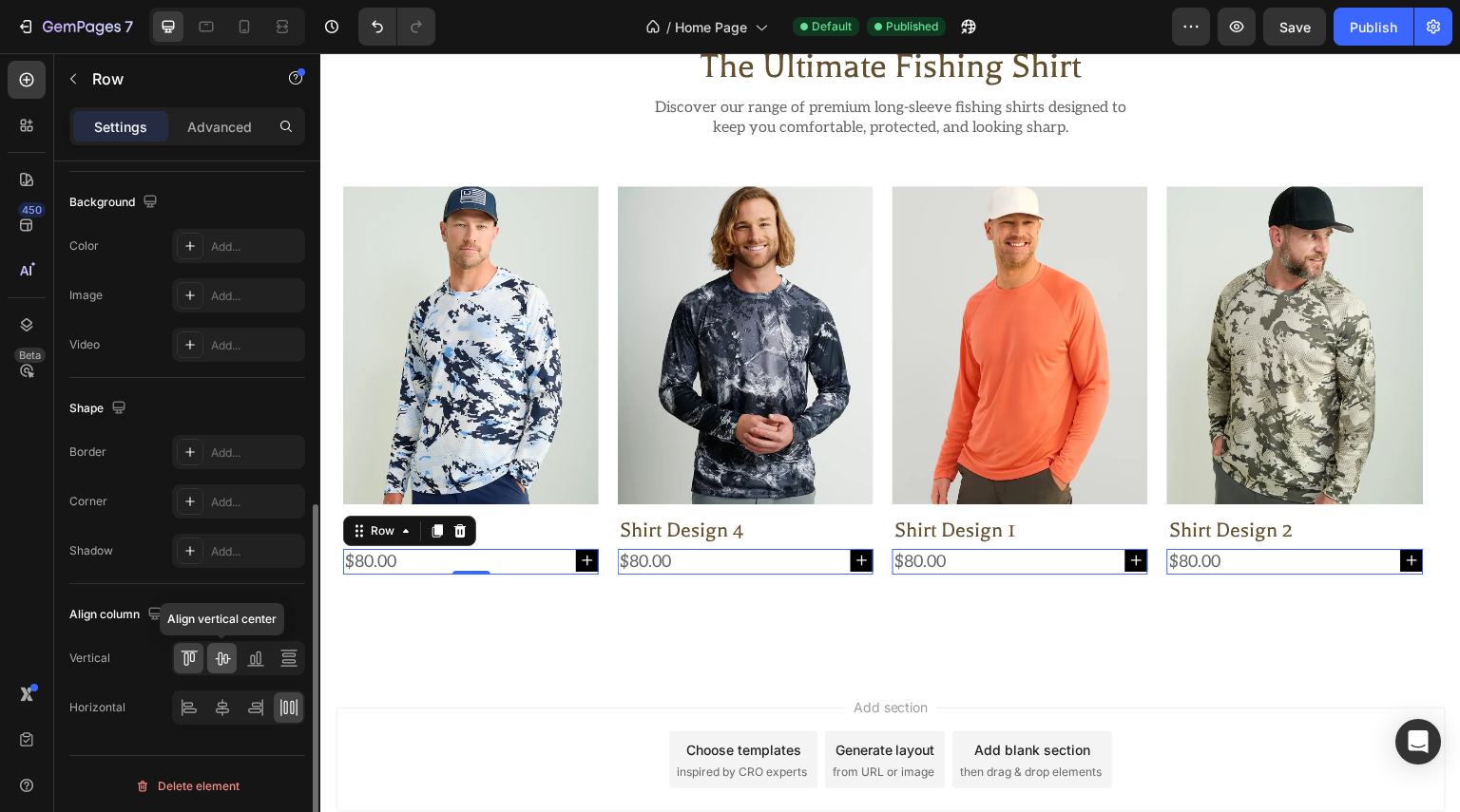
click at [231, 653] on icon at bounding box center [222, 658] width 19 height 19
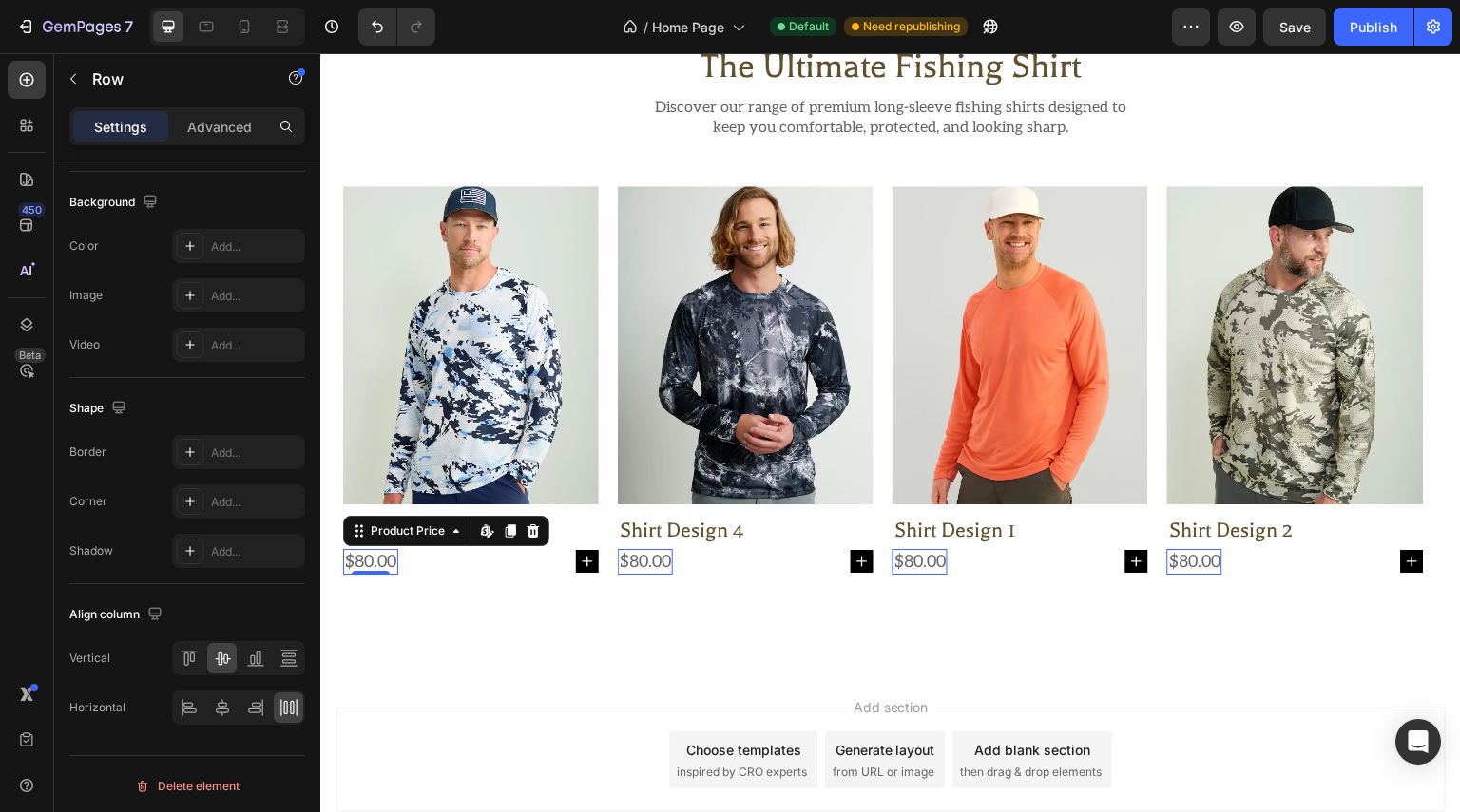
scroll to position [0, 0]
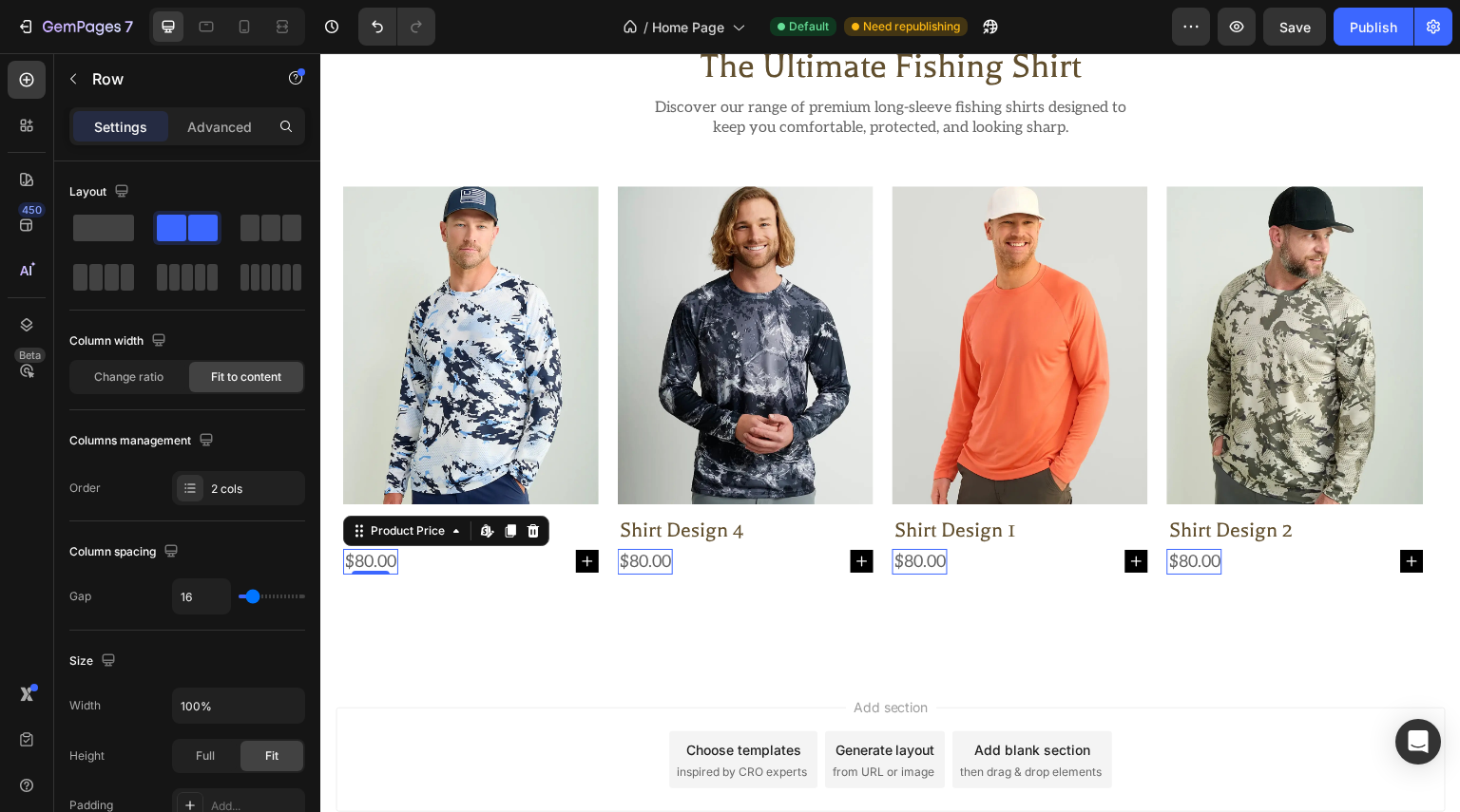
click at [354, 562] on div "$80.00" at bounding box center [371, 562] width 55 height 26
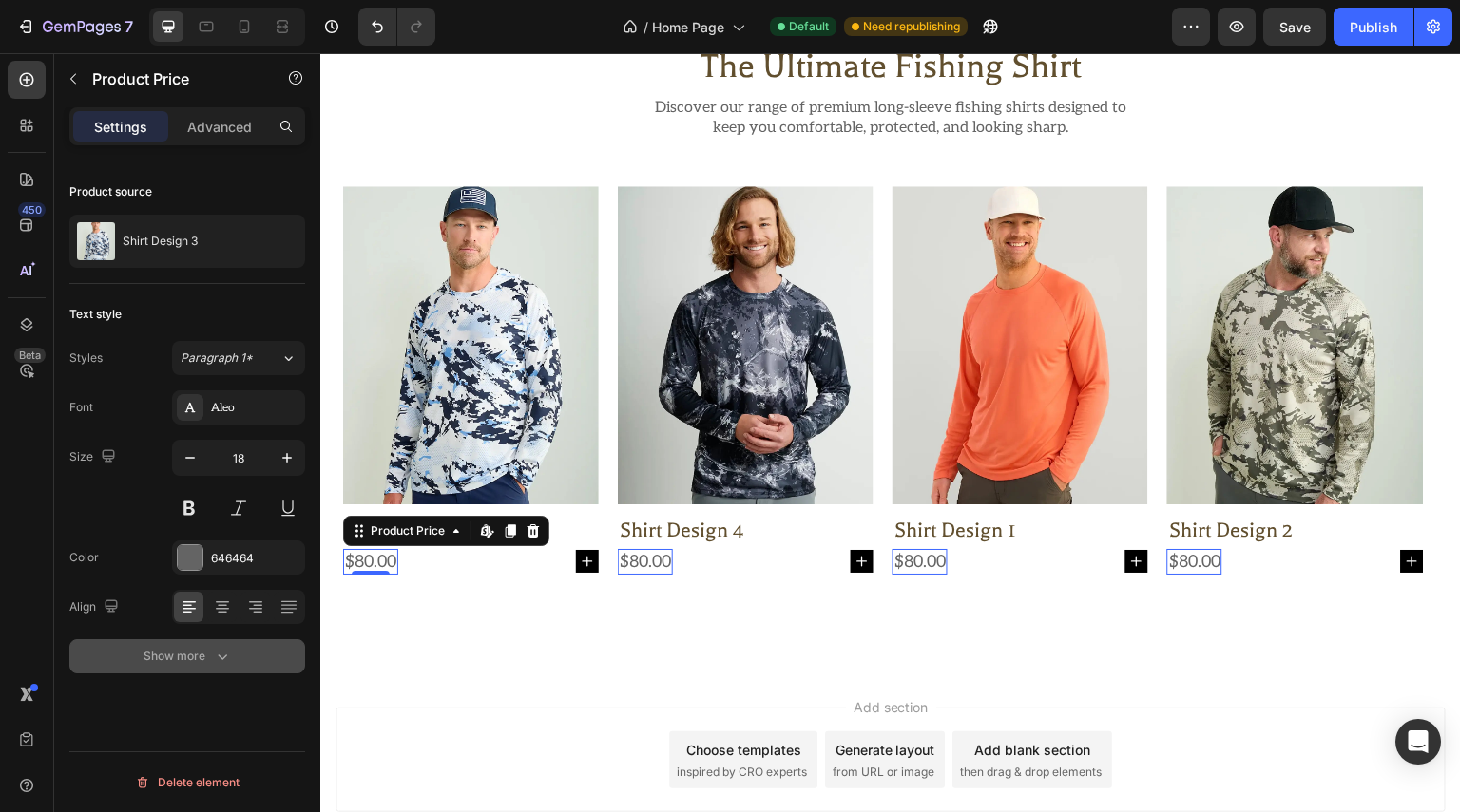
click at [224, 651] on icon "button" at bounding box center [222, 656] width 19 height 19
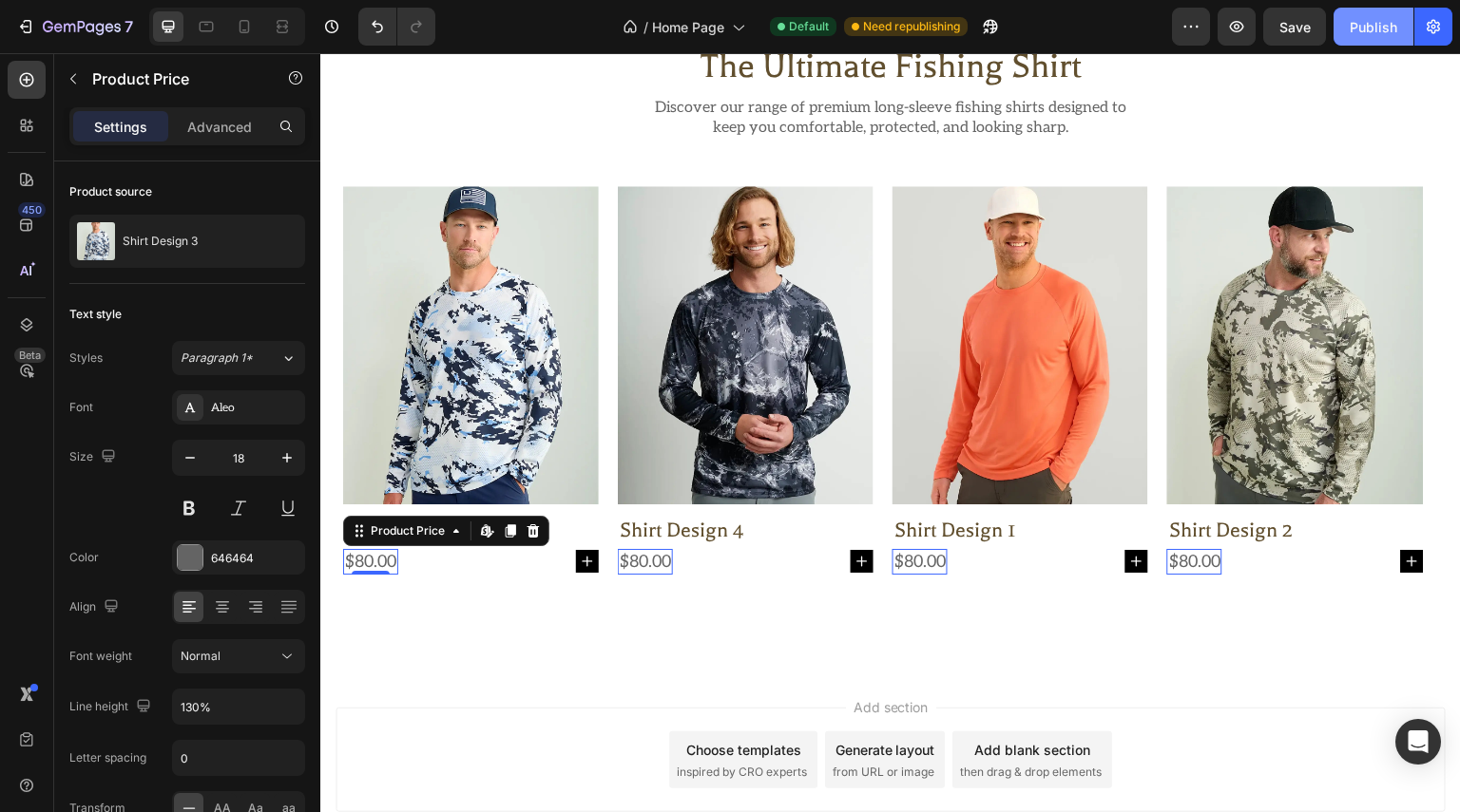
click at [1364, 39] on button "Publish" at bounding box center [1373, 27] width 80 height 38
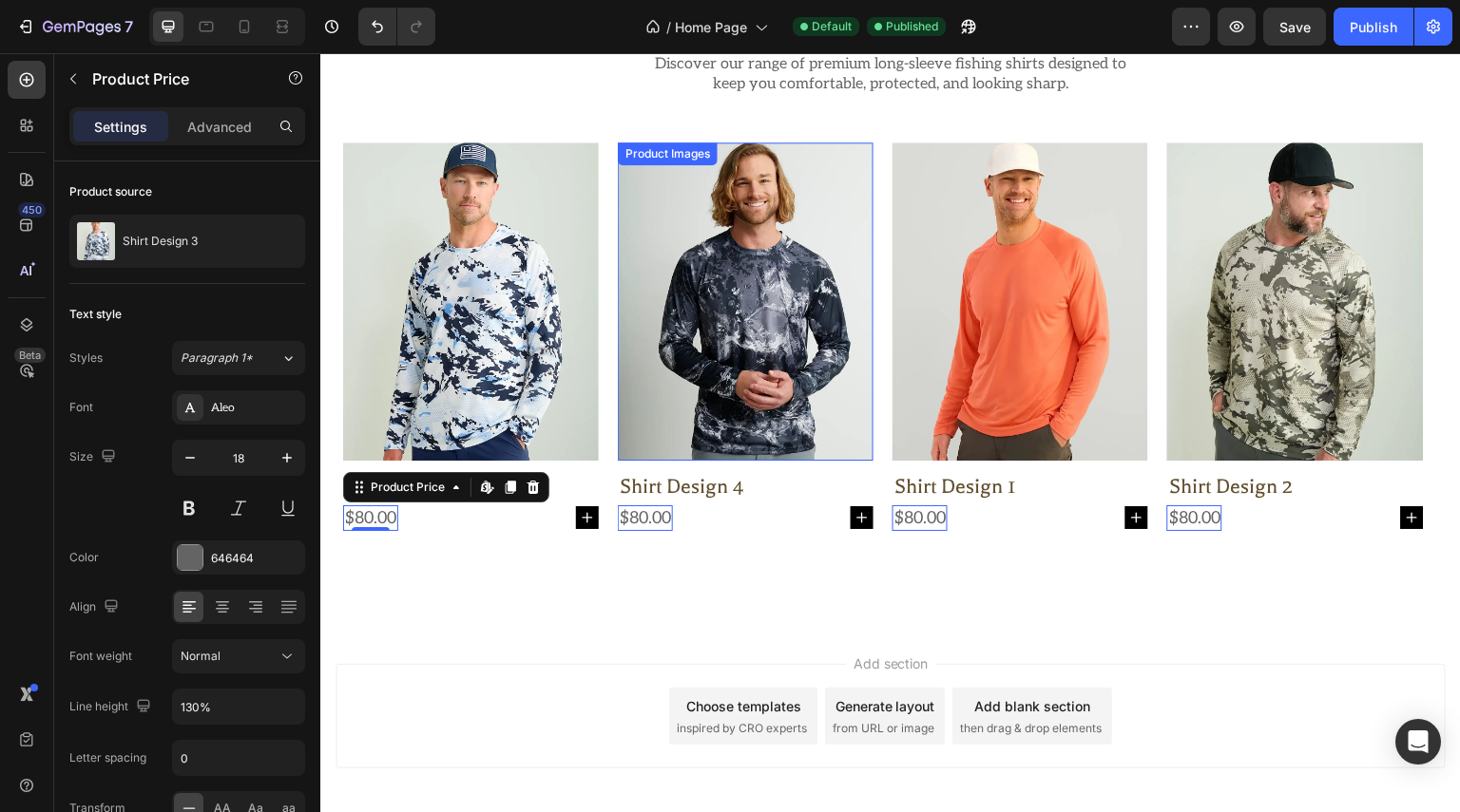
scroll to position [804, 0]
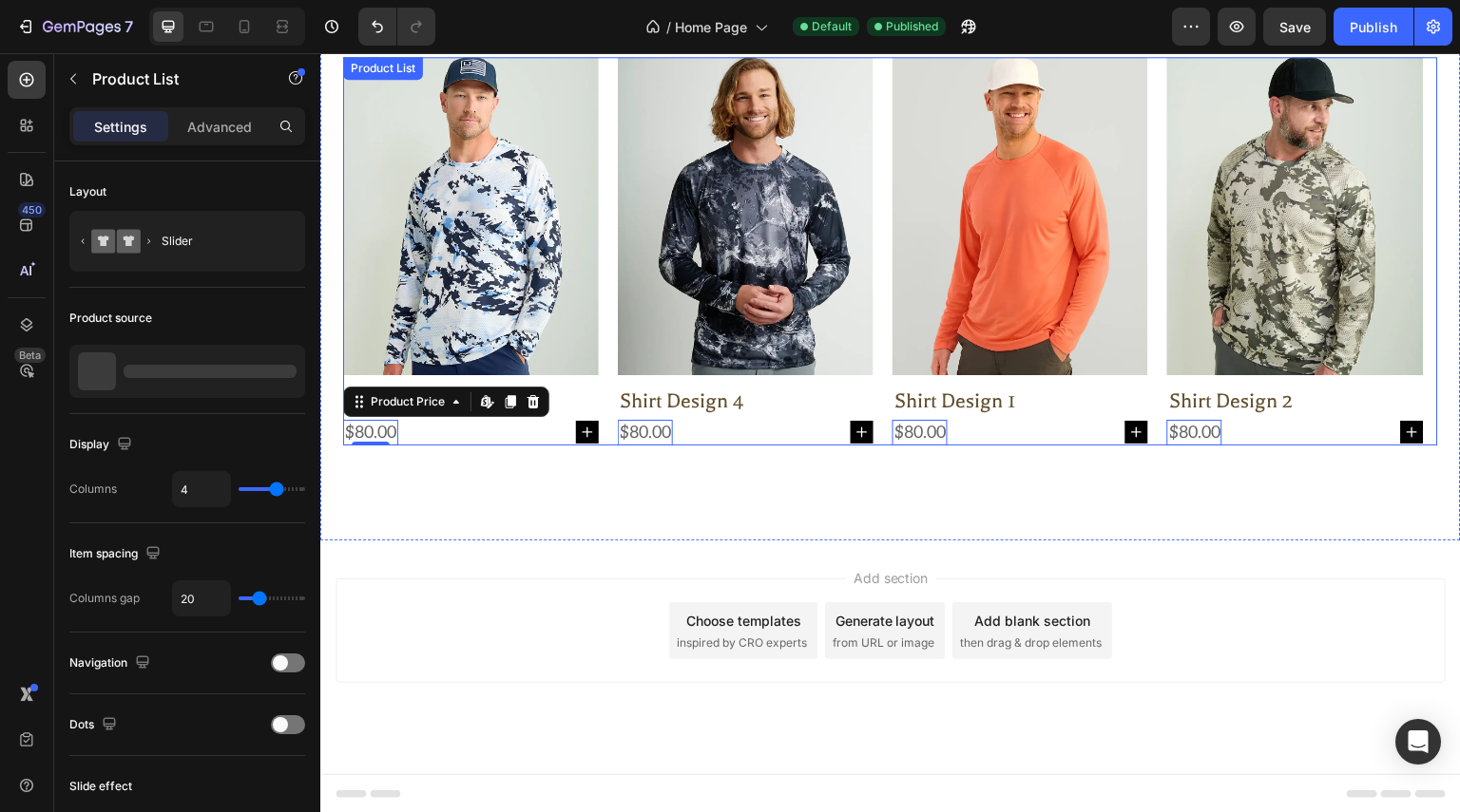
click at [880, 429] on div "Product Images shirt design 3 Product Title $80.00 Product Price Edit content i…" at bounding box center [890, 252] width 1095 height 389
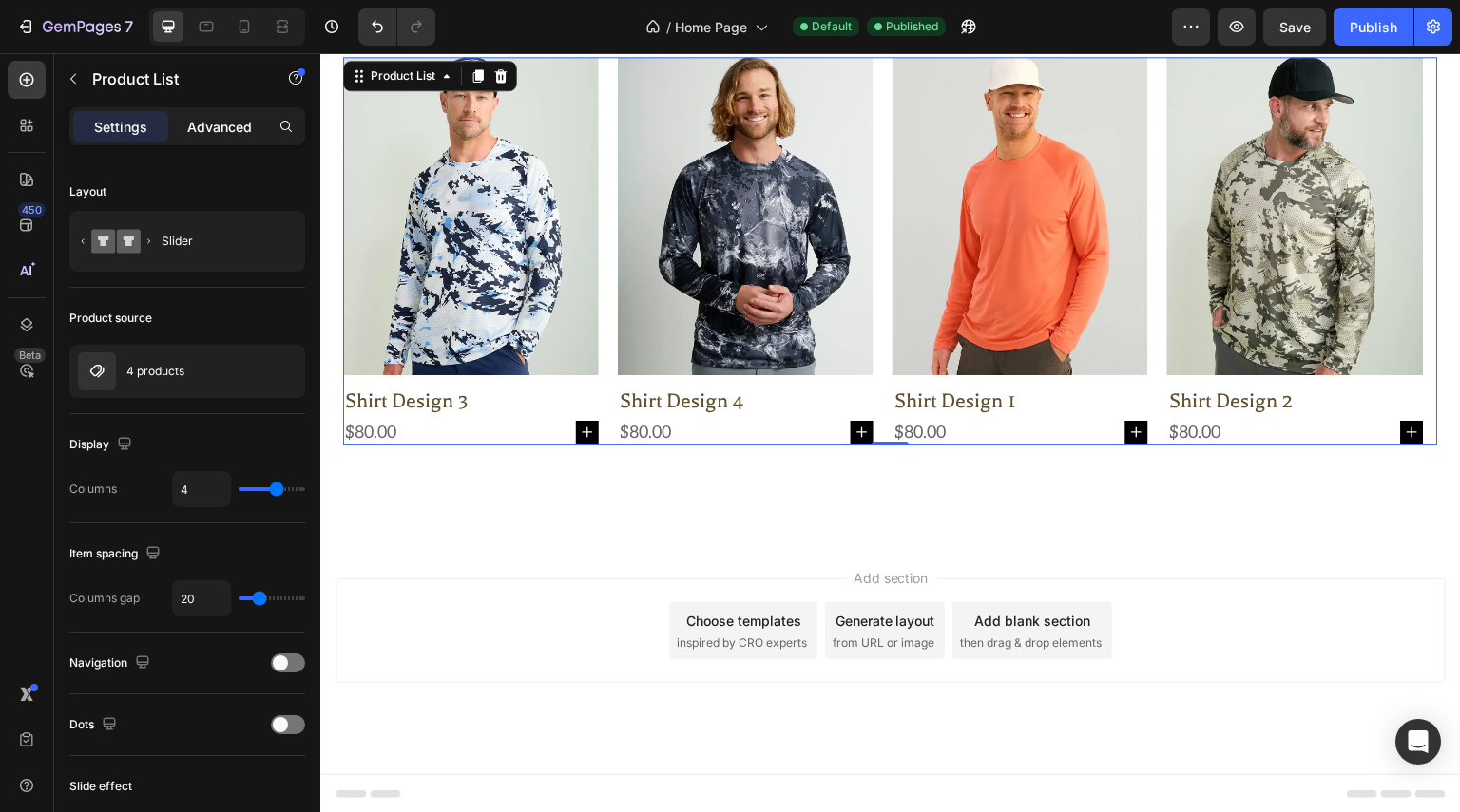
click at [243, 124] on p "Advanced" at bounding box center [219, 126] width 64 height 20
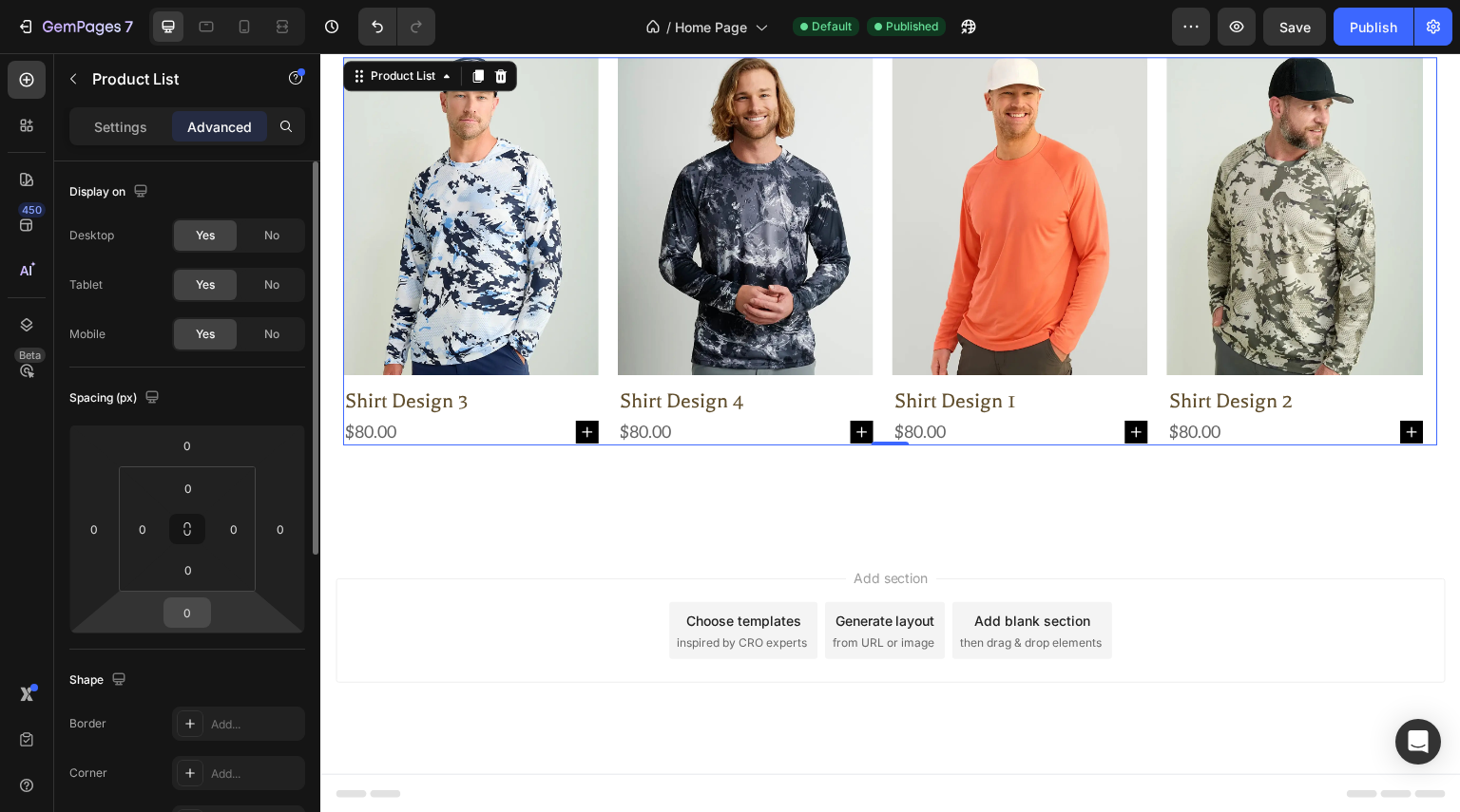
click at [207, 620] on div "0" at bounding box center [188, 613] width 47 height 31
click at [182, 615] on input "0" at bounding box center [187, 613] width 38 height 29
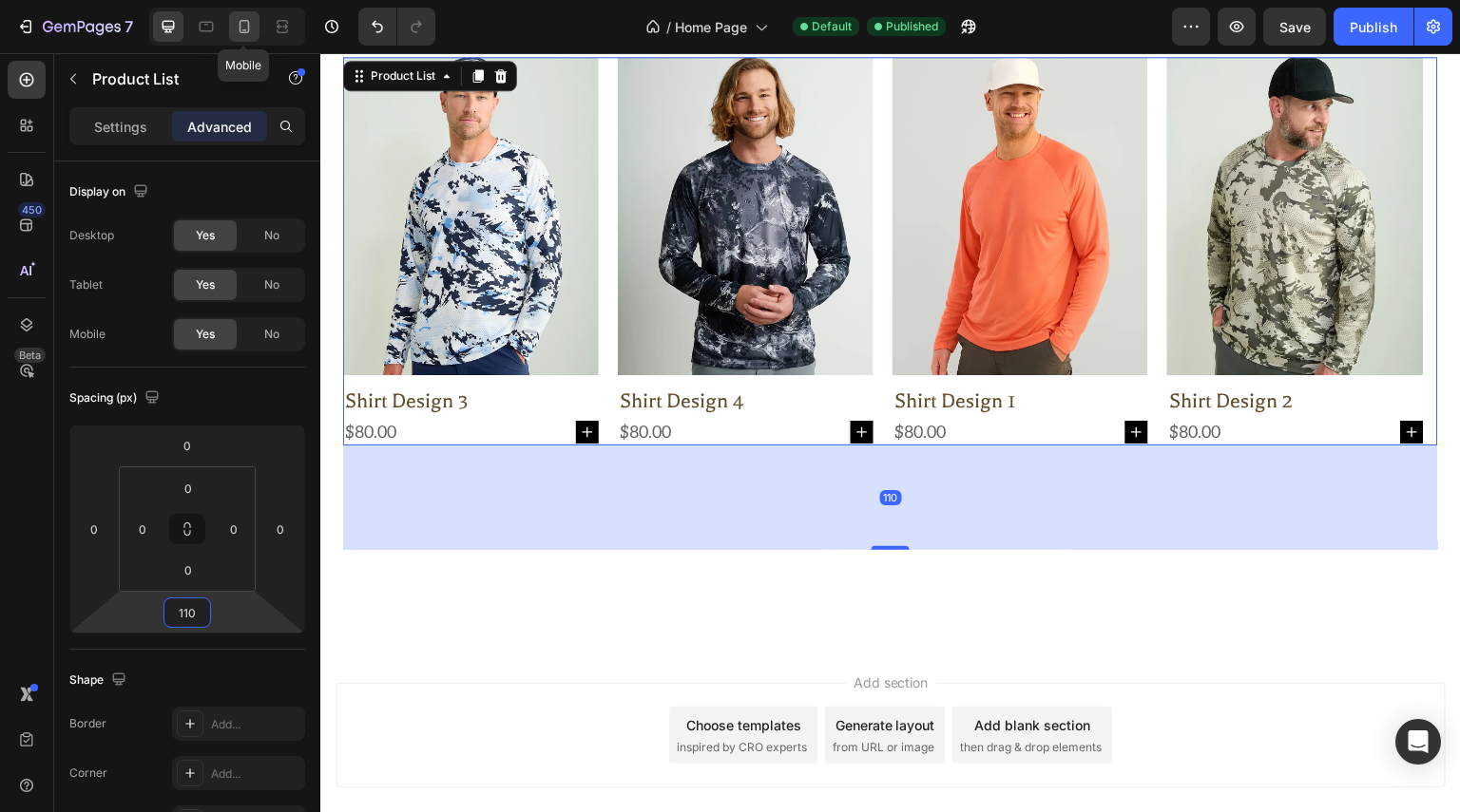
click at [237, 36] on icon at bounding box center [244, 26] width 19 height 19
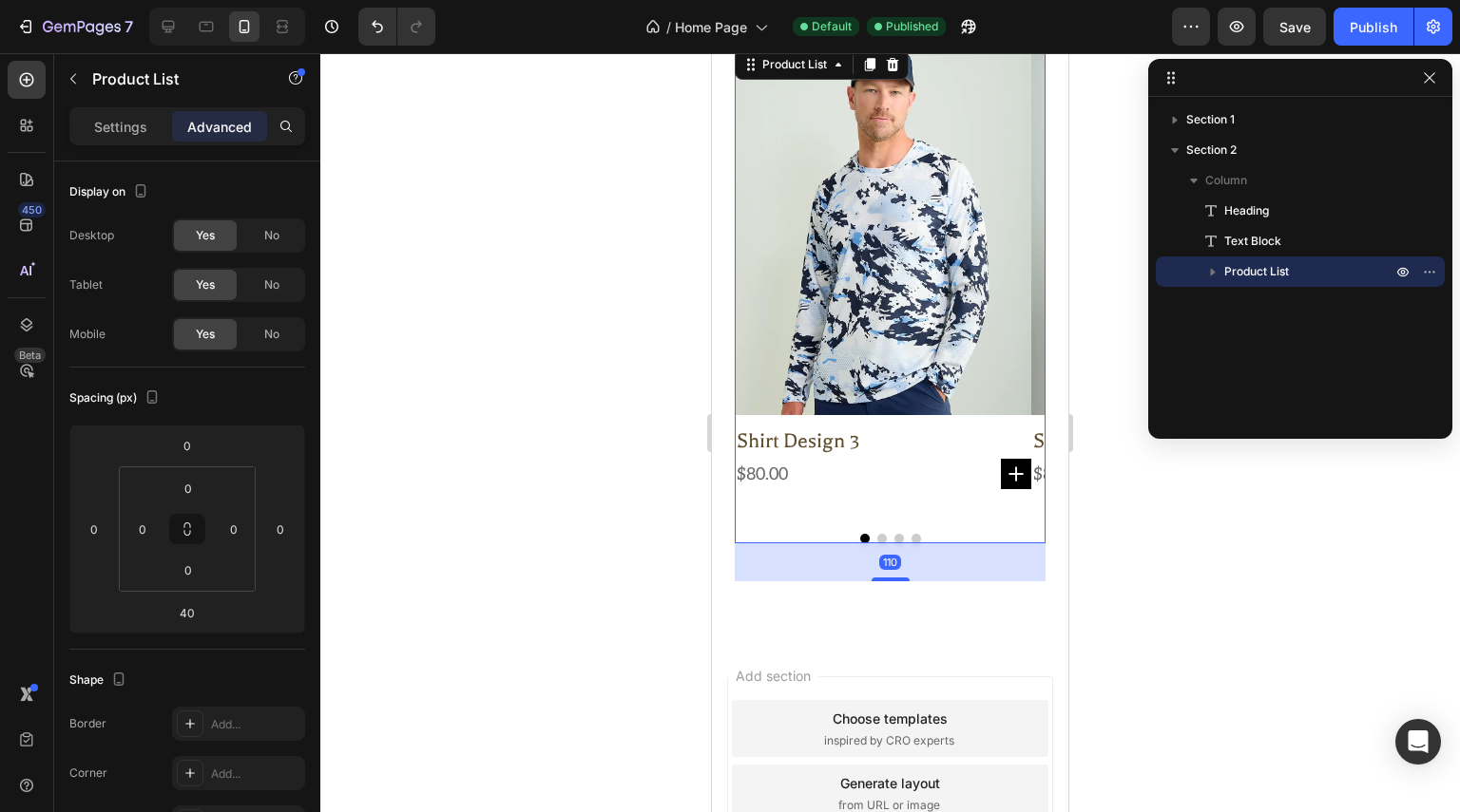
scroll to position [739, 0]
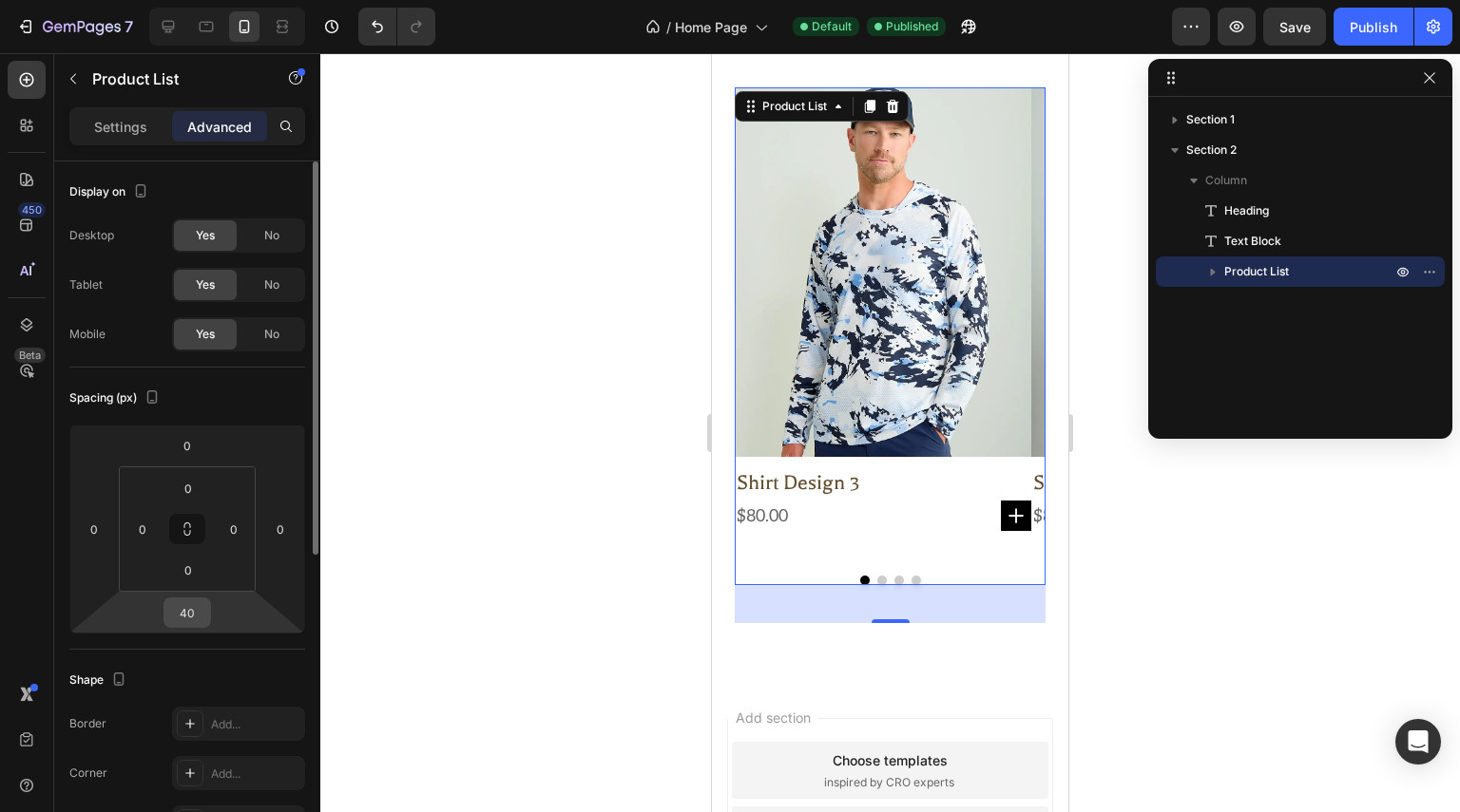
click at [198, 608] on input "40" at bounding box center [187, 613] width 38 height 29
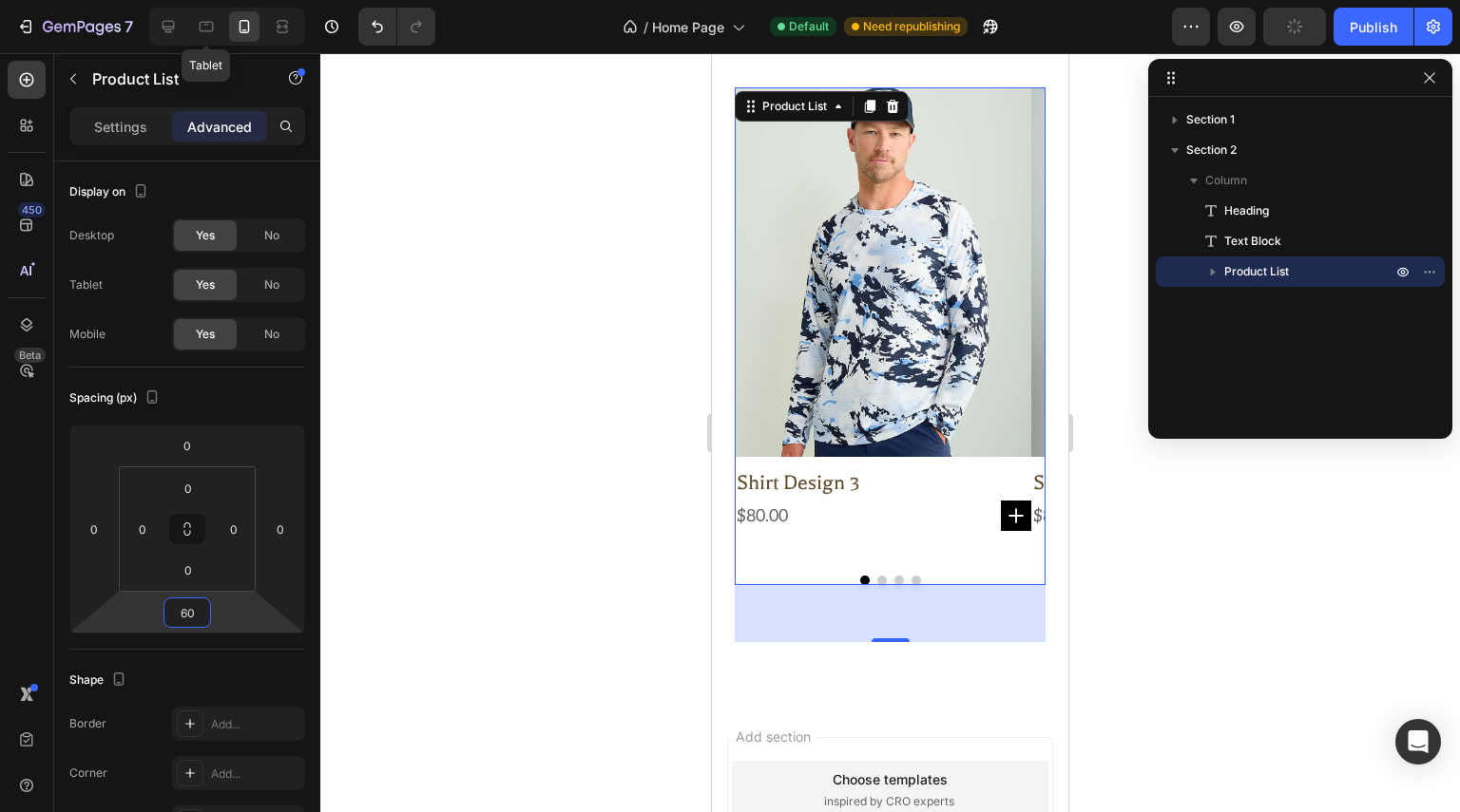
click at [170, 34] on icon at bounding box center [168, 26] width 19 height 19
type input "110"
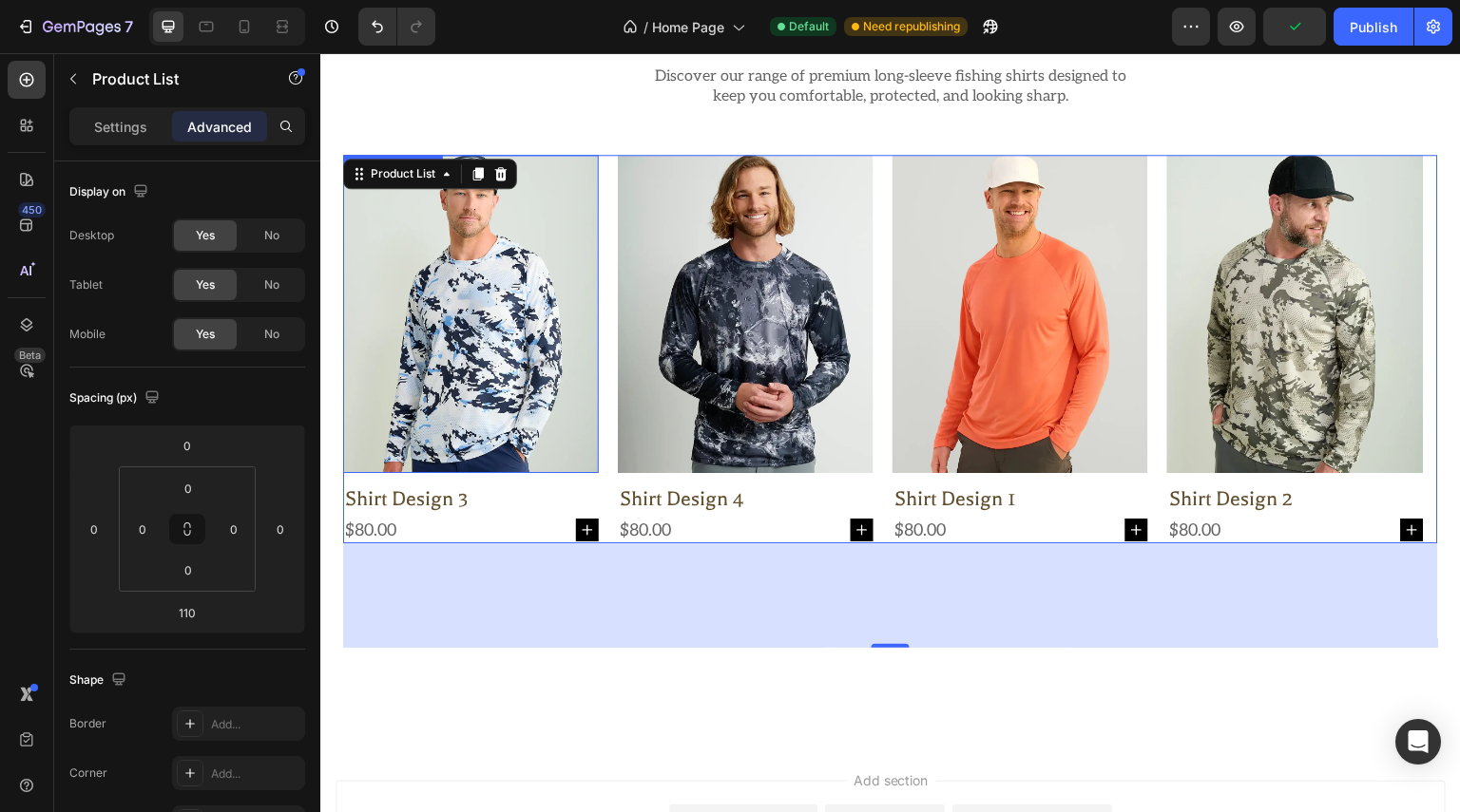
scroll to position [741, 0]
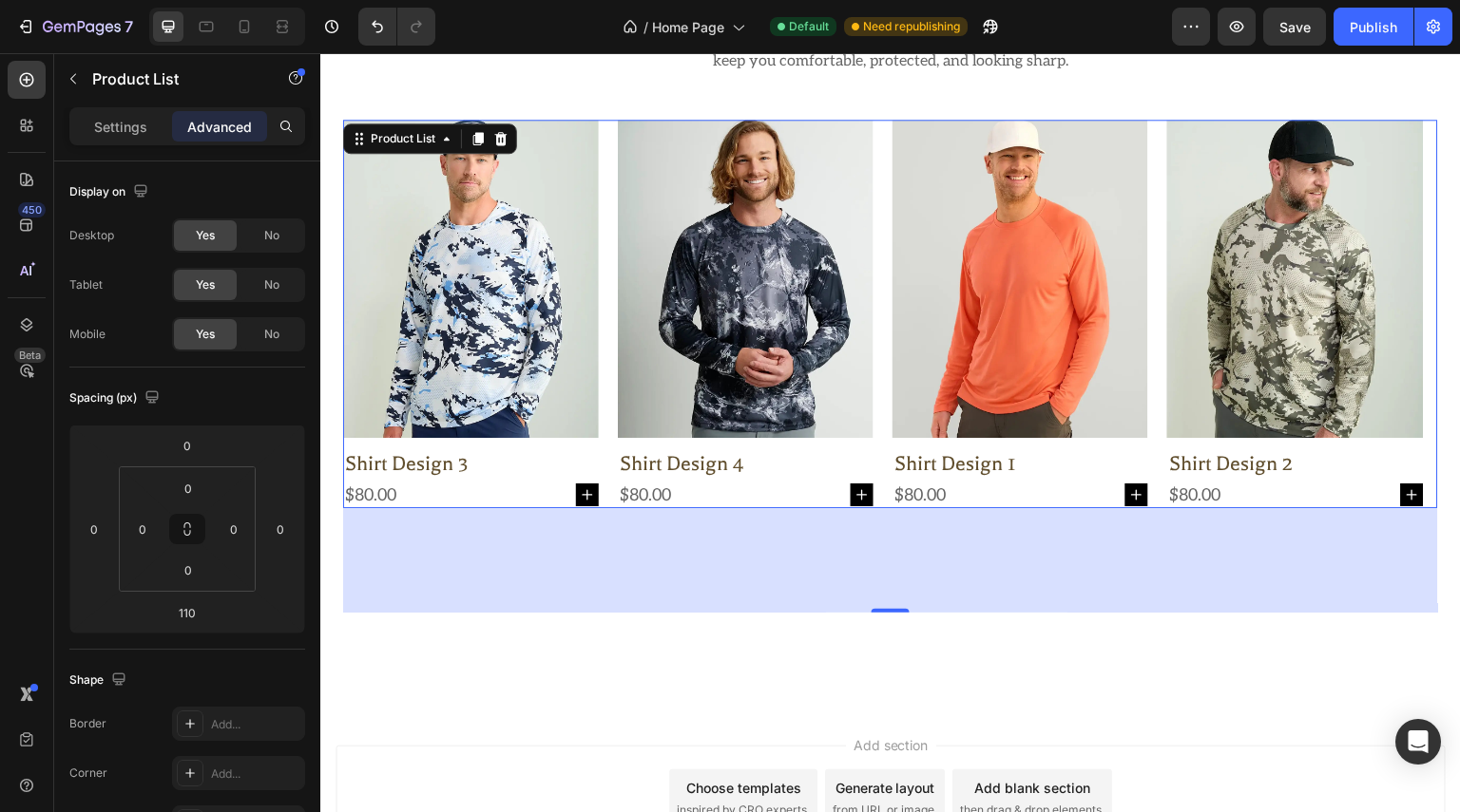
drag, startPoint x: 20, startPoint y: 85, endPoint x: 4, endPoint y: 111, distance: 30.5
click at [20, 86] on icon at bounding box center [26, 79] width 19 height 19
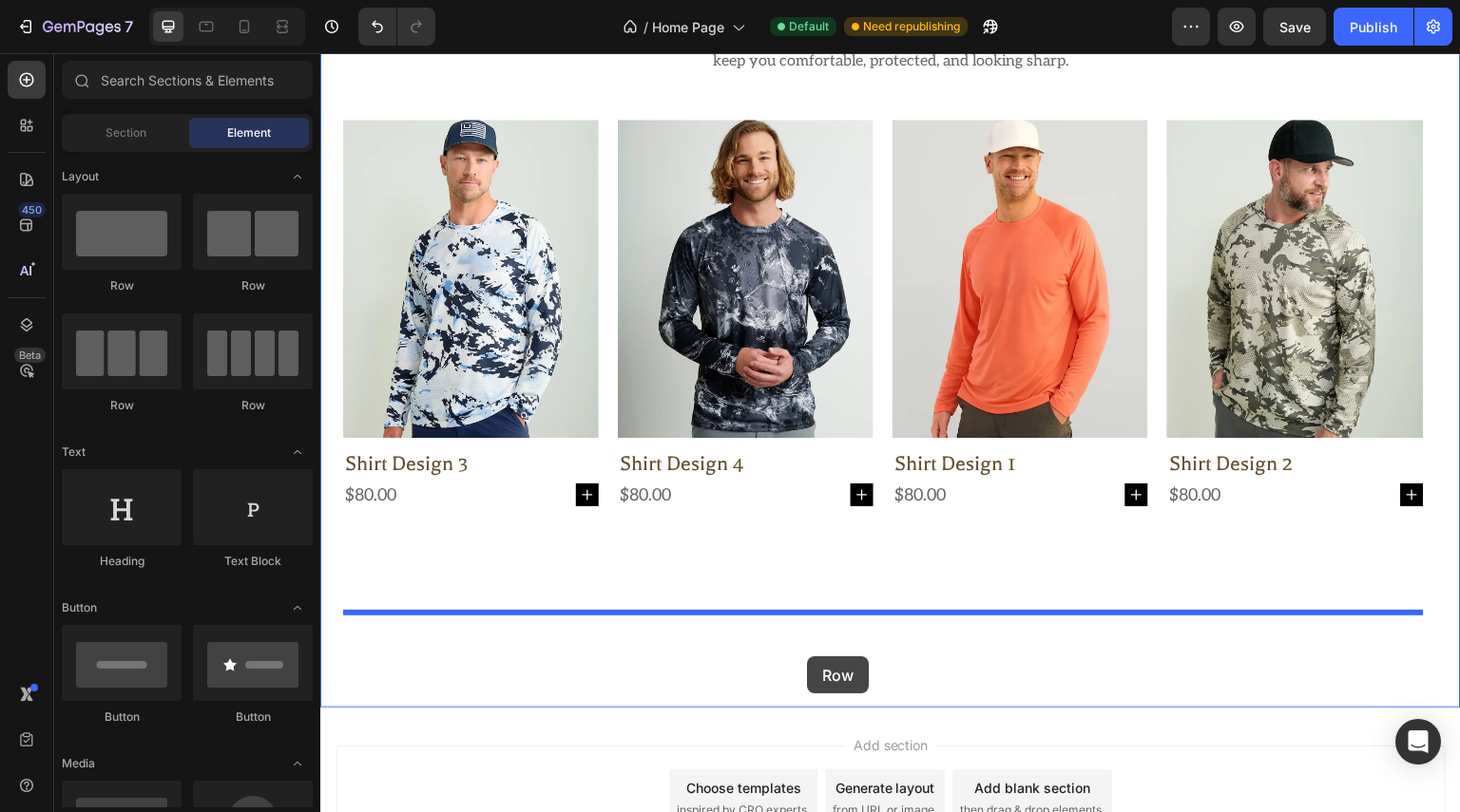
drag, startPoint x: 596, startPoint y: 297, endPoint x: 807, endPoint y: 657, distance: 417.3
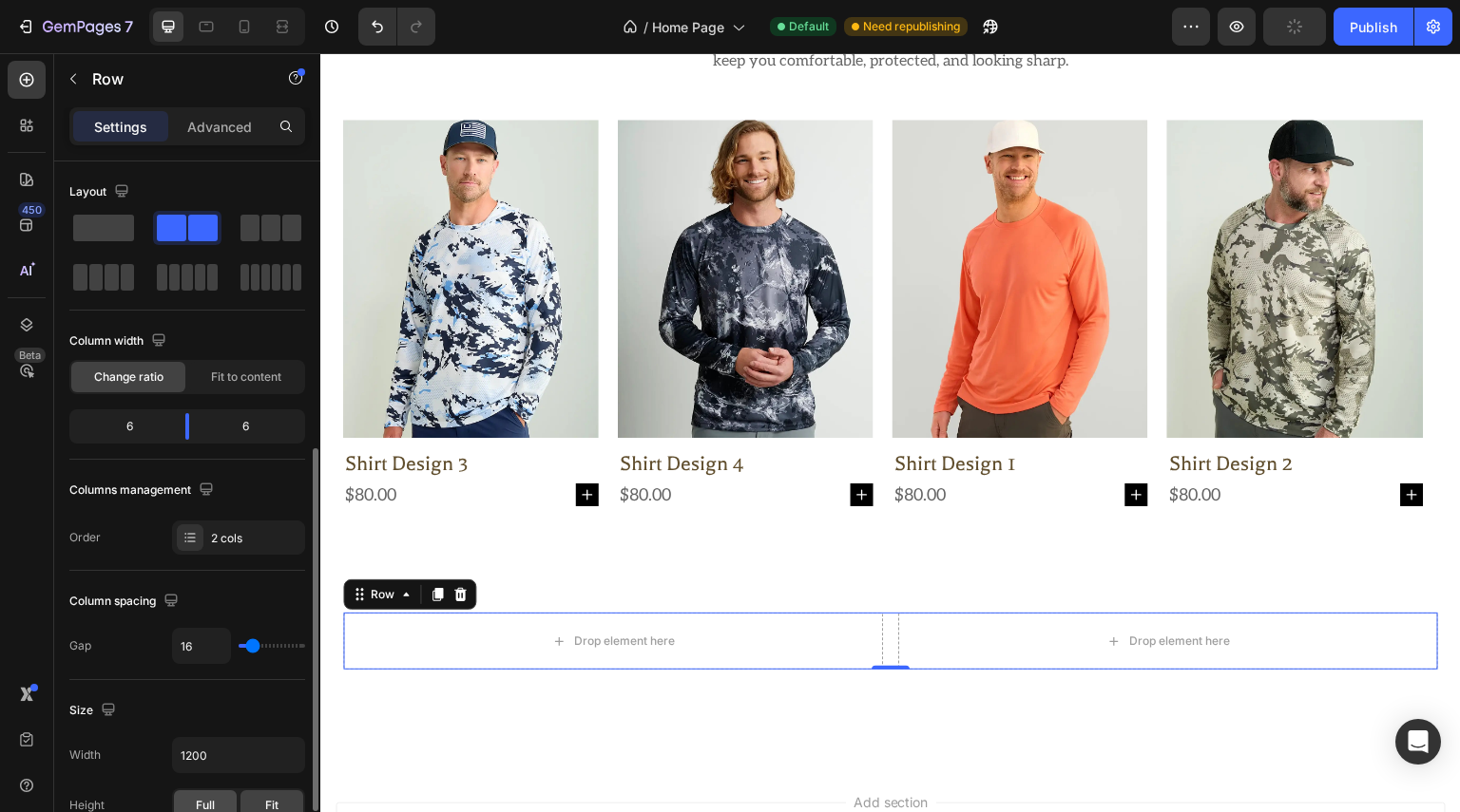
scroll to position [285, 0]
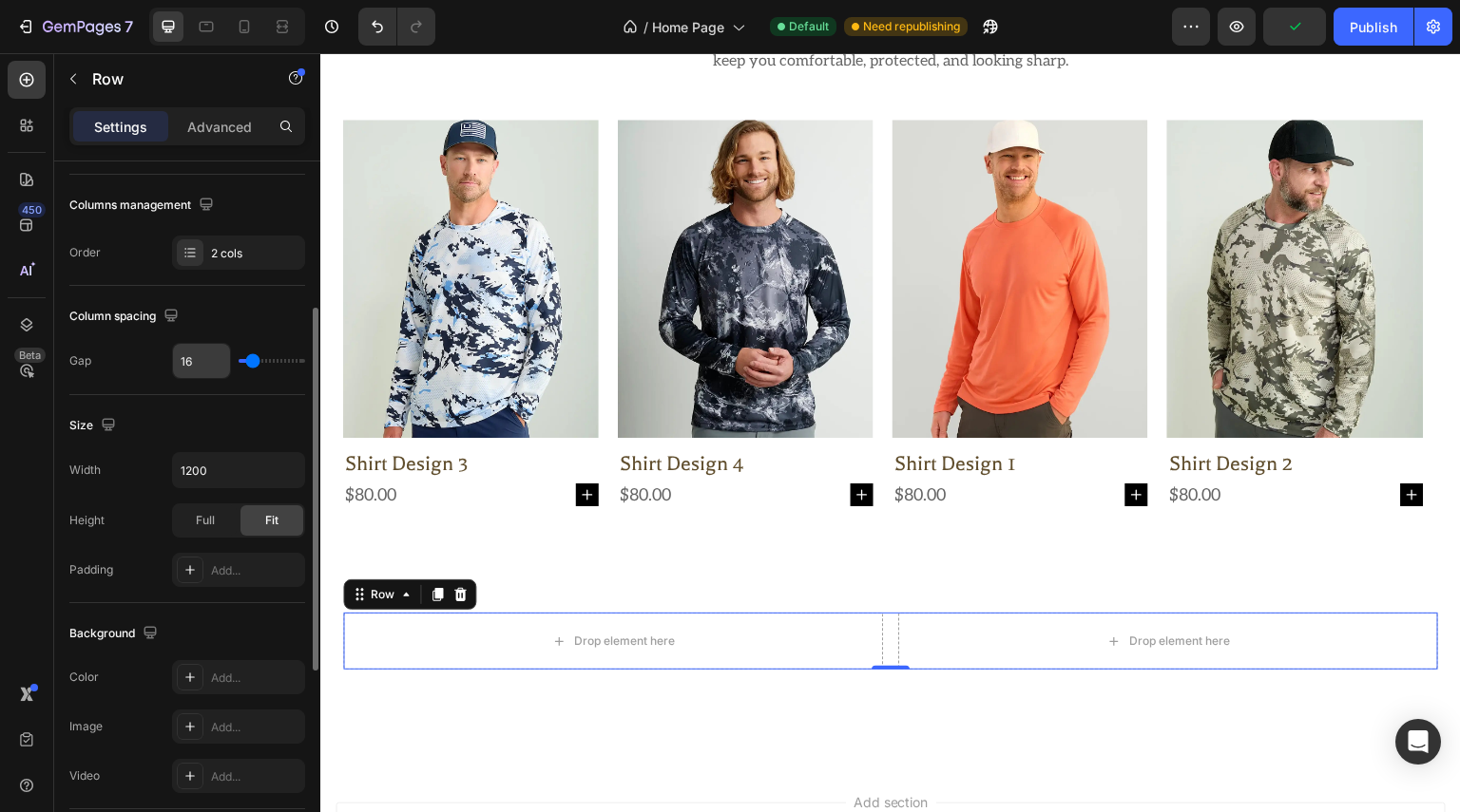
click at [197, 350] on input "16" at bounding box center [201, 361] width 57 height 35
type input "7"
type input "70"
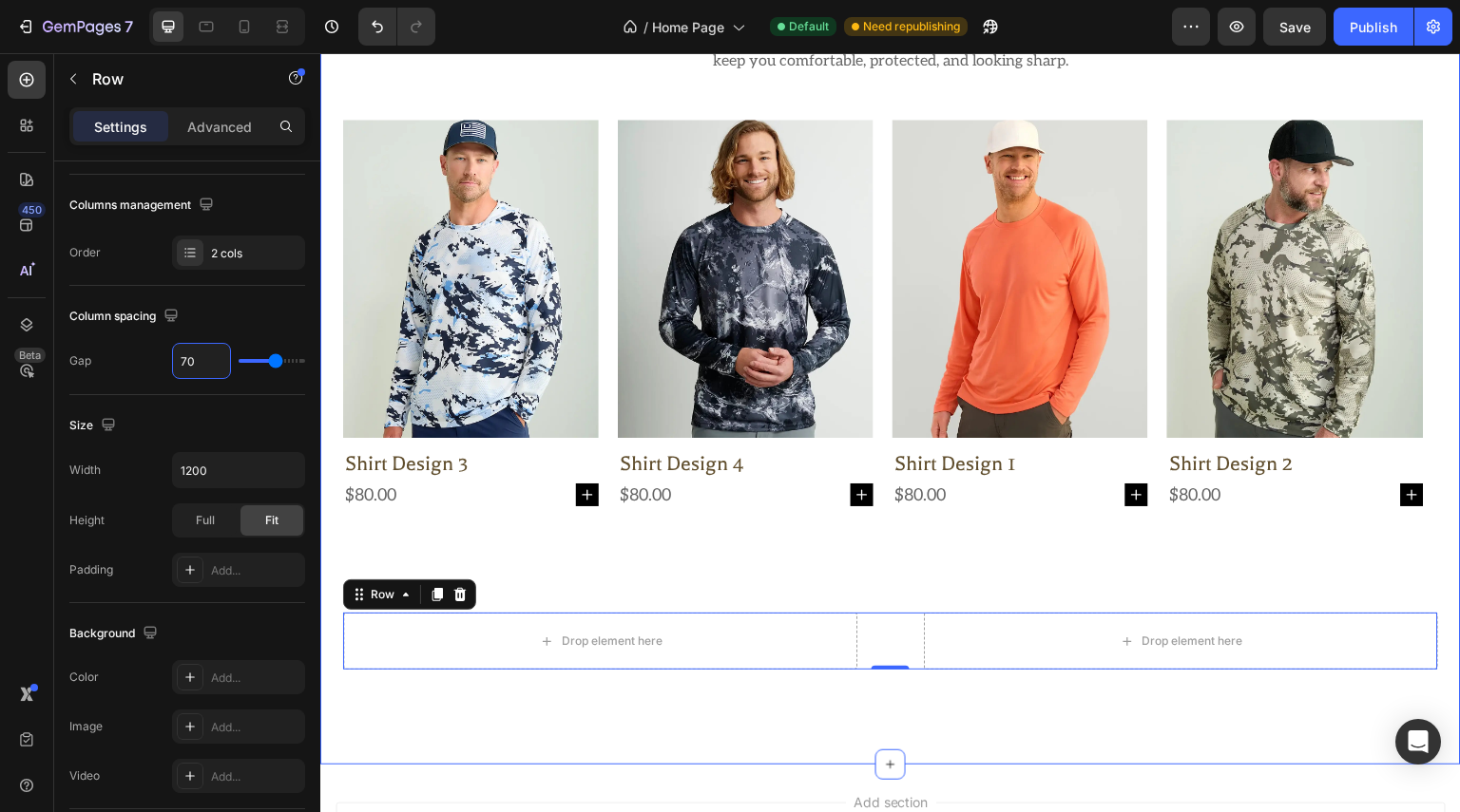
type input "70"
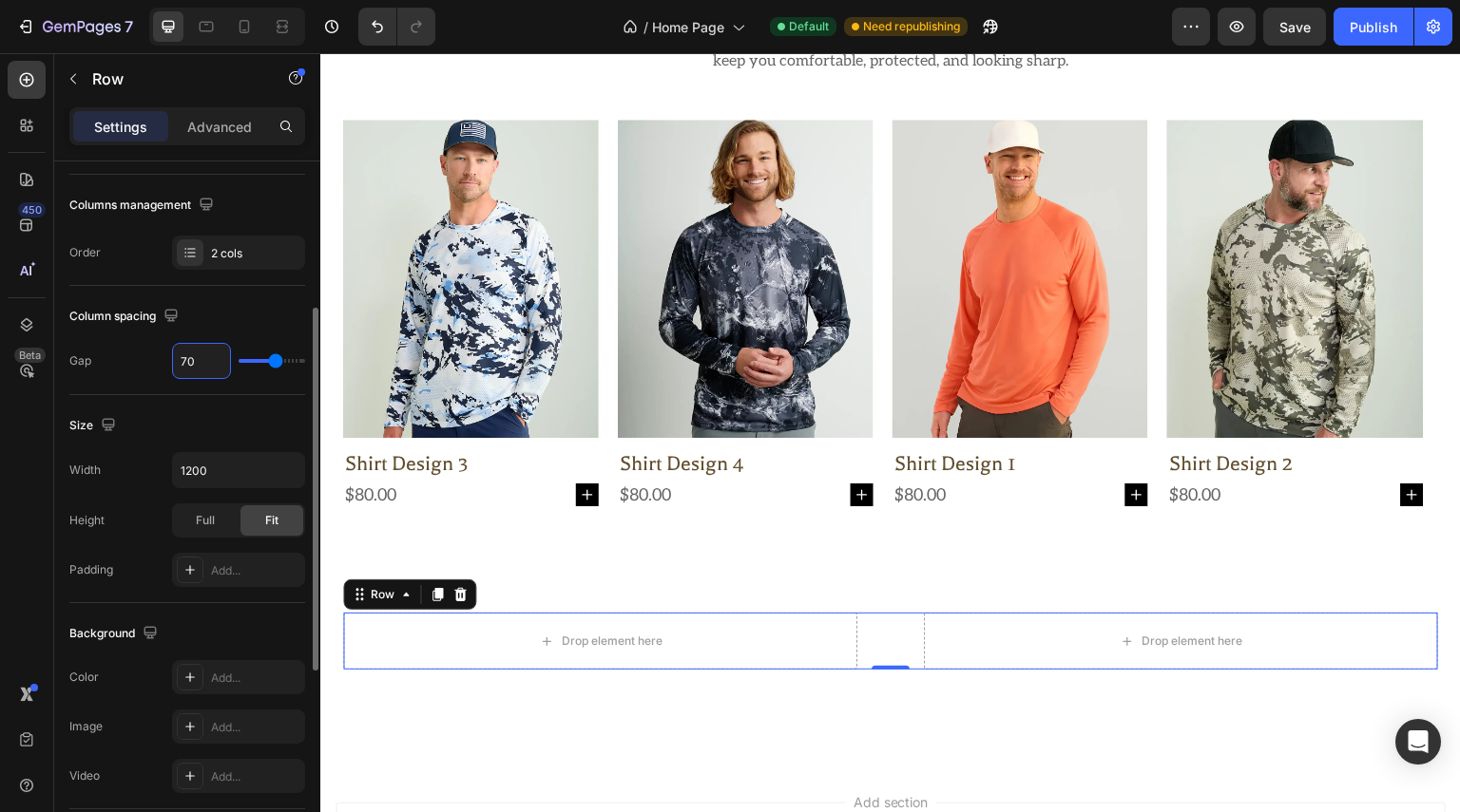
scroll to position [0, 0]
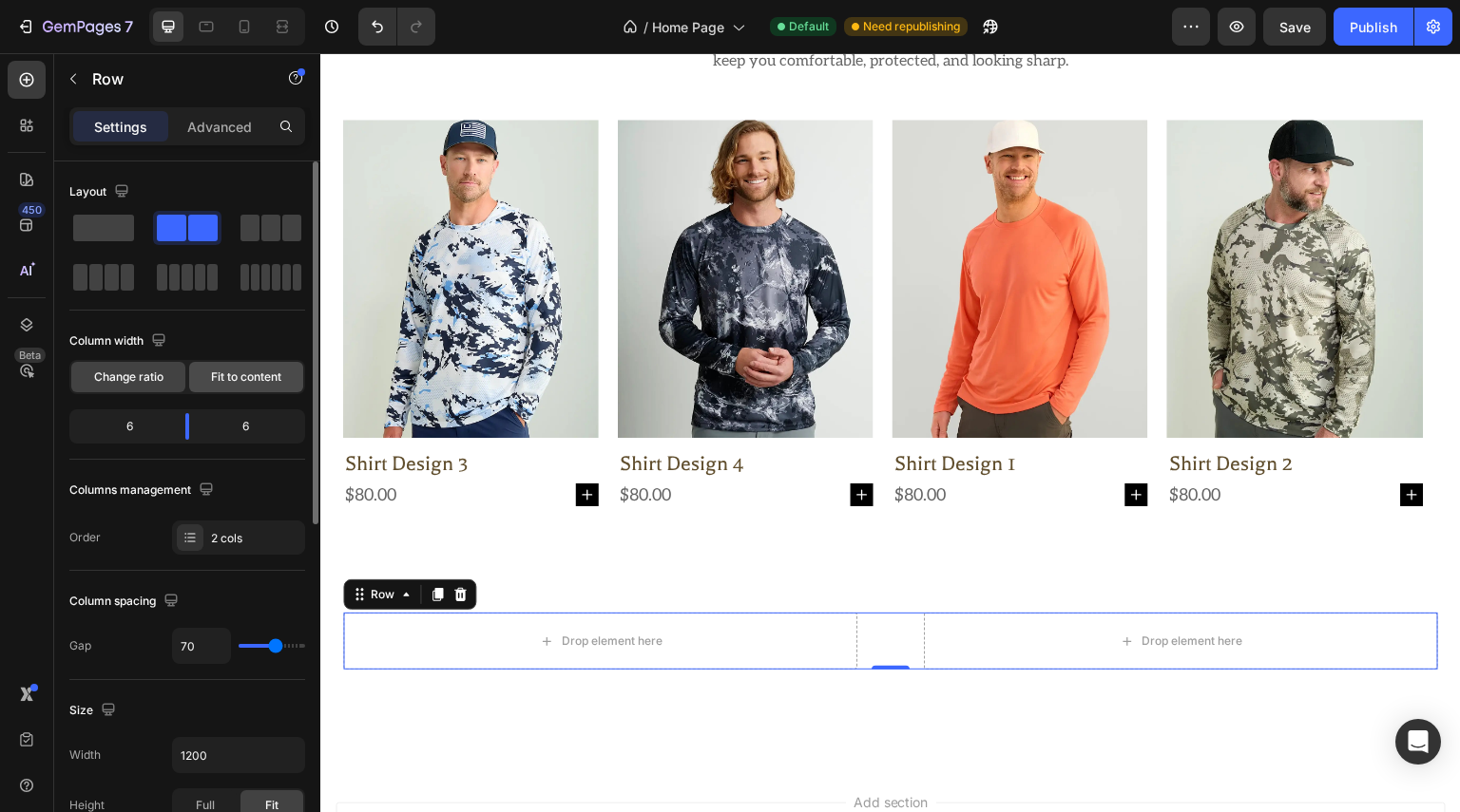
click at [247, 385] on div "Fit to content" at bounding box center [247, 377] width 115 height 31
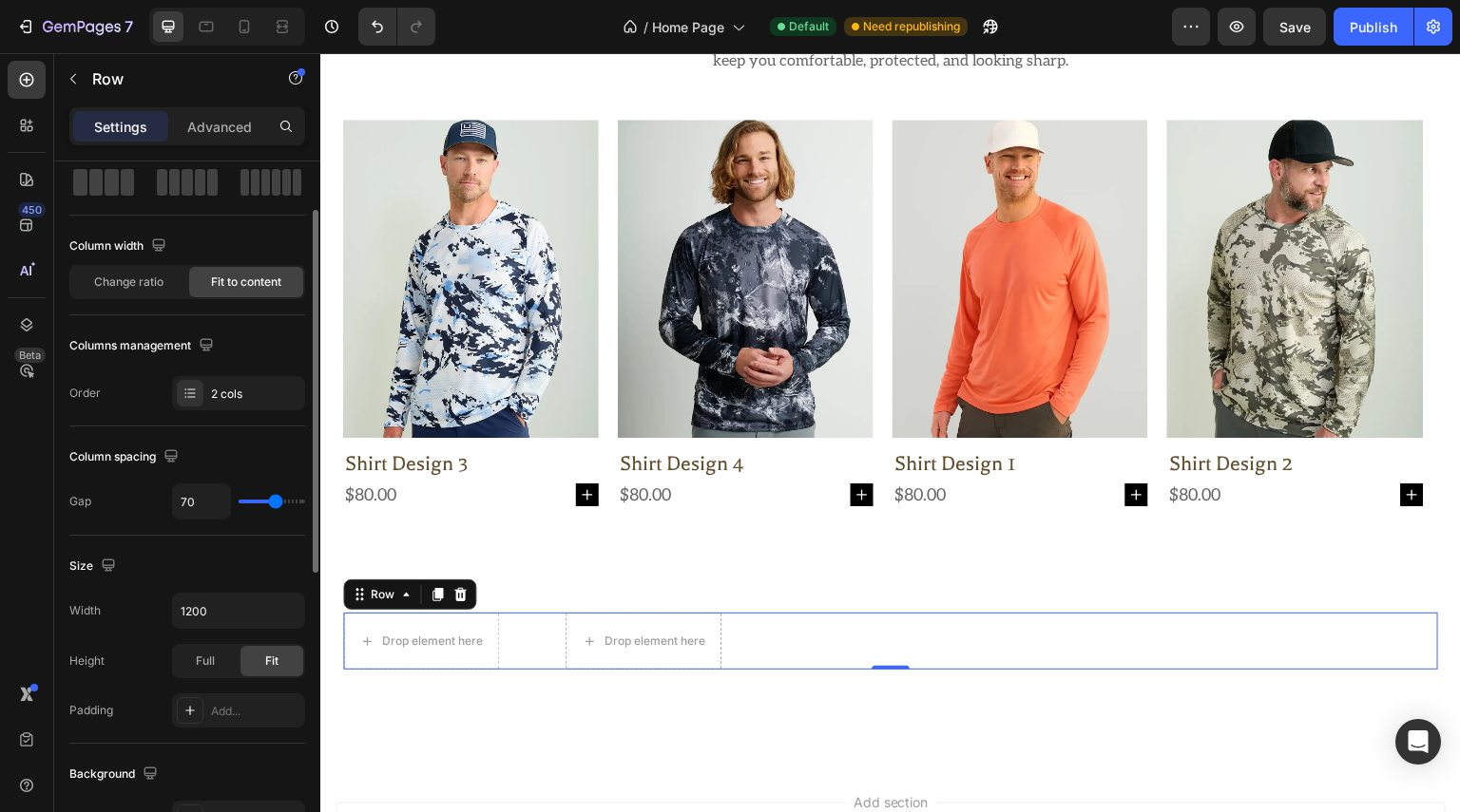
scroll to position [190, 0]
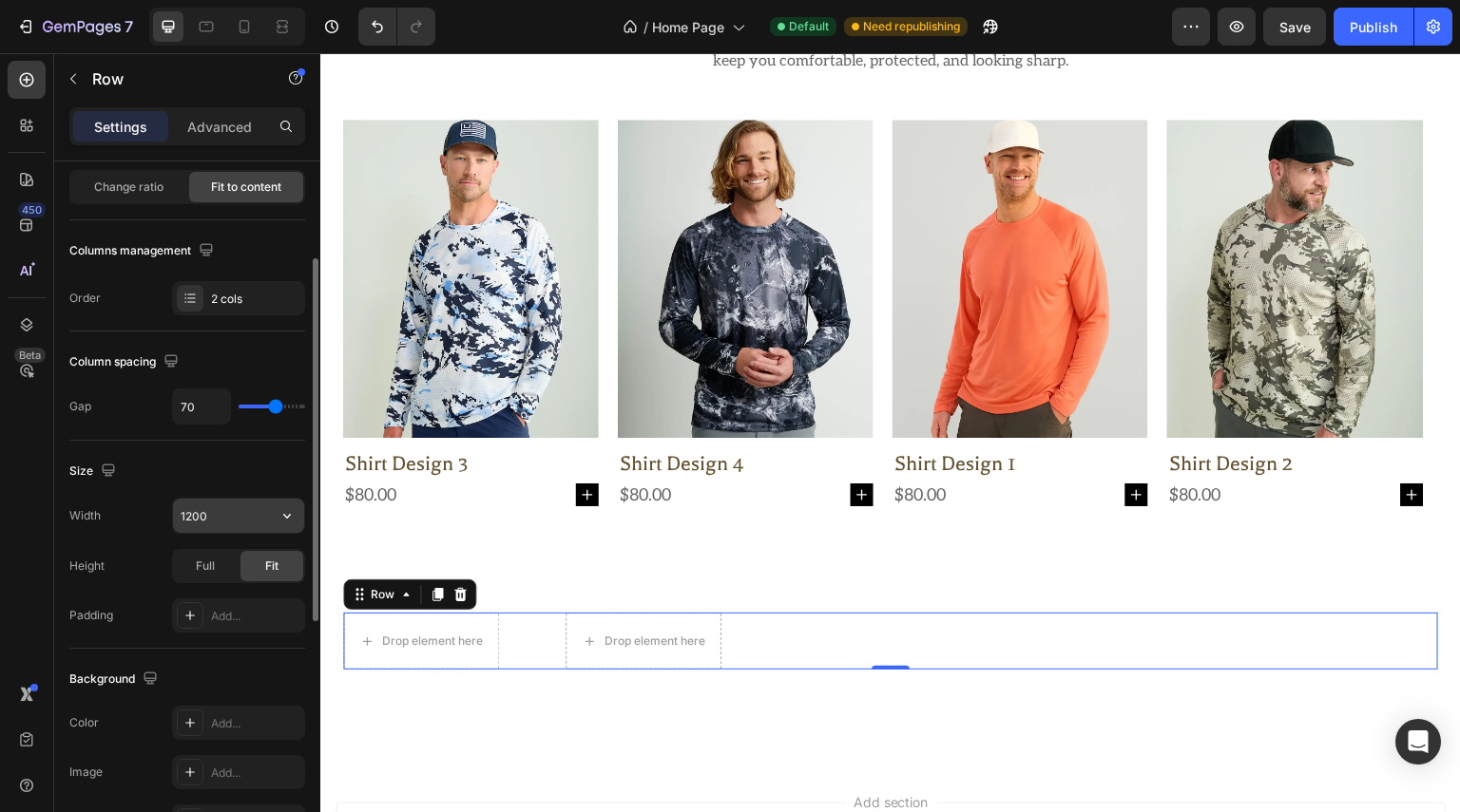
click at [220, 512] on input "1200" at bounding box center [238, 515] width 131 height 35
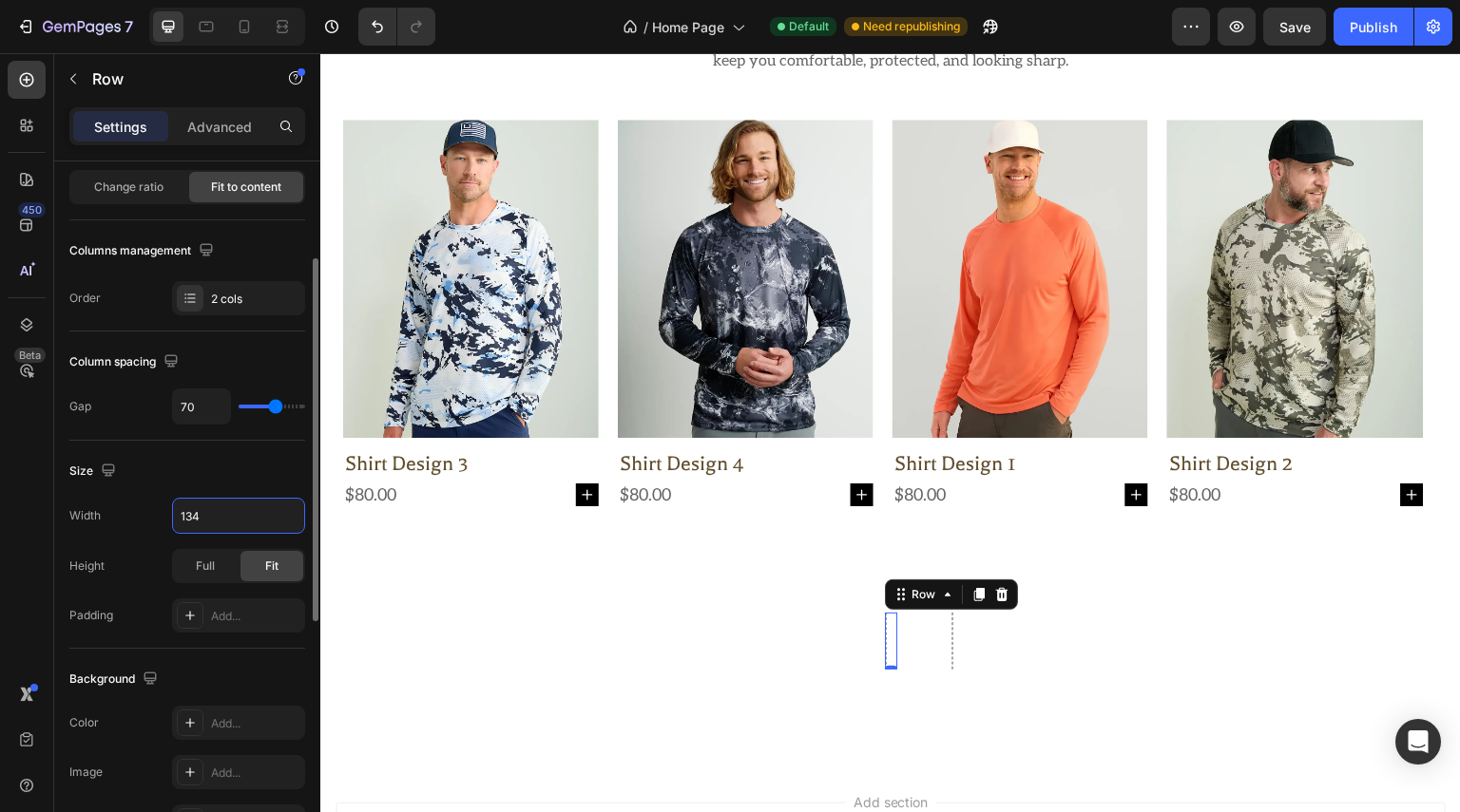
type input "1344"
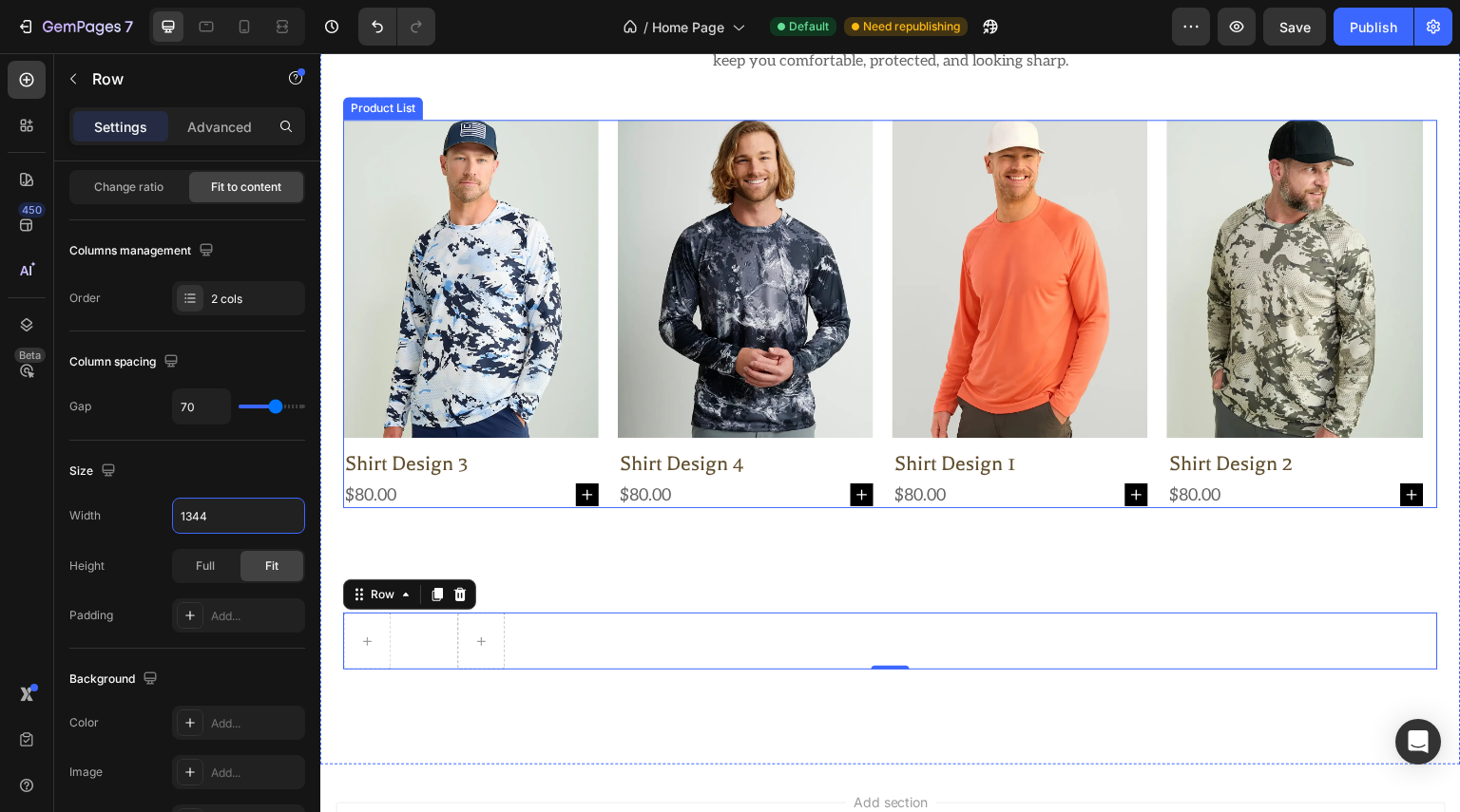
click at [608, 412] on div "Product Images shirt design 3 Product Title $80.00 Product Price Product Price …" at bounding box center [890, 314] width 1095 height 389
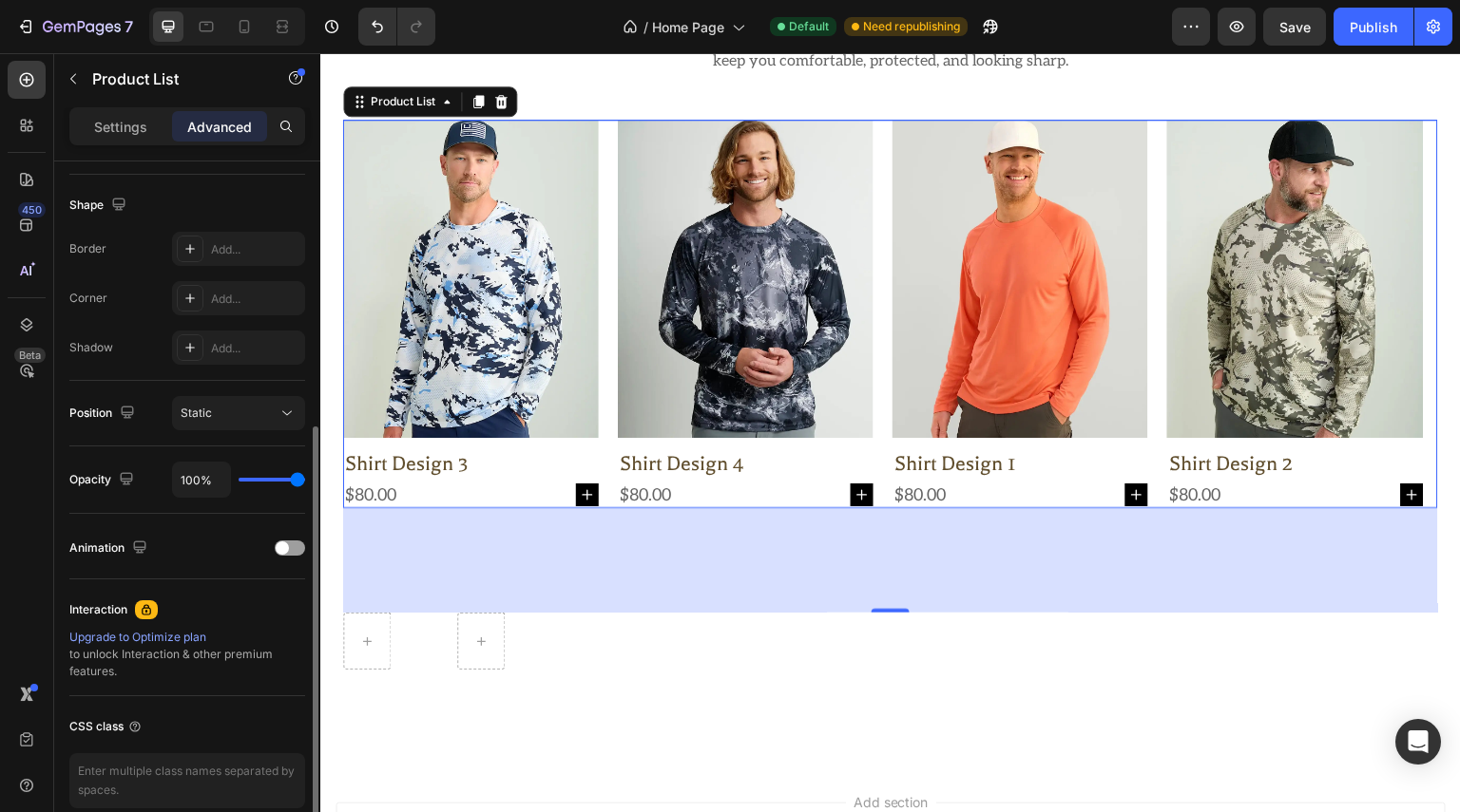
scroll to position [558, 0]
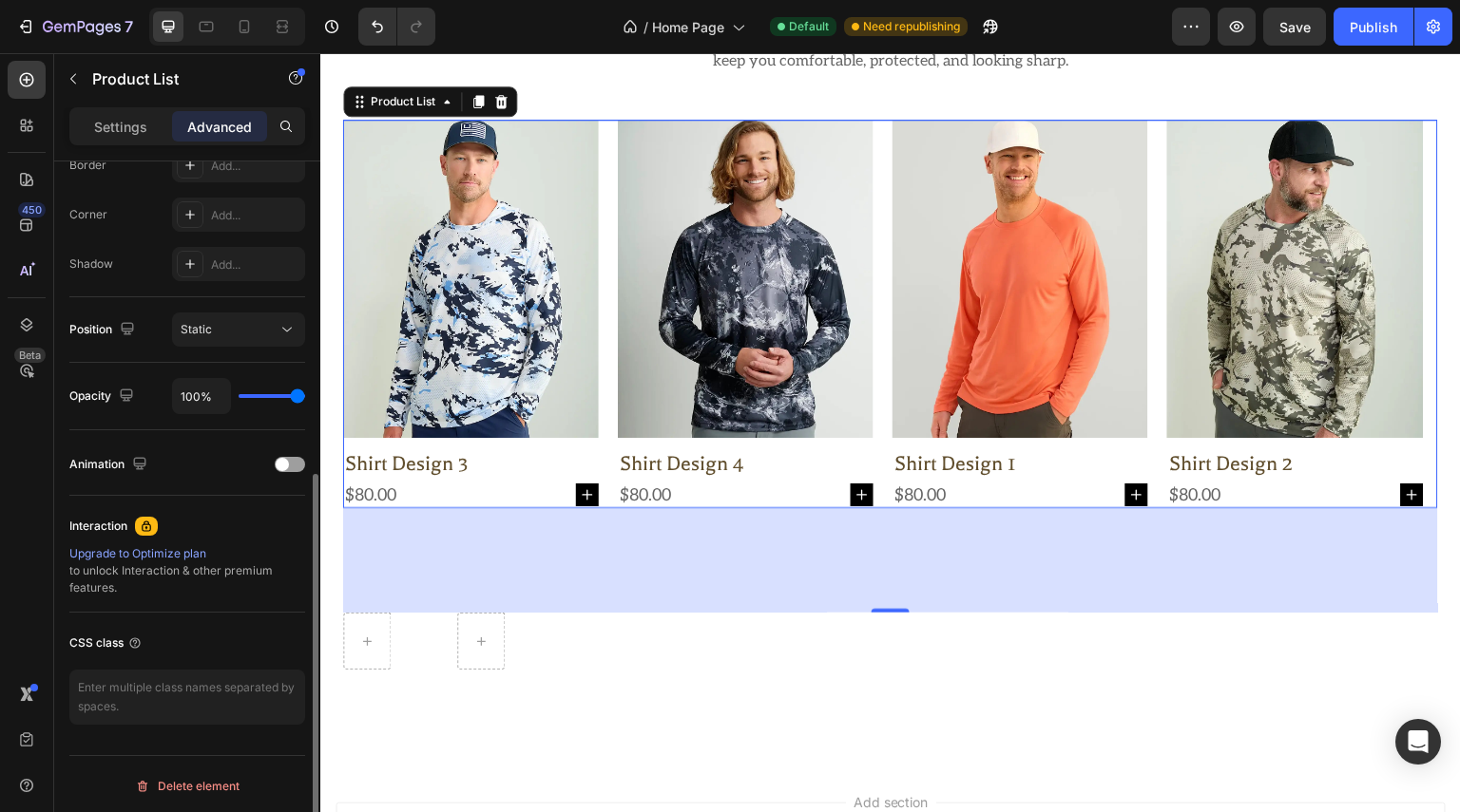
click at [116, 127] on p "Settings" at bounding box center [120, 126] width 53 height 20
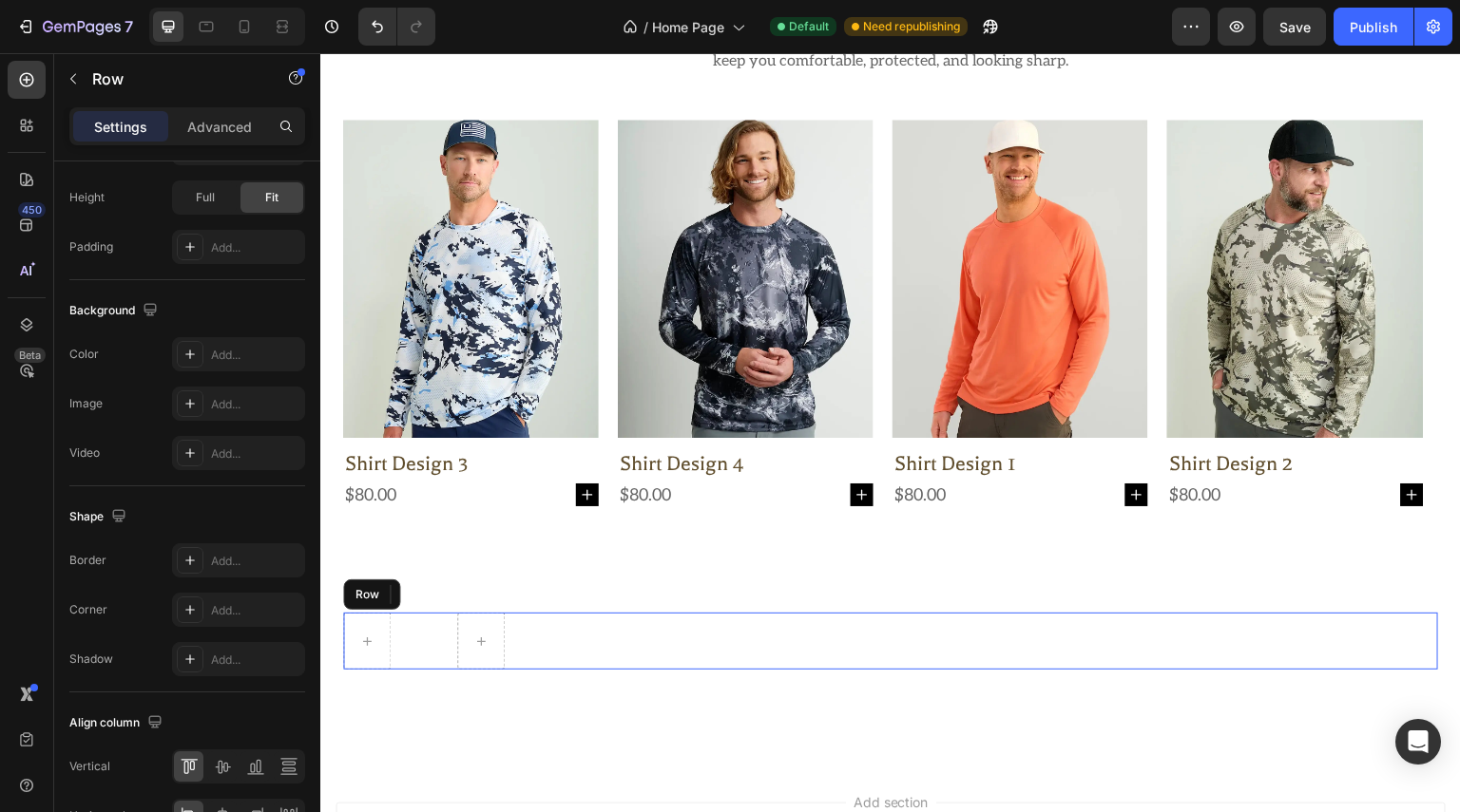
click at [420, 647] on div "Row" at bounding box center [890, 641] width 1095 height 57
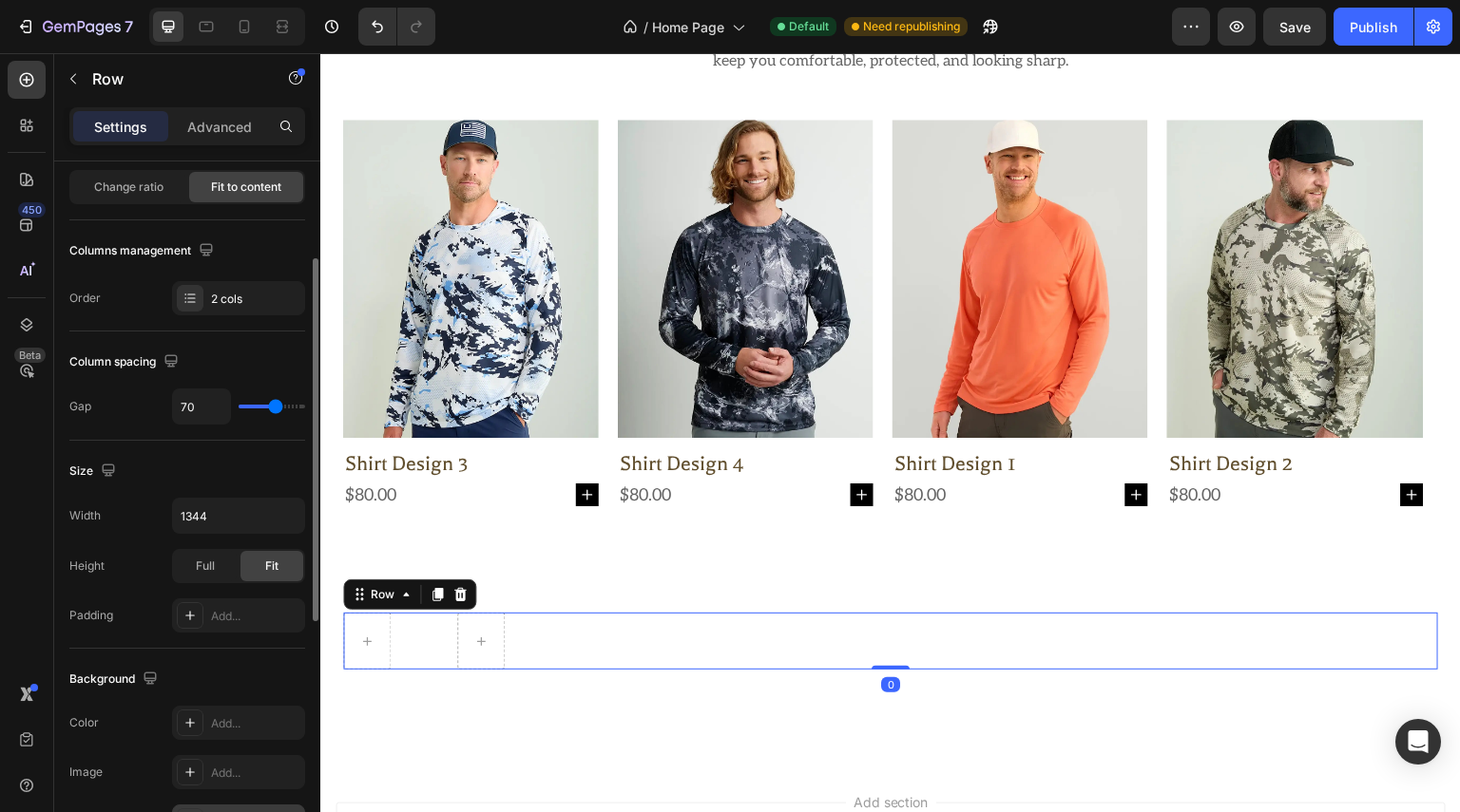
scroll to position [380, 0]
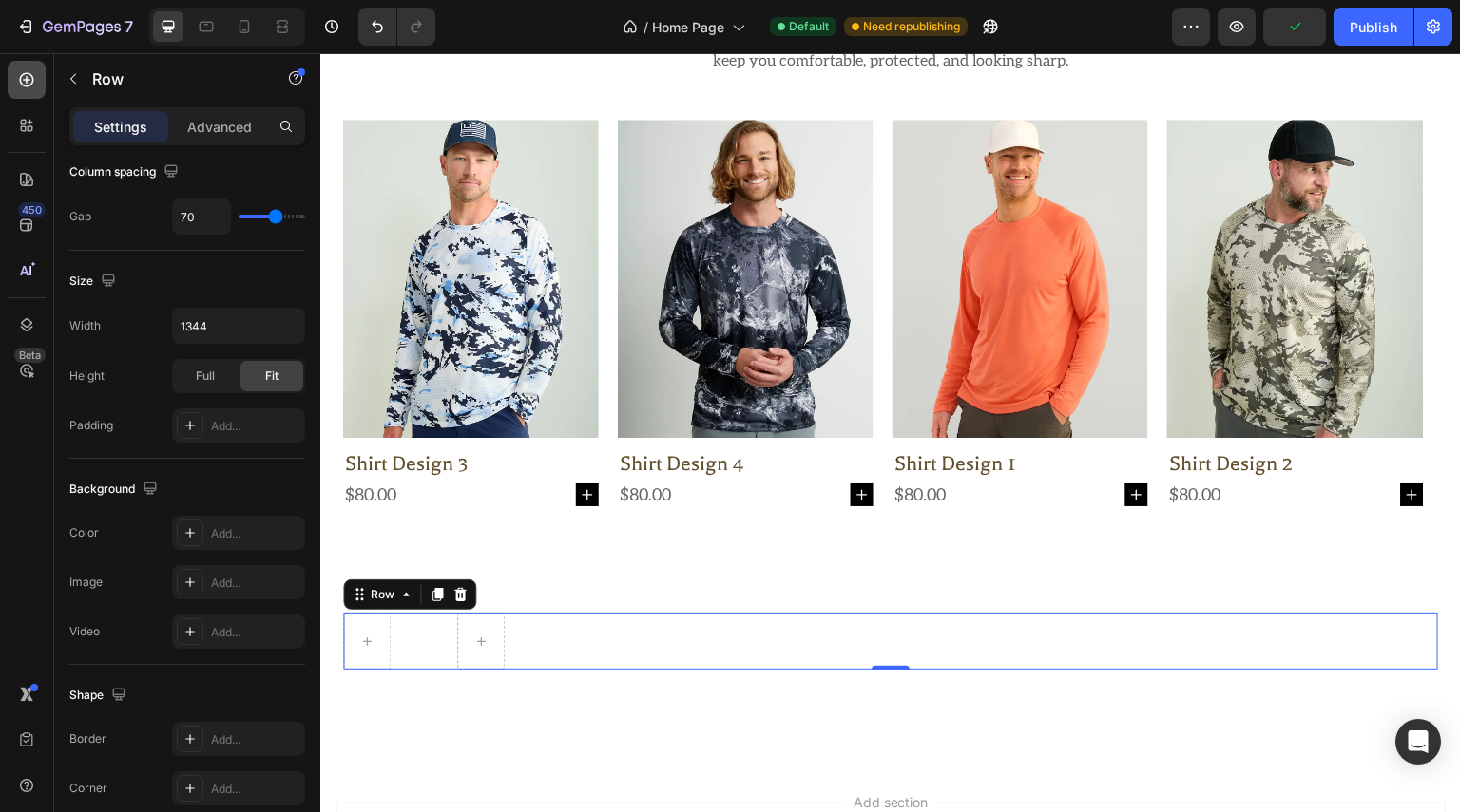
click at [37, 84] on div at bounding box center [27, 80] width 38 height 38
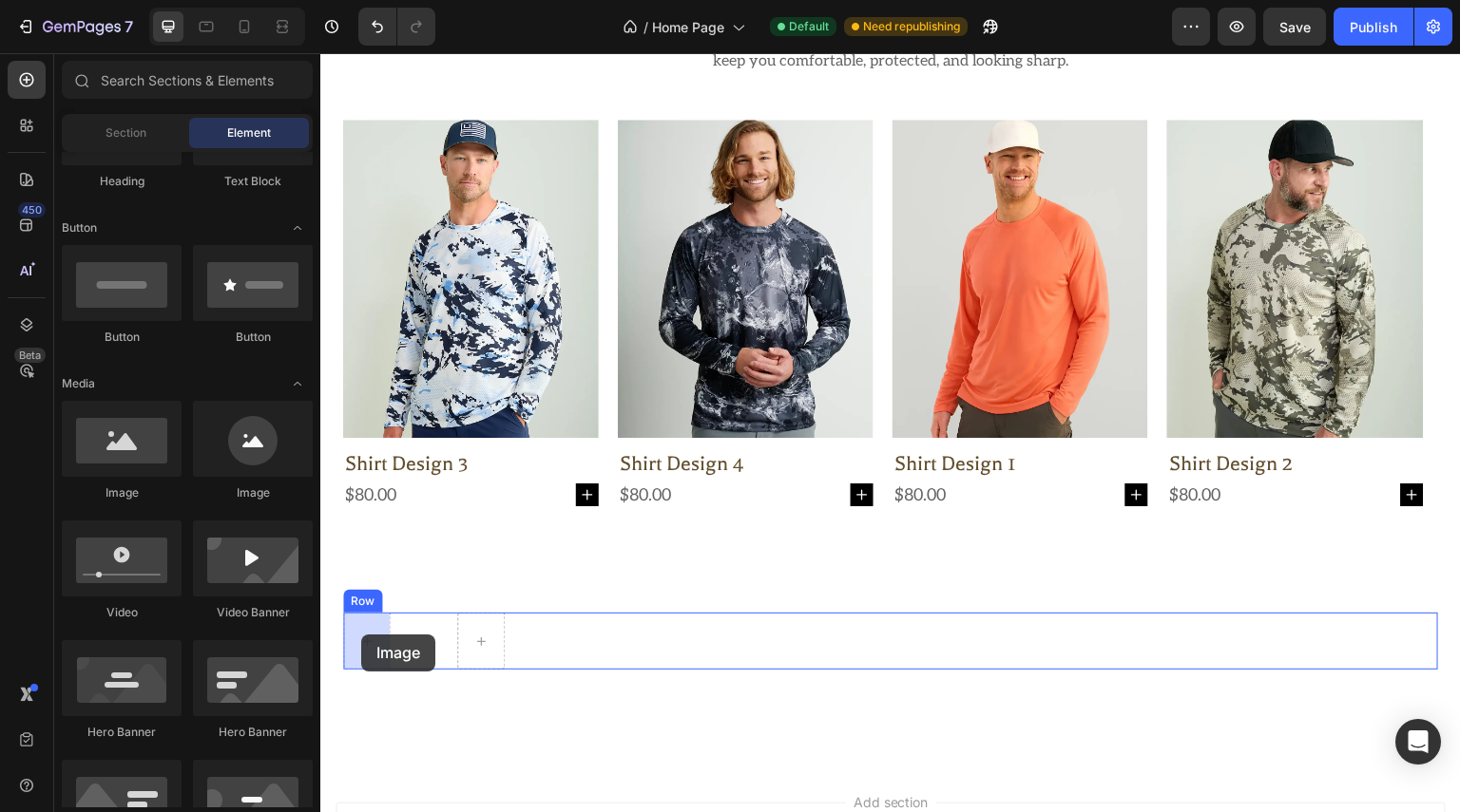
drag, startPoint x: 430, startPoint y: 499, endPoint x: 357, endPoint y: 632, distance: 151.7
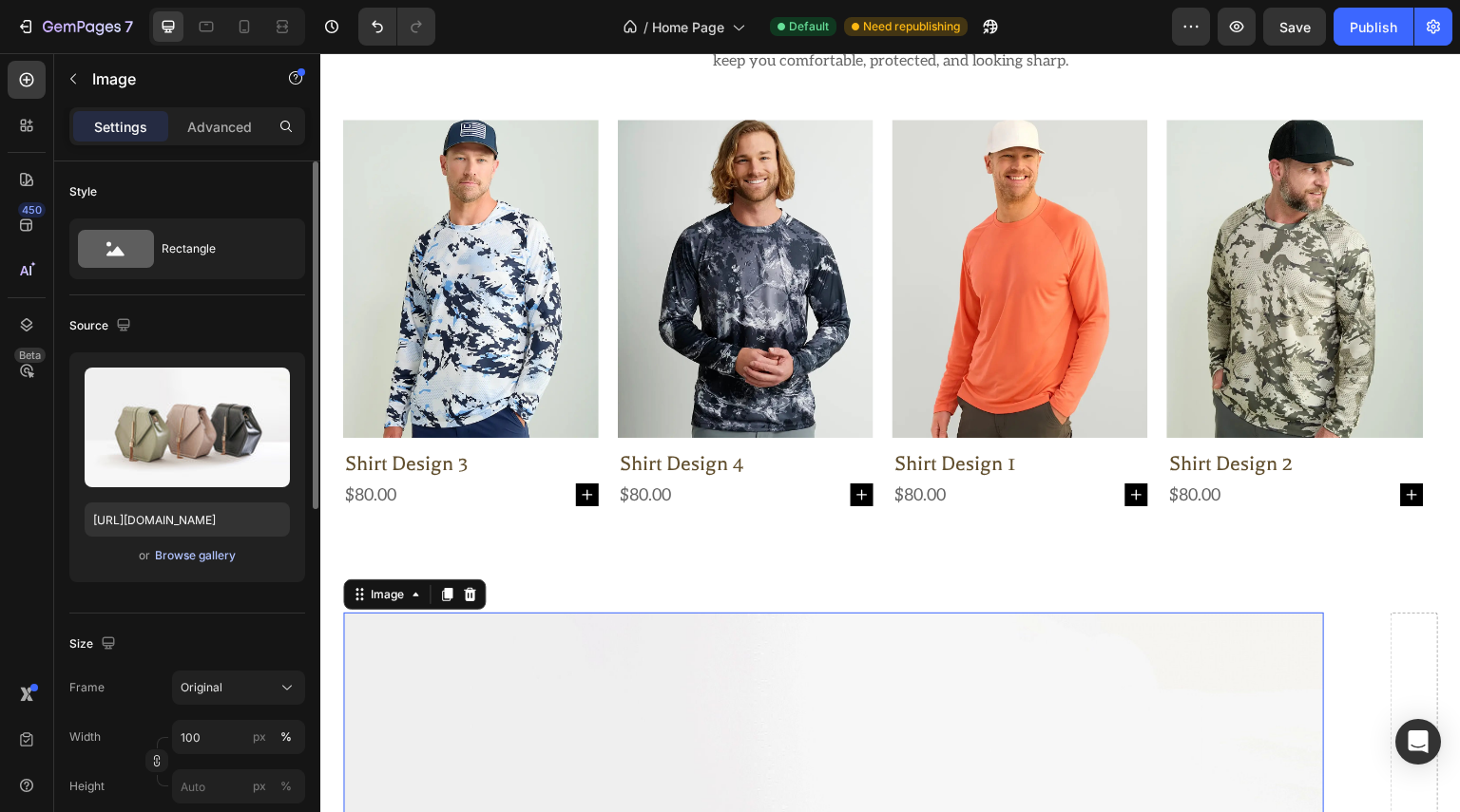
click at [178, 555] on div "Browse gallery" at bounding box center [195, 555] width 81 height 17
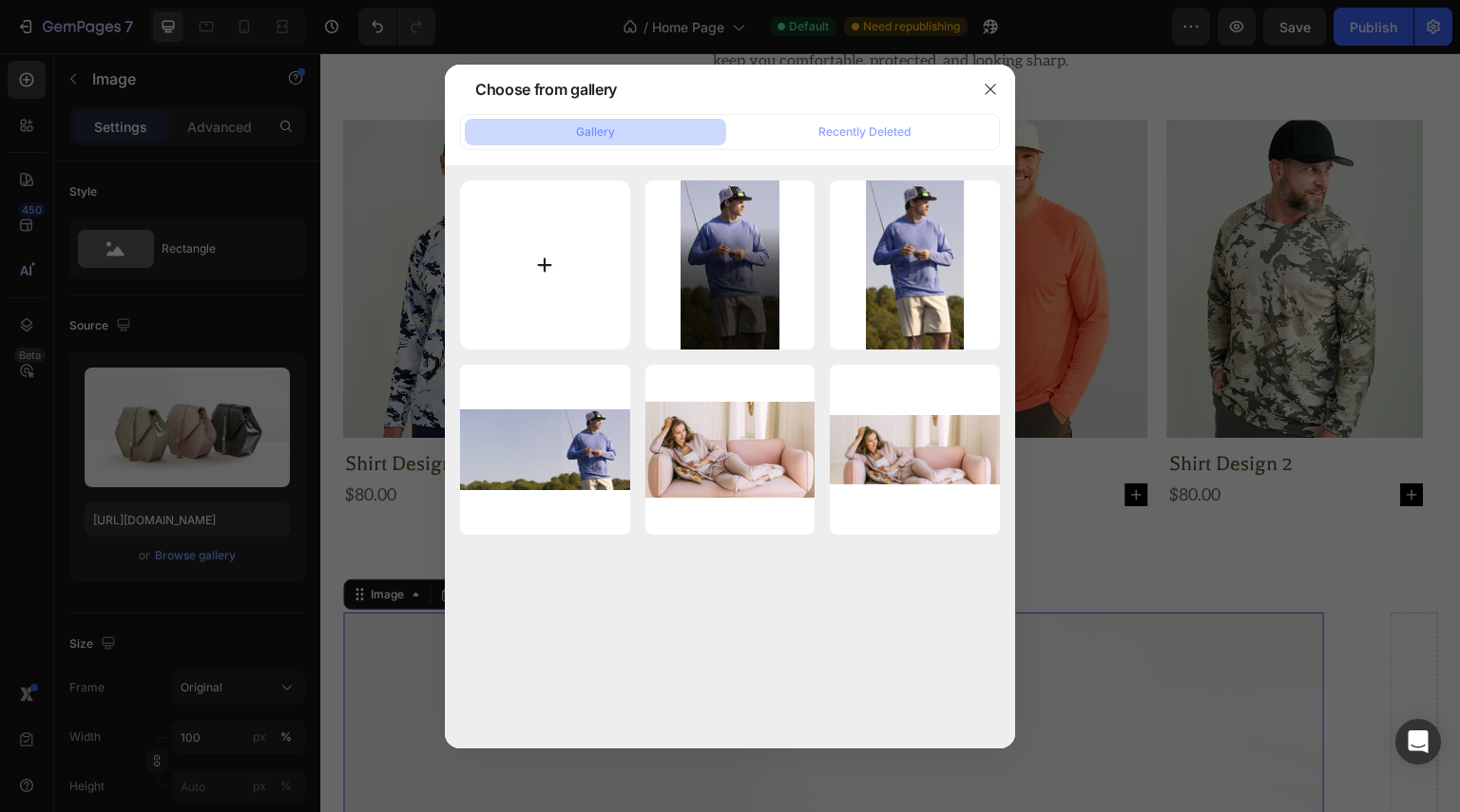
click at [555, 268] on input "file" at bounding box center [545, 265] width 170 height 170
type input "C:\fakepath\8.webp"
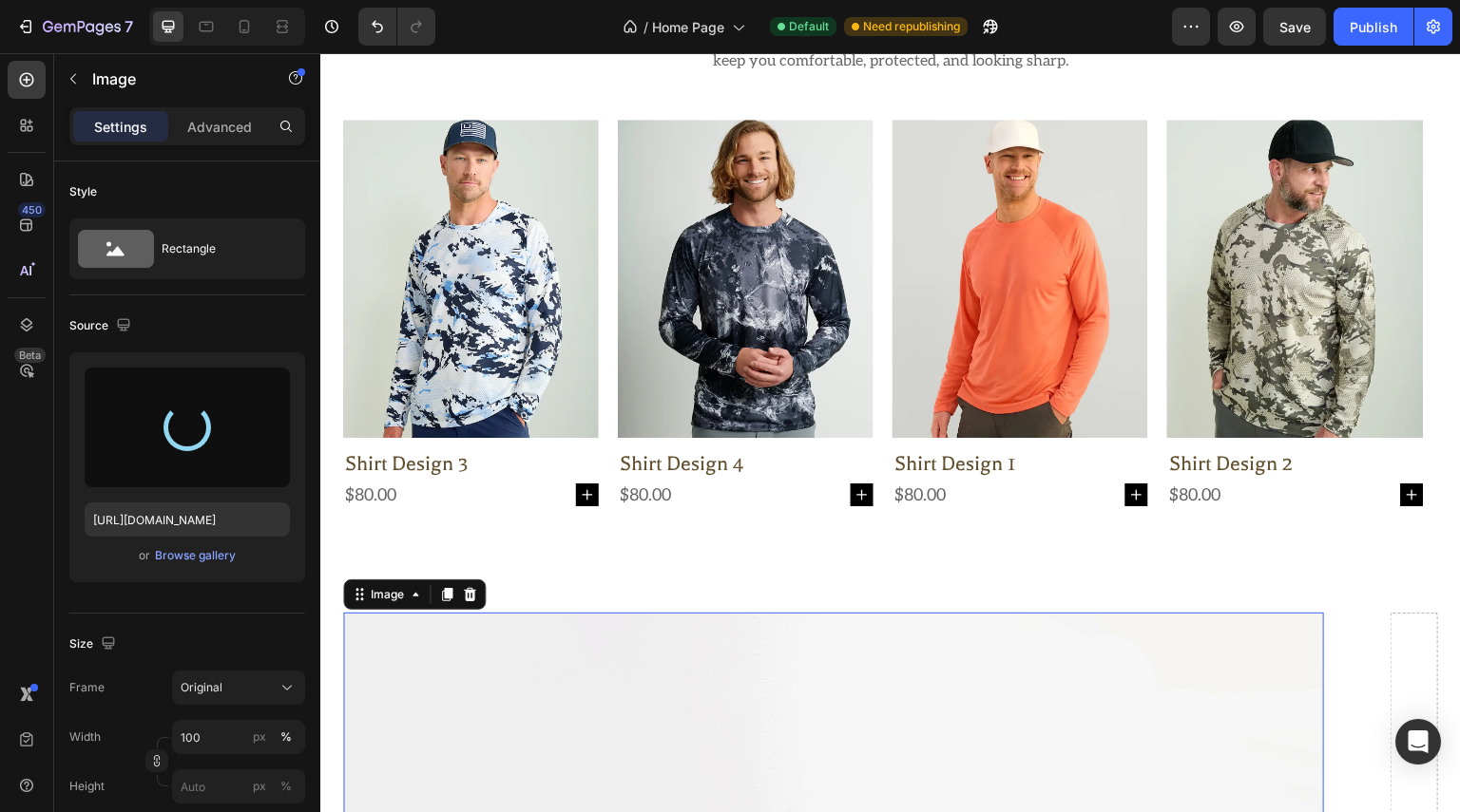
type input "[URL][DOMAIN_NAME]"
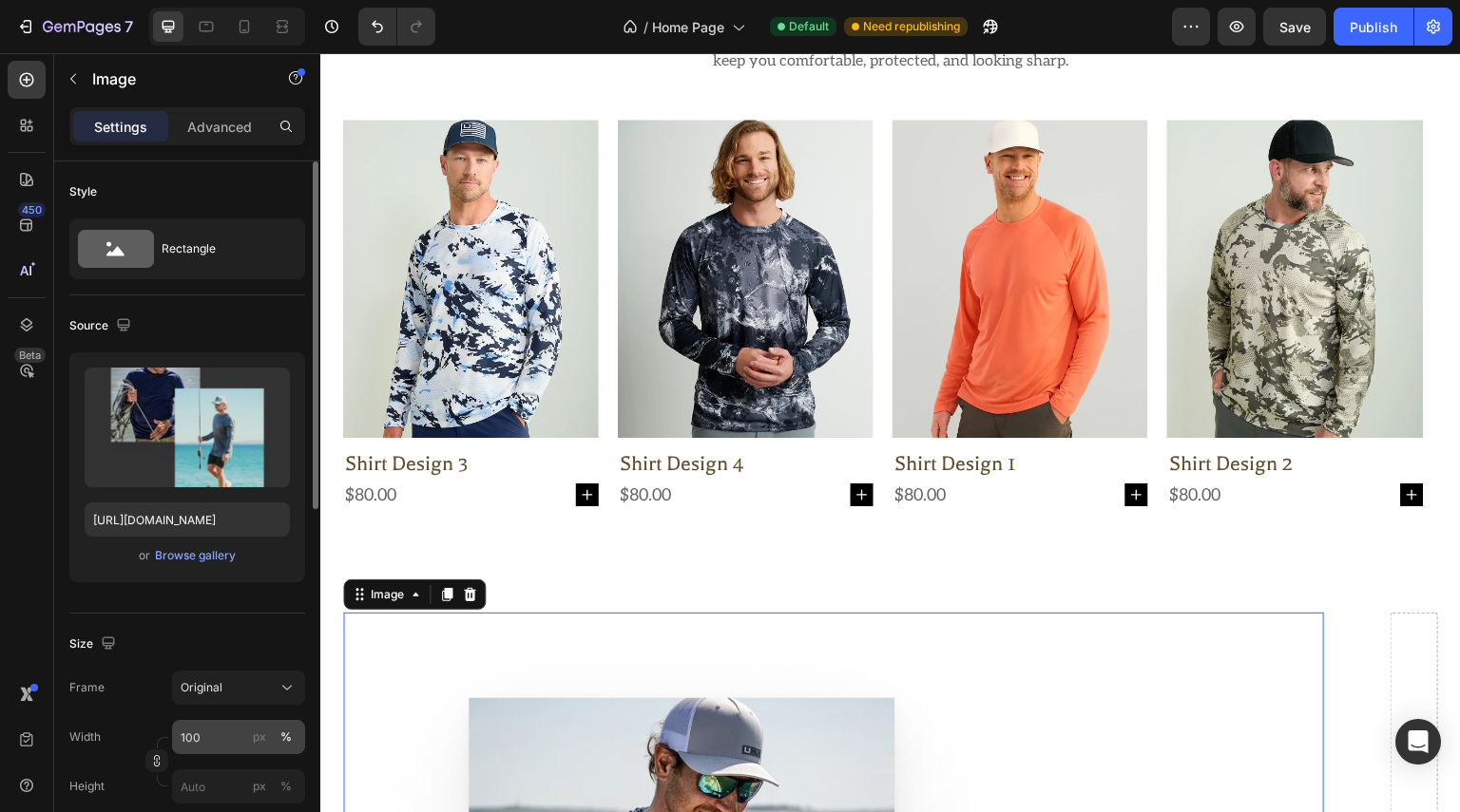
scroll to position [95, 0]
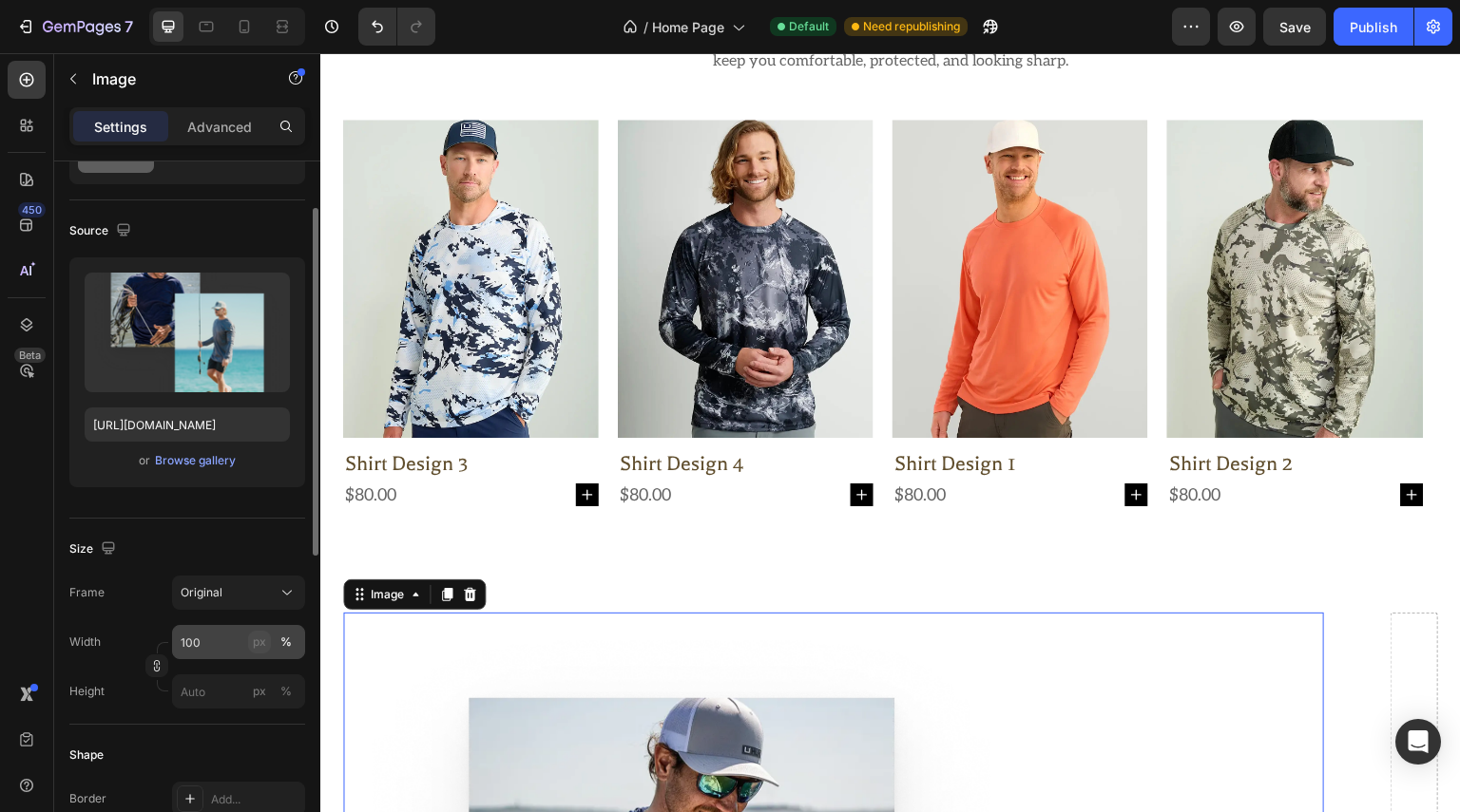
click at [255, 647] on div "px" at bounding box center [259, 641] width 13 height 17
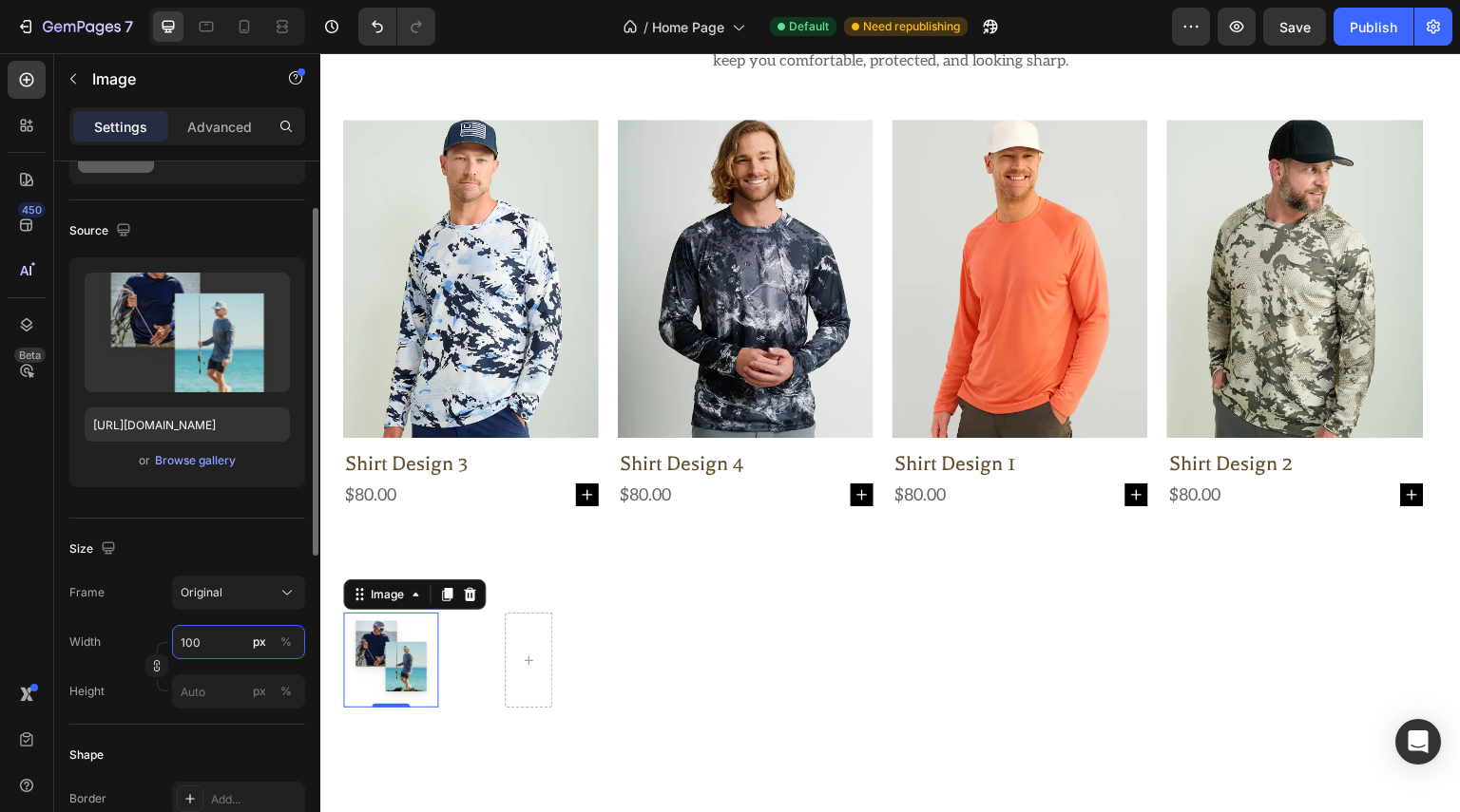
click at [217, 646] on input "100" at bounding box center [238, 642] width 133 height 35
drag, startPoint x: 232, startPoint y: 636, endPoint x: 147, endPoint y: 654, distance: 86.9
click at [154, 653] on div "Width 100 px % Height px %" at bounding box center [187, 667] width 236 height 84
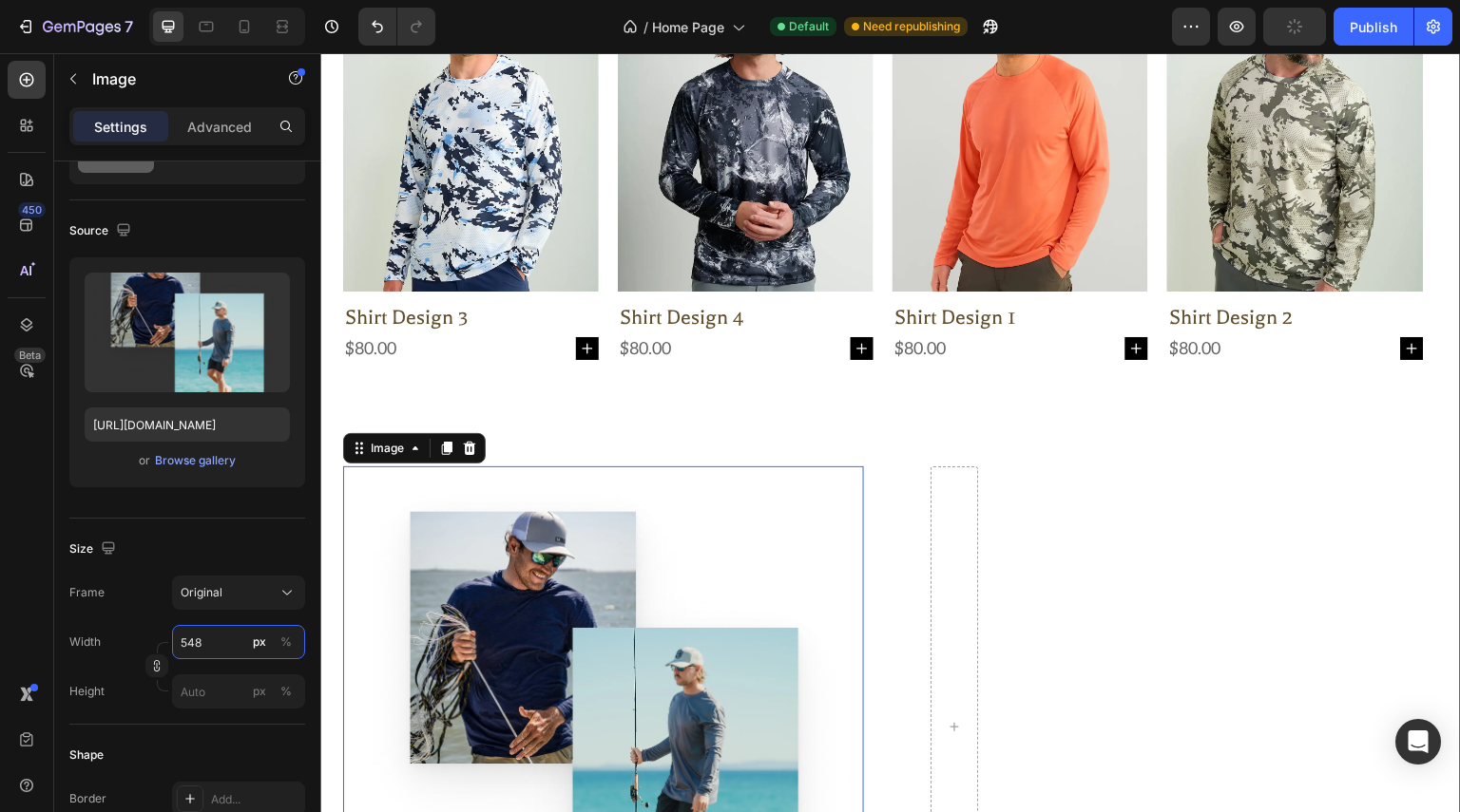
scroll to position [1026, 0]
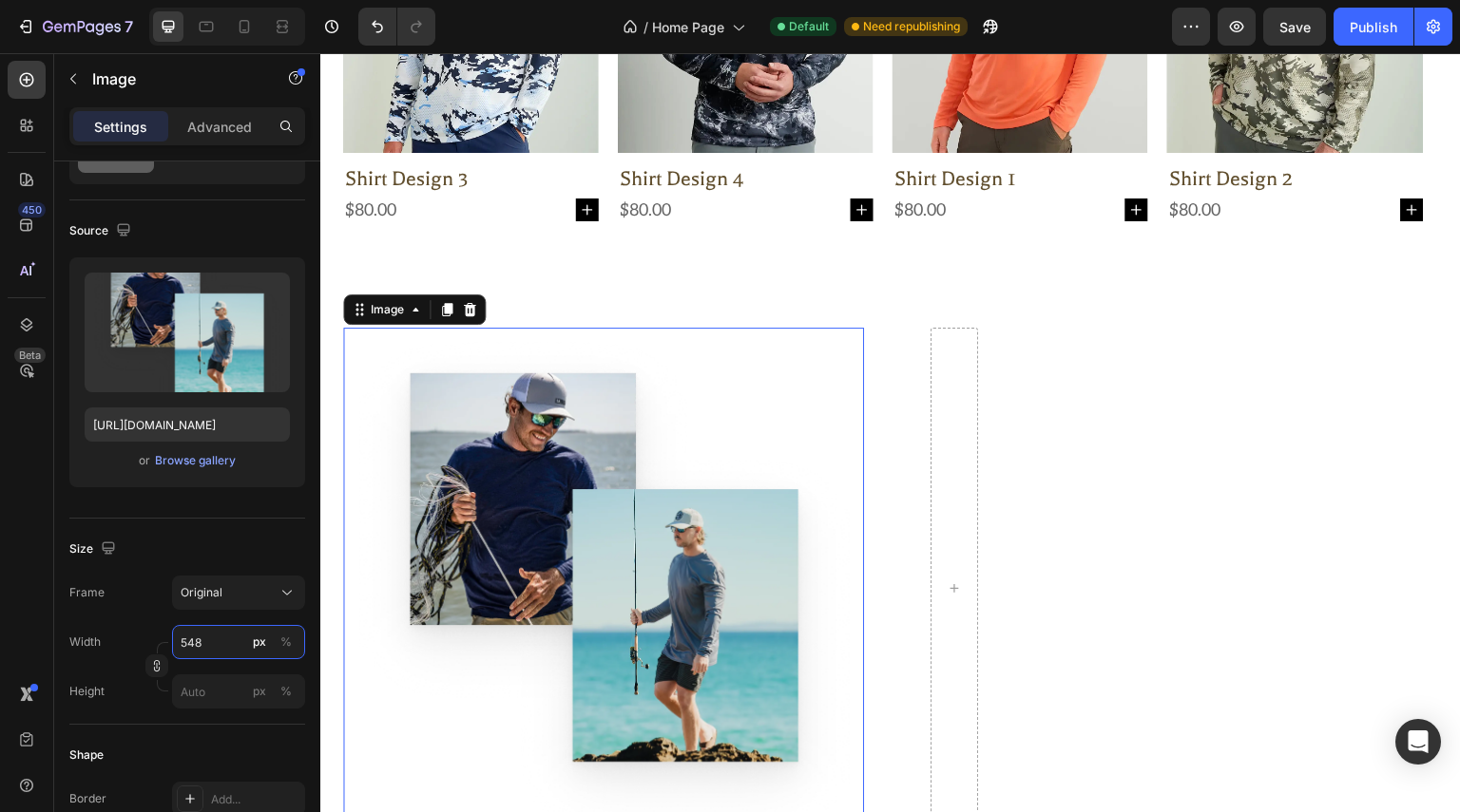
type input "548"
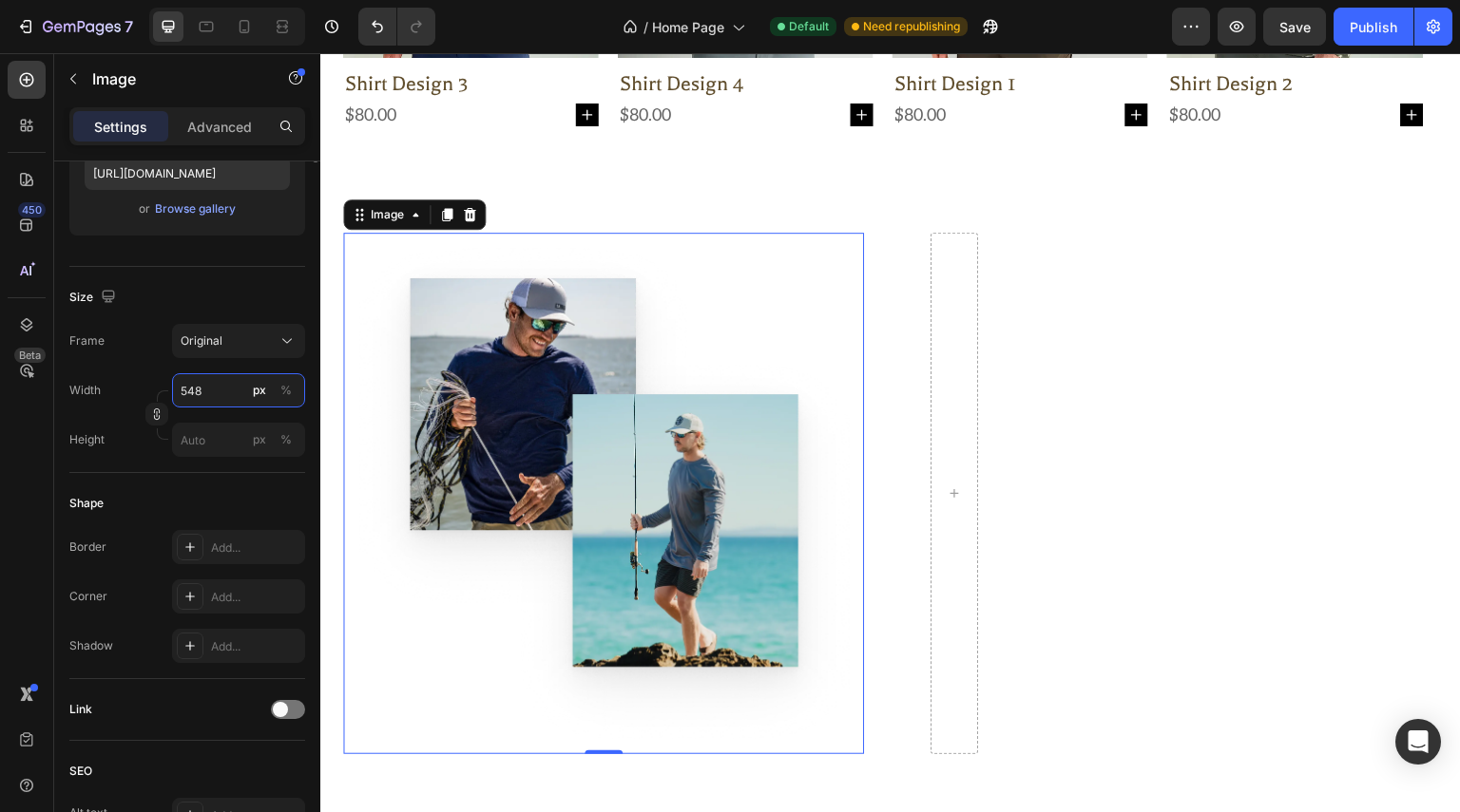
scroll to position [0, 0]
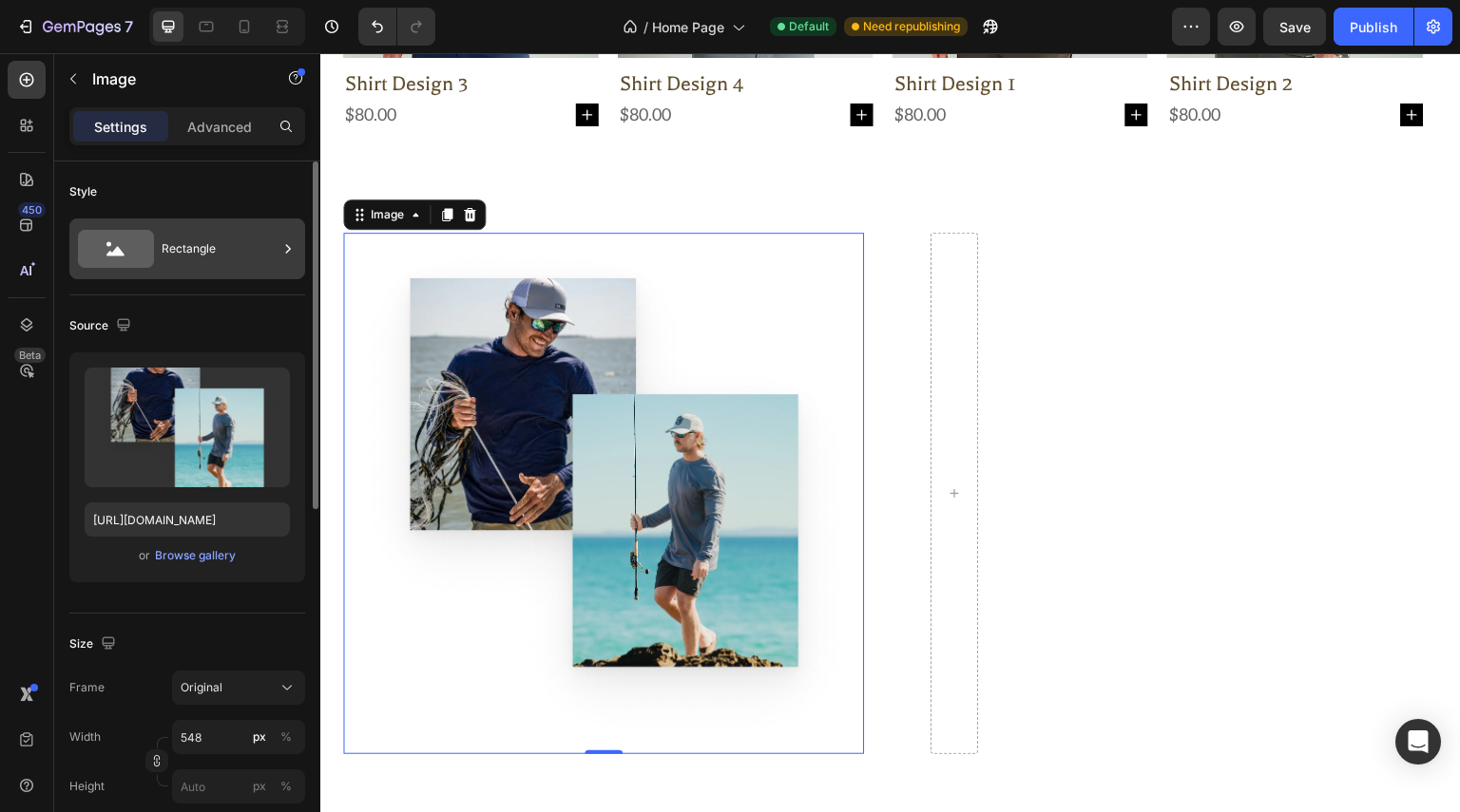
click at [298, 250] on div "Rectangle" at bounding box center [187, 249] width 236 height 61
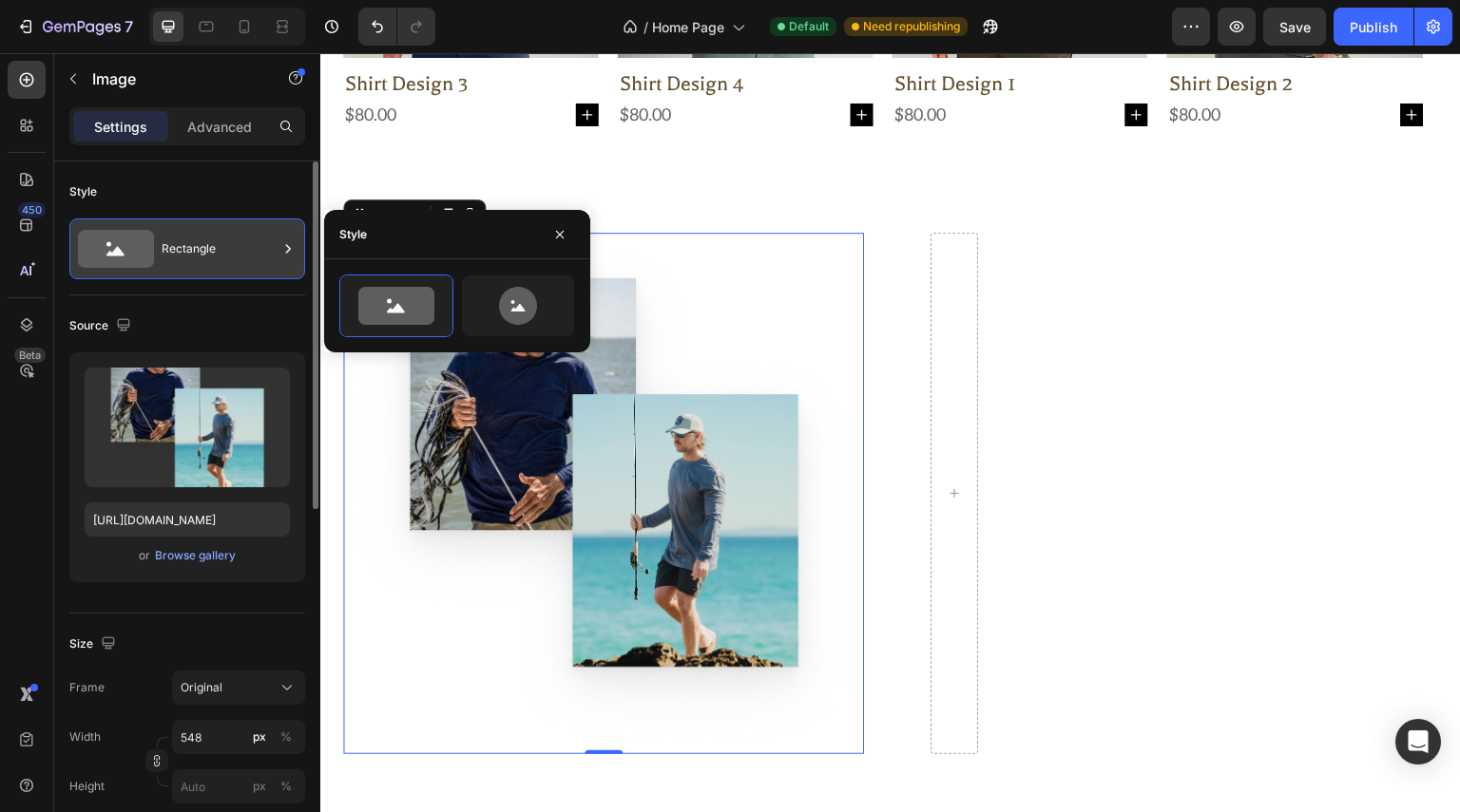
click at [298, 250] on div "Rectangle" at bounding box center [187, 249] width 236 height 61
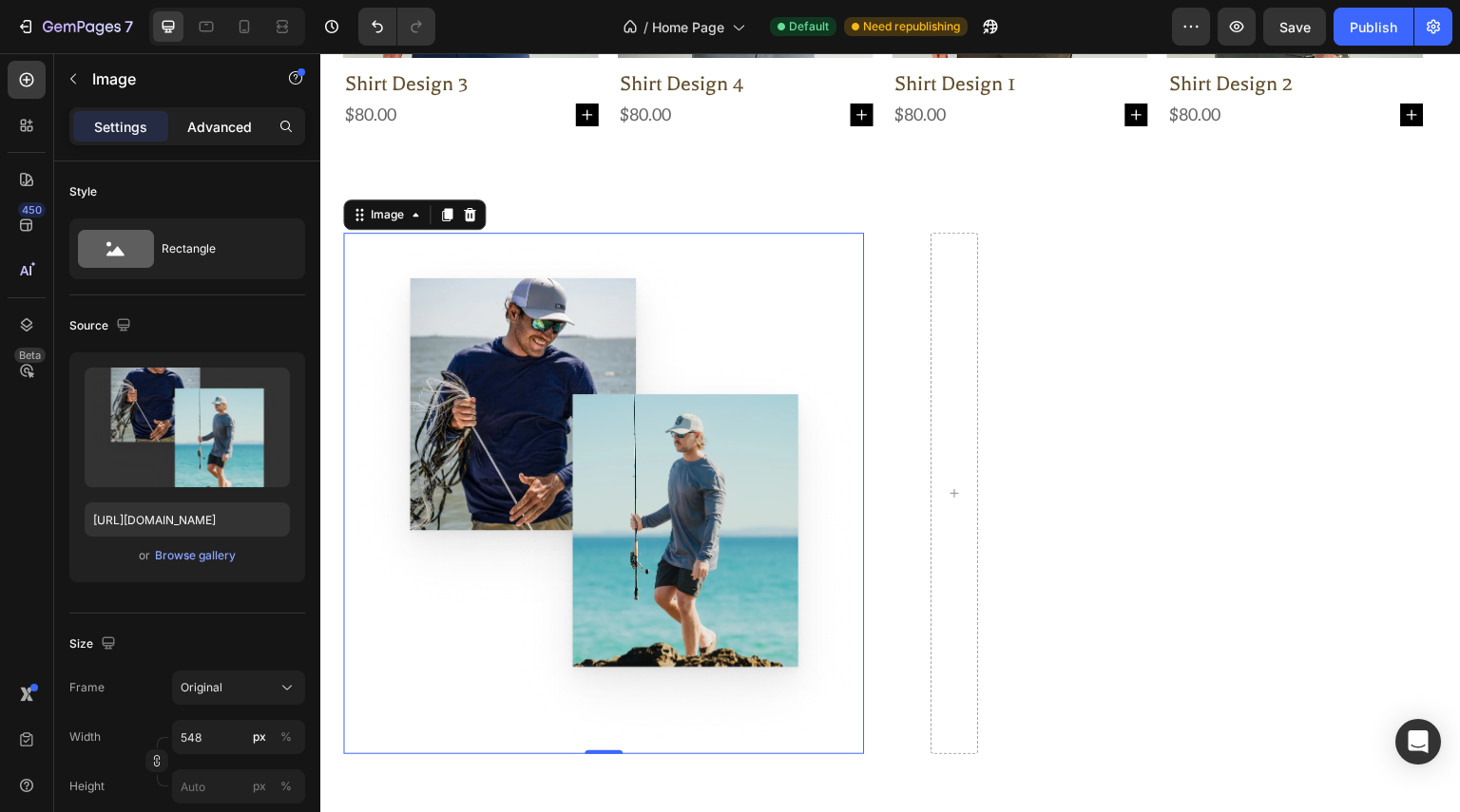
click at [201, 126] on p "Advanced" at bounding box center [219, 126] width 64 height 20
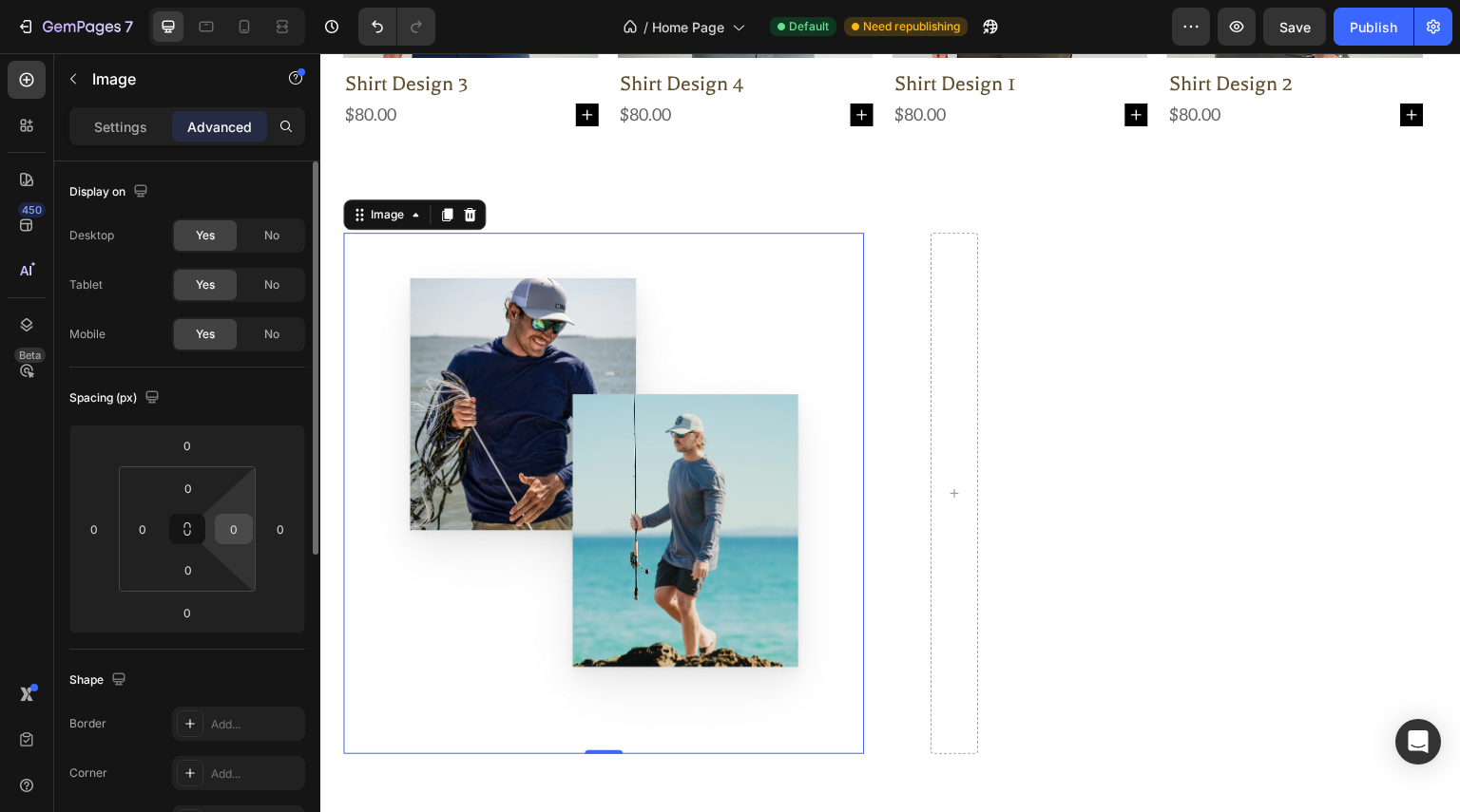
click at [240, 535] on input "0" at bounding box center [233, 529] width 29 height 29
click at [148, 519] on input "0" at bounding box center [142, 529] width 29 height 29
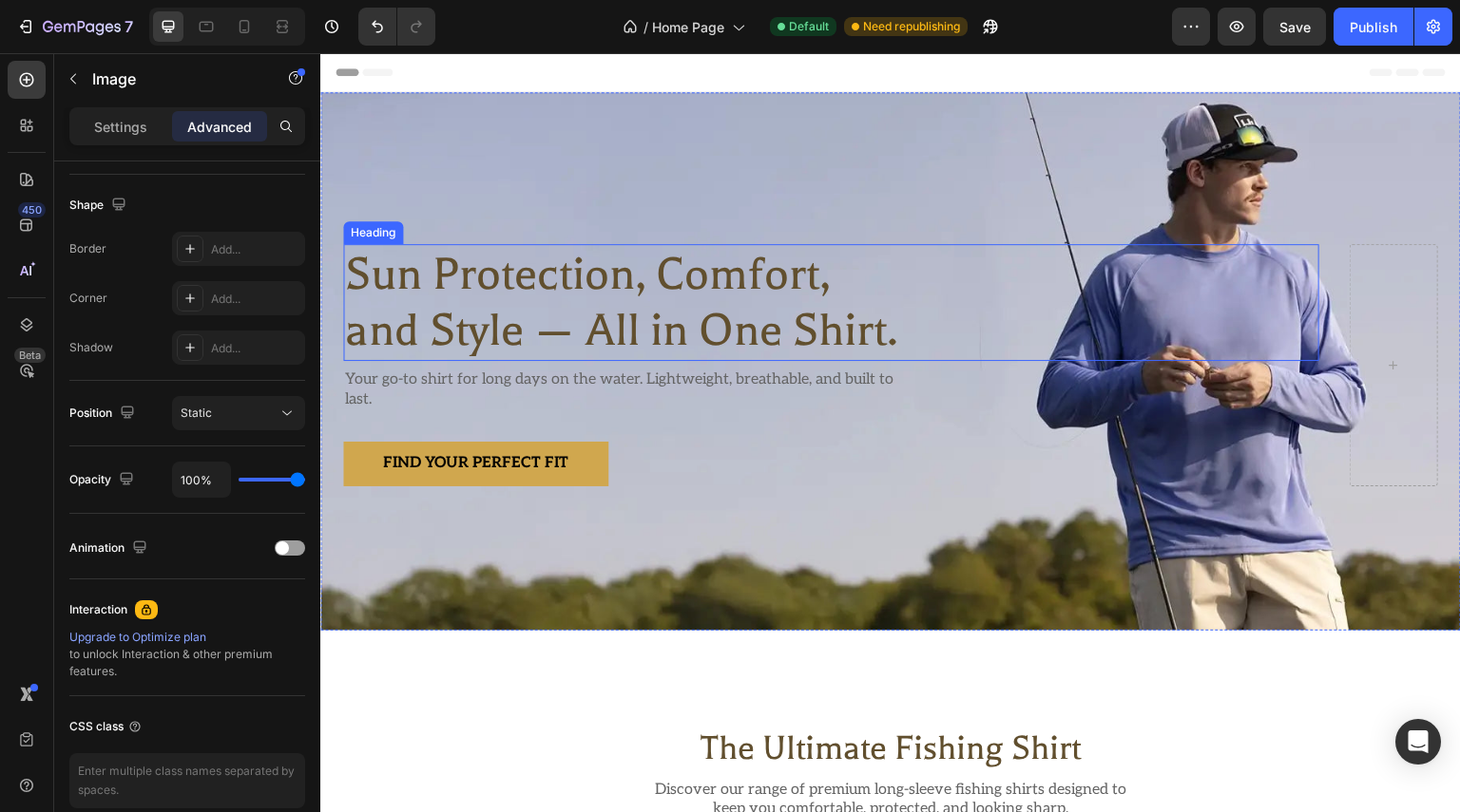
scroll to position [285, 0]
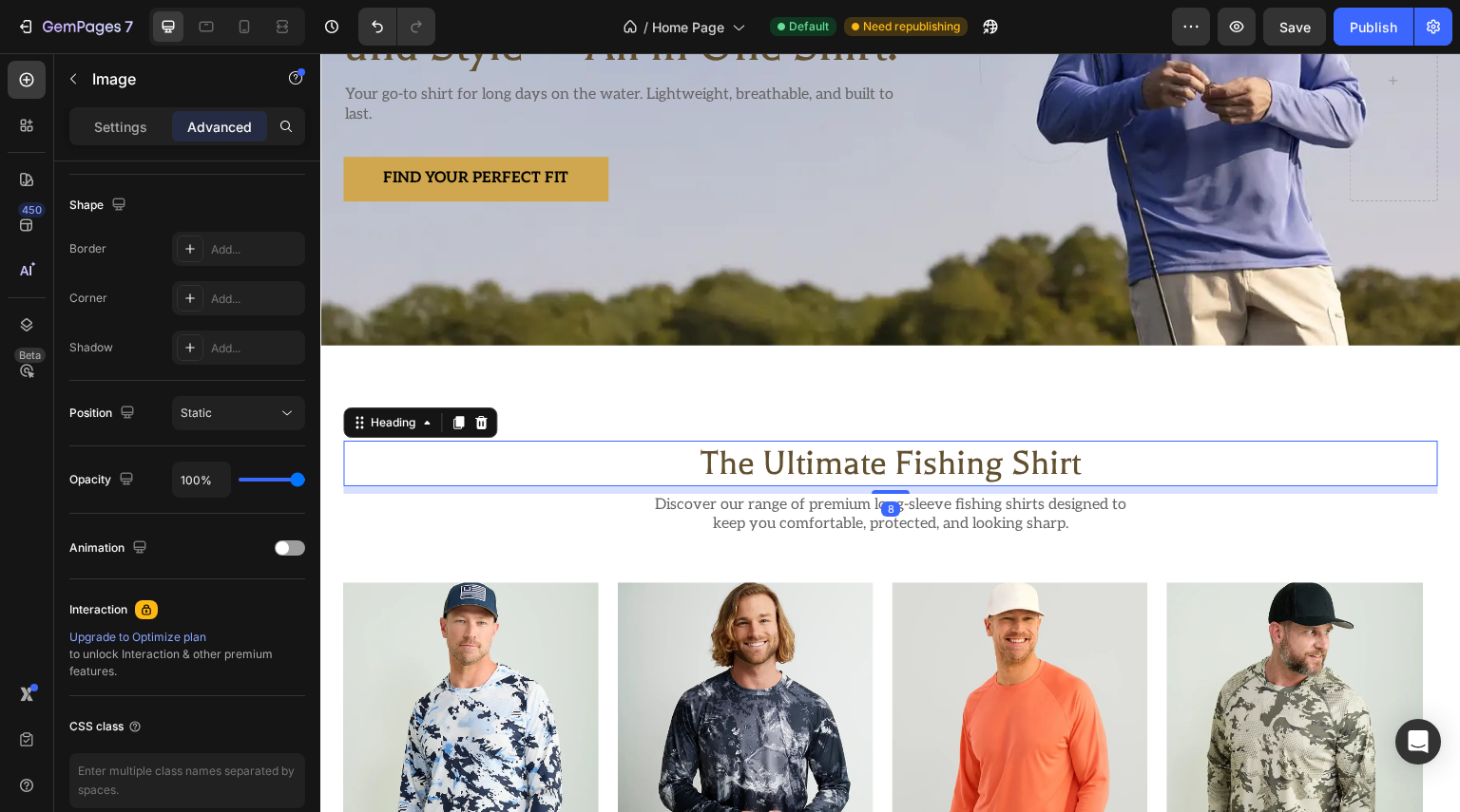
click at [861, 450] on h2 "the ultimate fishing shirt" at bounding box center [890, 464] width 1095 height 45
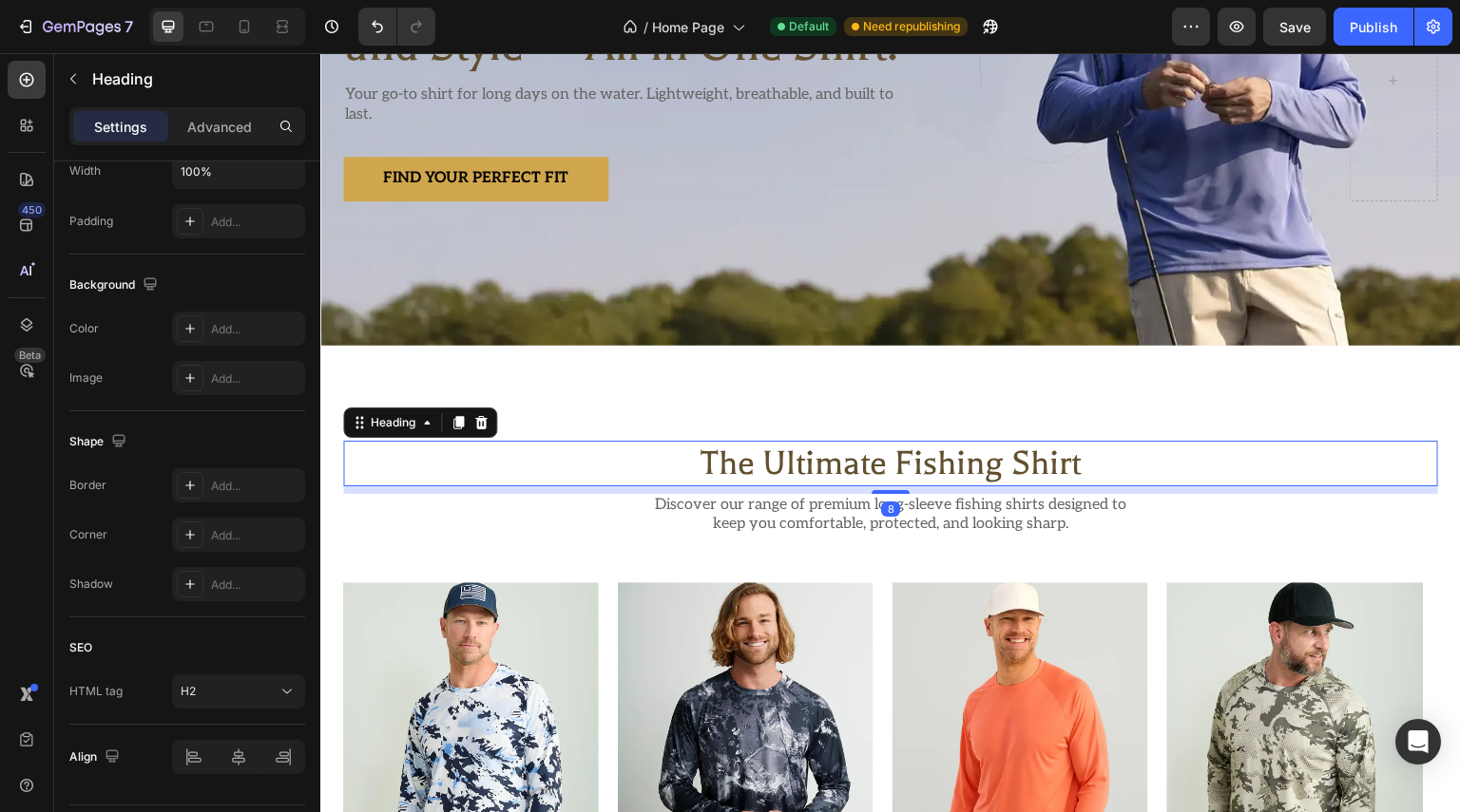
scroll to position [0, 0]
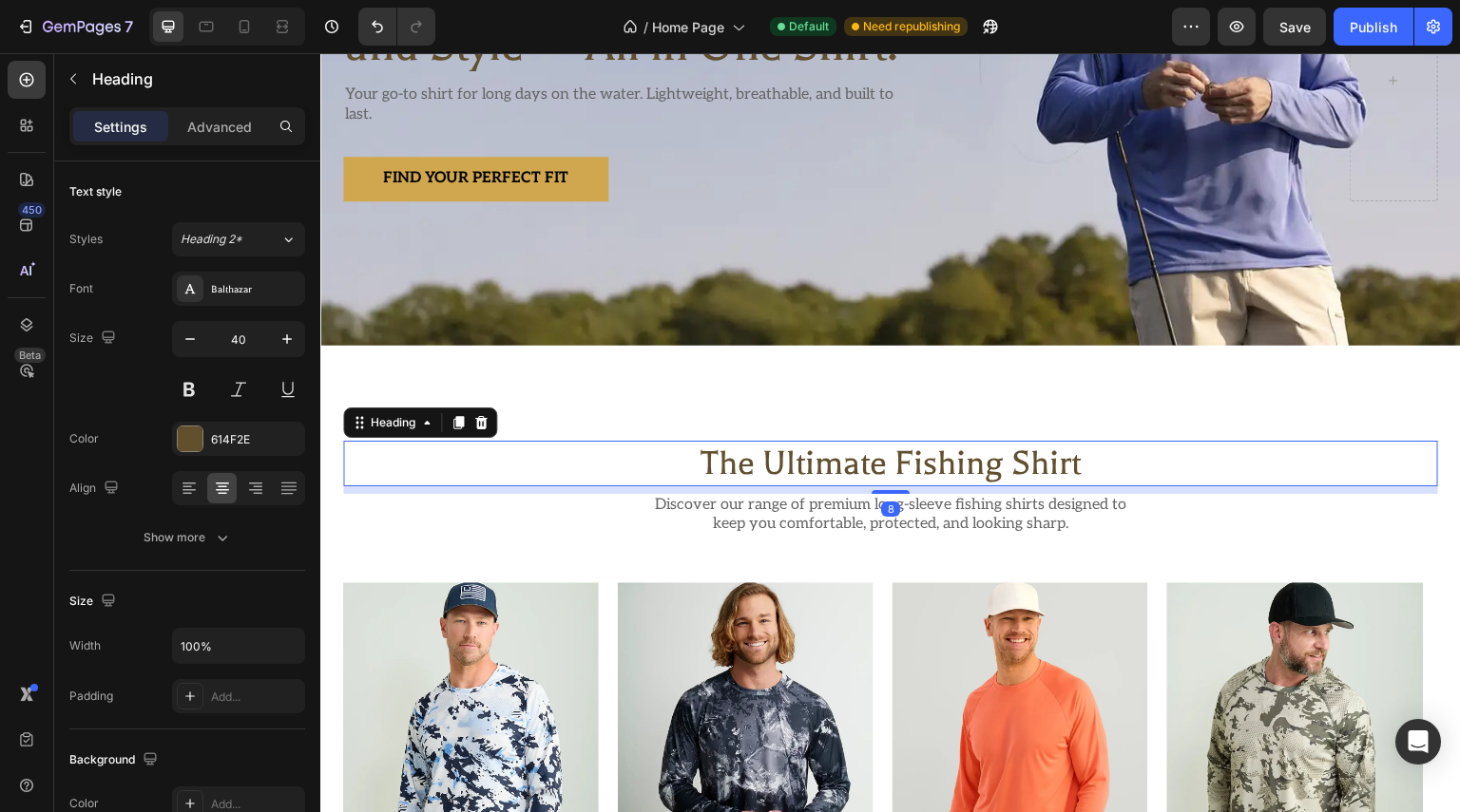
drag, startPoint x: 456, startPoint y: 419, endPoint x: 488, endPoint y: 413, distance: 32.6
click at [456, 418] on icon at bounding box center [457, 422] width 15 height 15
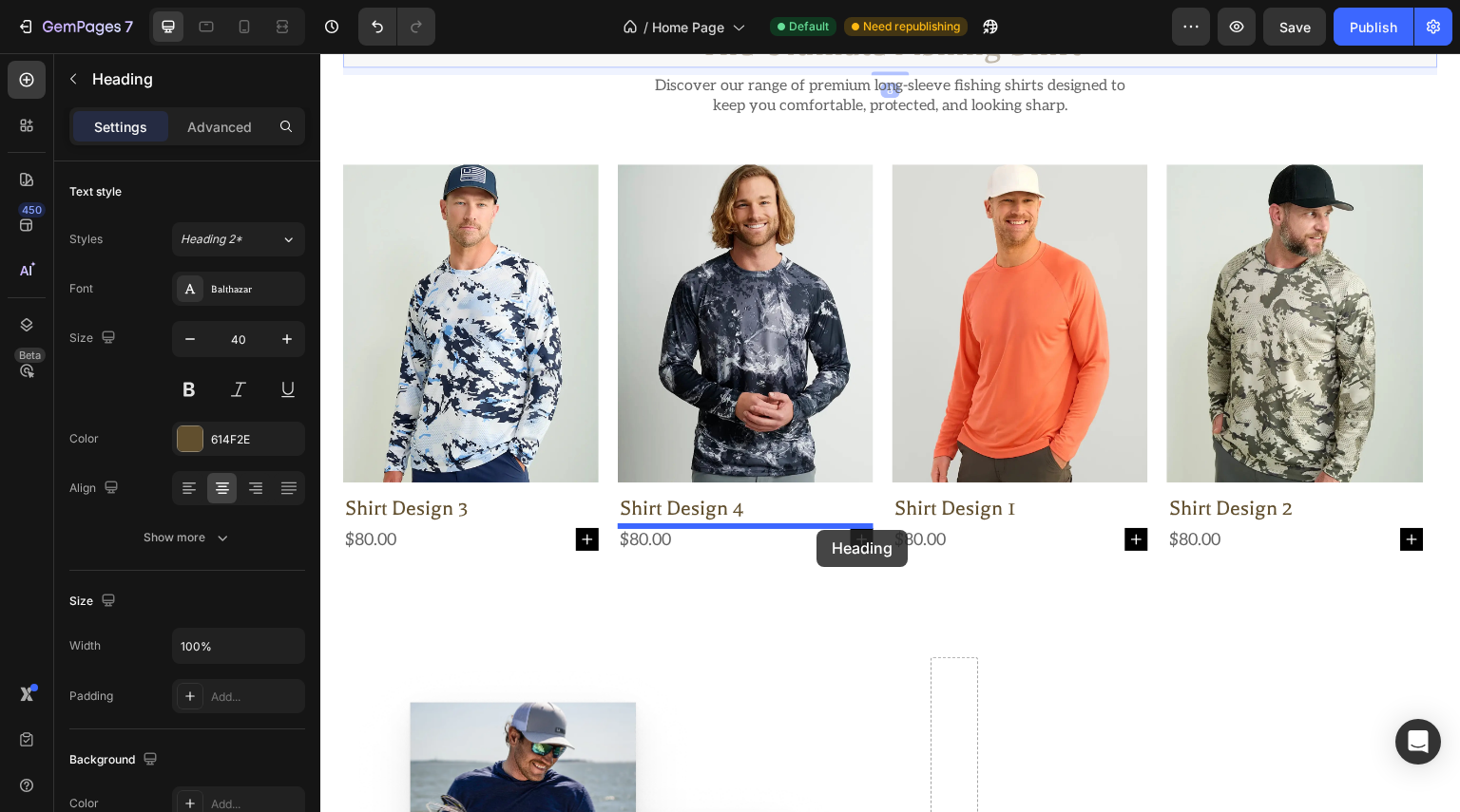
scroll to position [760, 0]
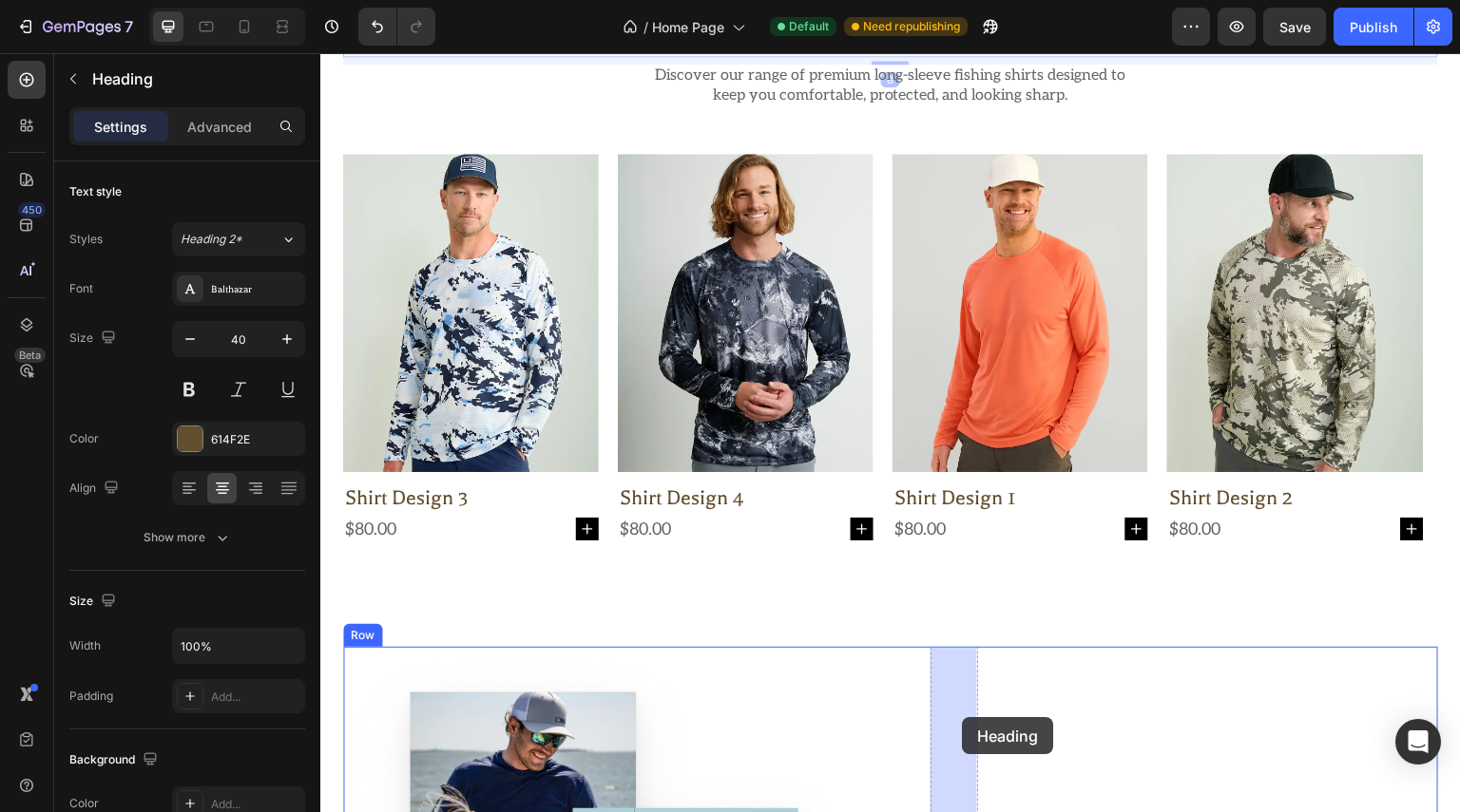
drag, startPoint x: 400, startPoint y: 372, endPoint x: 962, endPoint y: 718, distance: 660.0
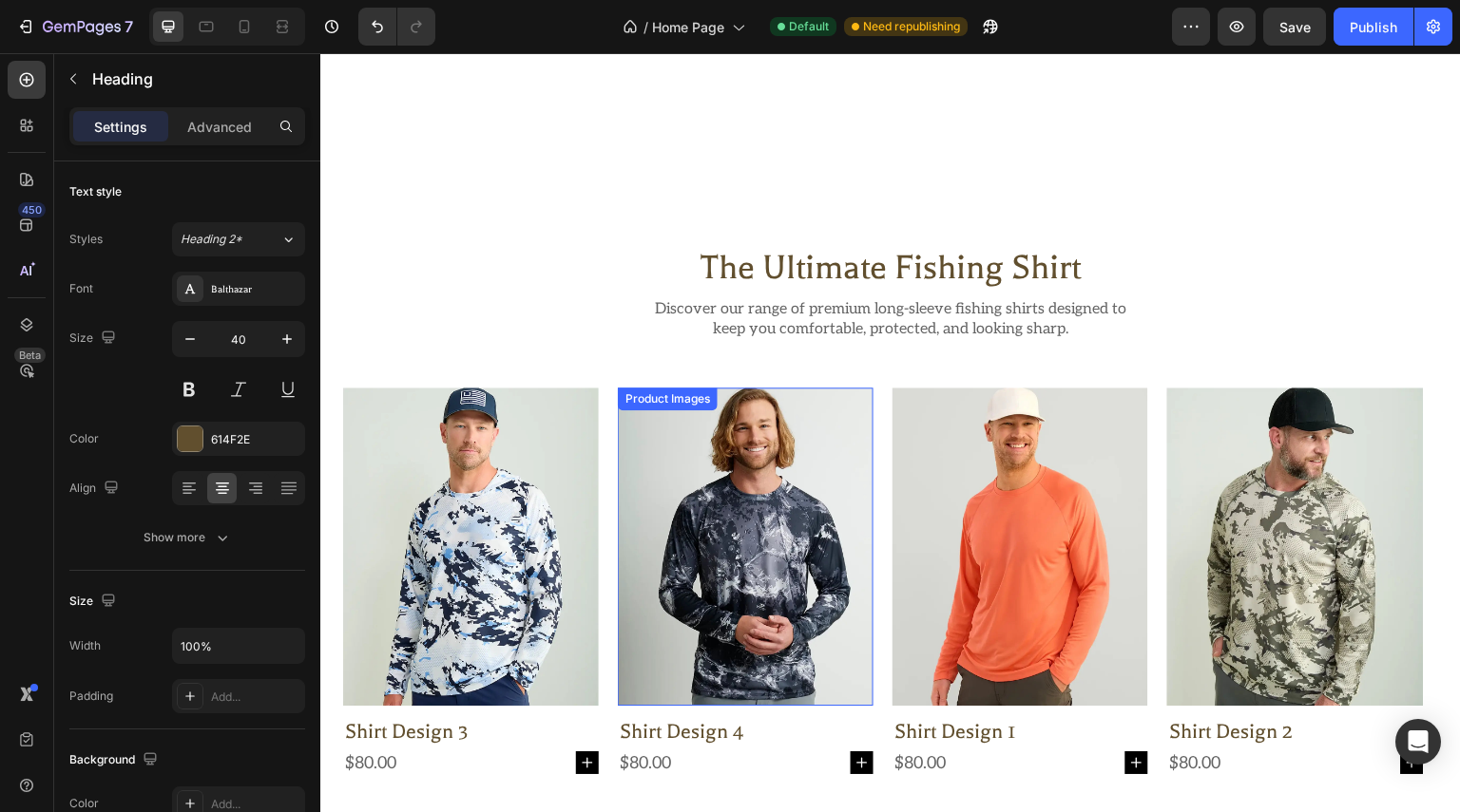
scroll to position [421, 0]
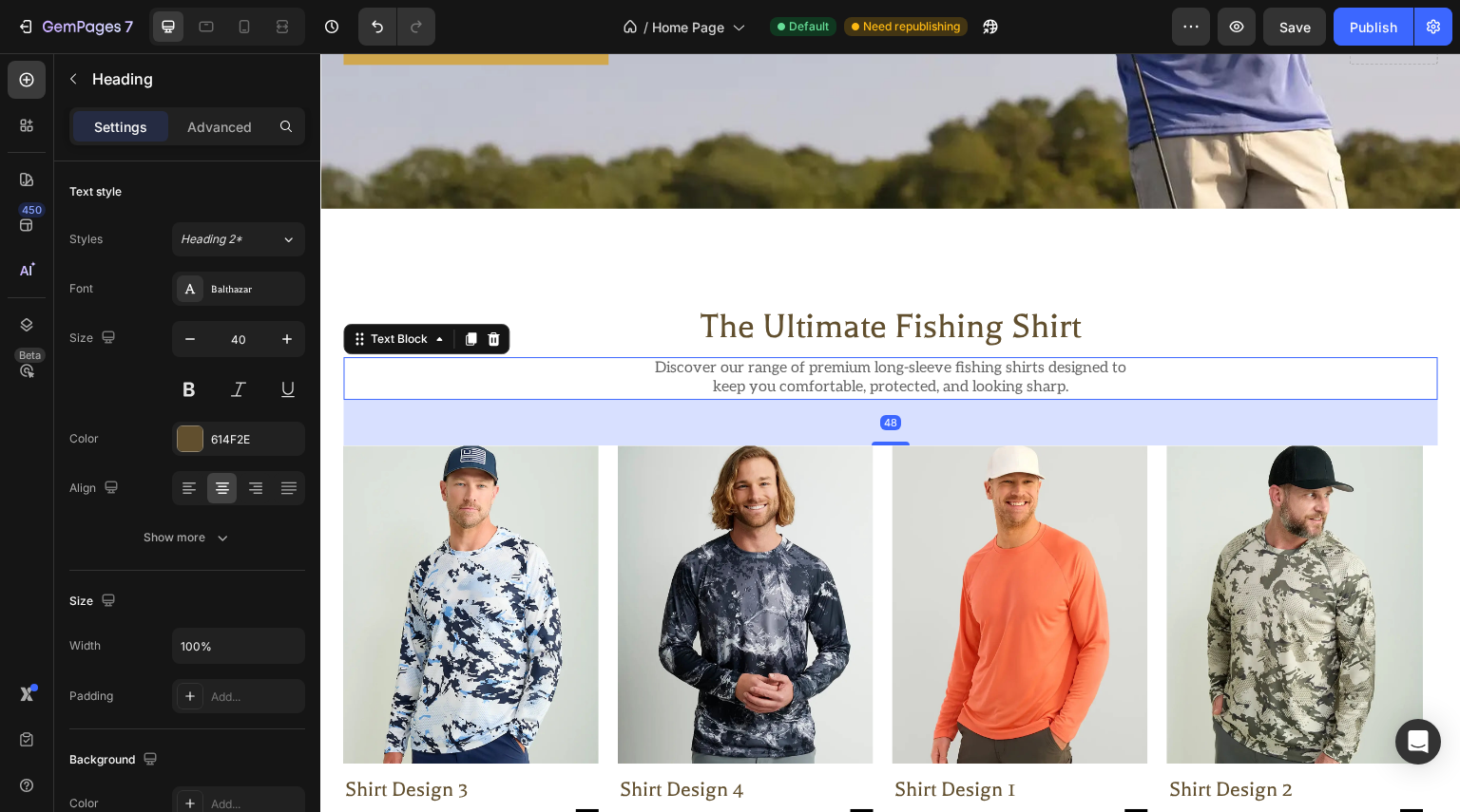
click at [856, 376] on p "Discover our range of premium long-sleeve fishing shirts designed to keep you c…" at bounding box center [890, 379] width 499 height 39
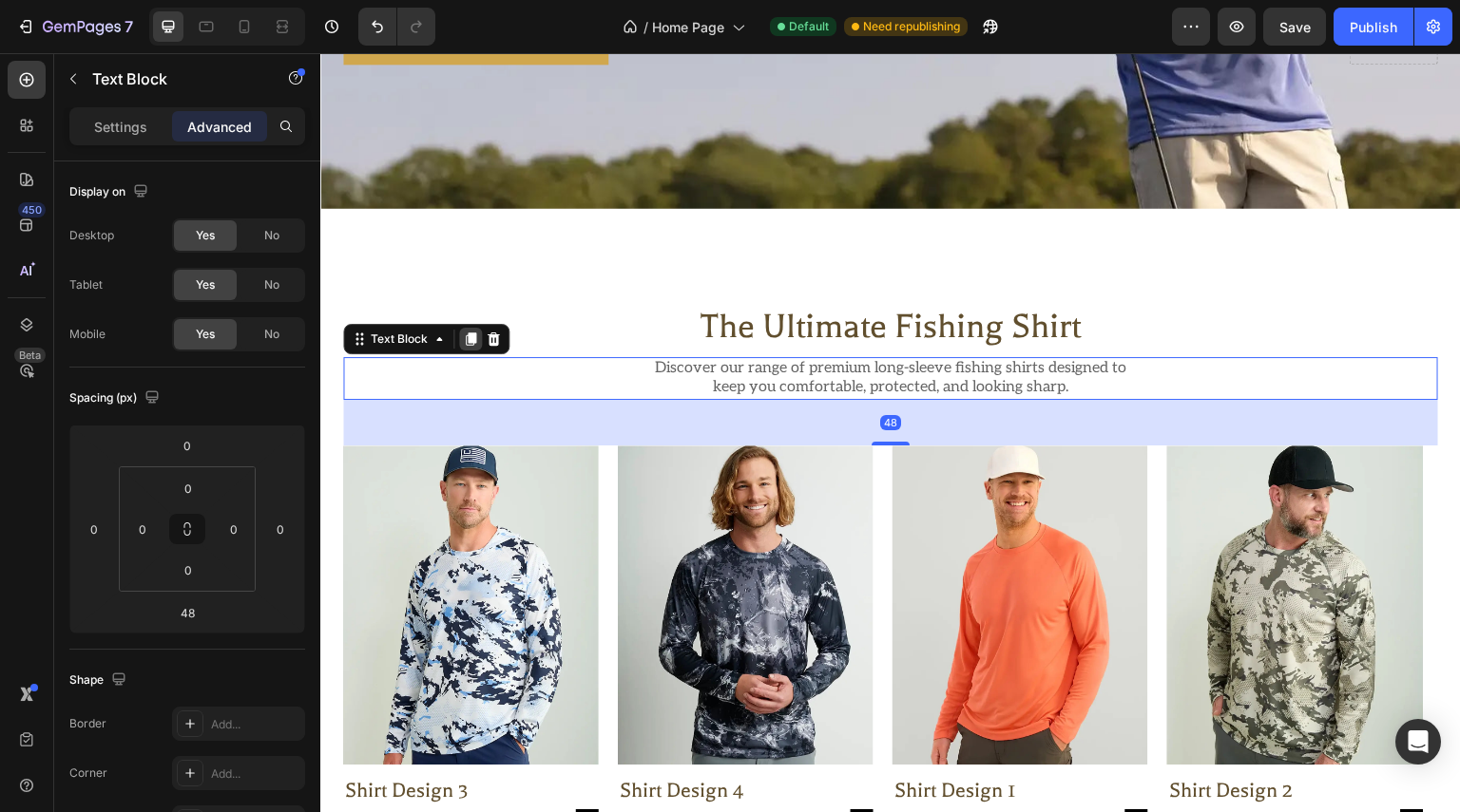
click at [473, 334] on icon at bounding box center [471, 338] width 11 height 13
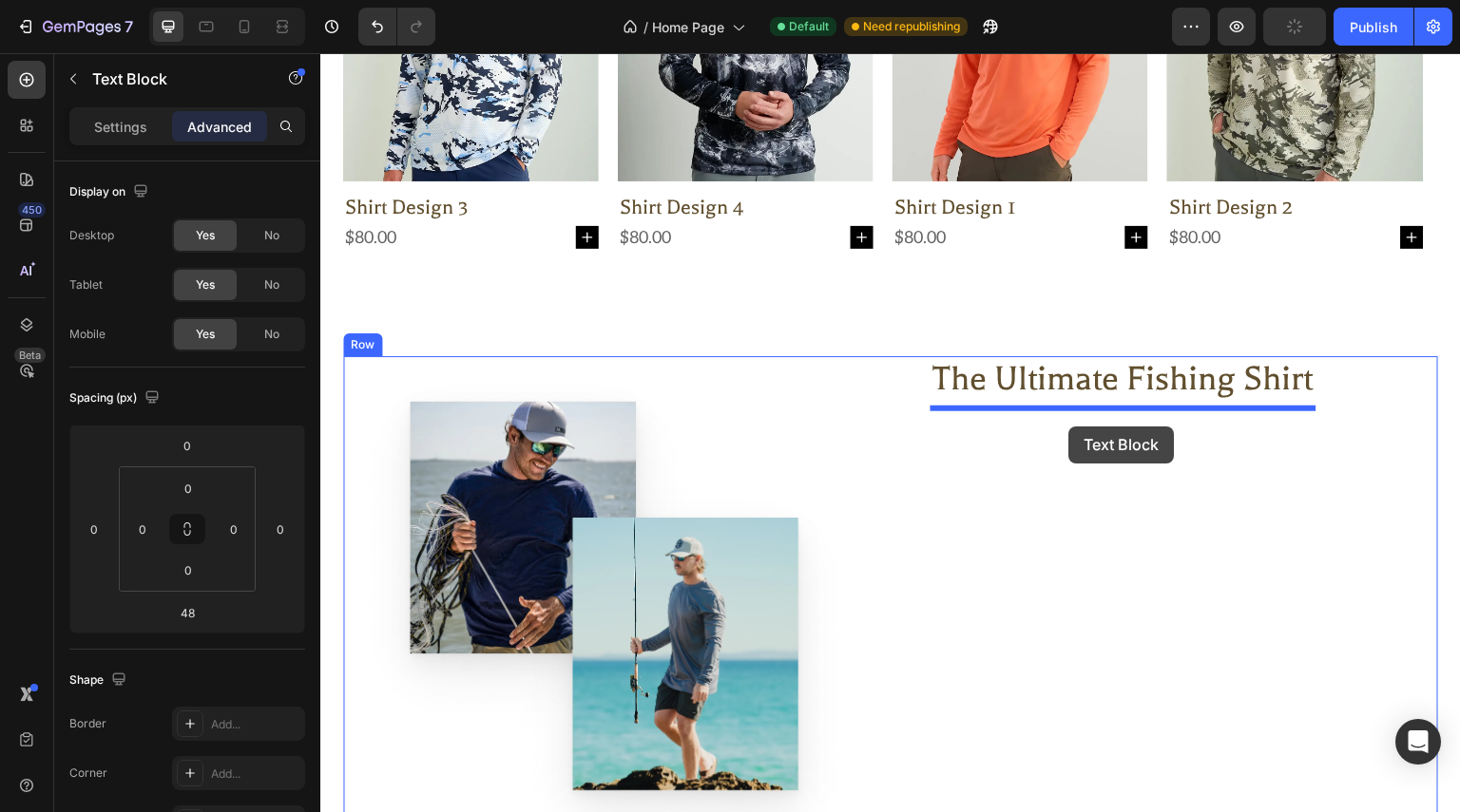
drag, startPoint x: 443, startPoint y: 430, endPoint x: 1069, endPoint y: 426, distance: 626.0
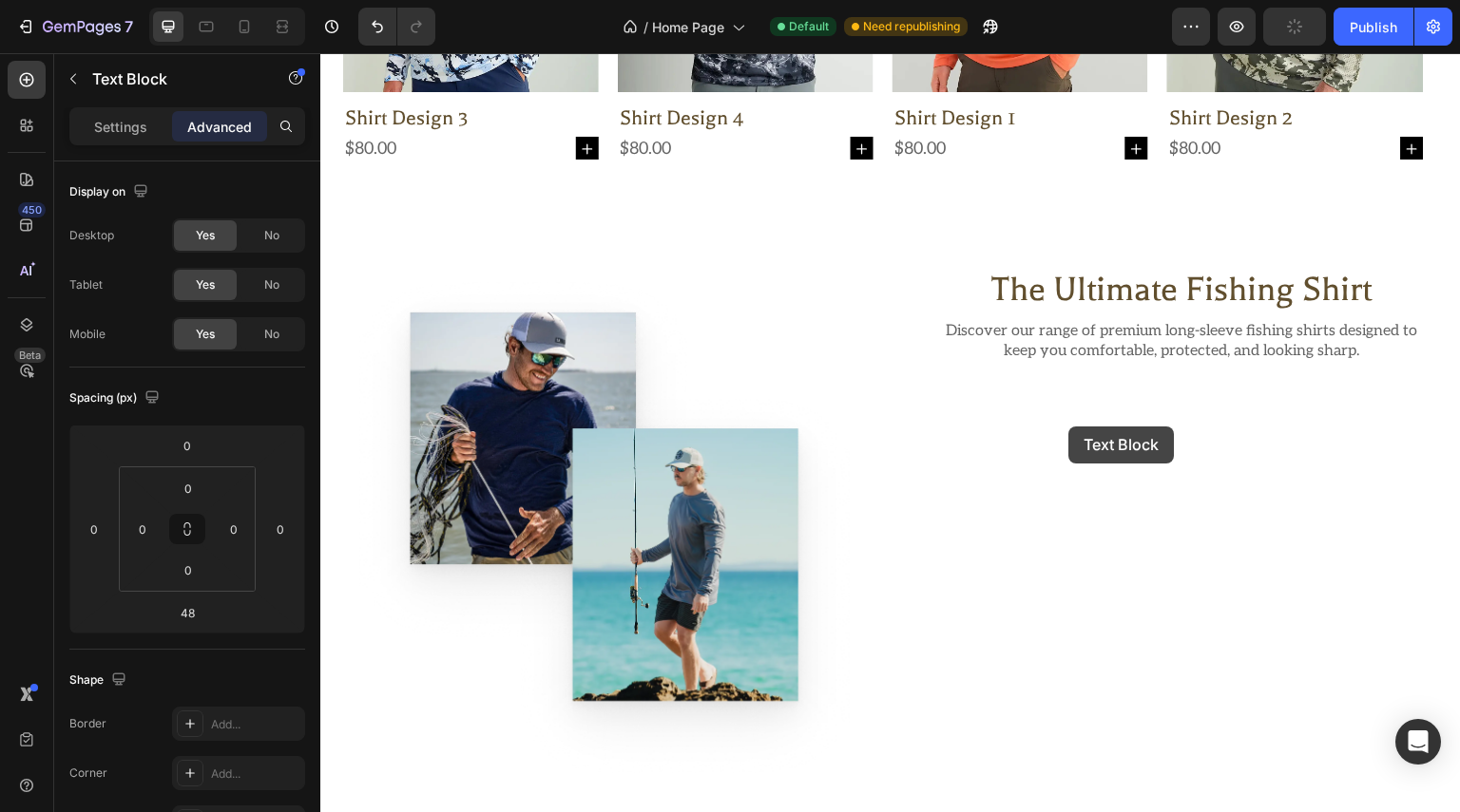
scroll to position [997, 0]
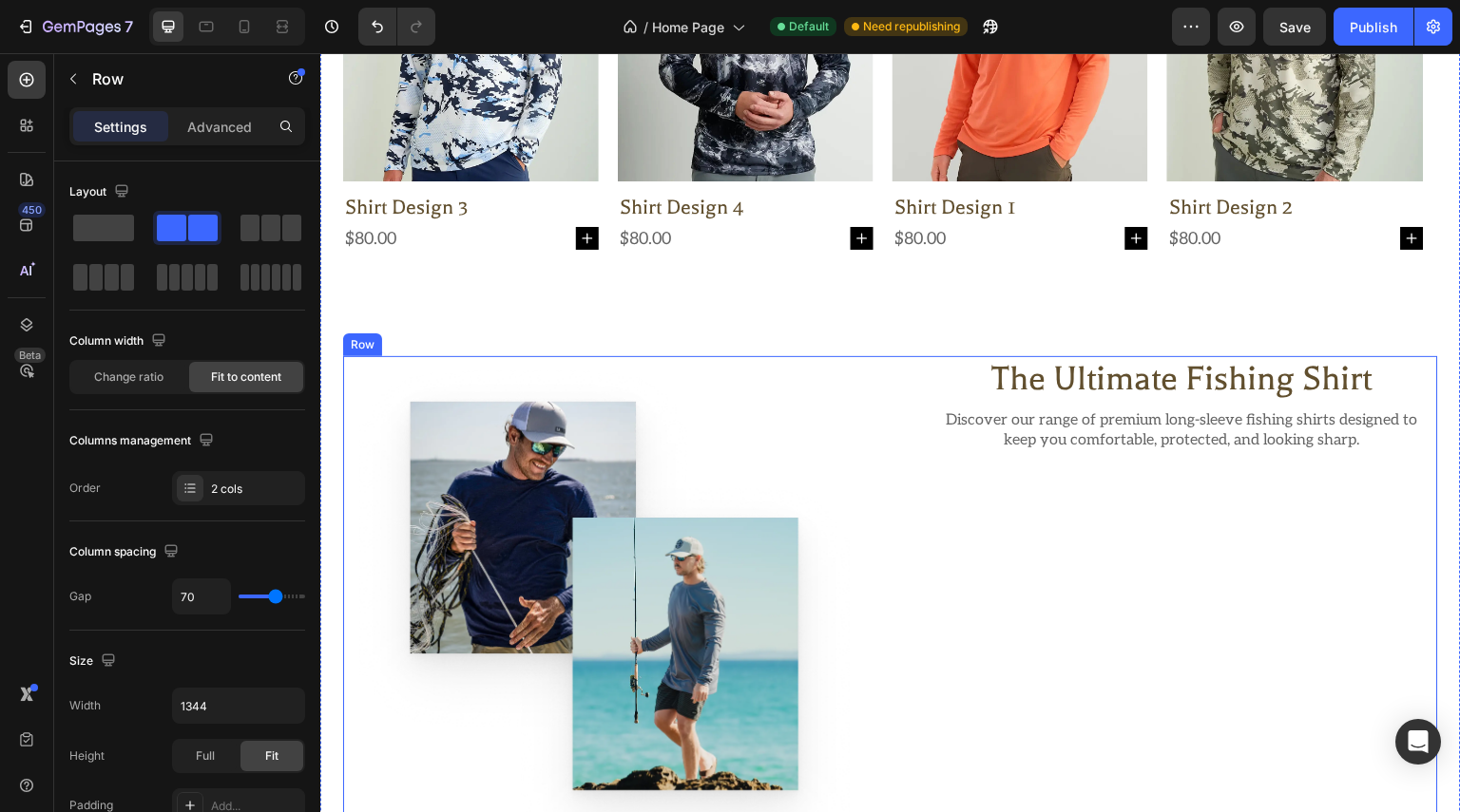
click at [879, 536] on div "Image the ultimate fishing shirt Heading Discover our range of premium long-sle…" at bounding box center [890, 617] width 1095 height 522
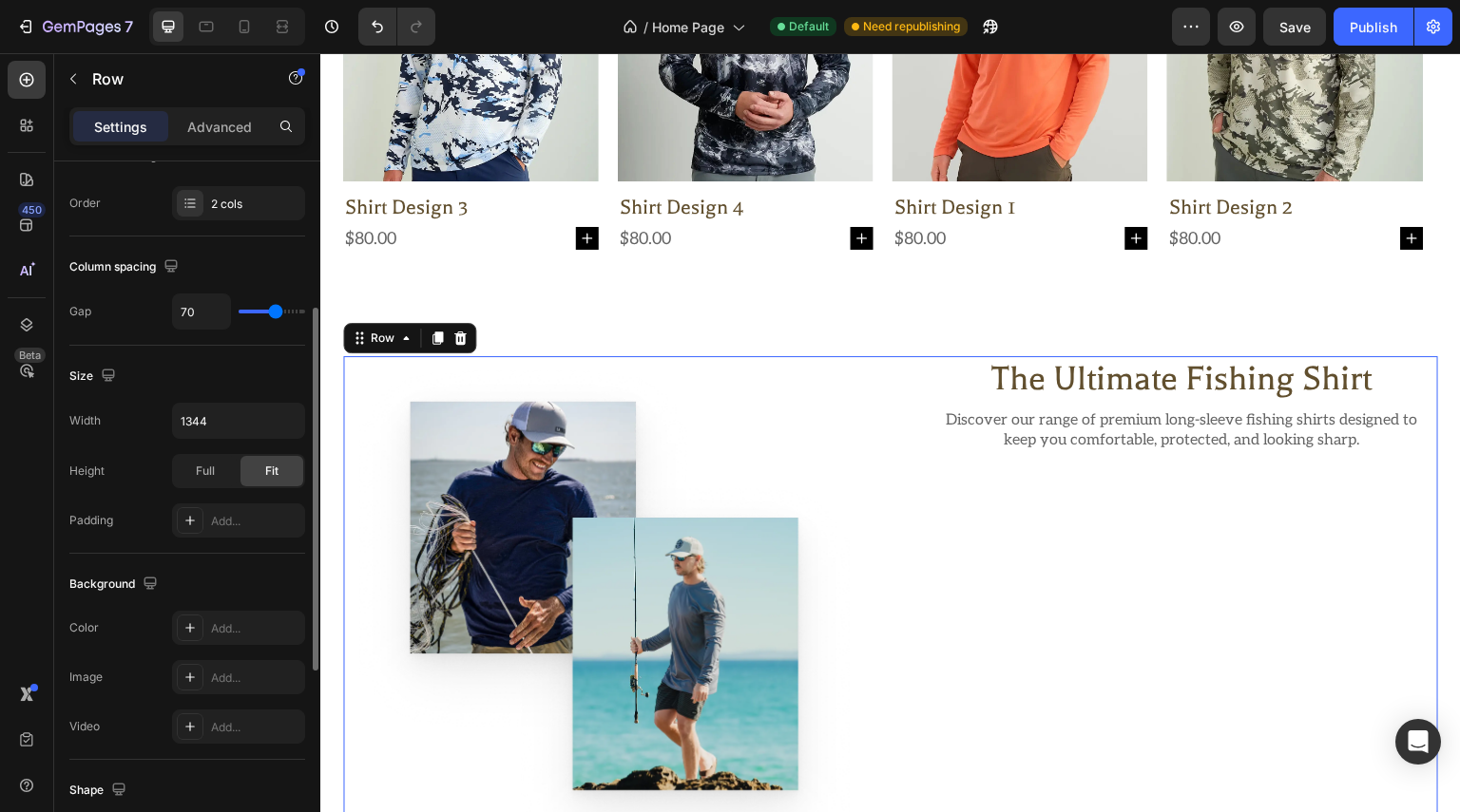
scroll to position [665, 0]
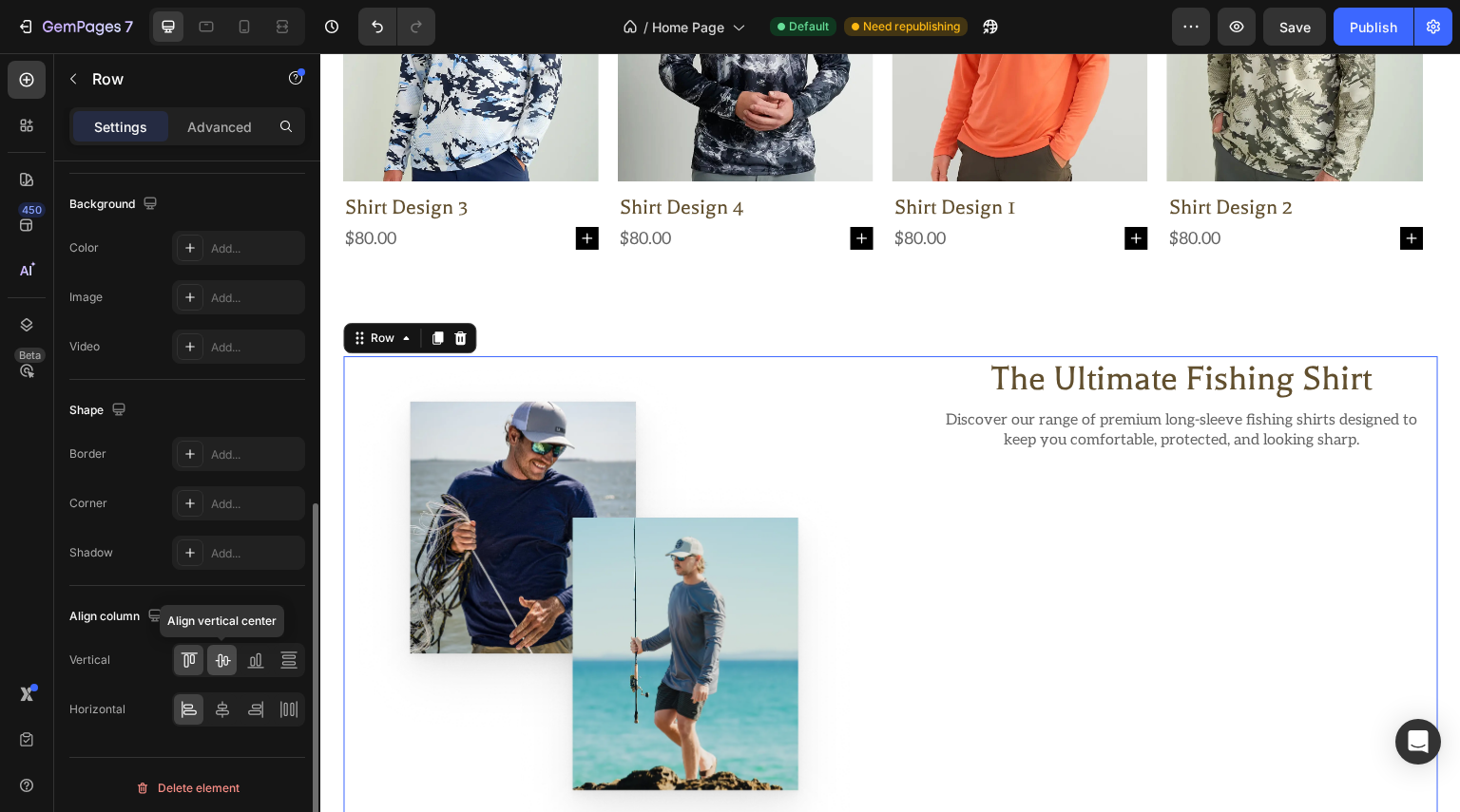
click at [233, 654] on div at bounding box center [222, 660] width 30 height 31
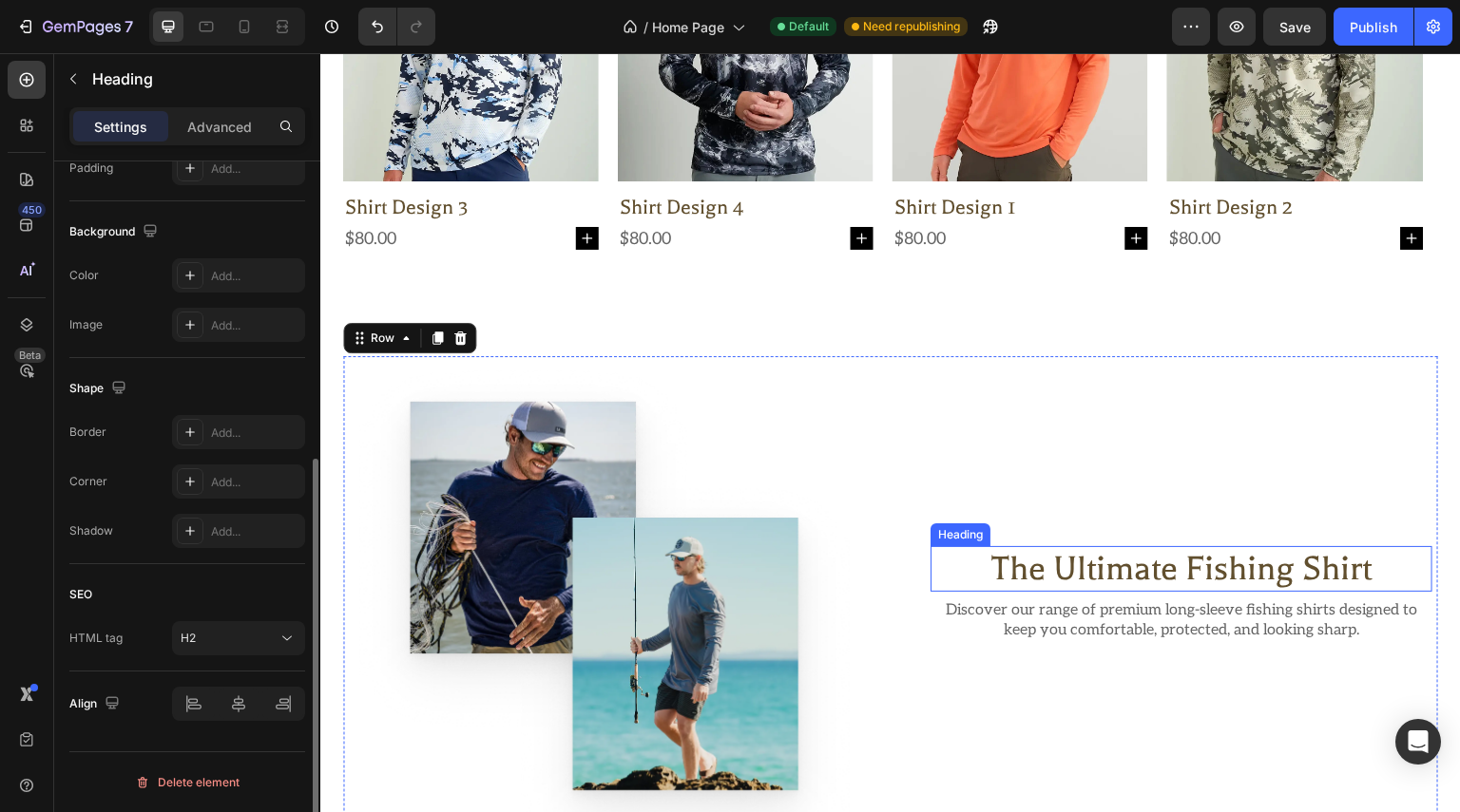
click at [1012, 562] on h2 "the ultimate fishing shirt" at bounding box center [1182, 569] width 501 height 45
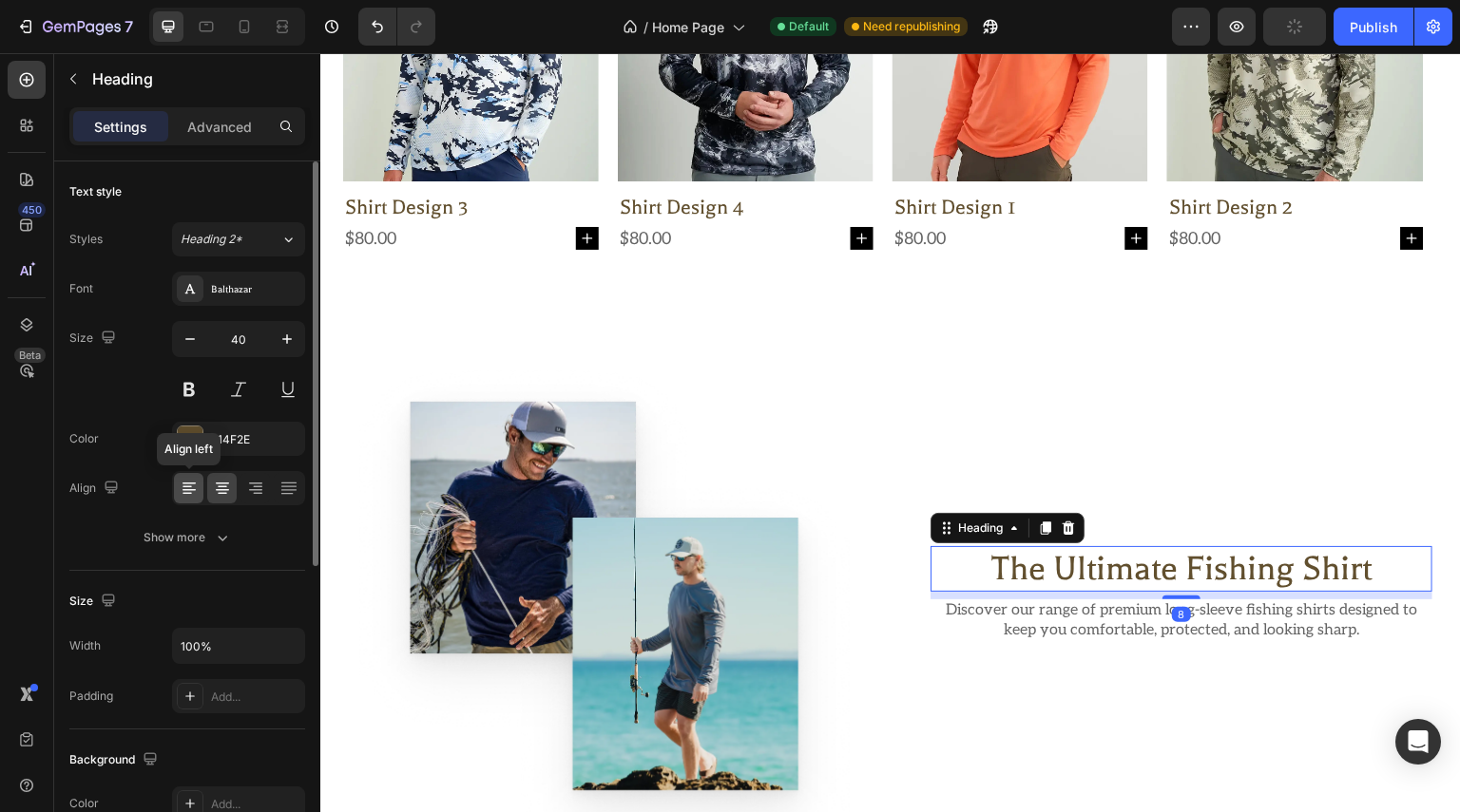
click at [199, 495] on div at bounding box center [189, 487] width 30 height 31
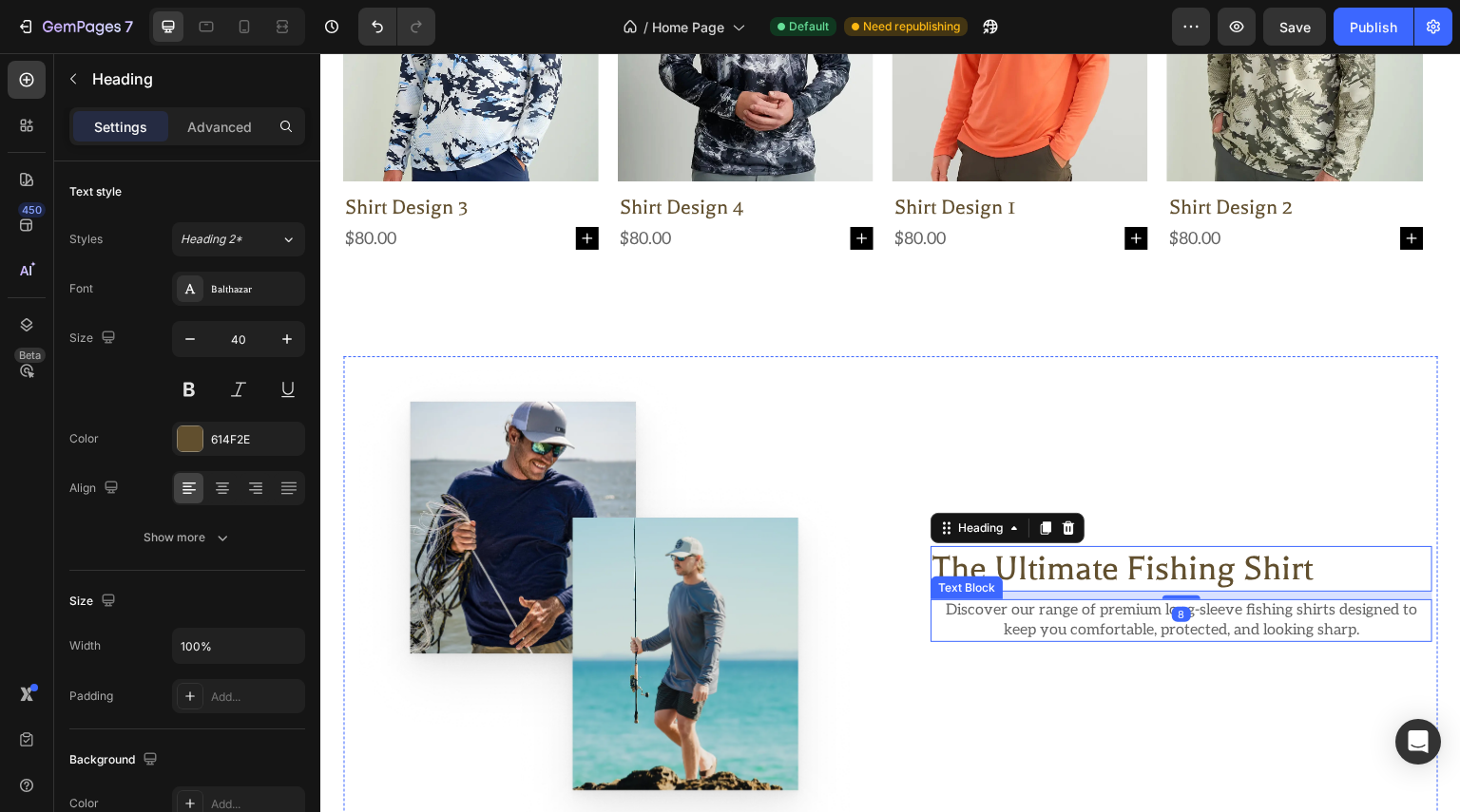
click at [1058, 615] on p "Discover our range of premium long-sleeve fishing shirts designed to keep you c…" at bounding box center [1182, 621] width 499 height 39
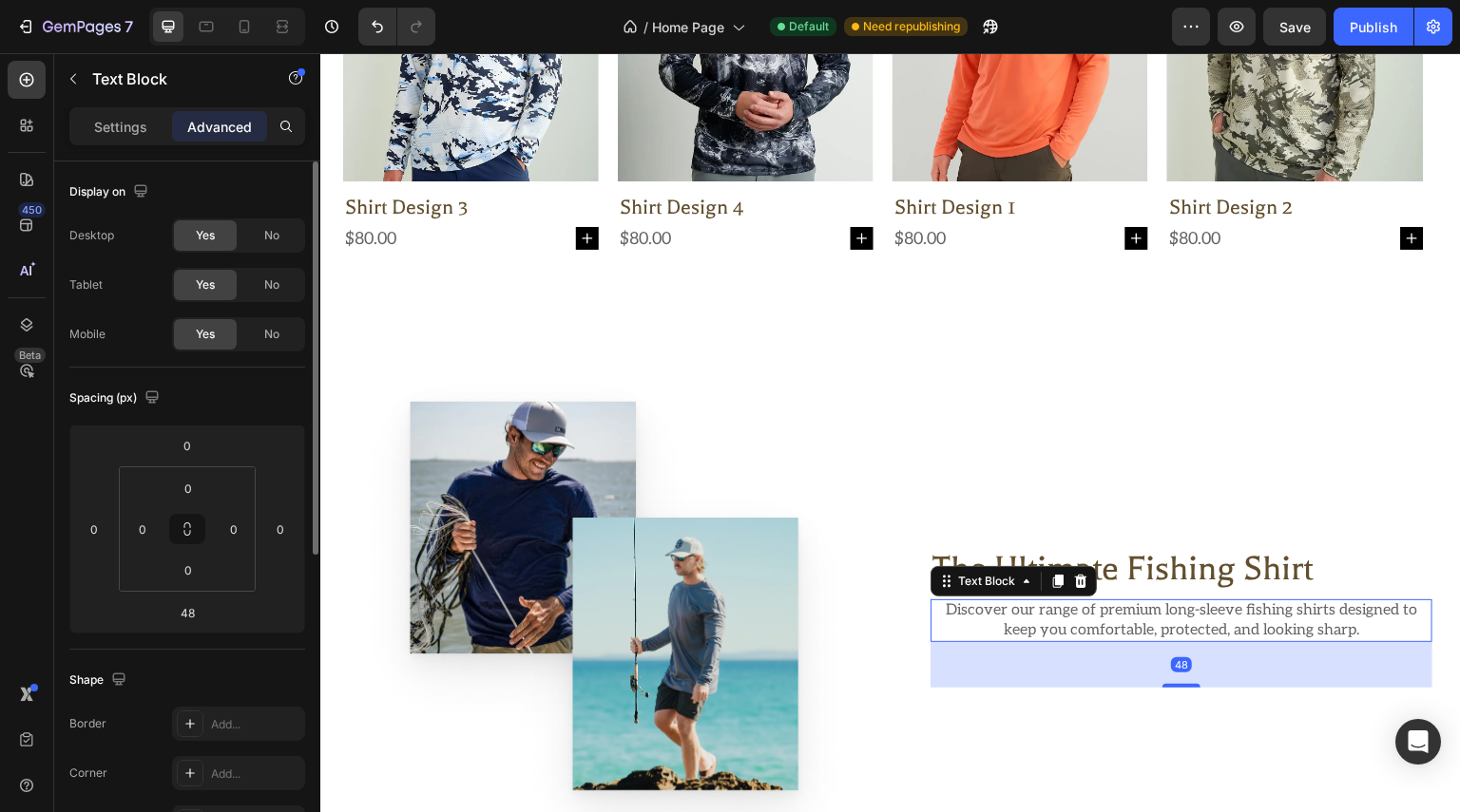
click at [115, 125] on p "Settings" at bounding box center [120, 126] width 53 height 20
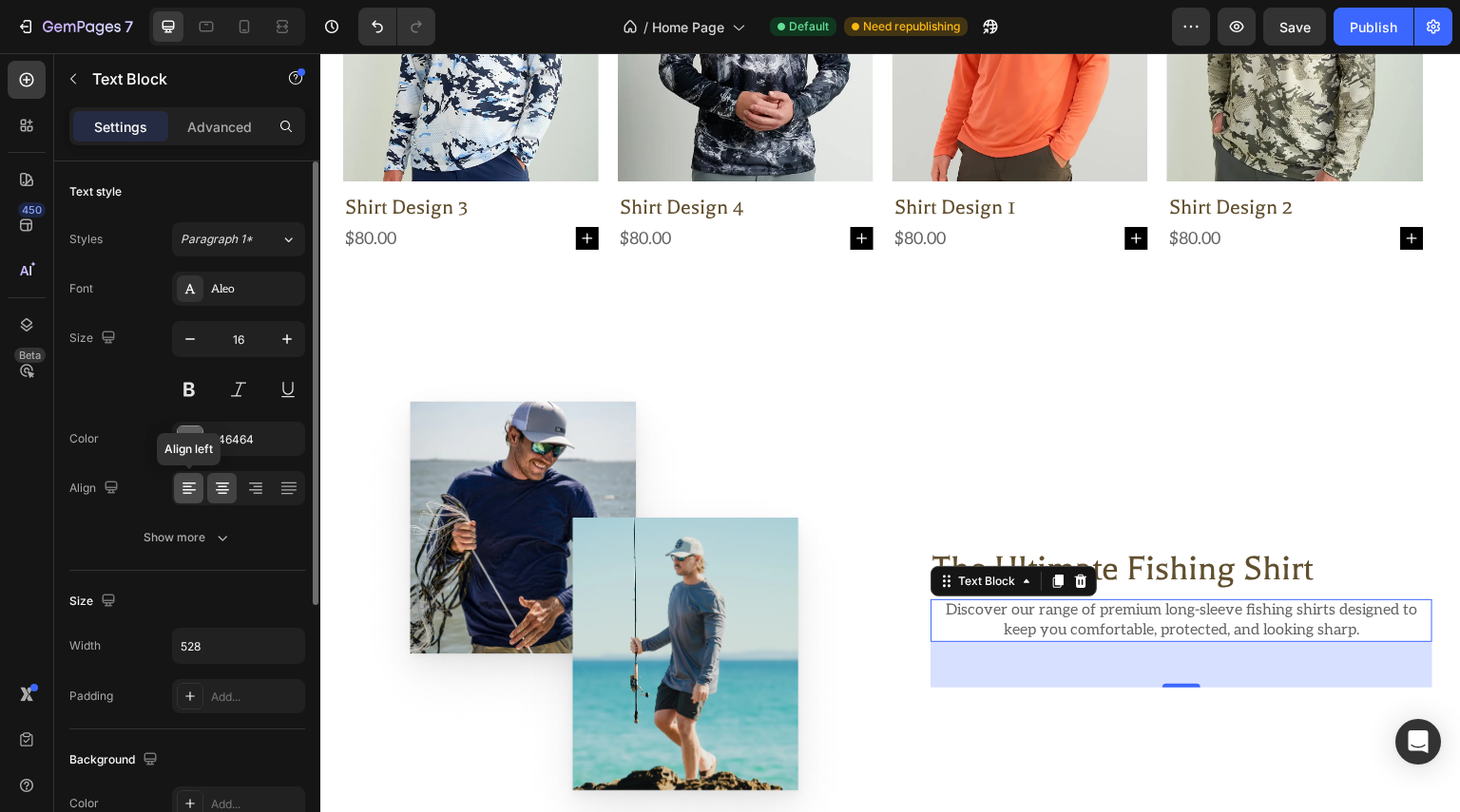
click at [185, 497] on div at bounding box center [189, 487] width 30 height 31
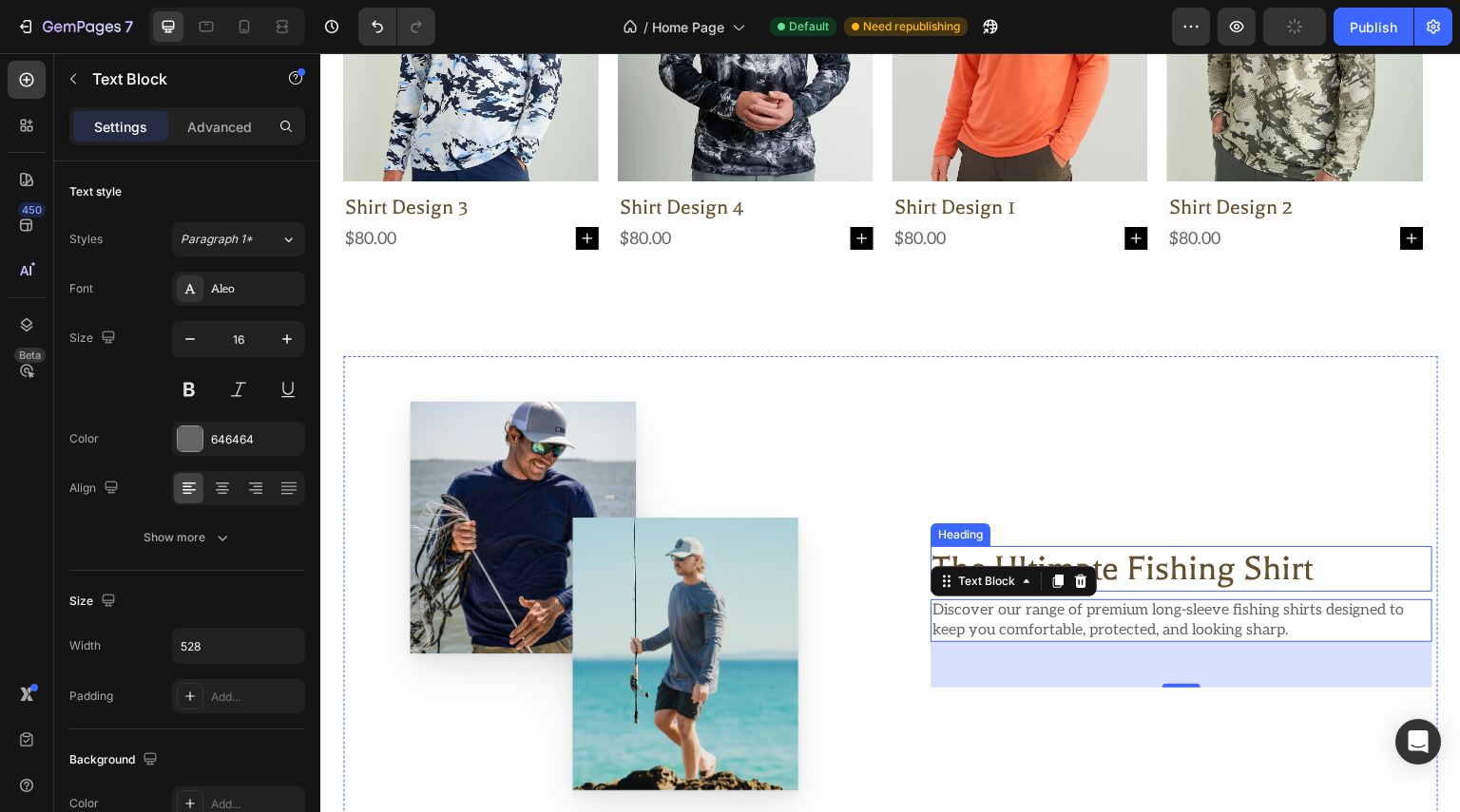
click at [1181, 557] on h2 "the ultimate fishing shirt" at bounding box center [1182, 569] width 501 height 45
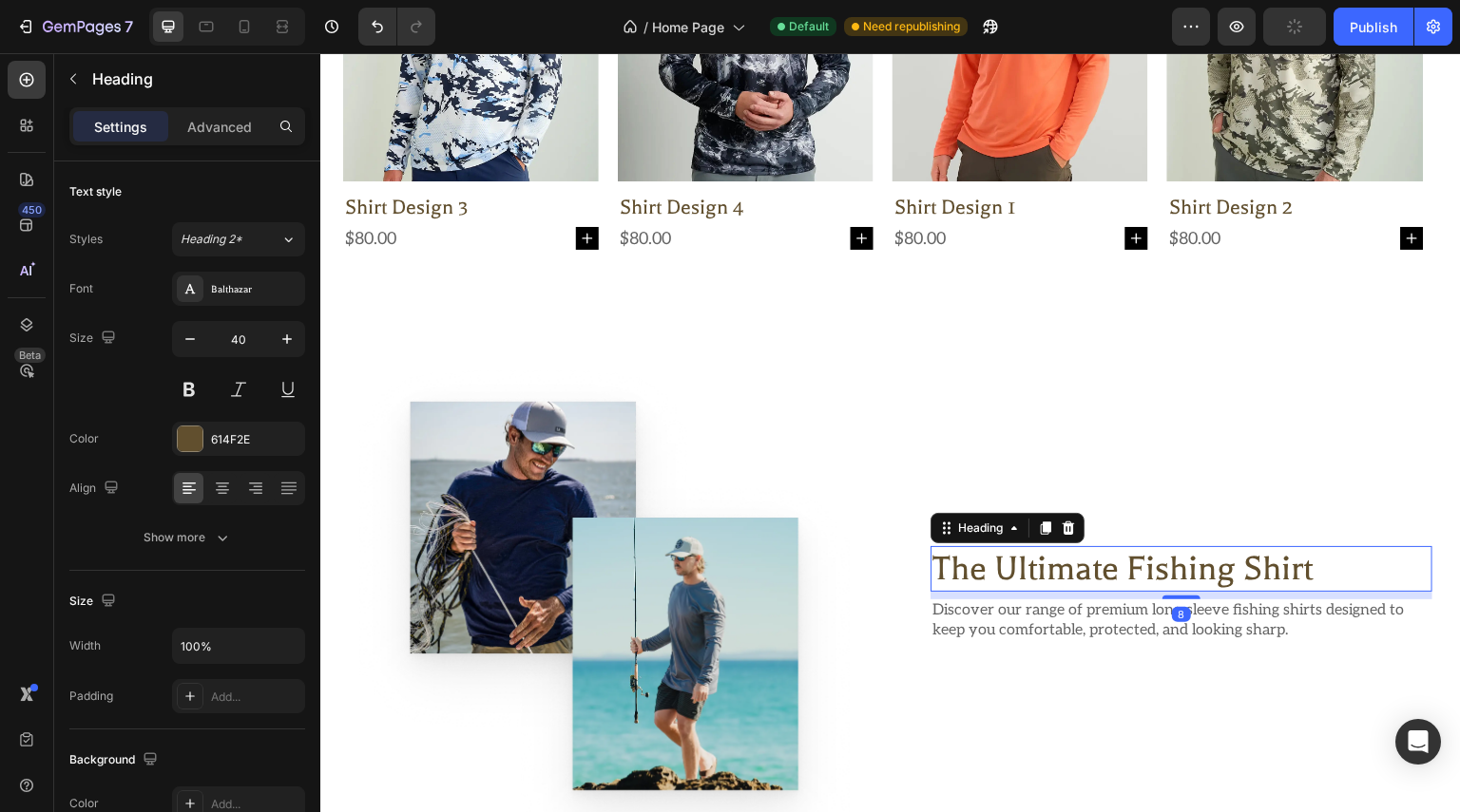
click at [1181, 557] on h2 "the ultimate fishing shirt" at bounding box center [1182, 569] width 501 height 45
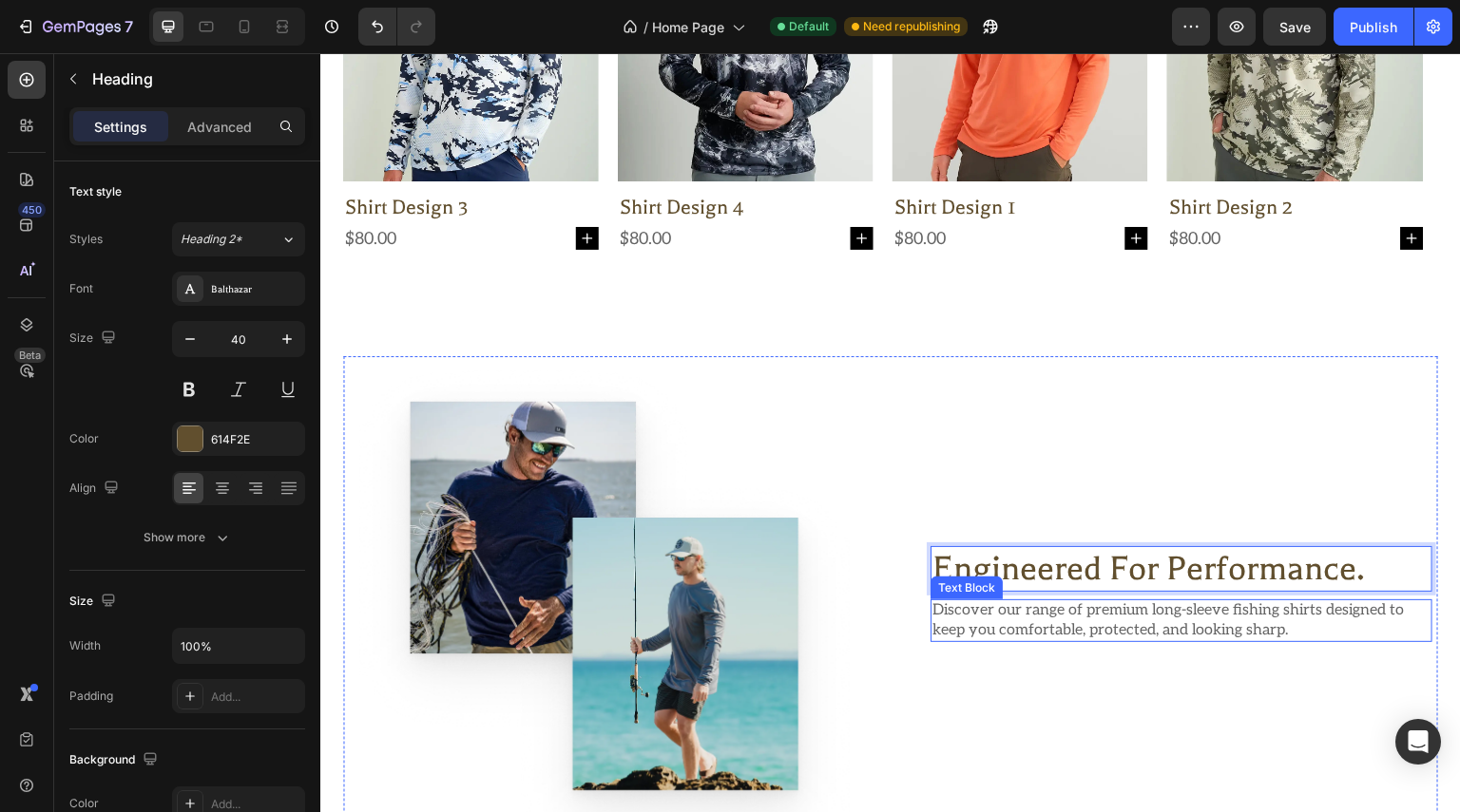
click at [978, 614] on p "Discover our range of premium long-sleeve fishing shirts designed to keep you c…" at bounding box center [1182, 621] width 499 height 39
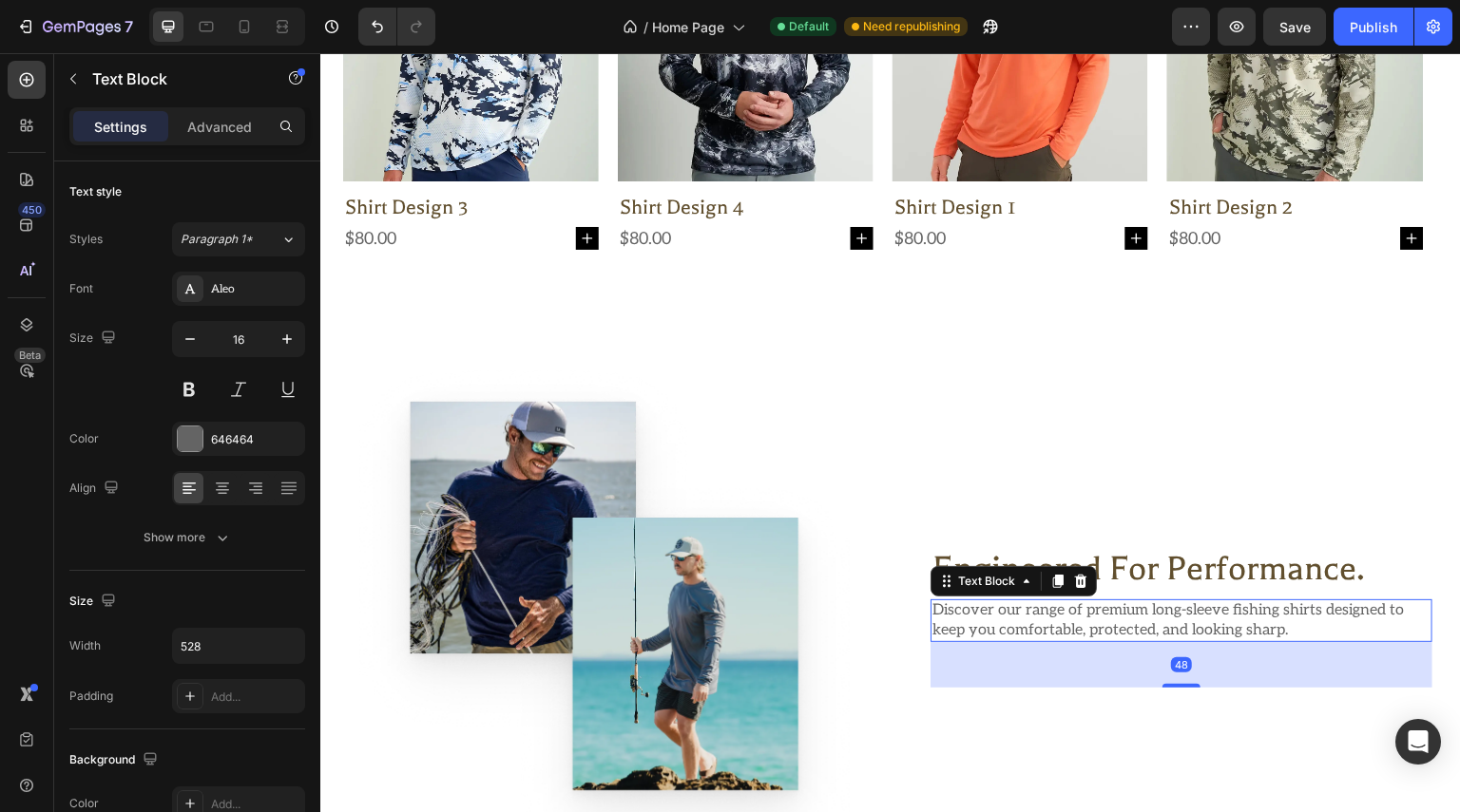
click at [978, 614] on p "Discover our range of premium long-sleeve fishing shirts designed to keep you c…" at bounding box center [1182, 621] width 499 height 39
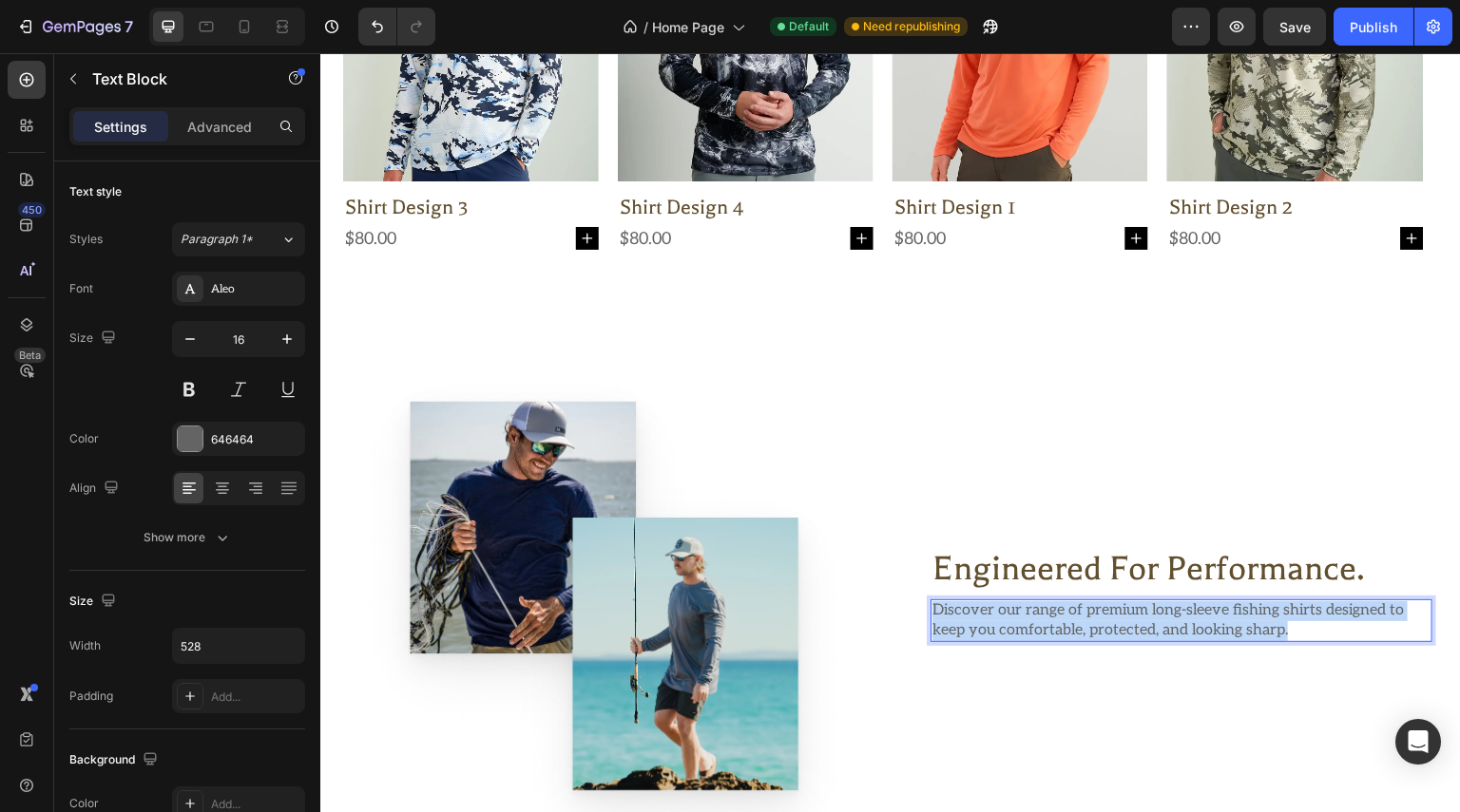
scroll to position [988, 0]
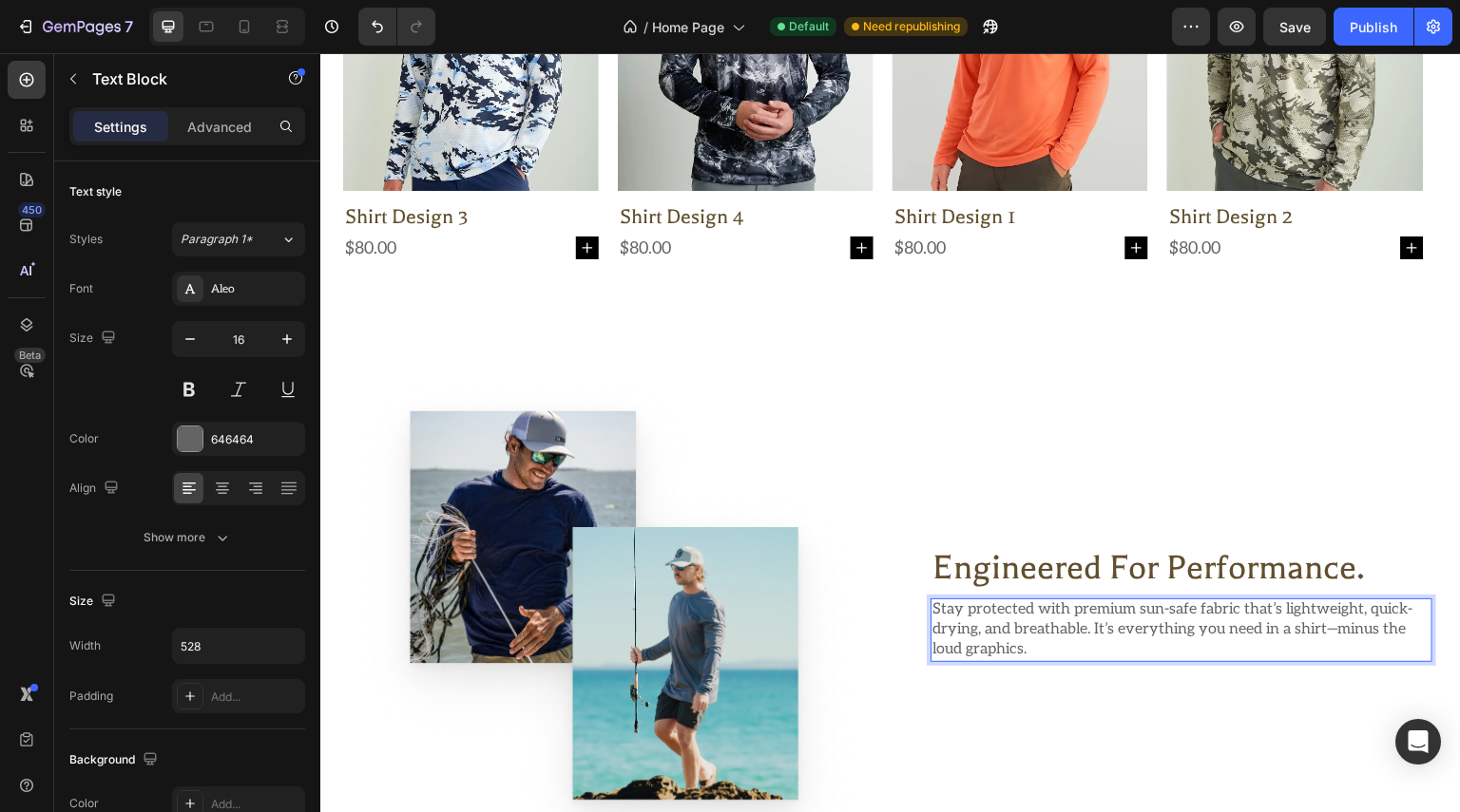
click at [936, 677] on div "Engineered for Performance. Heading Stay protected with premium sun-safe fabric…" at bounding box center [1182, 627] width 501 height 522
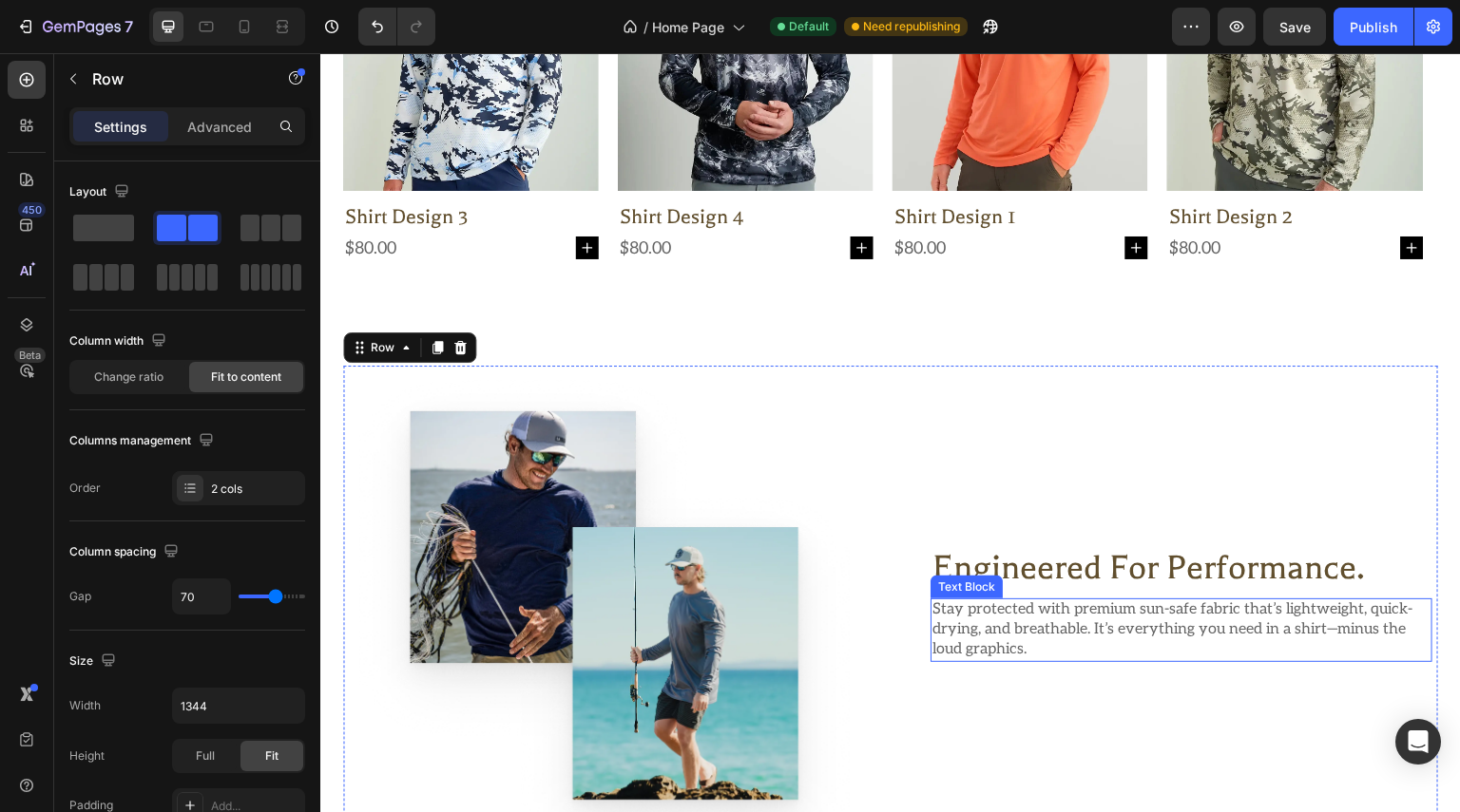
click at [978, 624] on p "Stay protected with premium sun-safe fabric that’s lightweight, quick-drying, a…" at bounding box center [1182, 630] width 499 height 59
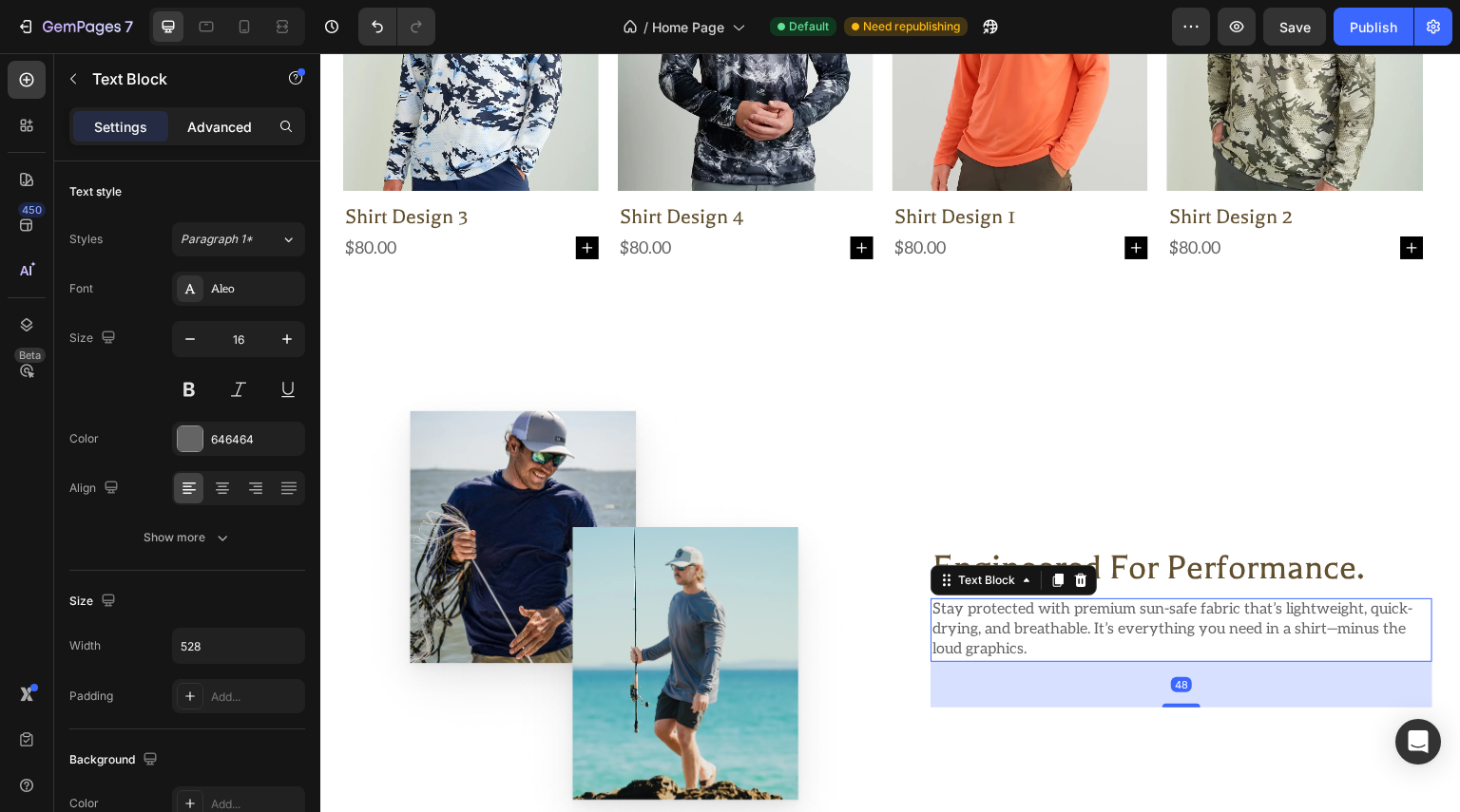
drag, startPoint x: 223, startPoint y: 136, endPoint x: 236, endPoint y: 206, distance: 71.2
click at [223, 138] on div "Advanced" at bounding box center [219, 126] width 95 height 31
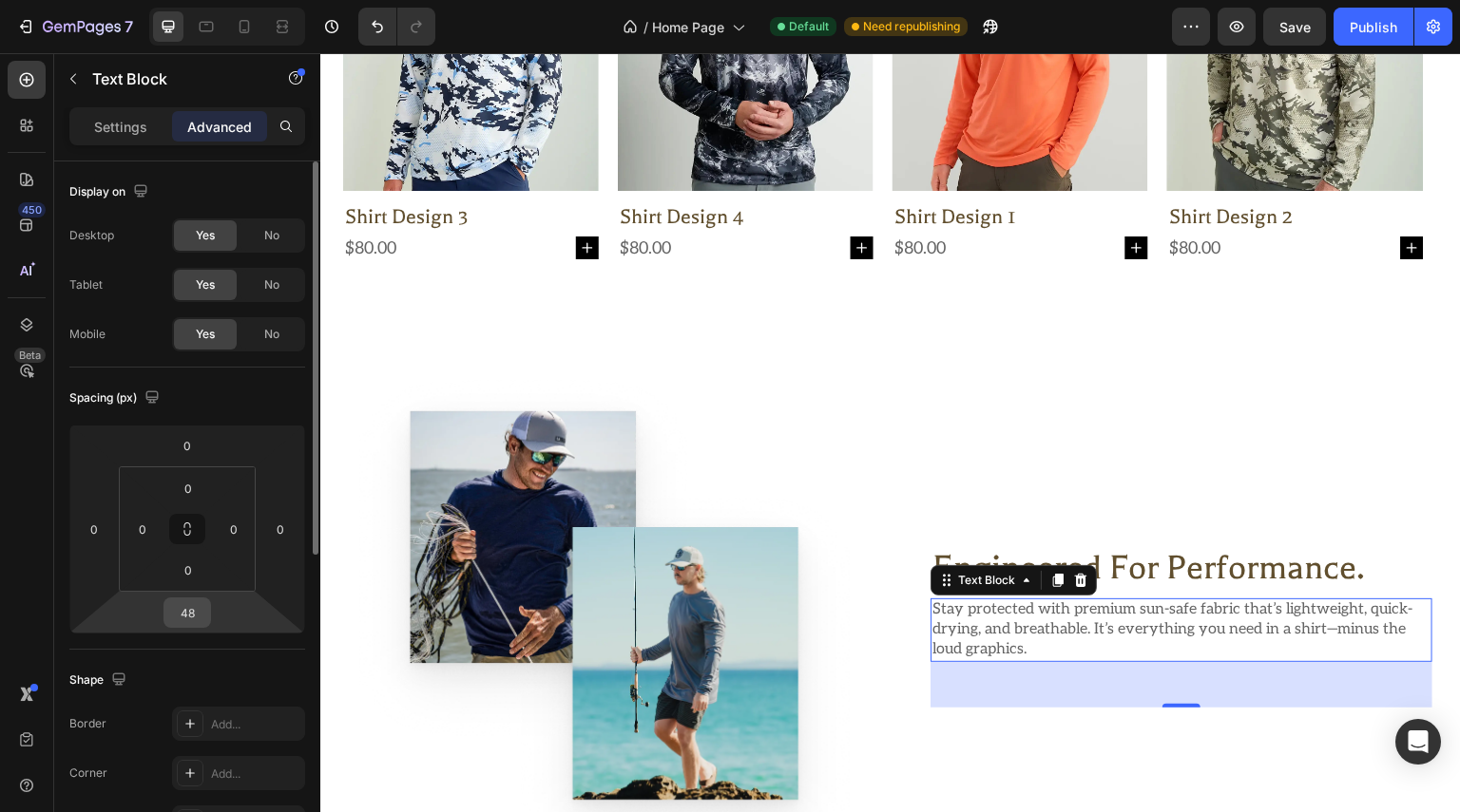
click at [200, 605] on input "48" at bounding box center [187, 613] width 38 height 29
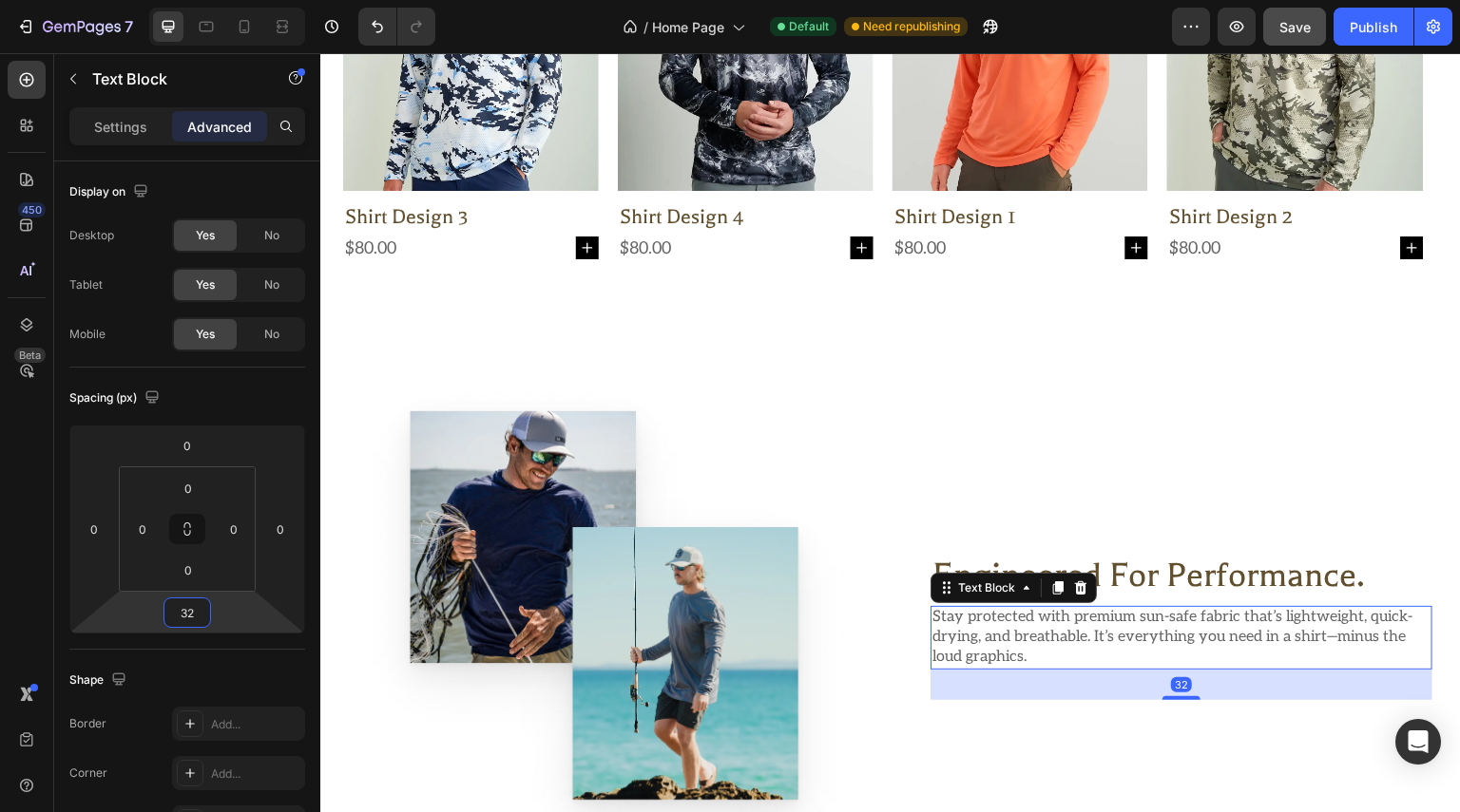
type input "32"
drag, startPoint x: 958, startPoint y: 51, endPoint x: 1295, endPoint y: 30, distance: 337.7
click at [1295, 30] on span "Save" at bounding box center [1295, 27] width 32 height 16
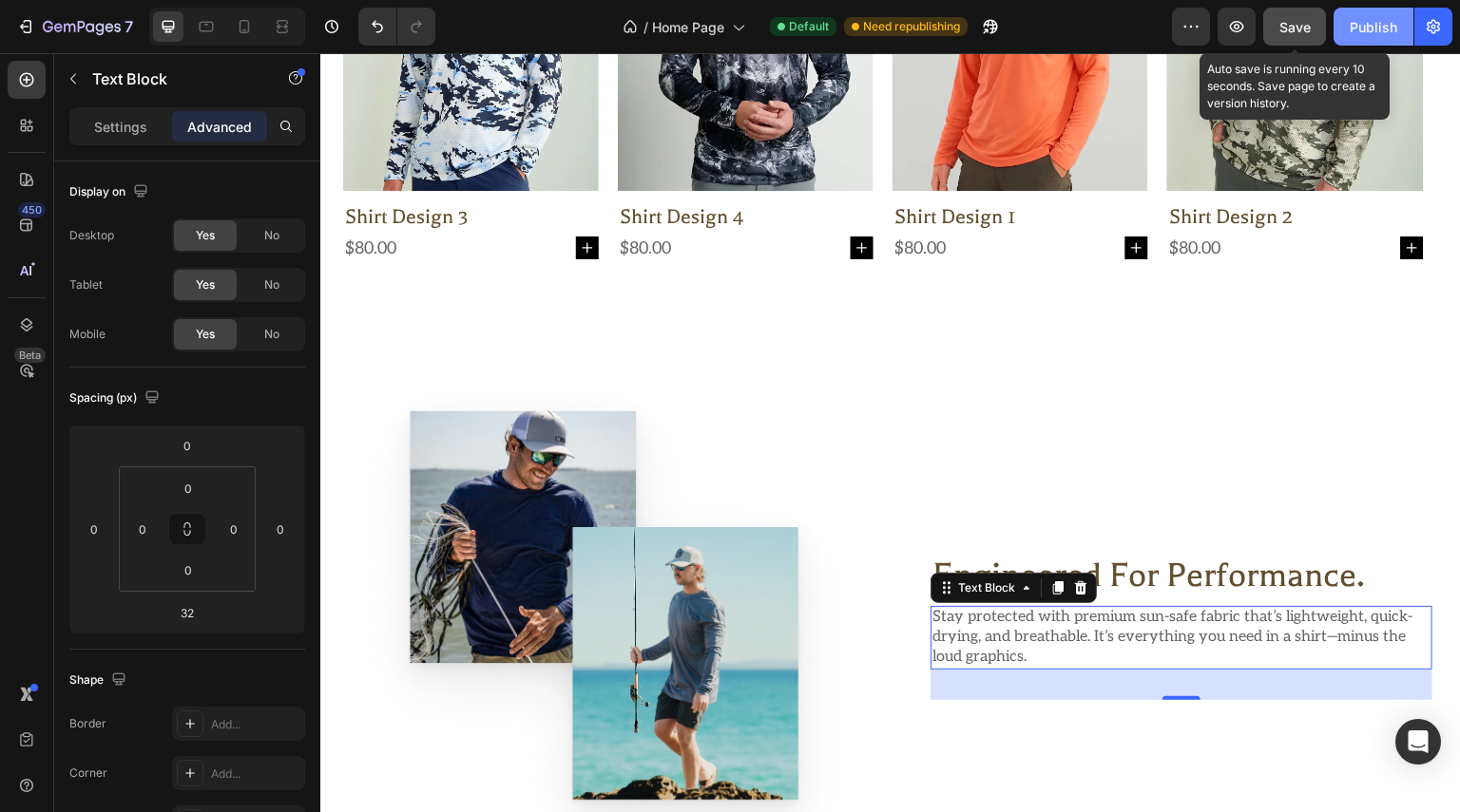
click at [1365, 34] on div "Publish" at bounding box center [1373, 27] width 47 height 20
click at [30, 85] on icon at bounding box center [26, 79] width 19 height 19
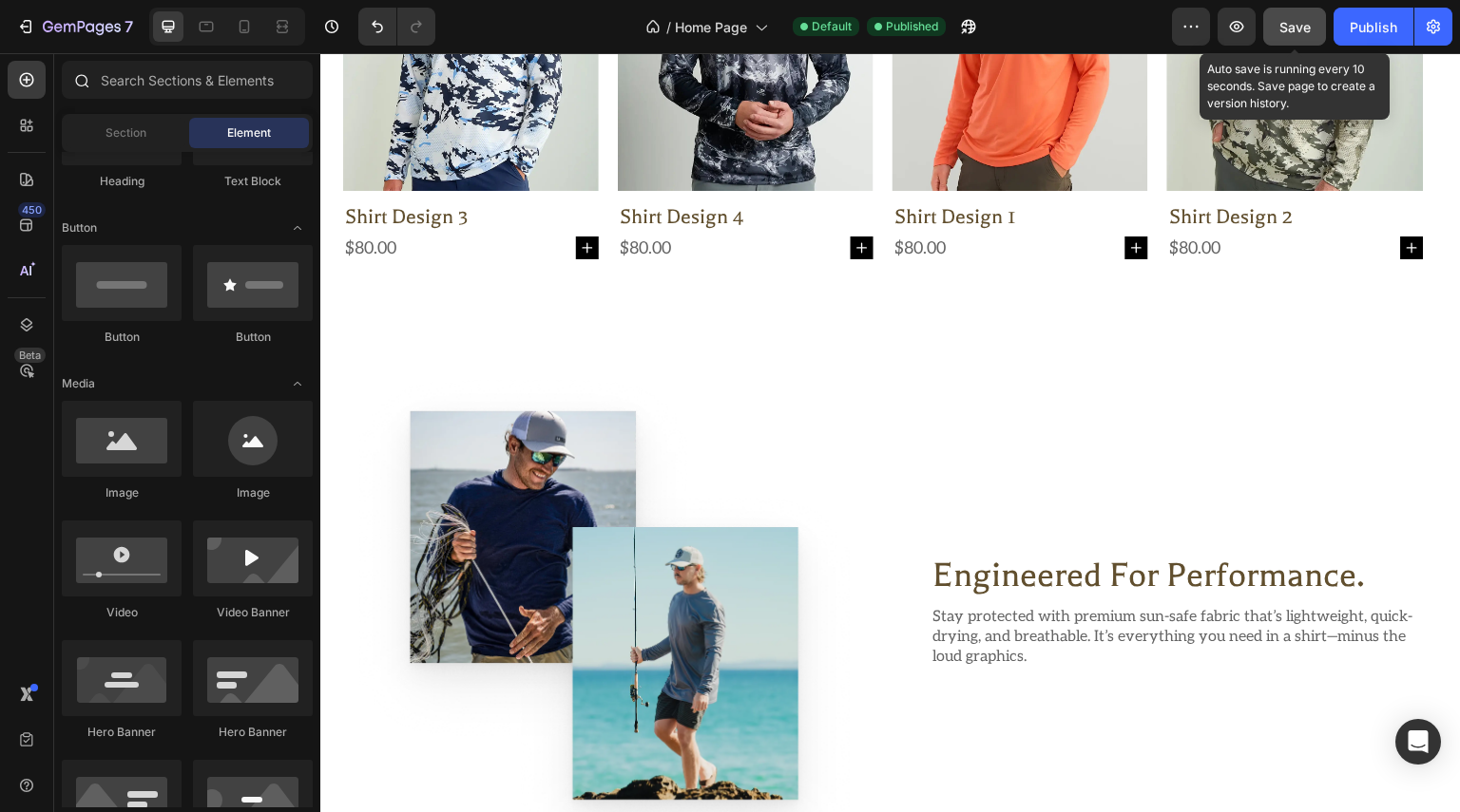
click at [80, 76] on icon at bounding box center [80, 79] width 15 height 15
click at [140, 92] on input "text" at bounding box center [188, 80] width 251 height 38
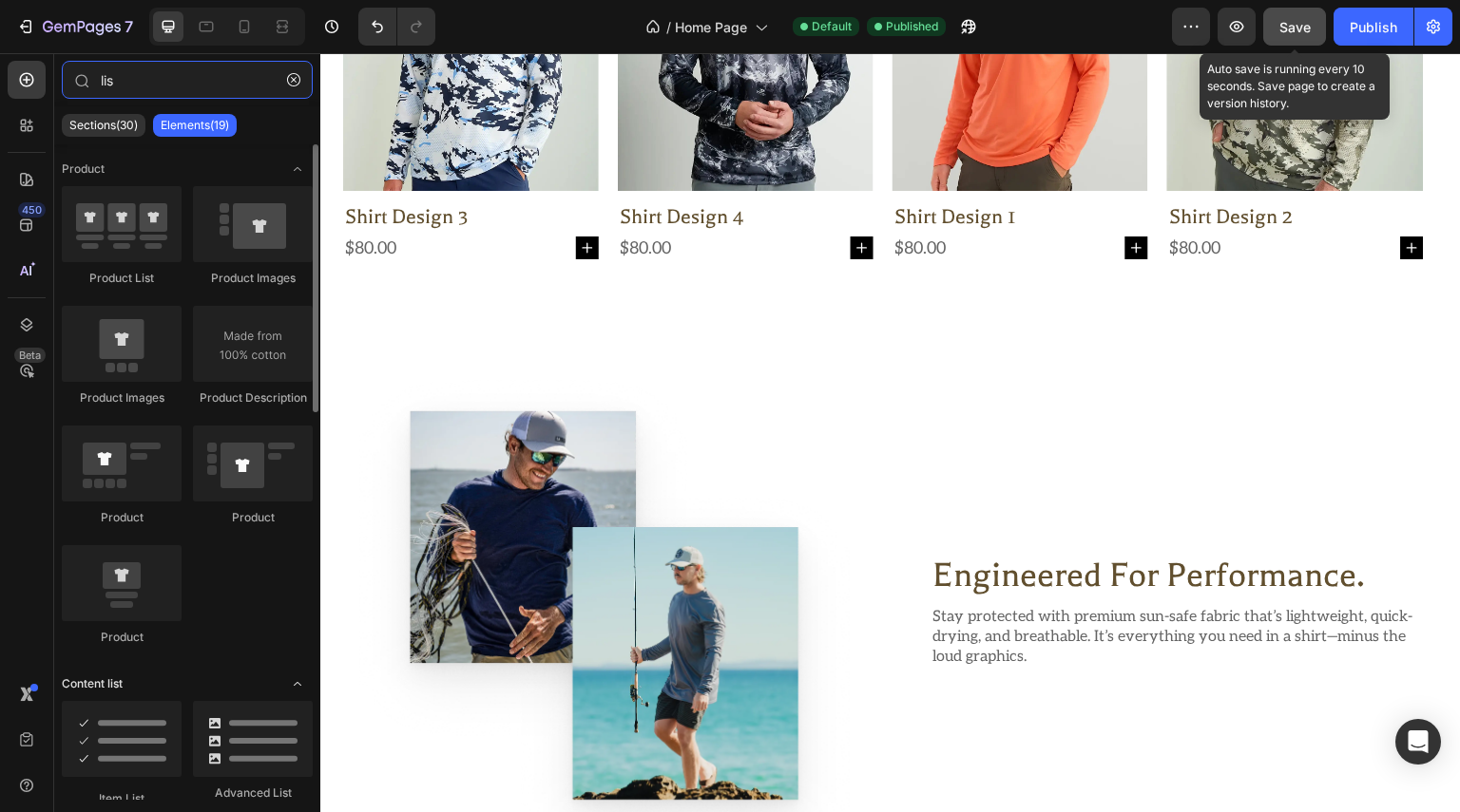
scroll to position [95, 0]
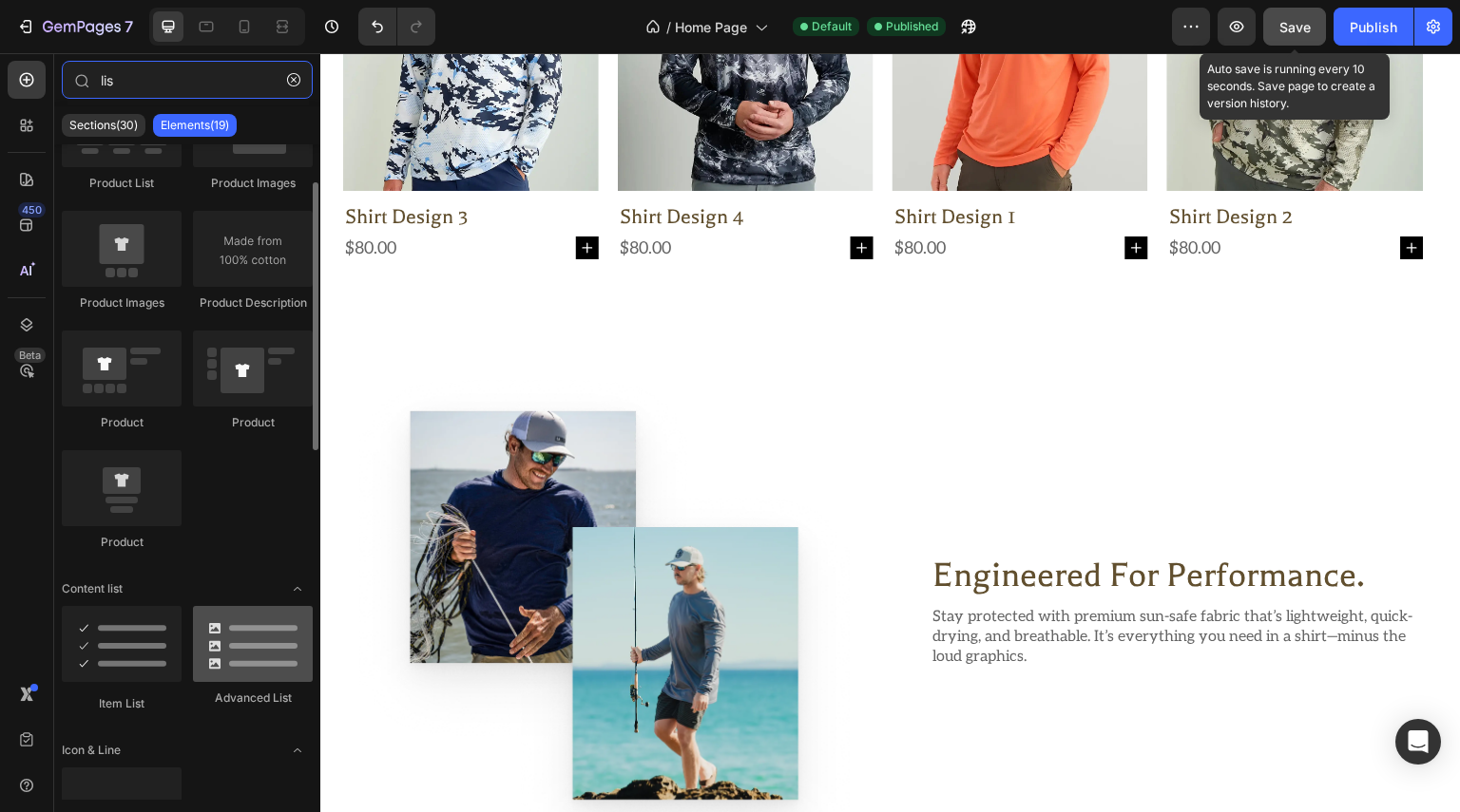
type input "lis"
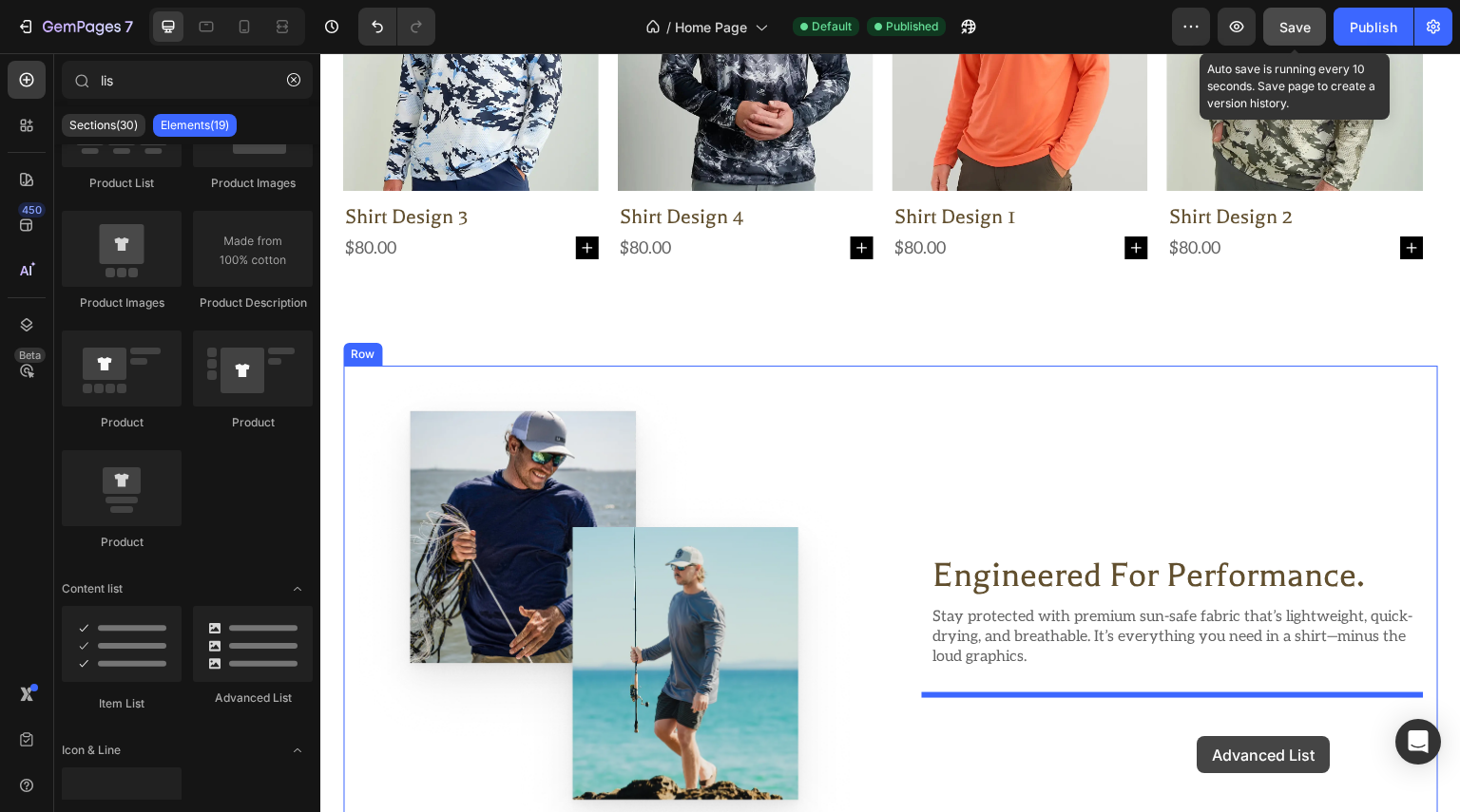
drag, startPoint x: 550, startPoint y: 703, endPoint x: 1197, endPoint y: 737, distance: 647.9
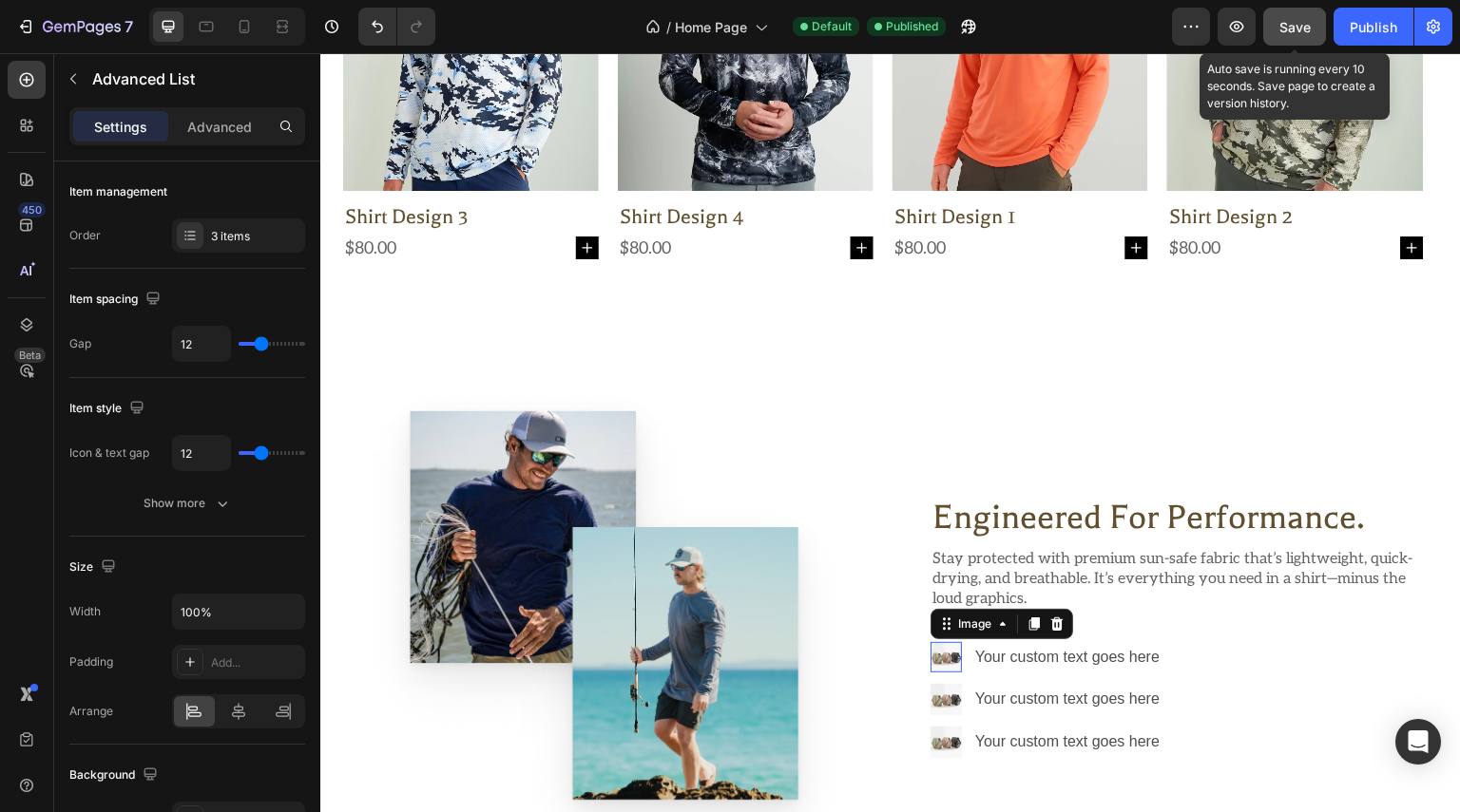
click at [940, 652] on img at bounding box center [947, 658] width 32 height 32
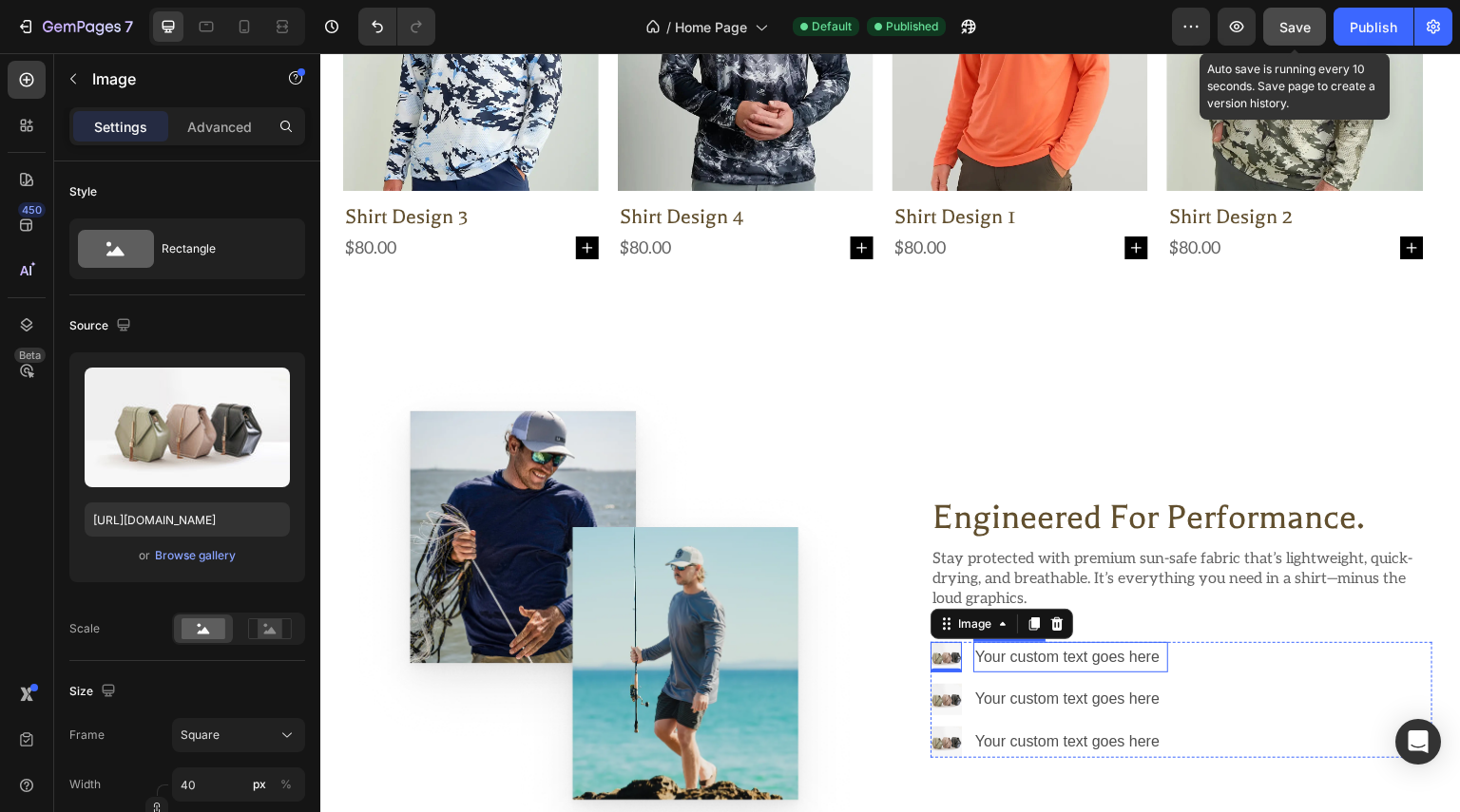
click at [1054, 657] on div "Your custom text goes here" at bounding box center [1070, 658] width 194 height 32
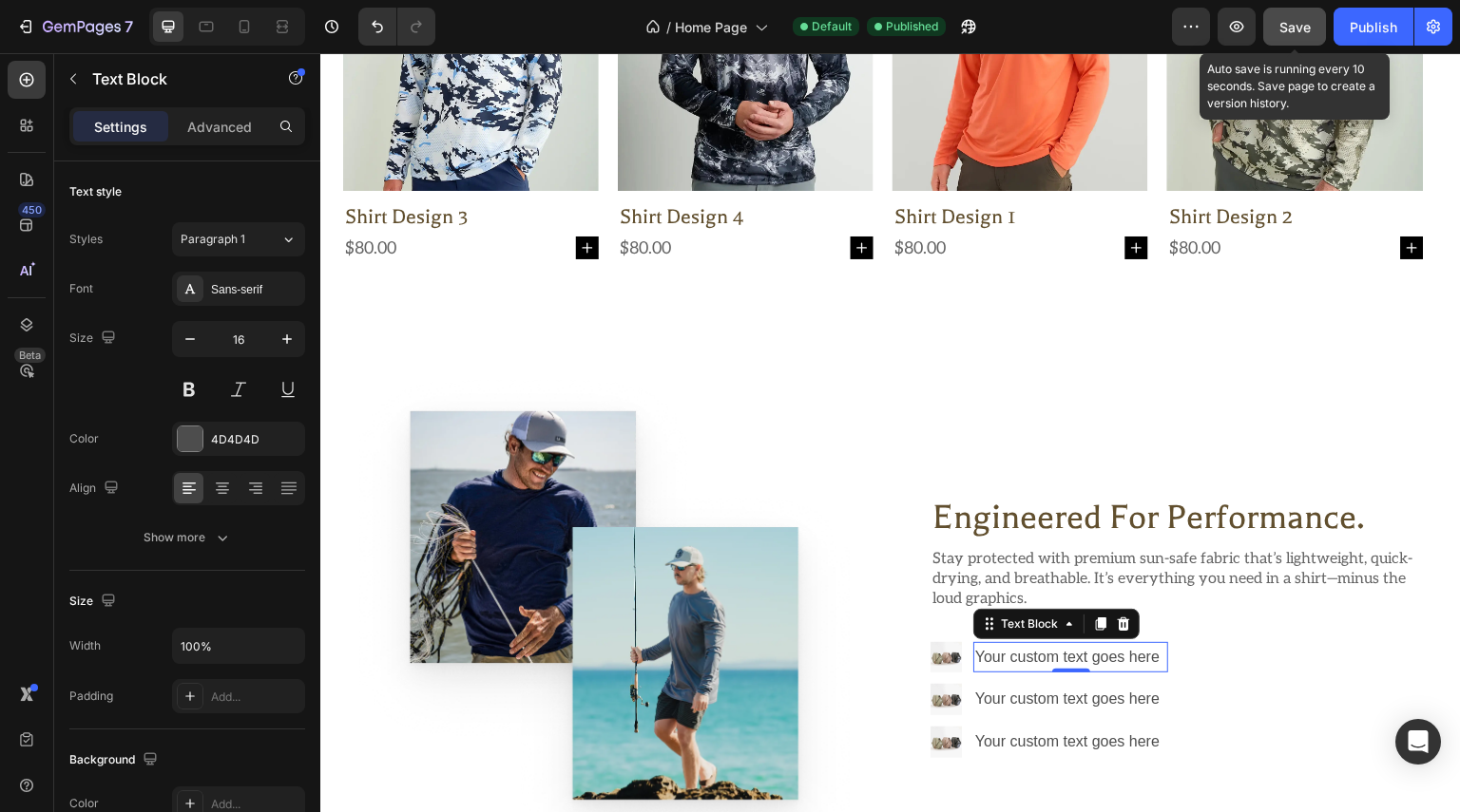
click at [1054, 657] on div "Your custom text goes here" at bounding box center [1070, 658] width 194 height 32
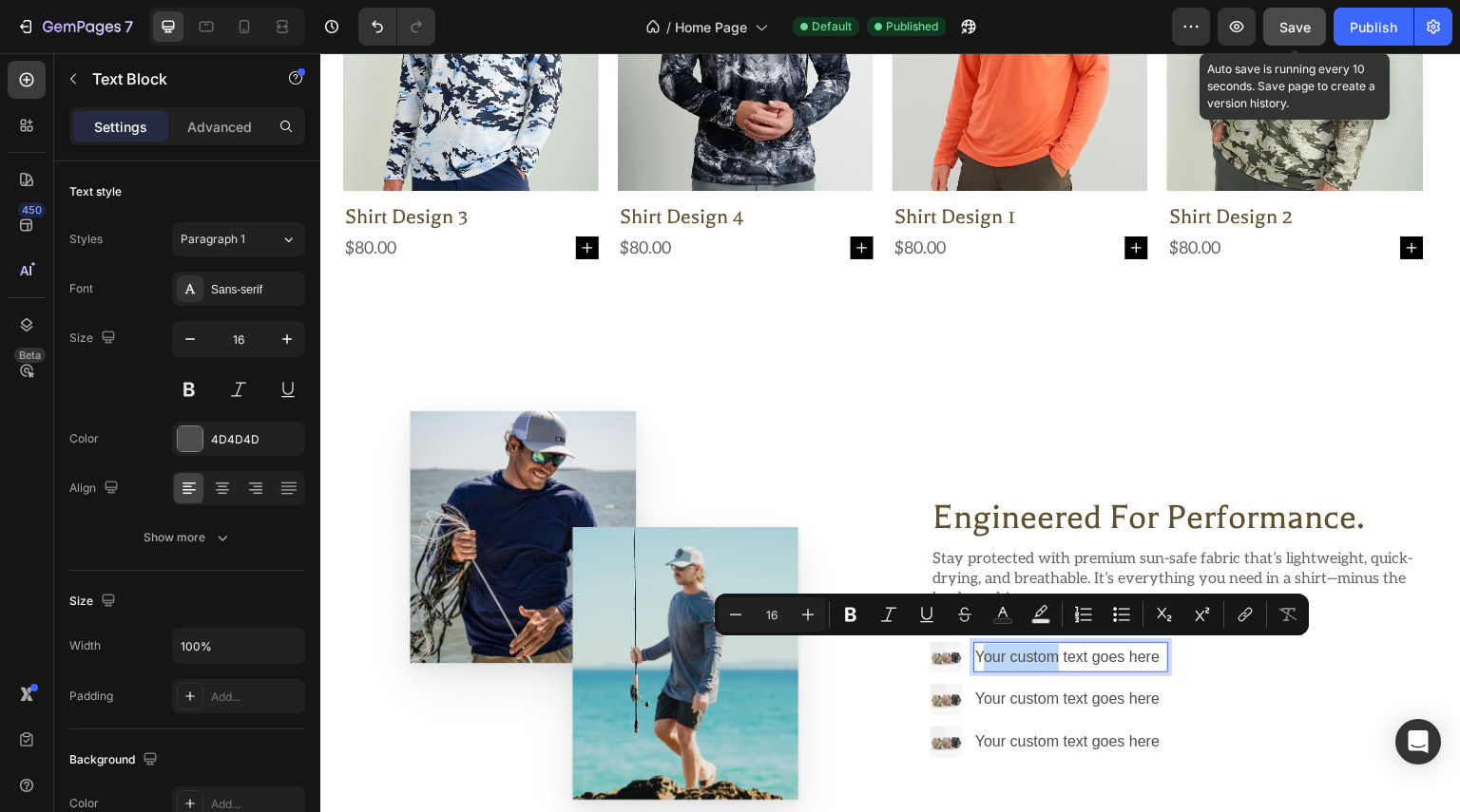
drag, startPoint x: 1044, startPoint y: 657, endPoint x: 973, endPoint y: 657, distance: 71.0
click at [975, 657] on p "Your custom text goes here" at bounding box center [1071, 658] width 192 height 28
click at [859, 619] on icon "Editor contextual toolbar" at bounding box center [850, 614] width 19 height 19
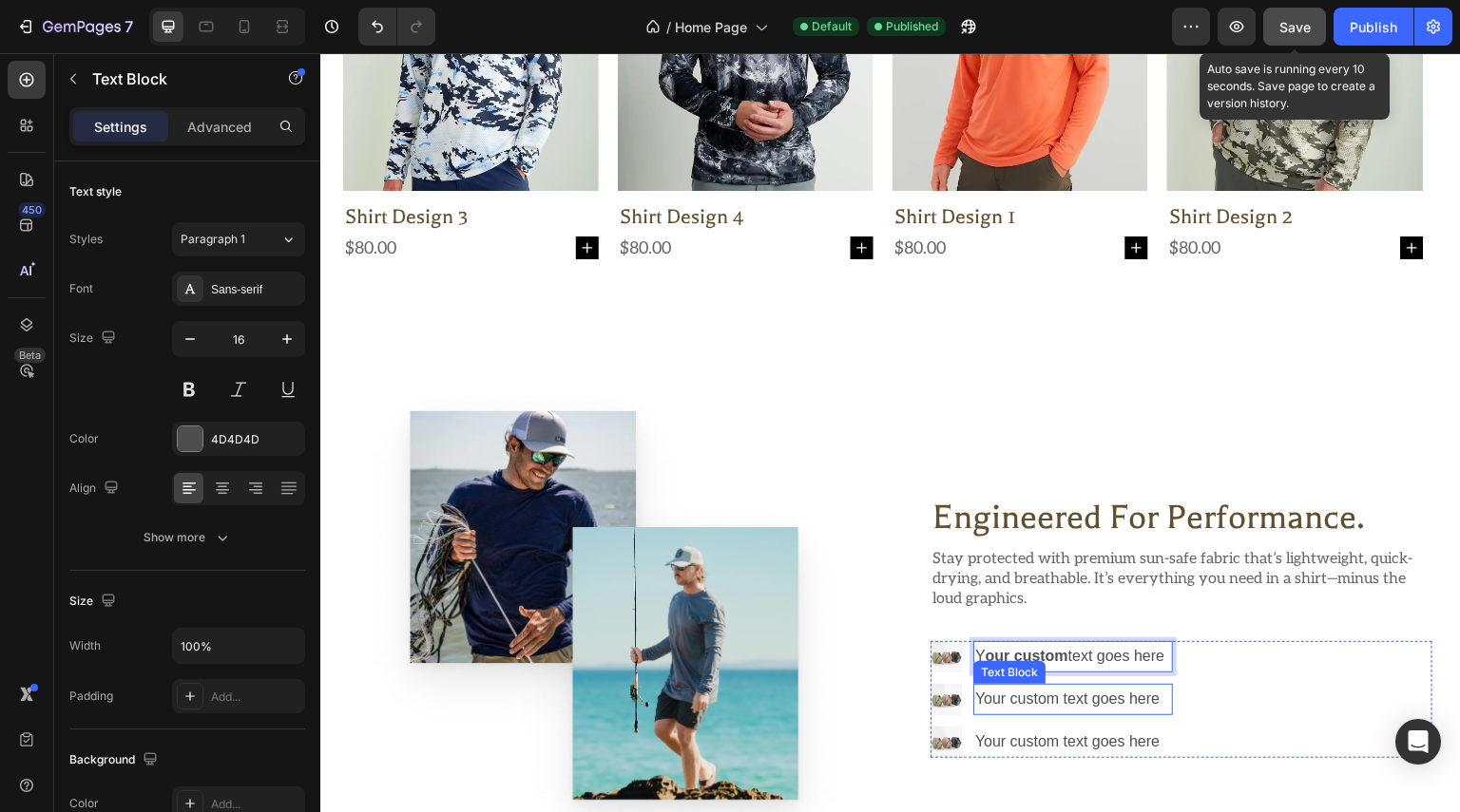
click at [1026, 685] on div "Your custom text goes here" at bounding box center [1073, 700] width 199 height 32
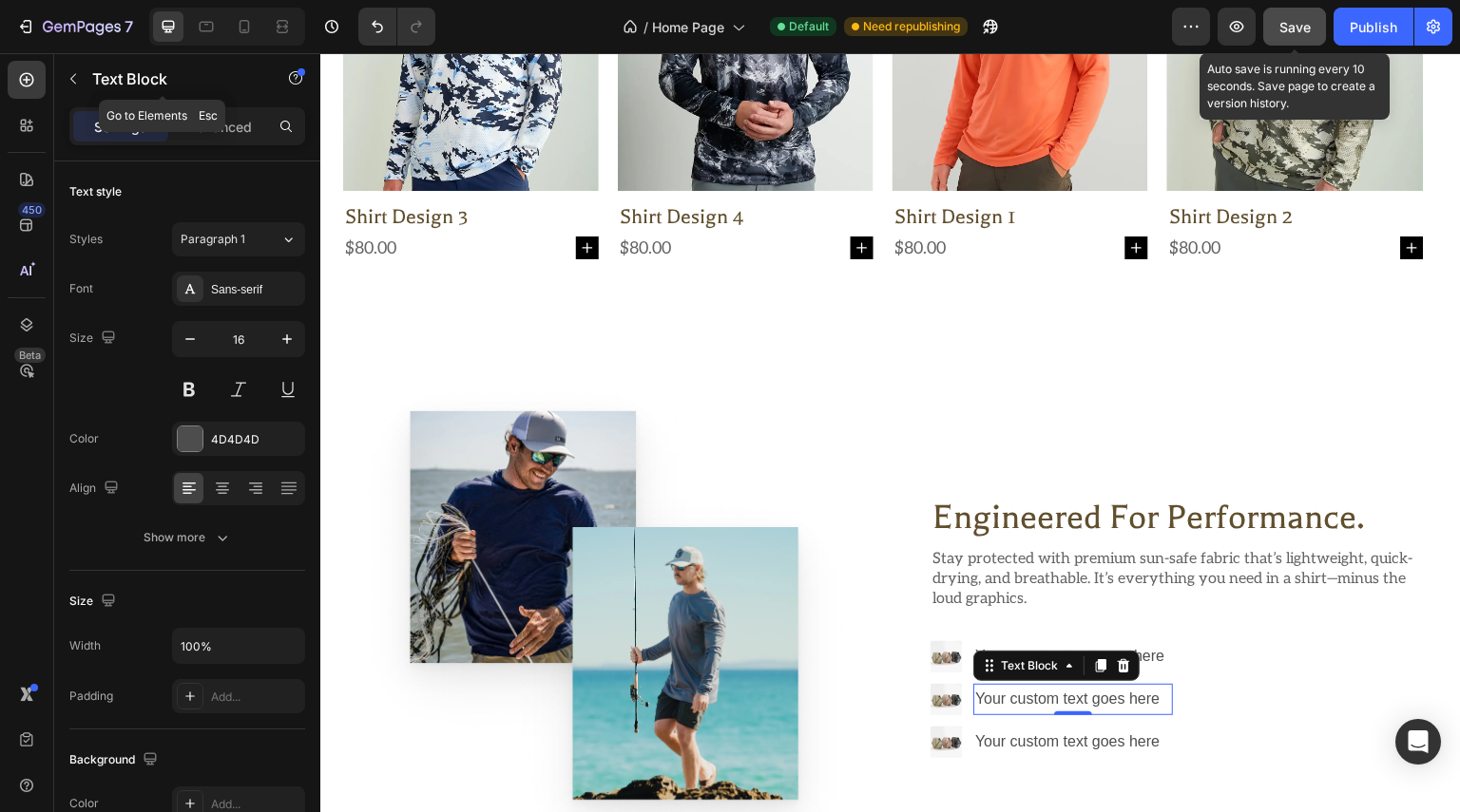
click at [72, 86] on icon "button" at bounding box center [72, 78] width 15 height 15
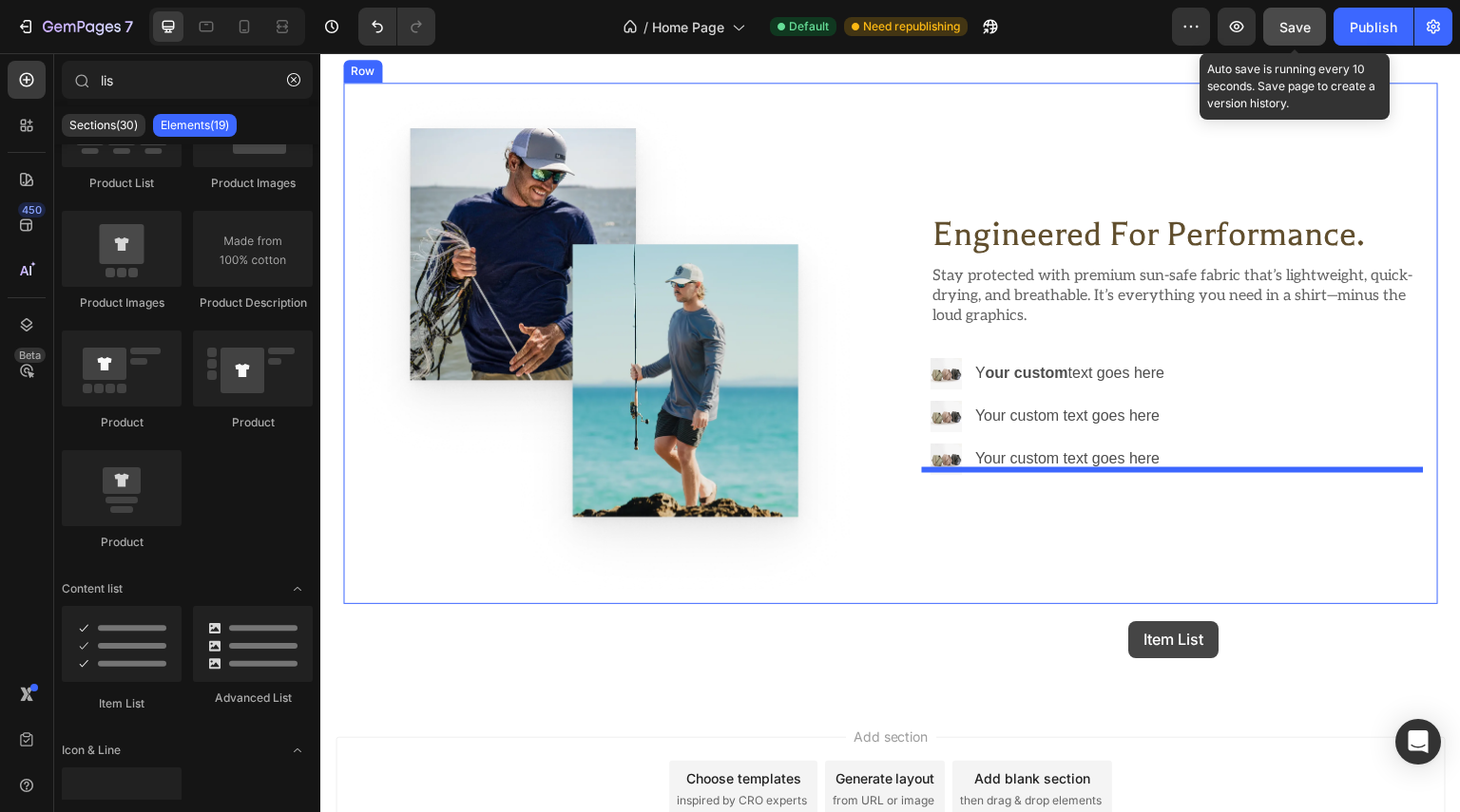
scroll to position [1273, 0]
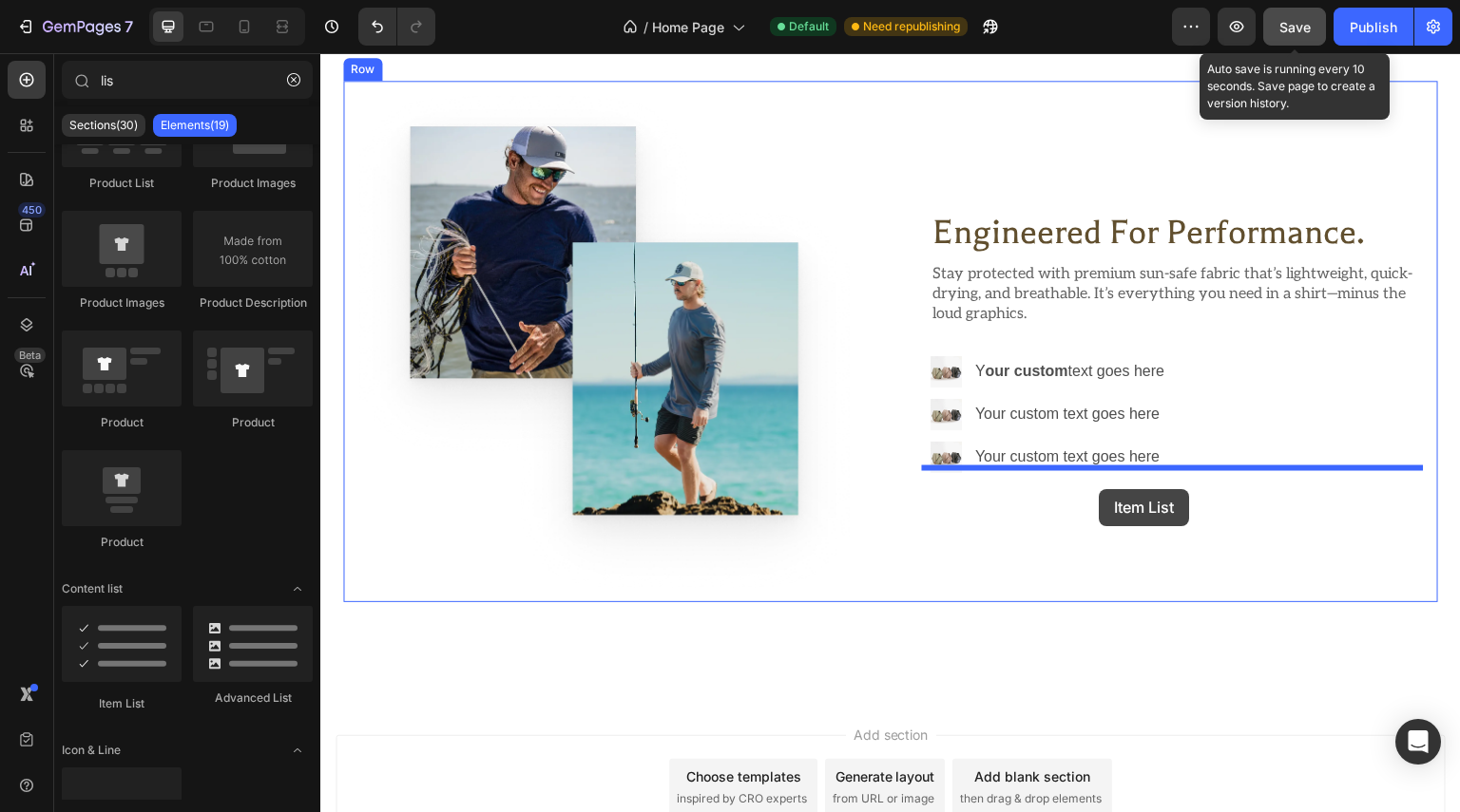
drag, startPoint x: 435, startPoint y: 701, endPoint x: 1100, endPoint y: 489, distance: 698.0
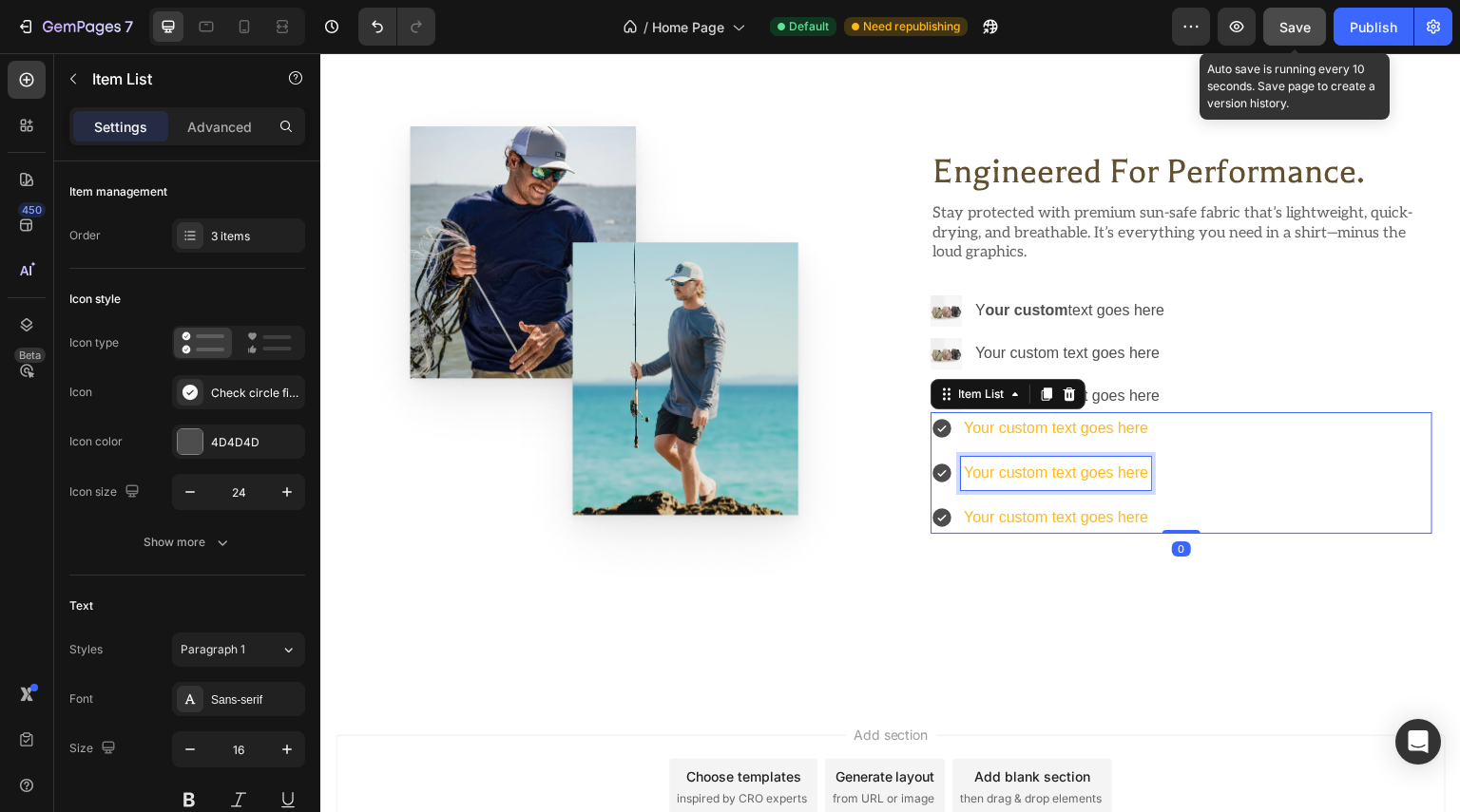
click at [993, 470] on div "Your custom text goes here" at bounding box center [1055, 474] width 191 height 34
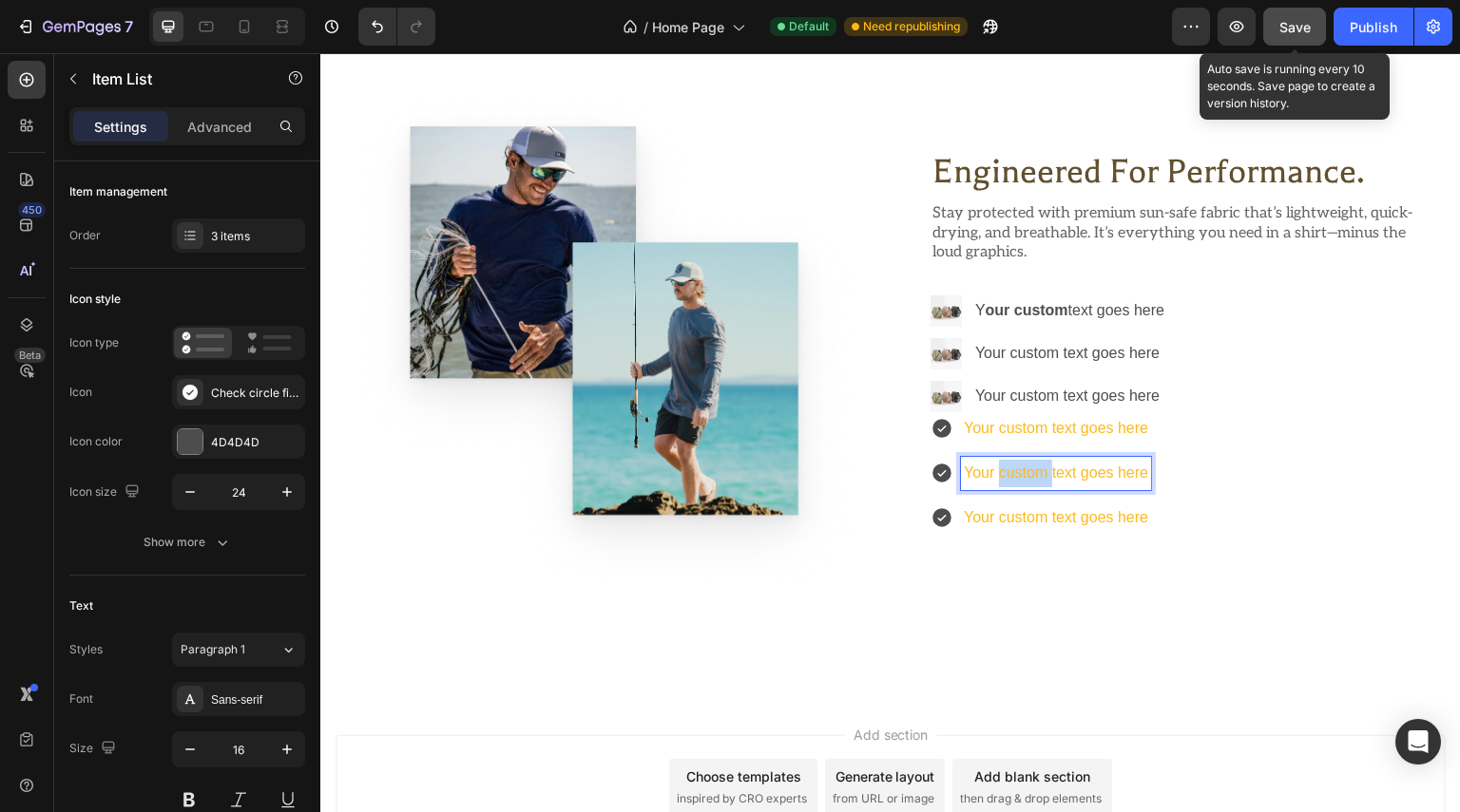
click at [993, 470] on p "Your custom text goes here" at bounding box center [1055, 474] width 185 height 28
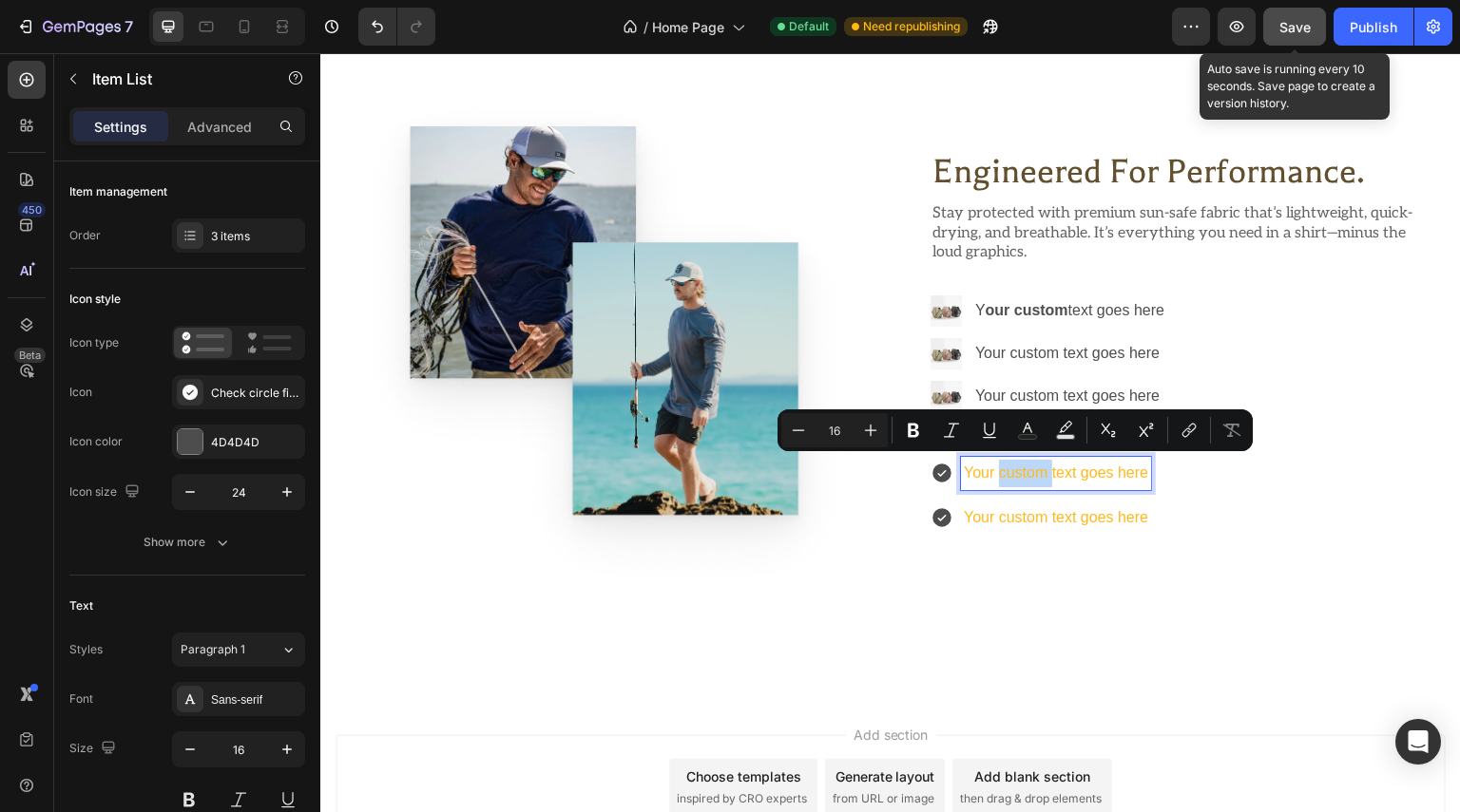
click at [1000, 495] on div "Your custom text goes here Your custom text goes here Your custom text goes here" at bounding box center [1040, 473] width 220 height 121
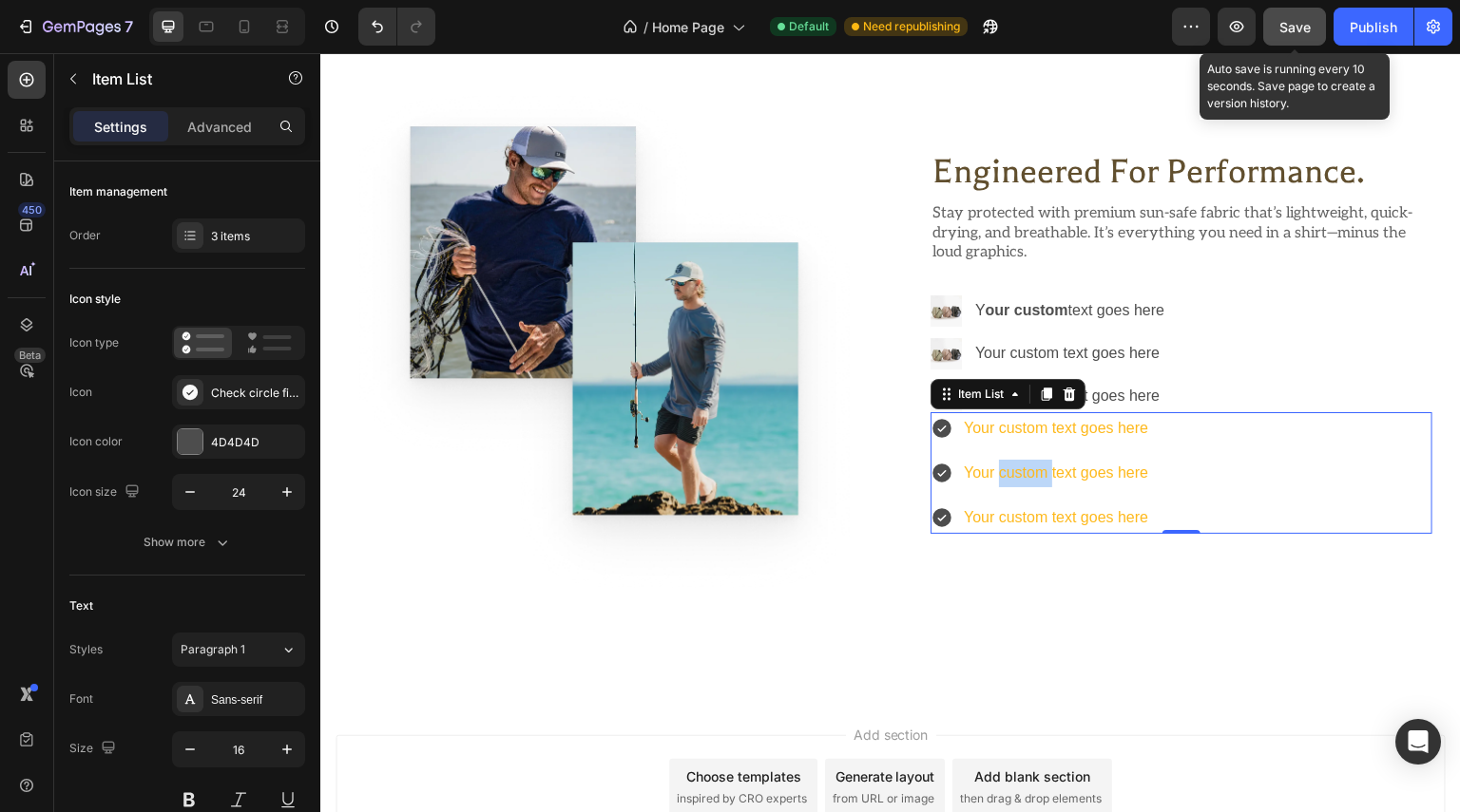
click at [933, 473] on icon at bounding box center [942, 473] width 19 height 19
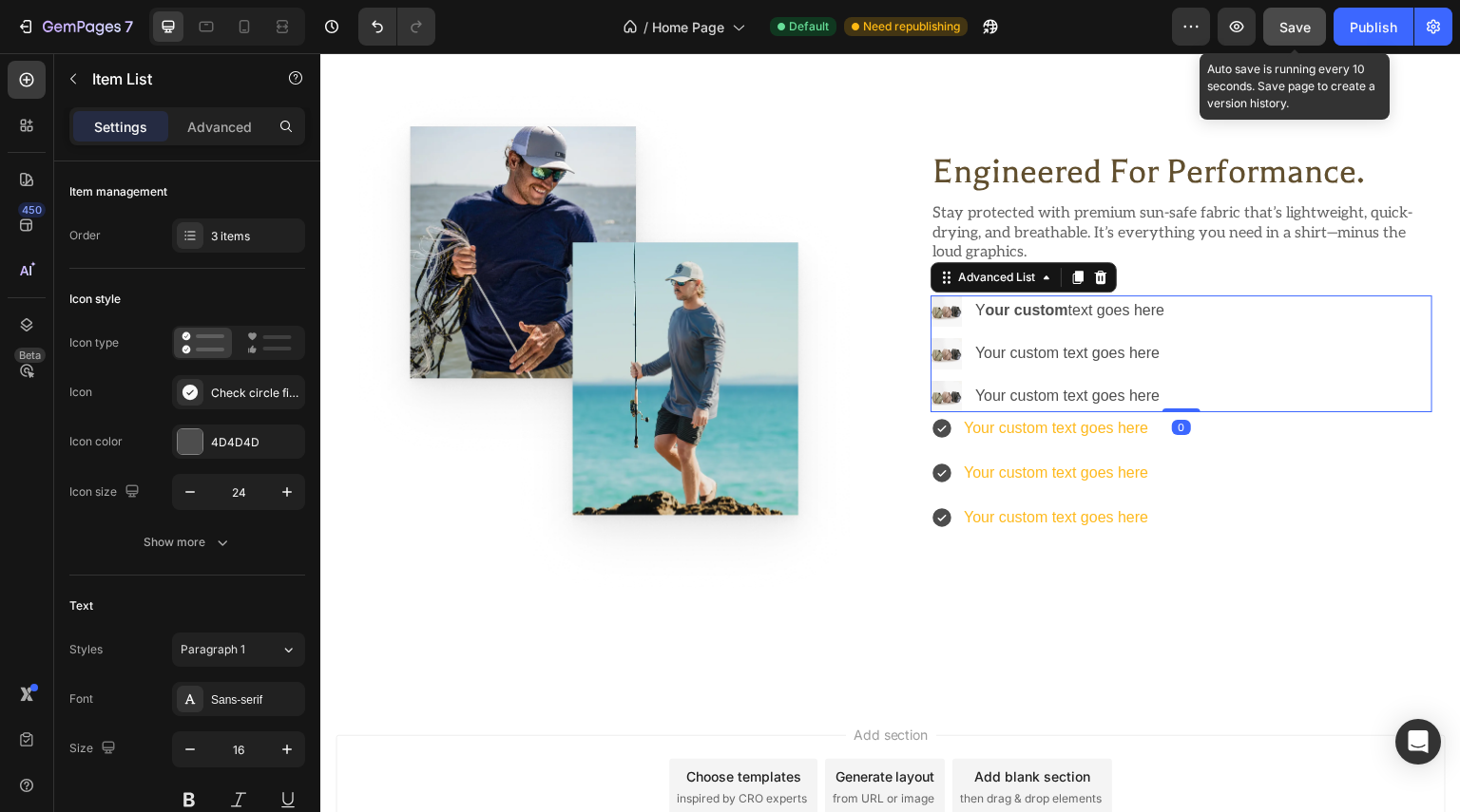
click at [1215, 334] on div "Image Y our custom text goes here Text Block Image Your custom text goes here T…" at bounding box center [1182, 353] width 501 height 116
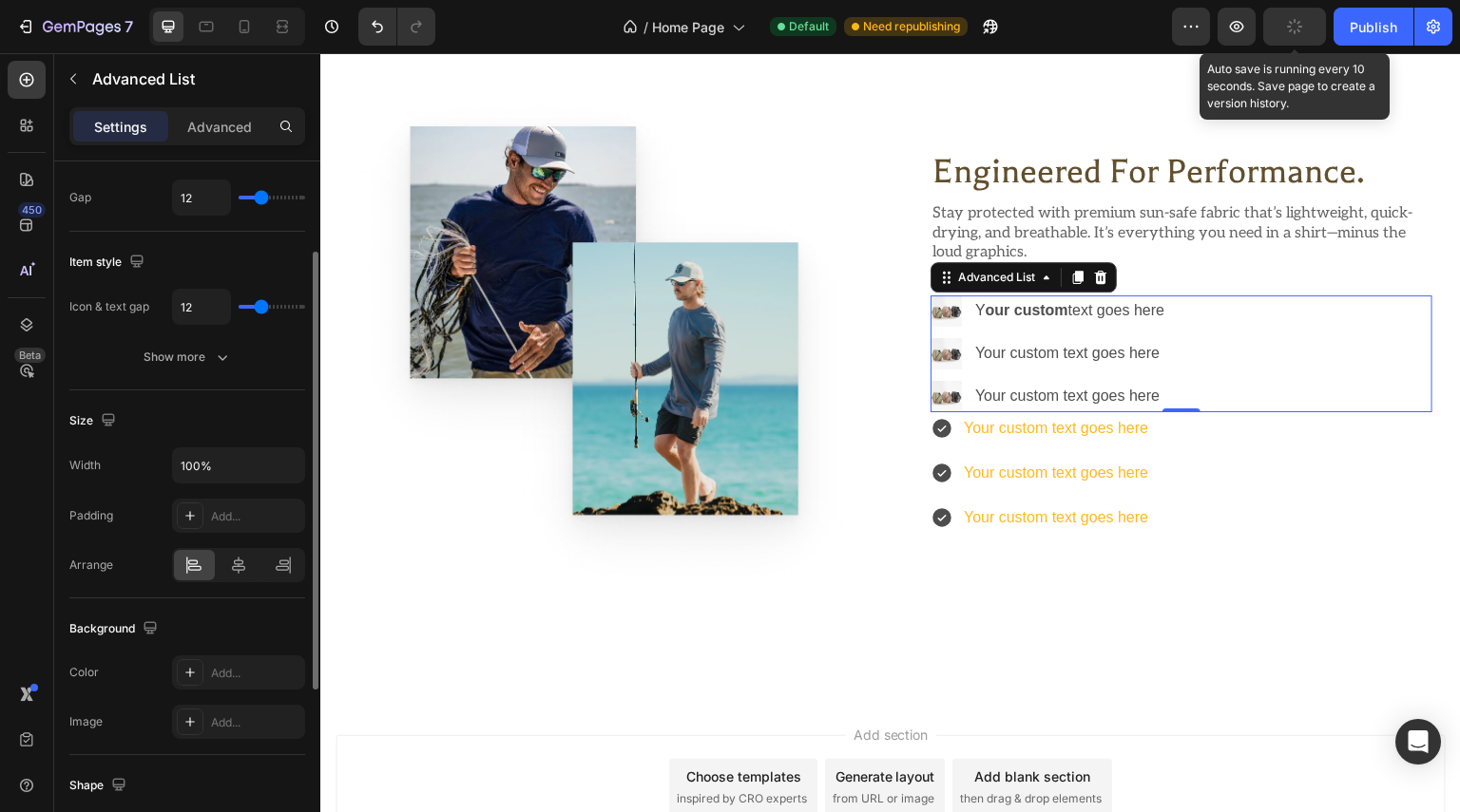
scroll to position [0, 0]
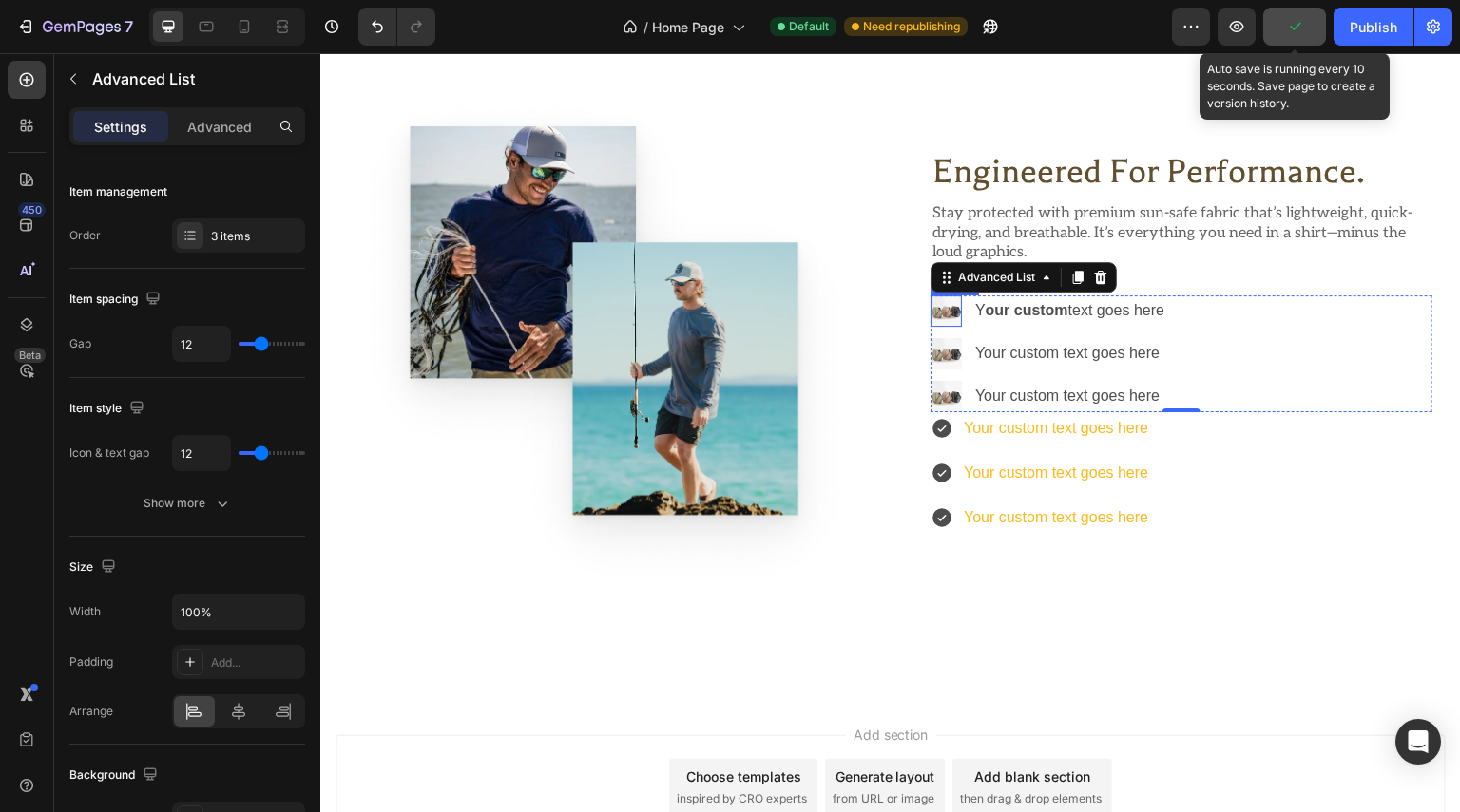
click at [940, 306] on img at bounding box center [947, 311] width 32 height 32
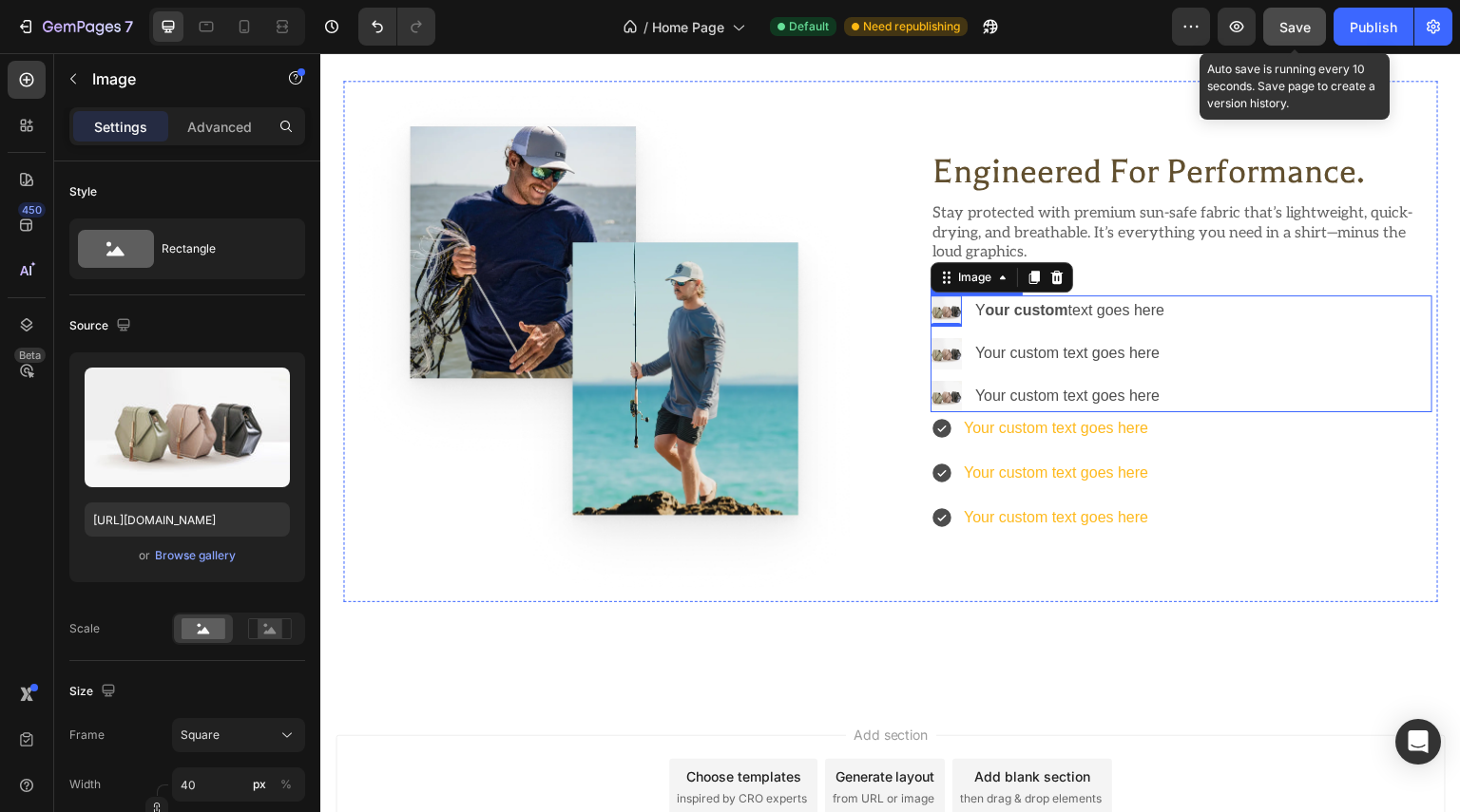
click at [1226, 323] on div "Image 0 Y our custom text goes here Text Block Image Your custom text goes here…" at bounding box center [1182, 353] width 501 height 116
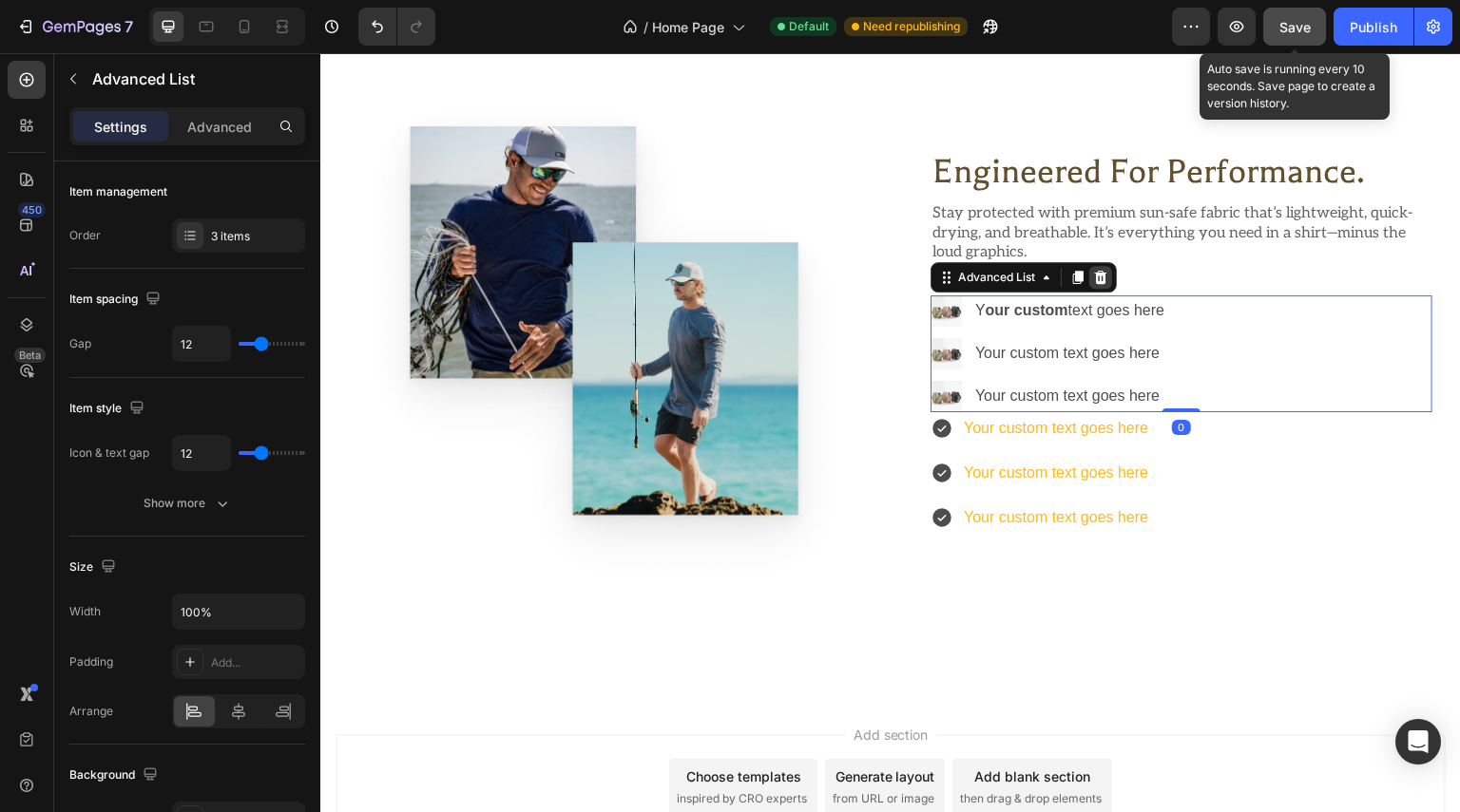
click at [1095, 270] on icon at bounding box center [1101, 276] width 13 height 13
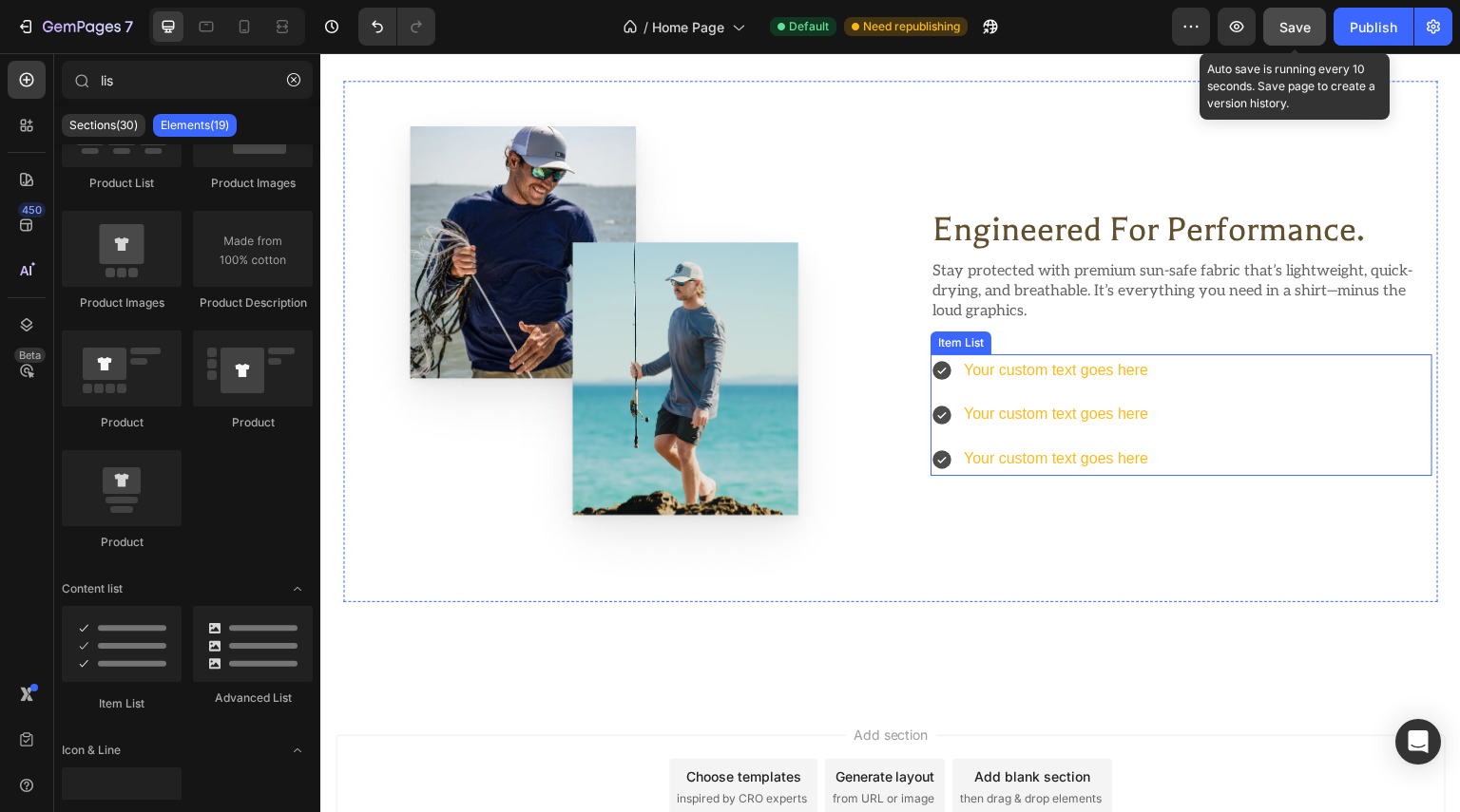
click at [1038, 375] on p "Your custom text goes here" at bounding box center [1055, 371] width 185 height 28
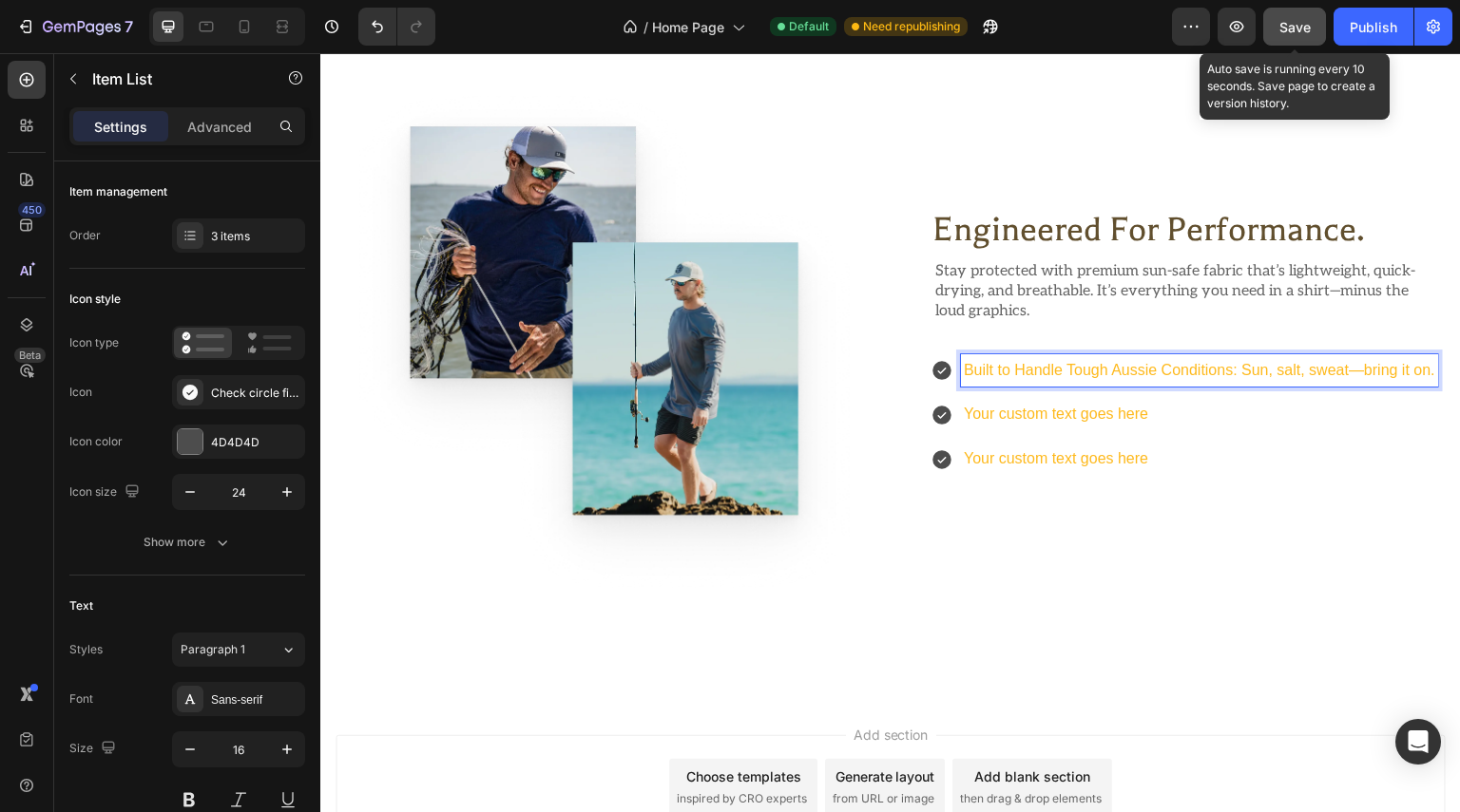
scroll to position [1270, 0]
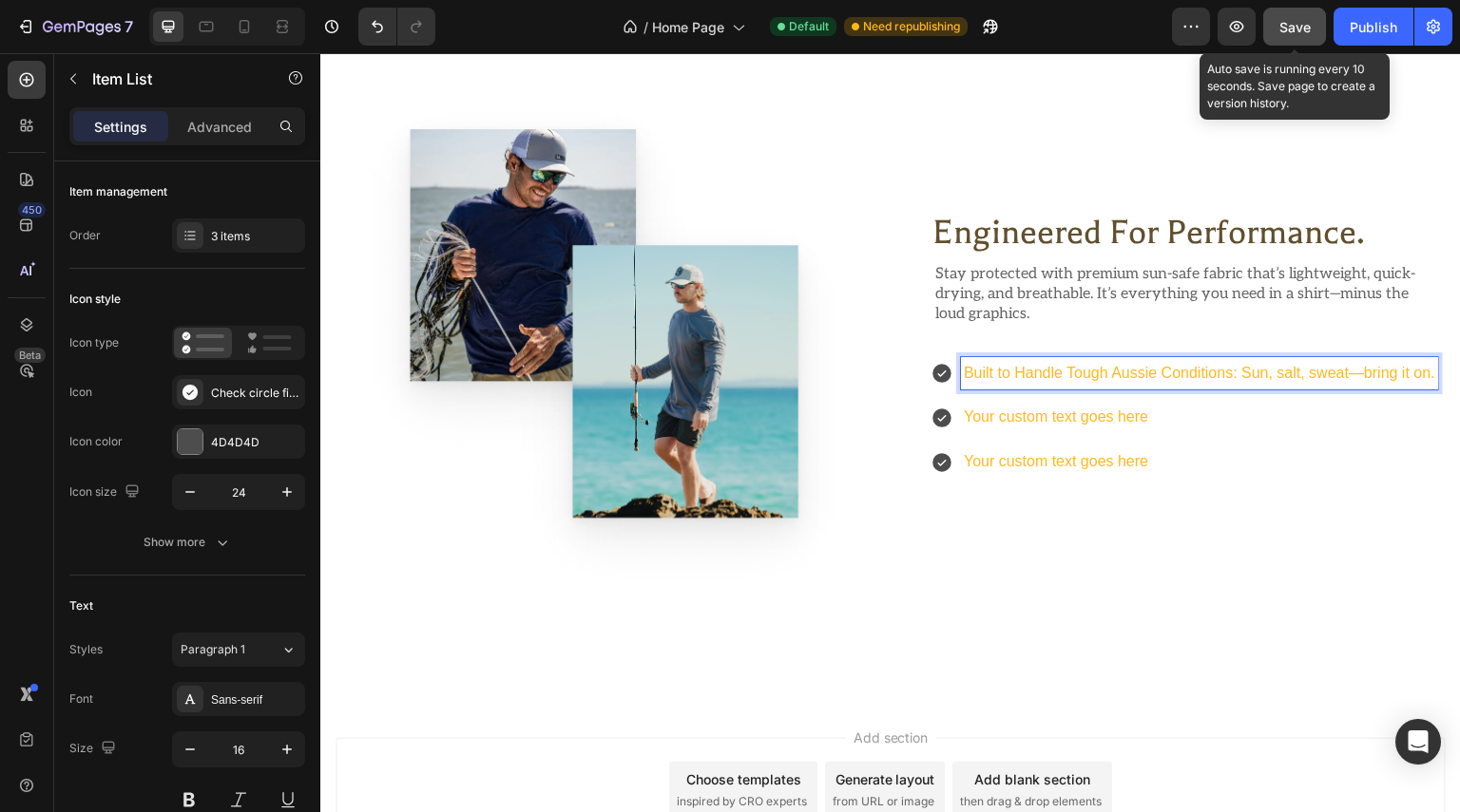
click at [1052, 407] on p "Your custom text goes here" at bounding box center [1199, 417] width 472 height 28
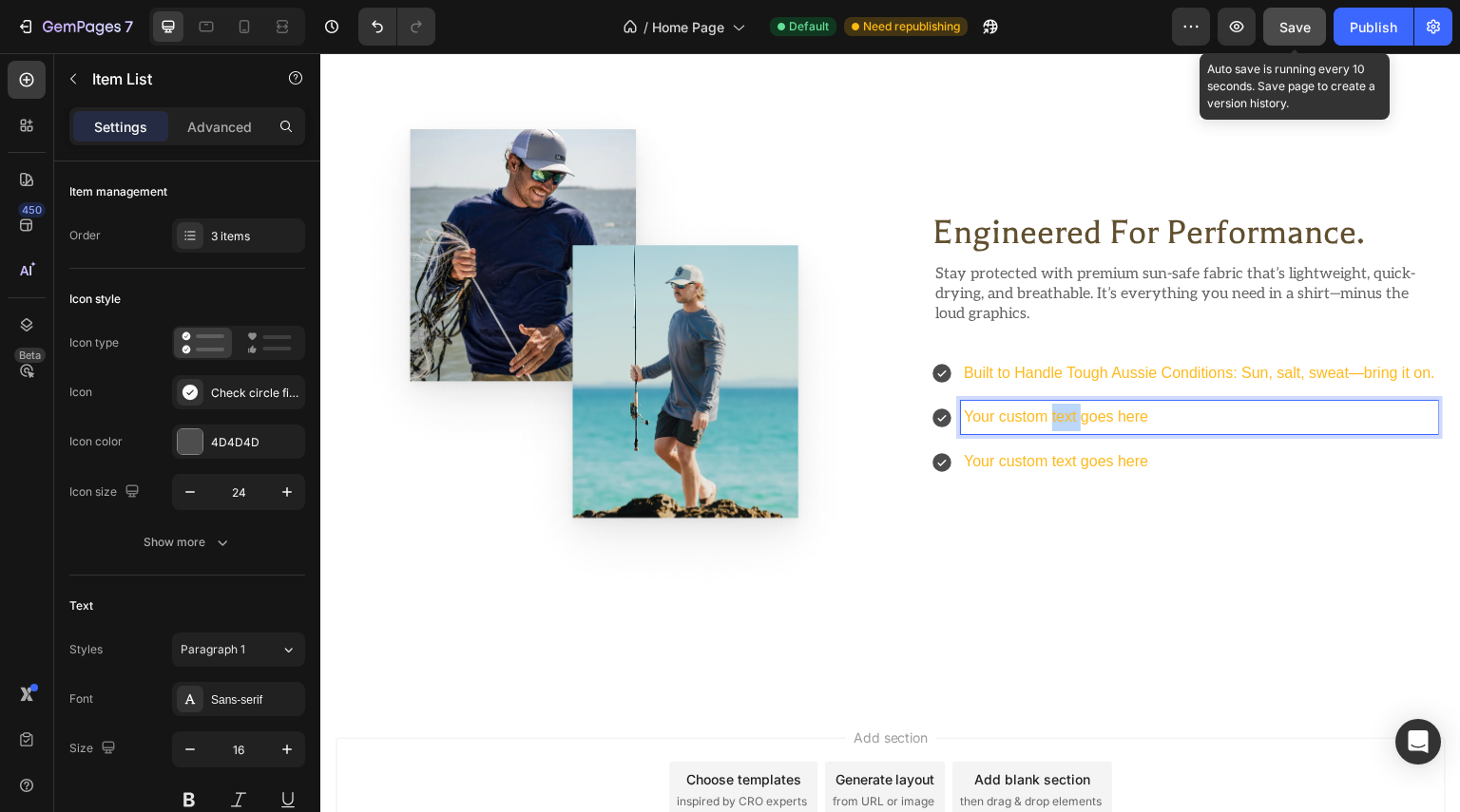
click at [1052, 407] on p "Your custom text goes here" at bounding box center [1199, 417] width 472 height 28
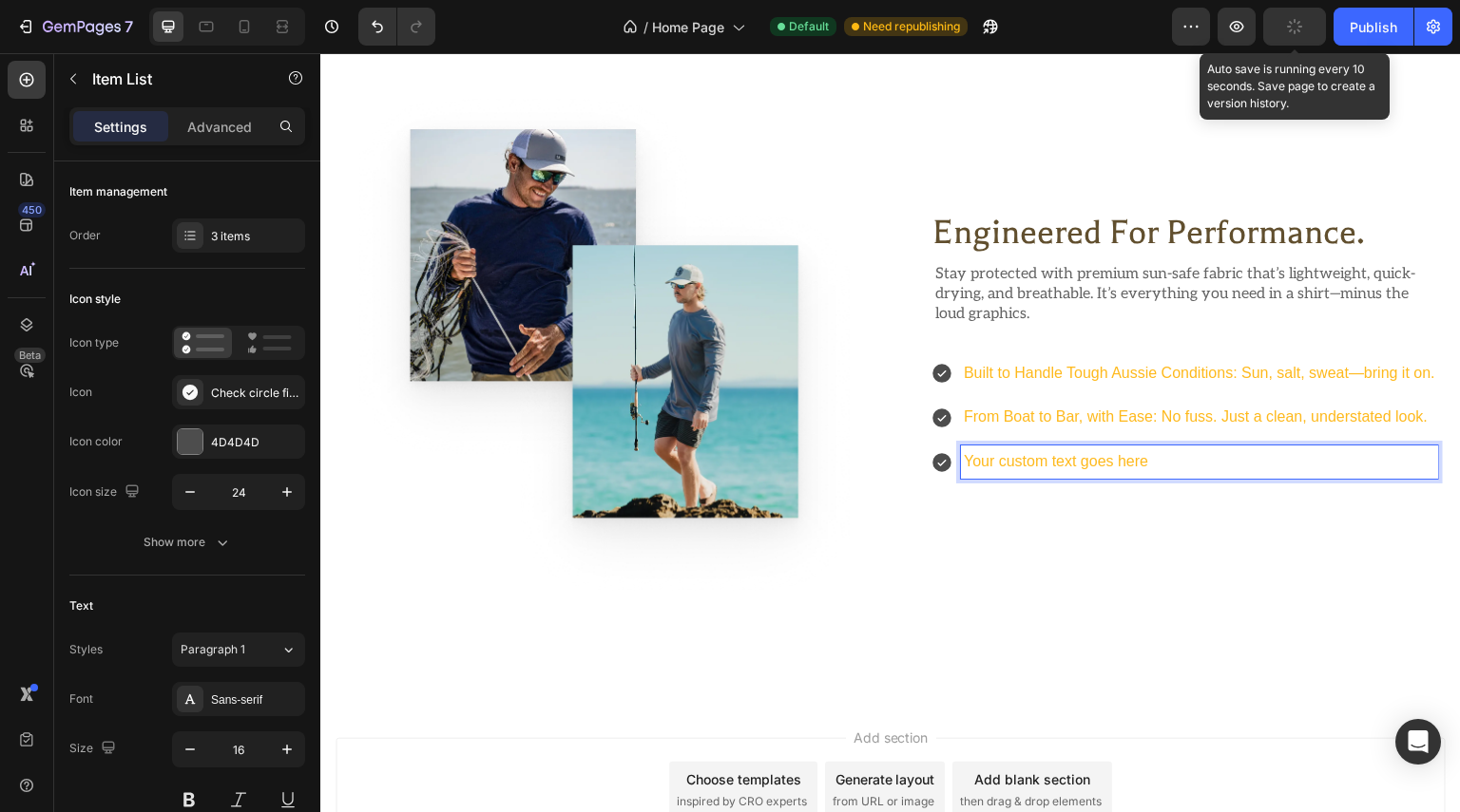
click at [1028, 458] on p "Your custom text goes here" at bounding box center [1199, 462] width 472 height 28
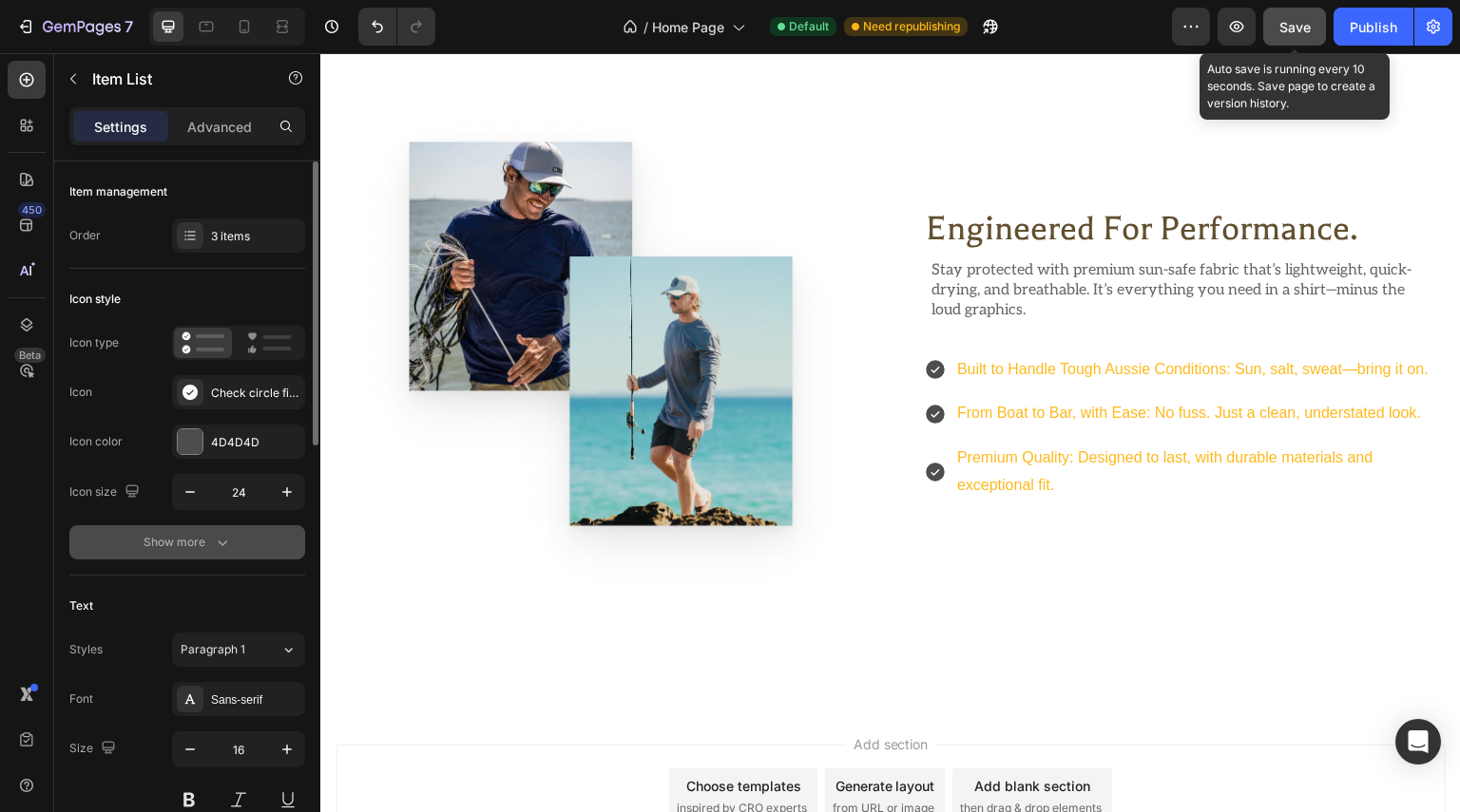
click at [225, 554] on button "Show more" at bounding box center [187, 542] width 236 height 35
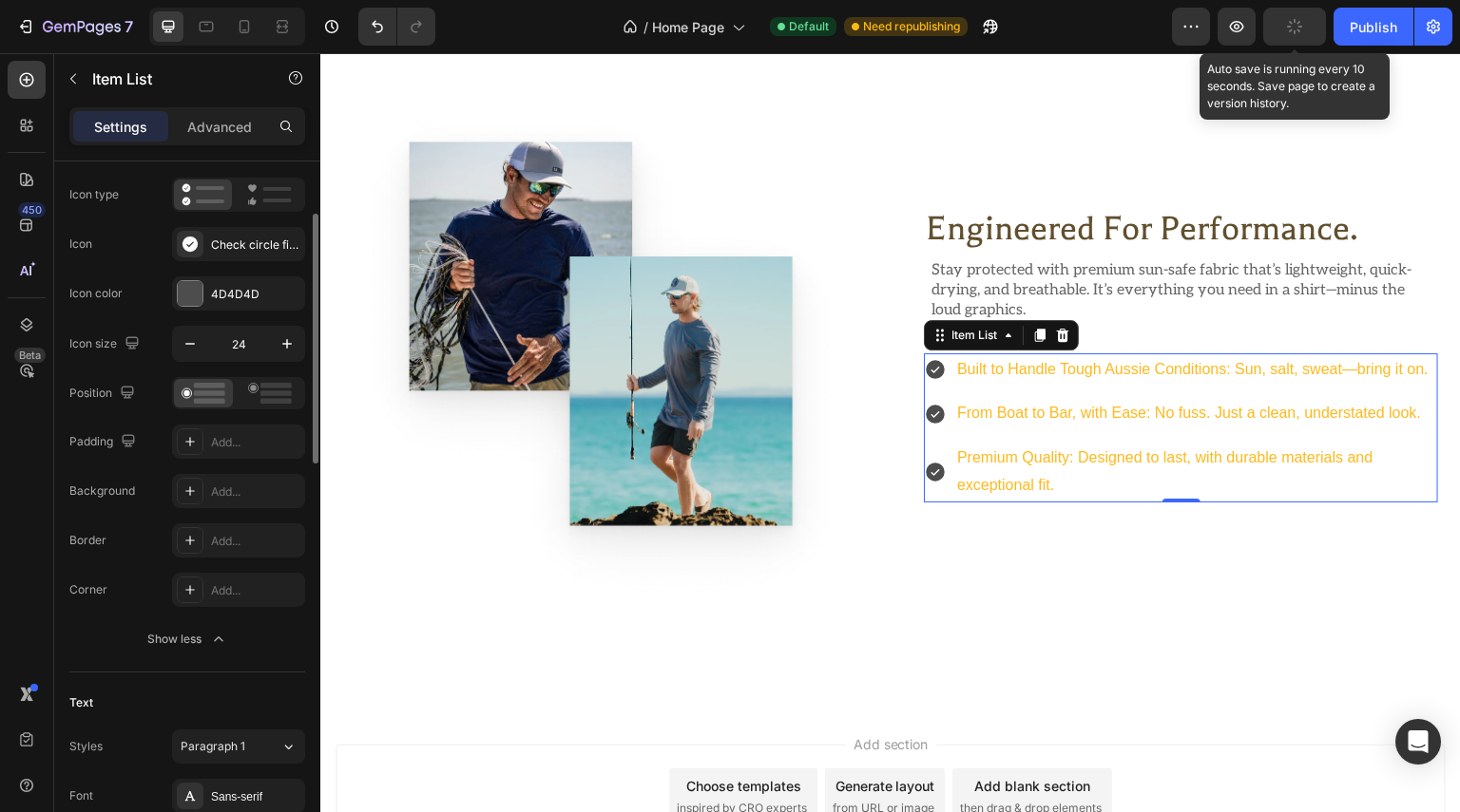
scroll to position [53, 0]
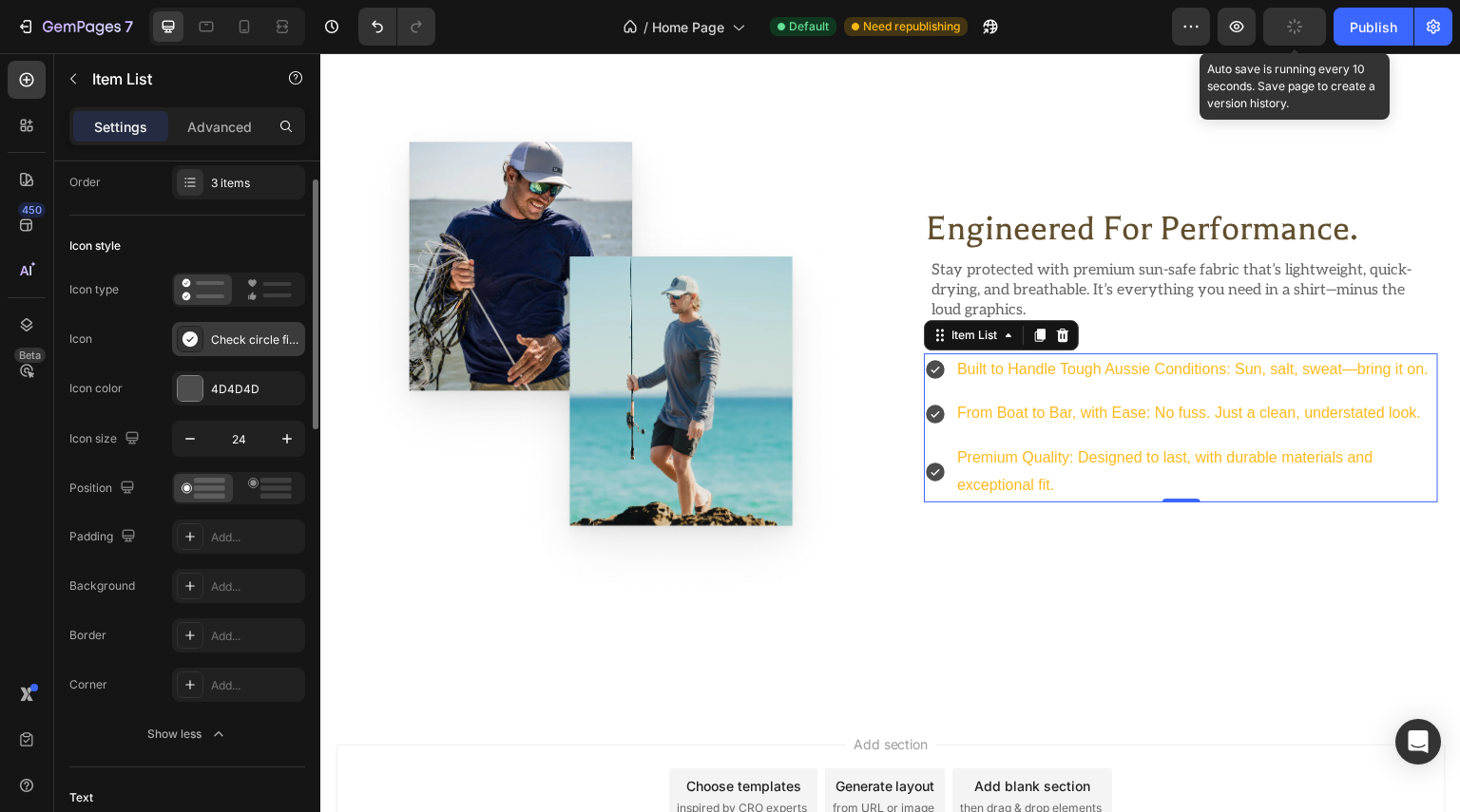
click at [289, 342] on div "Check circle filled" at bounding box center [256, 339] width 90 height 17
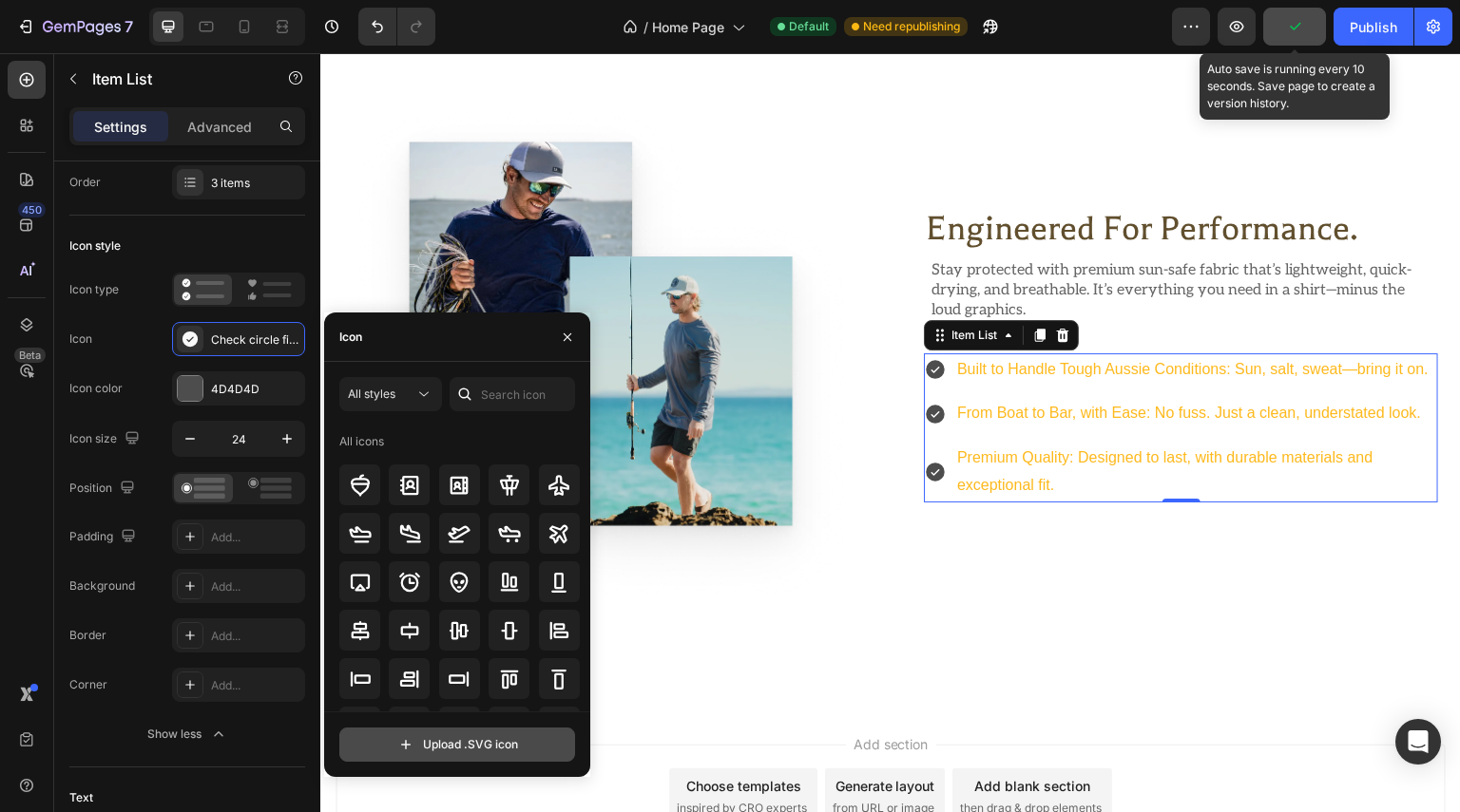
click at [447, 734] on input "file" at bounding box center [457, 744] width 234 height 33
type input "C:\fakepath\1.svg"
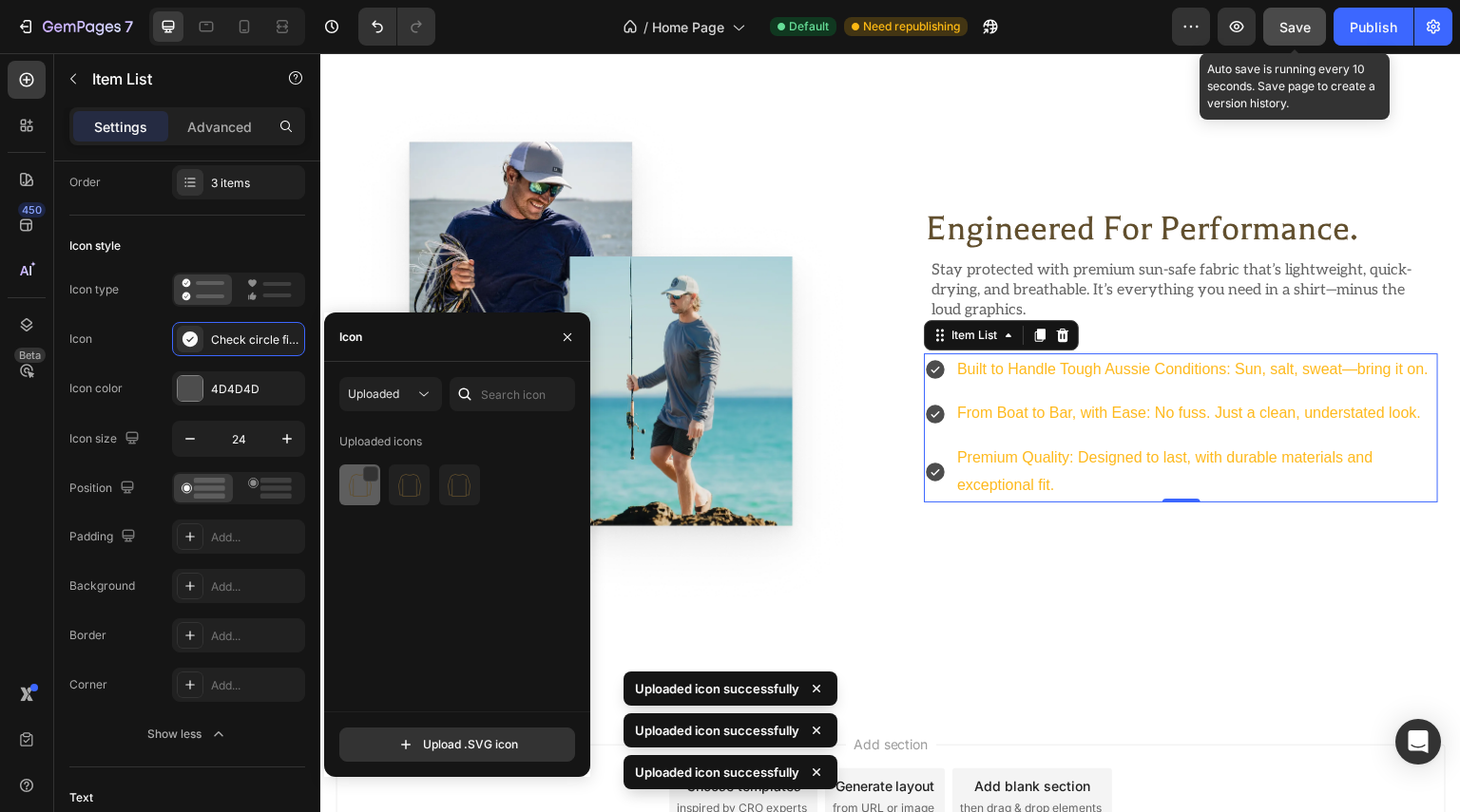
click at [357, 496] on img at bounding box center [359, 484] width 23 height 23
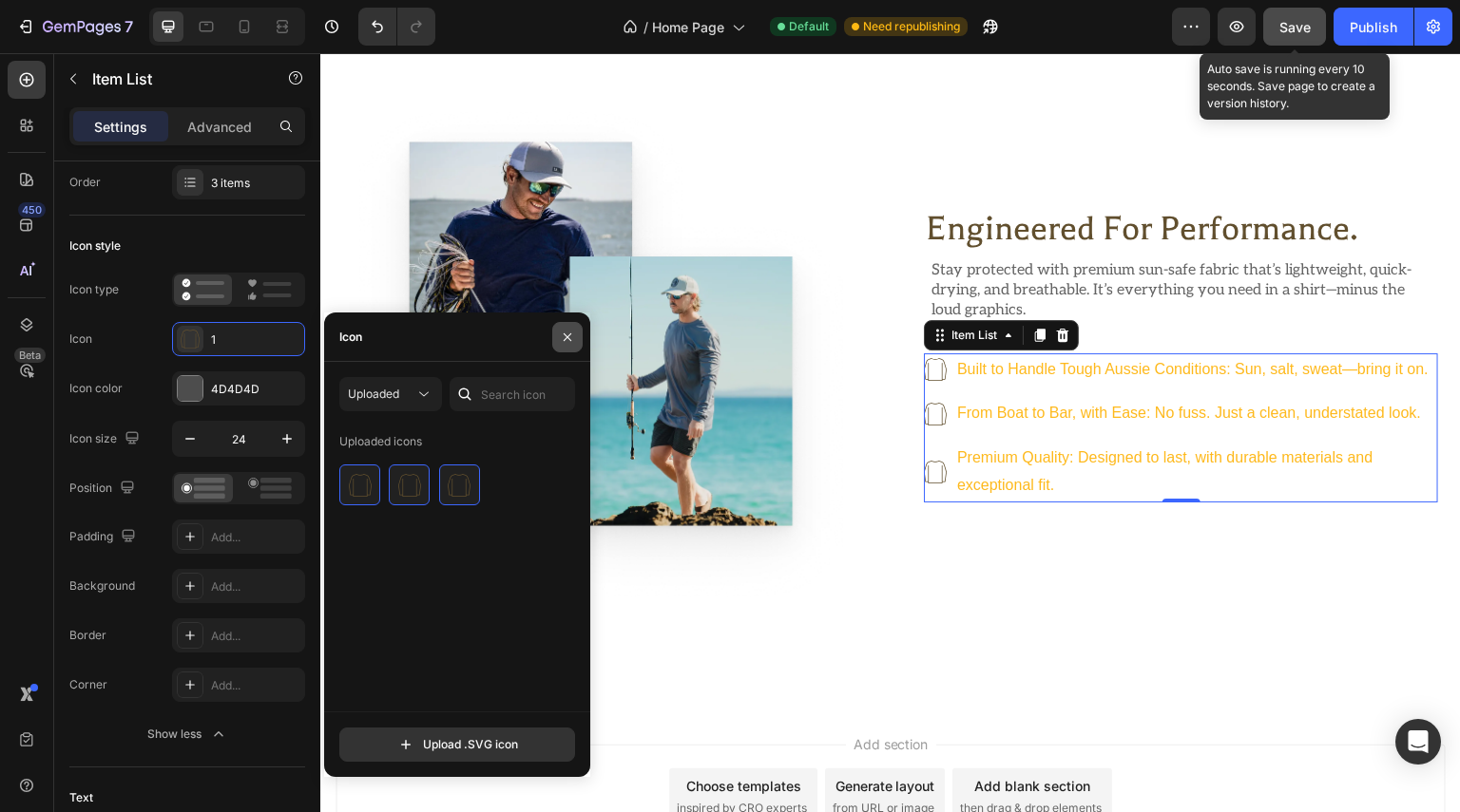
click at [567, 330] on icon "button" at bounding box center [567, 336] width 15 height 15
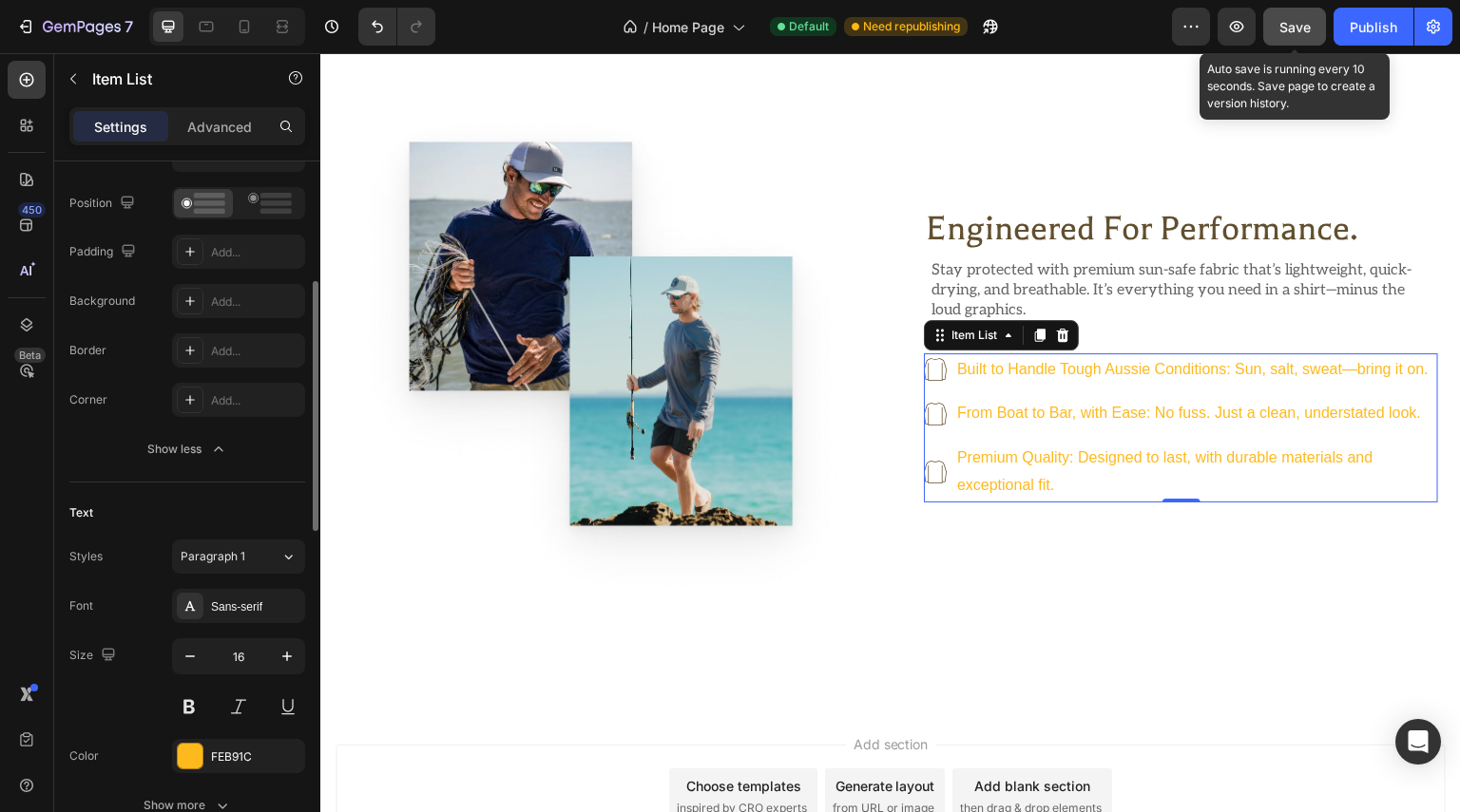
scroll to position [624, 0]
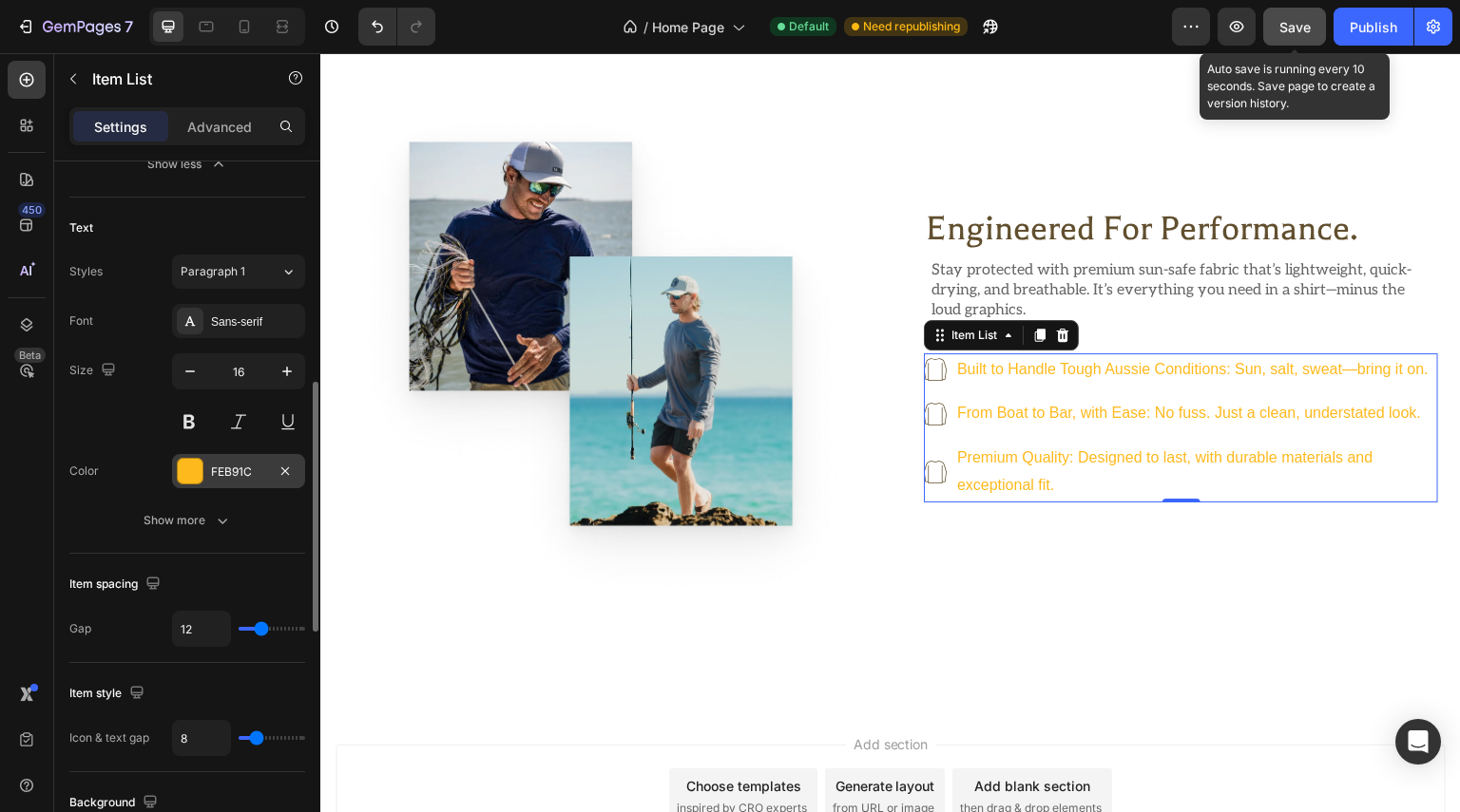
click at [252, 474] on div "FEB91C" at bounding box center [239, 472] width 55 height 17
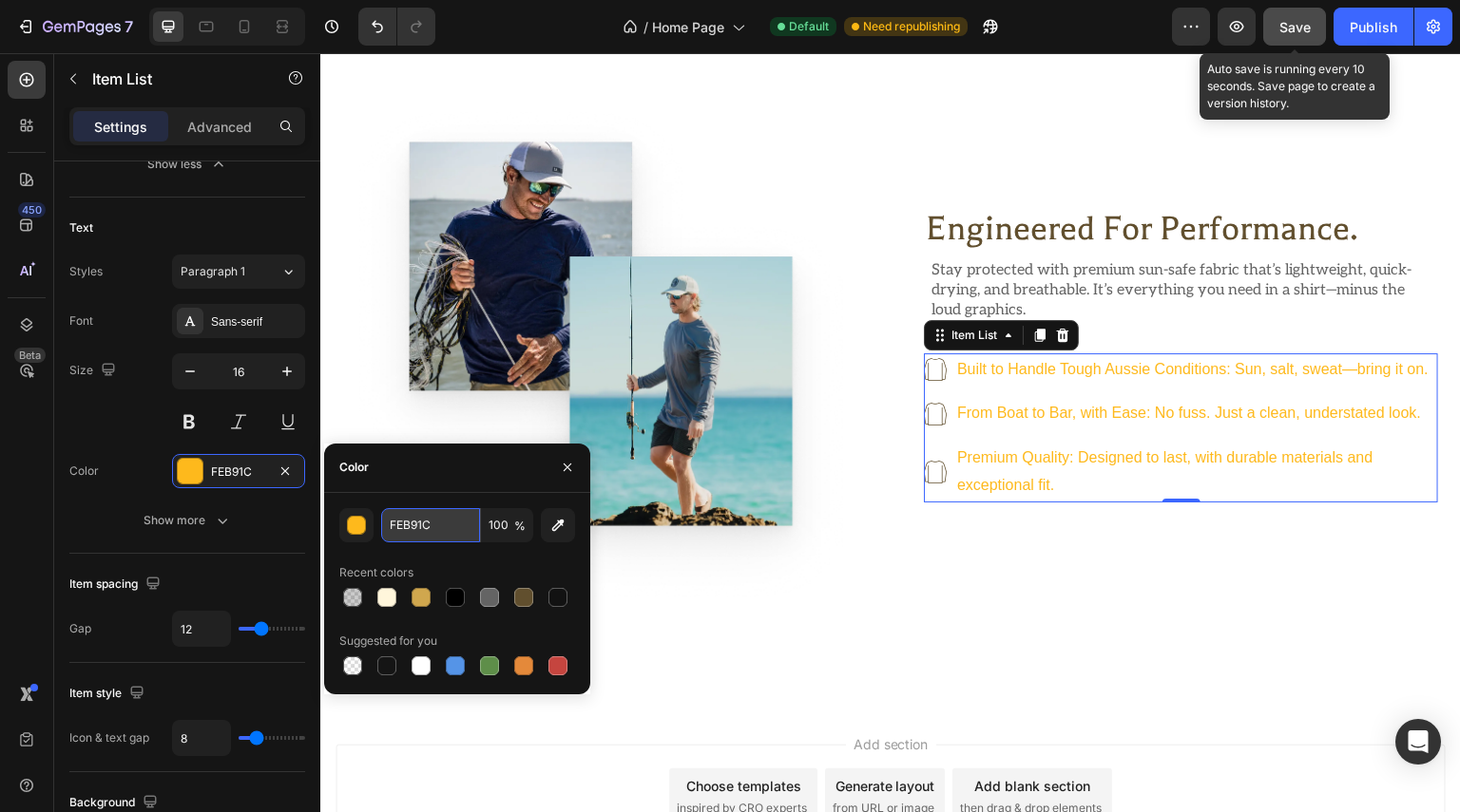
click at [437, 528] on input "FEB91C" at bounding box center [430, 525] width 99 height 35
paste input "646464"
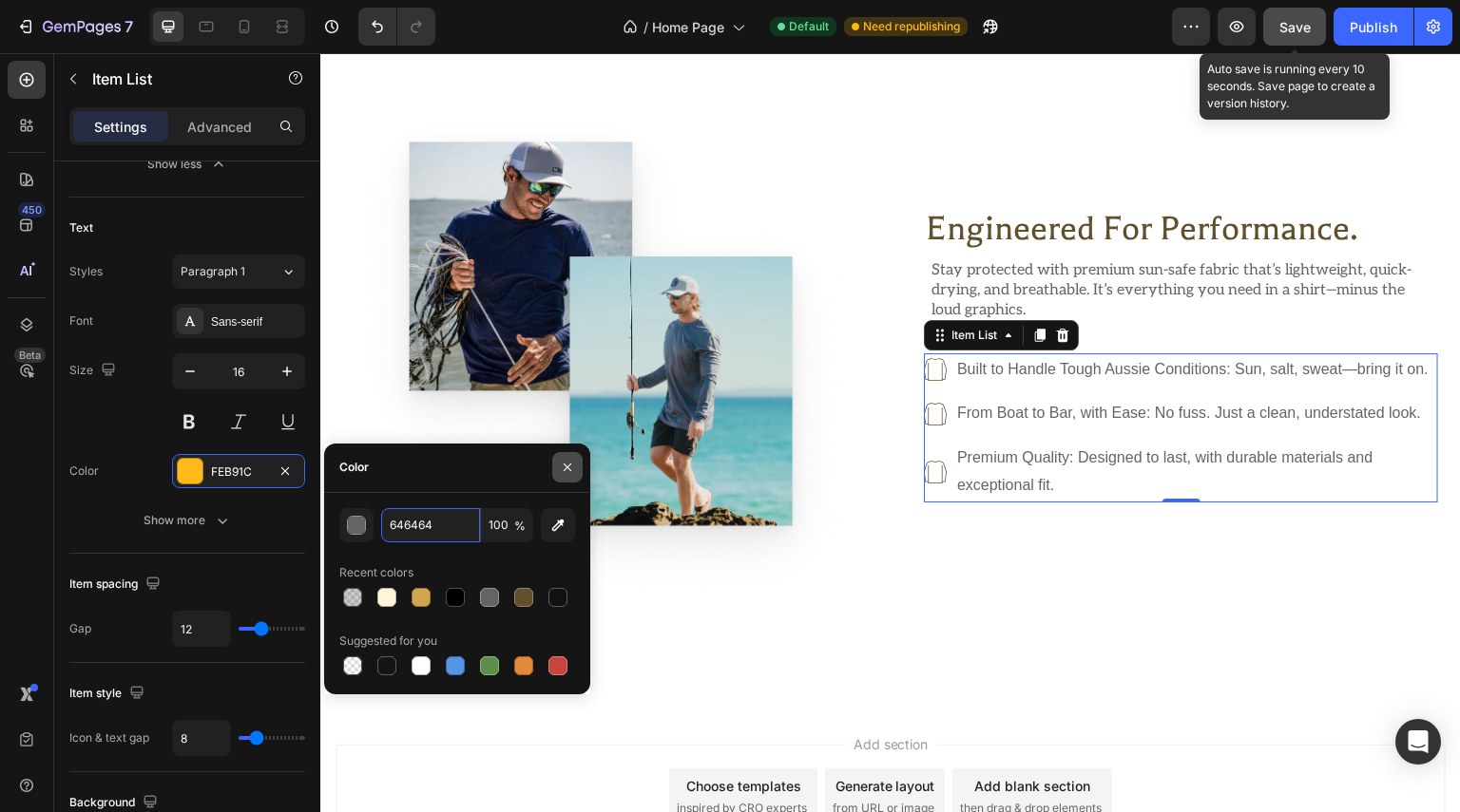
type input "646464"
click at [568, 474] on icon "button" at bounding box center [567, 467] width 15 height 15
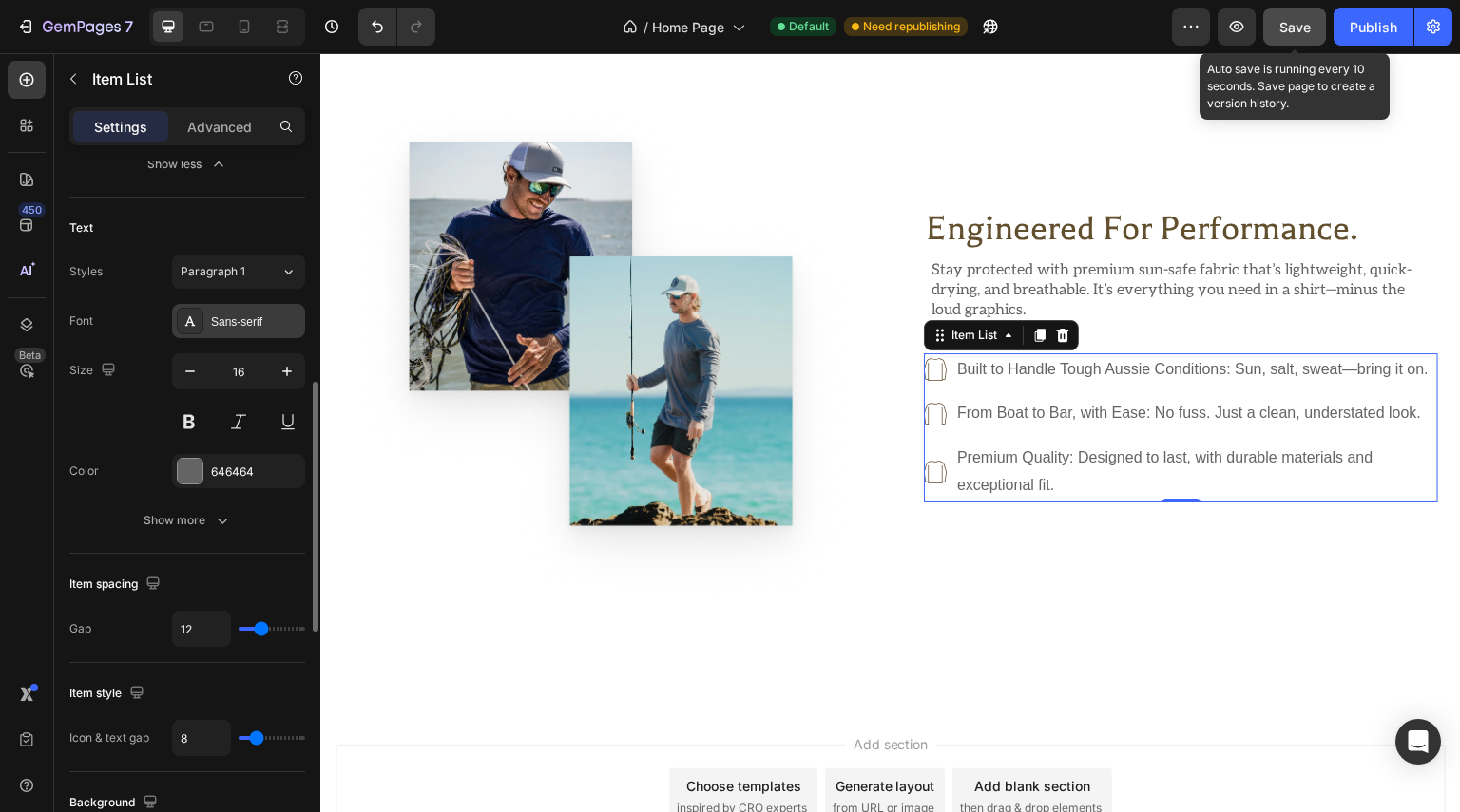
click at [279, 320] on div "Sans-serif" at bounding box center [256, 322] width 90 height 17
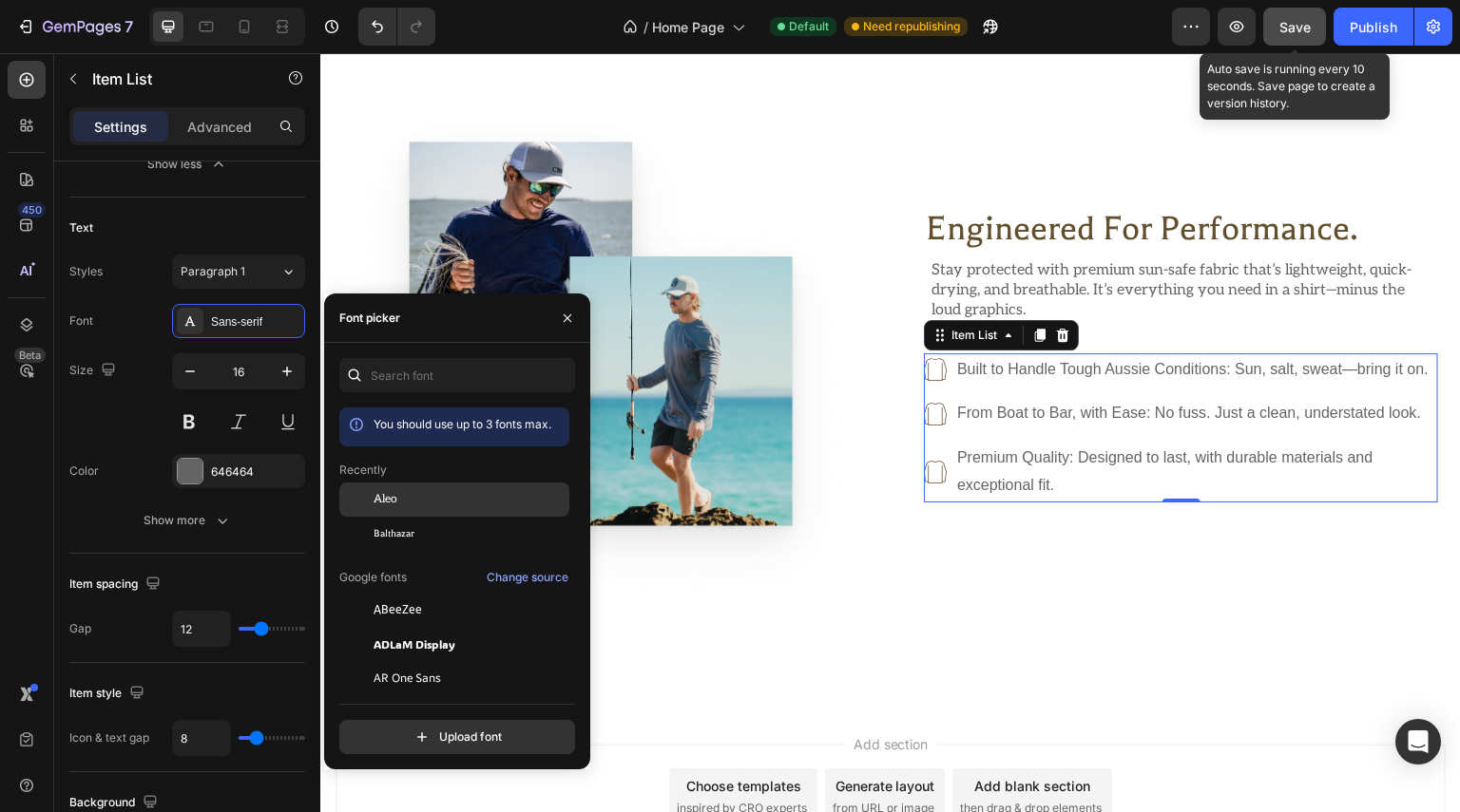
click at [385, 506] on span "Aleo" at bounding box center [385, 499] width 24 height 17
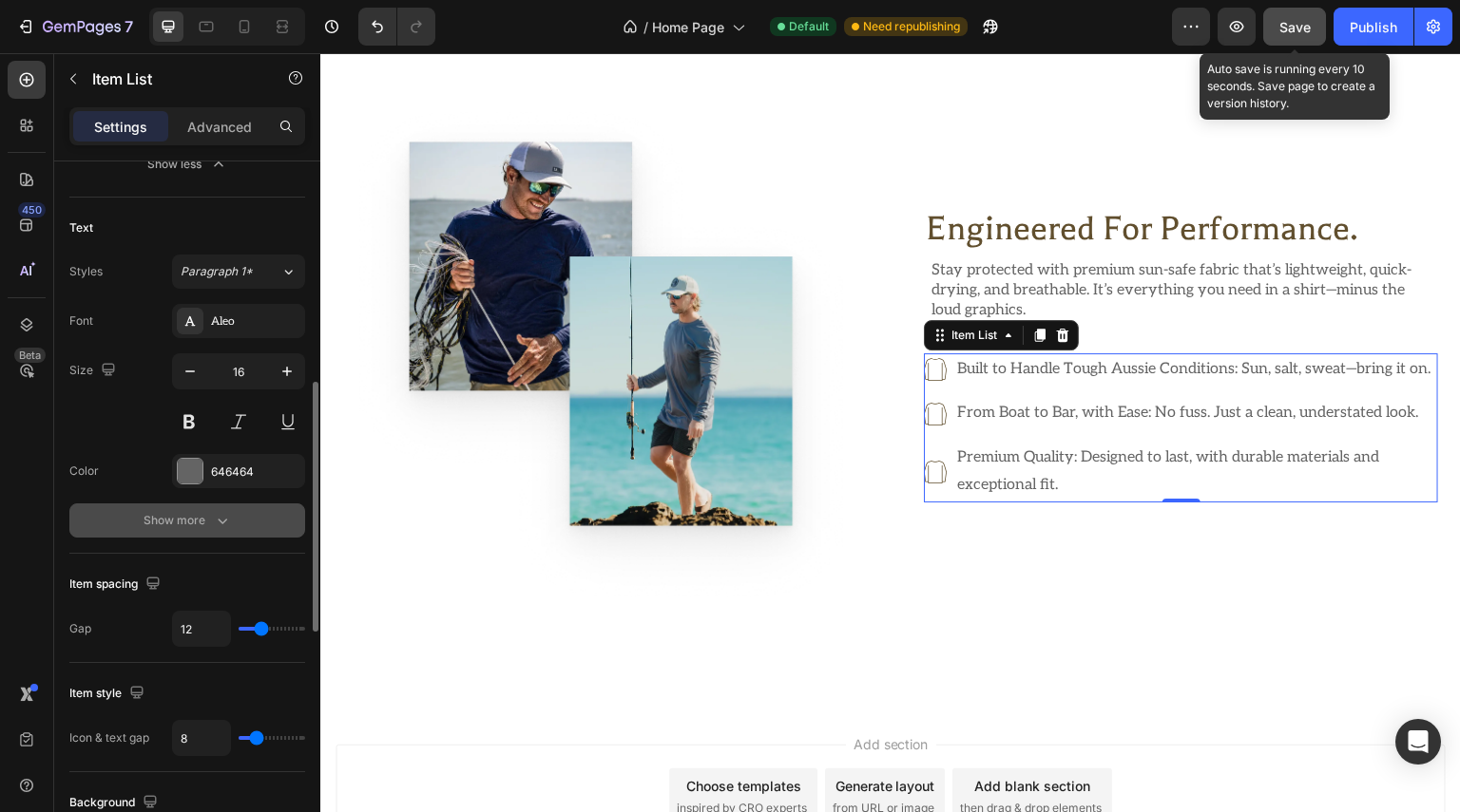
click at [222, 524] on icon "button" at bounding box center [222, 520] width 19 height 19
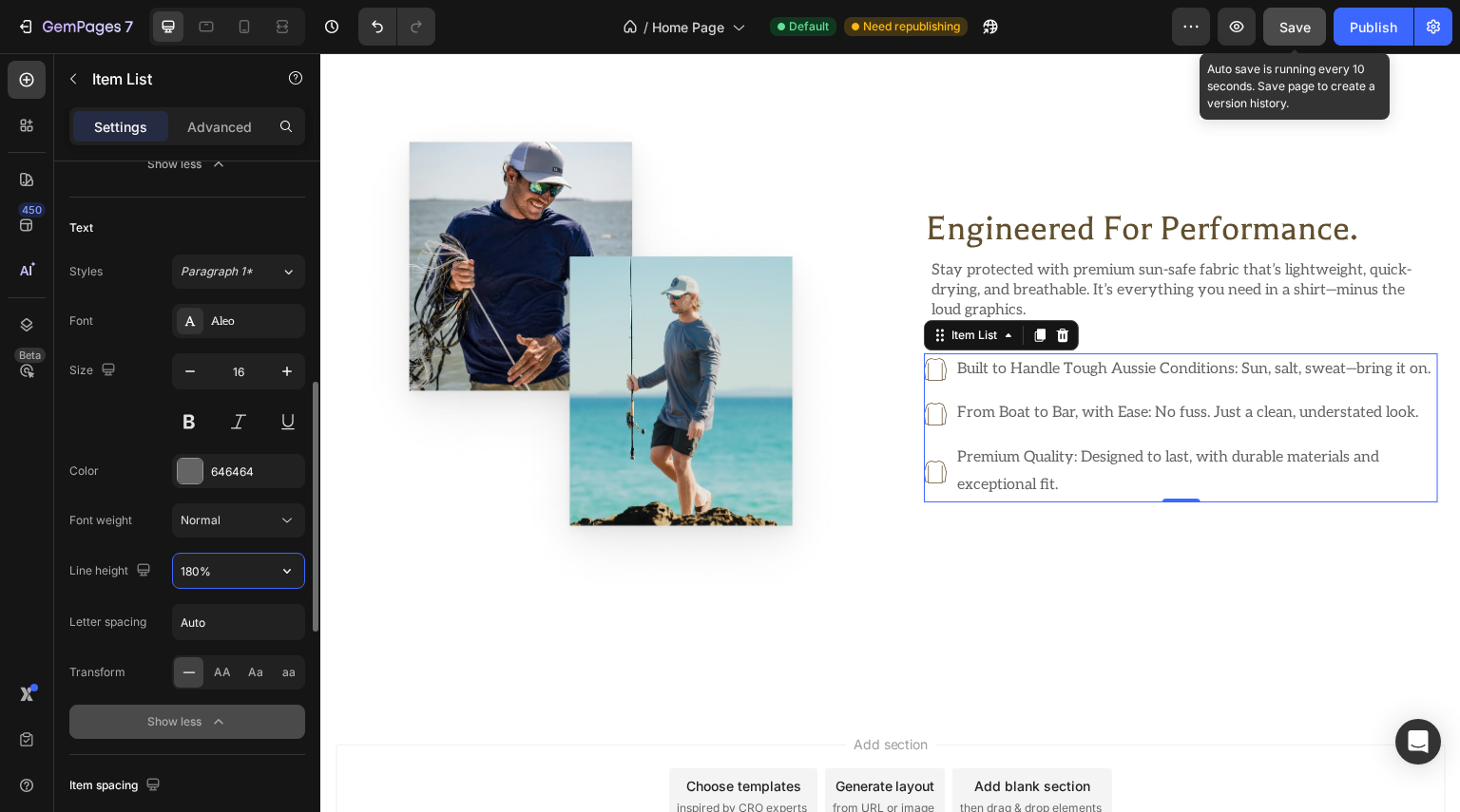
click at [231, 557] on input "180%" at bounding box center [238, 570] width 131 height 35
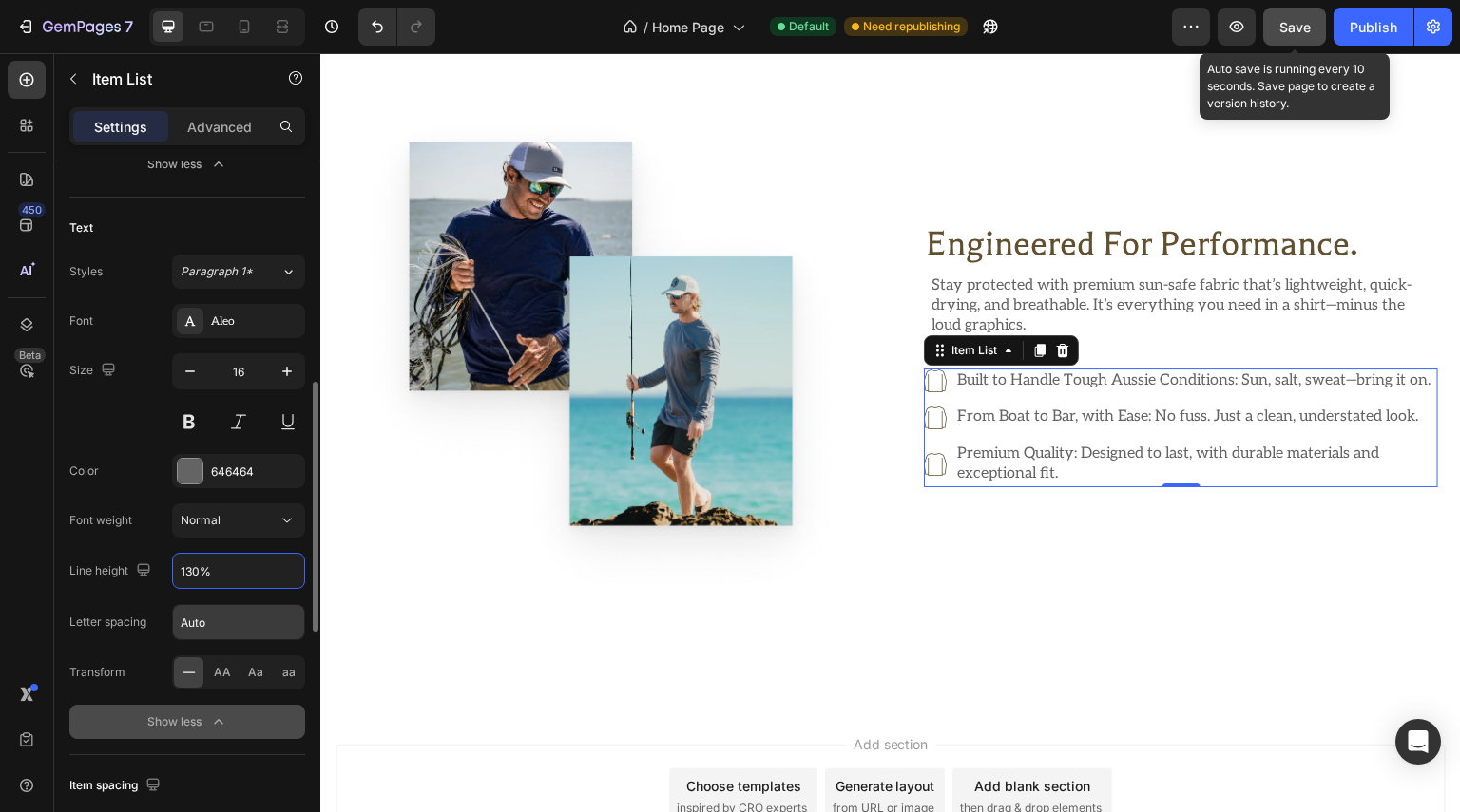
type input "130%"
click at [232, 626] on input "Auto" at bounding box center [238, 622] width 131 height 35
type input "0"
click at [137, 481] on div "Color 646464" at bounding box center [187, 471] width 236 height 35
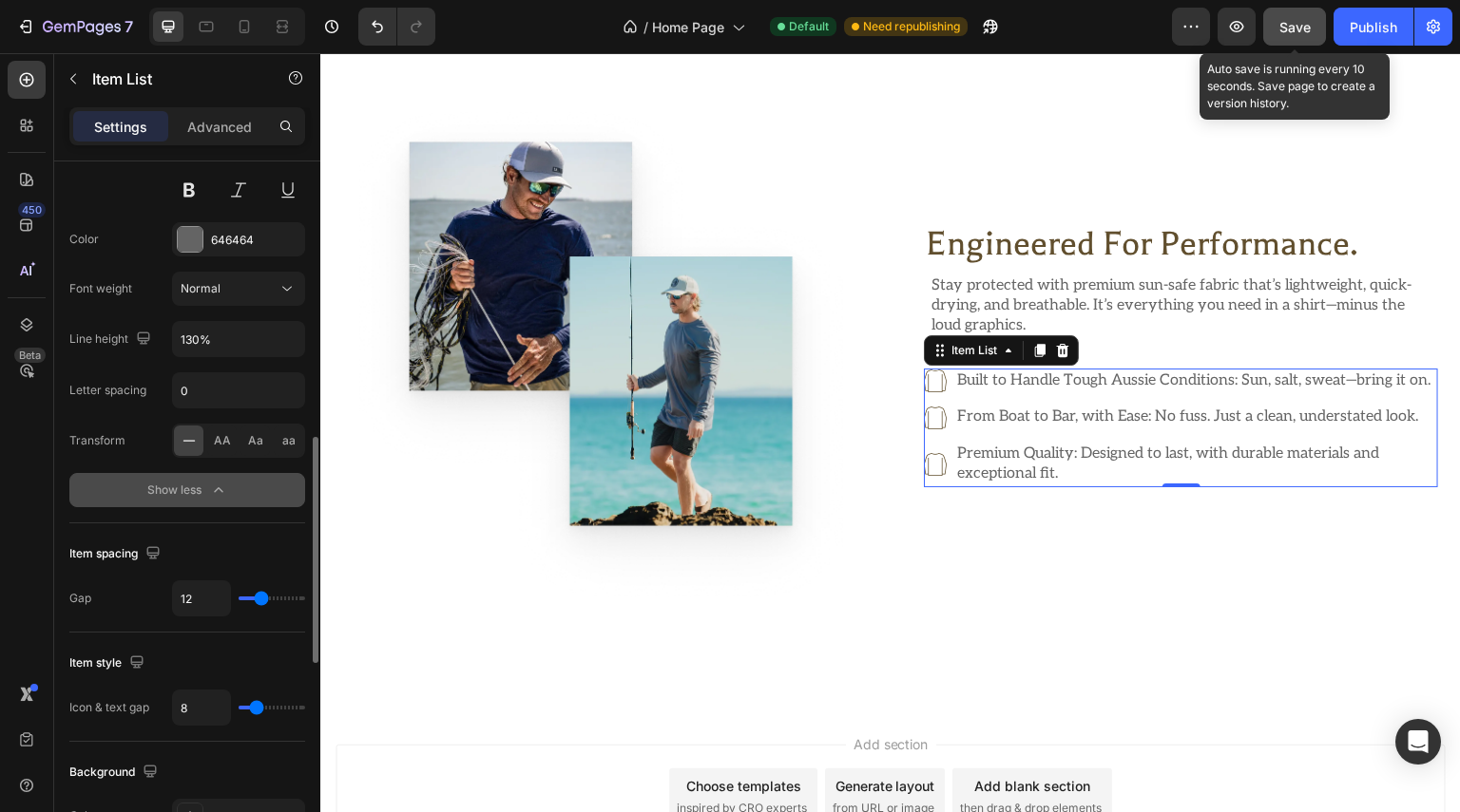
scroll to position [1045, 0]
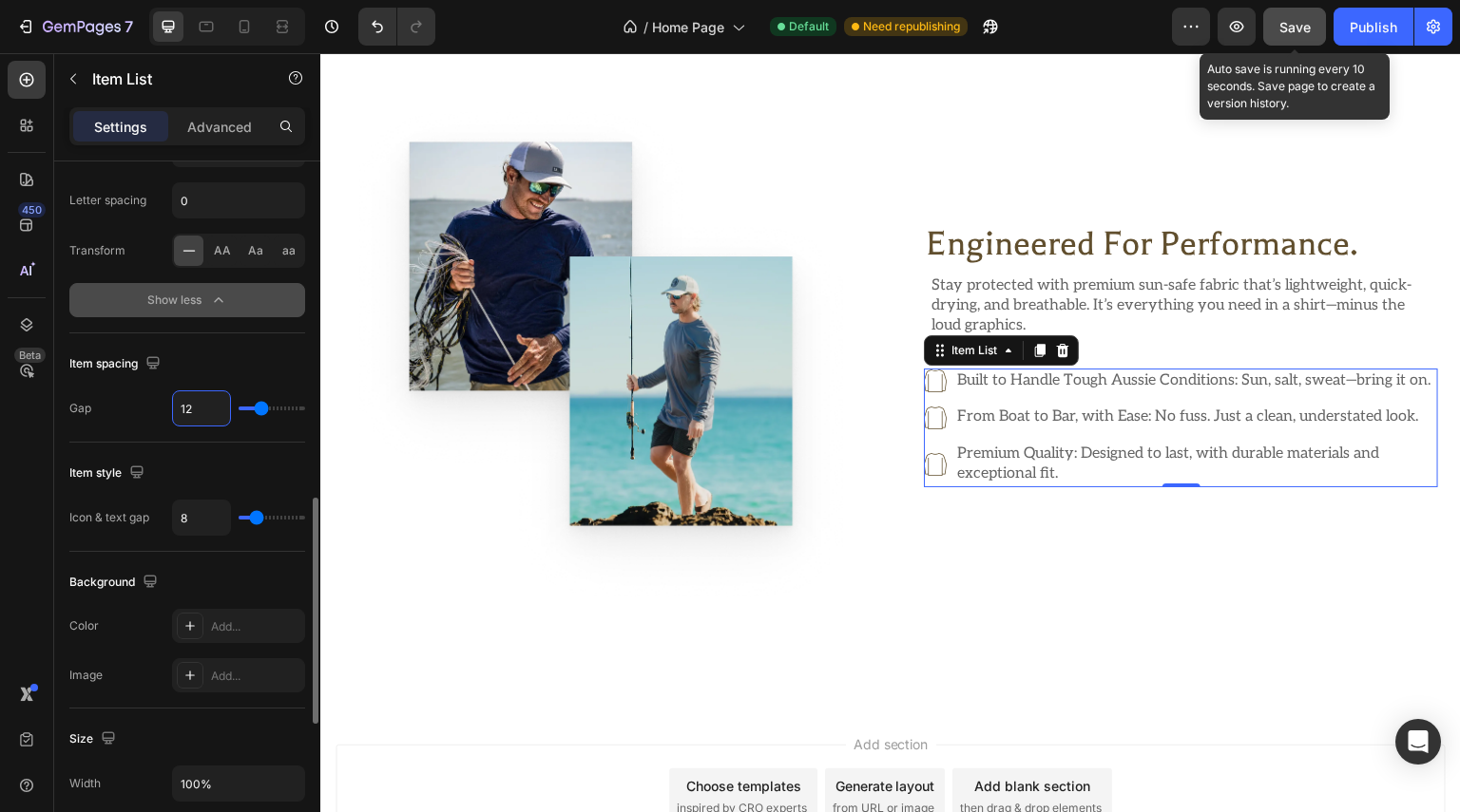
click at [203, 403] on input "12" at bounding box center [201, 408] width 57 height 35
type input "1"
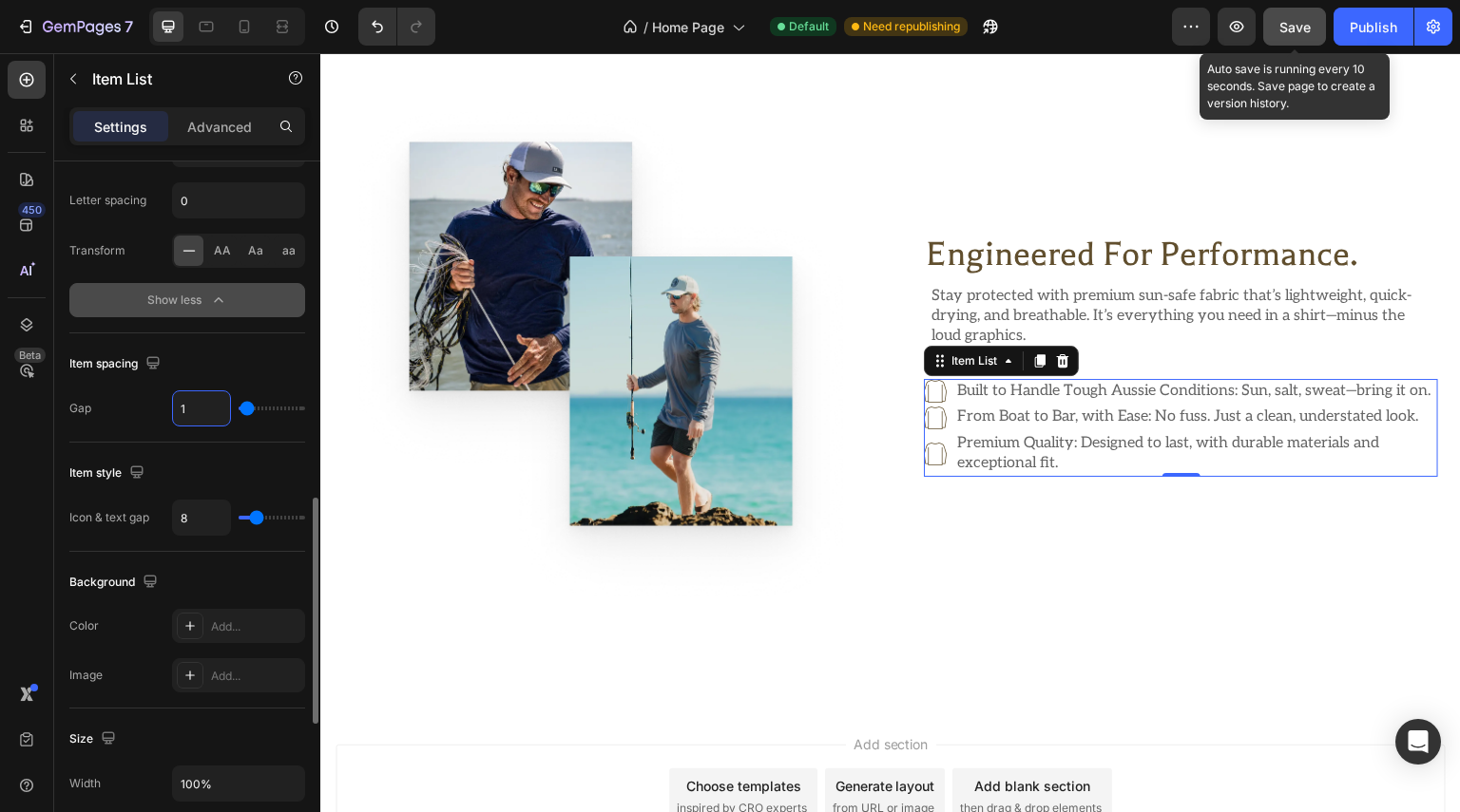
type input "10"
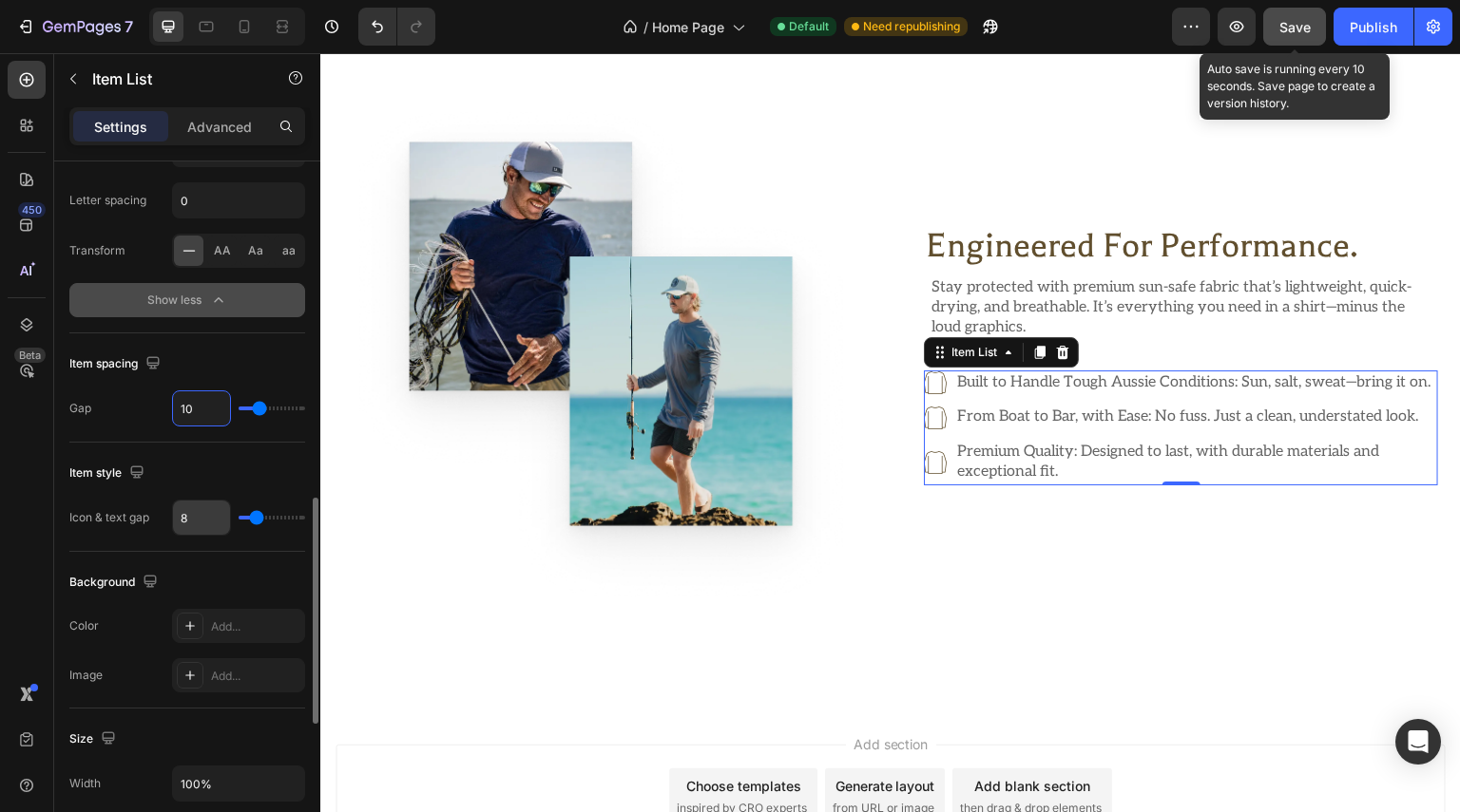
type input "10"
click at [198, 506] on input "8" at bounding box center [201, 517] width 57 height 35
type input "1"
type input "16"
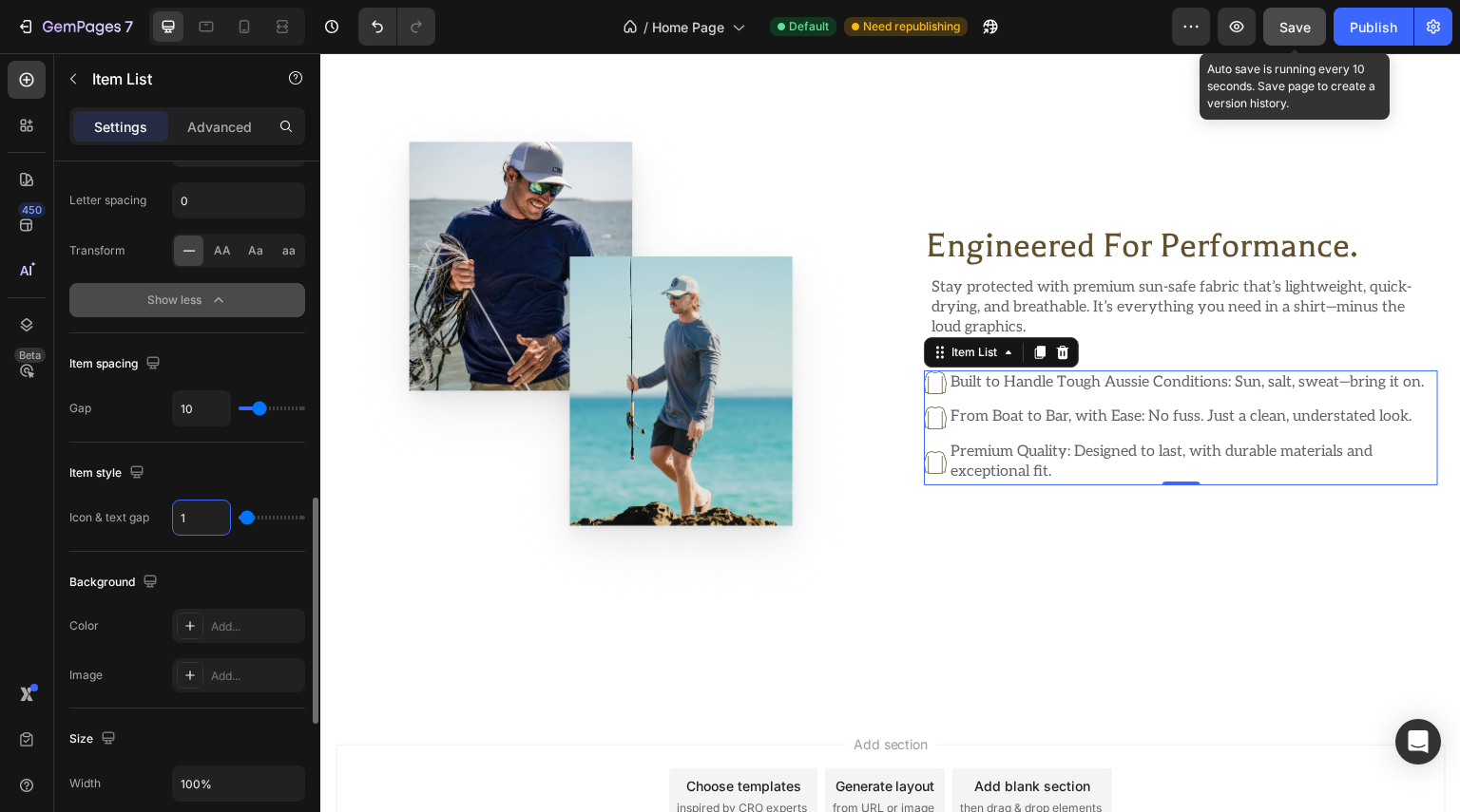
type input "16"
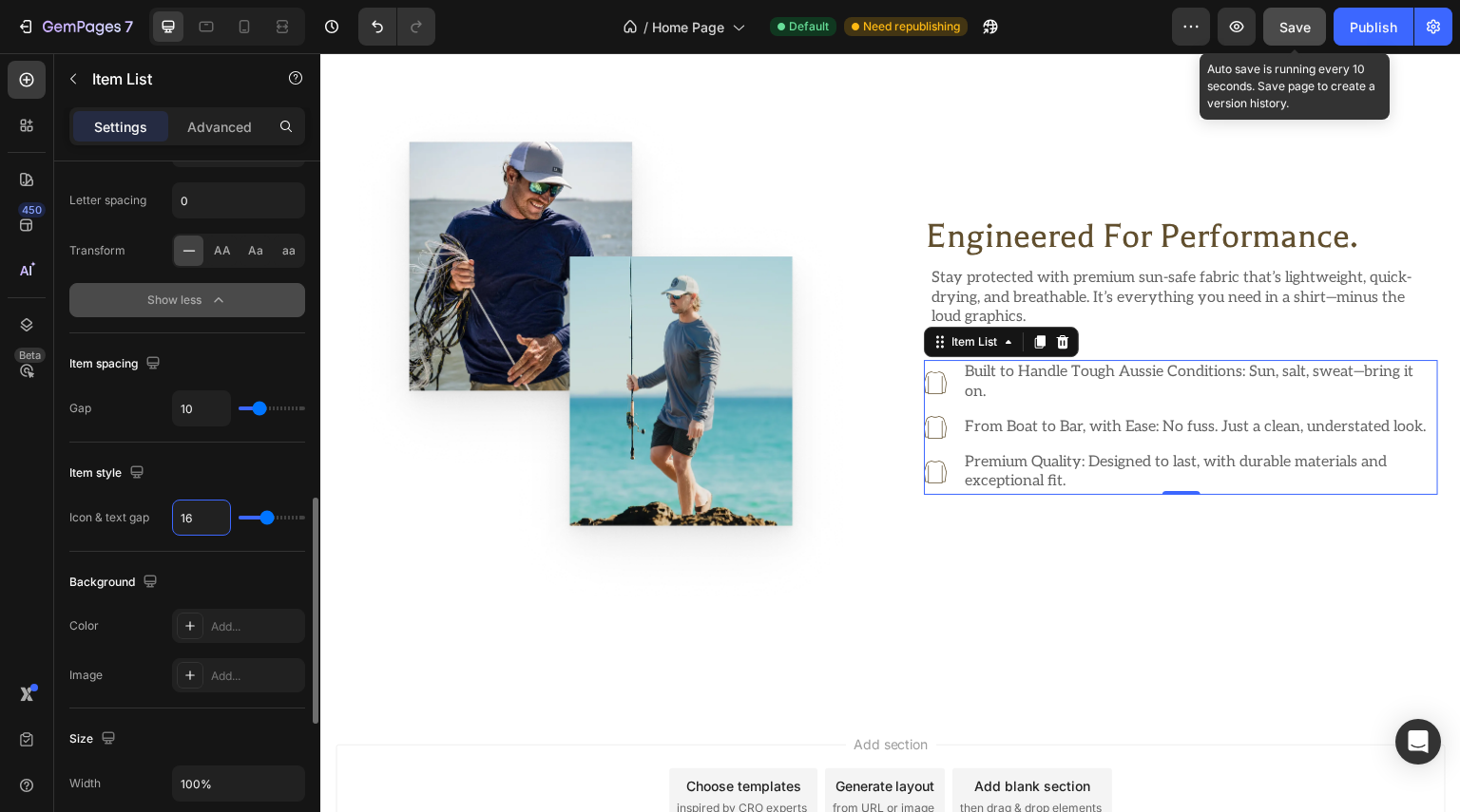
type input "16"
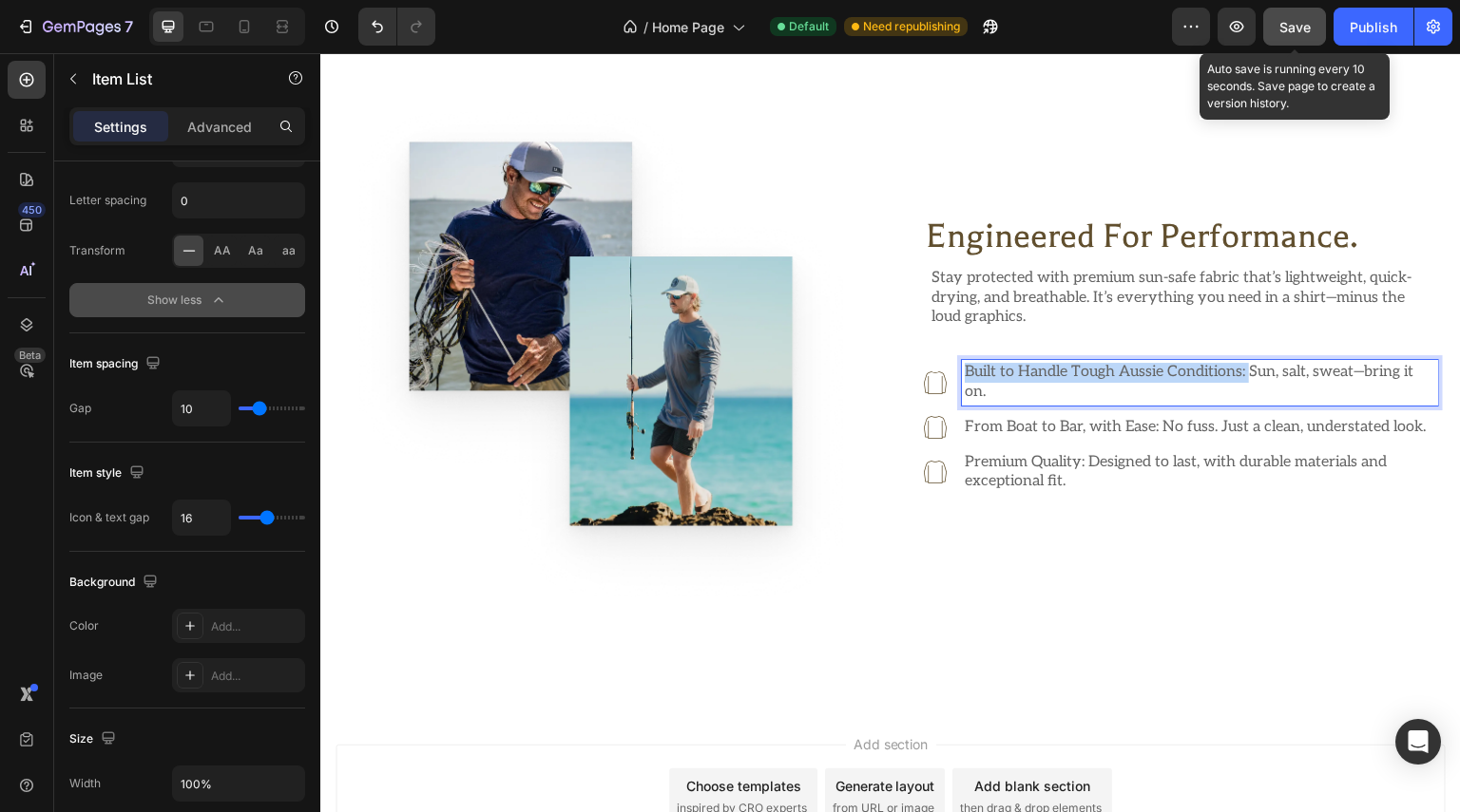
click at [1241, 363] on p "Built to Handle Tough Aussie Conditions: Sun, salt, sweat—bring it on." at bounding box center [1199, 383] width 471 height 39
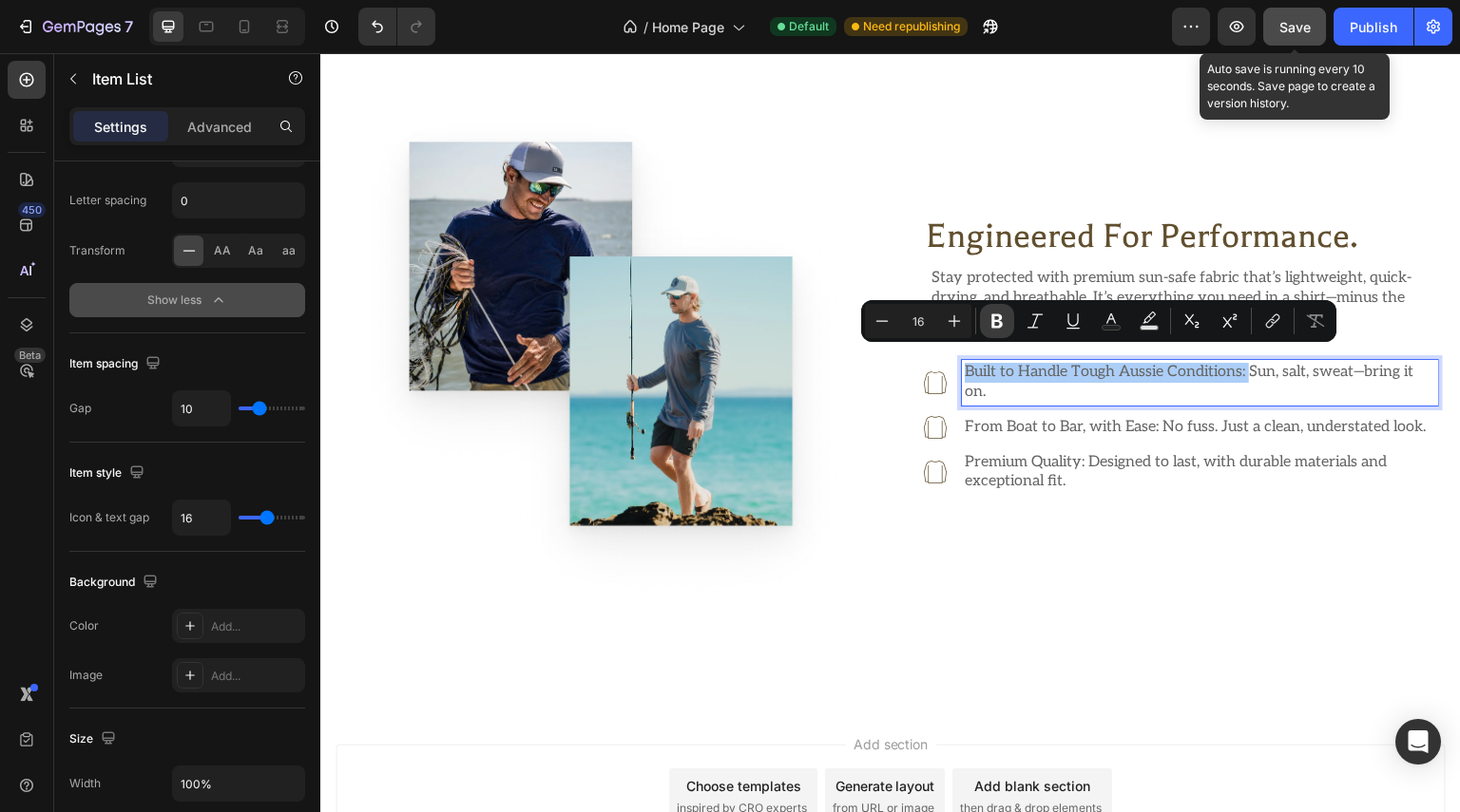
click at [986, 319] on button "Bold" at bounding box center [997, 321] width 35 height 35
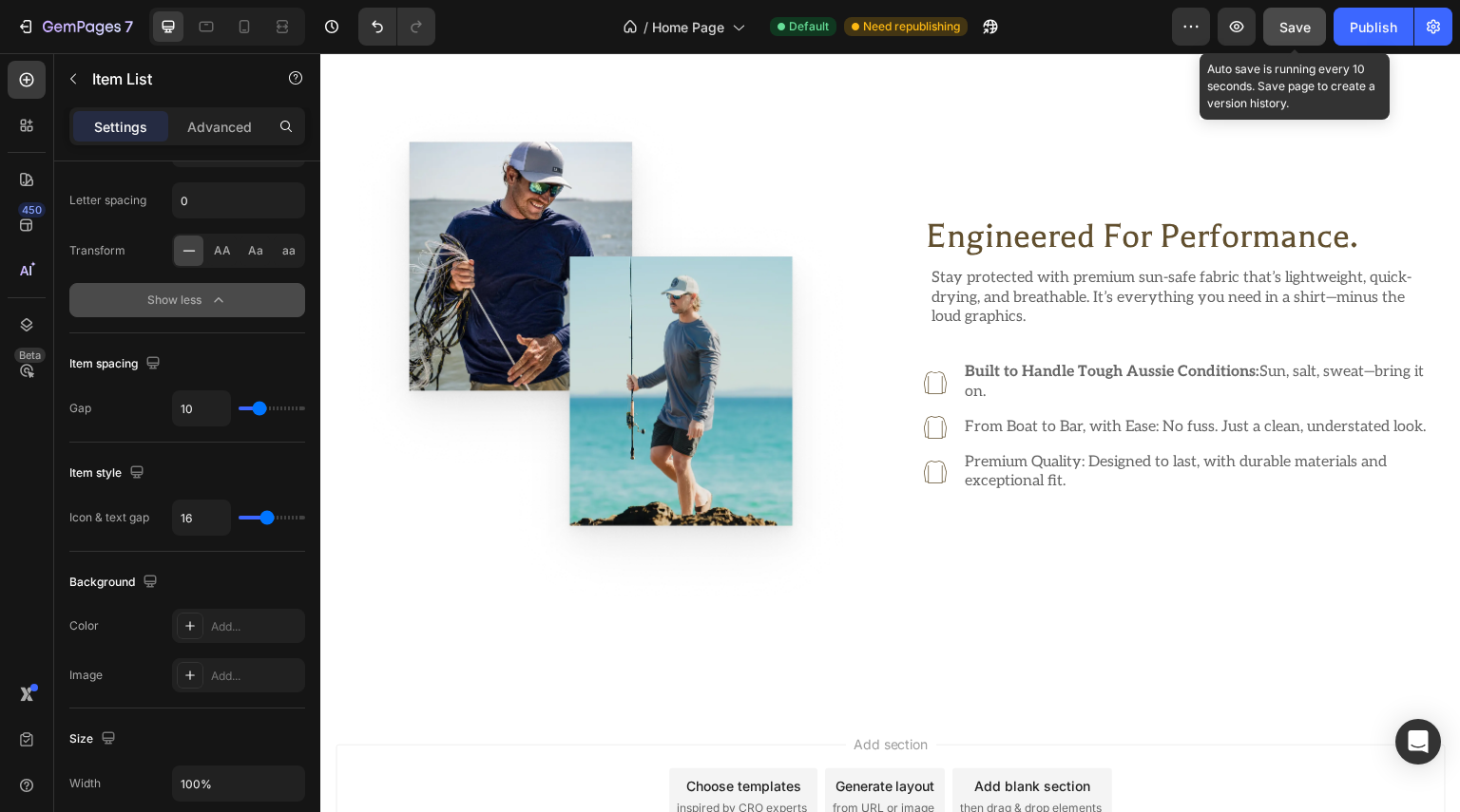
click at [964, 418] on p "From Boat to Bar, with Ease: No fuss. Just a clean, understated look." at bounding box center [1199, 428] width 471 height 20
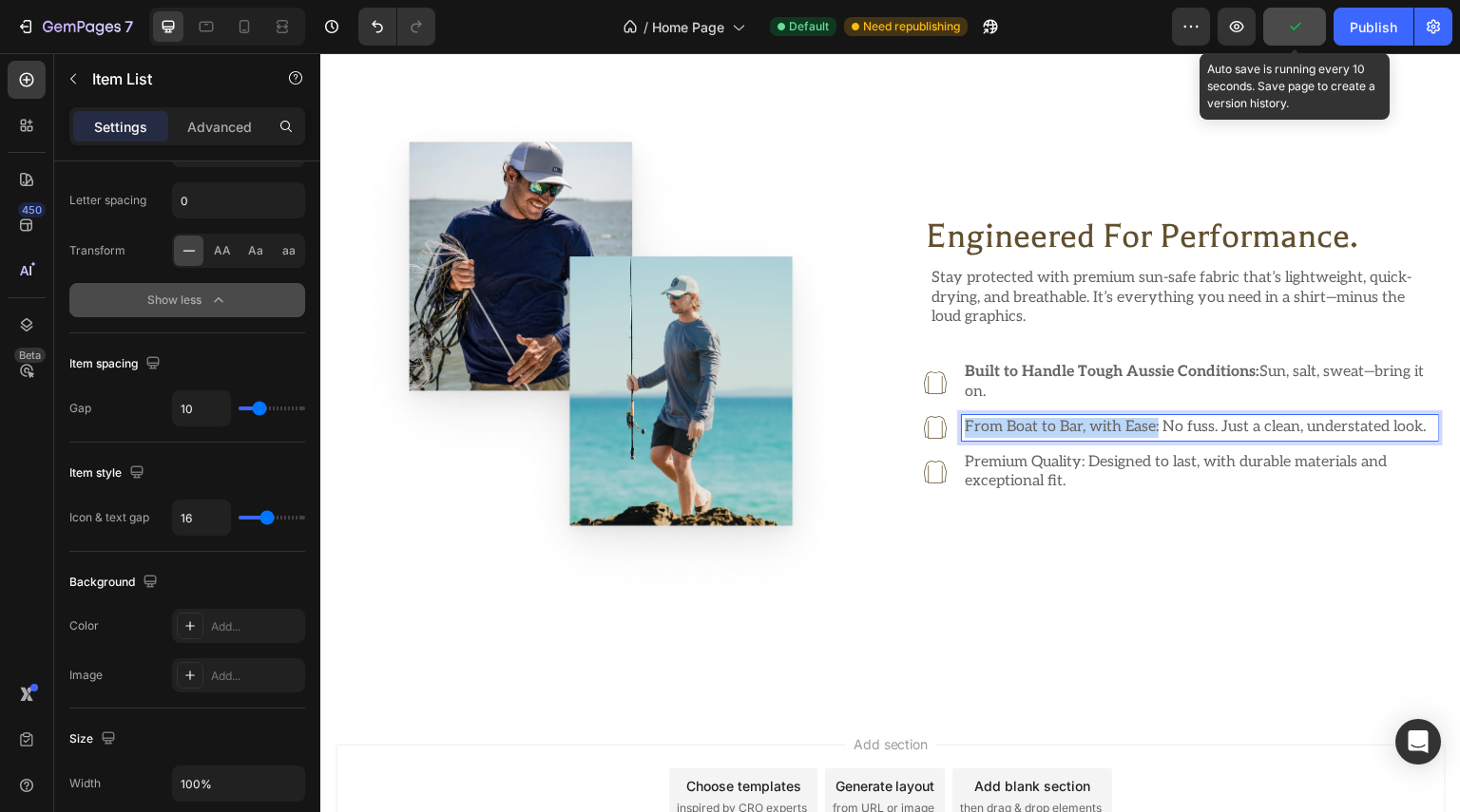
click at [1154, 418] on p "From Boat to Bar, with Ease: No fuss. Just a clean, understated look." at bounding box center [1199, 428] width 471 height 20
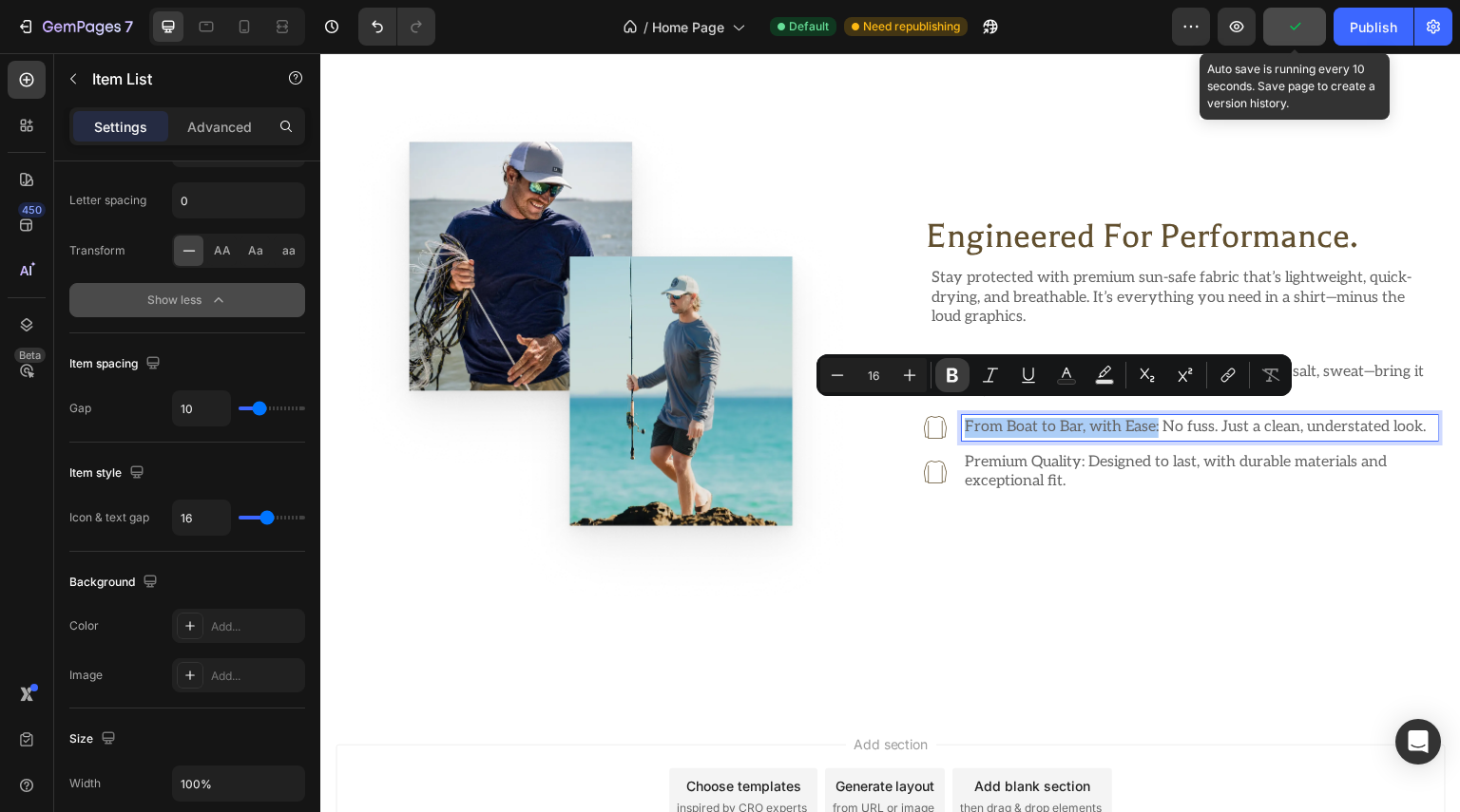
click at [959, 380] on icon "Editor contextual toolbar" at bounding box center [952, 375] width 19 height 19
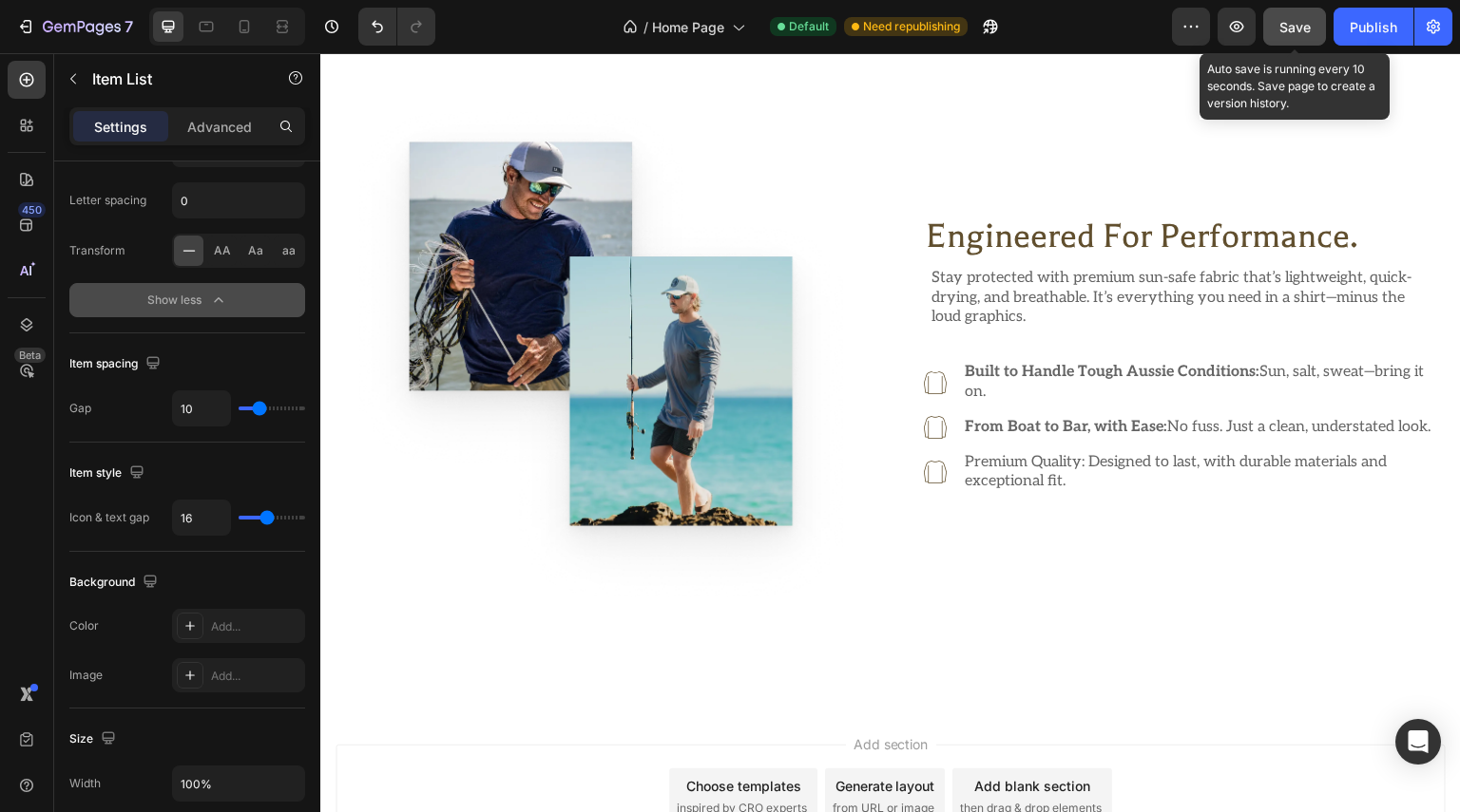
click at [964, 466] on p "Premium Quality: Designed to last, with durable materials and exceptional fit." at bounding box center [1199, 473] width 471 height 39
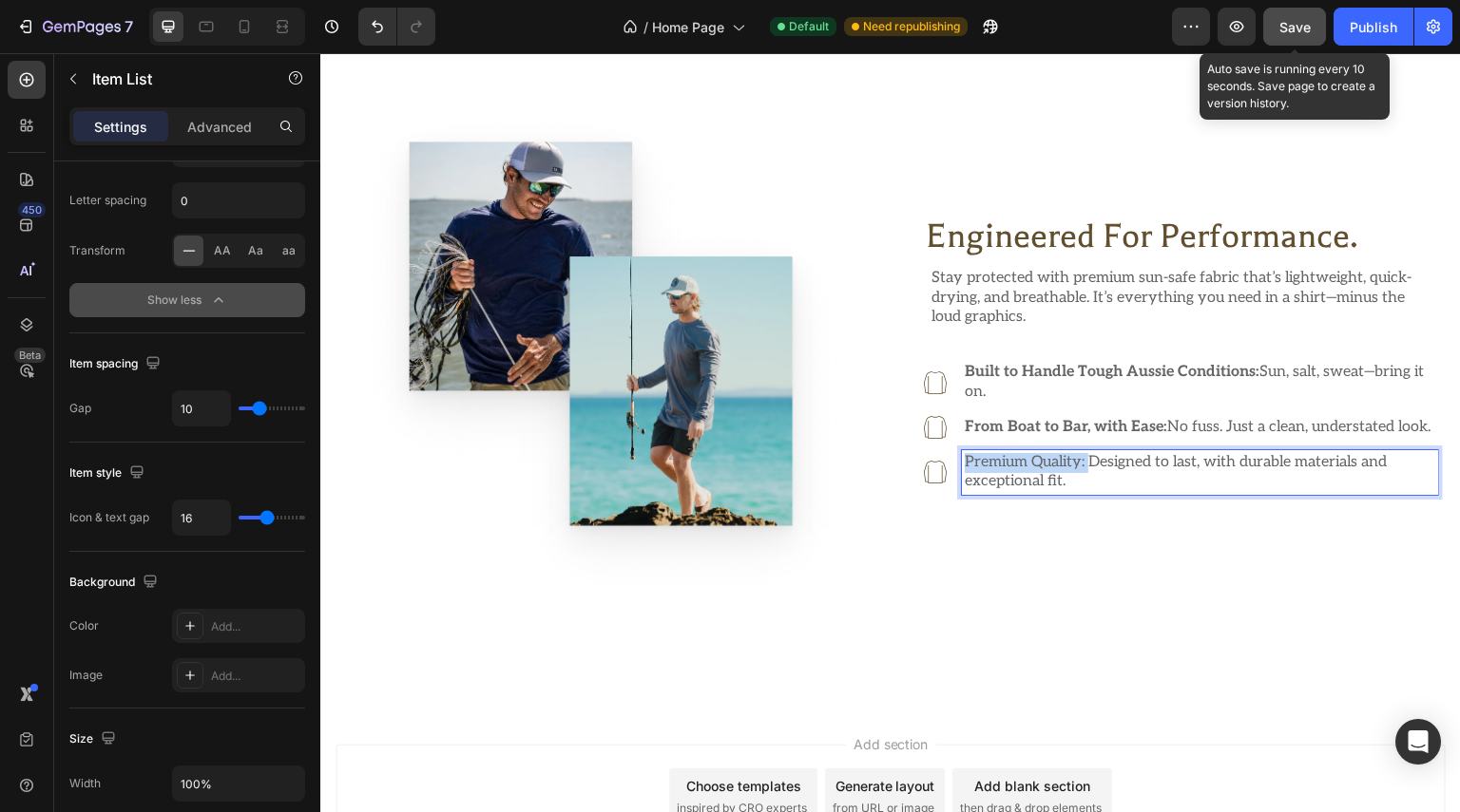
click at [1081, 470] on p "Premium Quality: Designed to last, with durable materials and exceptional fit." at bounding box center [1199, 473] width 471 height 39
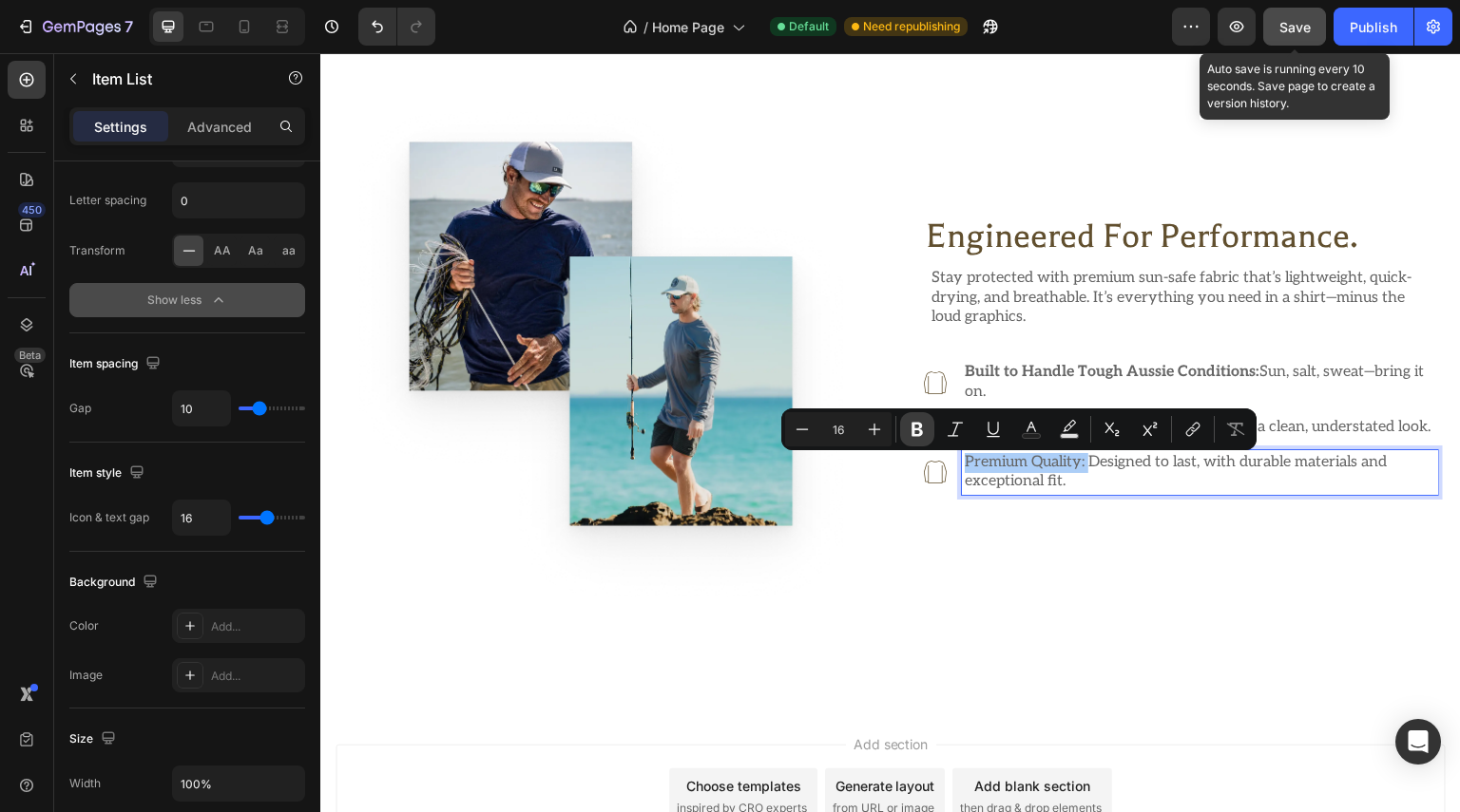
click at [929, 429] on button "Bold" at bounding box center [917, 429] width 35 height 35
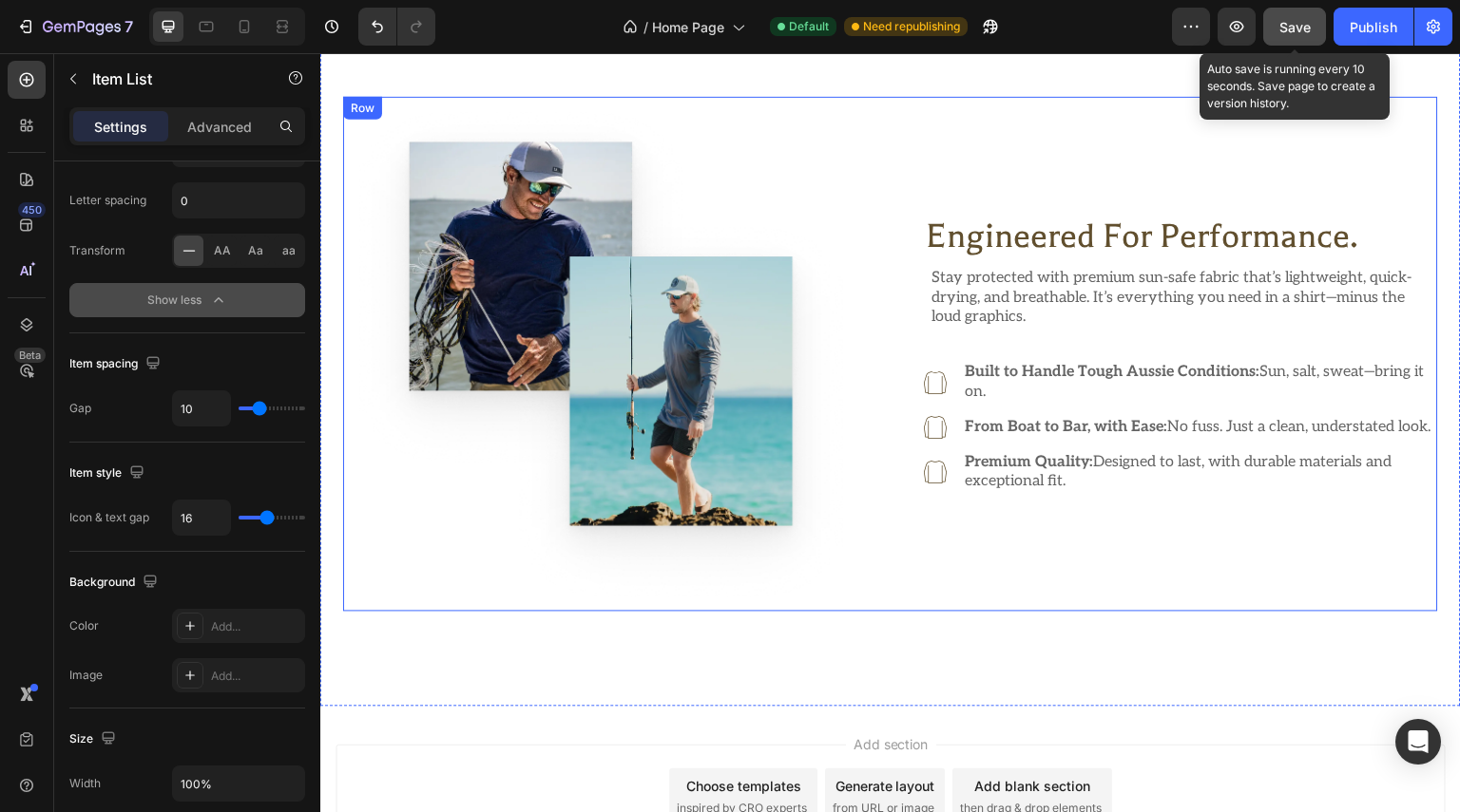
click at [1021, 538] on div "Engineered for Performance. Heading Stay protected with premium sun-safe fabric…" at bounding box center [1181, 354] width 514 height 515
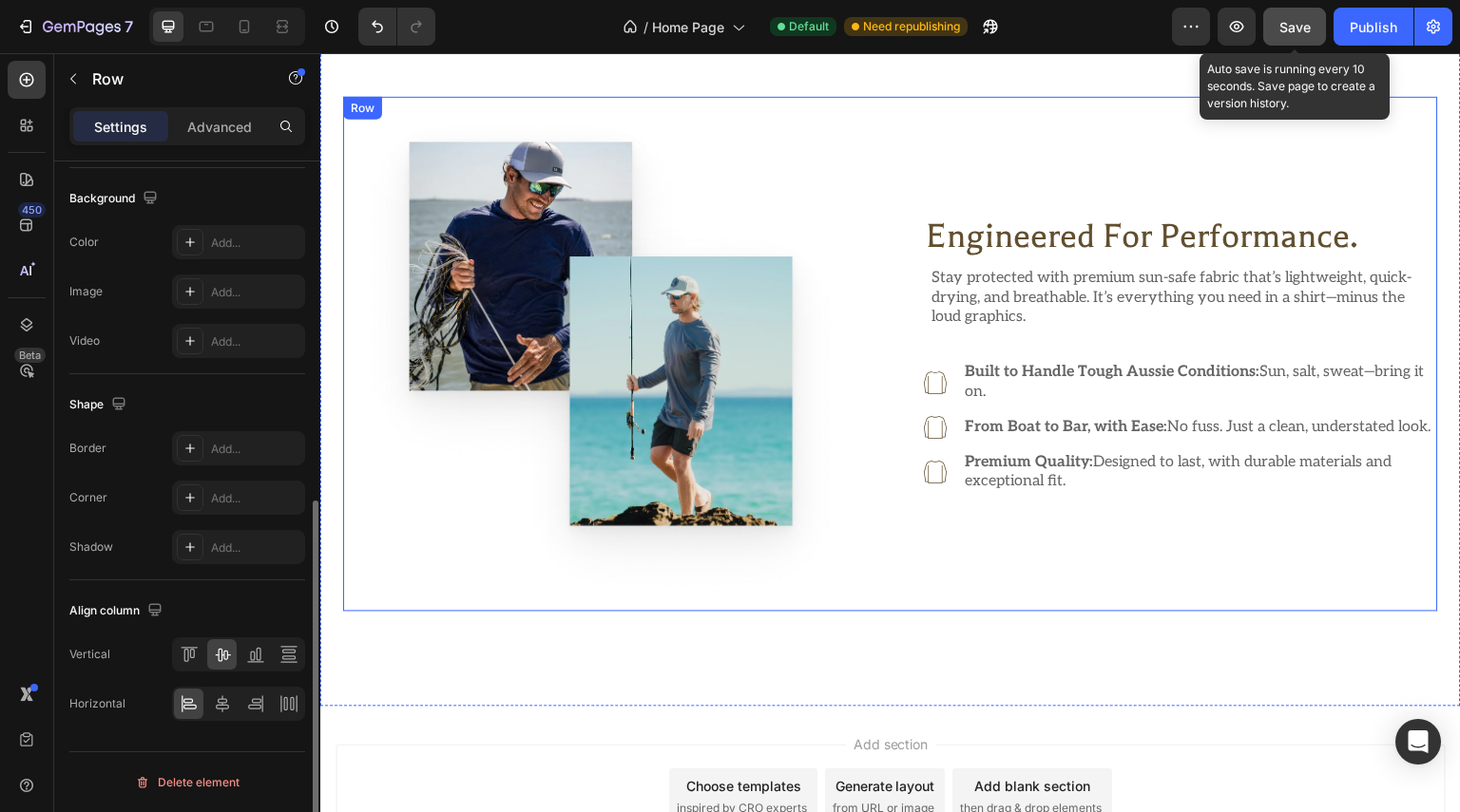
scroll to position [0, 0]
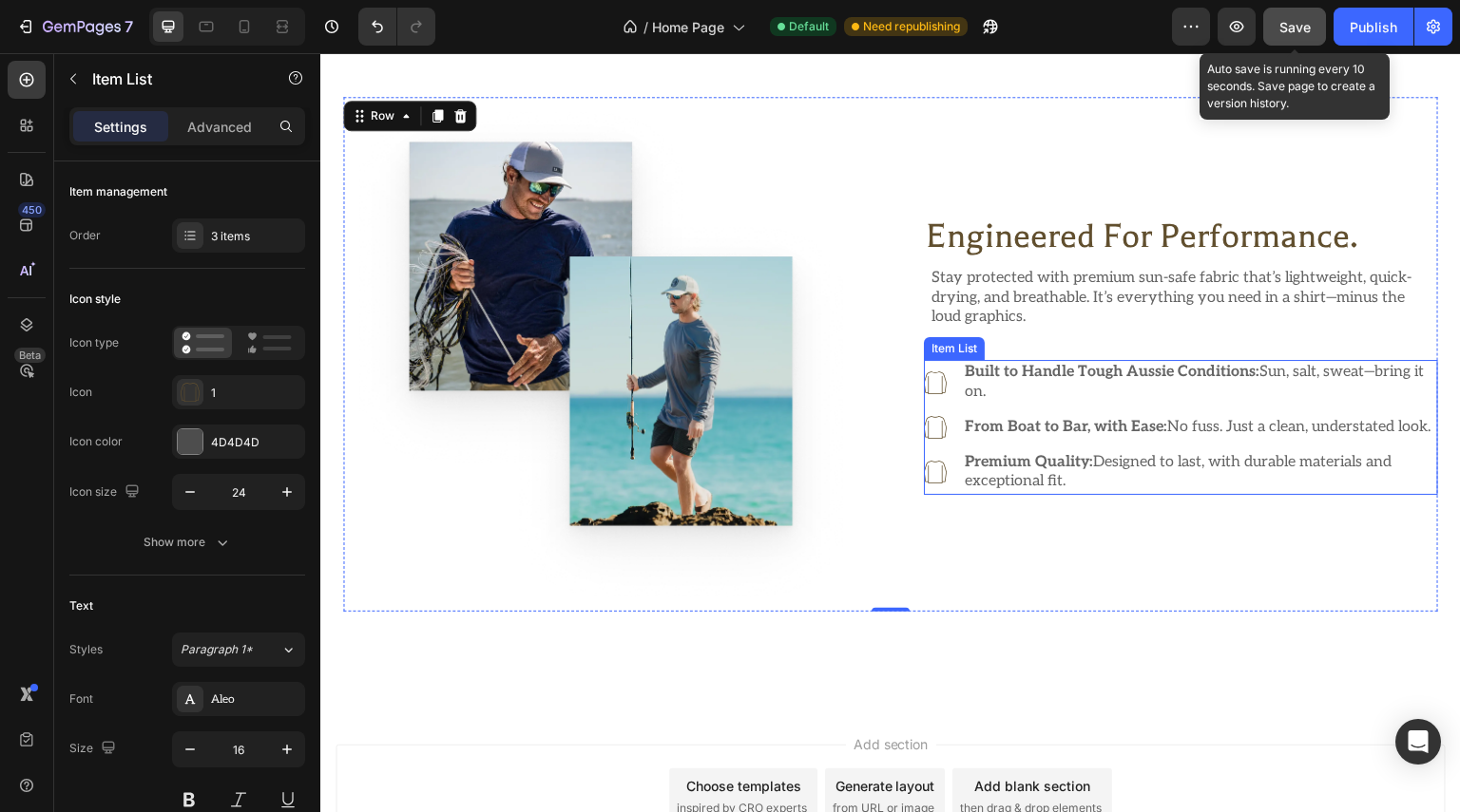
click at [946, 494] on div "Premium Quality: Designed to last, with durable materials and exceptional fit." at bounding box center [1181, 473] width 514 height 45
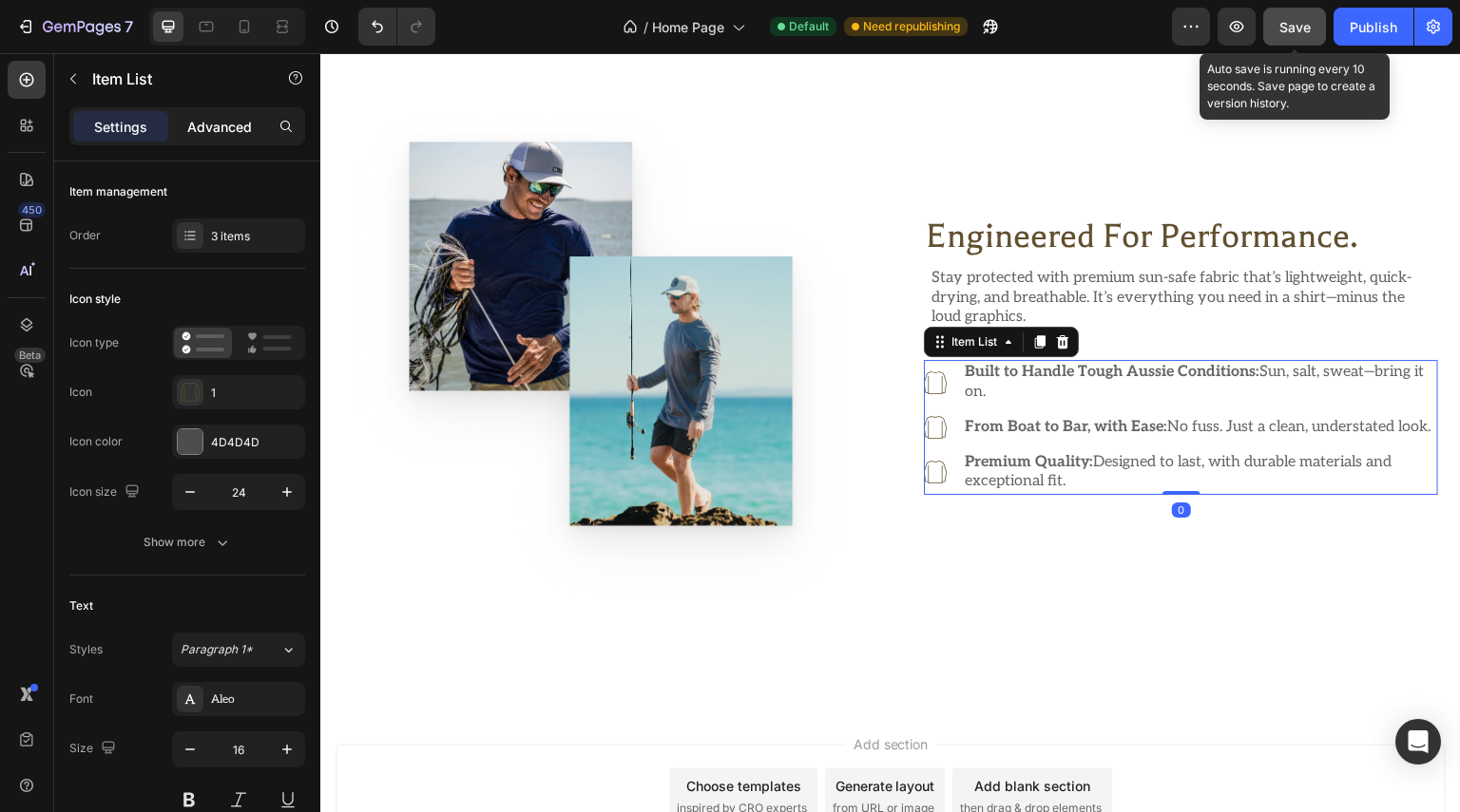
click at [211, 130] on p "Advanced" at bounding box center [219, 126] width 64 height 20
type input "100%"
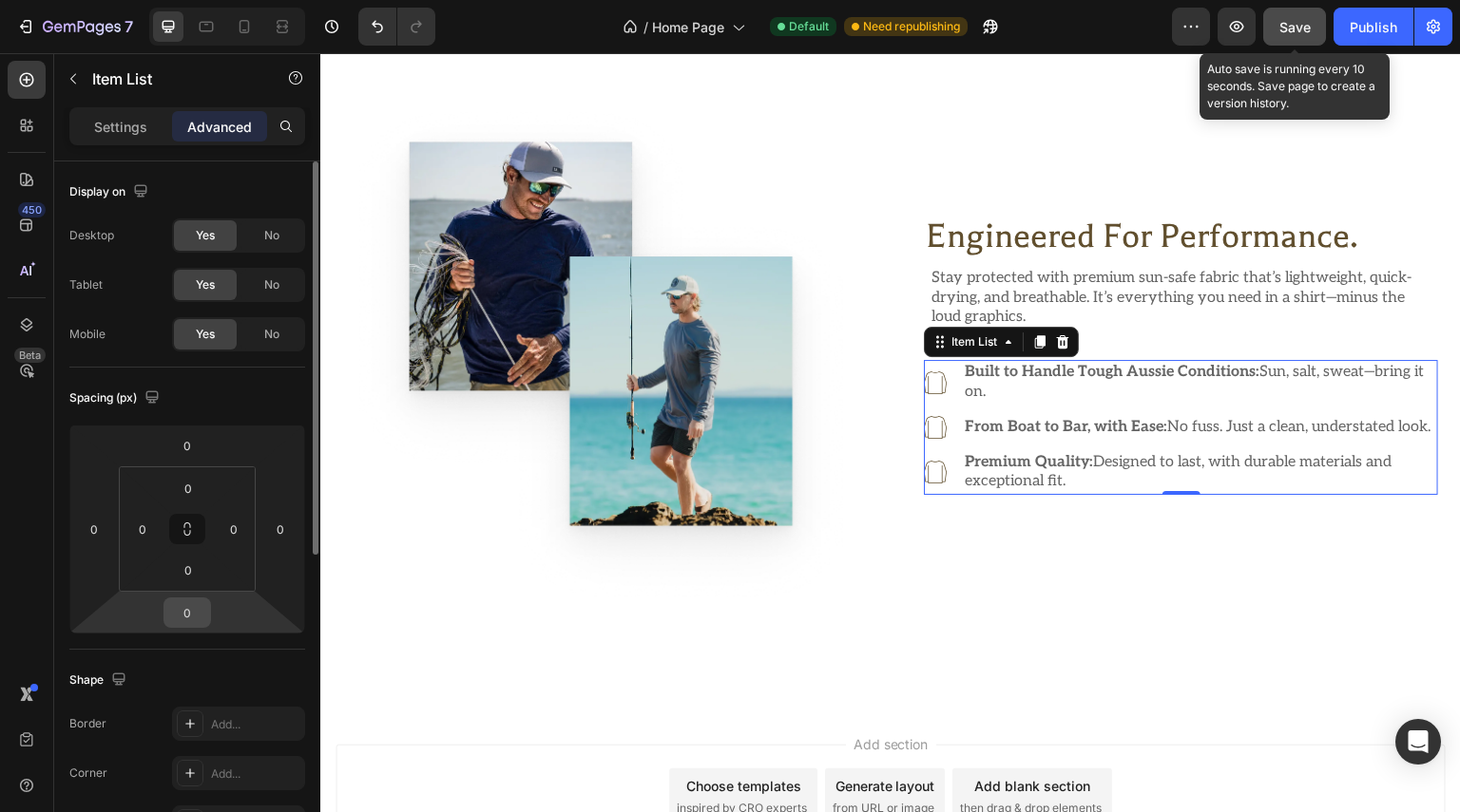
drag, startPoint x: 192, startPoint y: 617, endPoint x: 205, endPoint y: 617, distance: 13.0
click at [192, 617] on input "0" at bounding box center [187, 613] width 38 height 29
type input "32"
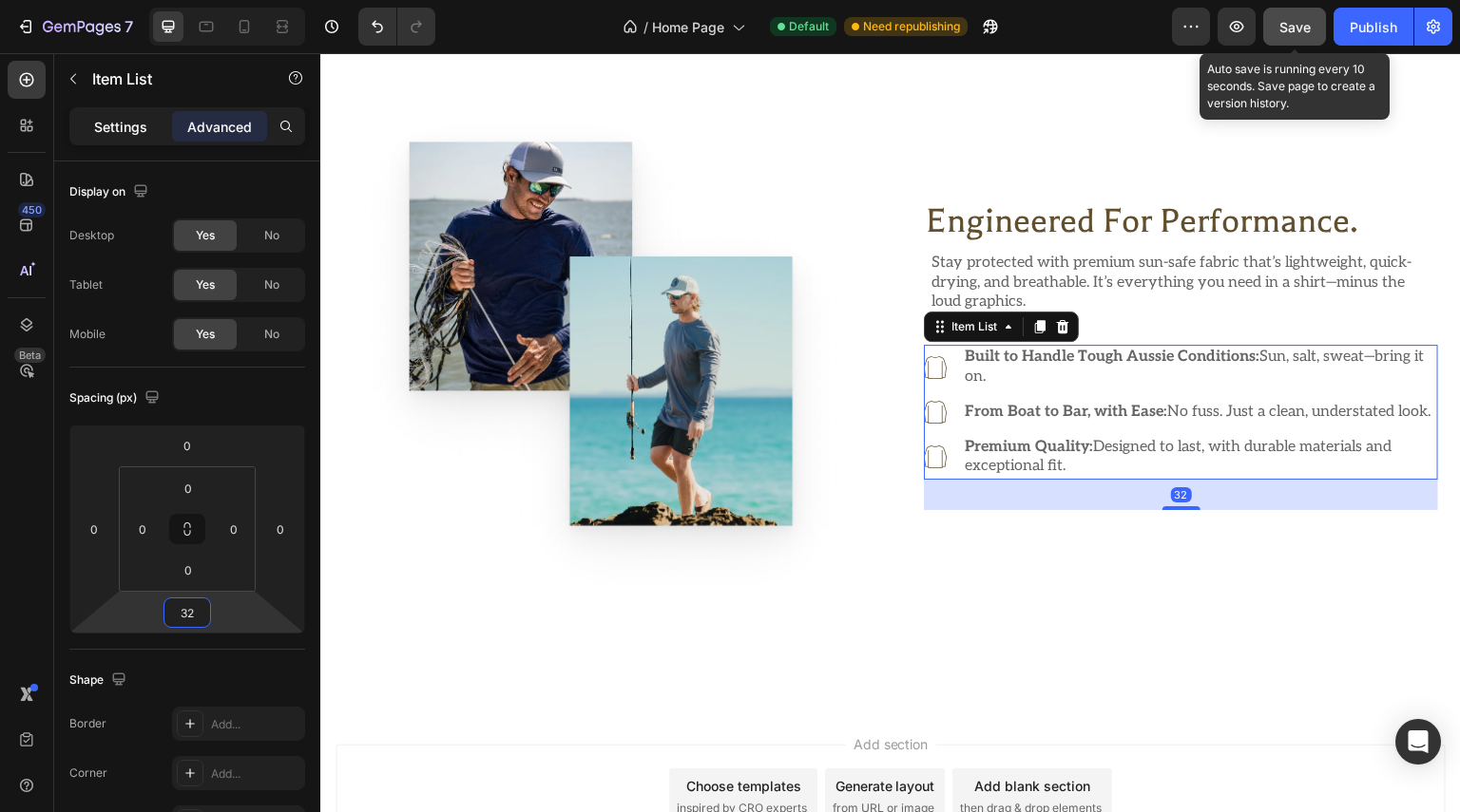
click at [126, 127] on p "Settings" at bounding box center [120, 126] width 53 height 20
type input "16"
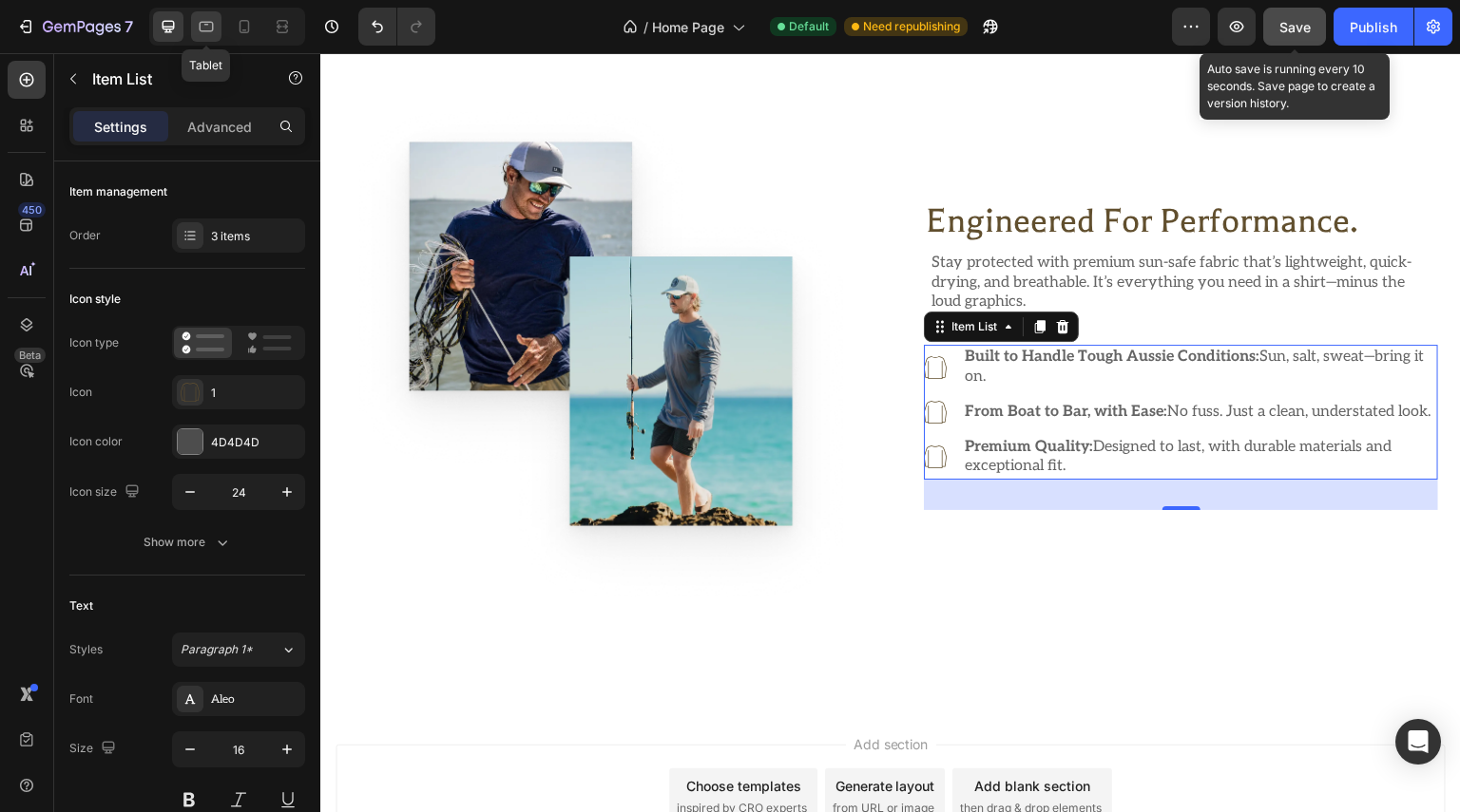
click at [207, 33] on icon at bounding box center [205, 26] width 19 height 19
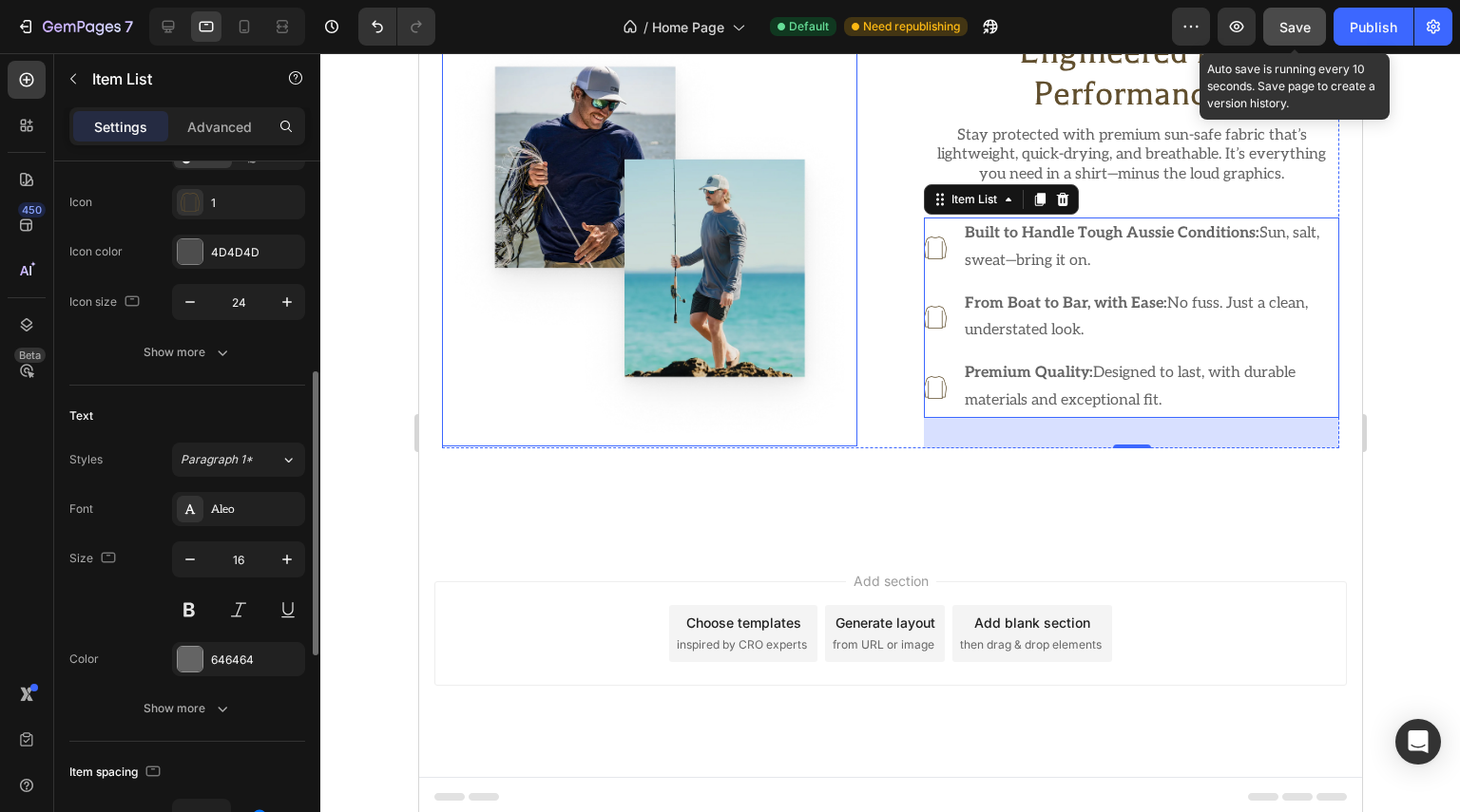
scroll to position [285, 0]
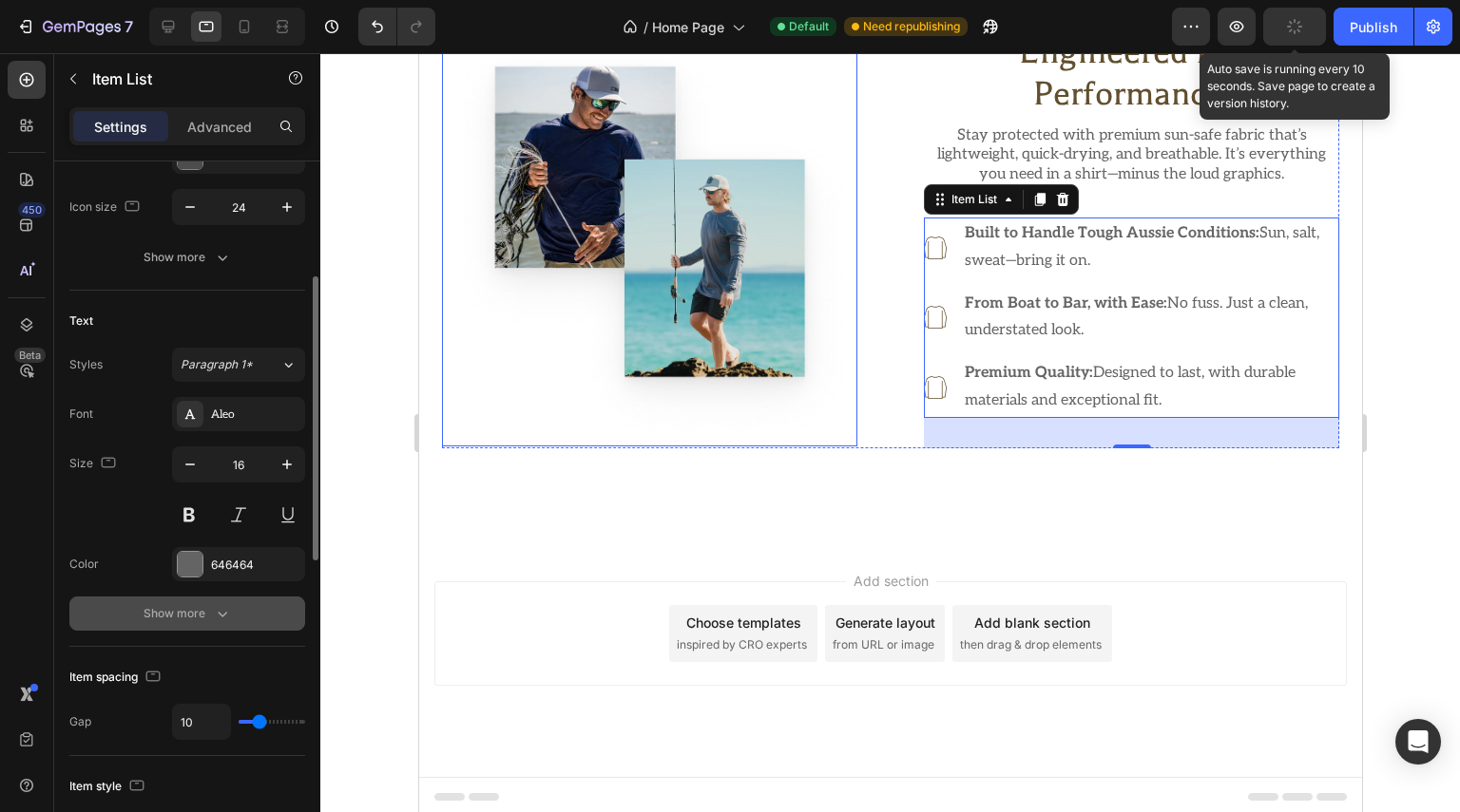
click at [220, 615] on icon "button" at bounding box center [222, 613] width 19 height 19
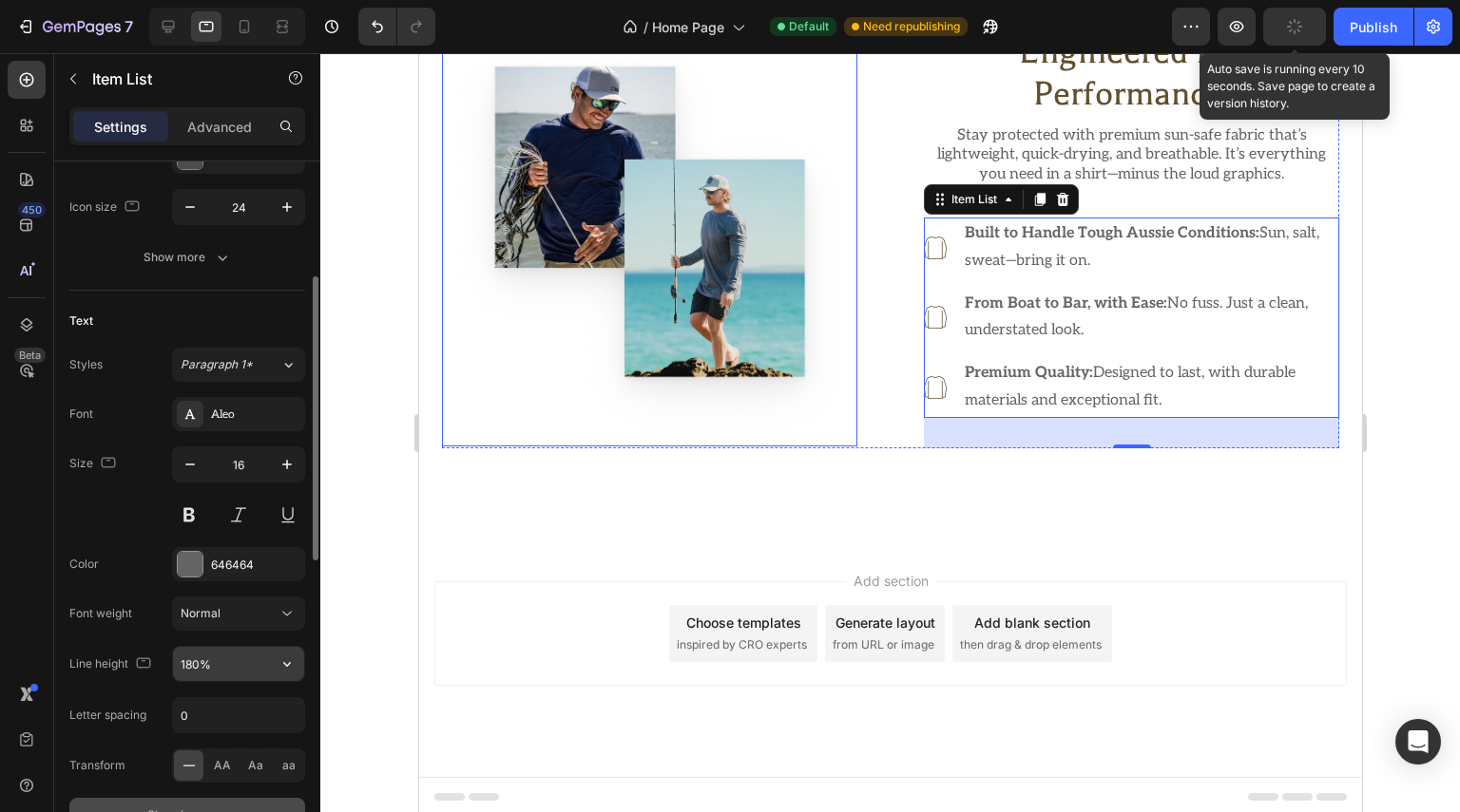
click at [229, 667] on input "180%" at bounding box center [238, 664] width 131 height 35
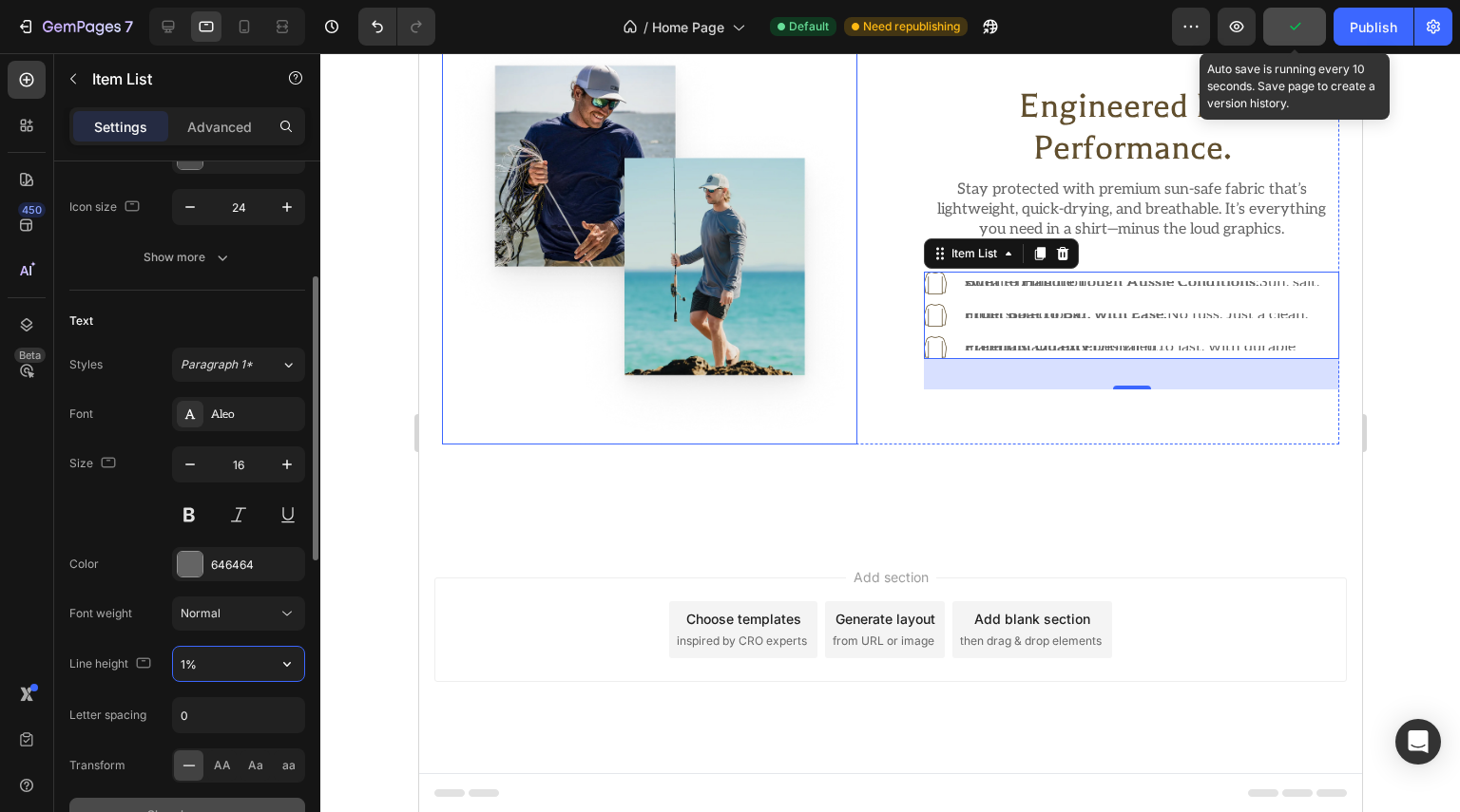
scroll to position [1349, 0]
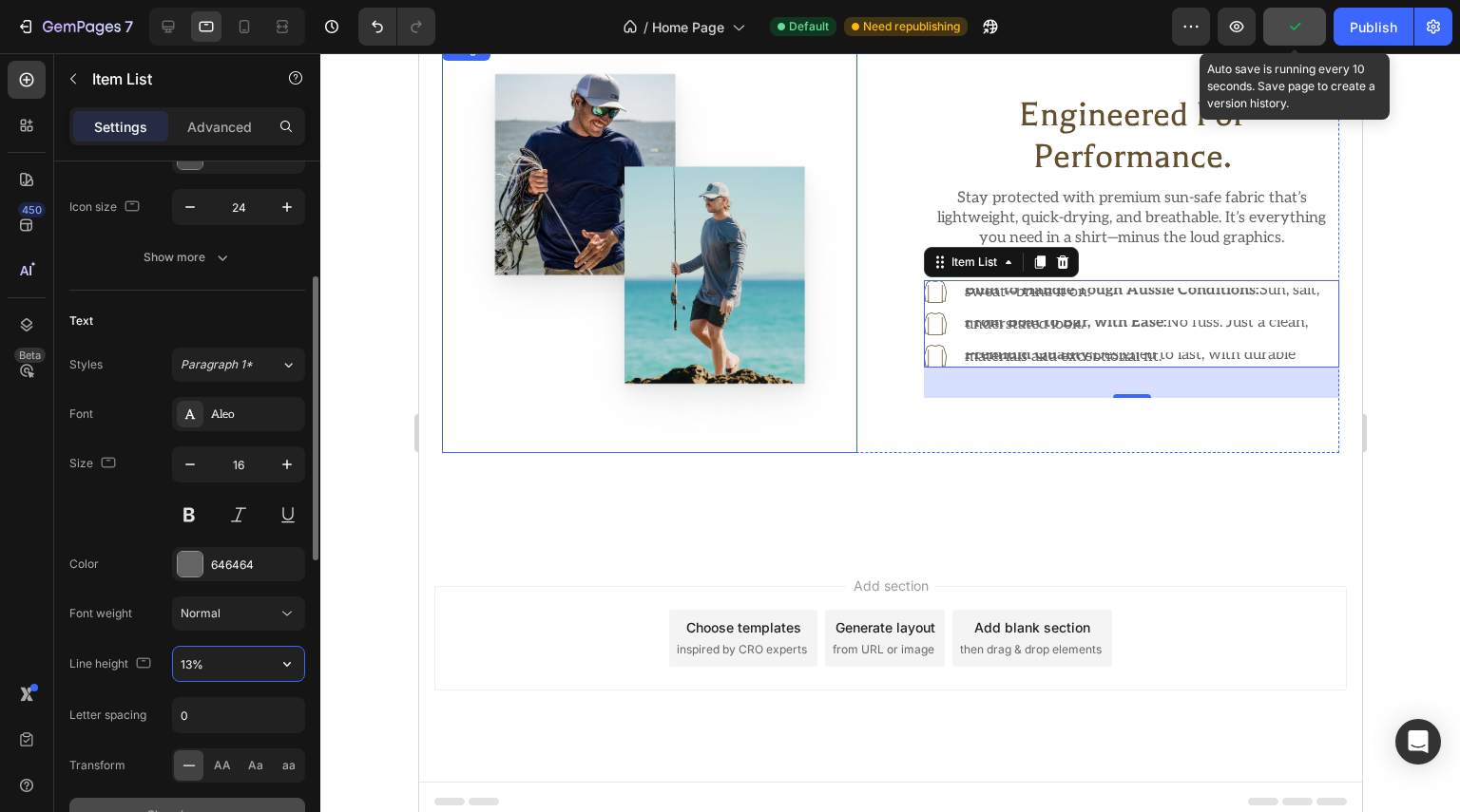
type input "130%"
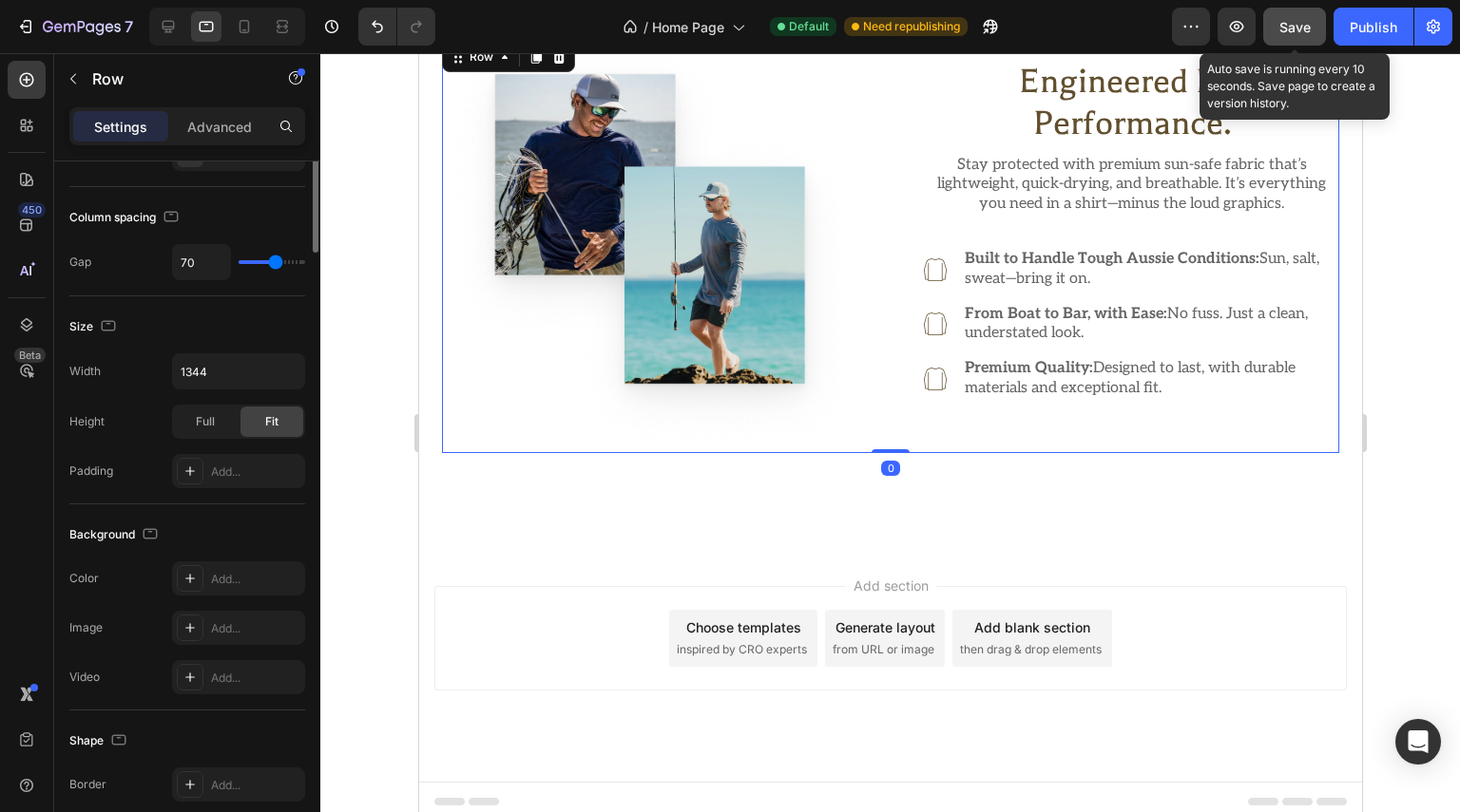
click at [893, 325] on div "Image Engineered for Performance. Heading Stay protected with premium sun-safe …" at bounding box center [889, 246] width 897 height 415
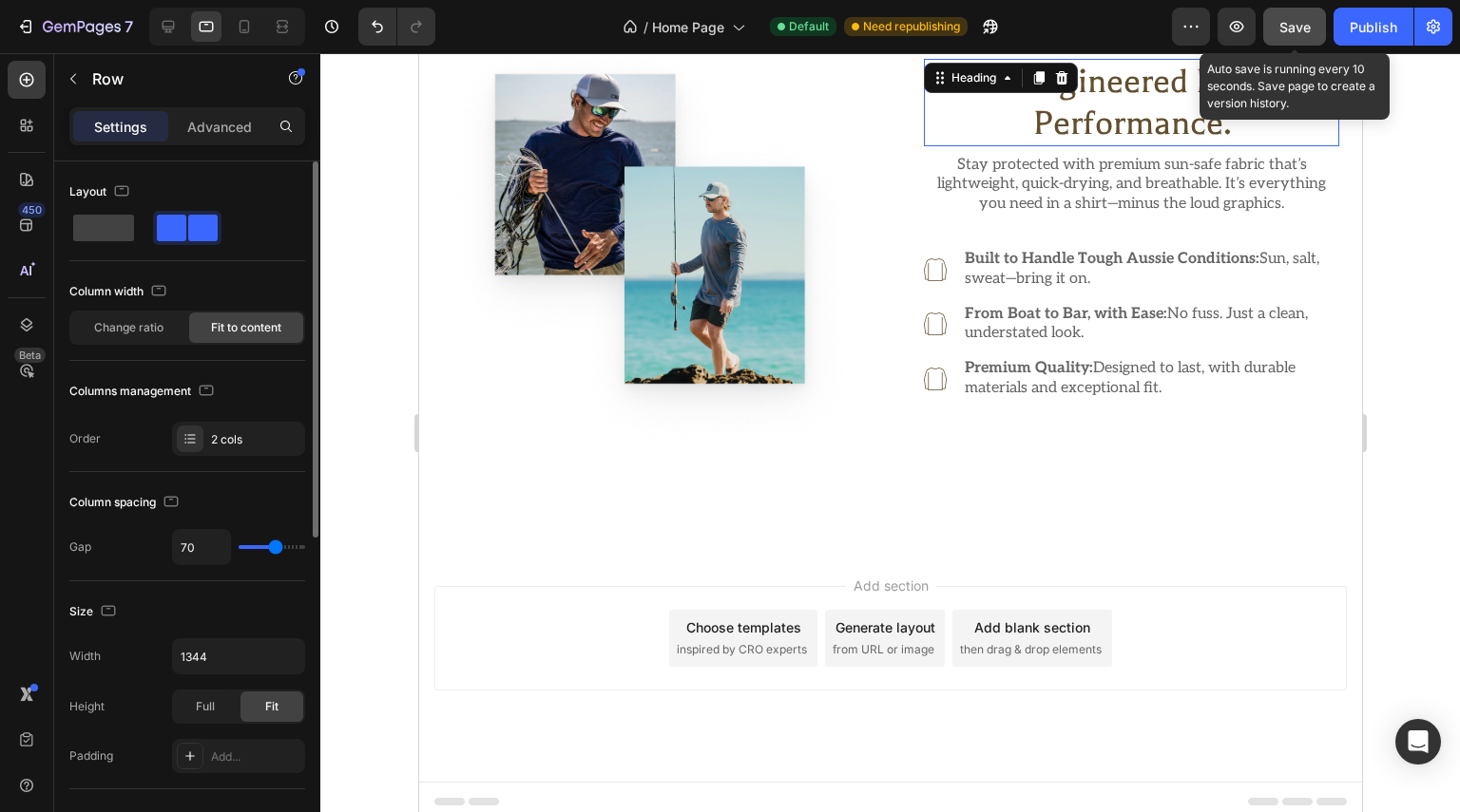
click at [1132, 97] on p "Engineered for Performance." at bounding box center [1130, 103] width 412 height 84
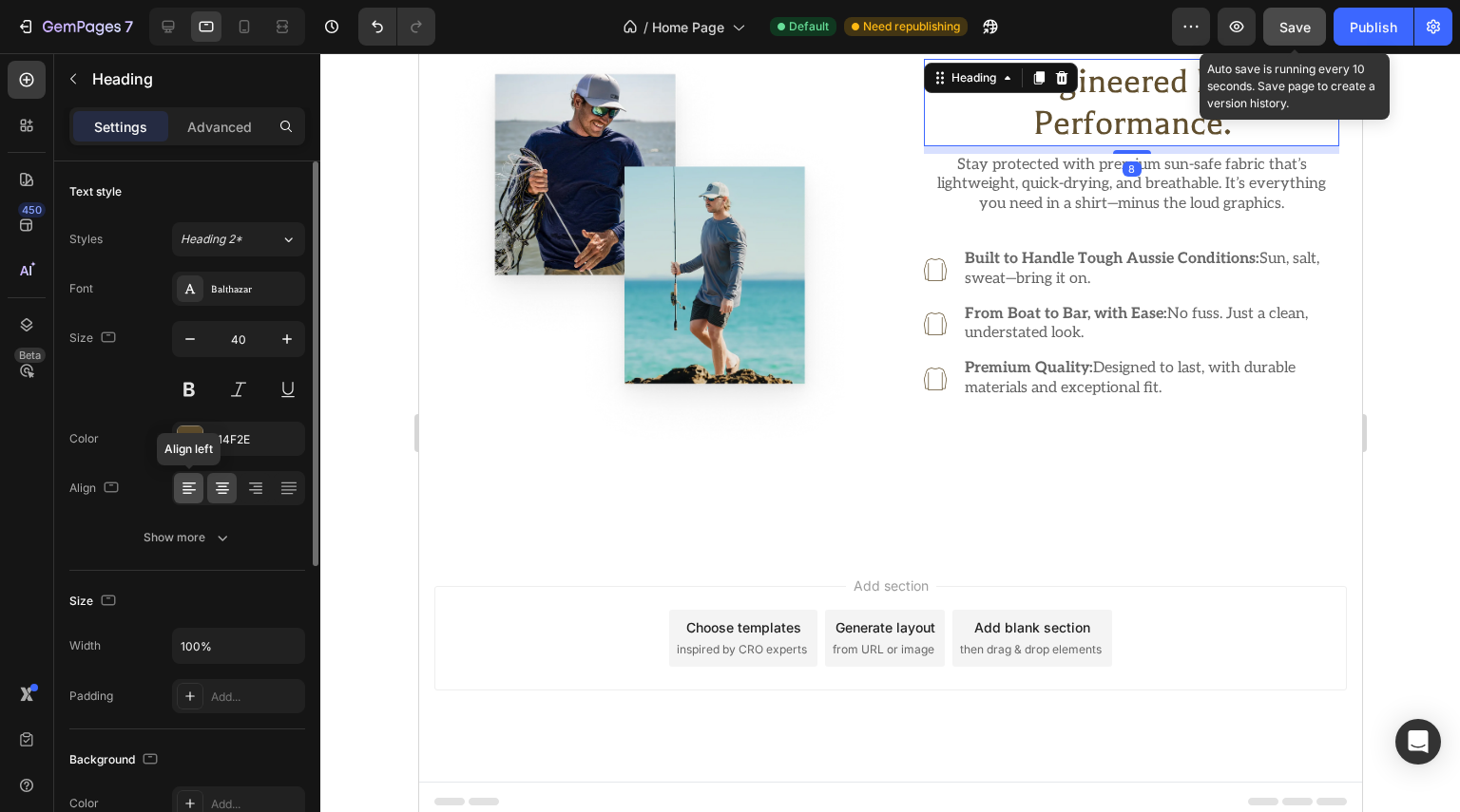
drag, startPoint x: 185, startPoint y: 489, endPoint x: 355, endPoint y: 453, distance: 173.8
click at [187, 487] on icon at bounding box center [189, 487] width 19 height 19
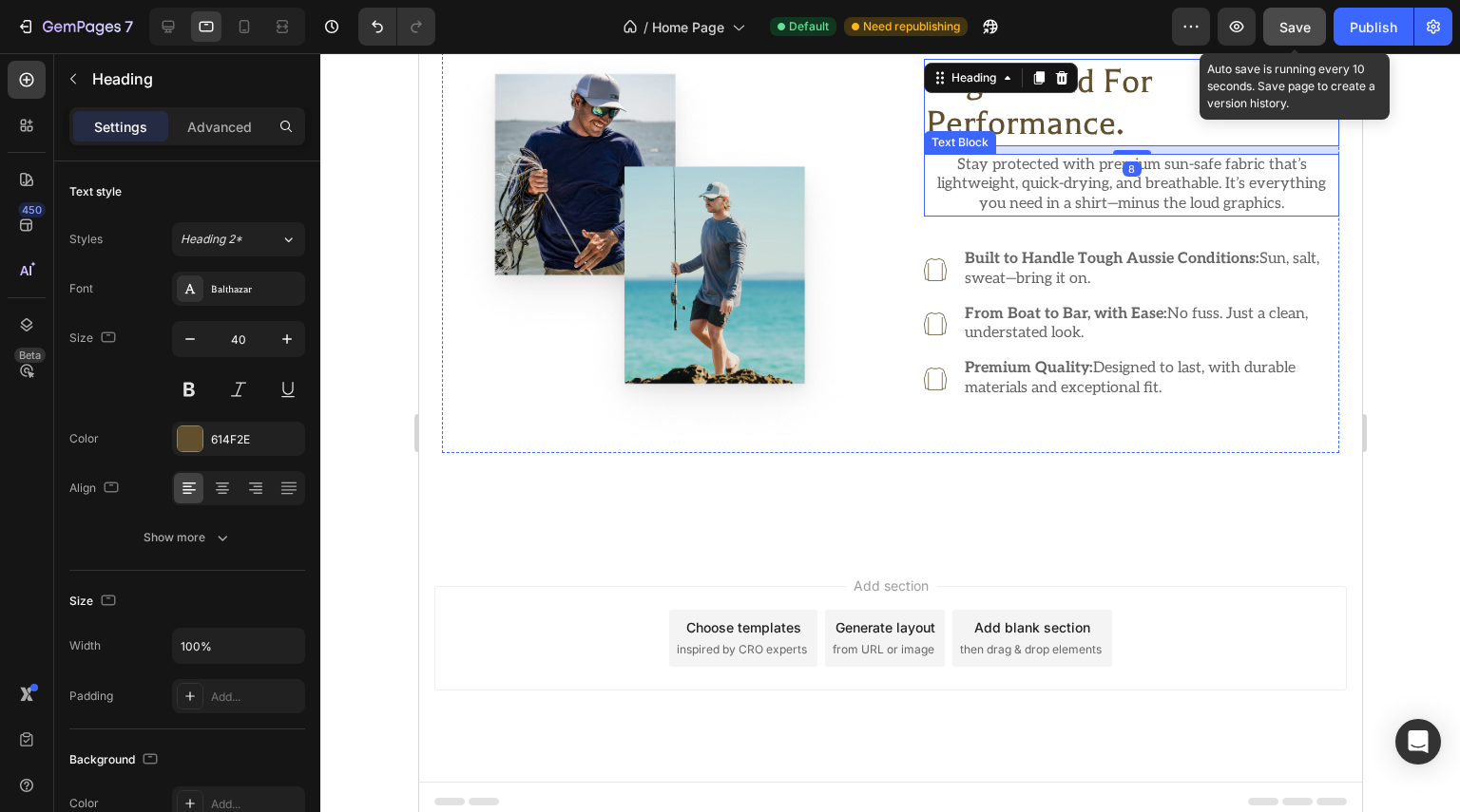
click at [1048, 169] on p "Stay protected with premium sun-safe fabric that’s lightweight, quick-drying, a…" at bounding box center [1130, 185] width 412 height 59
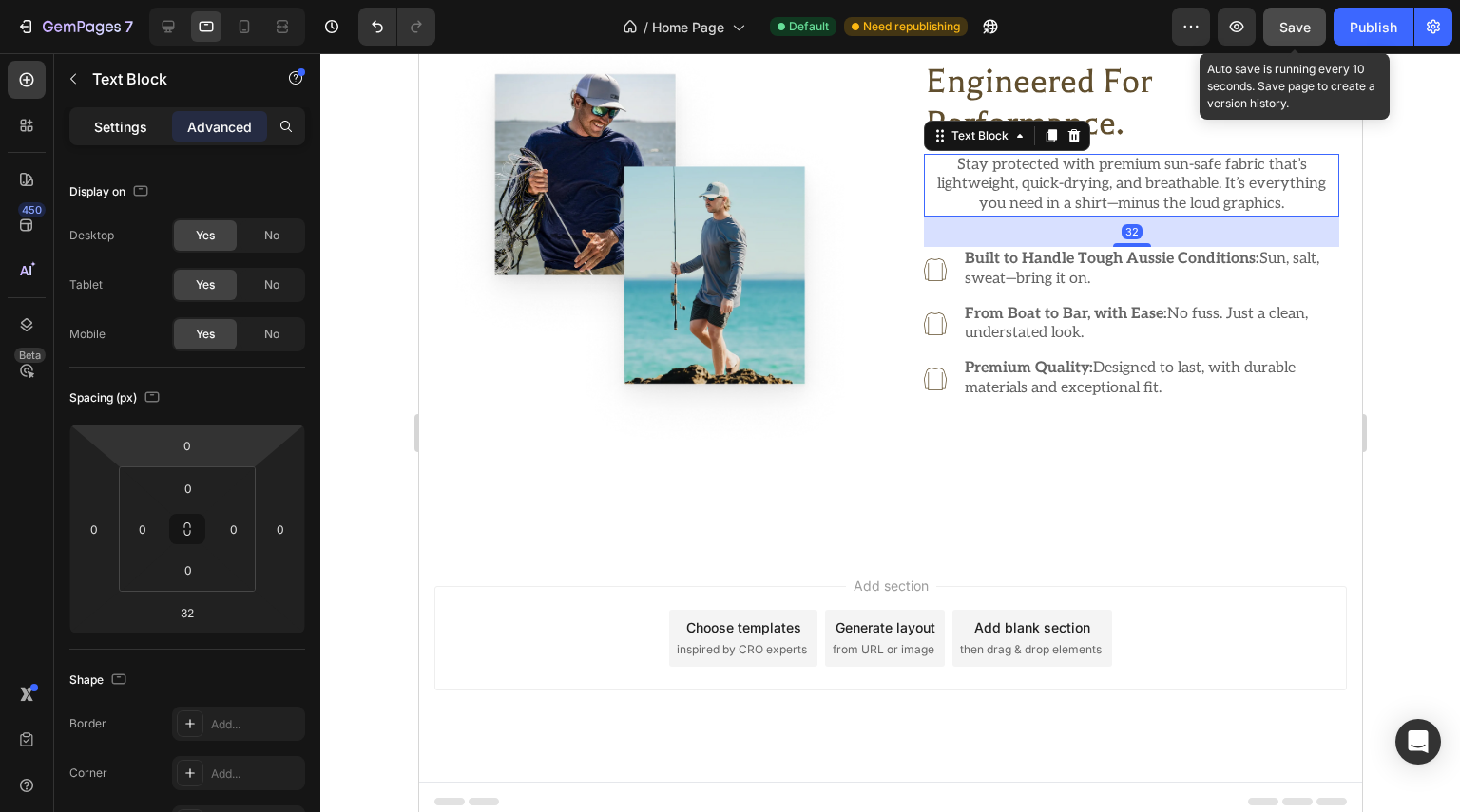
click at [136, 118] on p "Settings" at bounding box center [120, 126] width 53 height 20
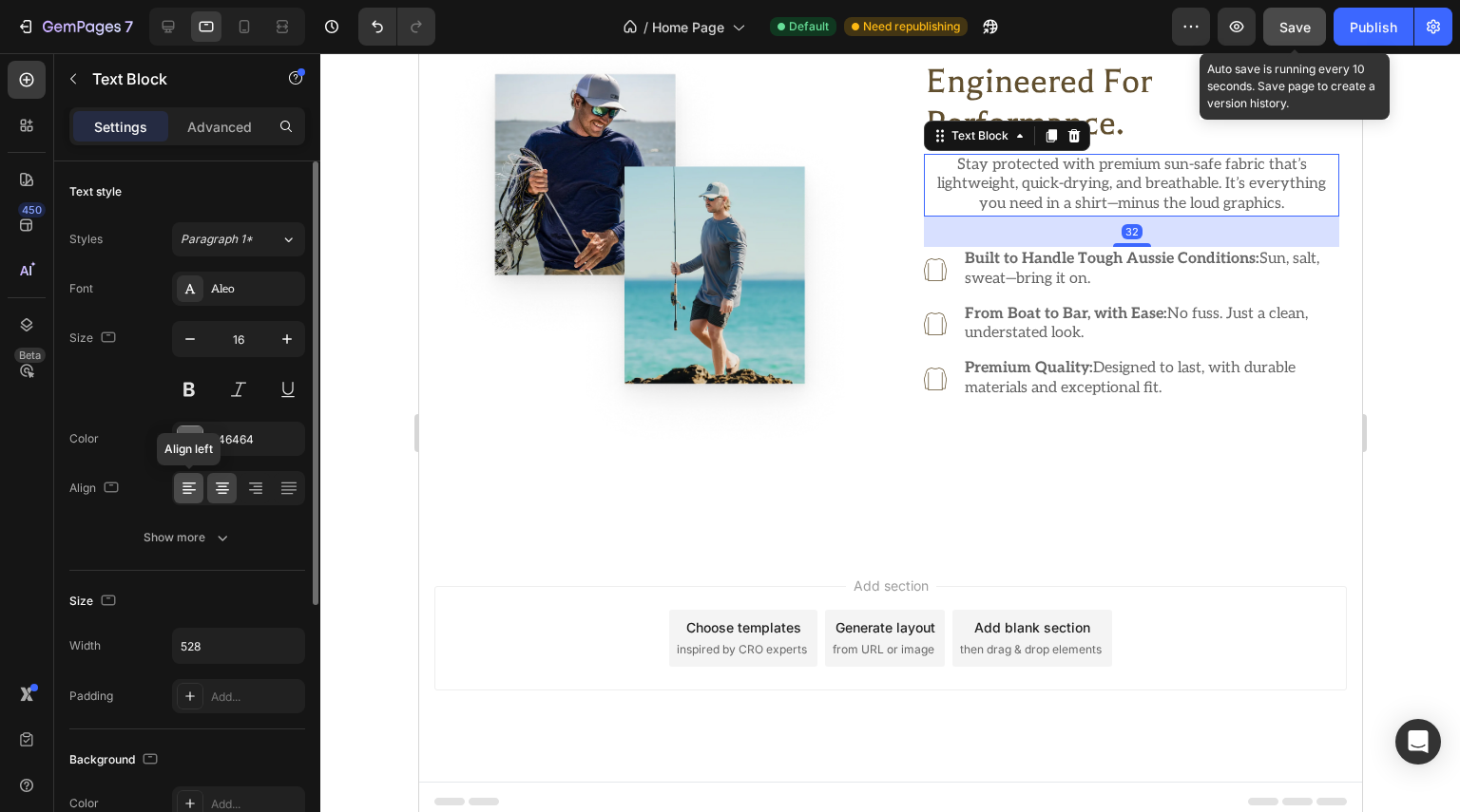
click at [195, 479] on icon at bounding box center [189, 487] width 19 height 19
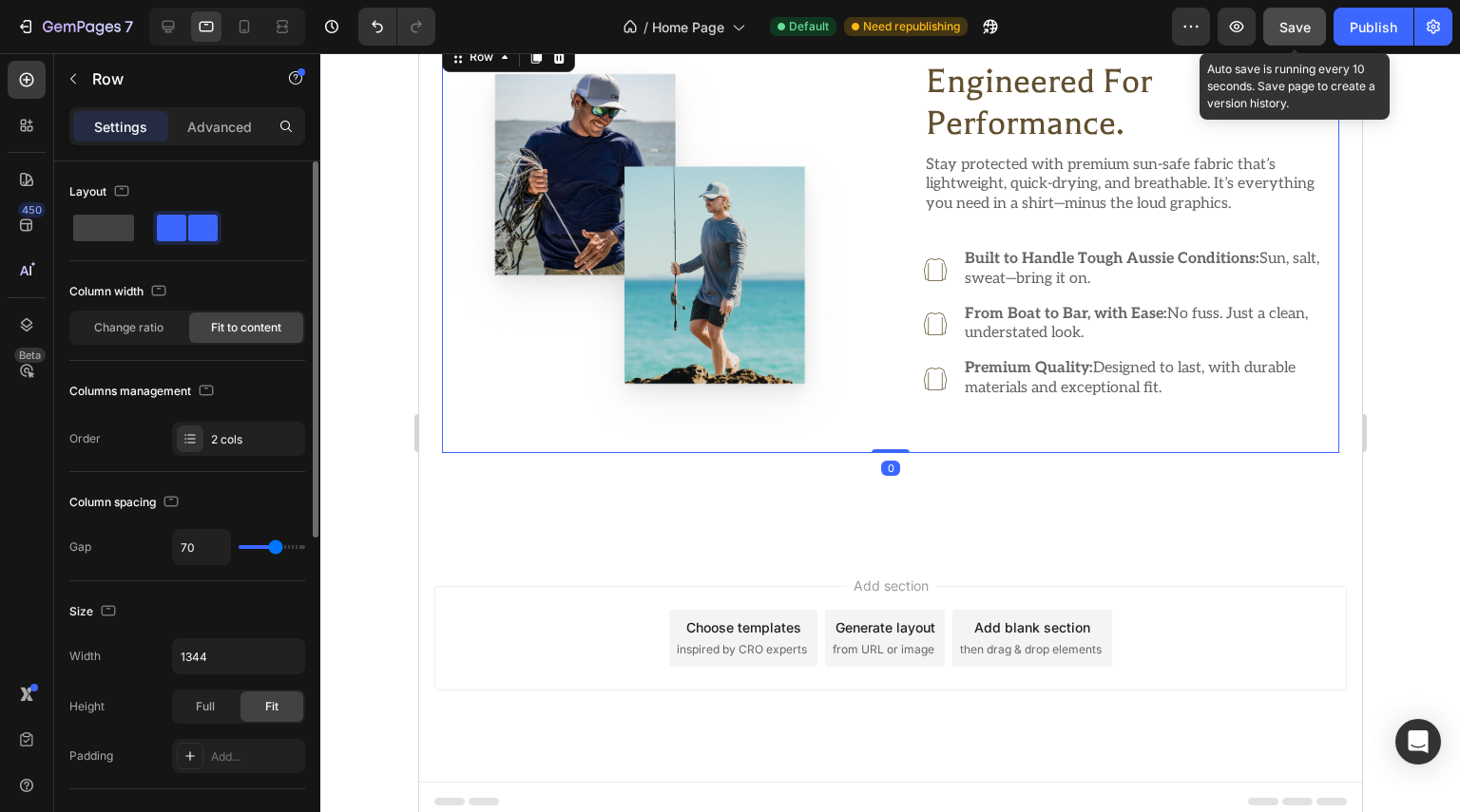
click at [871, 242] on div "Image Engineered for Performance. Heading Stay protected with premium sun-safe …" at bounding box center [889, 246] width 897 height 415
click at [202, 550] on input "70" at bounding box center [201, 547] width 57 height 35
type input "3"
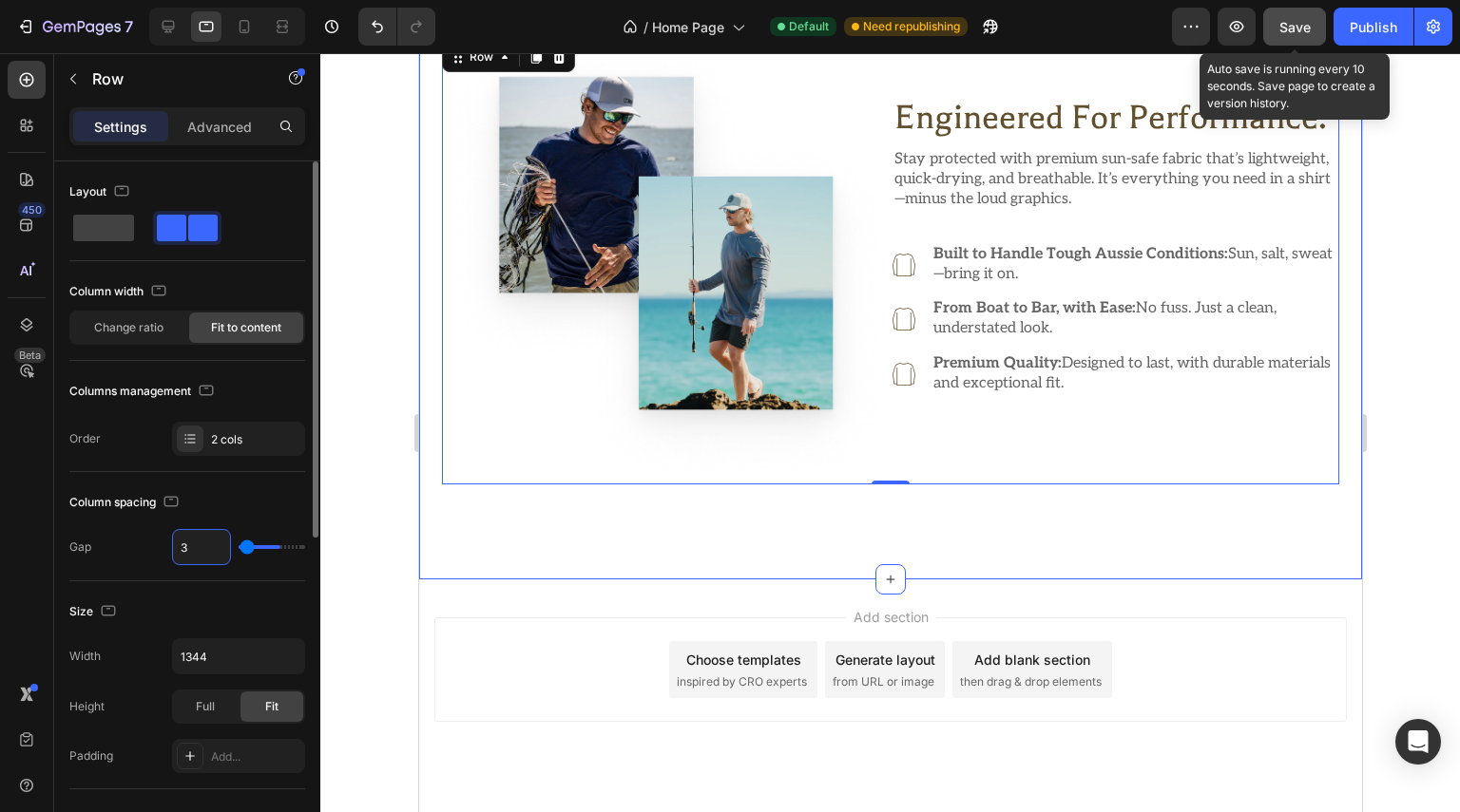
scroll to position [1353, 0]
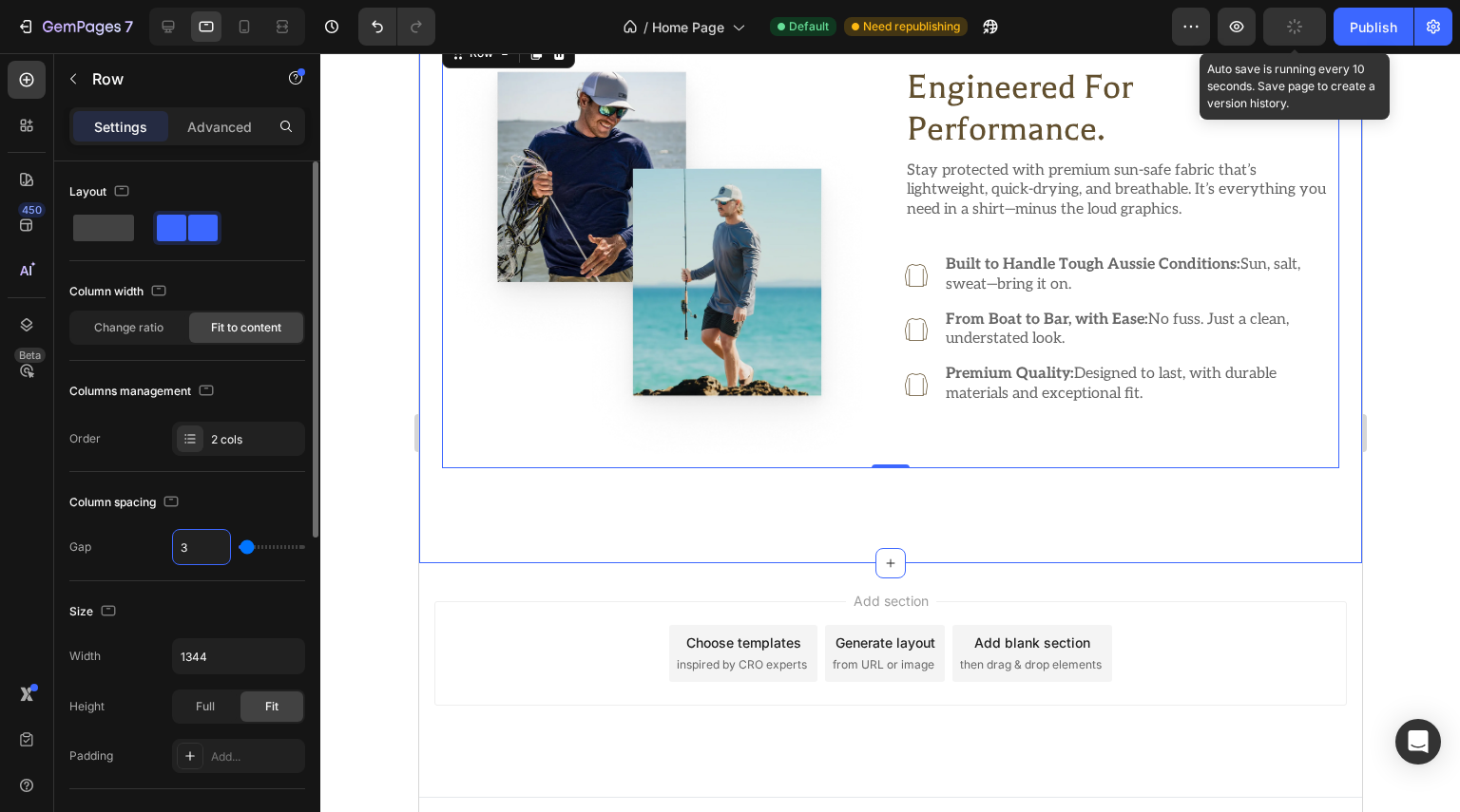
type input "30"
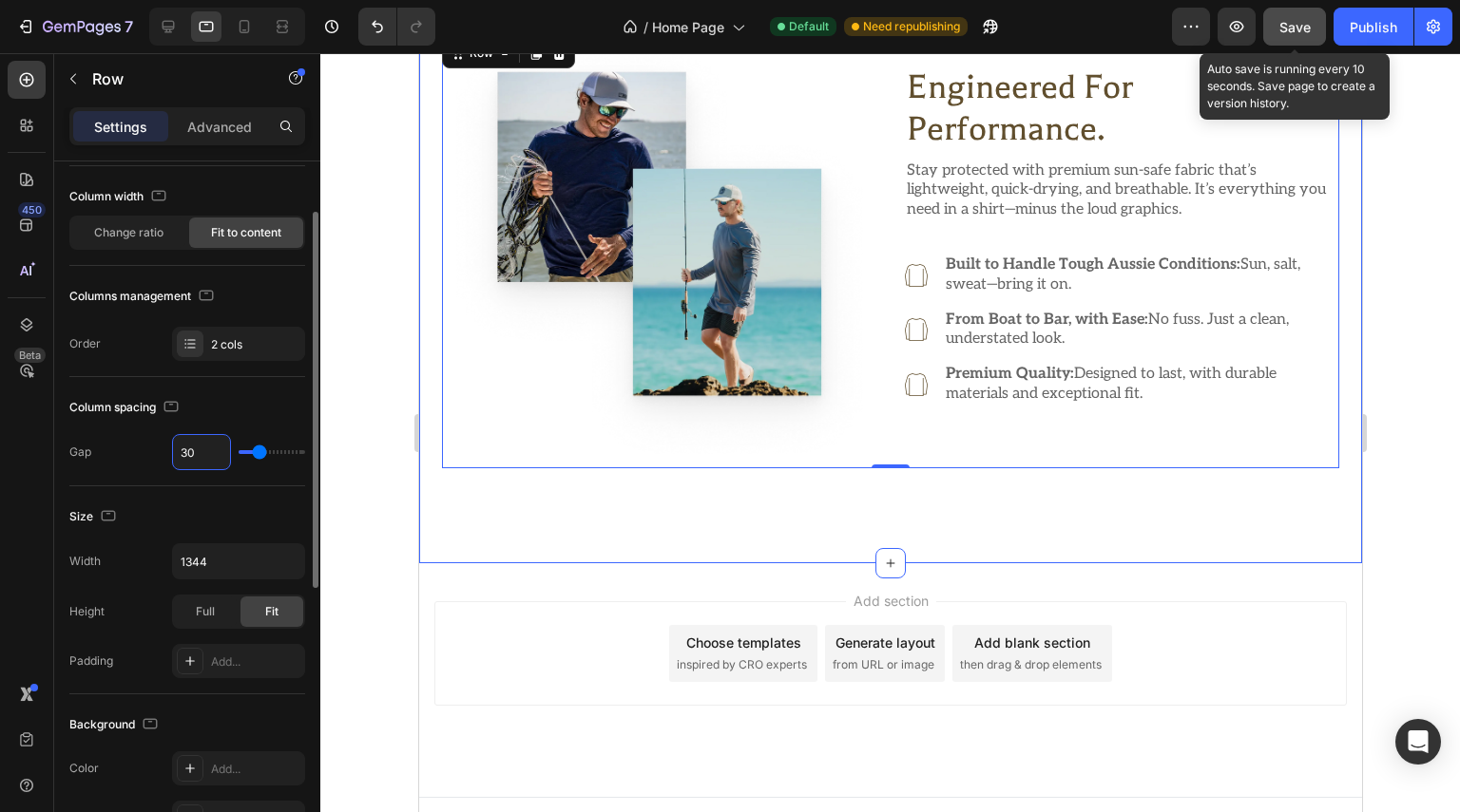
scroll to position [0, 0]
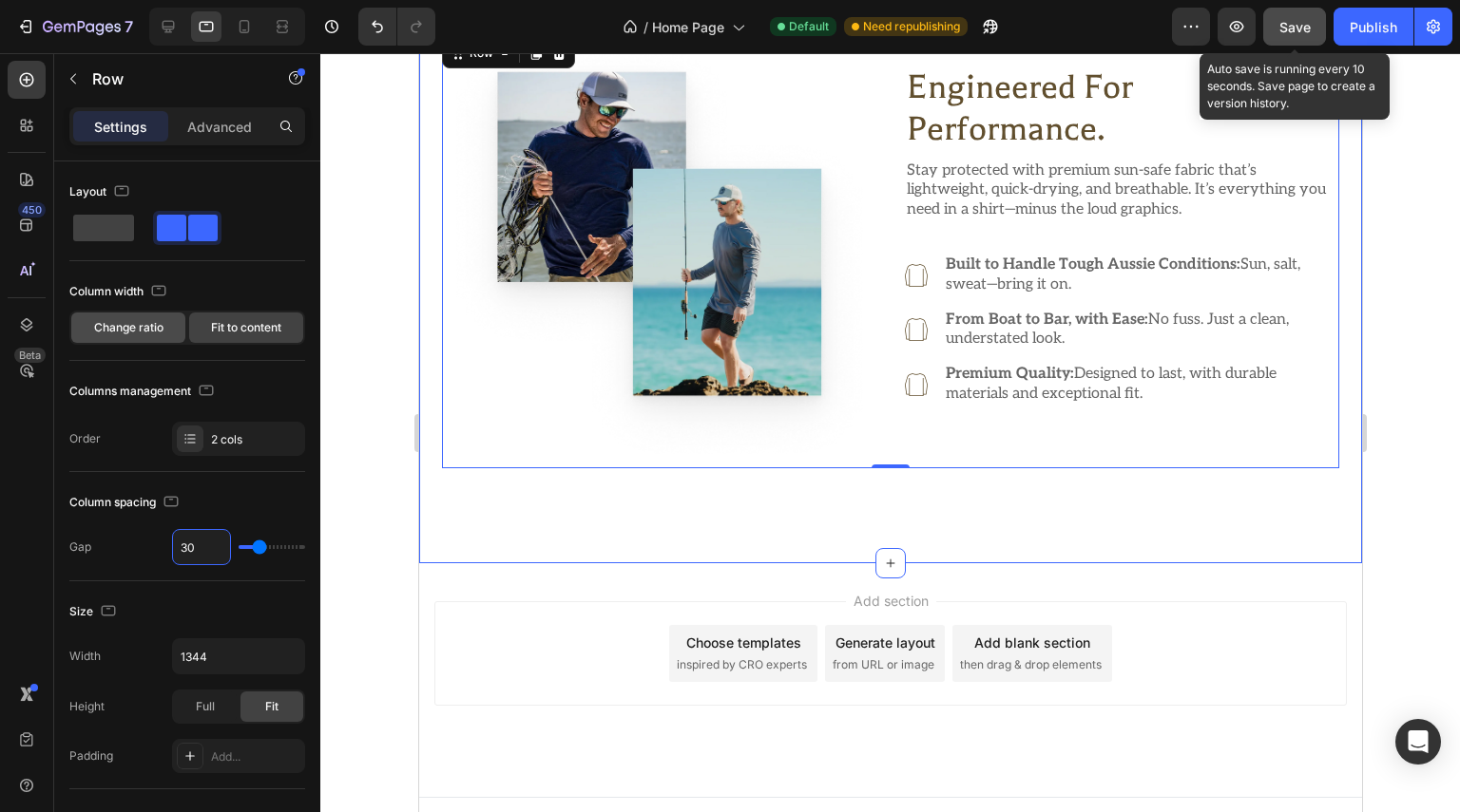
click at [125, 321] on span "Change ratio" at bounding box center [128, 328] width 69 height 17
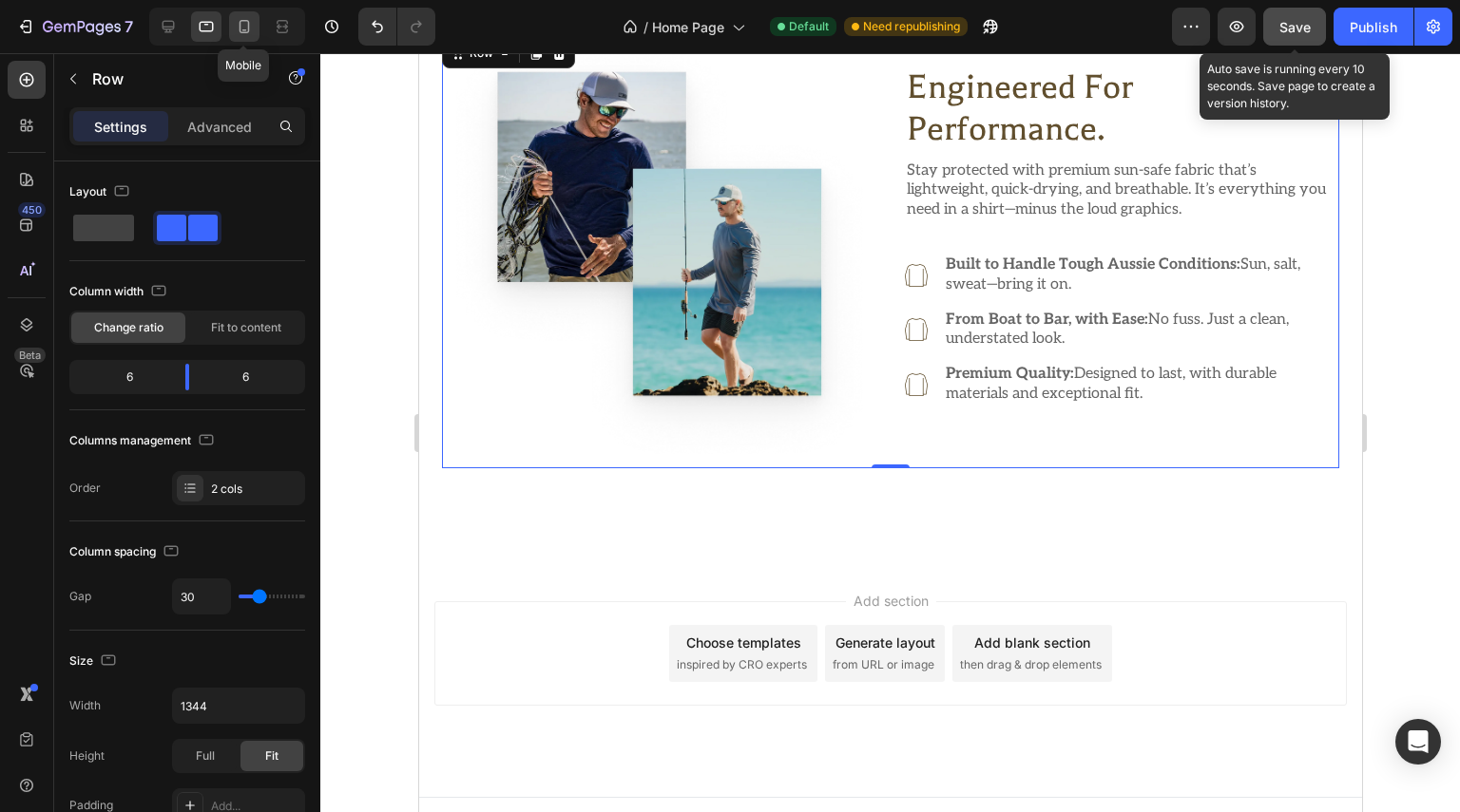
click at [252, 31] on icon at bounding box center [244, 26] width 19 height 19
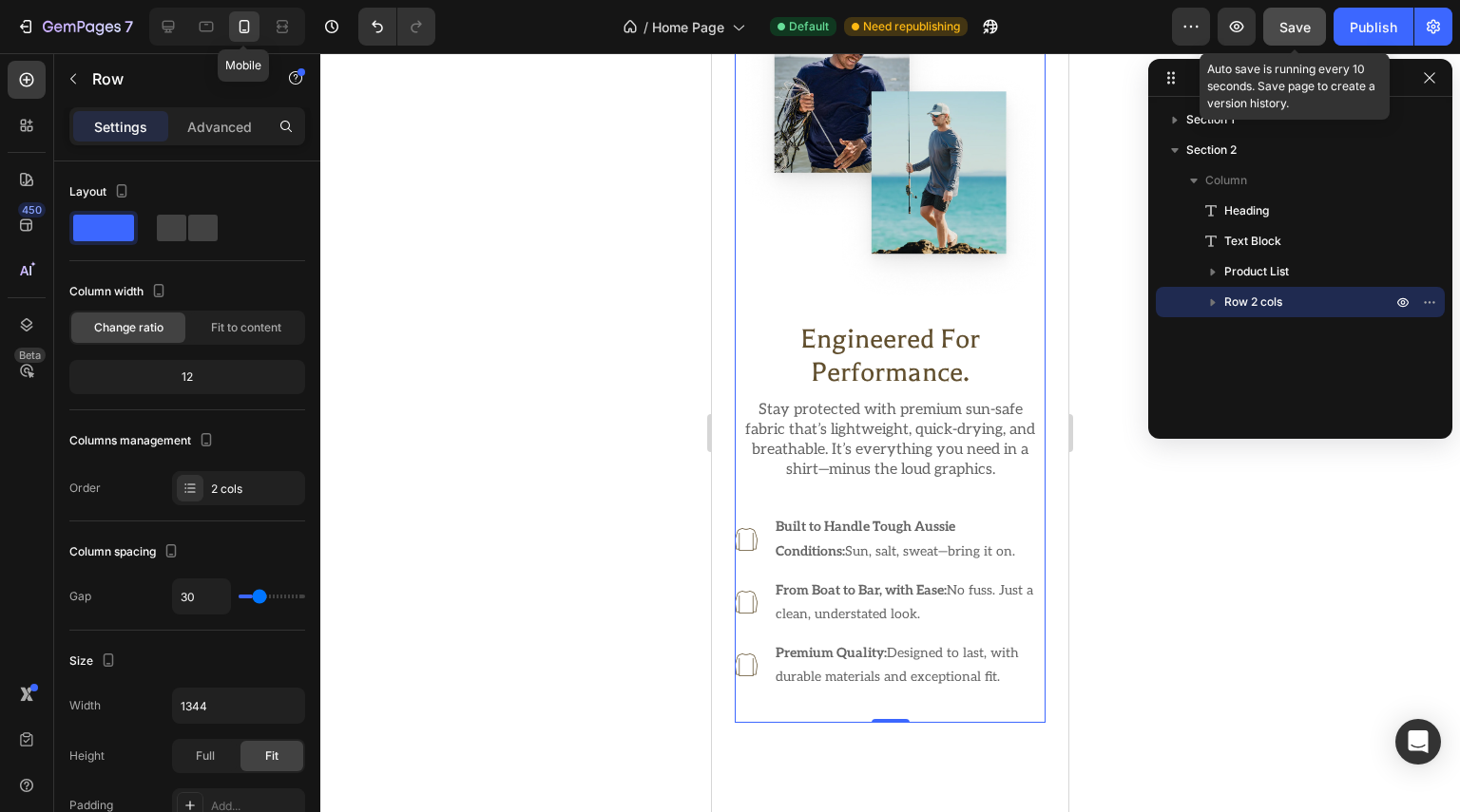
type input "16"
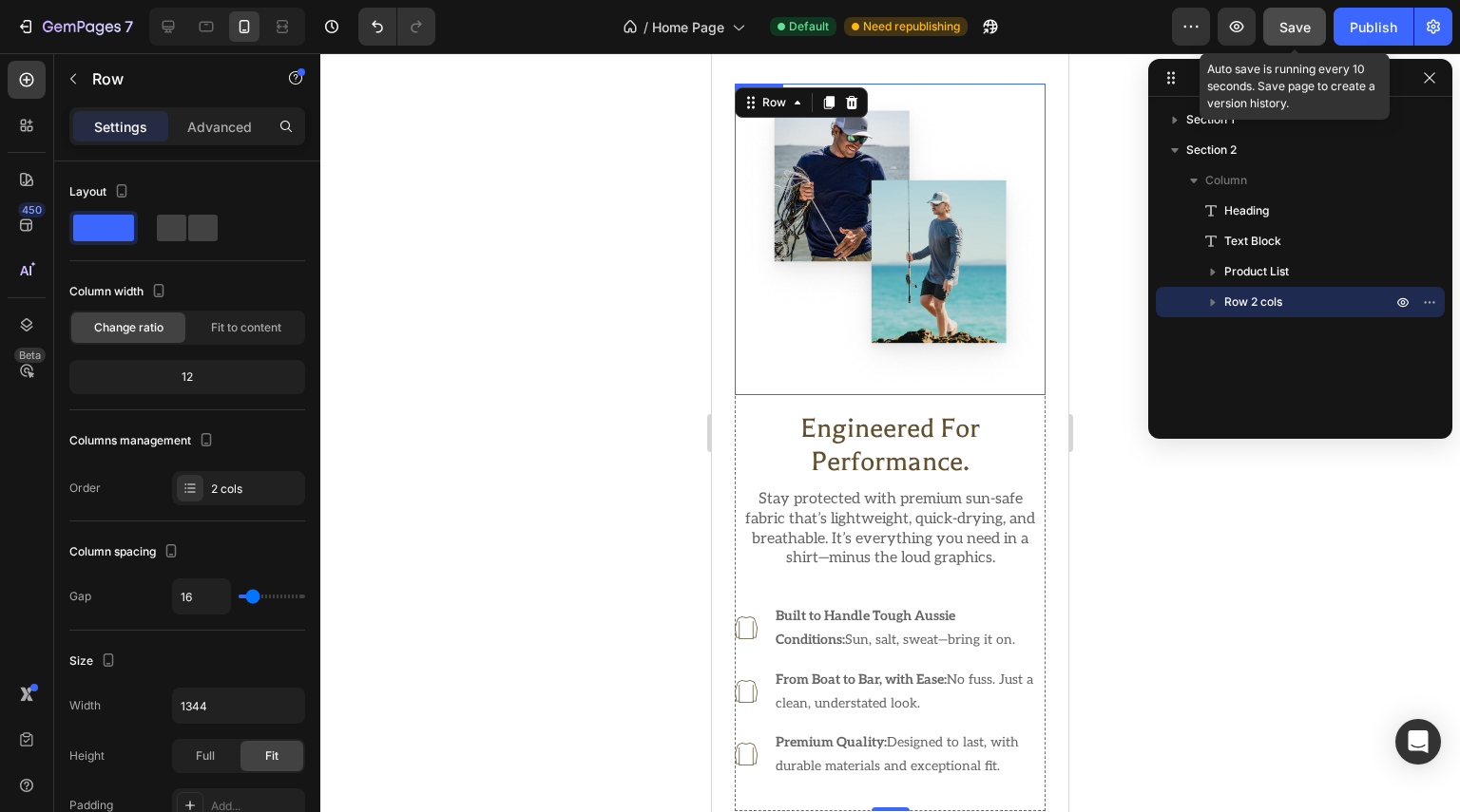
scroll to position [1279, 0]
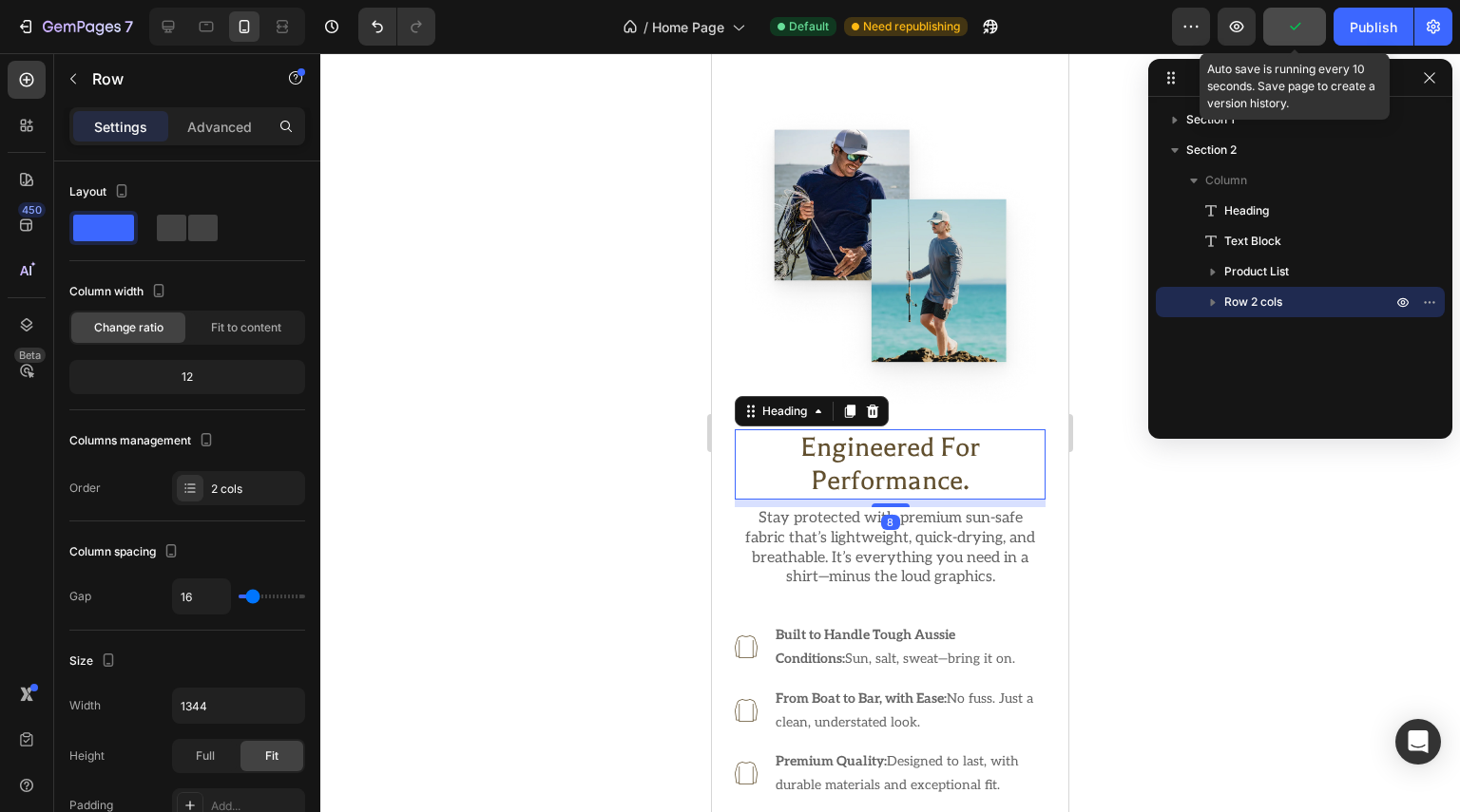
click at [924, 498] on p "Engineered for Performance." at bounding box center [889, 464] width 307 height 66
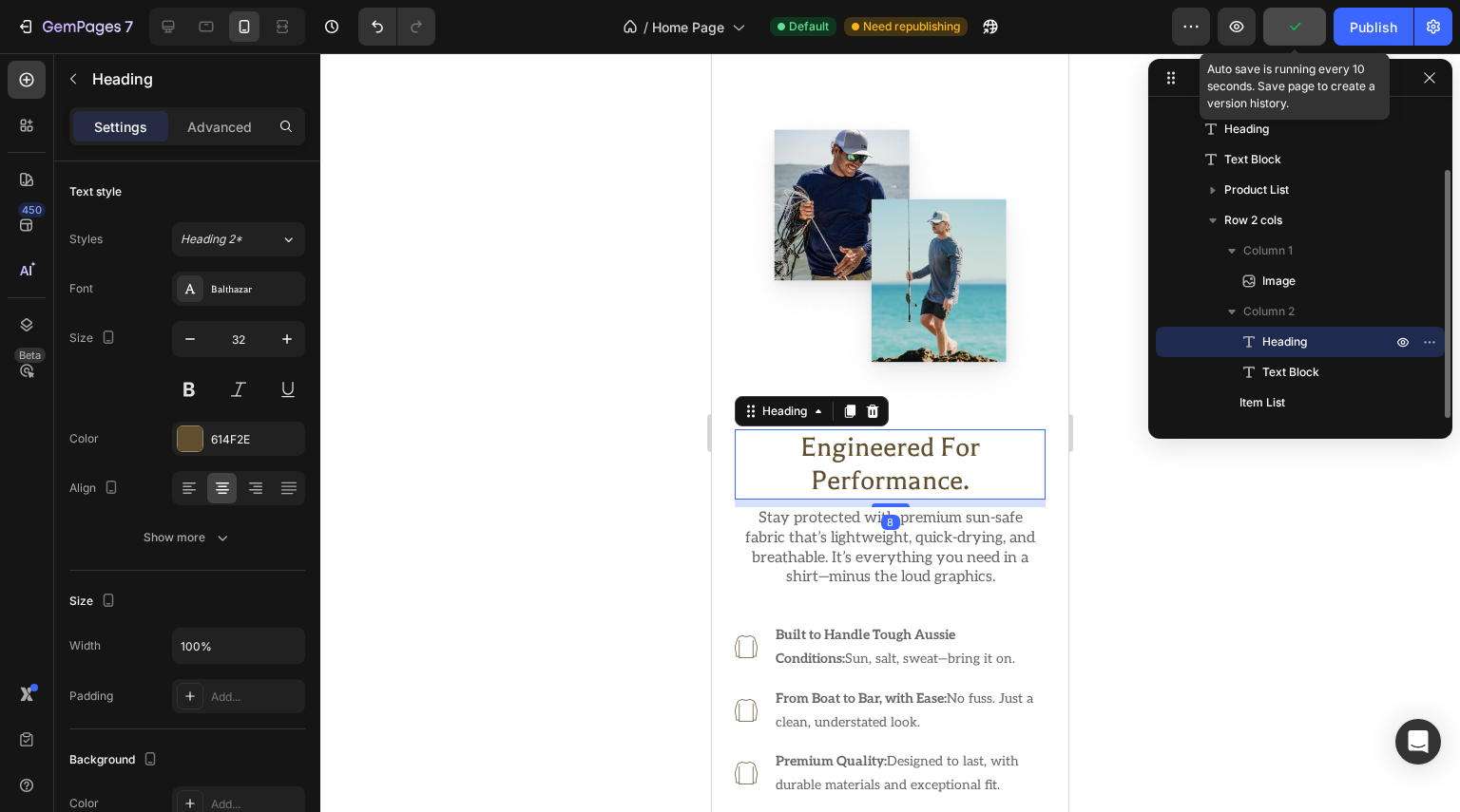
click at [903, 556] on p "Stay protected with premium sun-safe fabric that’s lightweight, quick-drying, a…" at bounding box center [889, 549] width 307 height 79
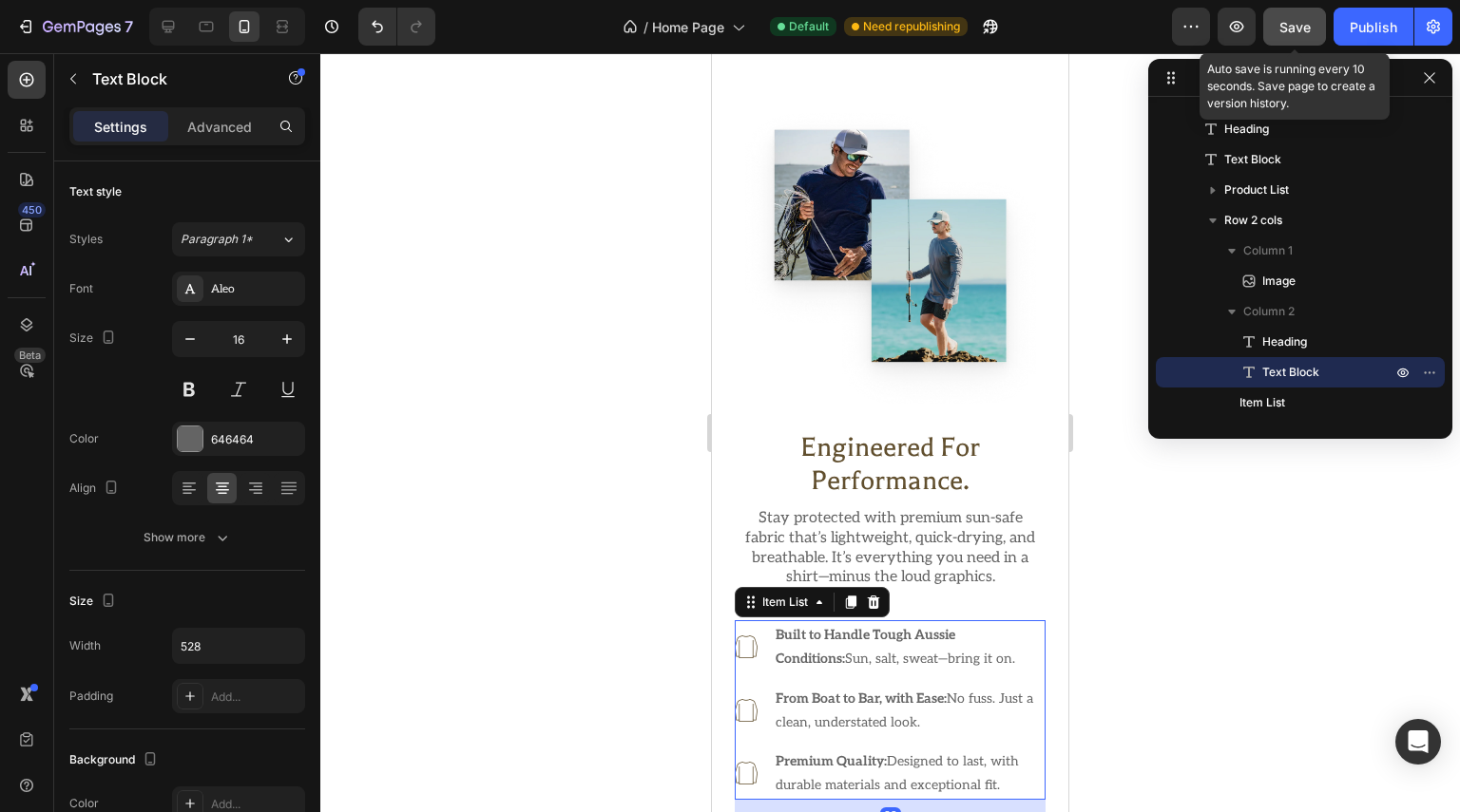
click at [856, 693] on div "Built to Handle Tough Aussie Conditions: Sun, salt, sweat—bring it on. From Boa…" at bounding box center [889, 710] width 311 height 180
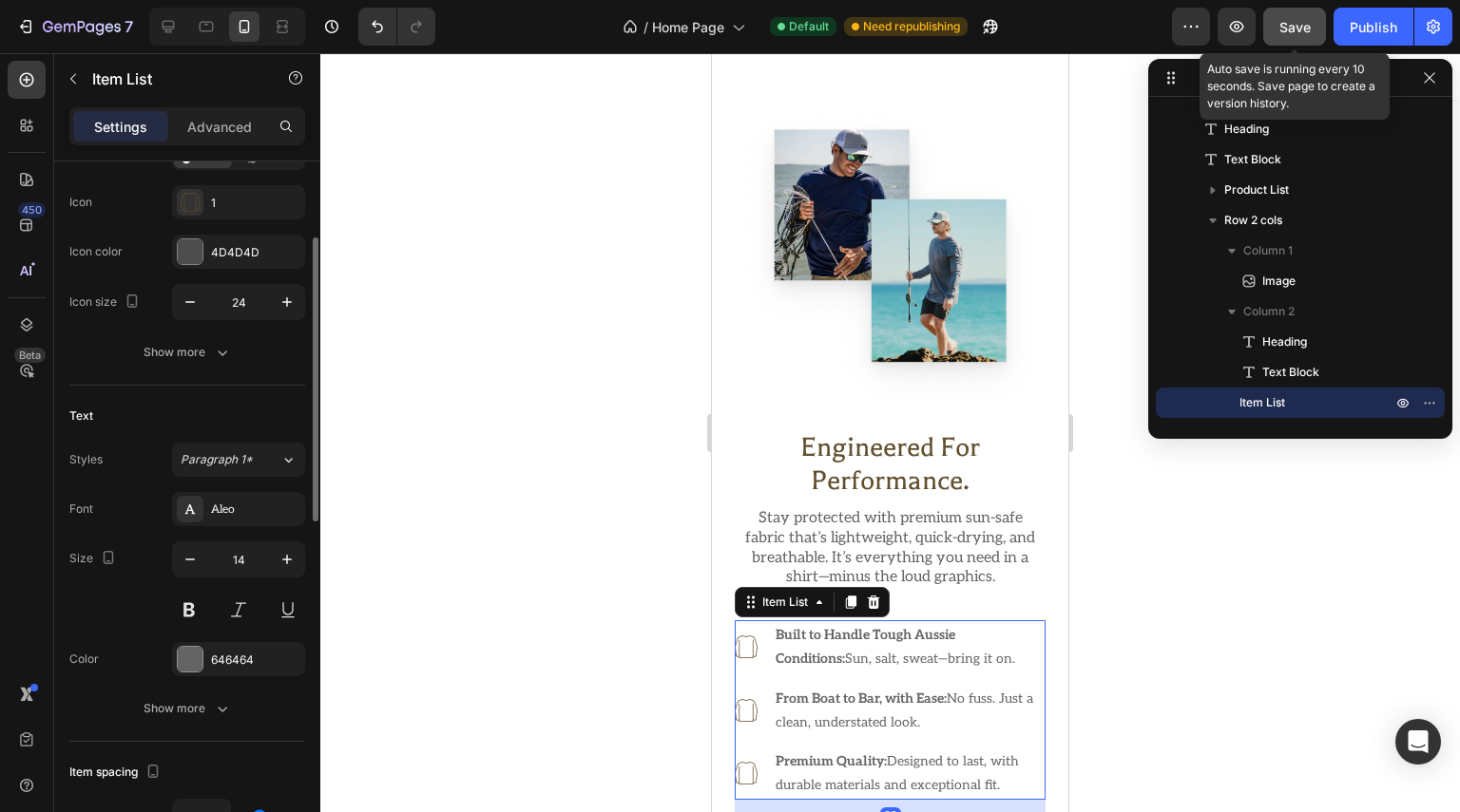
scroll to position [285, 0]
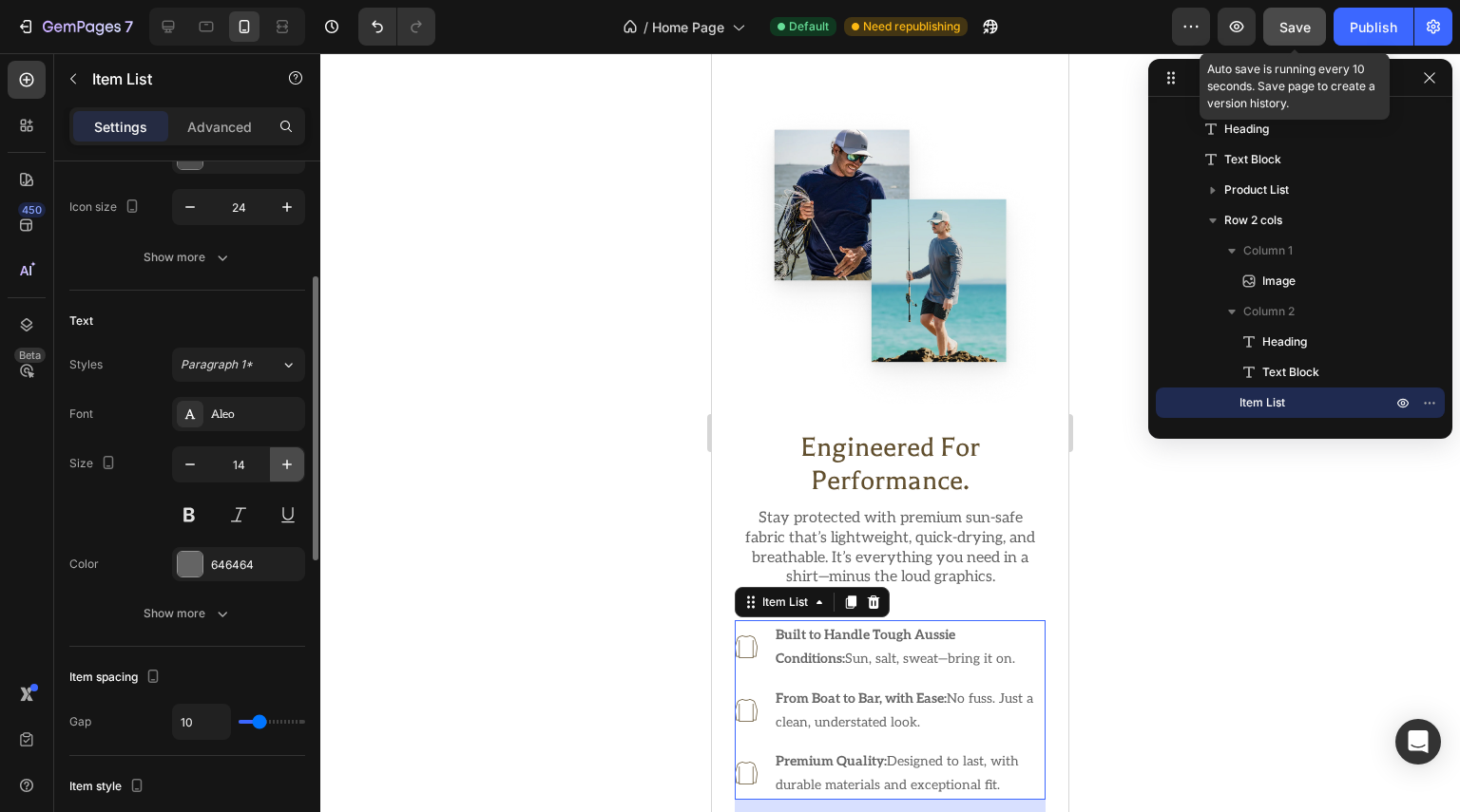
click at [285, 464] on icon "button" at bounding box center [286, 464] width 19 height 19
type input "15"
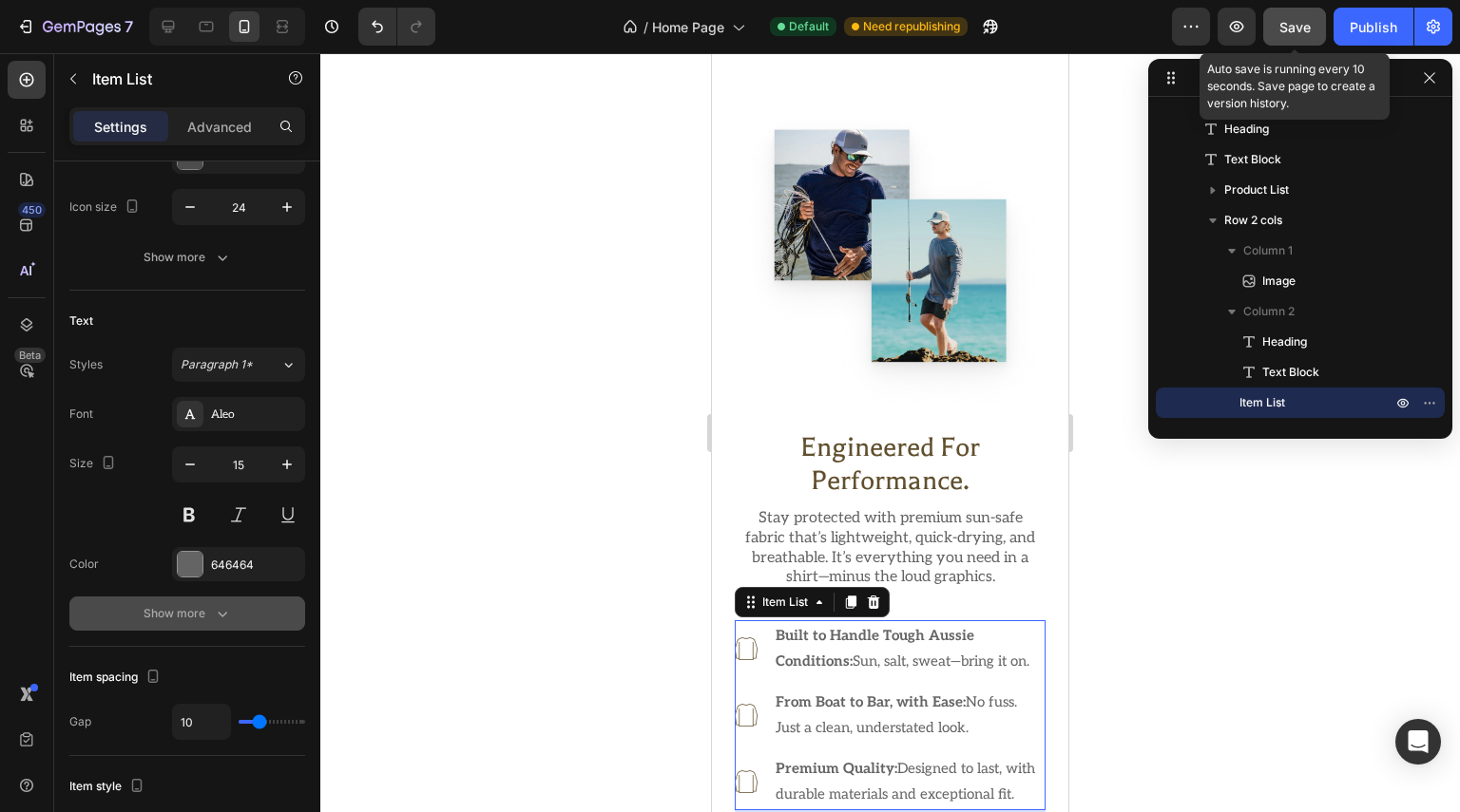
click at [229, 611] on icon "button" at bounding box center [222, 613] width 19 height 19
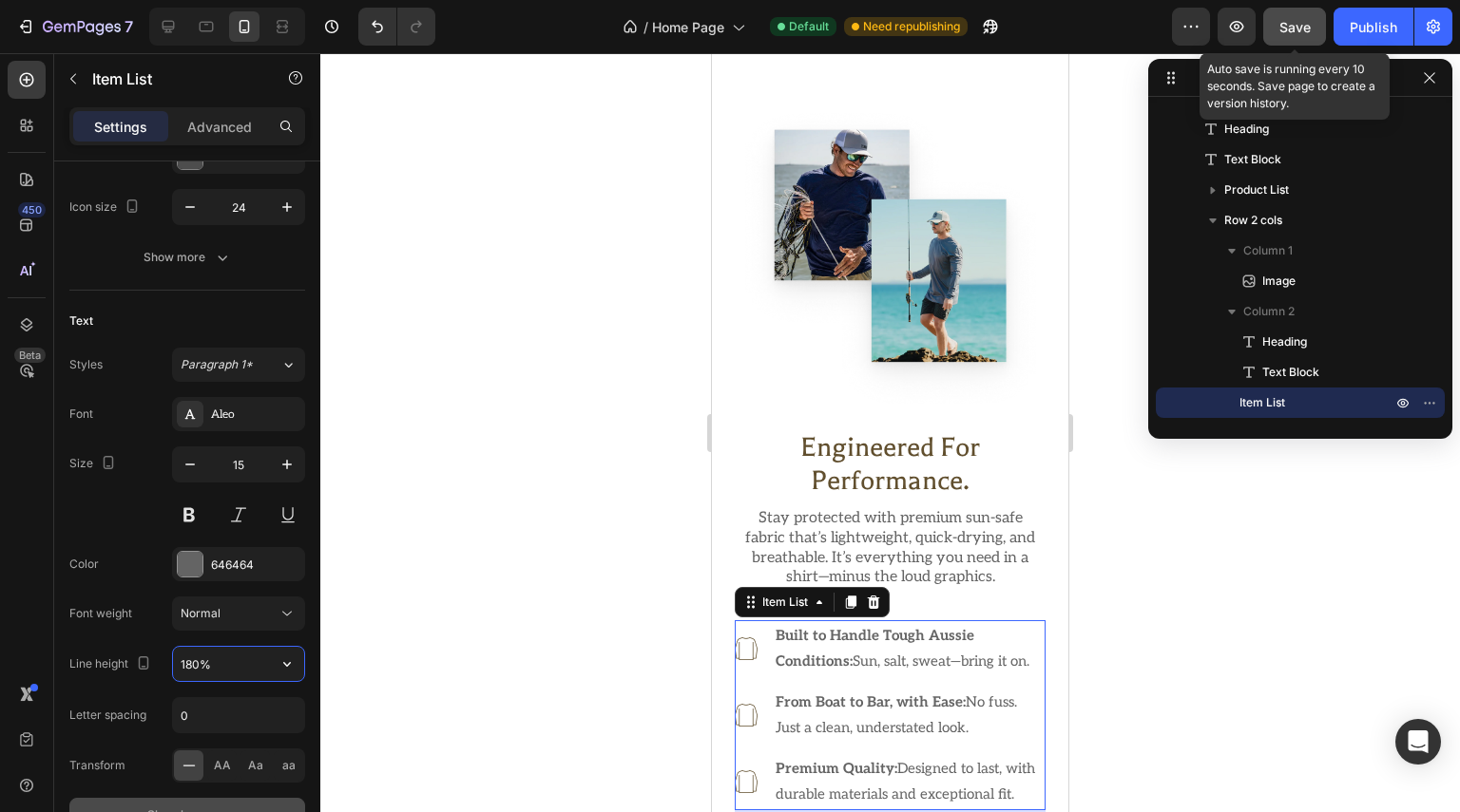
click at [212, 677] on input "180%" at bounding box center [238, 664] width 131 height 35
click at [281, 658] on icon "button" at bounding box center [286, 663] width 19 height 19
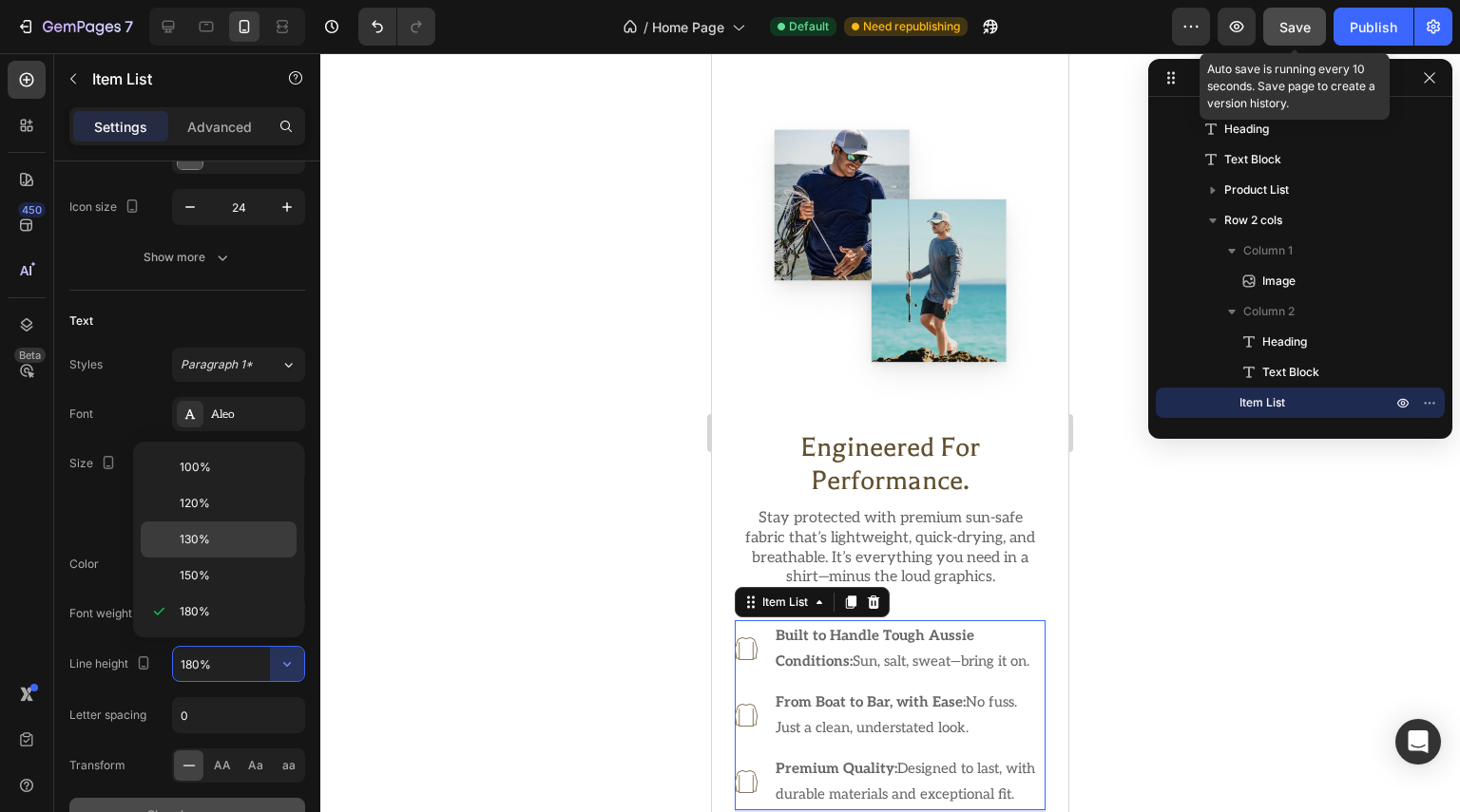
click at [192, 557] on div "130%" at bounding box center [218, 575] width 156 height 37
type input "130%"
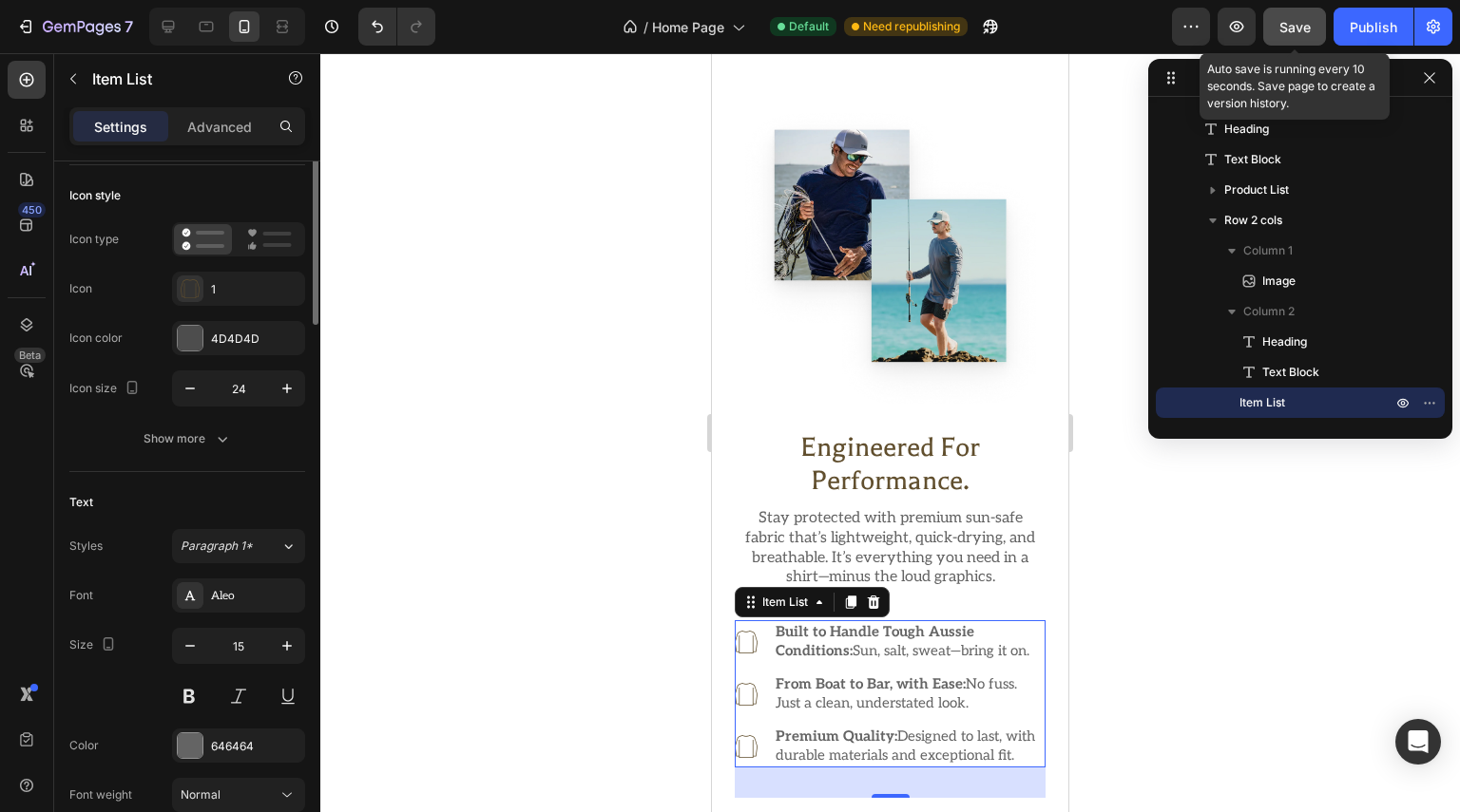
scroll to position [9, 0]
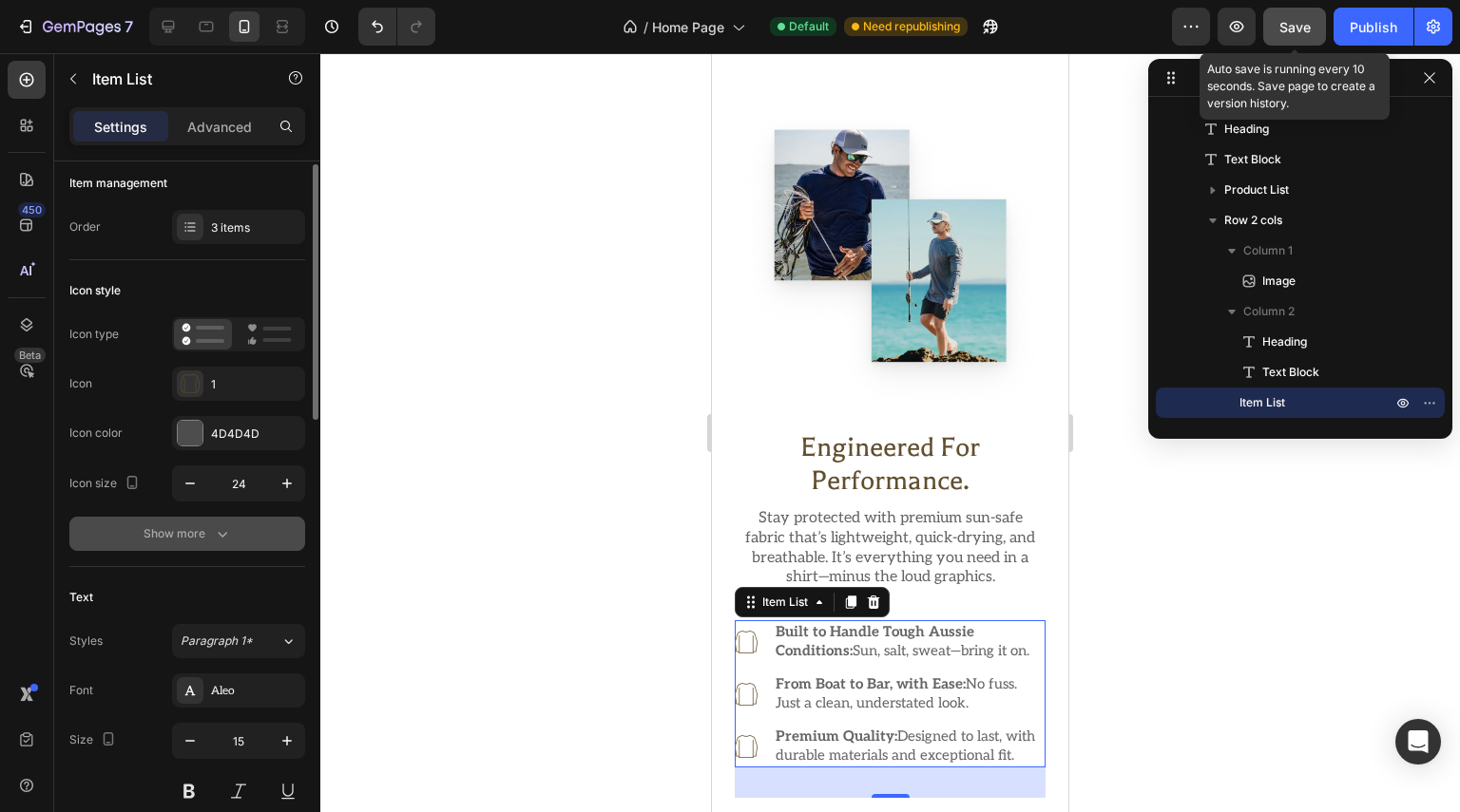
click at [230, 535] on icon "button" at bounding box center [222, 533] width 19 height 19
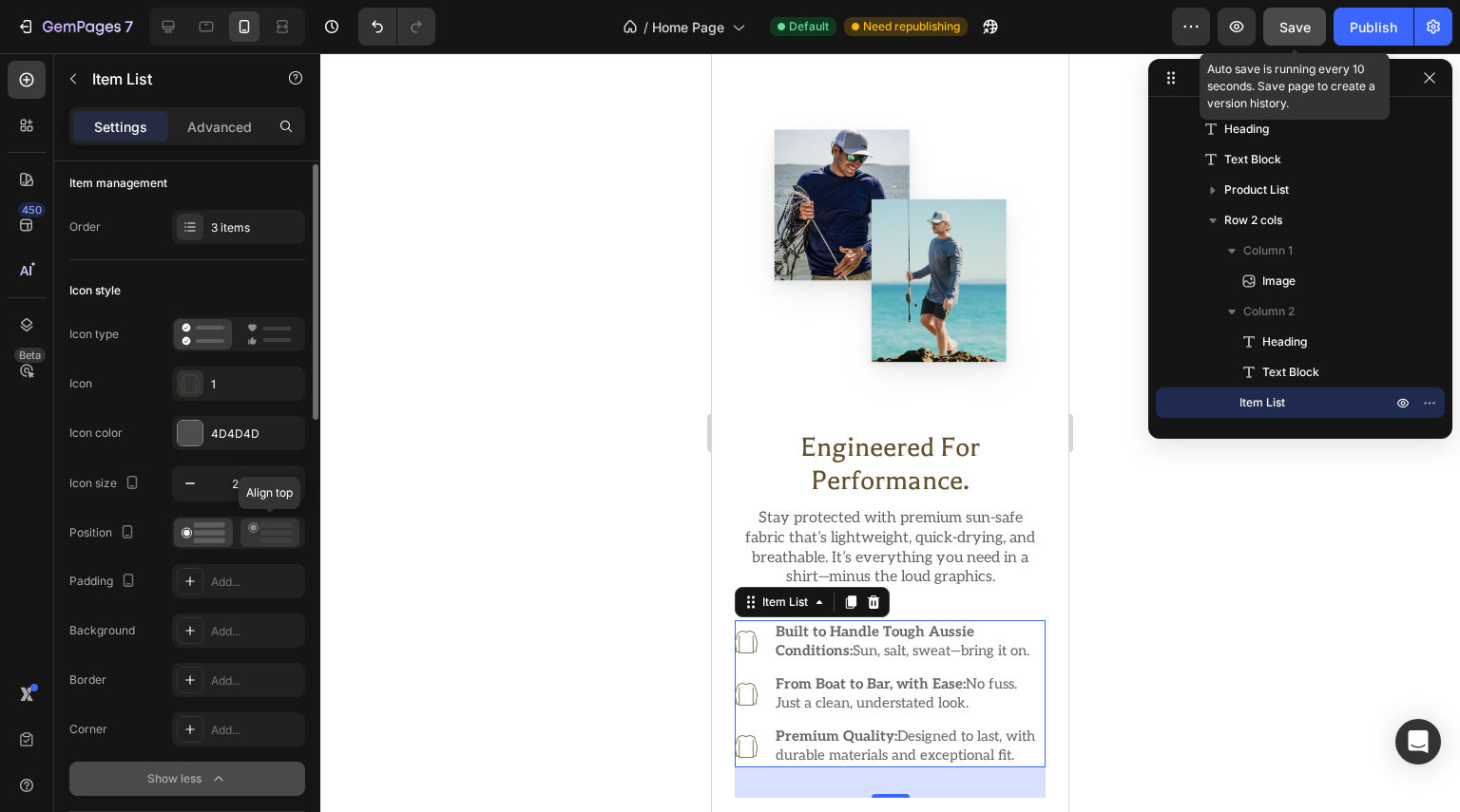
click at [268, 541] on rect at bounding box center [276, 542] width 32 height 6
click at [872, 701] on div "Built to Handle Tough Aussie Conditions: Sun, salt, sweat—bring it on. From Boa…" at bounding box center [889, 694] width 311 height 147
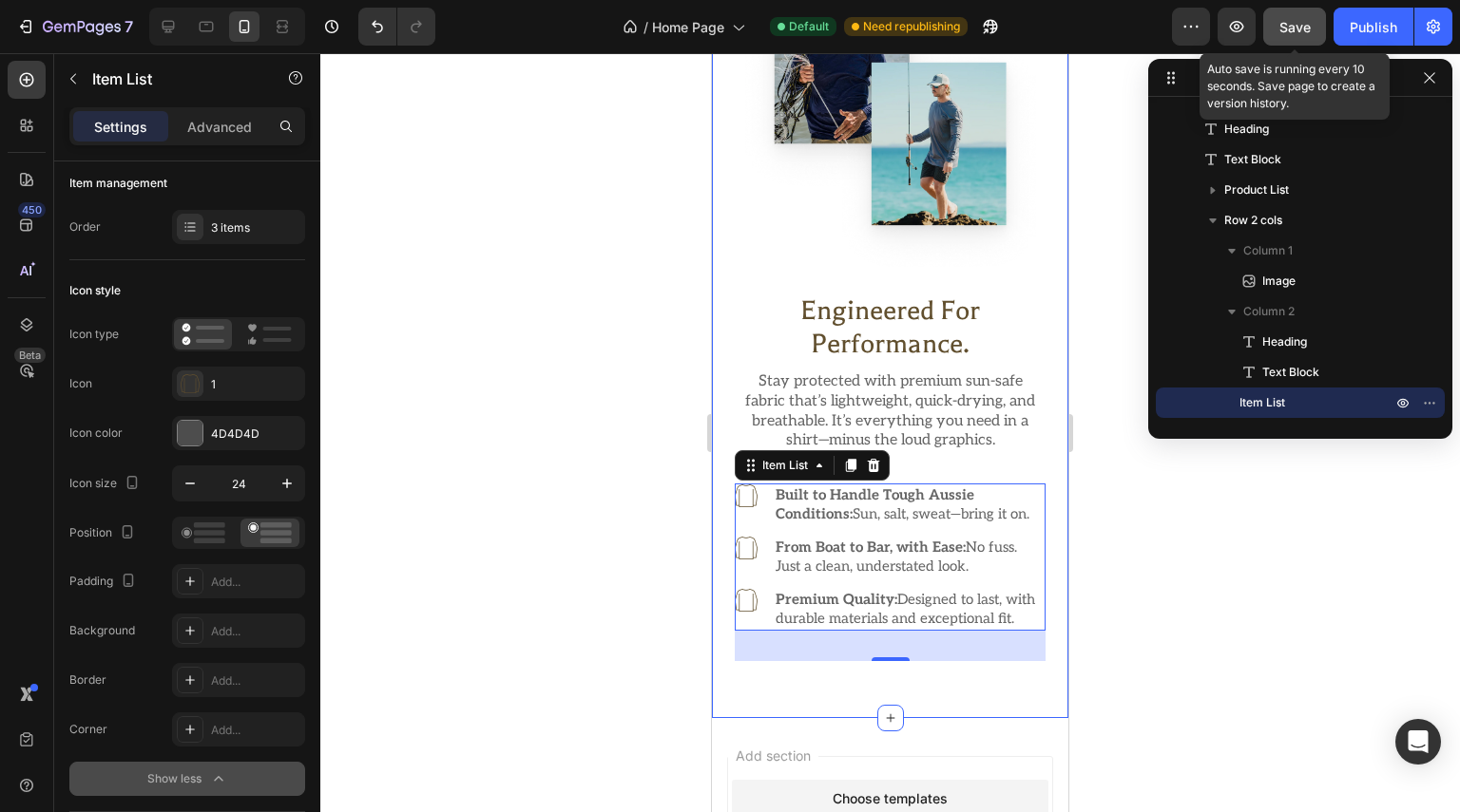
scroll to position [1279, 0]
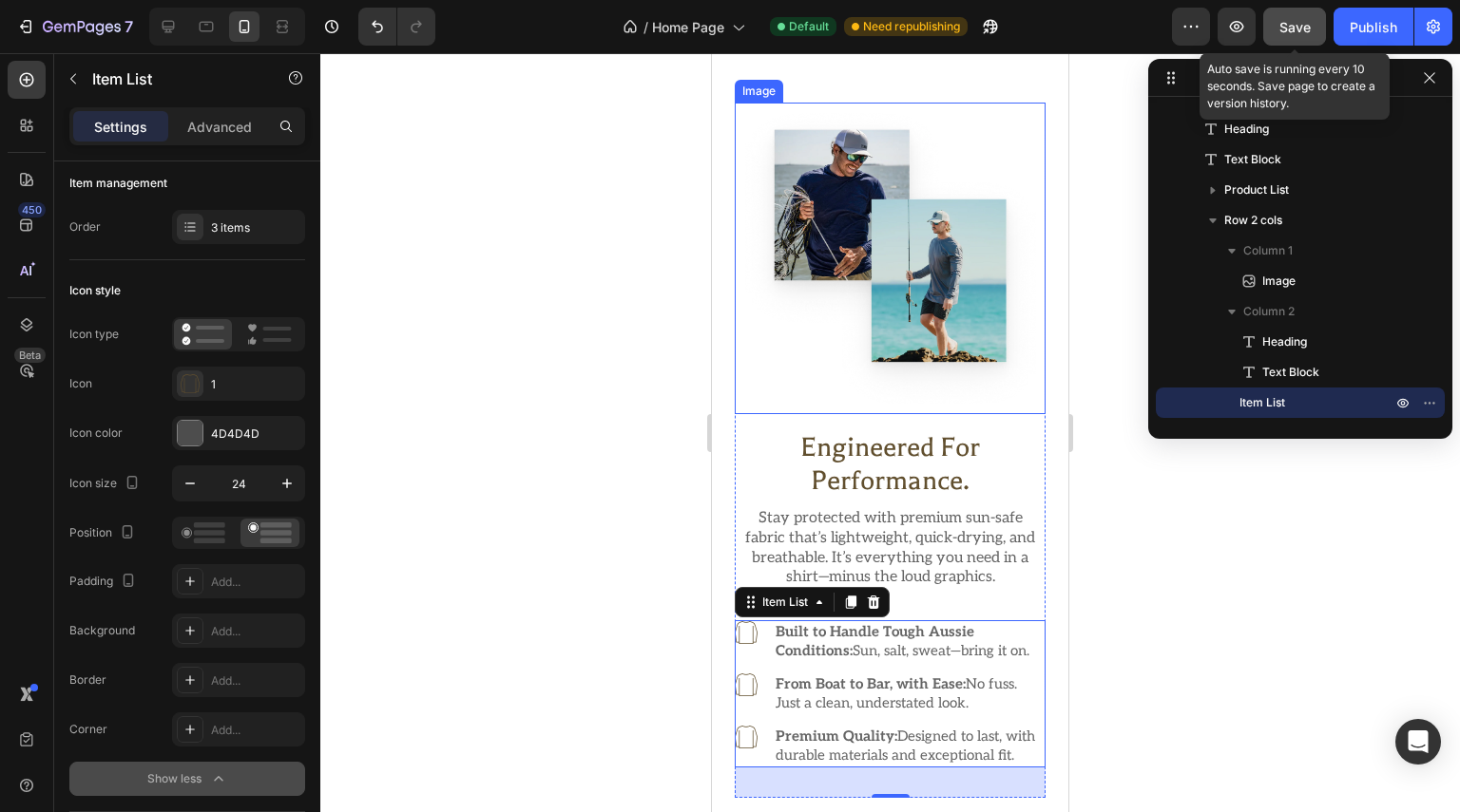
click at [998, 356] on img at bounding box center [889, 258] width 311 height 311
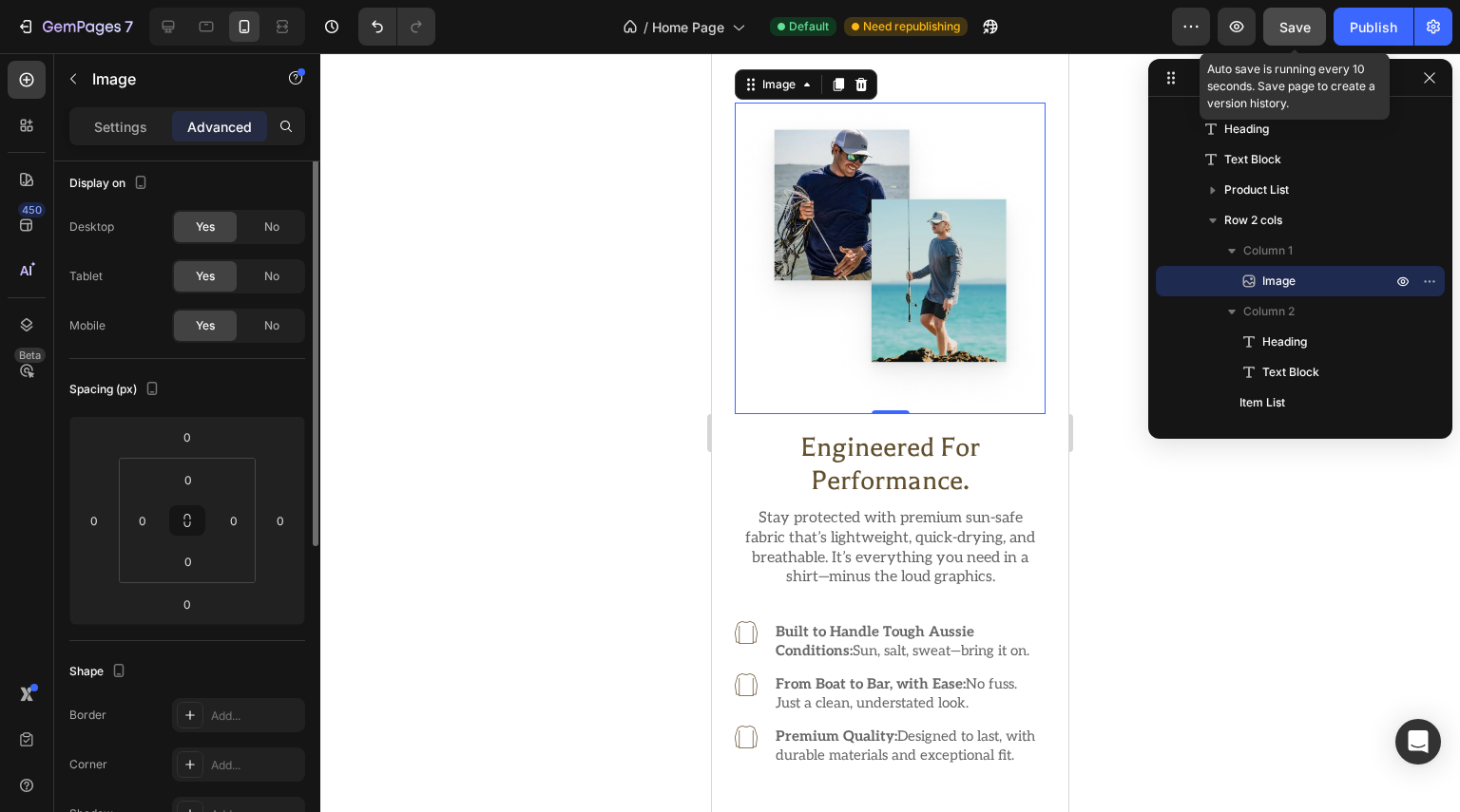
scroll to position [0, 0]
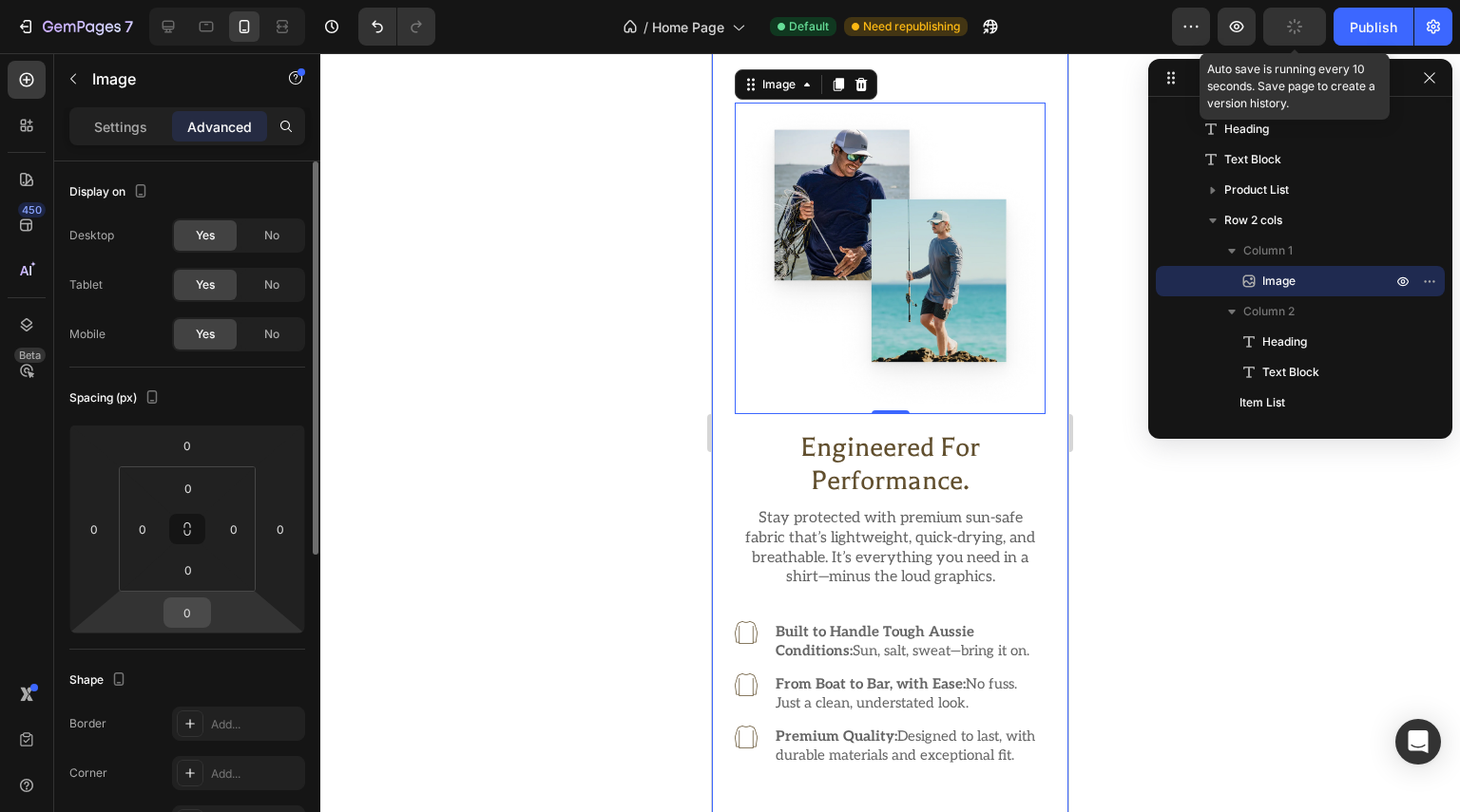
click at [202, 607] on input "0" at bounding box center [187, 613] width 38 height 29
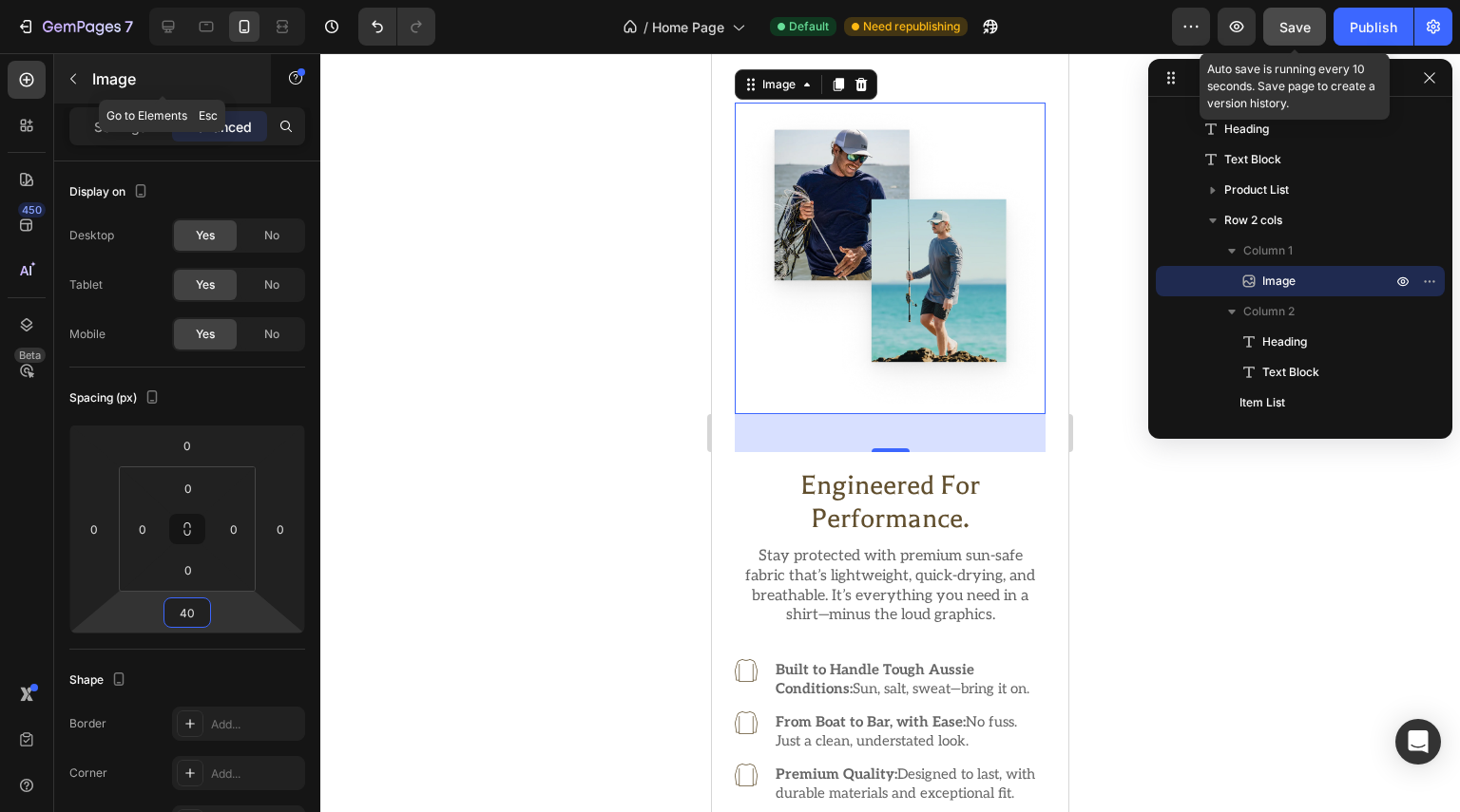
type input "40"
click at [95, 79] on p "Image" at bounding box center [173, 78] width 162 height 23
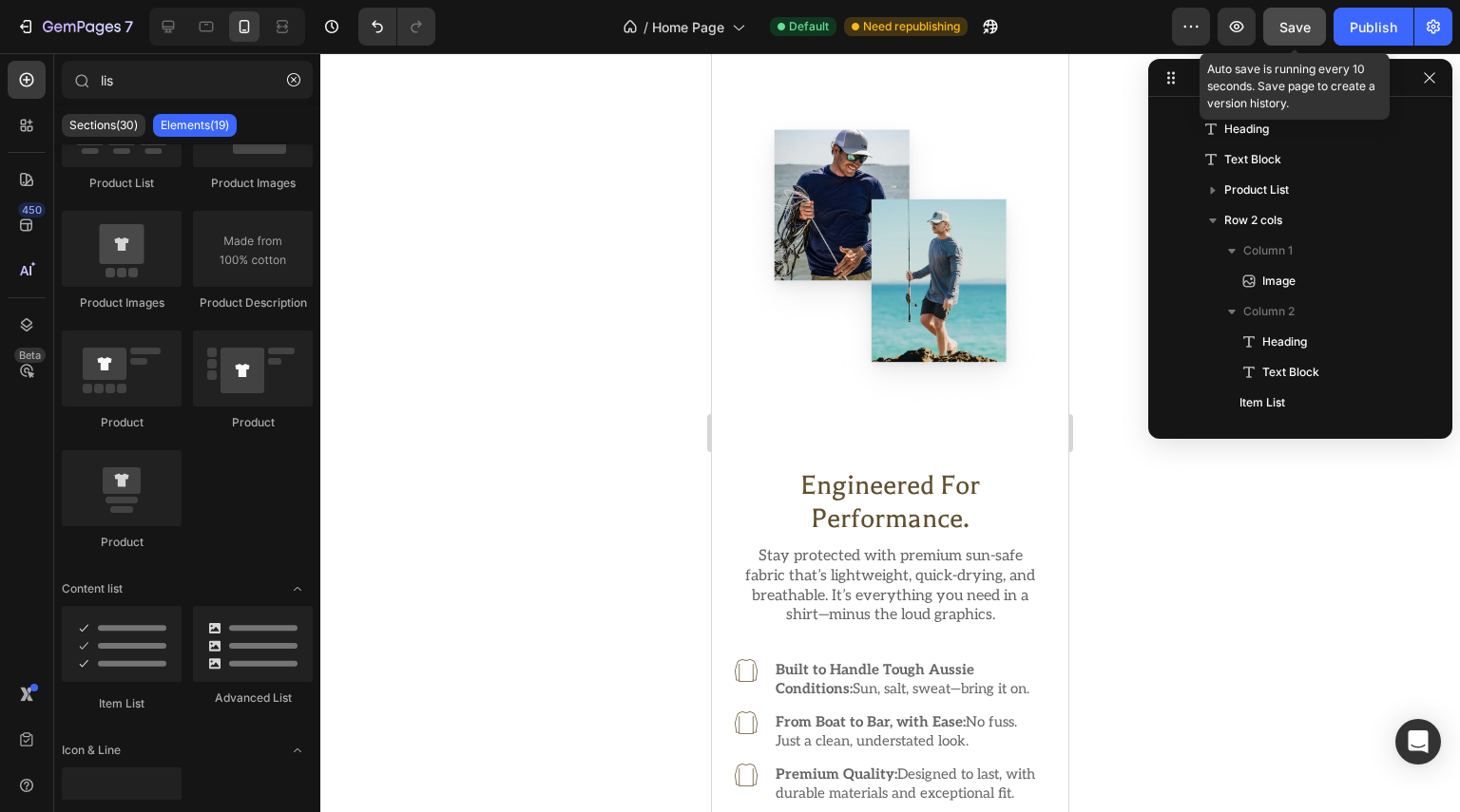
drag, startPoint x: 290, startPoint y: 83, endPoint x: 384, endPoint y: 128, distance: 104.2
click at [290, 82] on icon "button" at bounding box center [293, 79] width 13 height 13
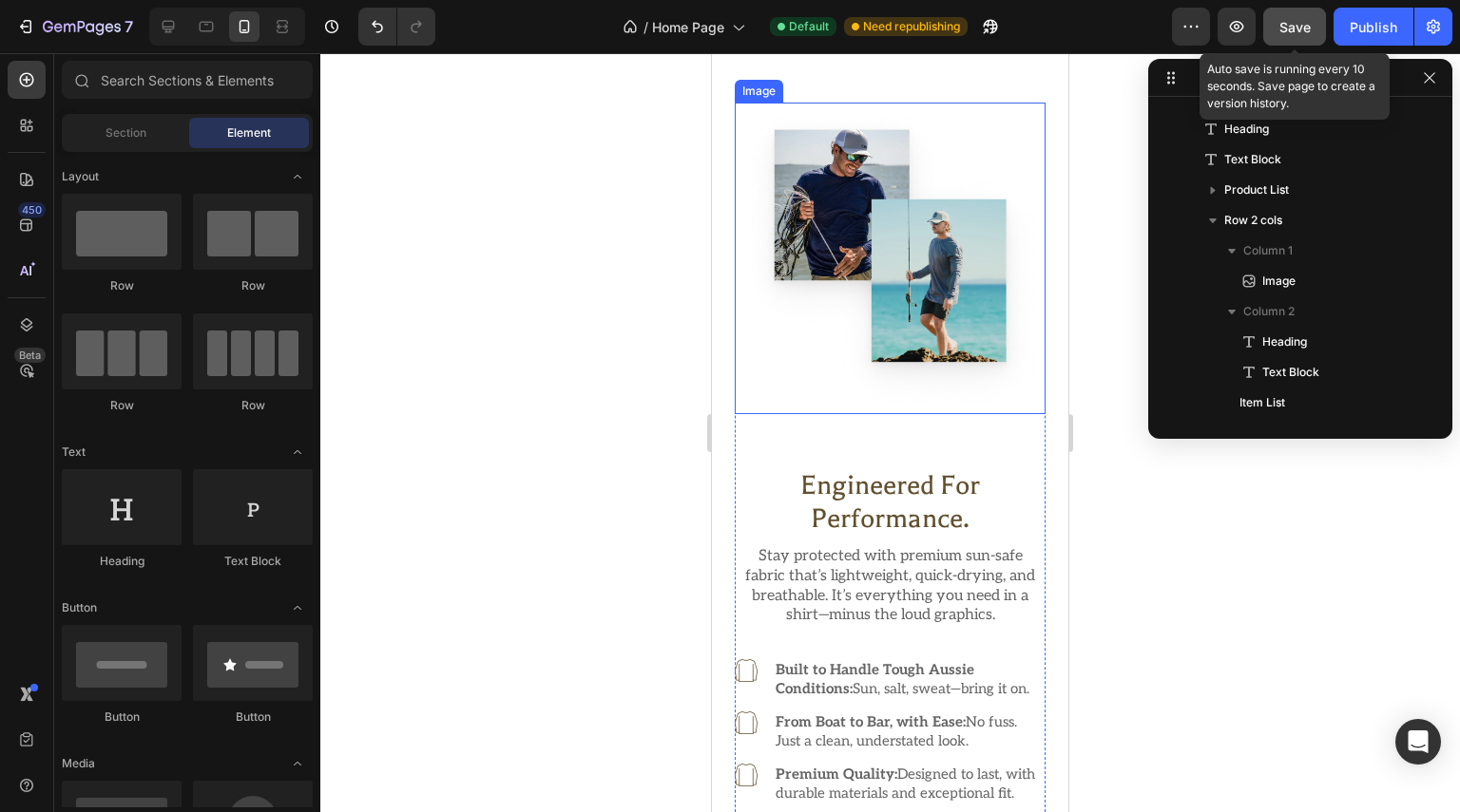
click at [795, 324] on img at bounding box center [889, 258] width 311 height 311
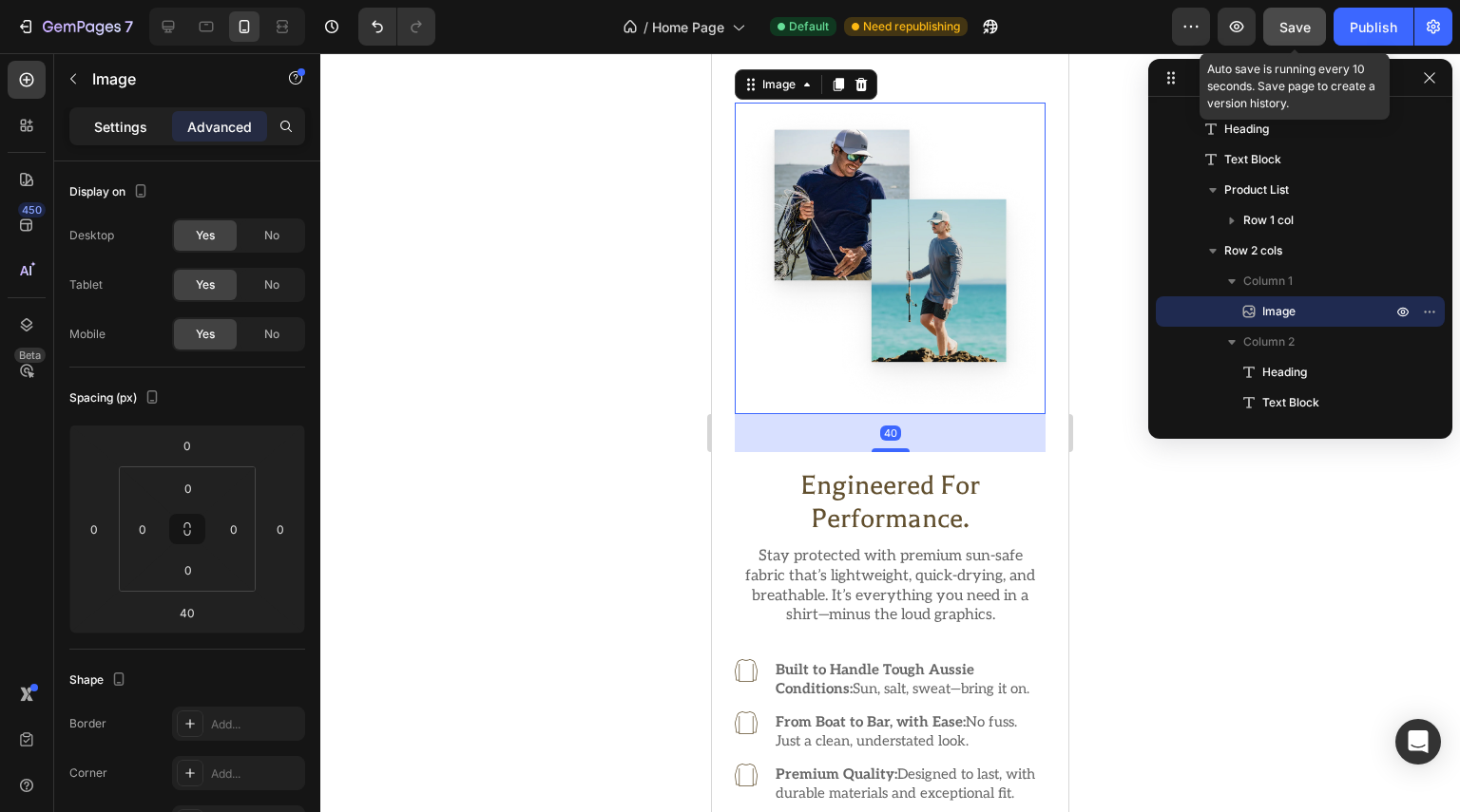
click at [122, 123] on p "Settings" at bounding box center [120, 126] width 53 height 20
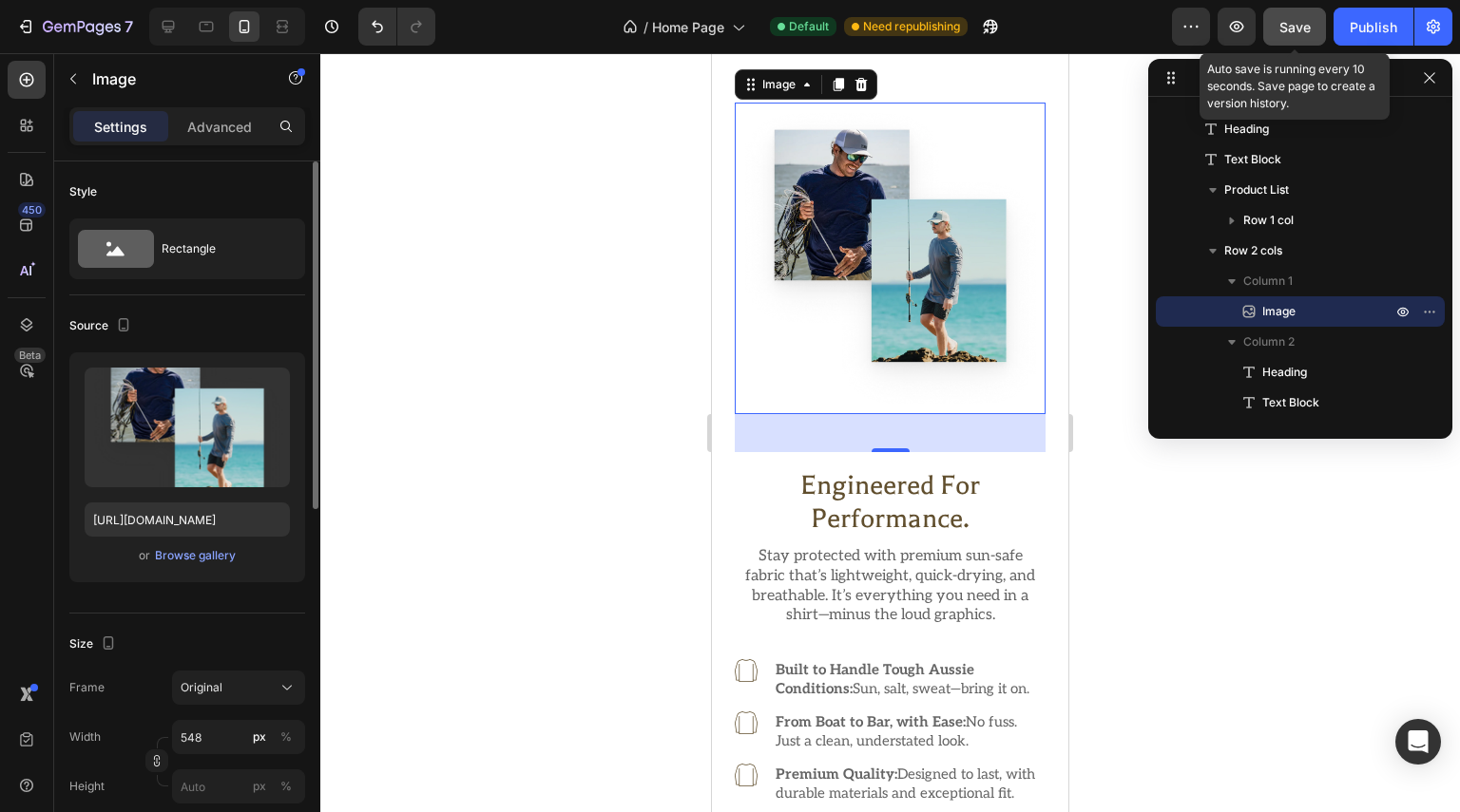
scroll to position [190, 0]
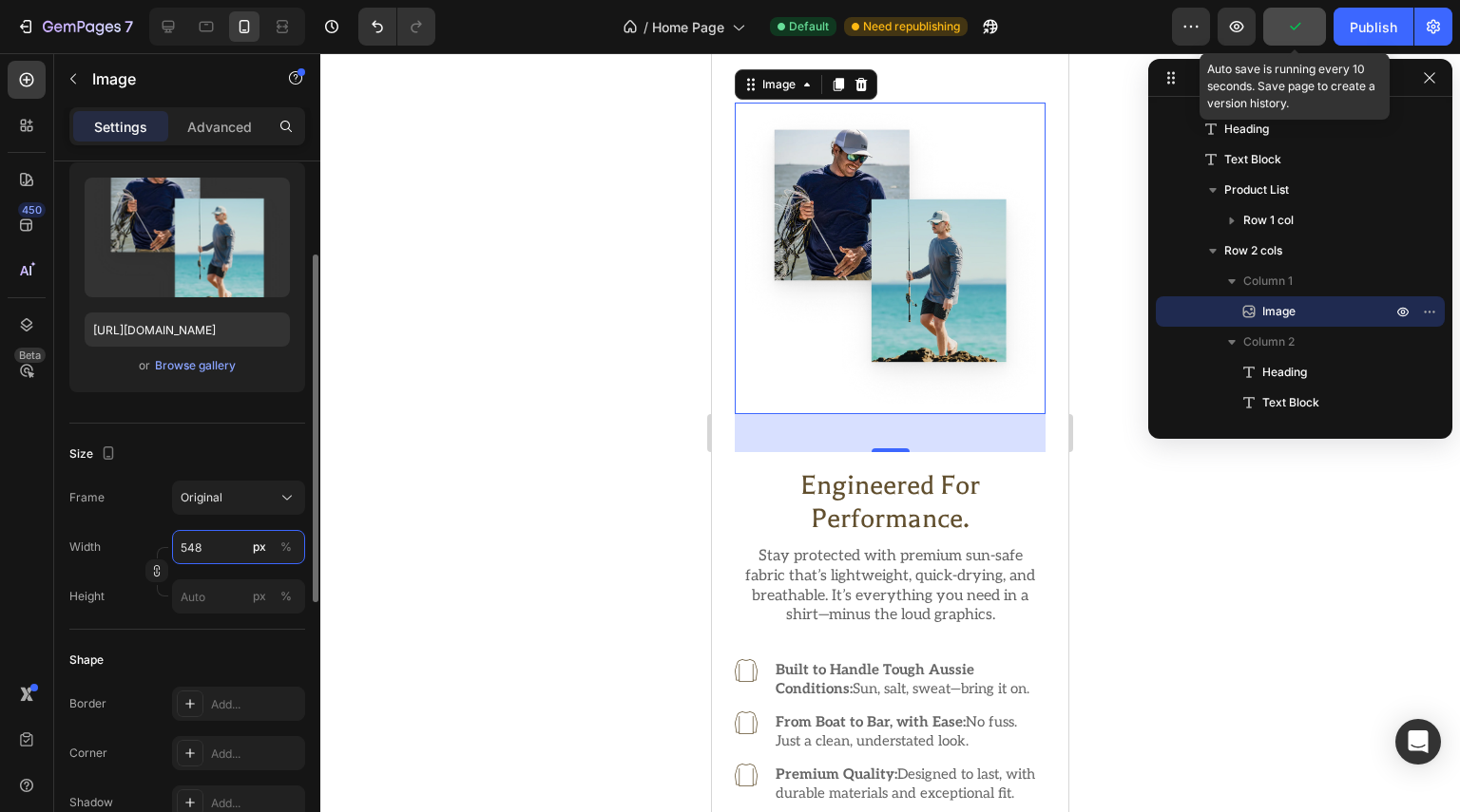
click at [228, 543] on input "548" at bounding box center [238, 547] width 133 height 35
click at [218, 586] on p "Full 100%" at bounding box center [235, 591] width 111 height 17
type input "100"
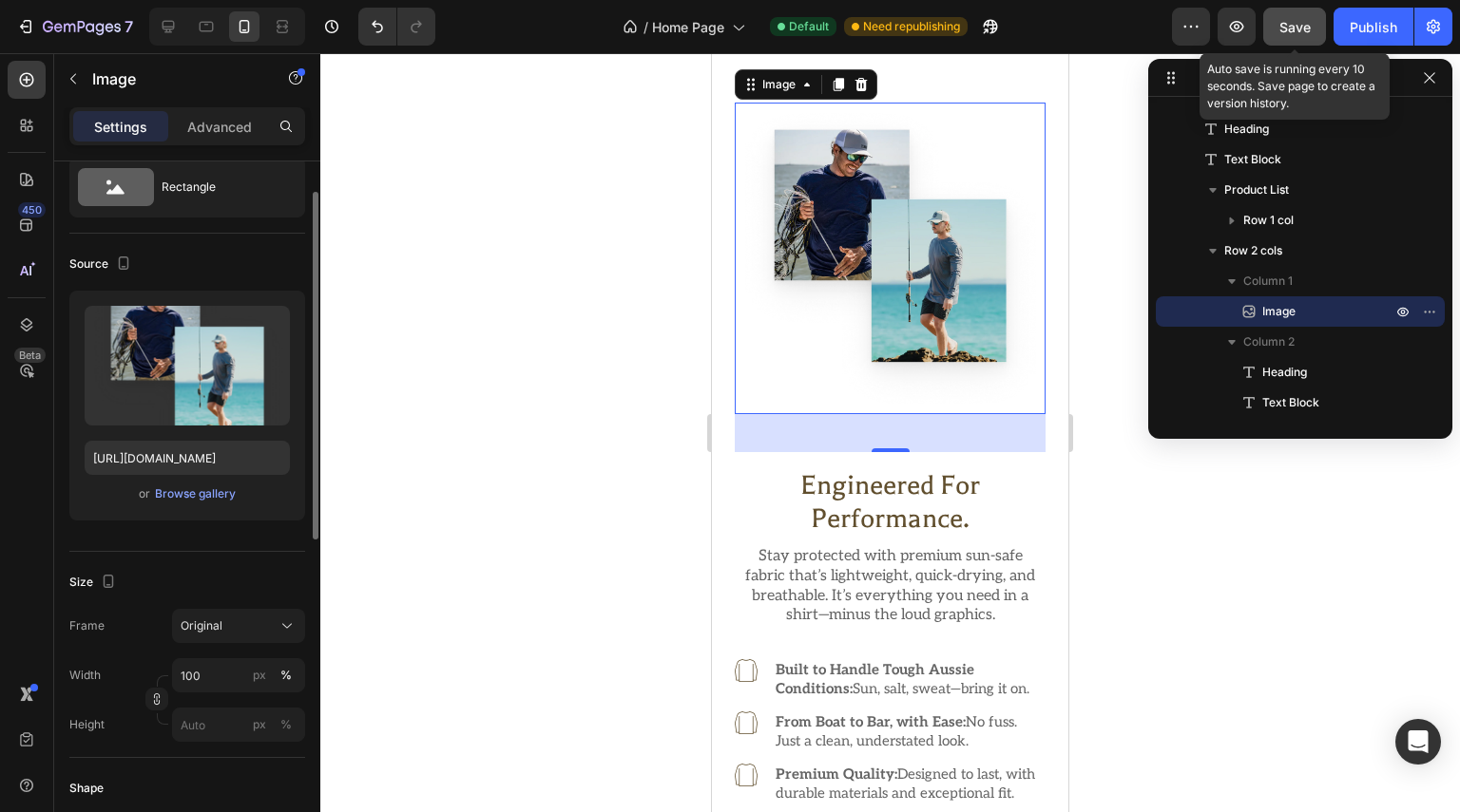
scroll to position [0, 0]
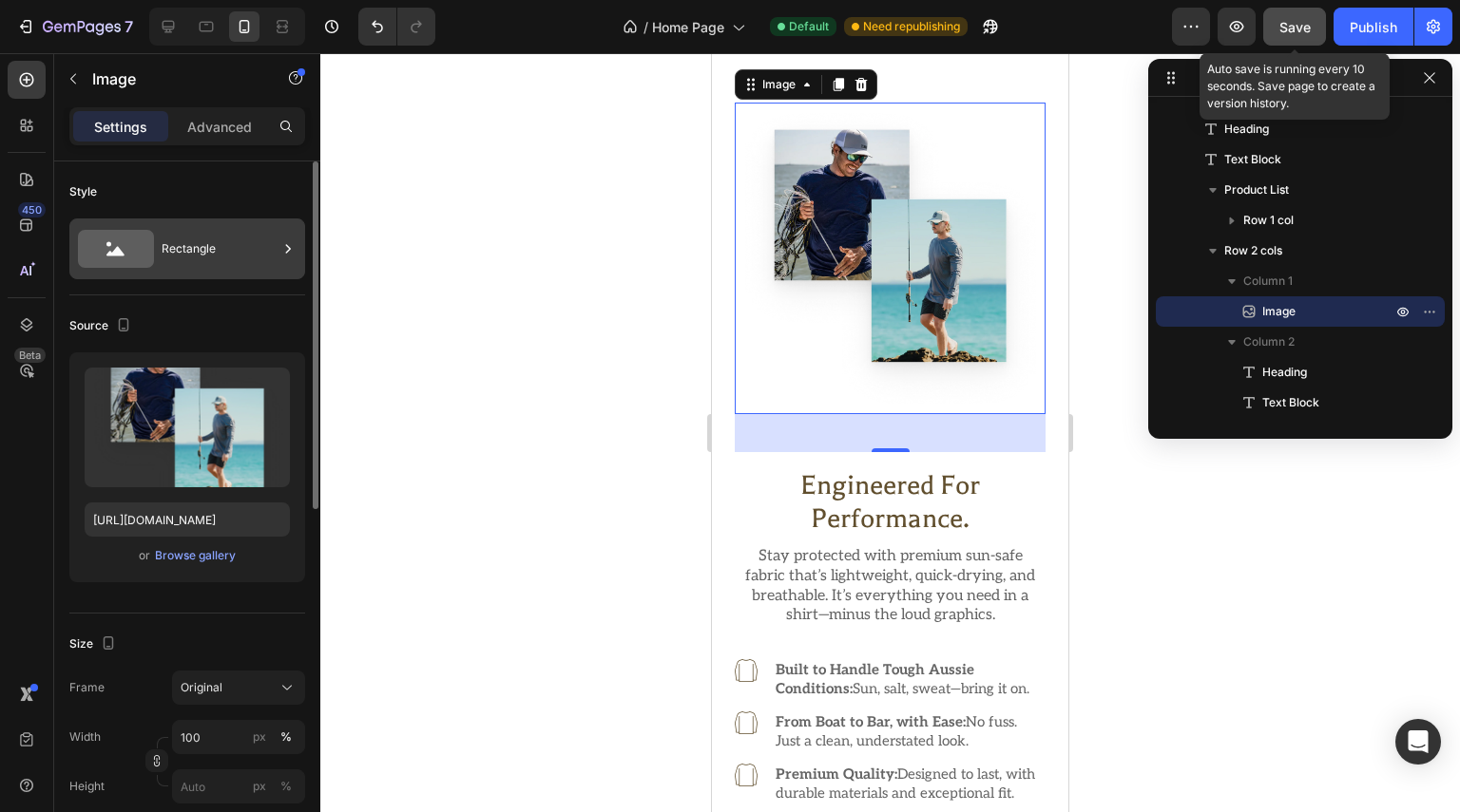
click at [282, 253] on icon at bounding box center [287, 249] width 19 height 19
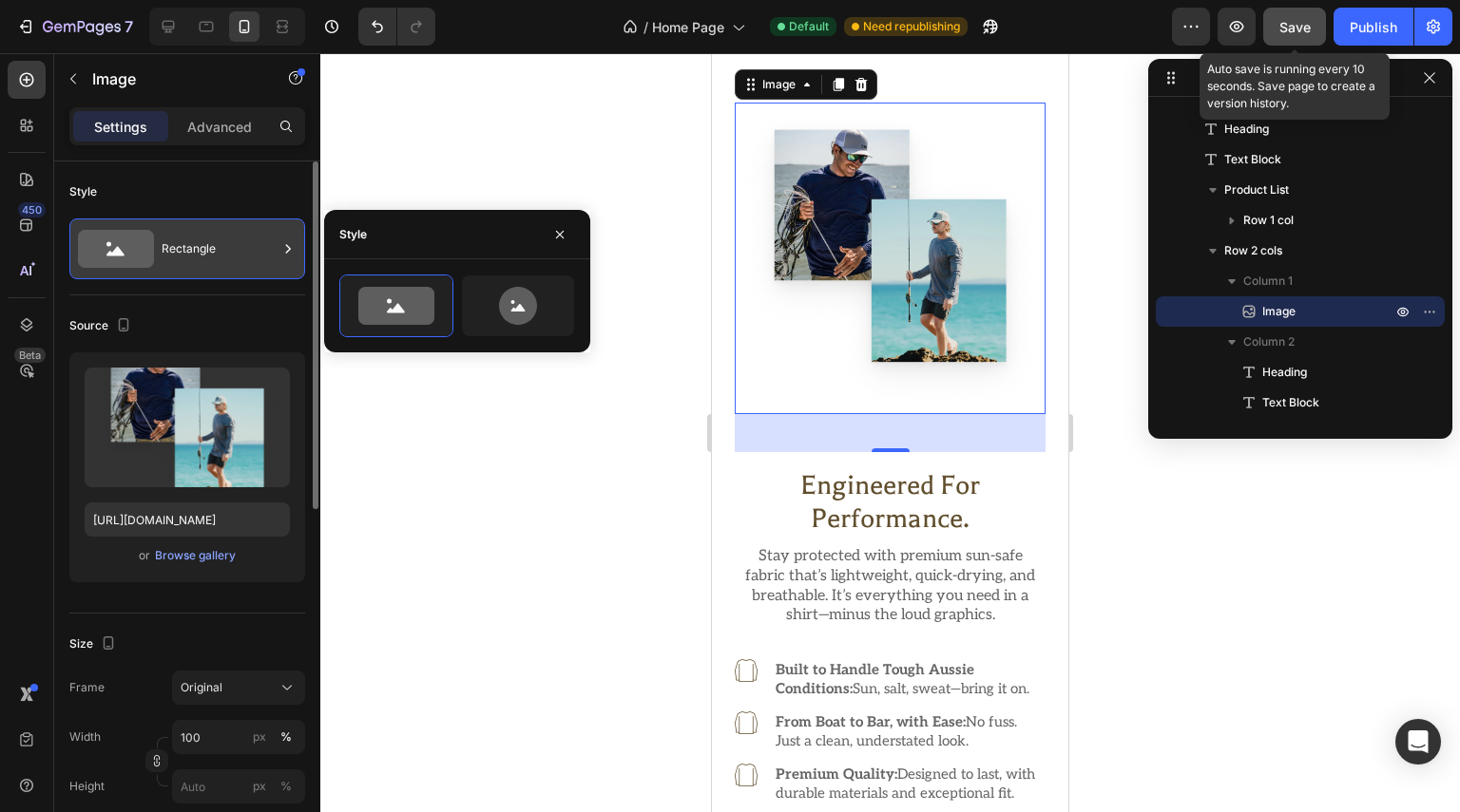
click at [282, 253] on icon at bounding box center [287, 249] width 19 height 19
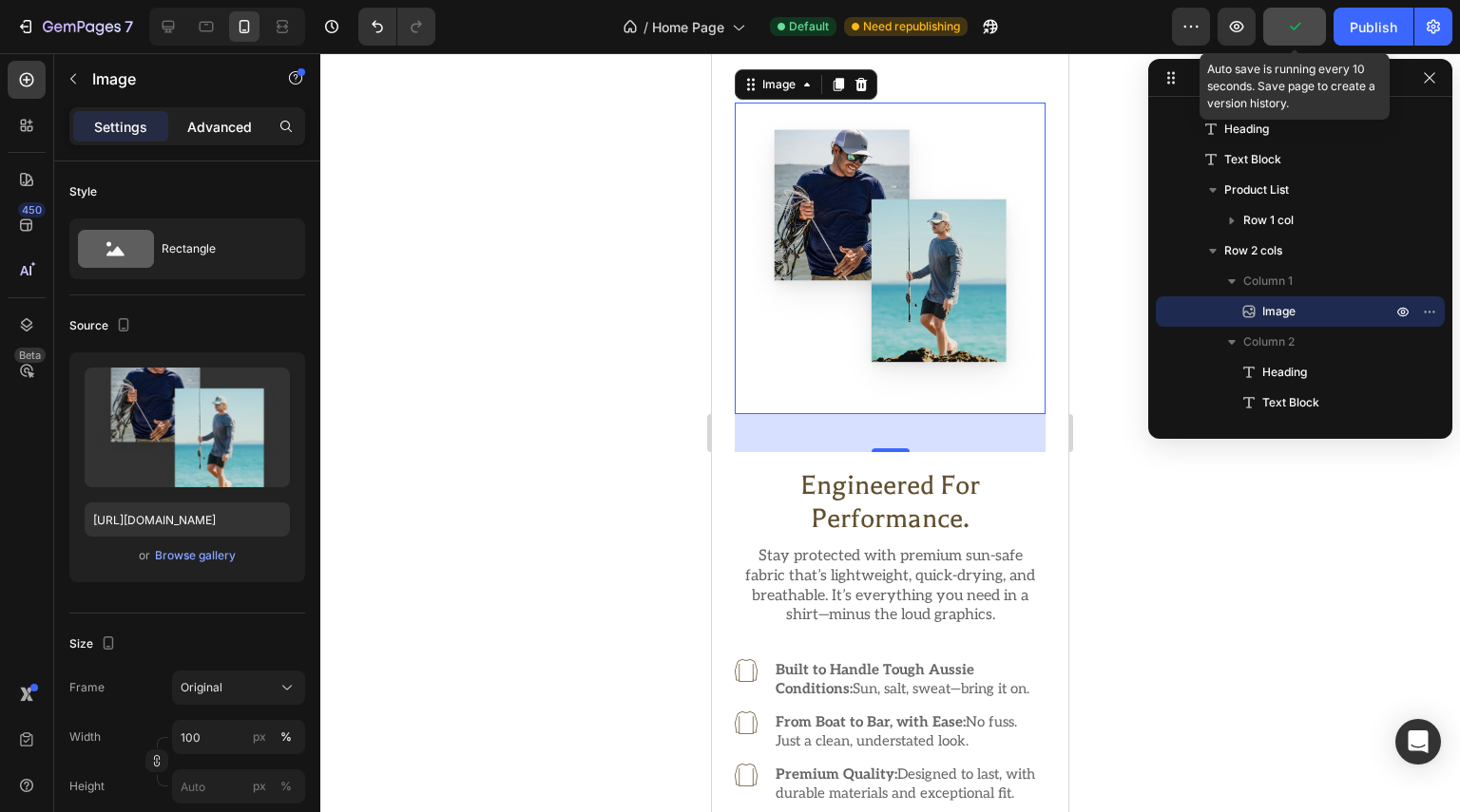
click at [213, 138] on div "Advanced" at bounding box center [219, 126] width 95 height 31
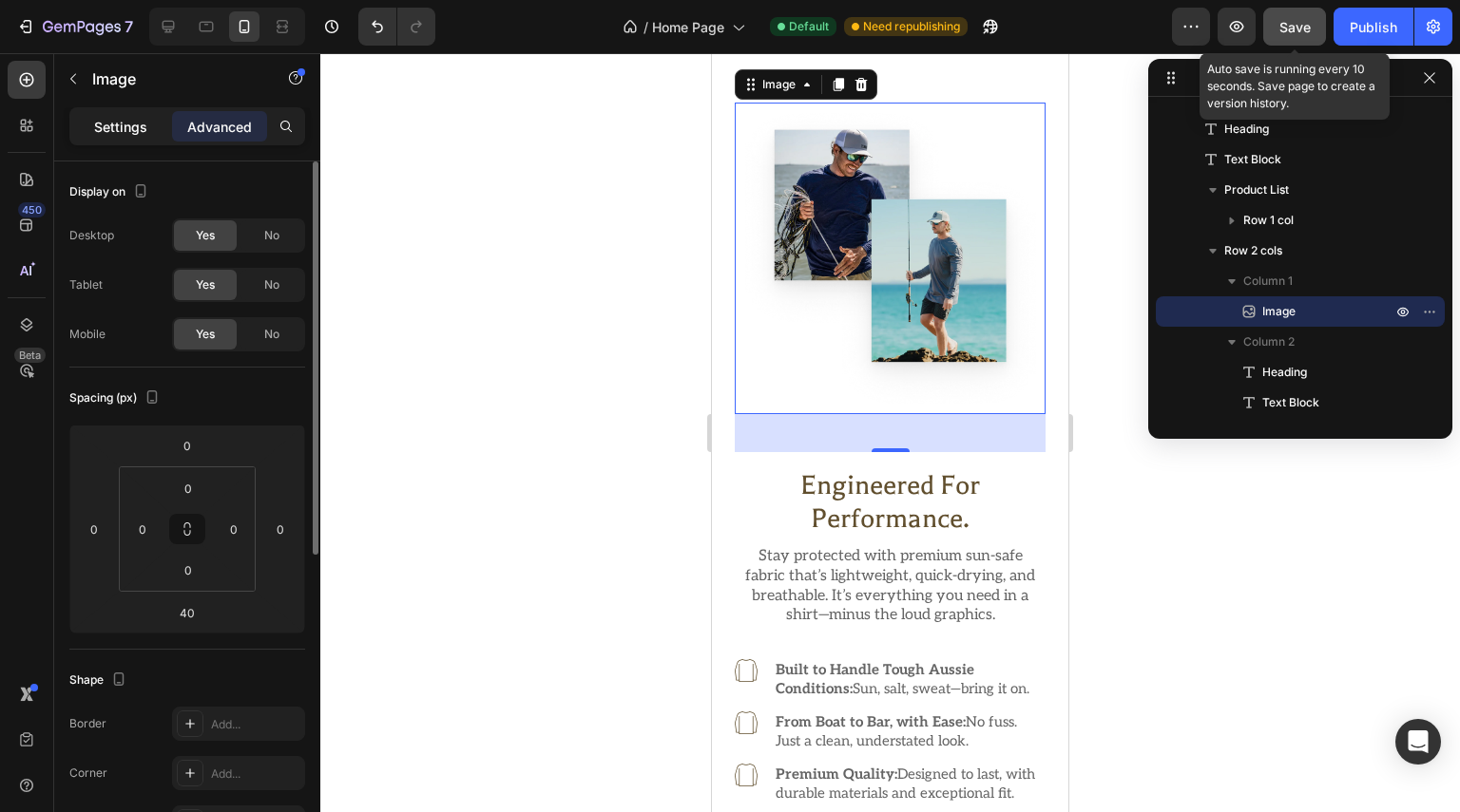
click at [105, 127] on p "Settings" at bounding box center [120, 126] width 53 height 20
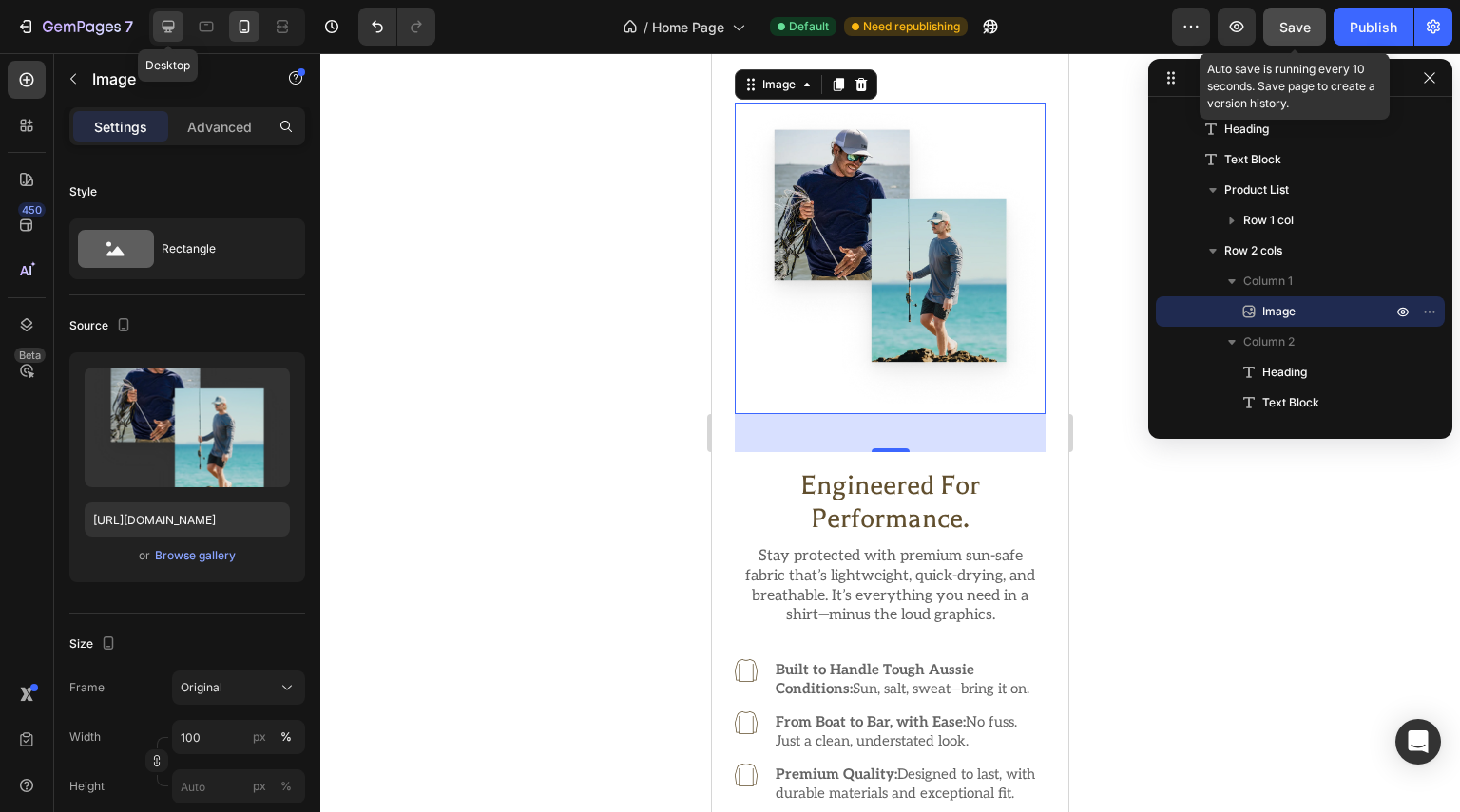
click at [172, 28] on icon at bounding box center [169, 27] width 13 height 13
type input "548"
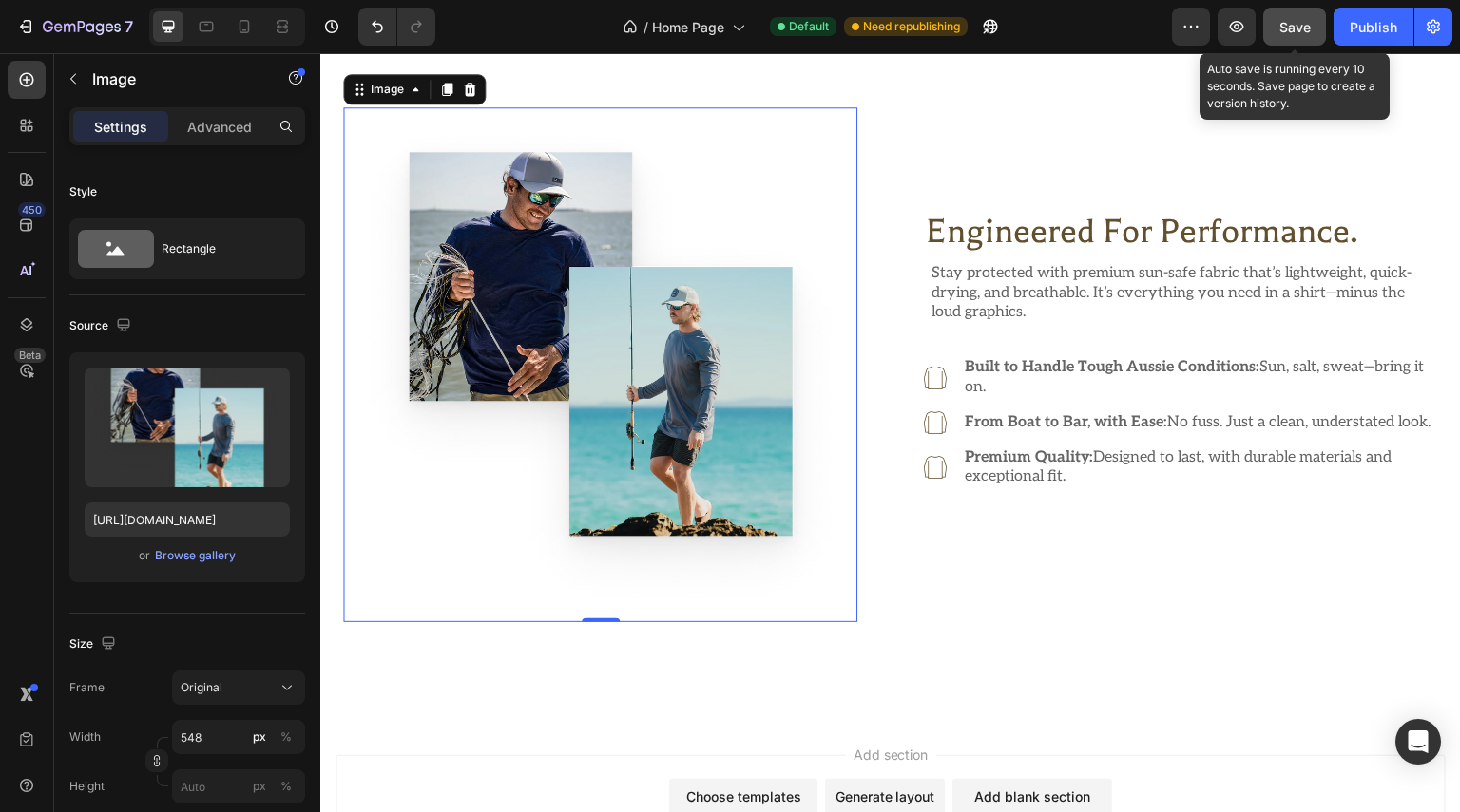
scroll to position [1233, 0]
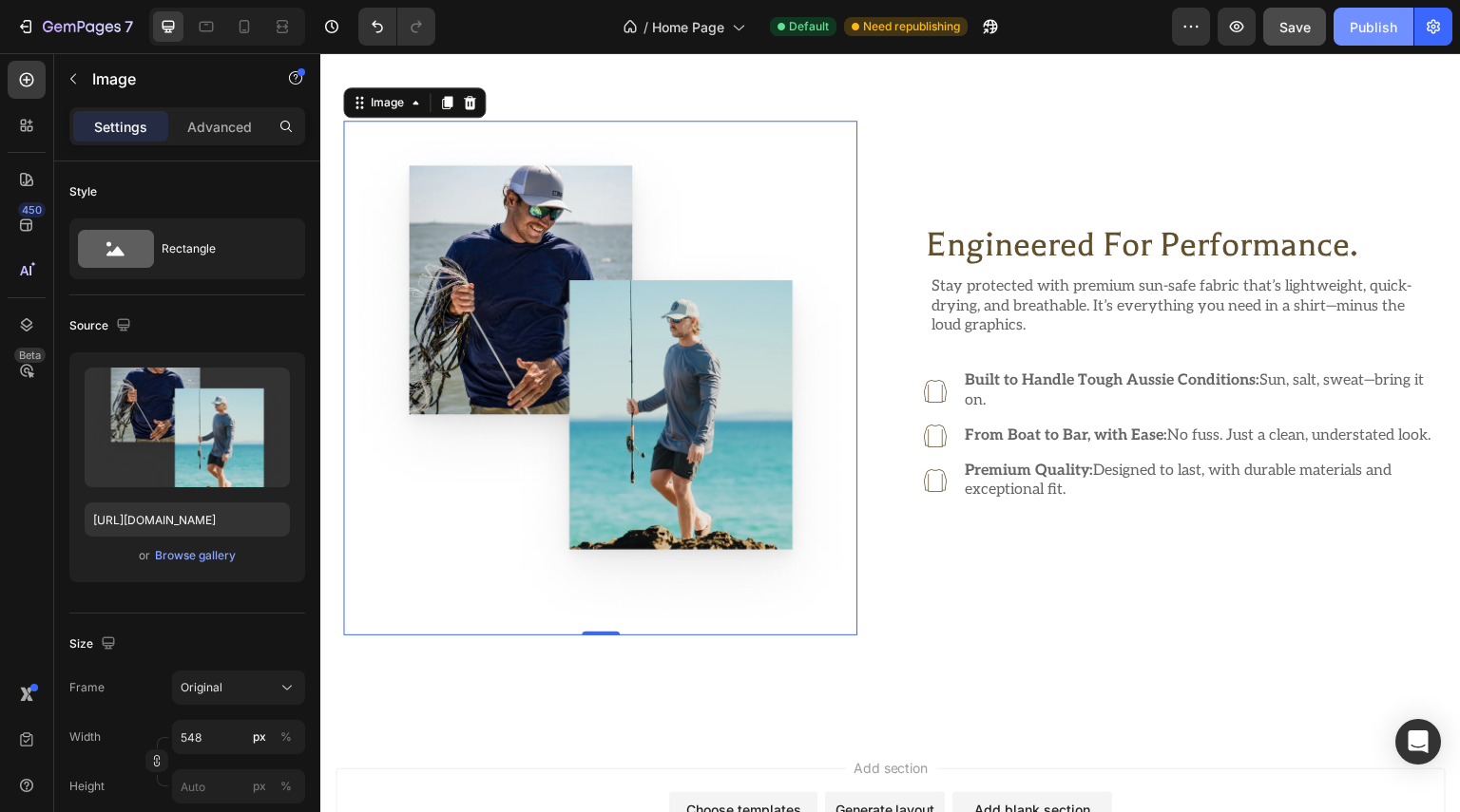
click at [1360, 26] on div "Publish" at bounding box center [1373, 27] width 47 height 20
click at [192, 555] on div "Browse gallery" at bounding box center [195, 555] width 81 height 17
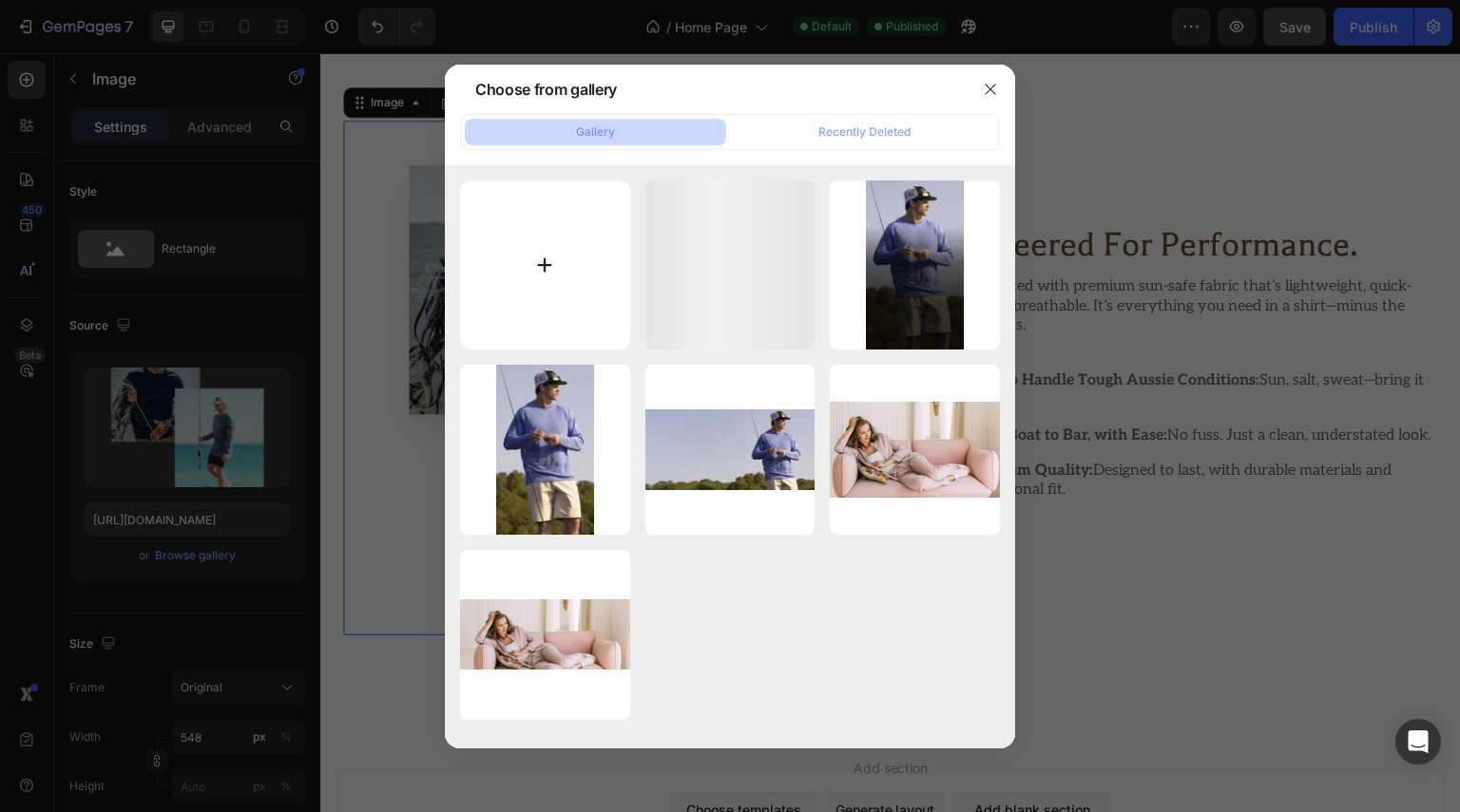
click at [538, 249] on input "file" at bounding box center [545, 265] width 170 height 170
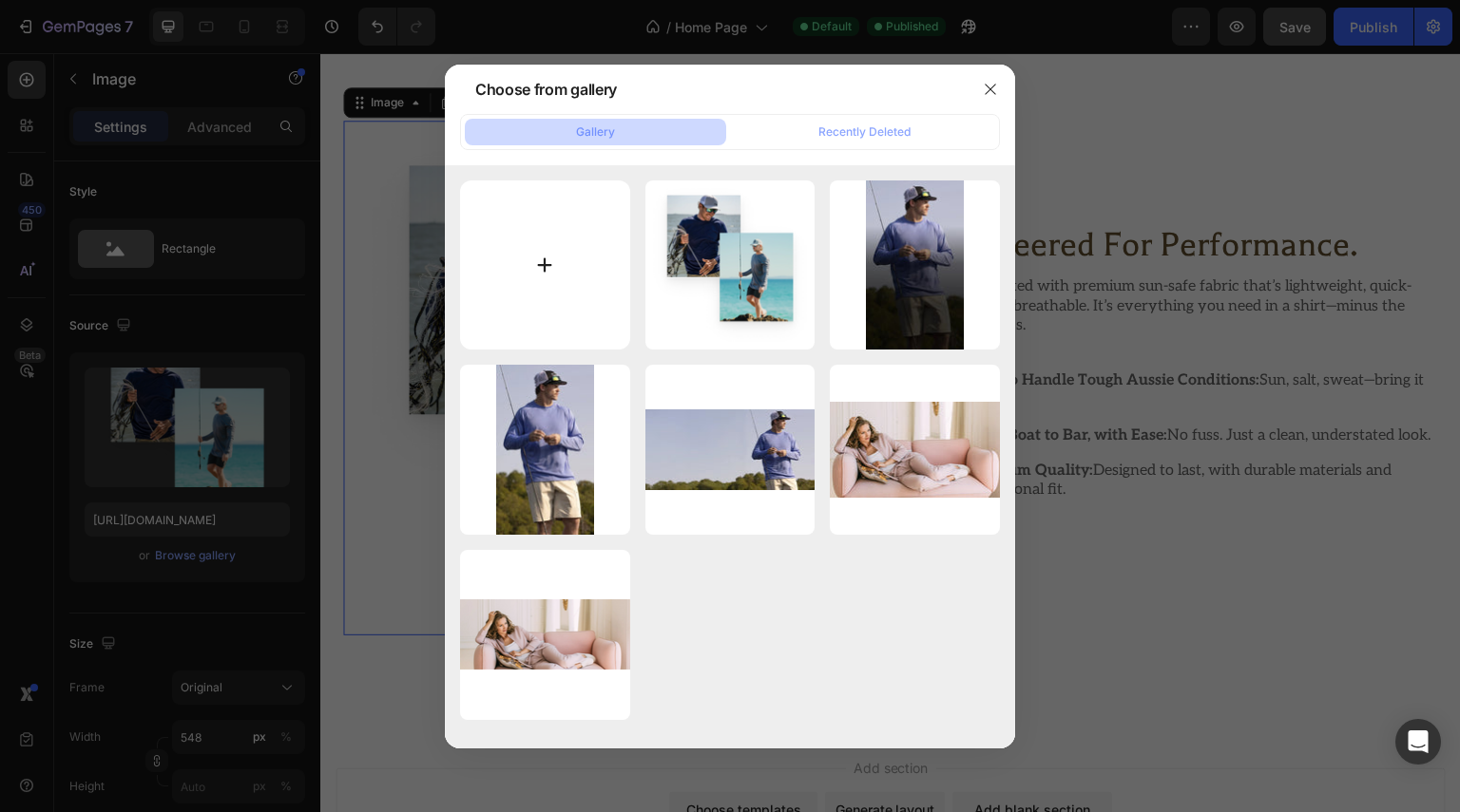
type input "C:\fakepath\8 (1).webp"
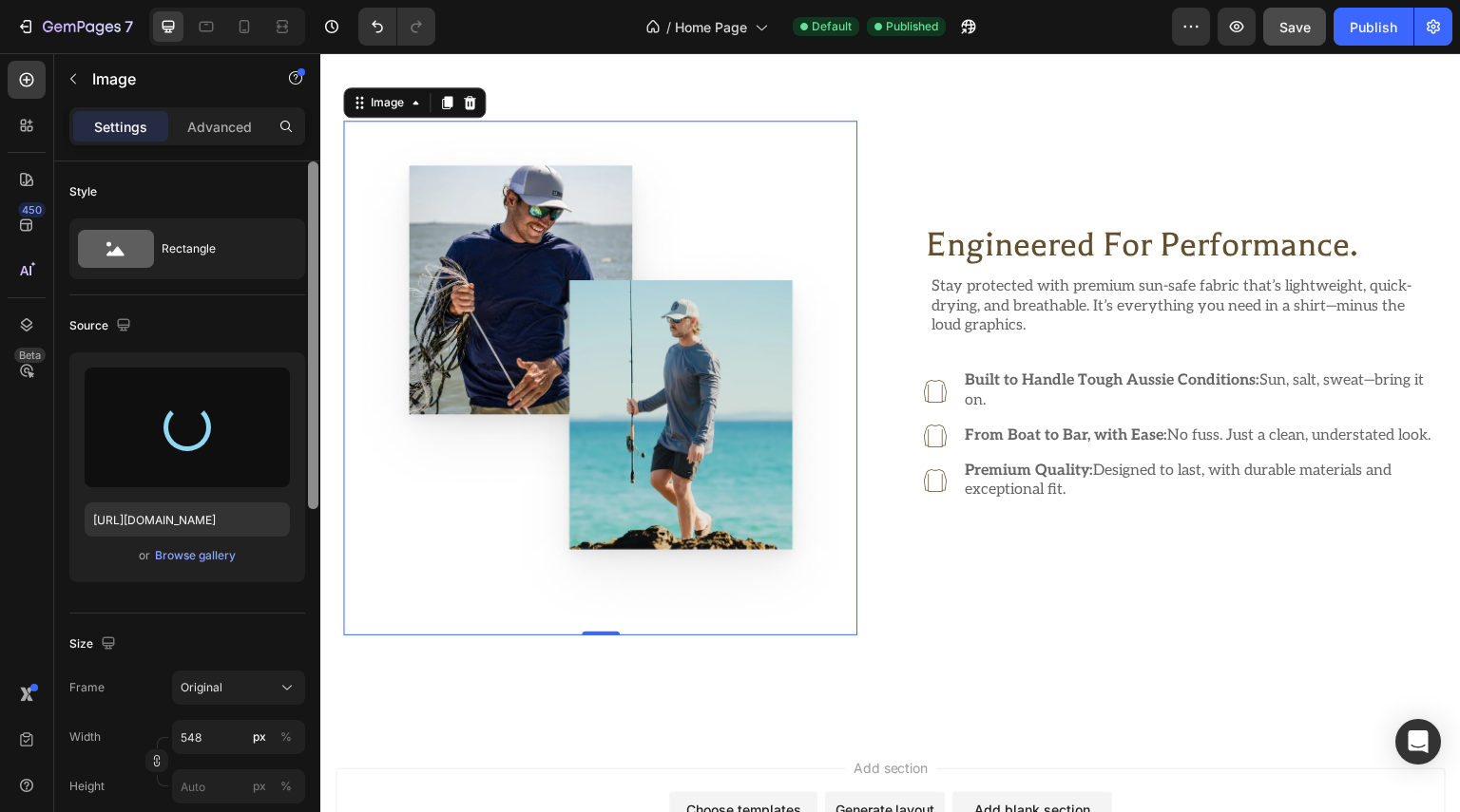
type input "[URL][DOMAIN_NAME]"
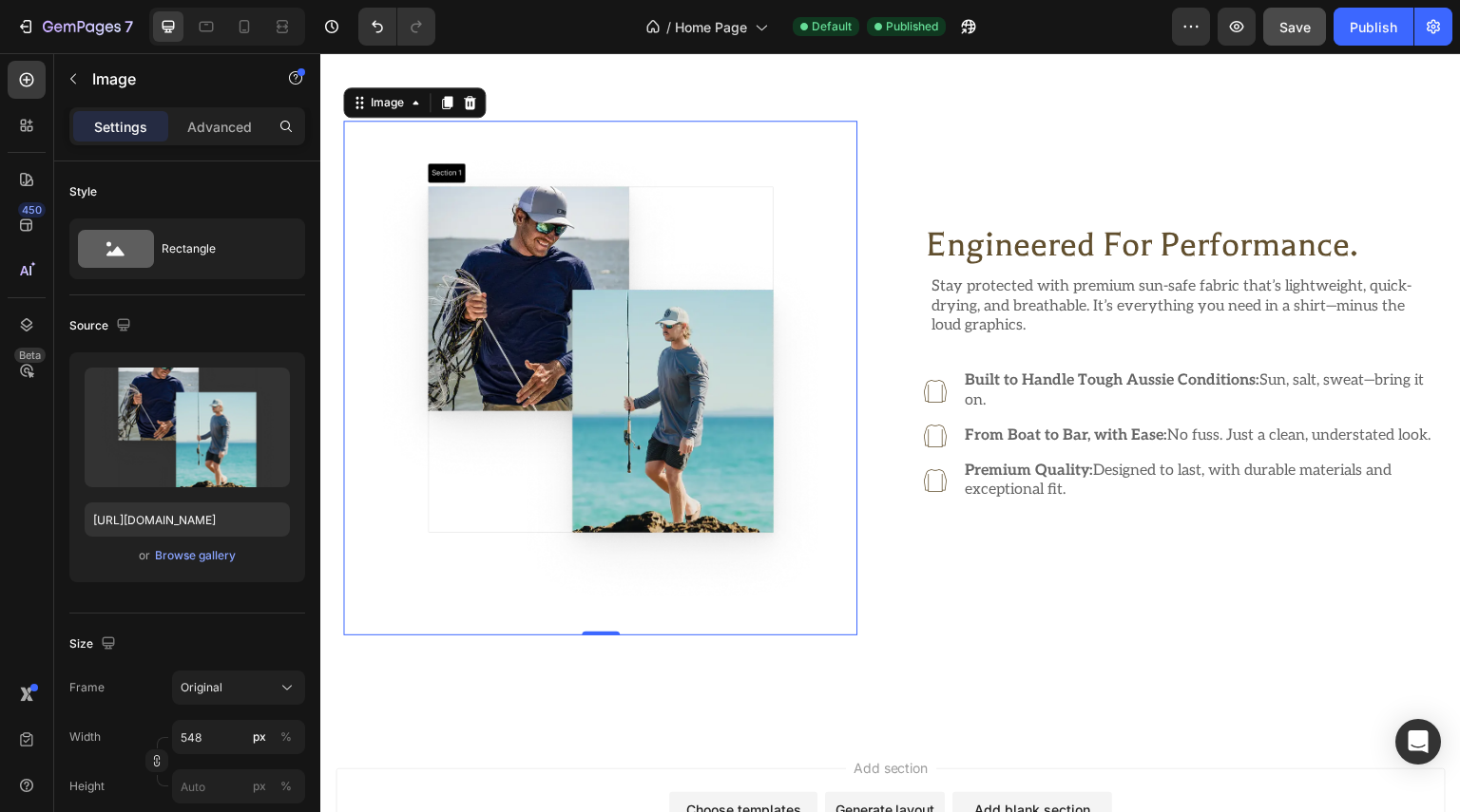
click at [788, 452] on img at bounding box center [600, 377] width 514 height 514
click at [194, 558] on div "Browse gallery" at bounding box center [195, 555] width 81 height 17
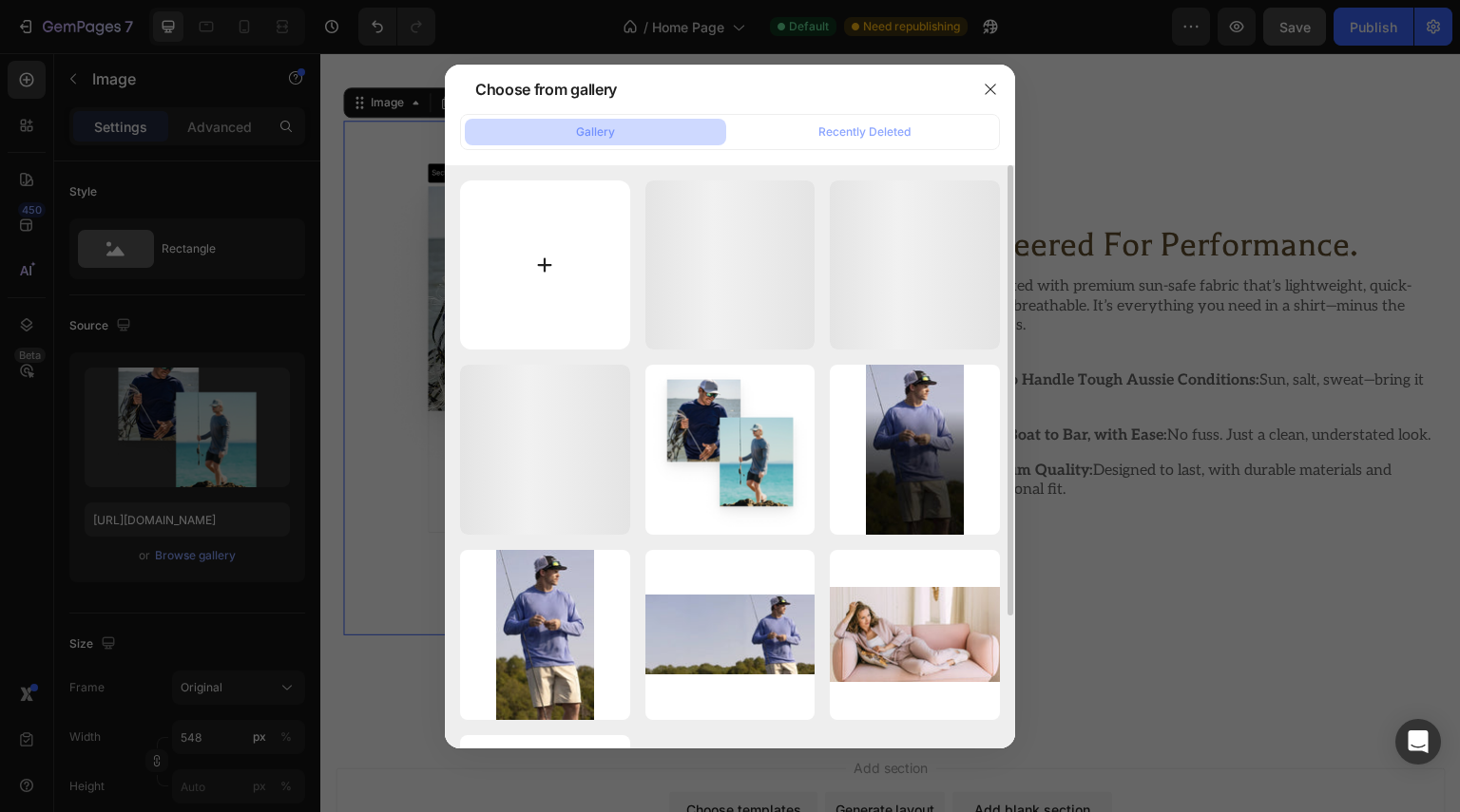
click at [540, 254] on input "file" at bounding box center [545, 265] width 170 height 170
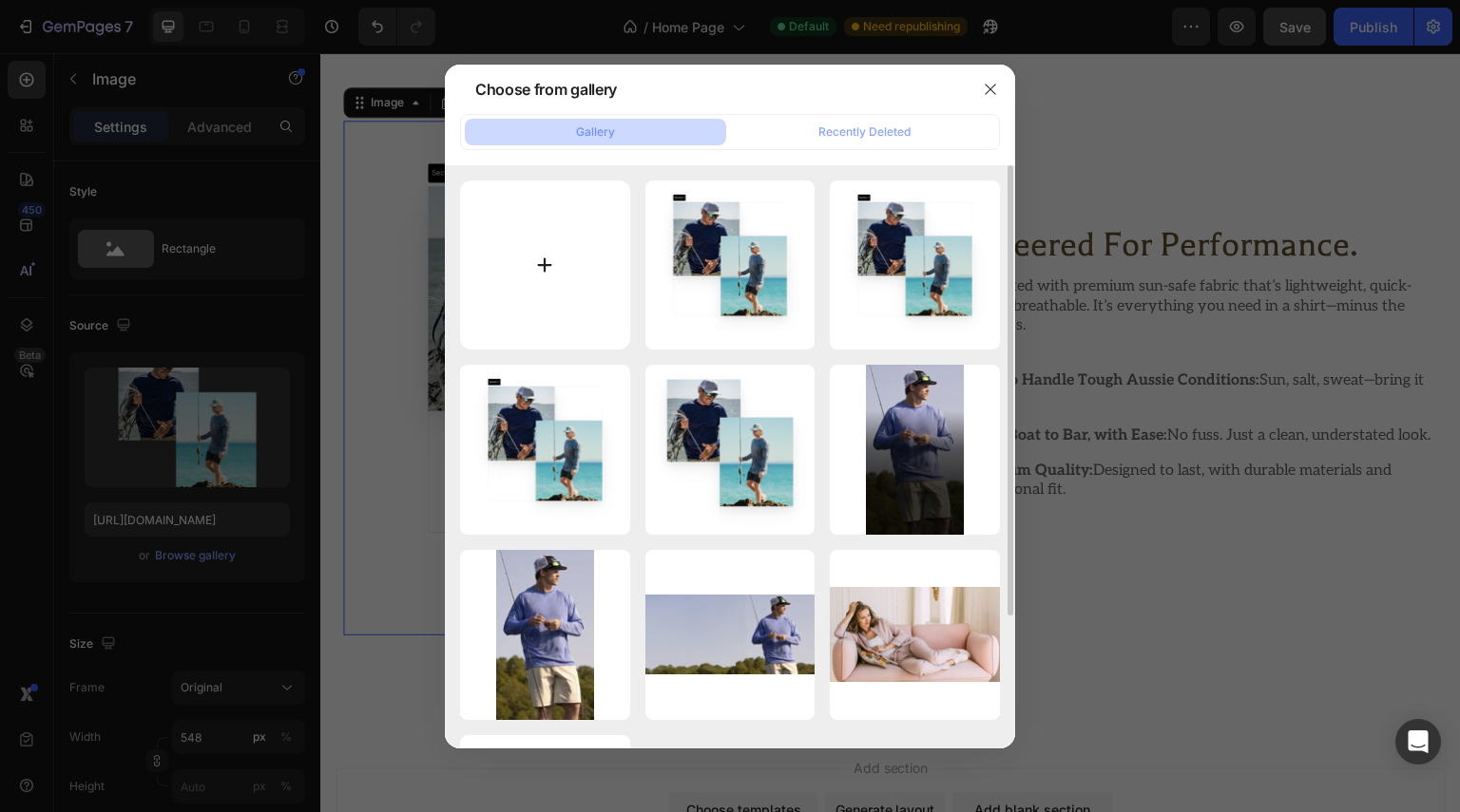
type input "C:\fakepath\8 (2).webp"
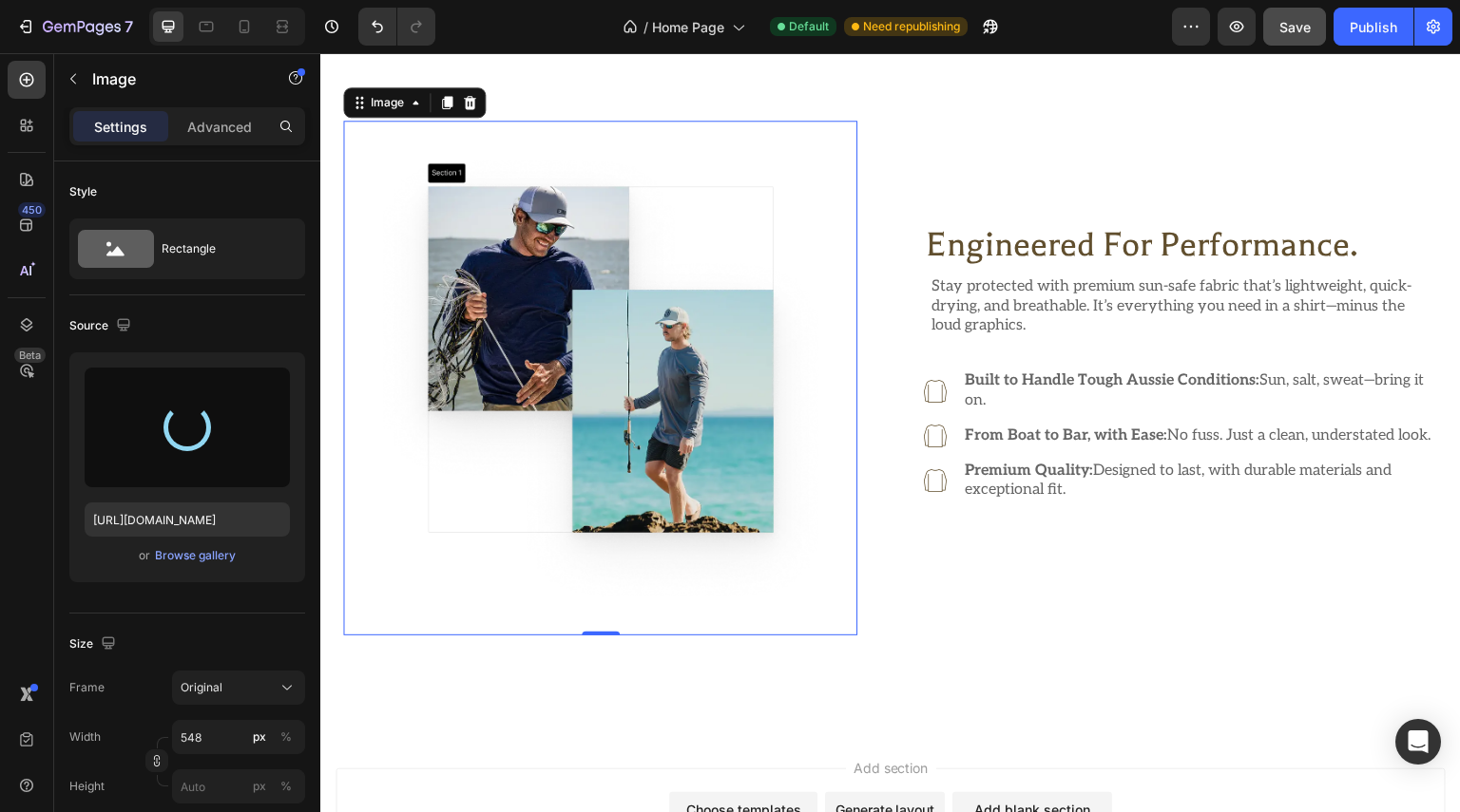
type input "[URL][DOMAIN_NAME]"
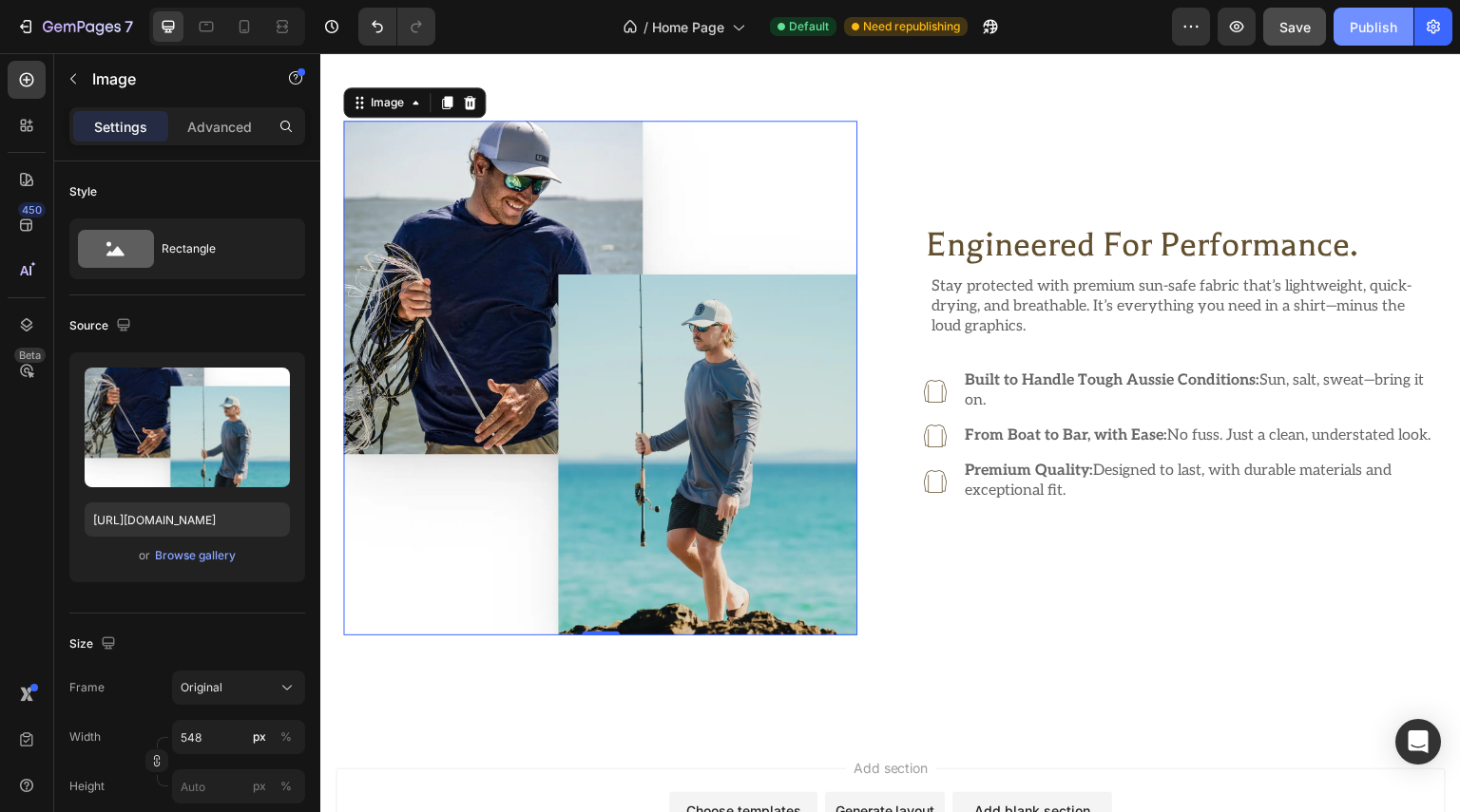
click at [1350, 34] on div "Publish" at bounding box center [1373, 27] width 47 height 20
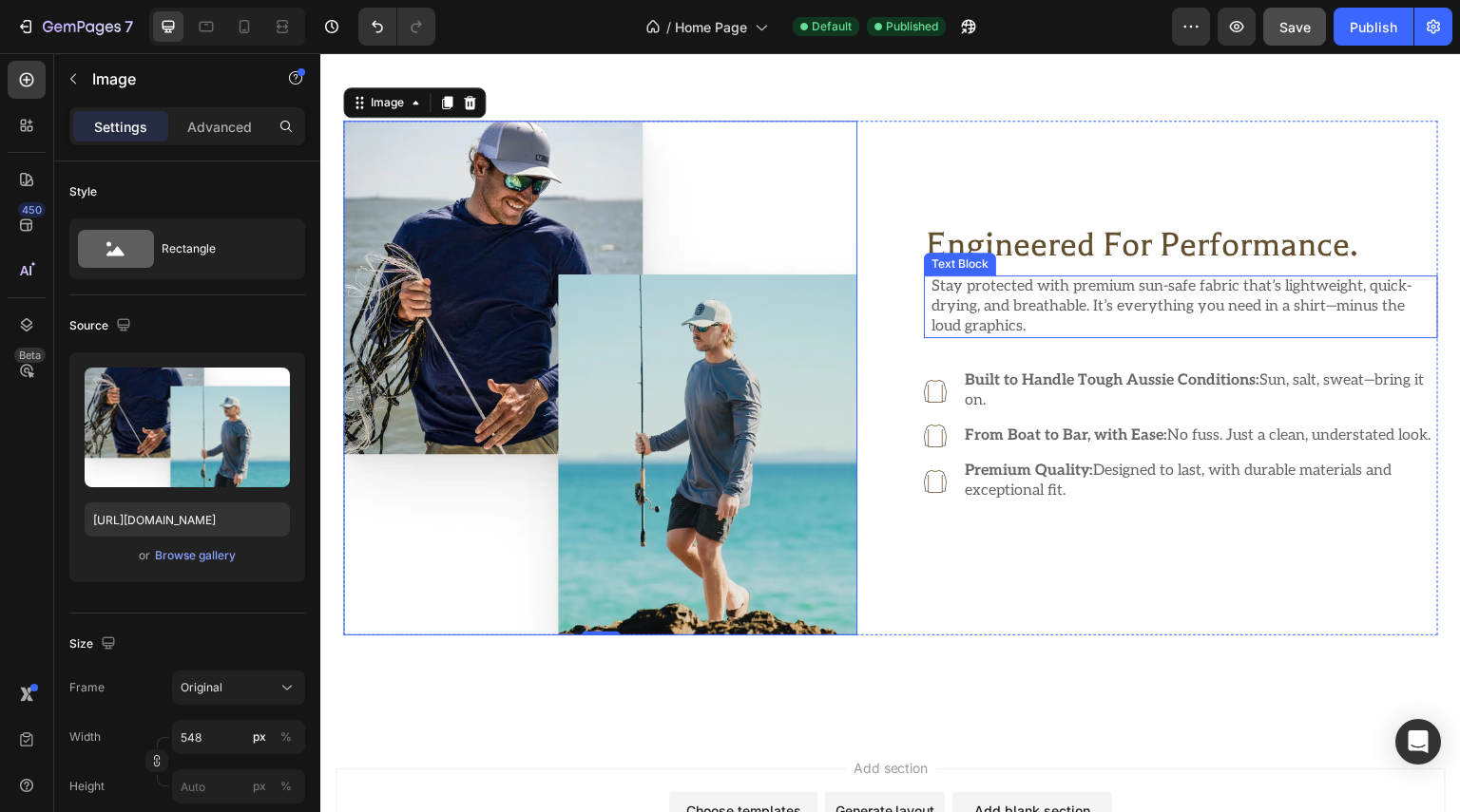
click at [1029, 285] on p "Stay protected with premium sun-safe fabric that’s lightweight, quick-drying, a…" at bounding box center [1182, 307] width 499 height 59
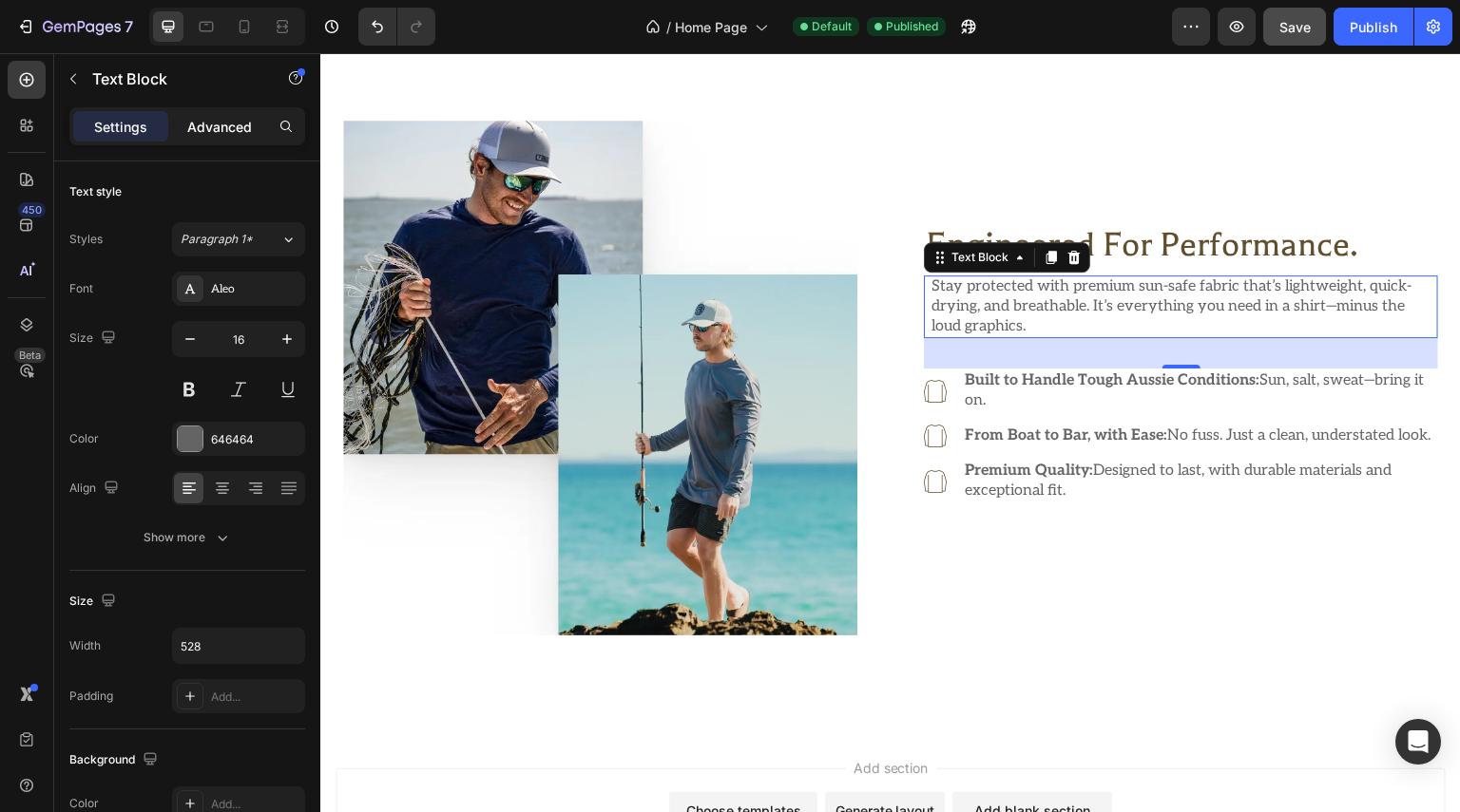
click at [236, 122] on p "Advanced" at bounding box center [219, 126] width 64 height 20
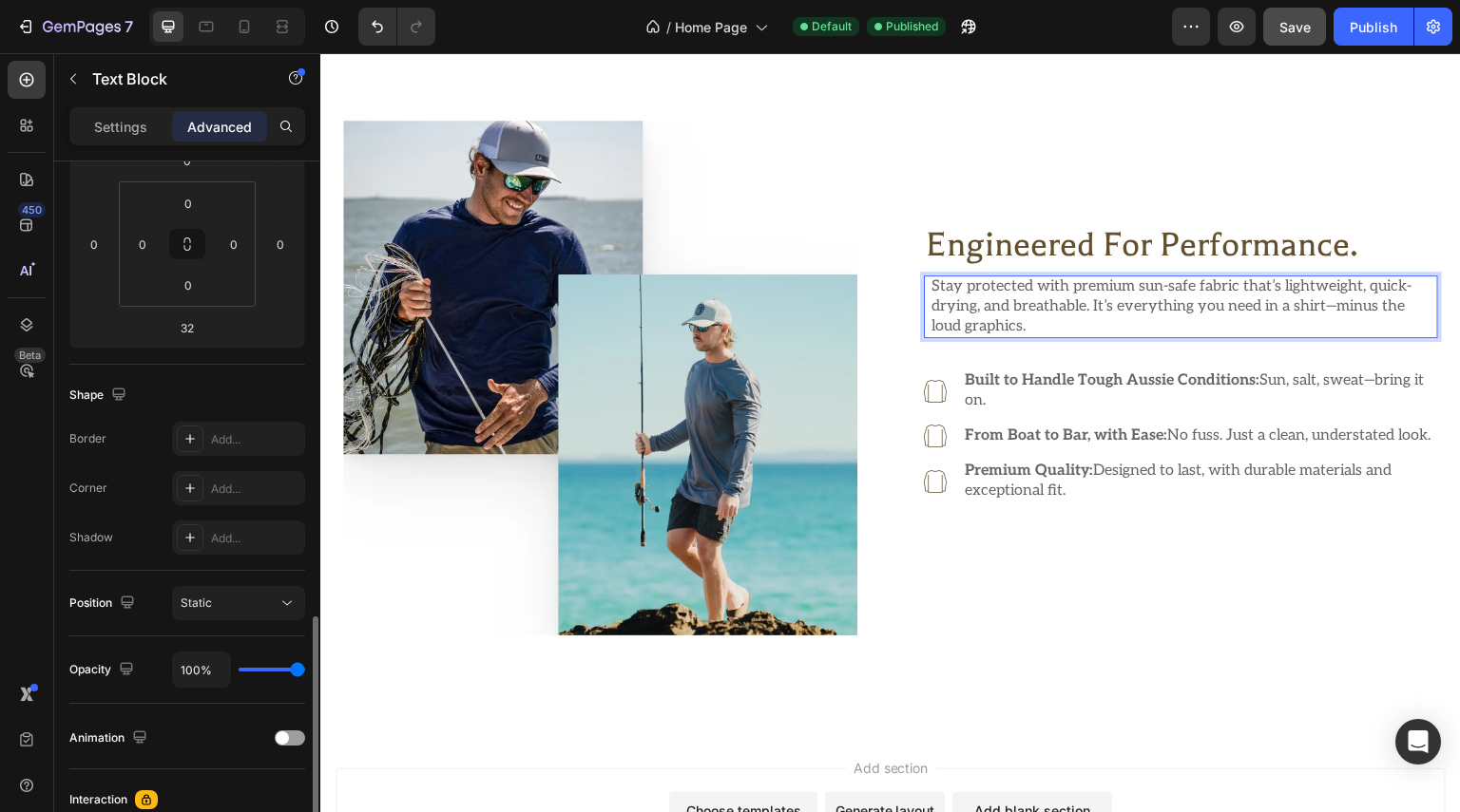
scroll to position [558, 0]
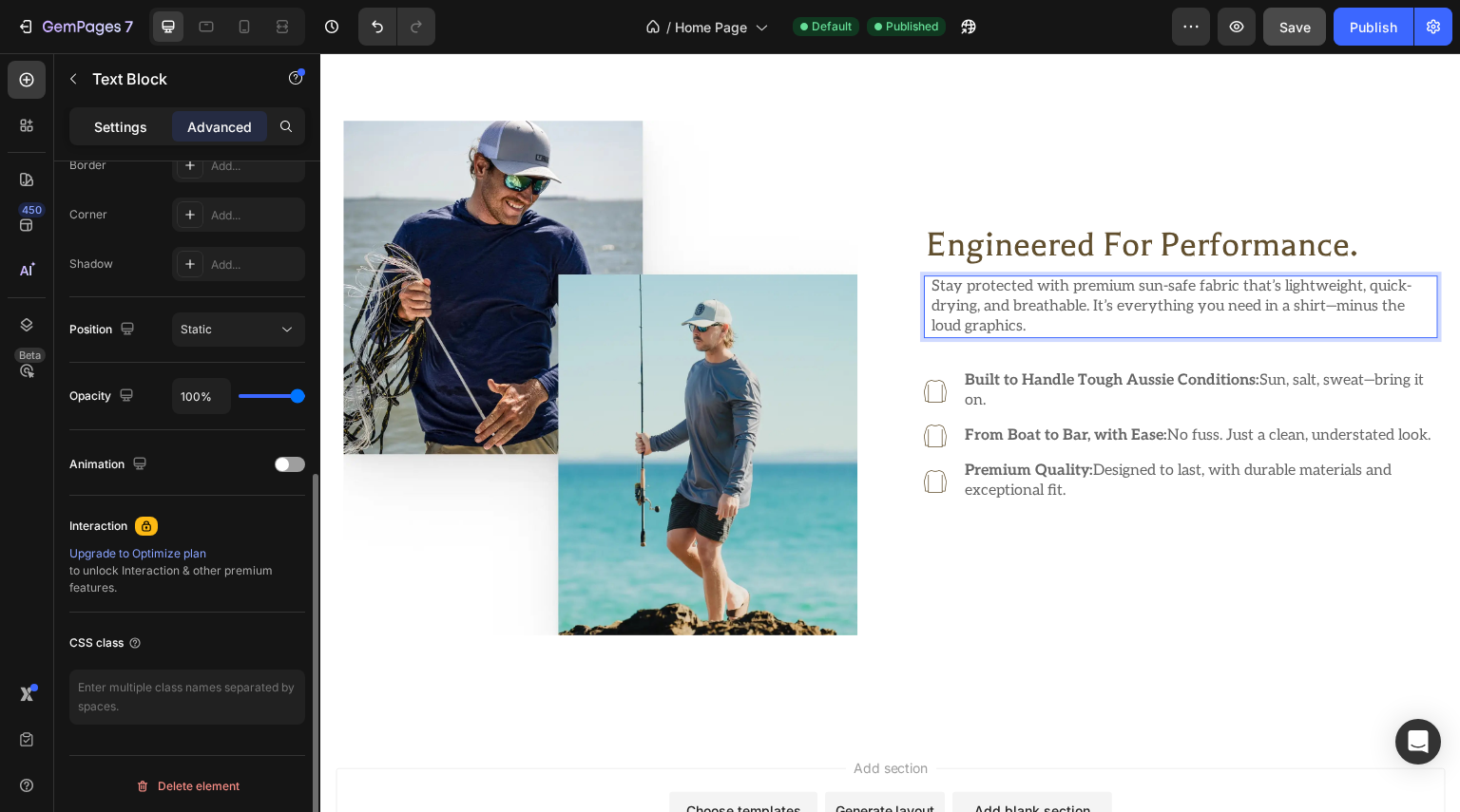
click at [116, 126] on p "Settings" at bounding box center [120, 126] width 53 height 20
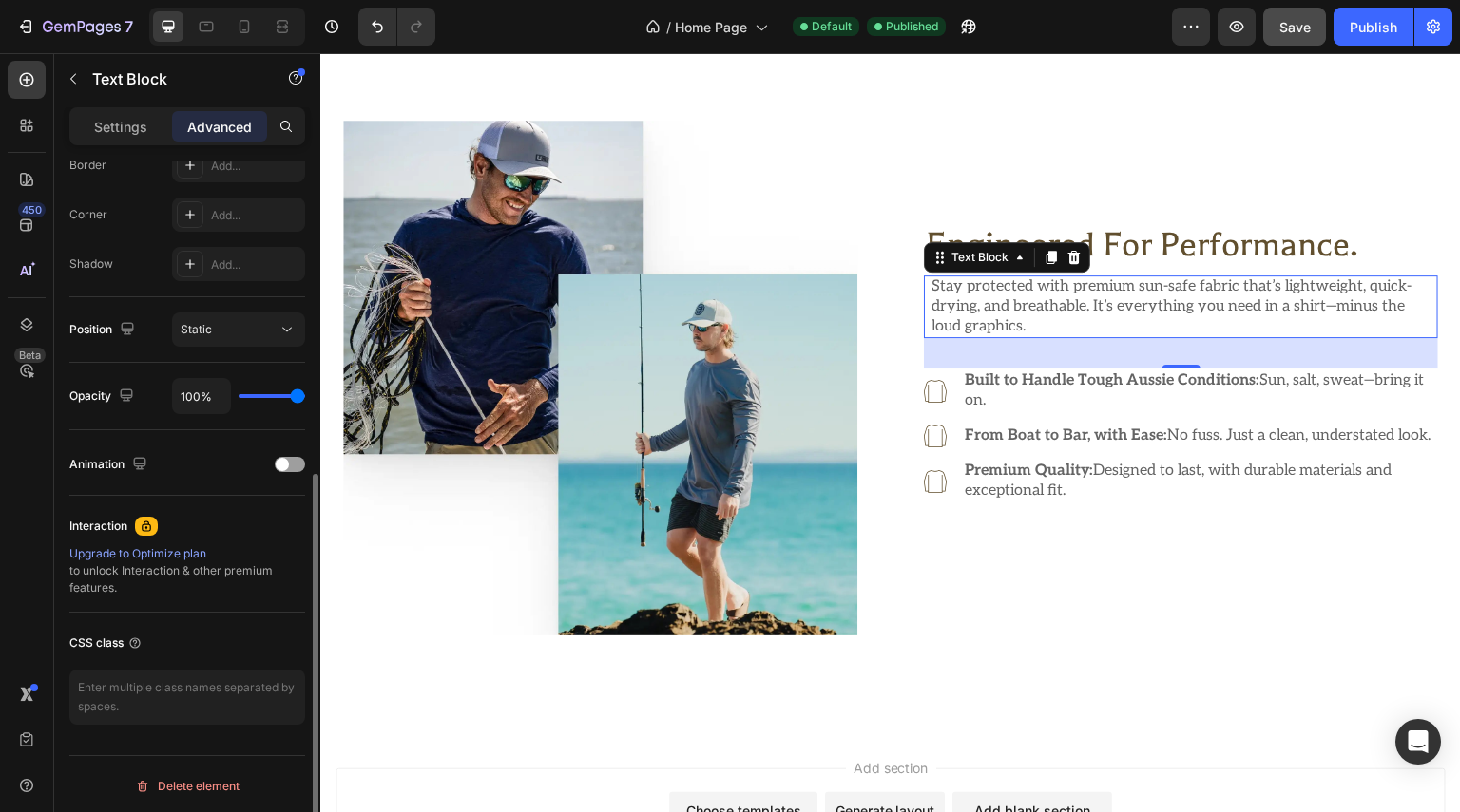
scroll to position [418, 0]
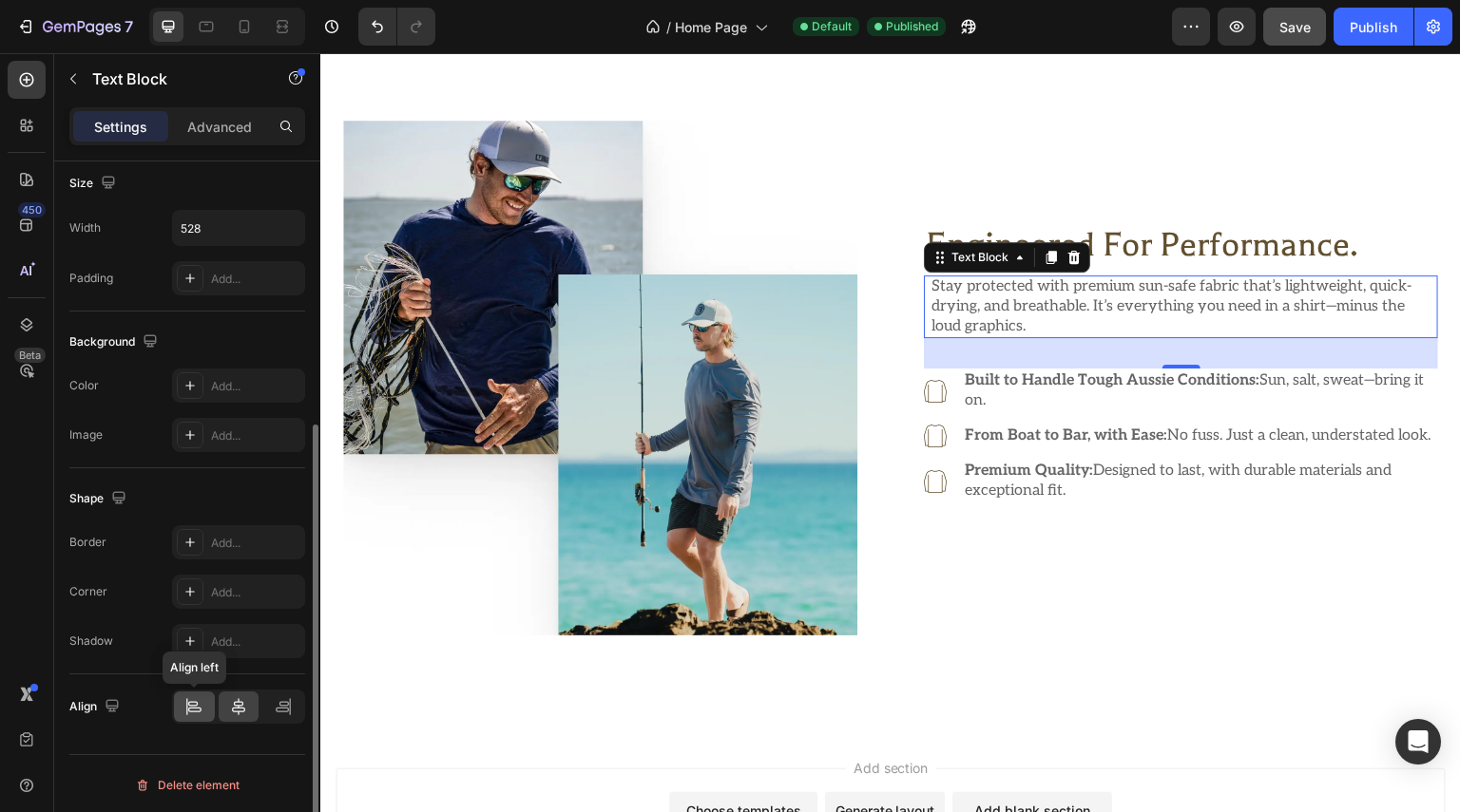
click at [185, 704] on icon at bounding box center [193, 706] width 19 height 19
click at [1361, 17] on div "Publish" at bounding box center [1373, 27] width 47 height 20
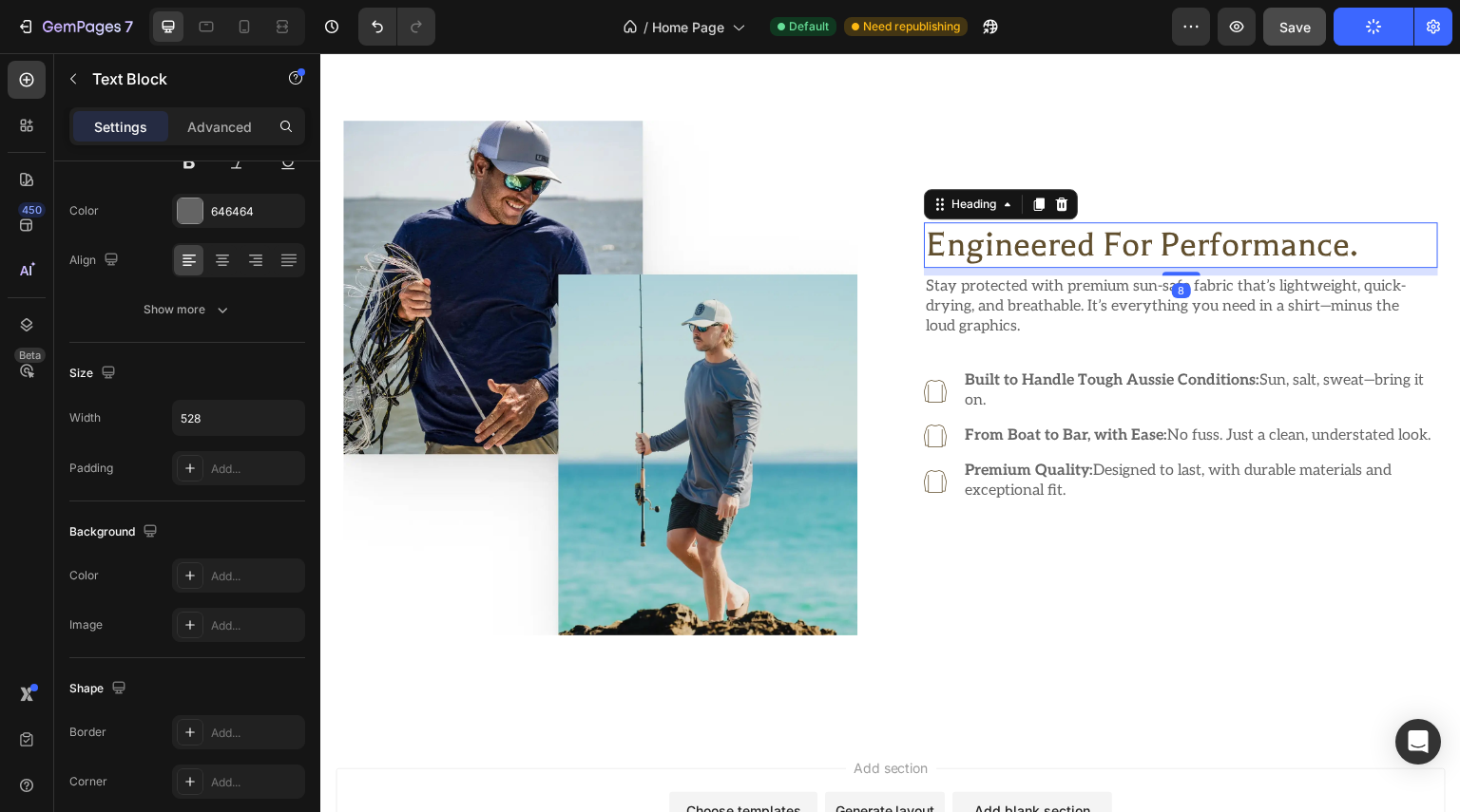
click at [1205, 233] on p "Engineered for Performance." at bounding box center [1181, 245] width 510 height 41
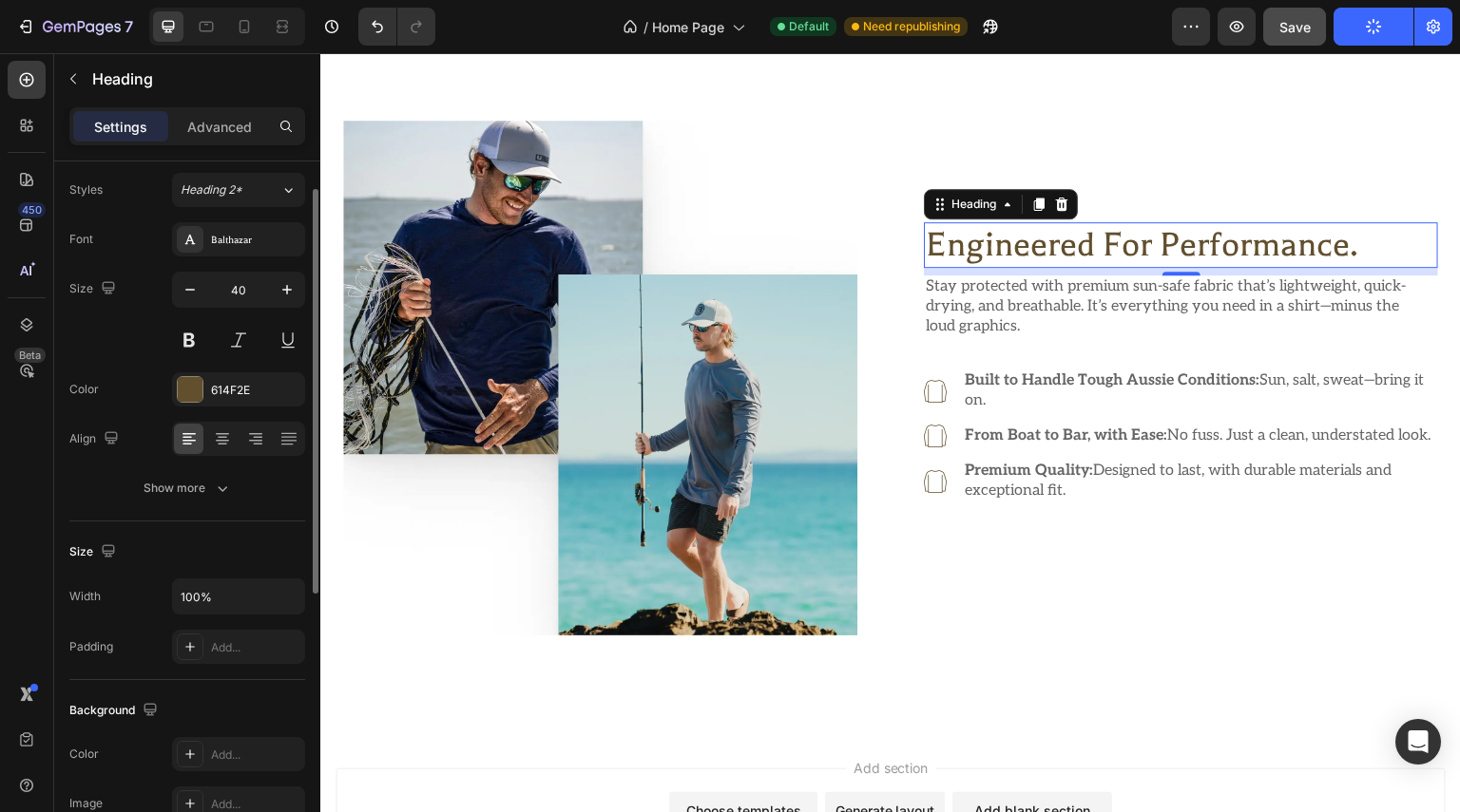
scroll to position [0, 0]
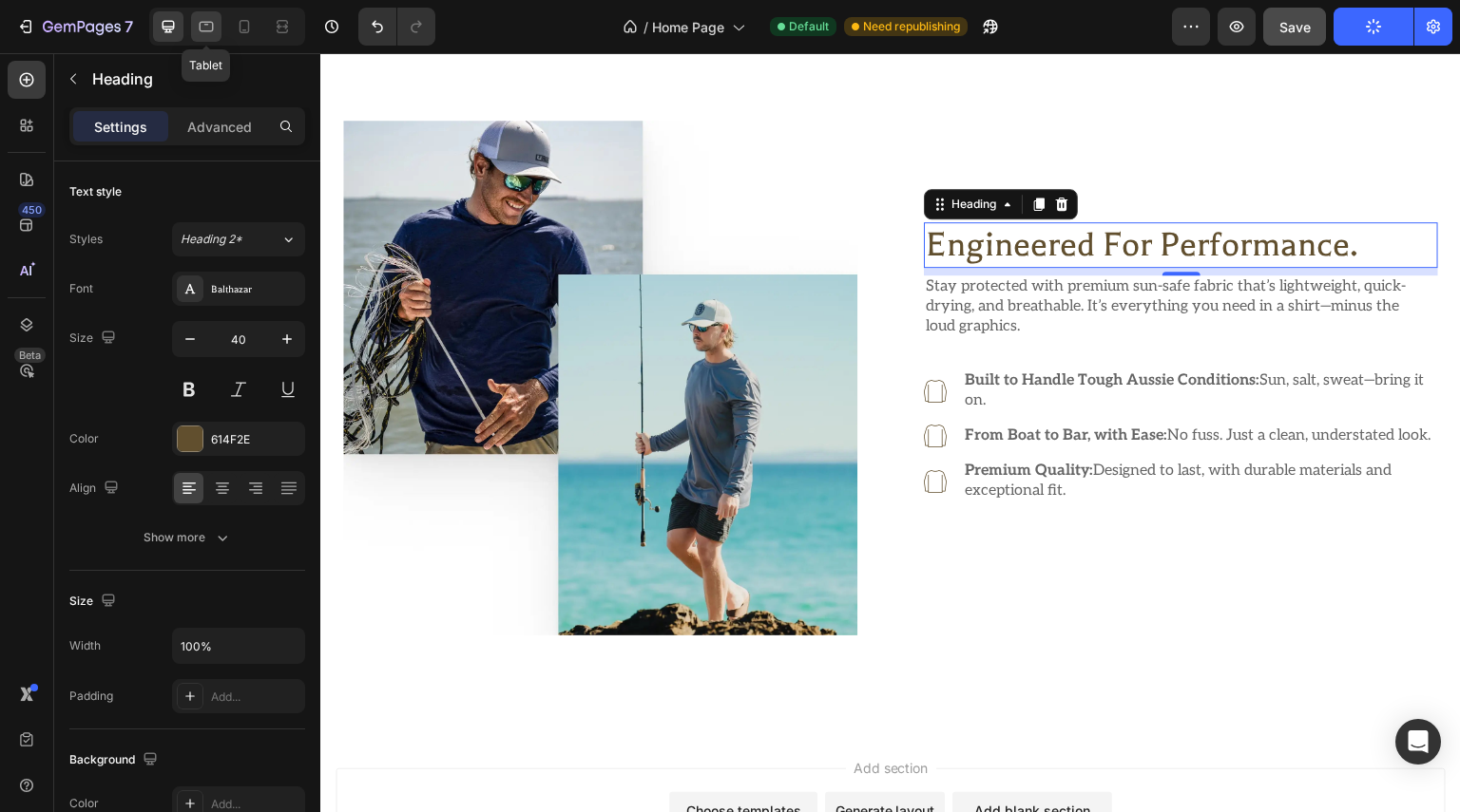
click at [213, 36] on icon at bounding box center [205, 26] width 19 height 19
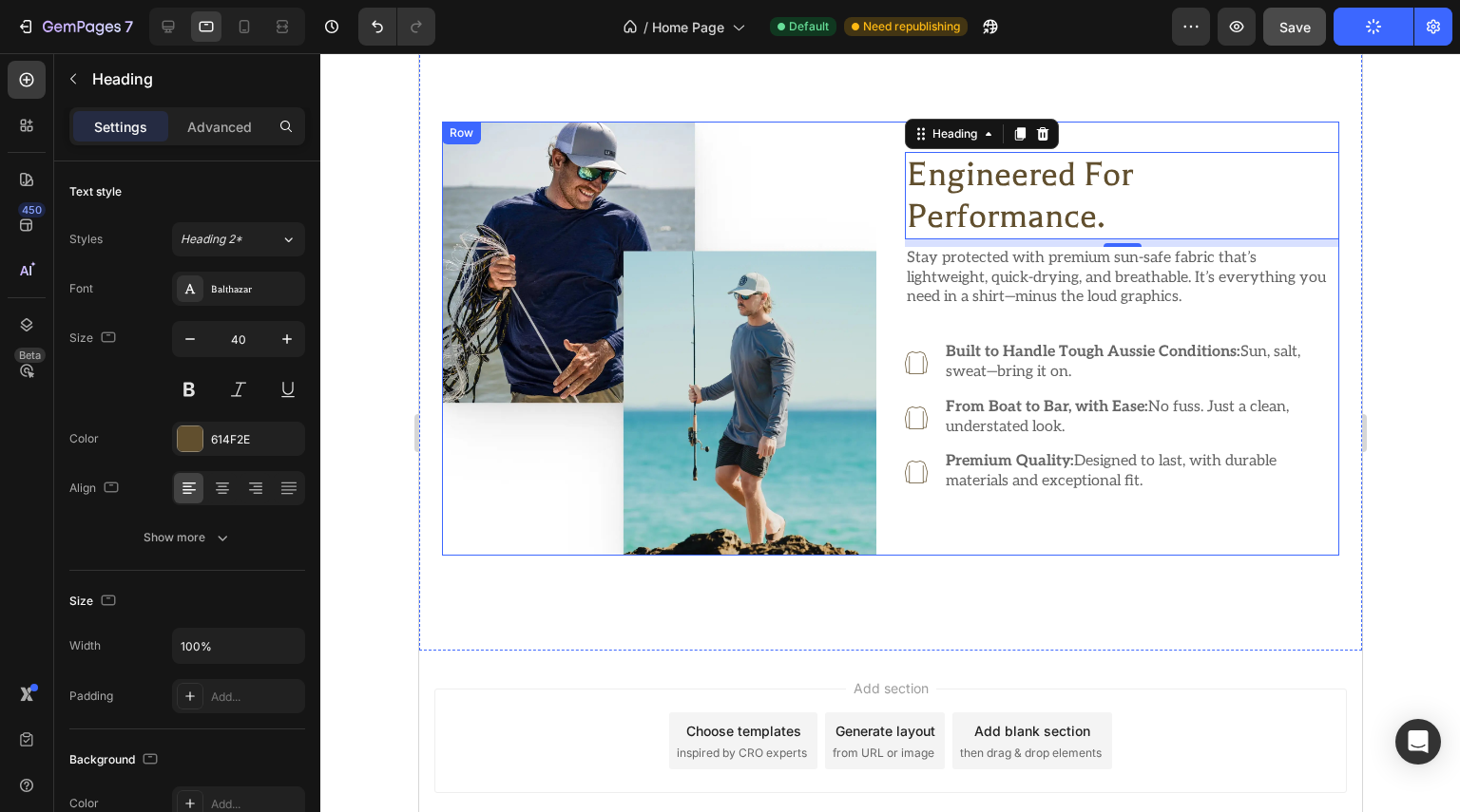
scroll to position [1293, 0]
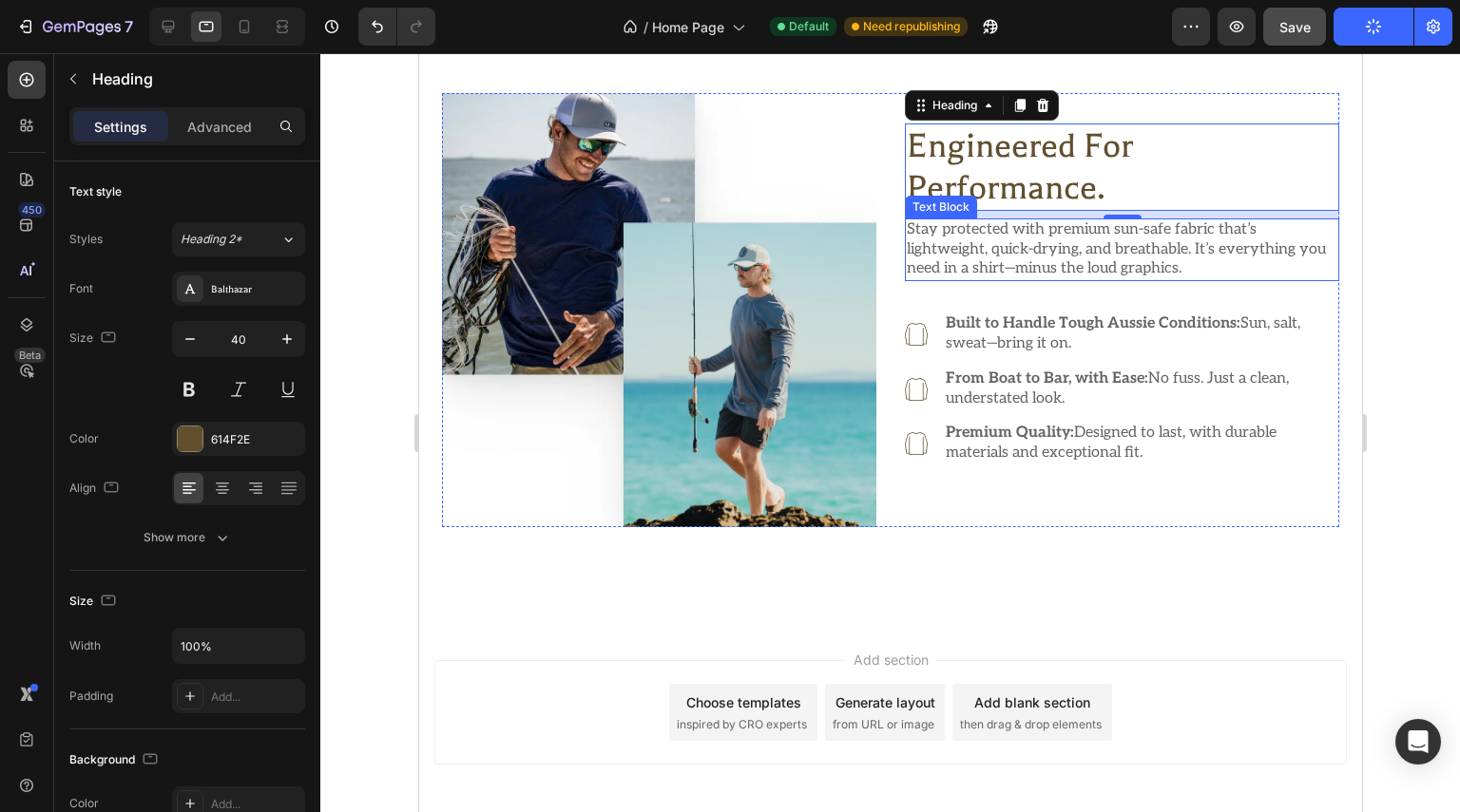
click at [1064, 258] on p "Stay protected with premium sun-safe fabric that’s lightweight, quick-drying, a…" at bounding box center [1121, 250] width 430 height 59
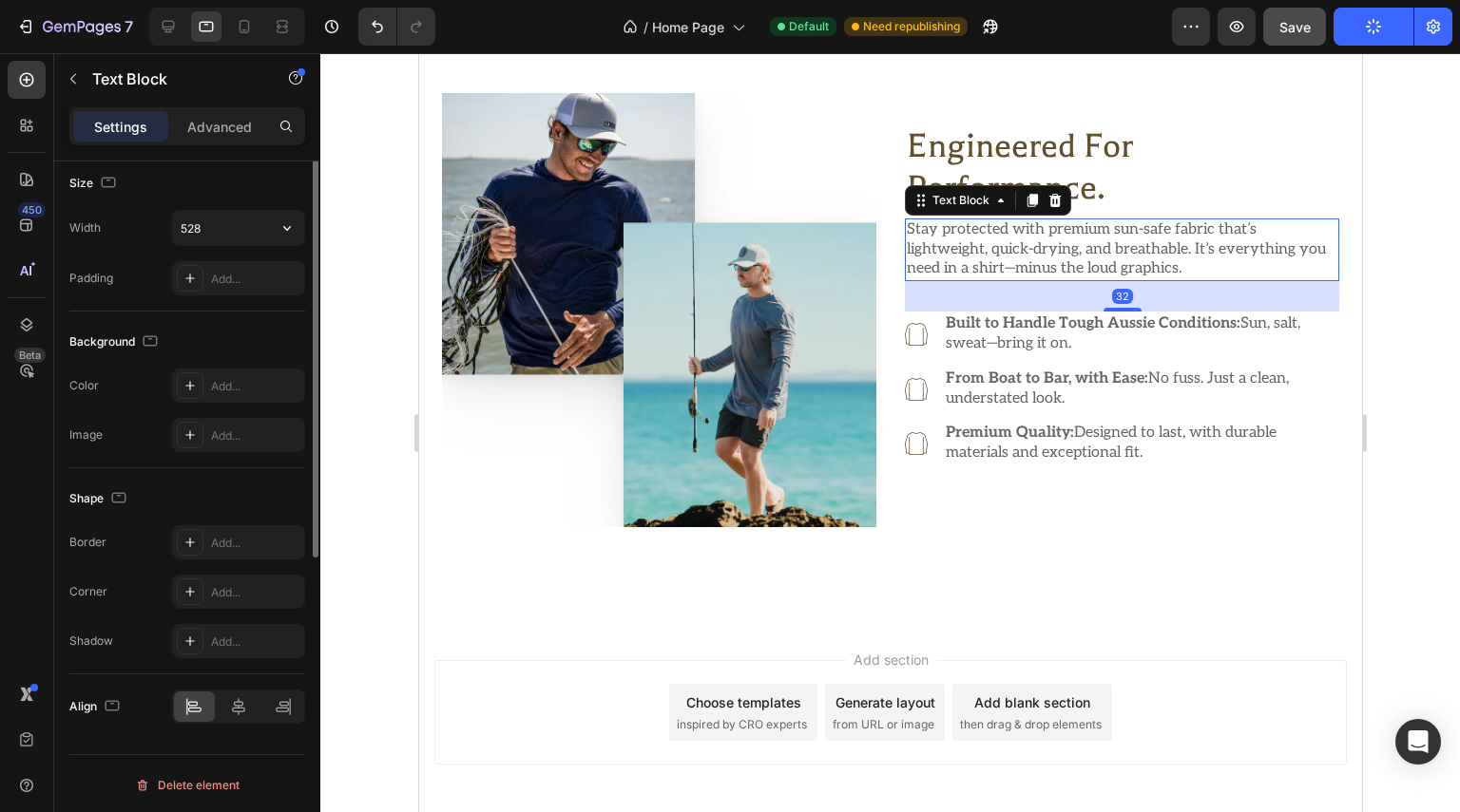
scroll to position [38, 0]
